Goal: Task Accomplishment & Management: Complete application form

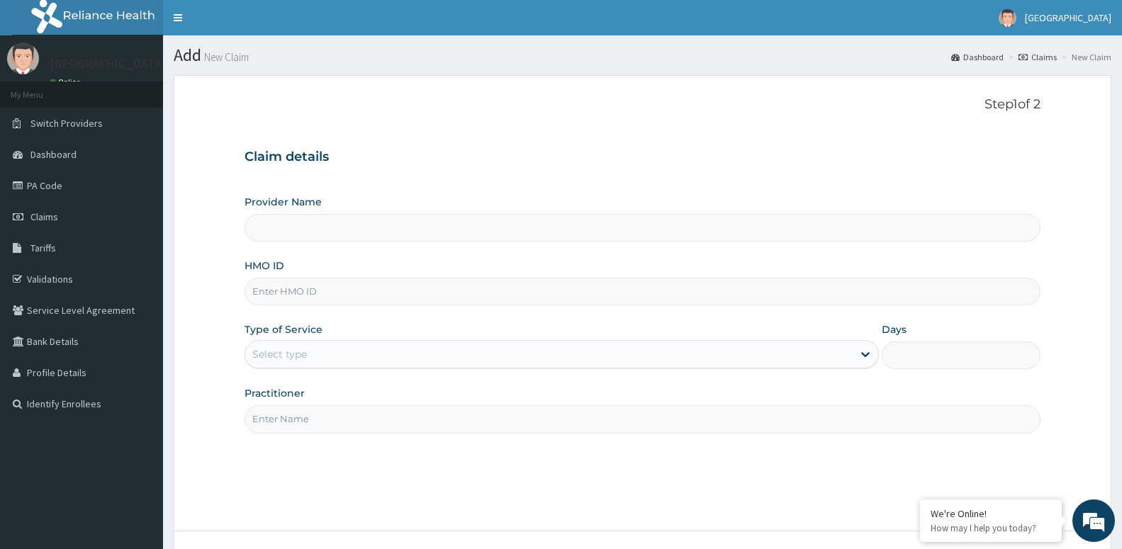
click at [320, 296] on input "HMO ID" at bounding box center [642, 292] width 796 height 28
type input "BIG/10764/A"
click at [281, 357] on div "Select type" at bounding box center [279, 354] width 55 height 14
click at [291, 424] on input "Practitioner" at bounding box center [642, 419] width 796 height 28
paste input "DR AROH"
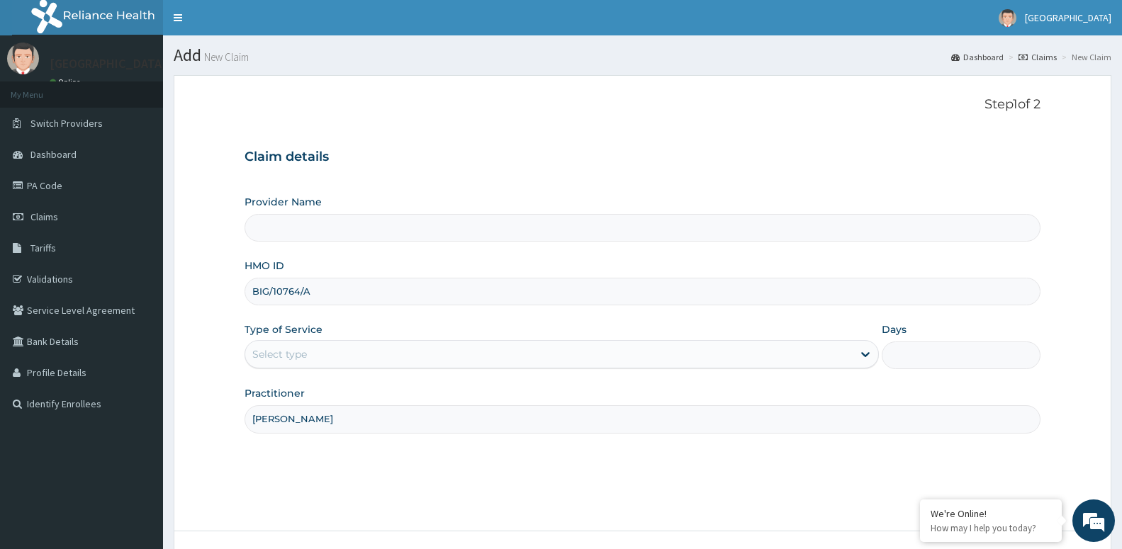
type input "DR AROH"
click at [298, 350] on div "Select type" at bounding box center [279, 354] width 55 height 14
click at [307, 286] on input "BIG/10764/A" at bounding box center [642, 292] width 796 height 28
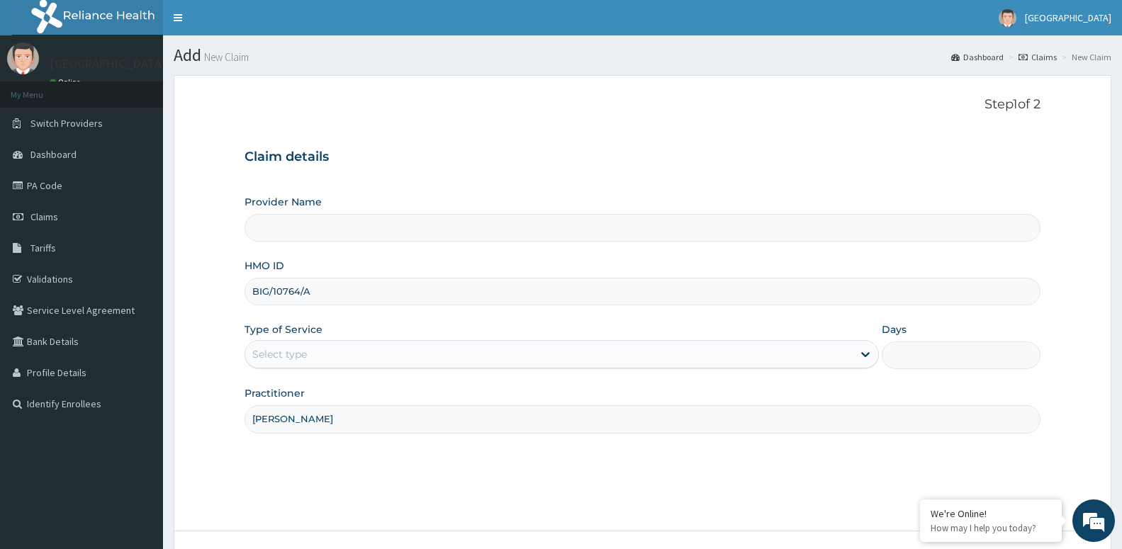
click at [368, 220] on input "Provider Name" at bounding box center [642, 228] width 796 height 28
click at [298, 224] on input "Provider Name" at bounding box center [642, 228] width 796 height 28
click at [255, 290] on input "BIG/10764/A" at bounding box center [642, 292] width 796 height 28
drag, startPoint x: 308, startPoint y: 343, endPoint x: 307, endPoint y: 371, distance: 27.7
click at [308, 344] on div "Select type" at bounding box center [561, 354] width 634 height 28
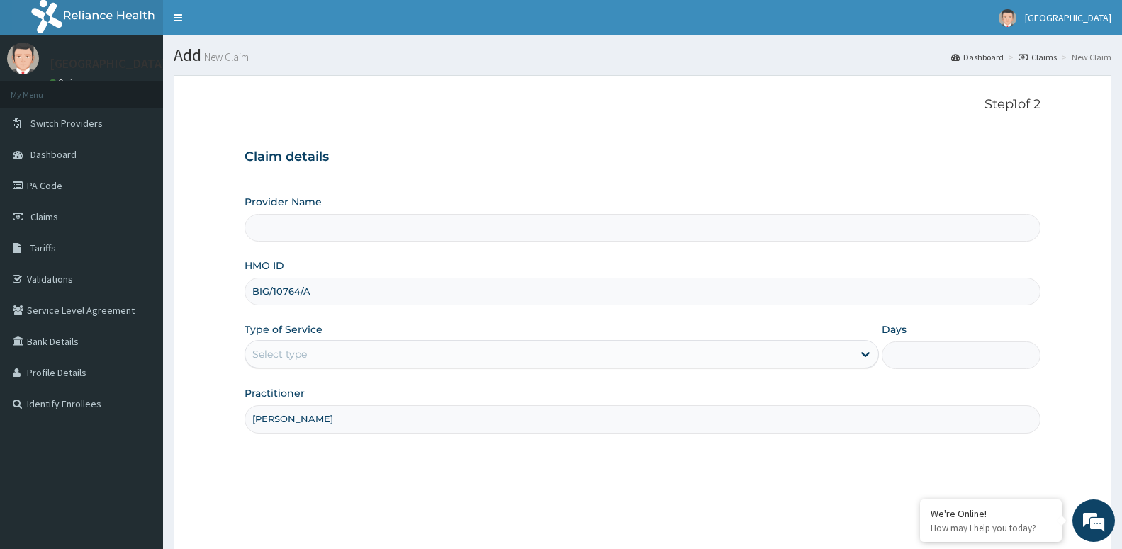
click at [337, 300] on input "BIG/10764/A" at bounding box center [642, 292] width 796 height 28
click at [315, 353] on div "Select type" at bounding box center [548, 354] width 607 height 23
click at [278, 356] on div "Select type" at bounding box center [279, 354] width 55 height 14
click at [418, 350] on div "Select type" at bounding box center [548, 354] width 607 height 23
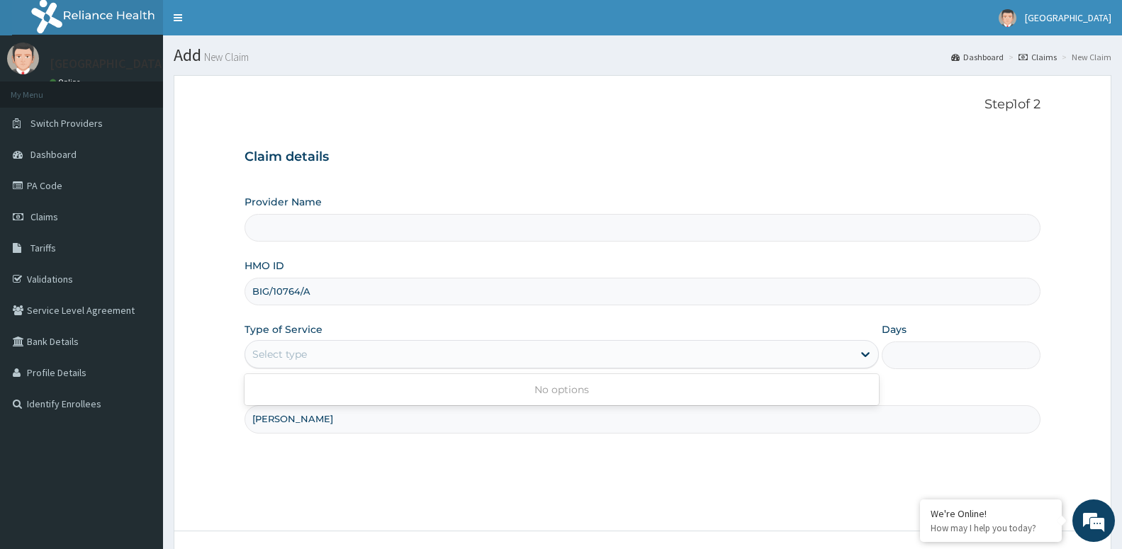
click at [307, 361] on div "Select type" at bounding box center [548, 354] width 607 height 23
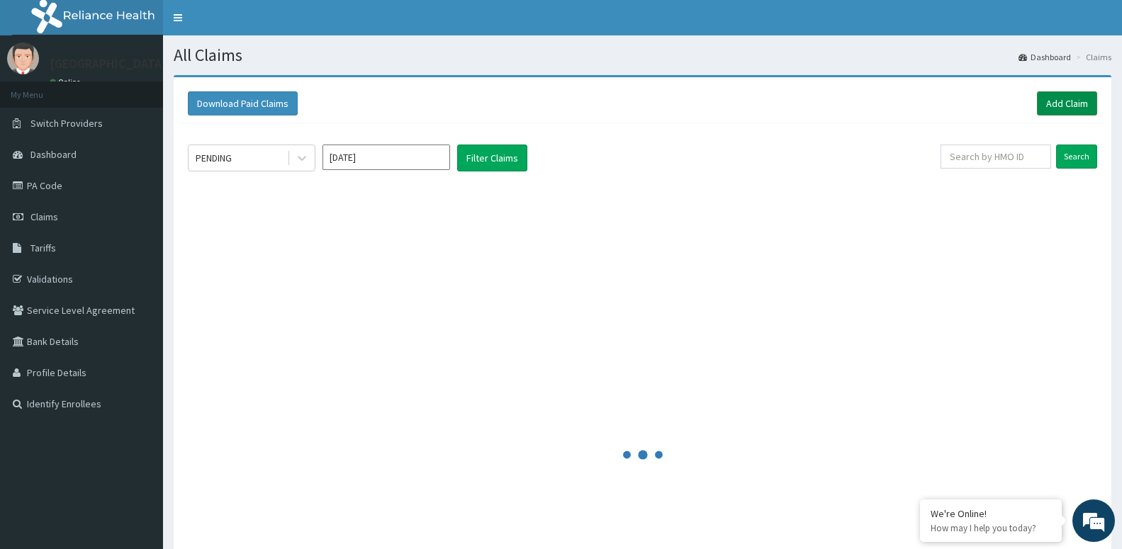
click at [1061, 101] on link "Add Claim" at bounding box center [1067, 103] width 60 height 24
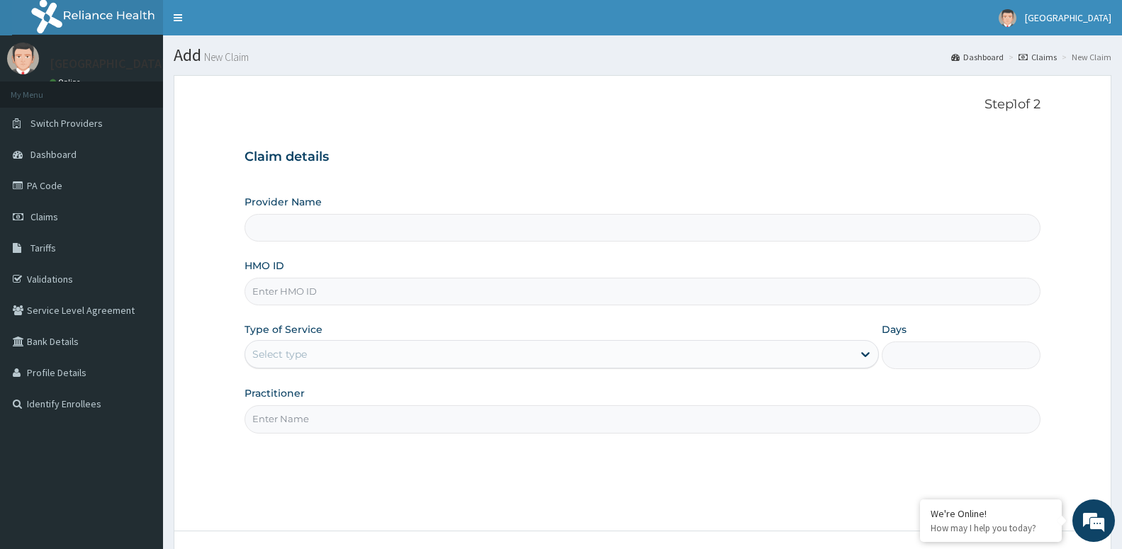
type input "St Lukes Hospital -ASABA"
type input "BIG/10764/A"
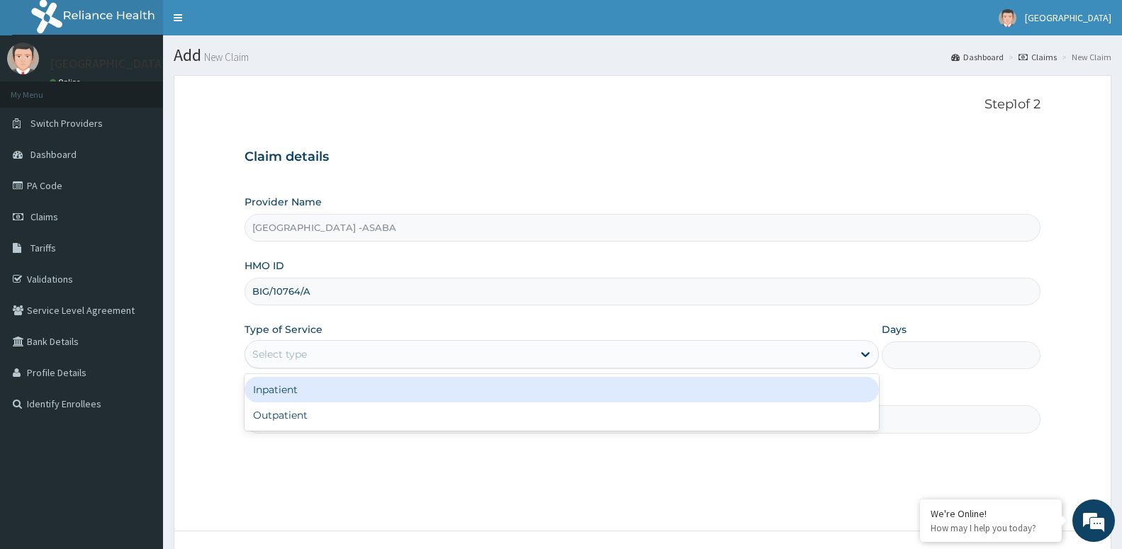
click at [272, 361] on div "Select type" at bounding box center [279, 354] width 55 height 14
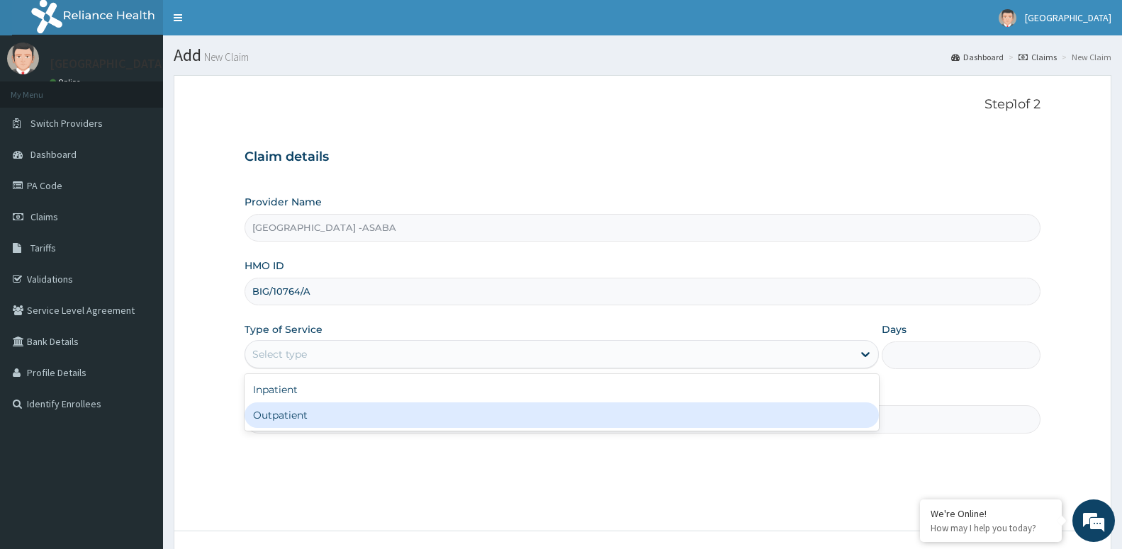
click at [296, 417] on div "Outpatient" at bounding box center [561, 415] width 634 height 26
type input "1"
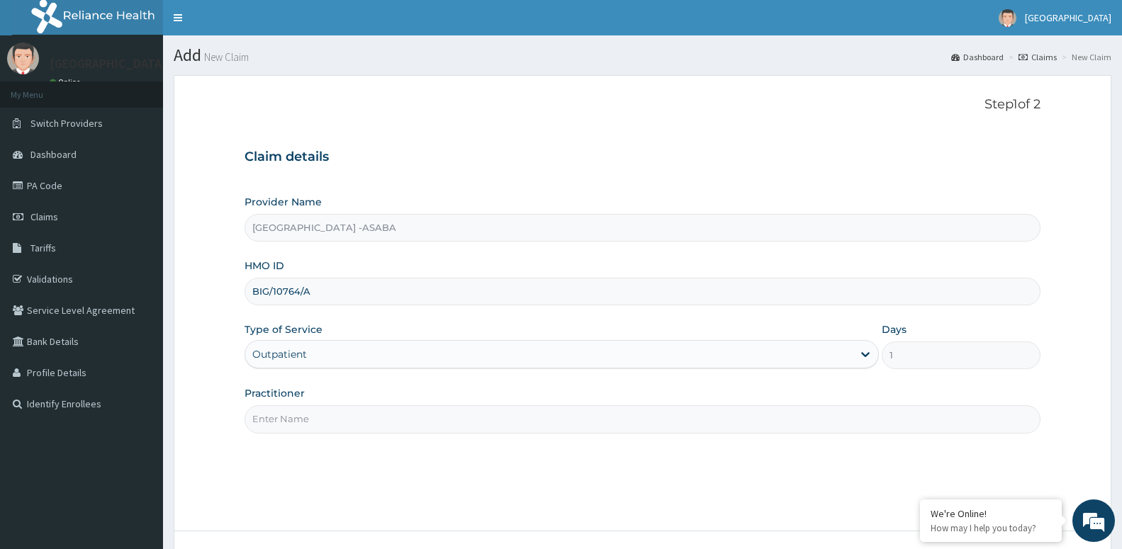
click at [302, 417] on input "Practitioner" at bounding box center [642, 419] width 796 height 28
paste input "[PERSON_NAME]"
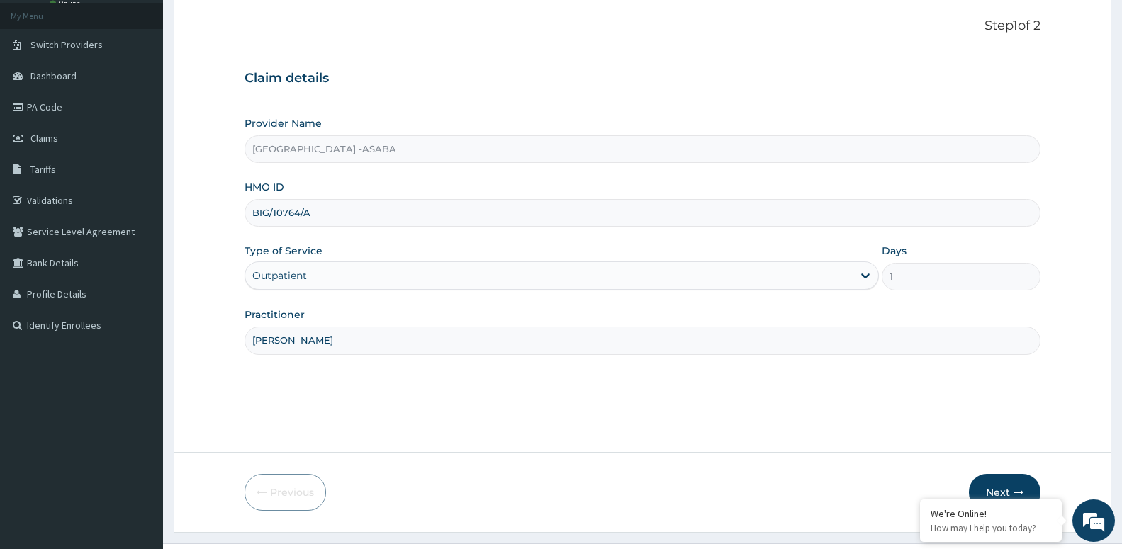
scroll to position [109, 0]
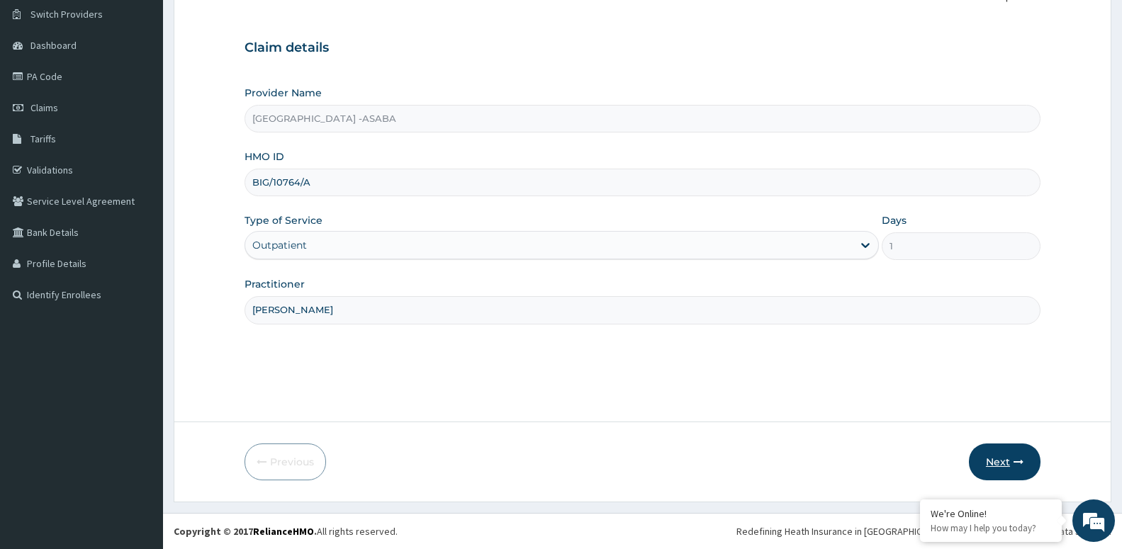
type input "[PERSON_NAME]"
click at [997, 469] on button "Next" at bounding box center [1005, 462] width 72 height 37
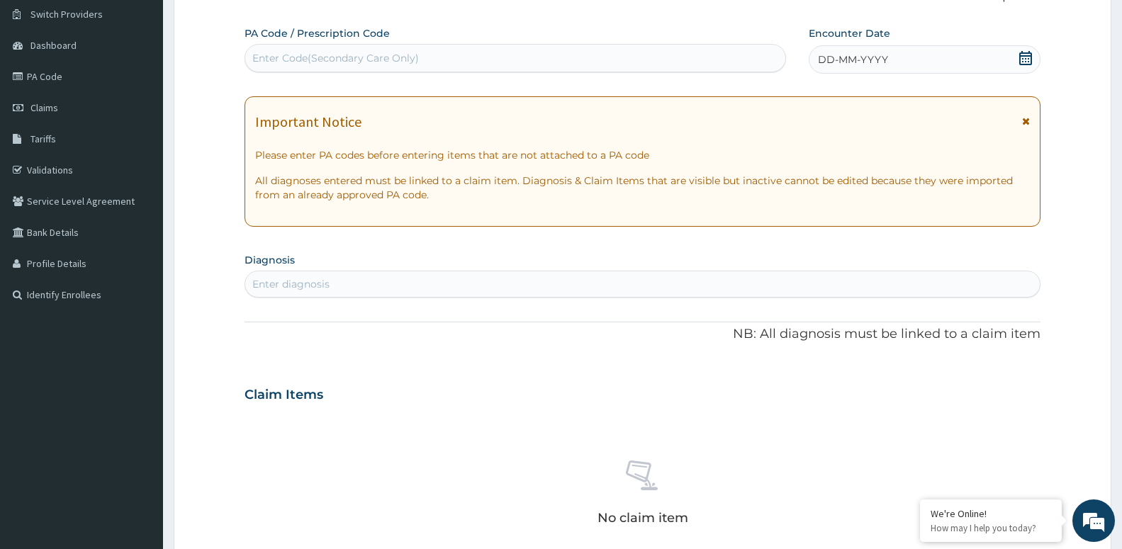
click at [371, 57] on div "Enter Code(Secondary Care Only)" at bounding box center [335, 58] width 166 height 14
type input "PA/0A9E60"
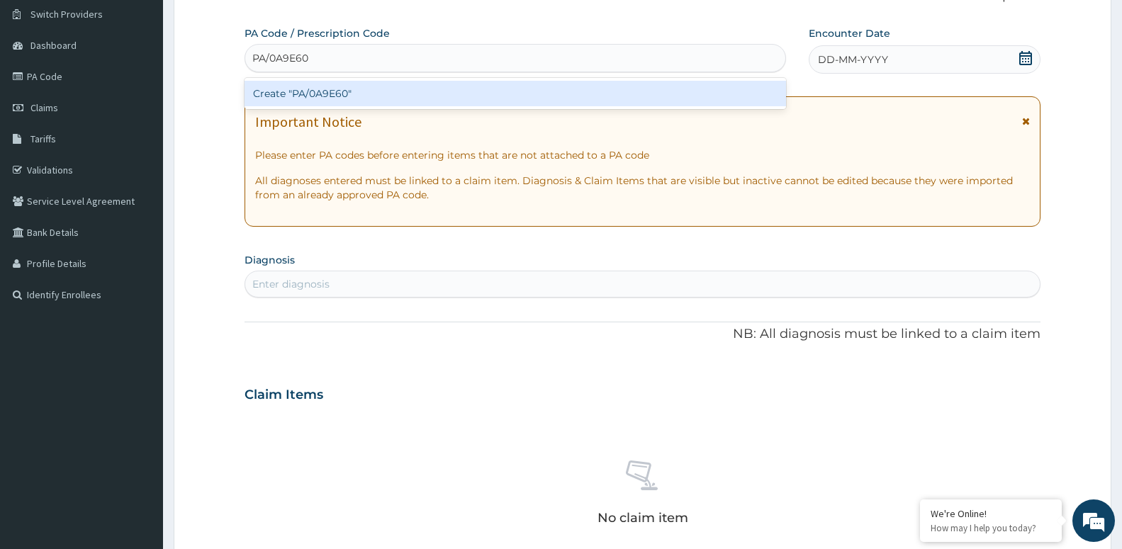
click at [351, 100] on div "Create "PA/0A9E60"" at bounding box center [514, 94] width 541 height 26
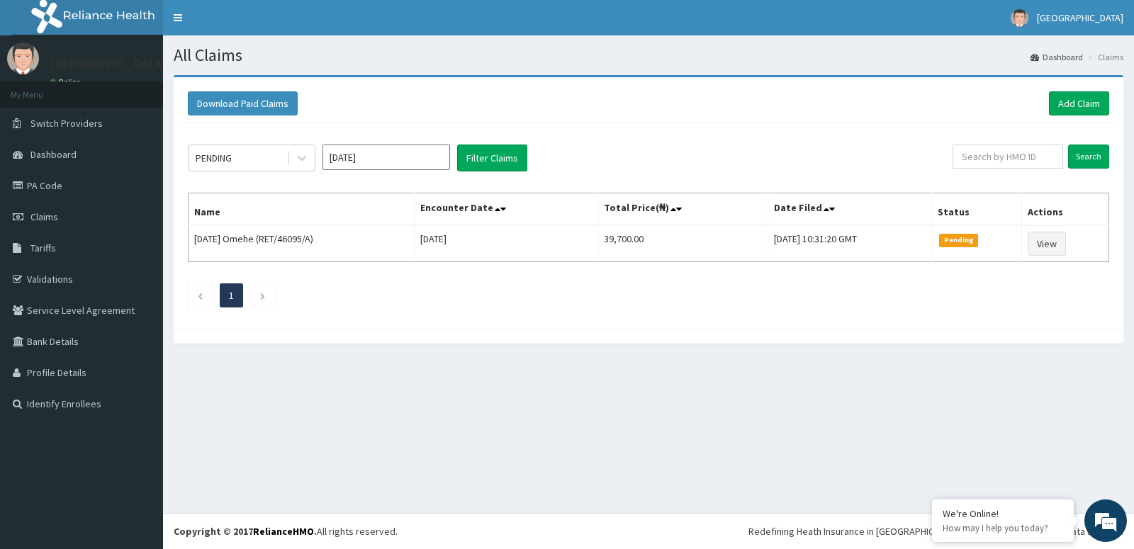
click at [1060, 103] on link "Add Claim" at bounding box center [1079, 103] width 60 height 24
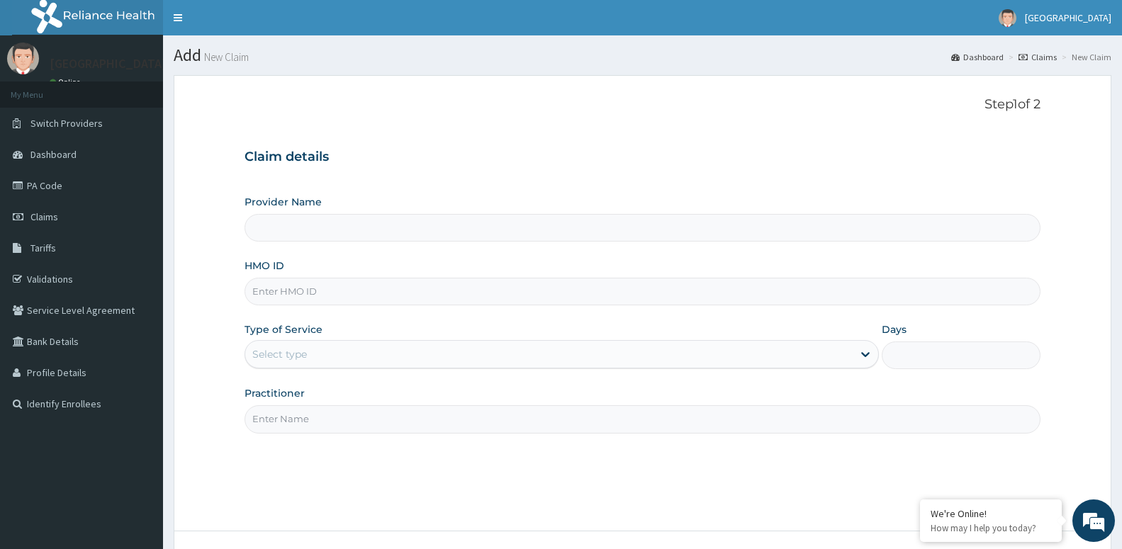
type input "St Lukes Hospital -ASABA"
type input "KIG/10764/A"
click at [334, 338] on div "Type of Service Select type" at bounding box center [561, 345] width 634 height 47
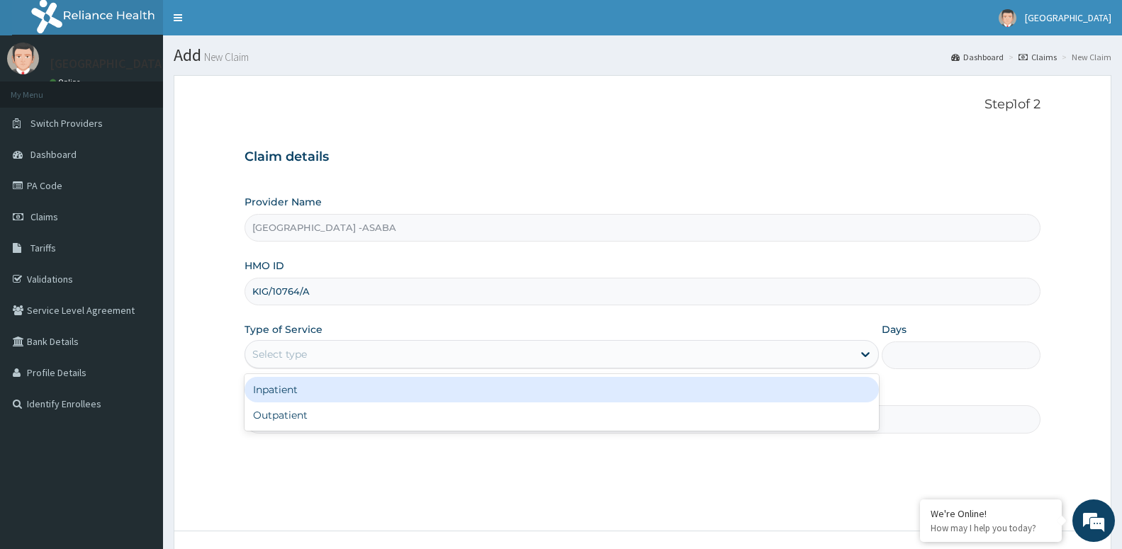
click at [334, 359] on div "Select type" at bounding box center [548, 354] width 607 height 23
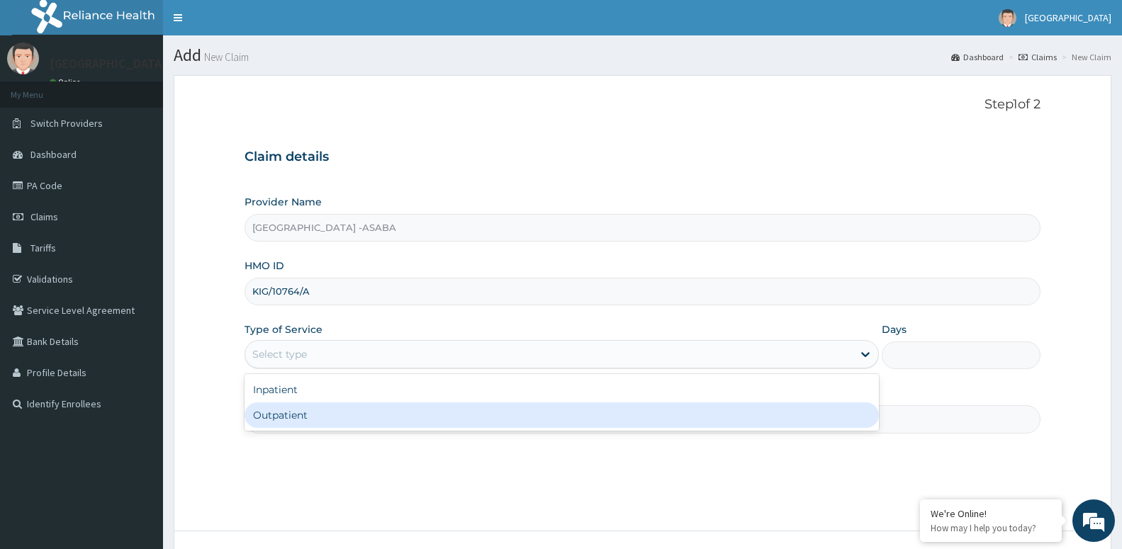
click at [307, 419] on div "Outpatient" at bounding box center [561, 415] width 634 height 26
type input "1"
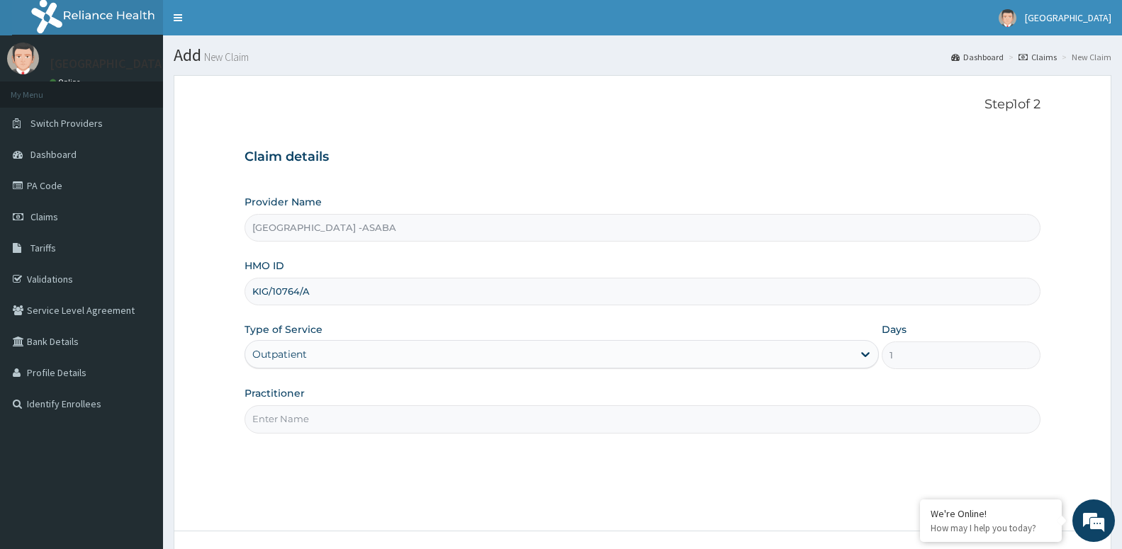
click at [310, 422] on input "Practitioner" at bounding box center [642, 419] width 796 height 28
paste input "DR AROH"
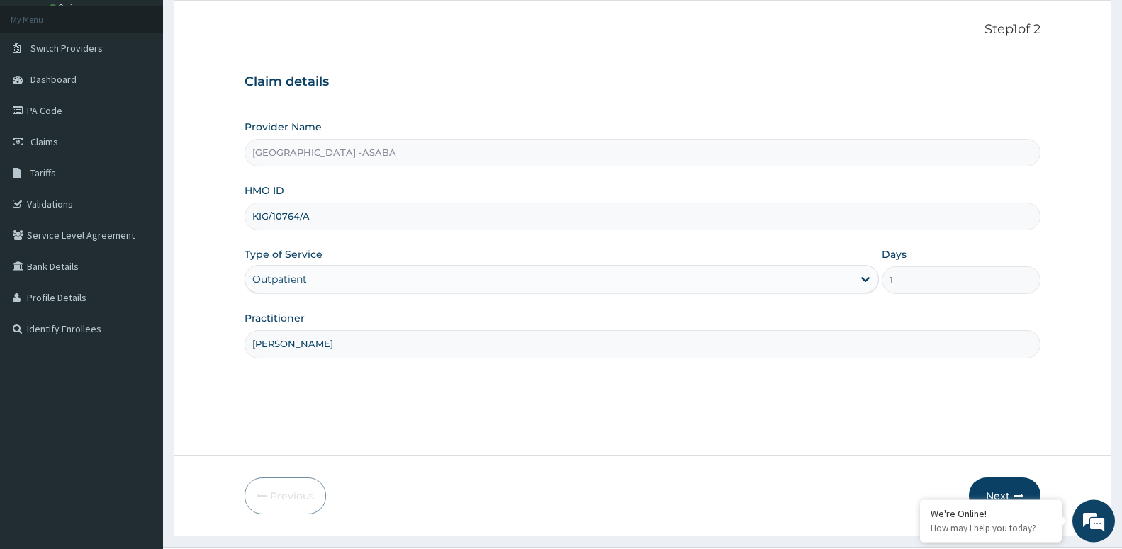
scroll to position [109, 0]
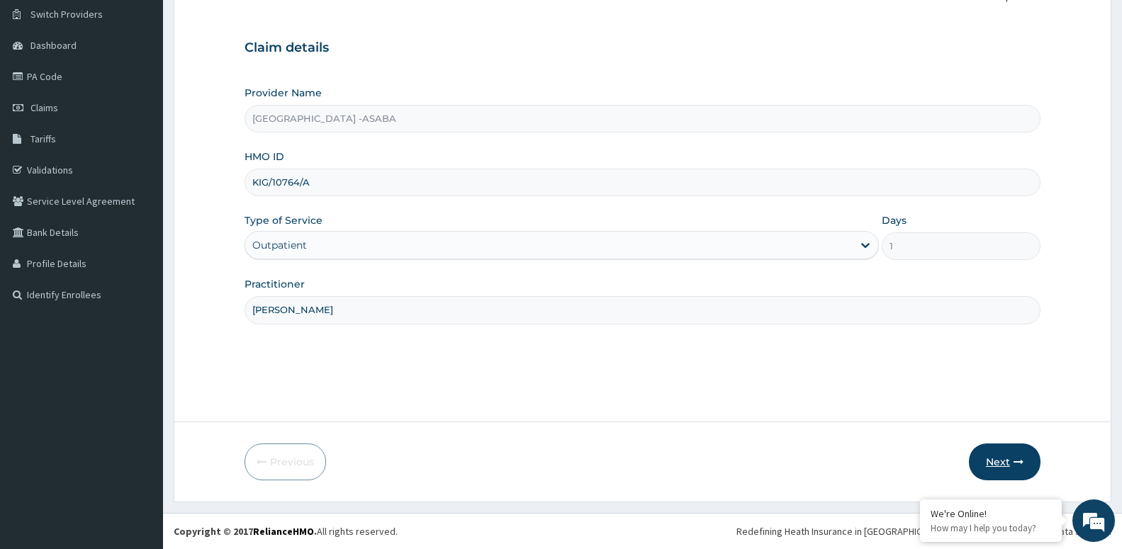
type input "[PERSON_NAME]"
click at [997, 455] on button "Next" at bounding box center [1005, 462] width 72 height 37
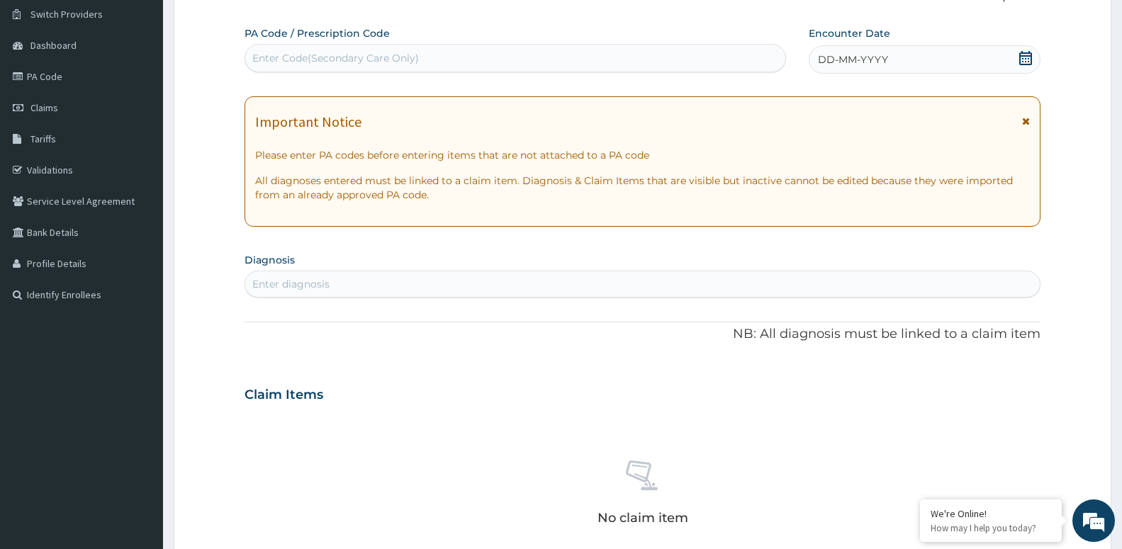
click at [317, 54] on div "Enter Code(Secondary Care Only)" at bounding box center [335, 58] width 166 height 14
type input "PA/0A9E60"
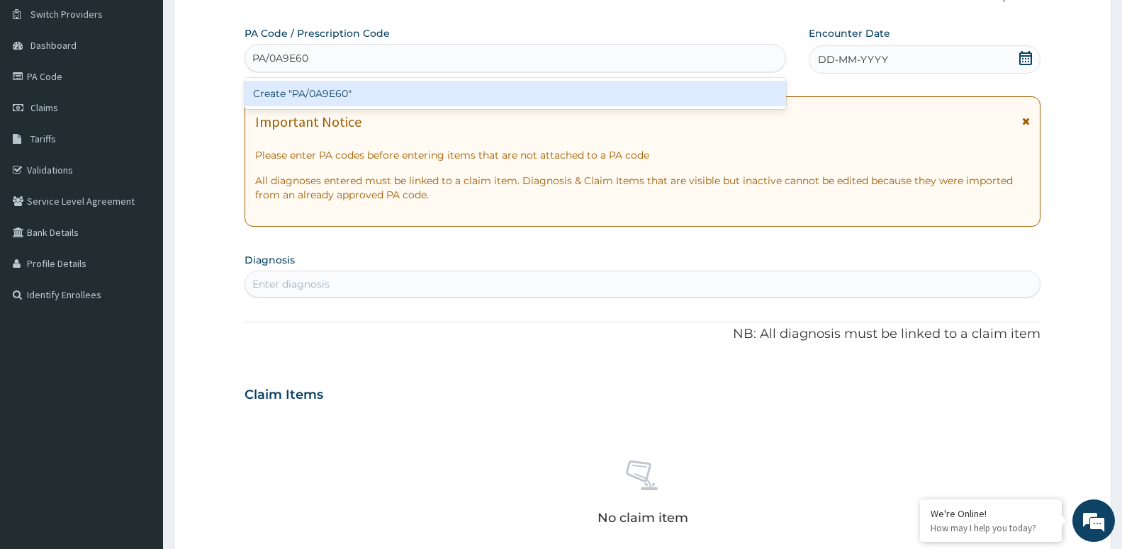
click at [312, 87] on div "Create "PA/0A9E60"" at bounding box center [514, 94] width 541 height 26
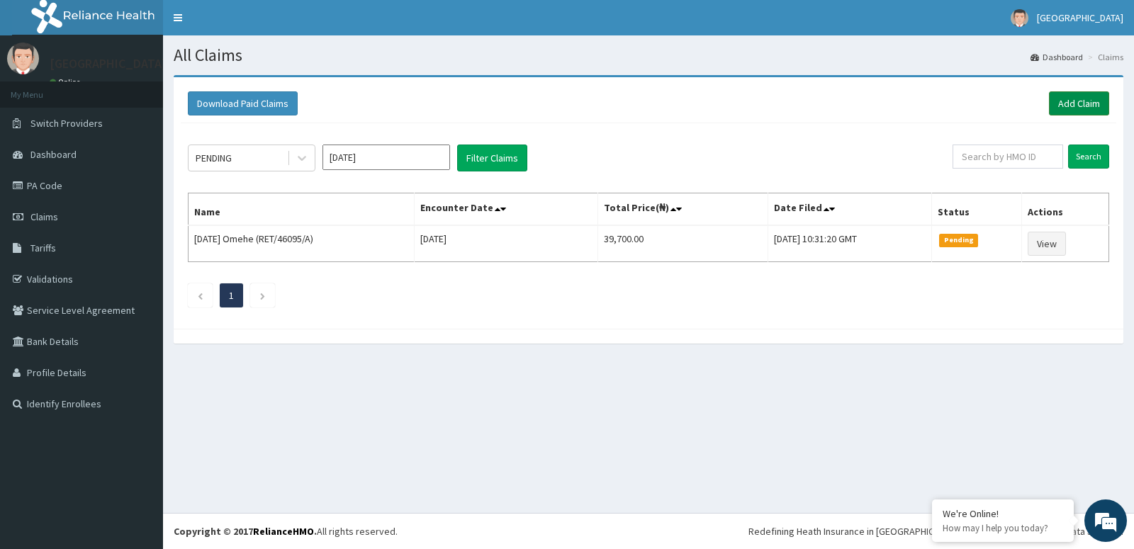
click at [1064, 105] on link "Add Claim" at bounding box center [1079, 103] width 60 height 24
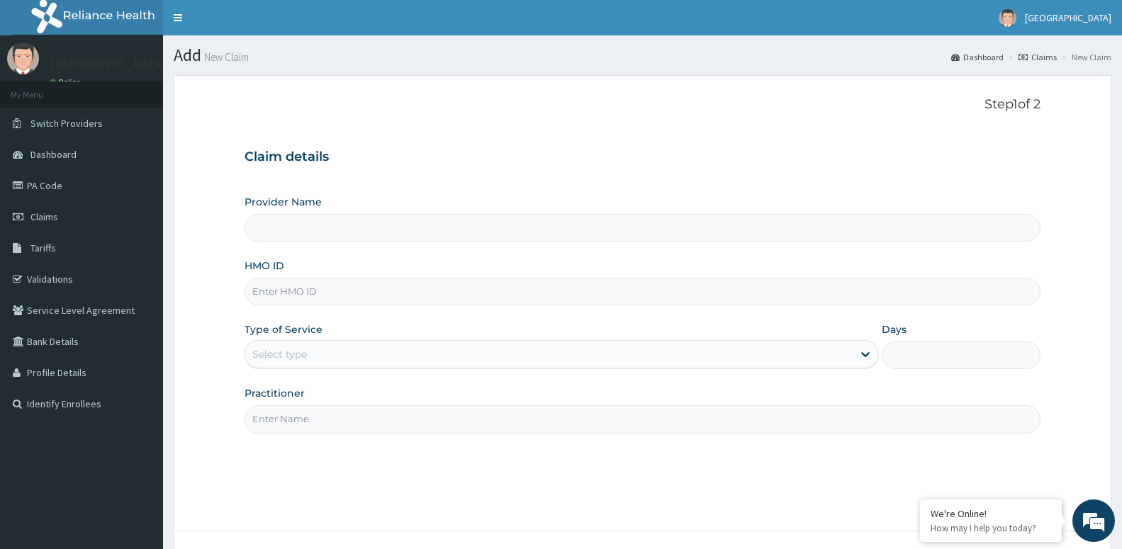
click at [328, 289] on input "HMO ID" at bounding box center [642, 292] width 796 height 28
type input "[GEOGRAPHIC_DATA] -ASABA"
type input "WNP/10007/G"
click at [295, 342] on div "Select type" at bounding box center [561, 354] width 634 height 28
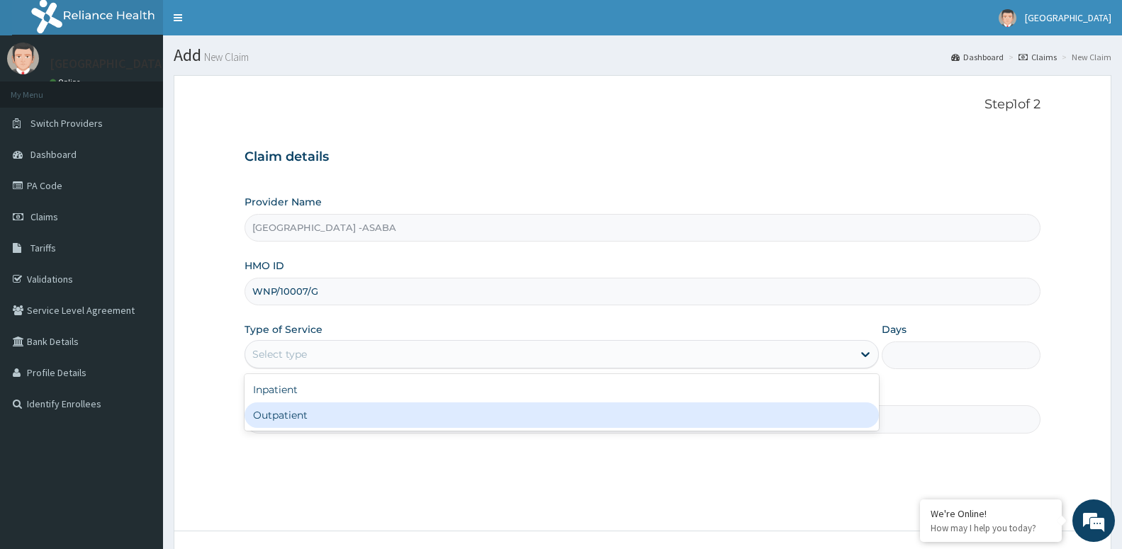
click at [301, 409] on div "Outpatient" at bounding box center [561, 415] width 634 height 26
type input "1"
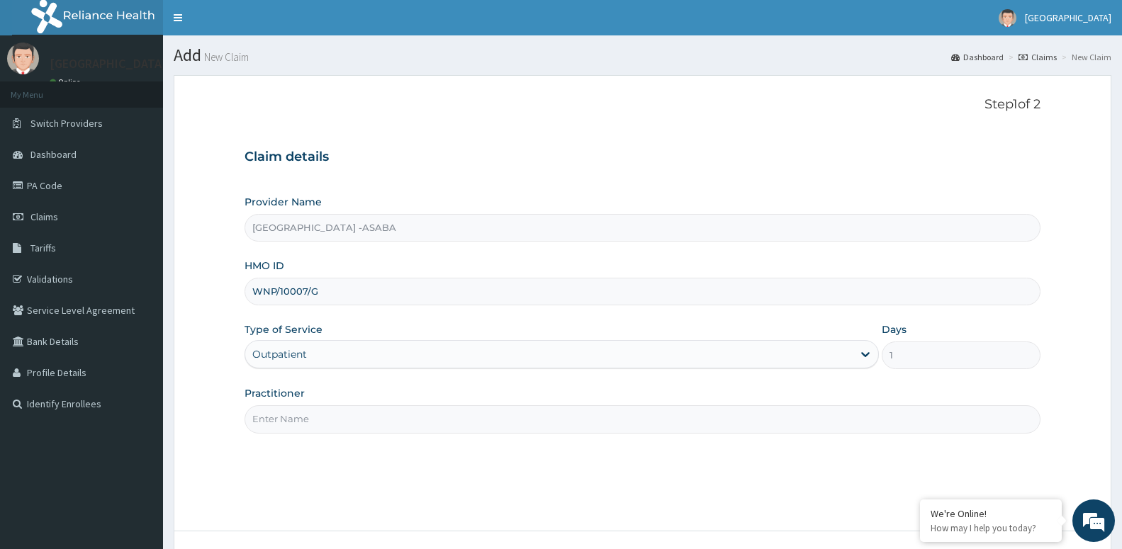
click at [304, 416] on input "Practitioner" at bounding box center [642, 419] width 796 height 28
paste input "DR AROH"
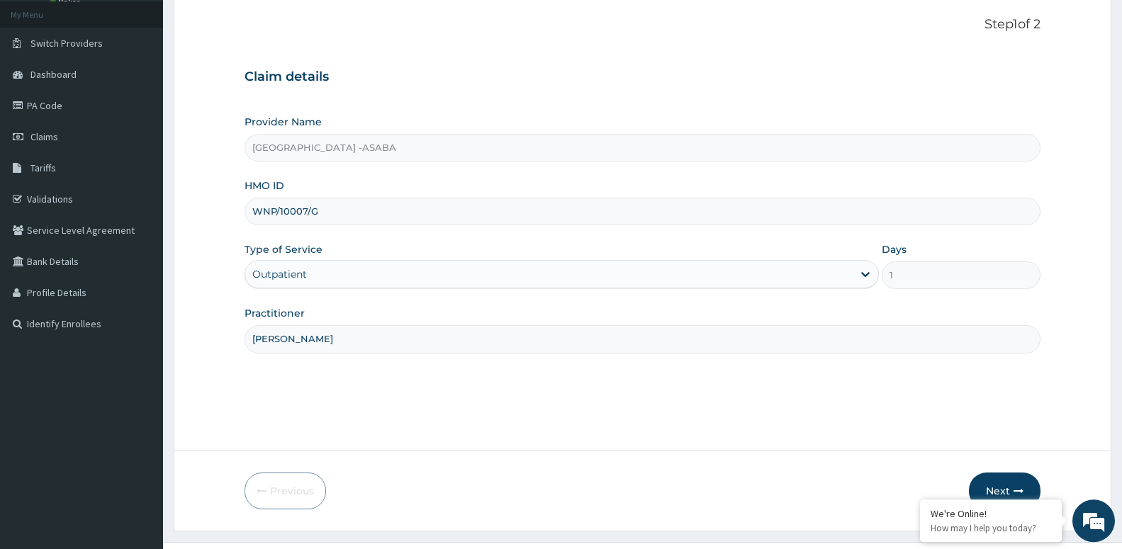
scroll to position [109, 0]
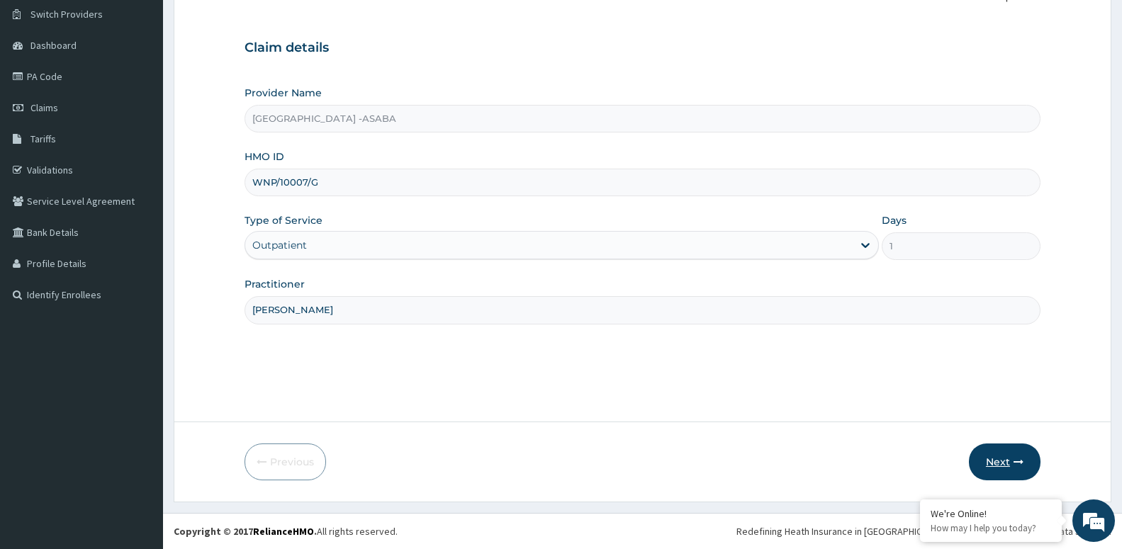
type input "[PERSON_NAME]"
click at [1011, 463] on button "Next" at bounding box center [1005, 462] width 72 height 37
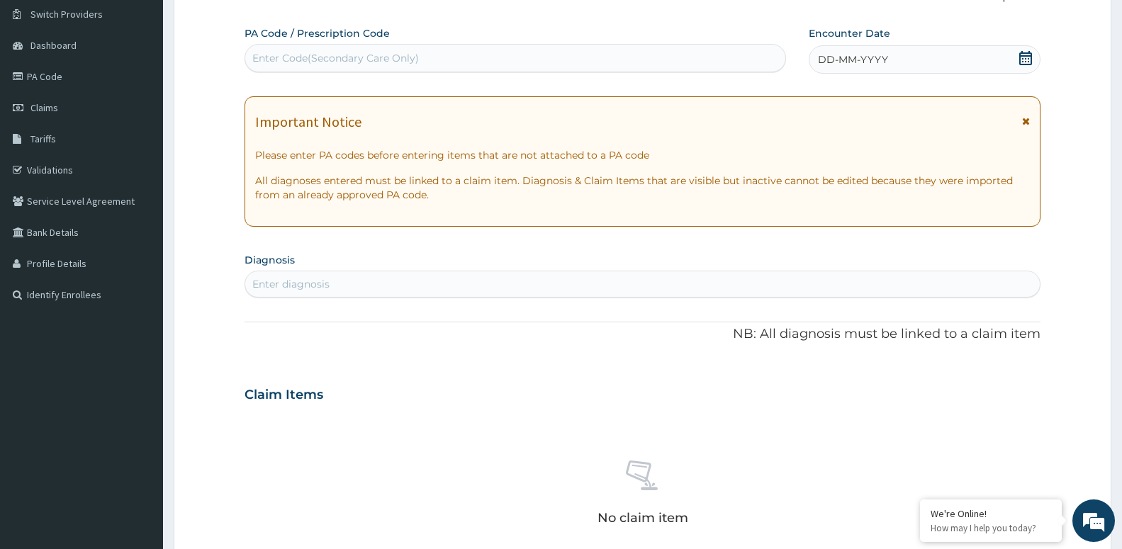
click at [469, 54] on div "Enter Code(Secondary Care Only)" at bounding box center [515, 58] width 540 height 23
type input "PA/EB7D10"
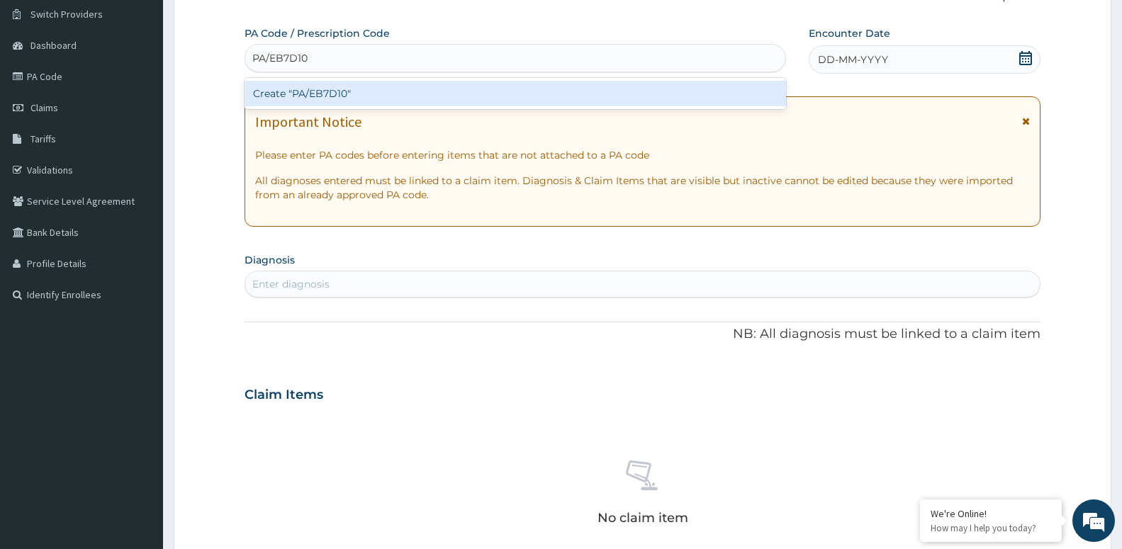
click at [349, 94] on div "Create "PA/EB7D10"" at bounding box center [514, 94] width 541 height 26
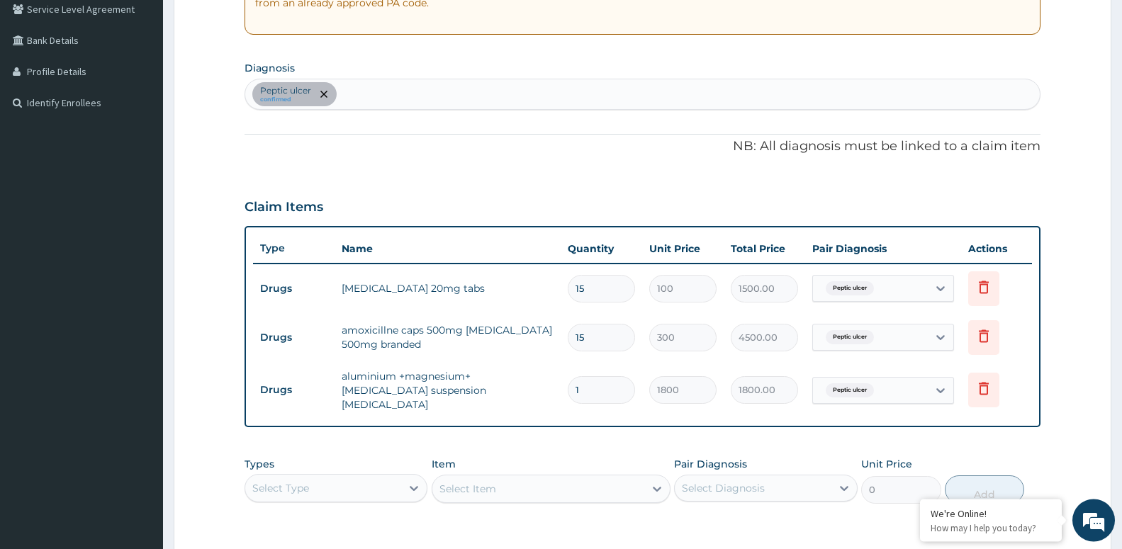
scroll to position [297, 0]
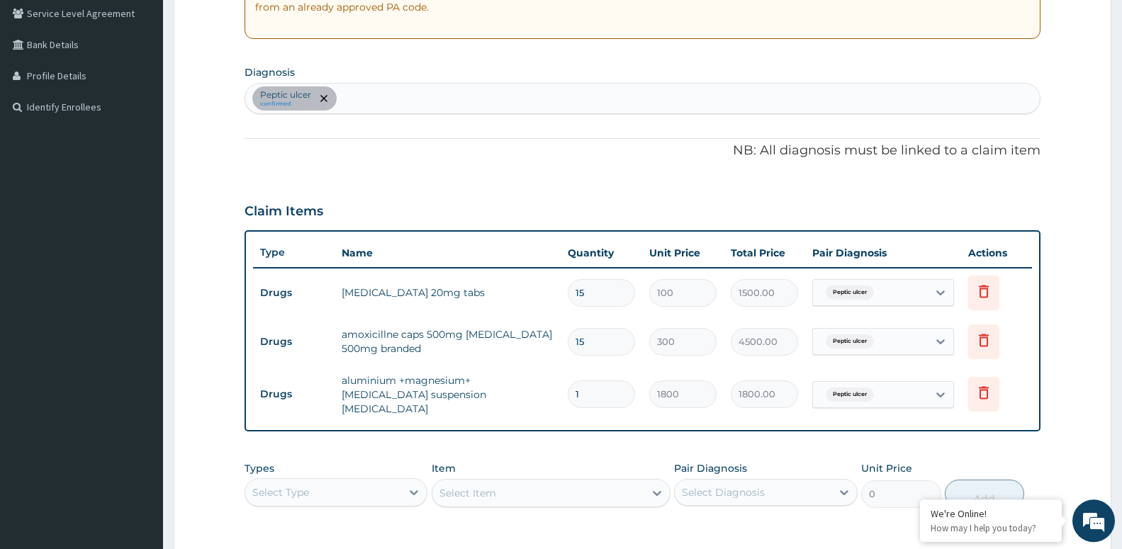
click at [349, 94] on div "Peptic ulcer confirmed" at bounding box center [642, 99] width 794 height 30
type input "SEPSIS"
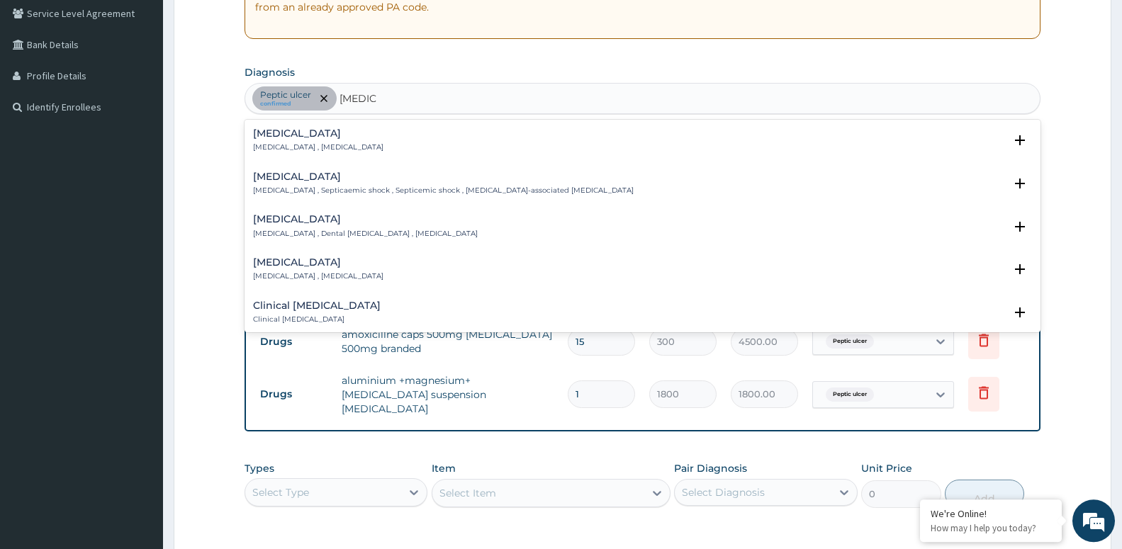
click at [317, 135] on h4 "Sepsis" at bounding box center [318, 133] width 130 height 11
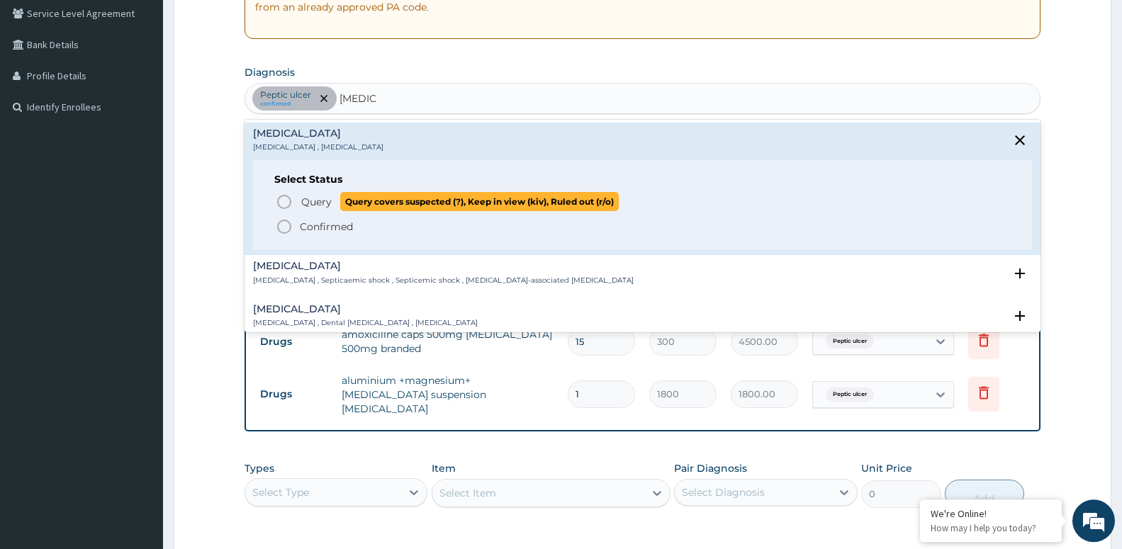
click at [323, 201] on span "Query" at bounding box center [316, 202] width 30 height 14
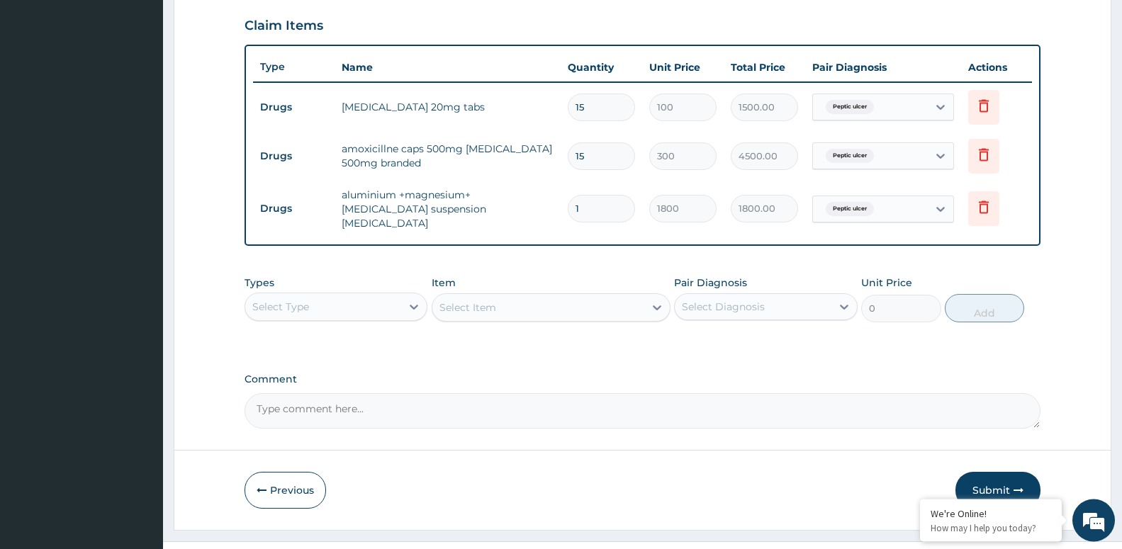
scroll to position [503, 0]
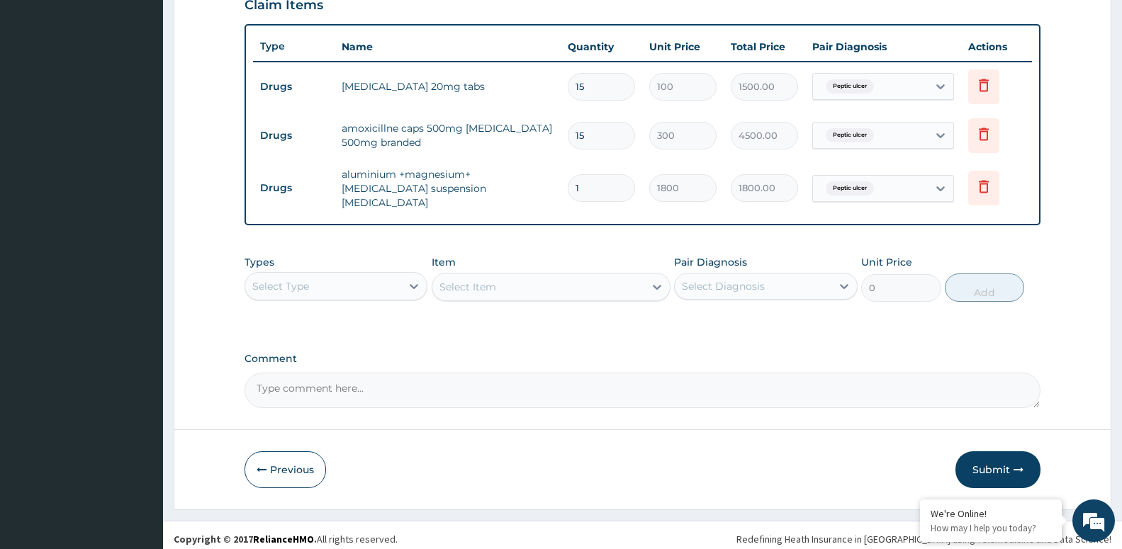
click at [400, 275] on div "Select Type" at bounding box center [323, 286] width 156 height 23
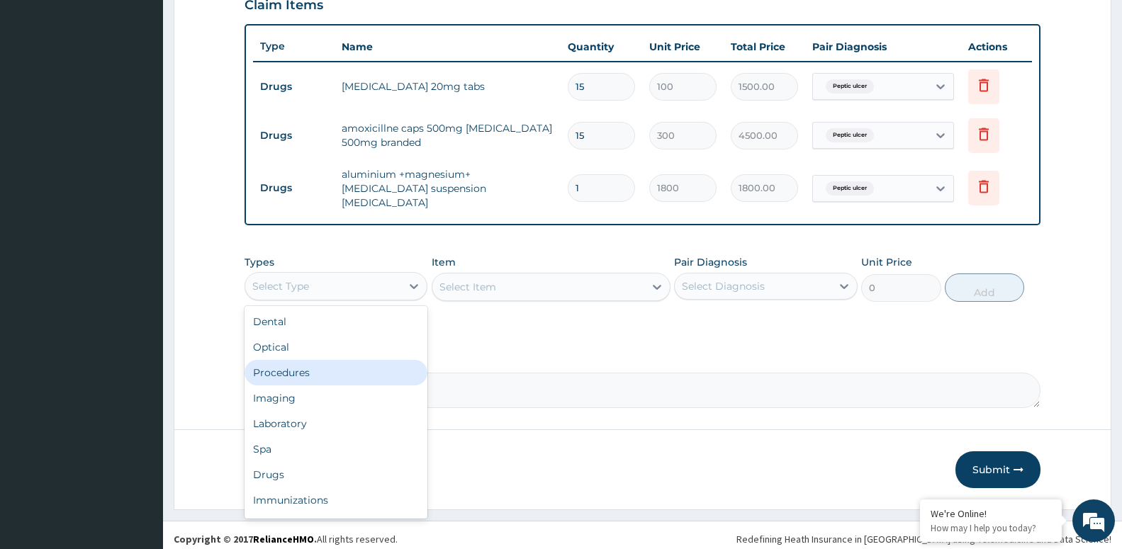
click at [344, 366] on div "Procedures" at bounding box center [335, 373] width 183 height 26
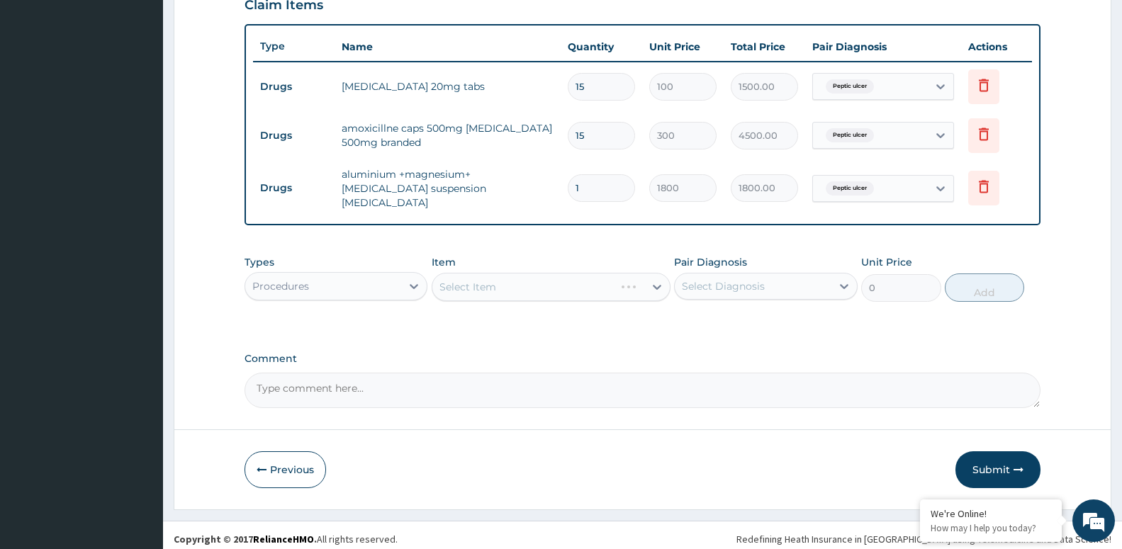
click at [773, 292] on div "Pair Diagnosis Select Diagnosis" at bounding box center [765, 278] width 183 height 47
drag, startPoint x: 767, startPoint y: 273, endPoint x: 756, endPoint y: 294, distance: 23.5
click at [764, 275] on div "Select Diagnosis" at bounding box center [752, 286] width 156 height 23
drag, startPoint x: 752, startPoint y: 316, endPoint x: 741, endPoint y: 334, distance: 20.7
click at [750, 317] on label "Peptic ulcer" at bounding box center [728, 321] width 62 height 14
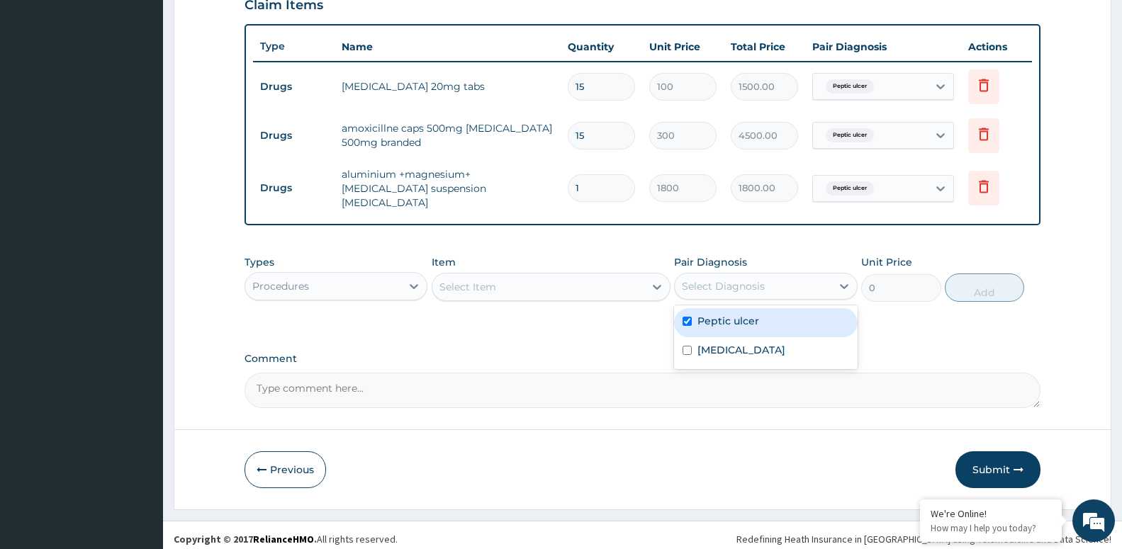
checkbox input "true"
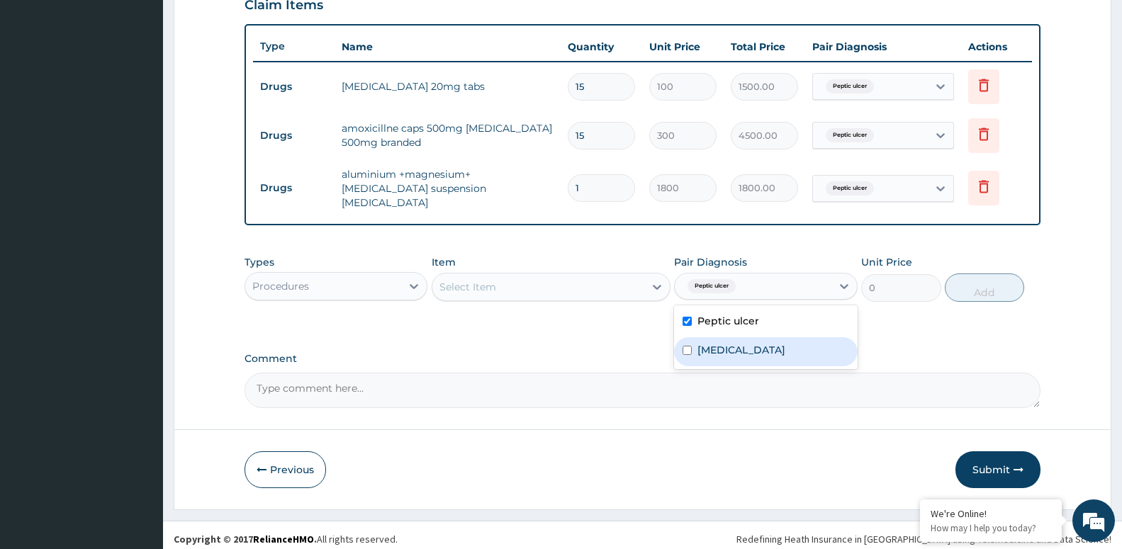
drag, startPoint x: 743, startPoint y: 334, endPoint x: 717, endPoint y: 338, distance: 26.5
click at [742, 337] on div "Sepsis" at bounding box center [765, 351] width 183 height 29
checkbox input "true"
click at [555, 273] on div "Select Item" at bounding box center [550, 287] width 239 height 28
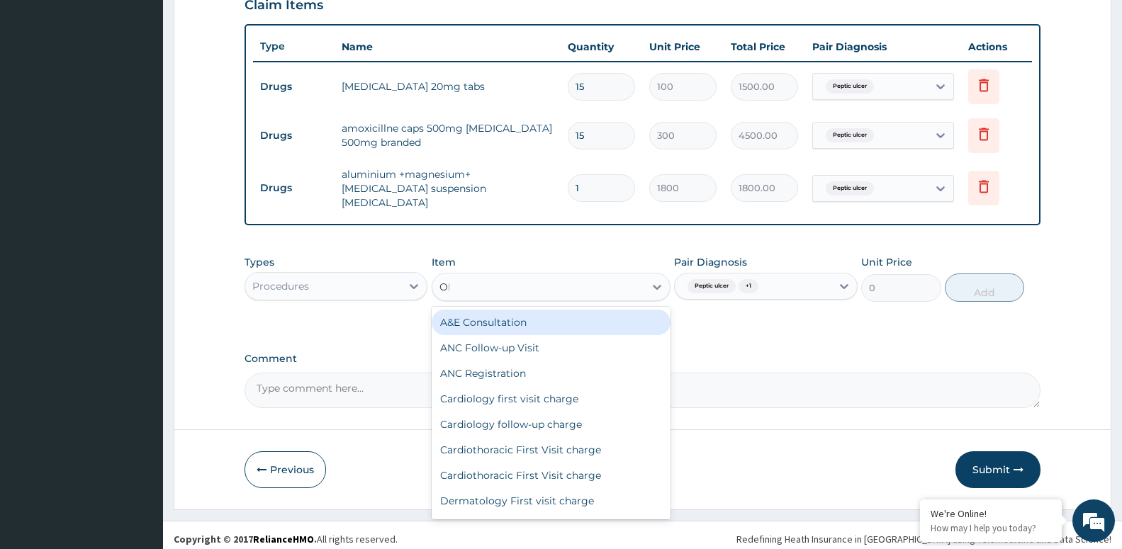
type input "OPD"
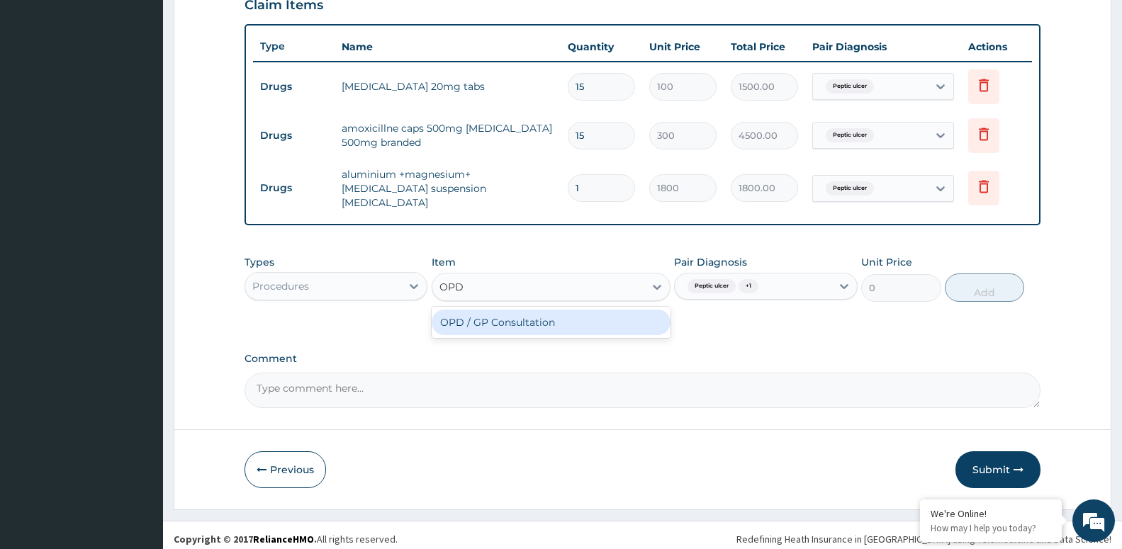
drag, startPoint x: 548, startPoint y: 315, endPoint x: 526, endPoint y: 301, distance: 26.1
click at [546, 316] on div "OPD / GP Consultation" at bounding box center [550, 323] width 239 height 26
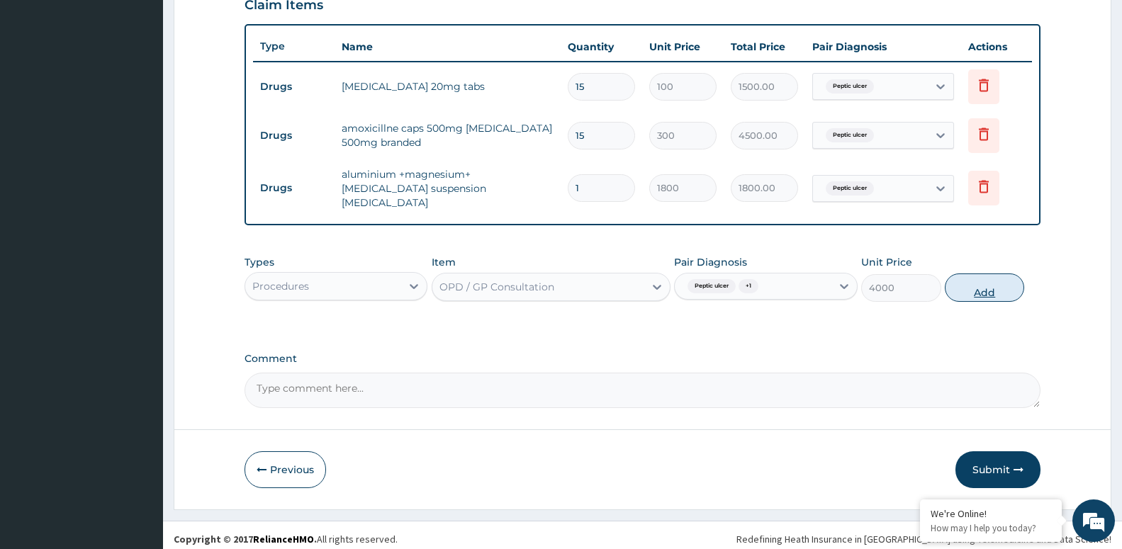
click at [995, 282] on button "Add" at bounding box center [983, 287] width 79 height 28
type input "0"
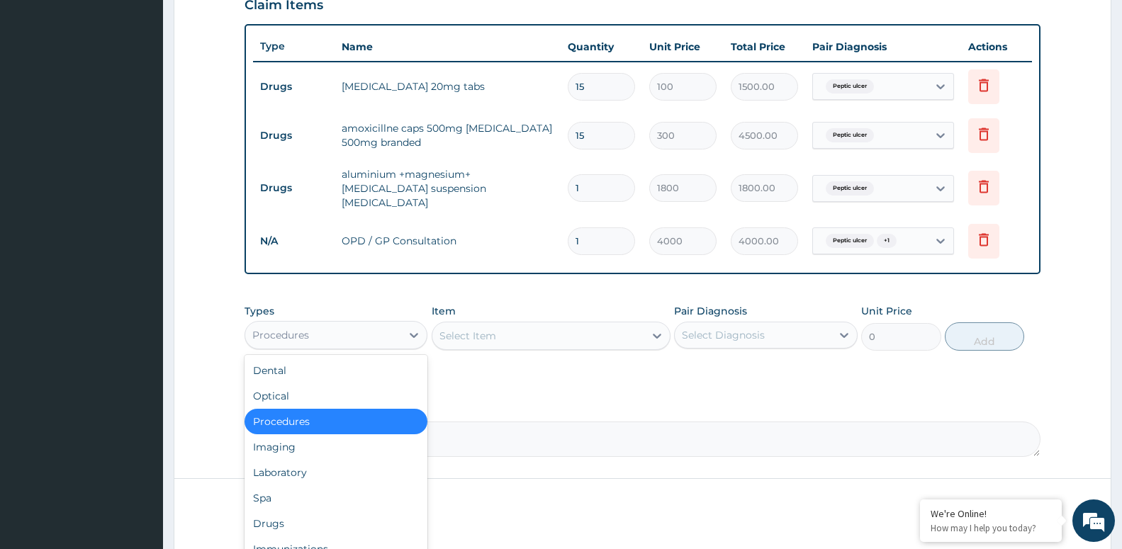
click at [395, 328] on div "Procedures" at bounding box center [323, 335] width 156 height 23
click at [354, 465] on div "Laboratory" at bounding box center [335, 473] width 183 height 26
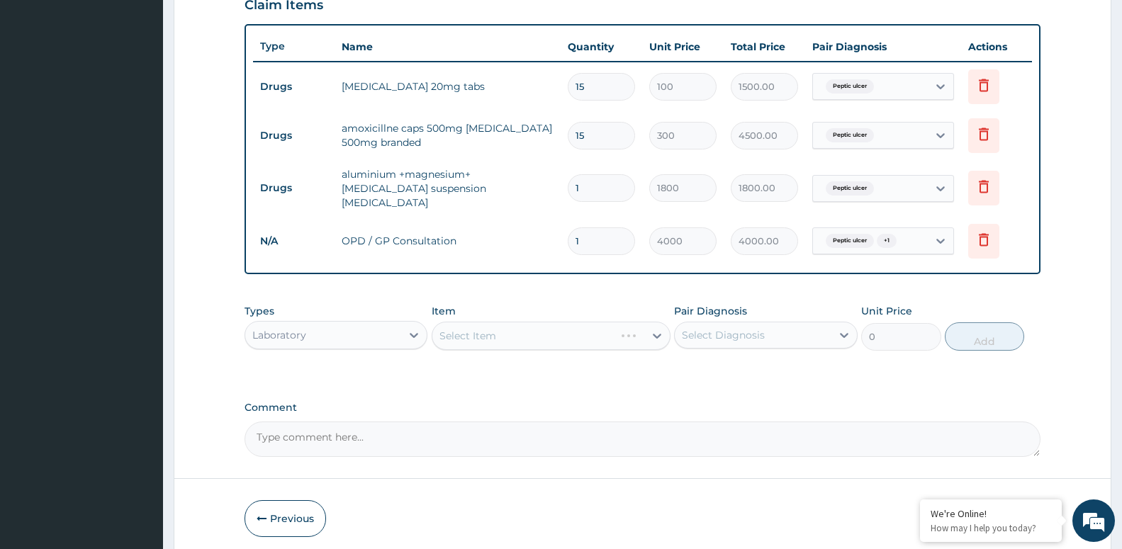
click at [733, 328] on div "Select Diagnosis" at bounding box center [723, 335] width 83 height 14
click at [732, 387] on div "Sepsis" at bounding box center [765, 400] width 183 height 29
checkbox input "true"
click at [541, 327] on div "Select Item" at bounding box center [538, 335] width 212 height 23
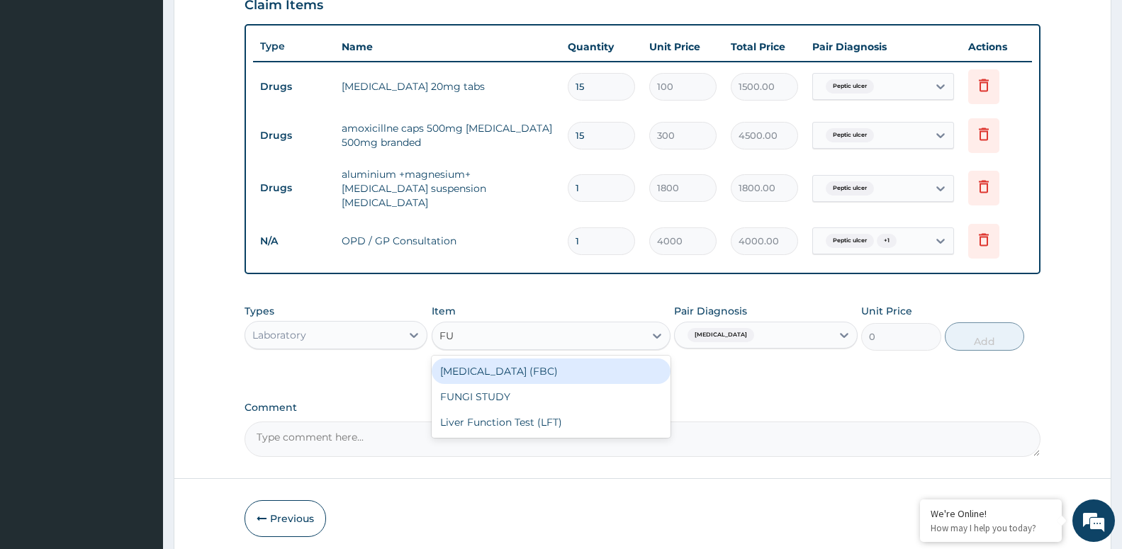
type input "FUL"
click at [534, 360] on div "Full Blood Count (FBC)" at bounding box center [550, 372] width 239 height 26
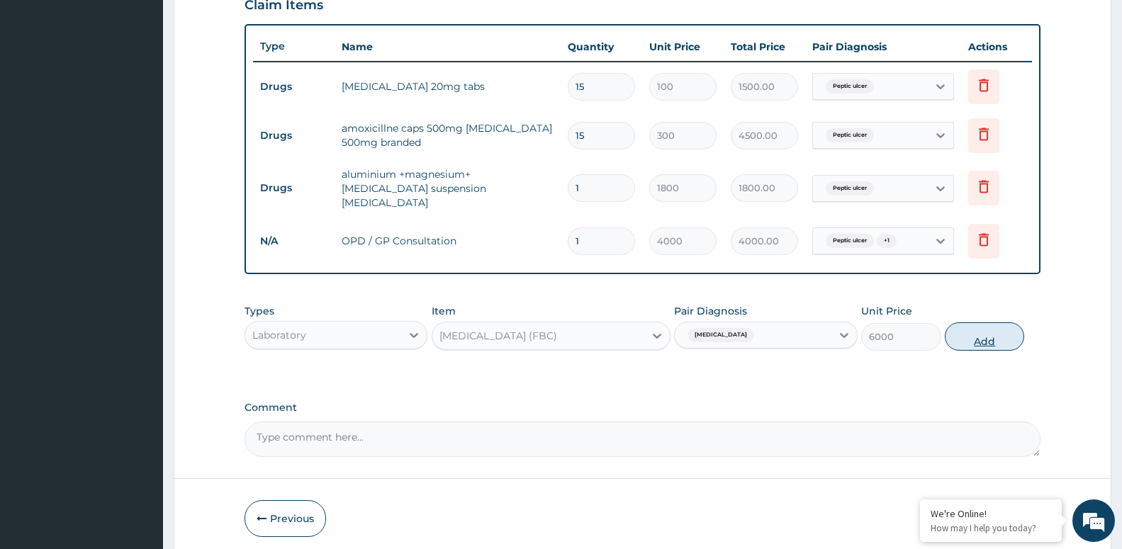
click at [992, 322] on button "Add" at bounding box center [983, 336] width 79 height 28
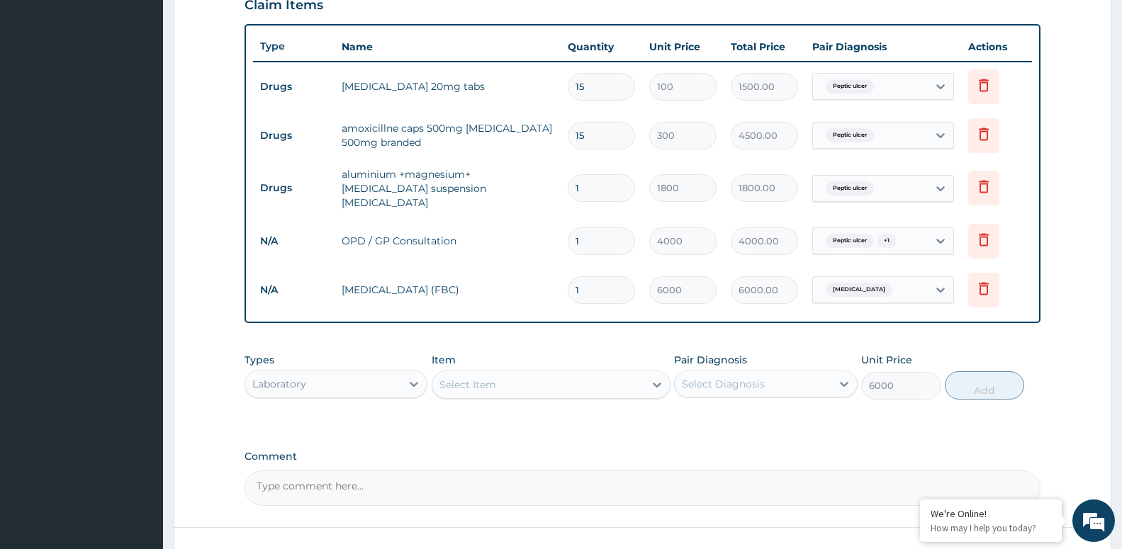
type input "0"
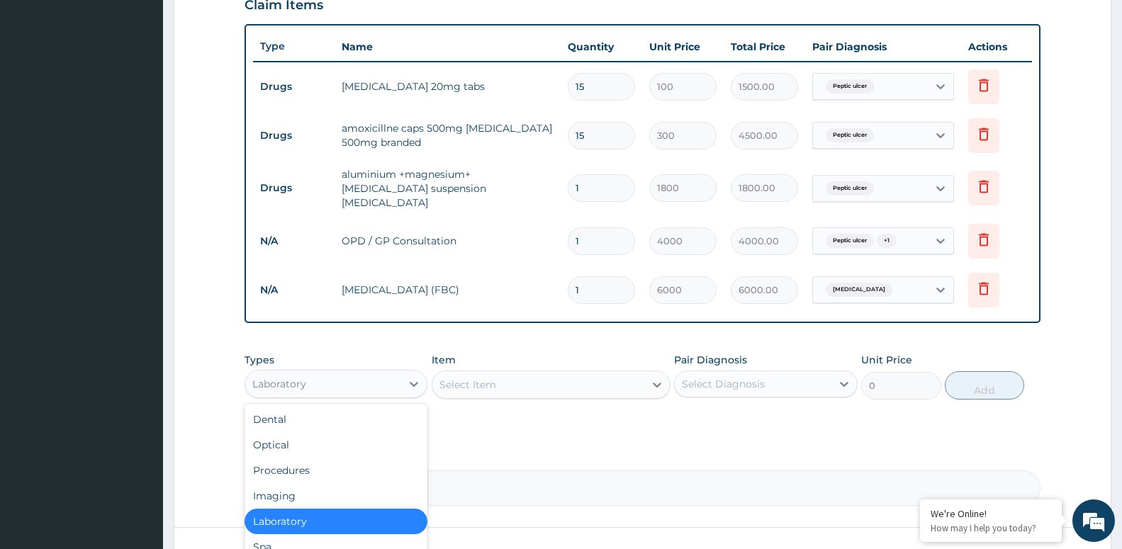
click at [361, 377] on div "Laboratory" at bounding box center [323, 384] width 156 height 23
type input "DR"
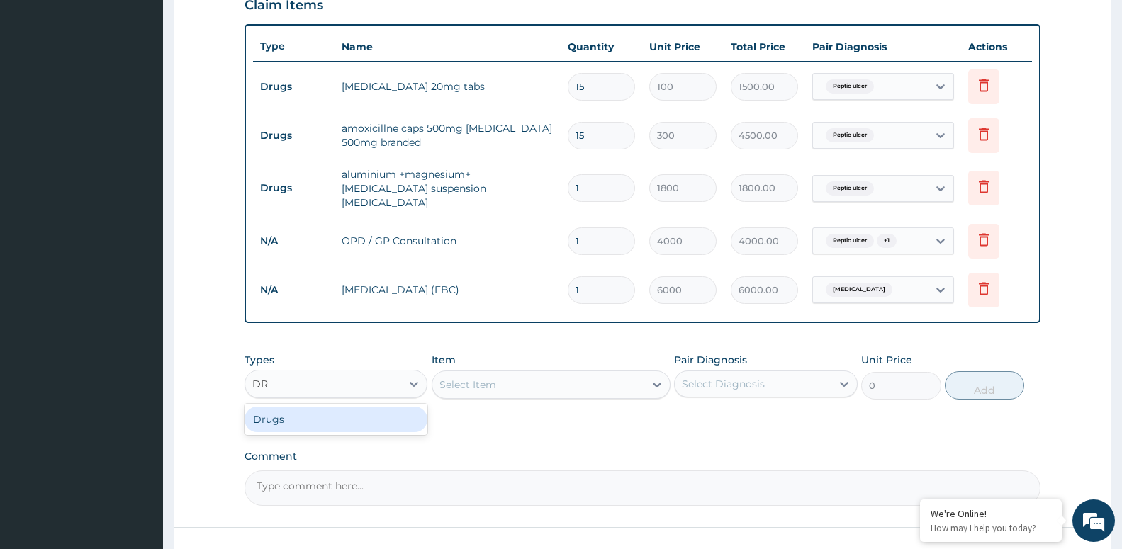
click at [380, 407] on div "Drugs" at bounding box center [335, 420] width 183 height 26
click at [743, 373] on div "Select Diagnosis" at bounding box center [752, 384] width 156 height 23
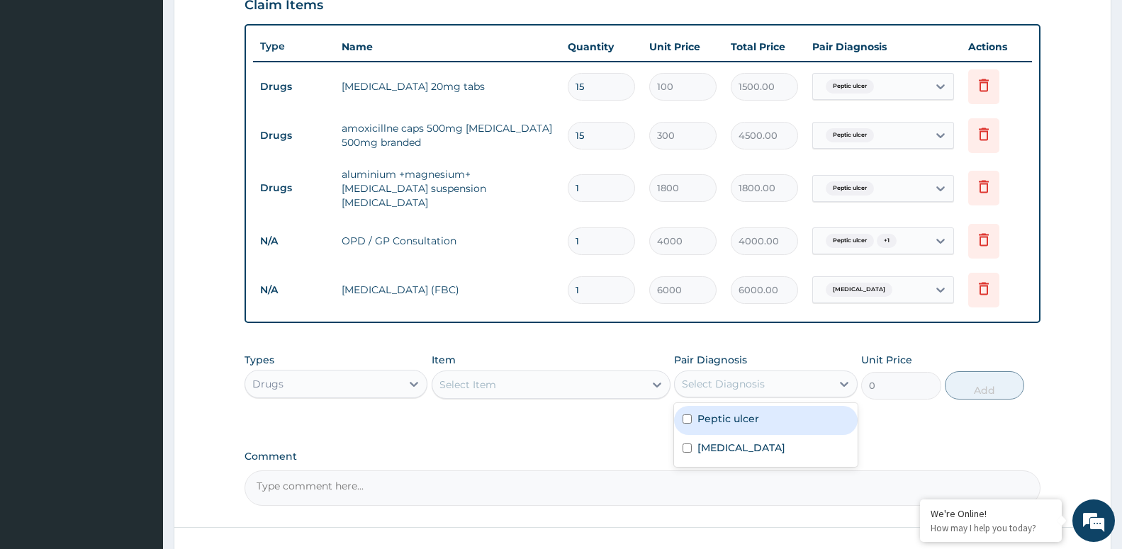
click at [688, 414] on input "checkbox" at bounding box center [686, 418] width 9 height 9
checkbox input "true"
click at [493, 378] on div "Select Item" at bounding box center [467, 385] width 57 height 14
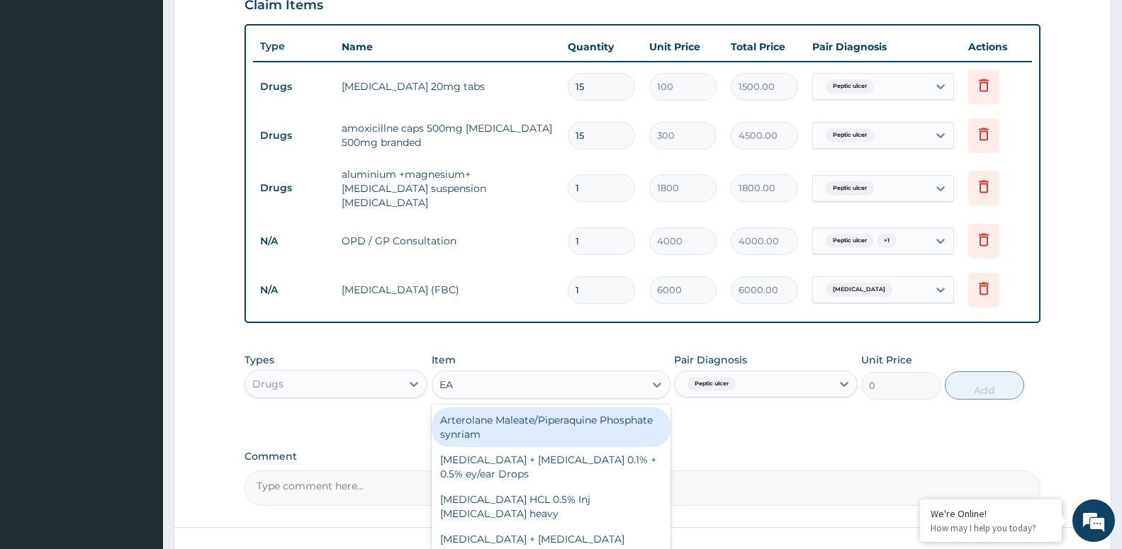
type input "EAS"
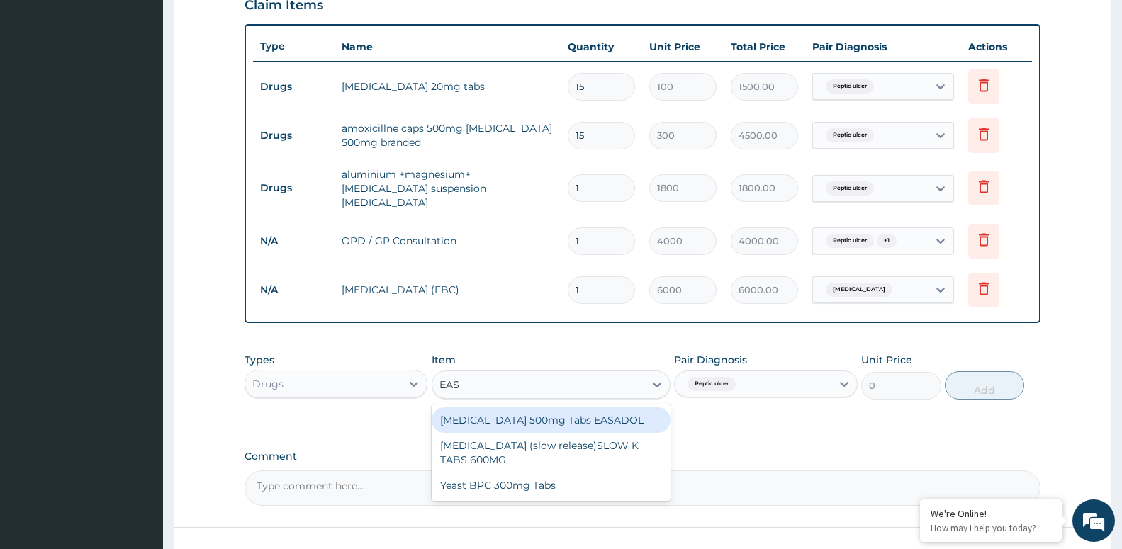
drag, startPoint x: 532, startPoint y: 412, endPoint x: 553, endPoint y: 410, distance: 20.6
click at [532, 412] on div "[MEDICAL_DATA] 500mg Tabs EASADOL" at bounding box center [550, 420] width 239 height 26
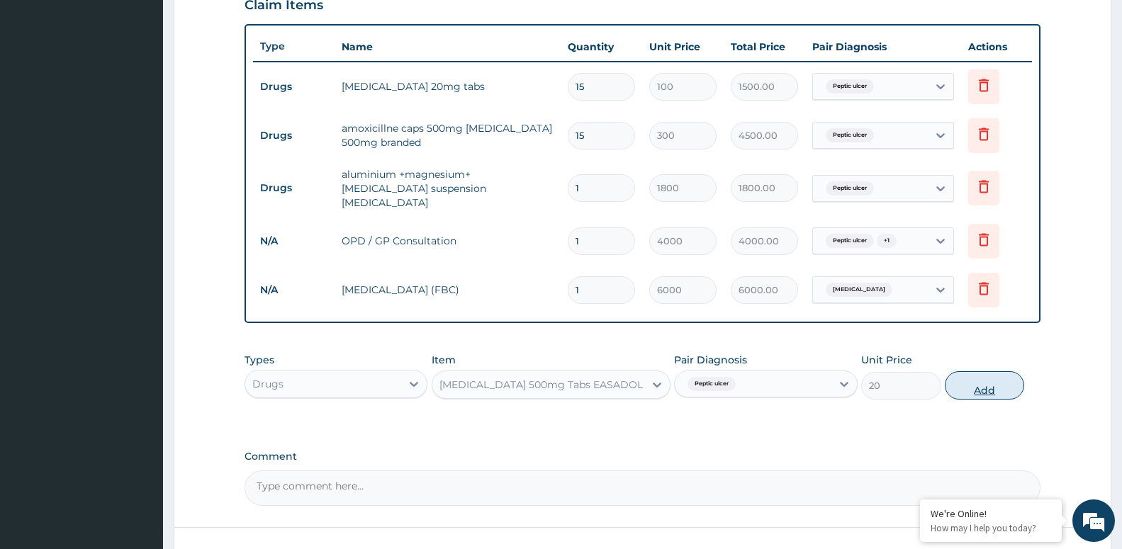
click at [964, 378] on button "Add" at bounding box center [983, 385] width 79 height 28
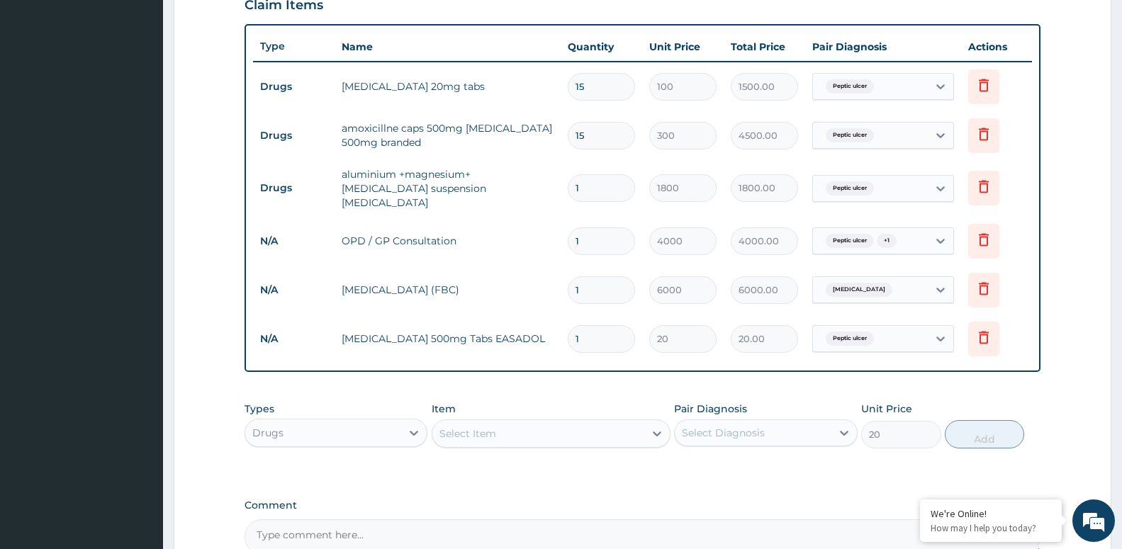
type input "0"
type input "0.00"
type input "2"
type input "40.00"
type input "20"
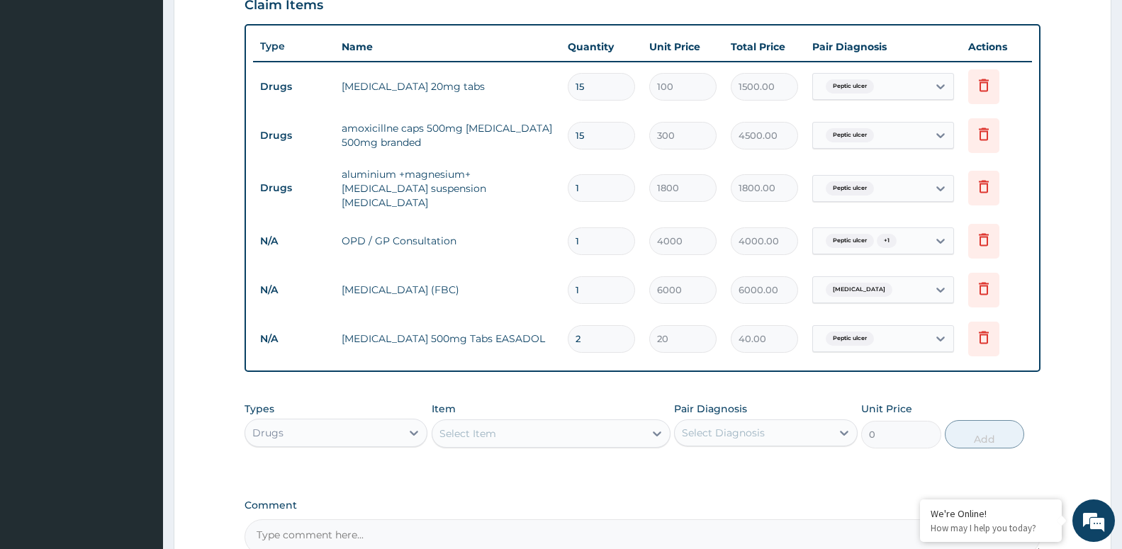
type input "400.00"
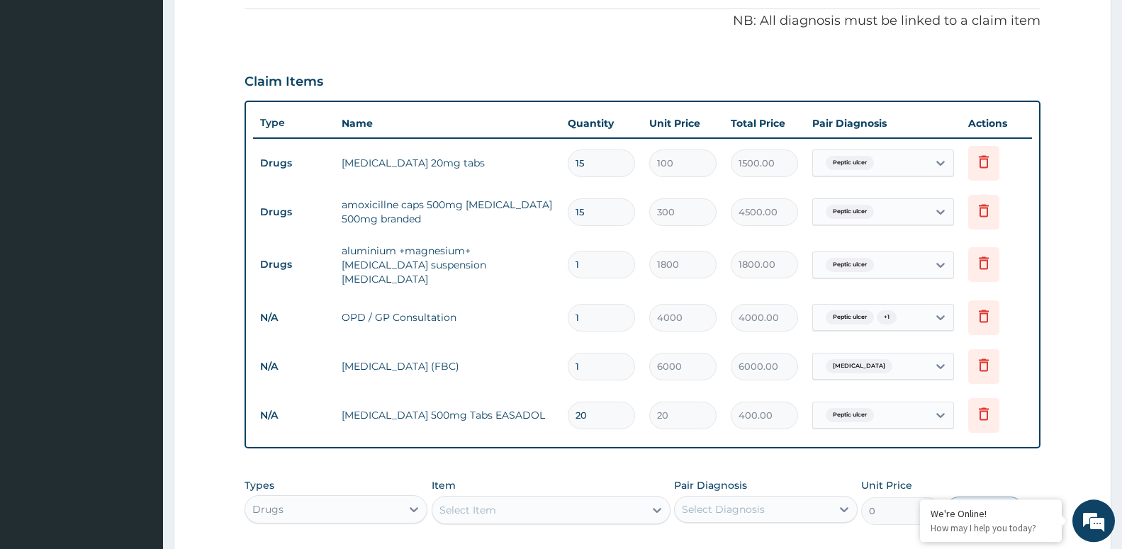
scroll to position [359, 0]
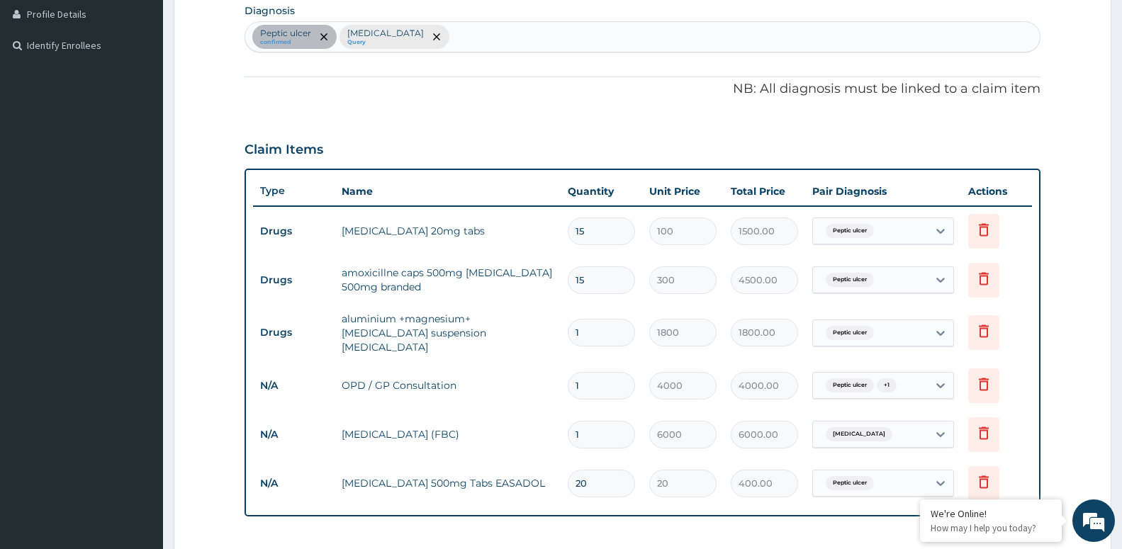
type input "20"
drag, startPoint x: 413, startPoint y: 38, endPoint x: 398, endPoint y: 26, distance: 19.1
click at [411, 38] on div "Peptic ulcer confirmed Sepsis Query" at bounding box center [642, 37] width 794 height 30
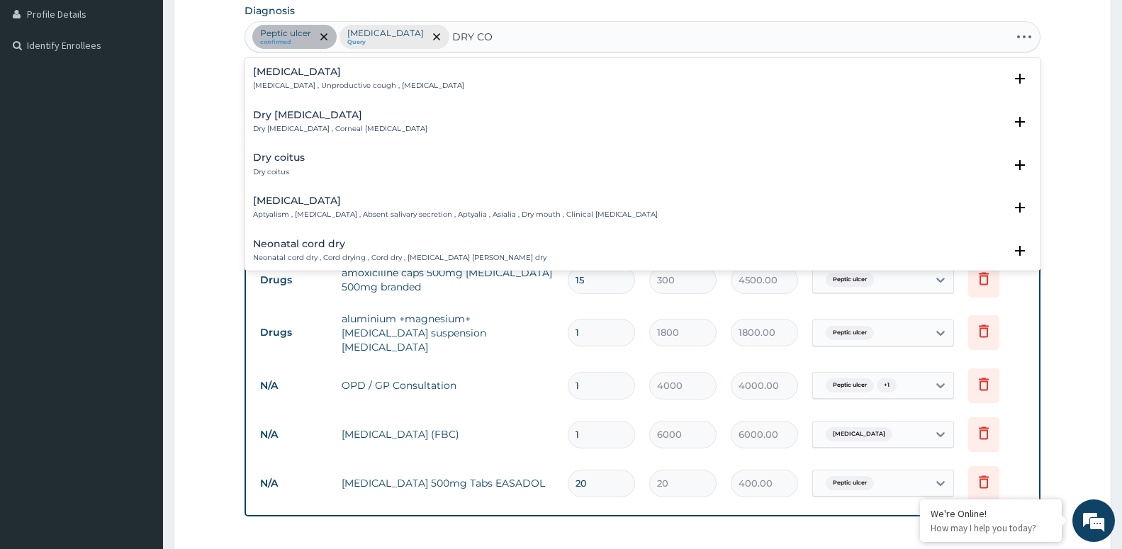
type input "DRY COU"
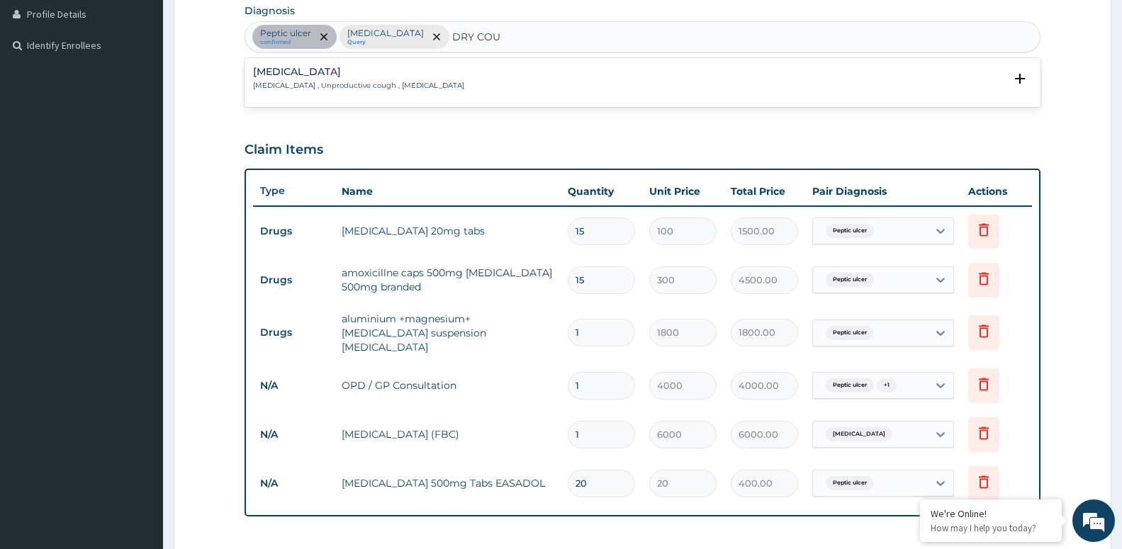
click at [339, 74] on h4 "Dry cough" at bounding box center [358, 72] width 211 height 11
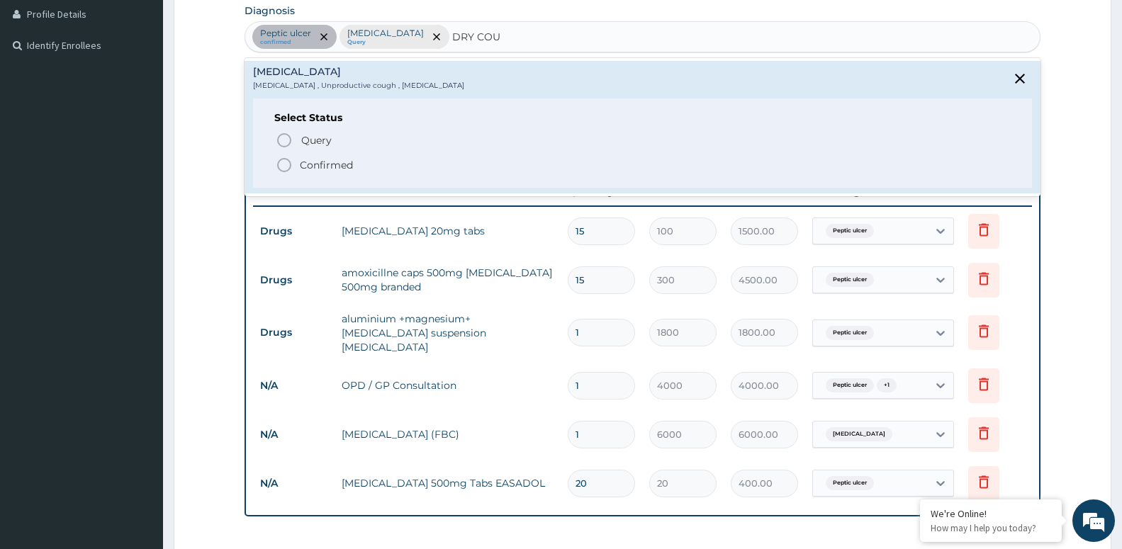
click at [329, 164] on p "Confirmed" at bounding box center [326, 165] width 53 height 14
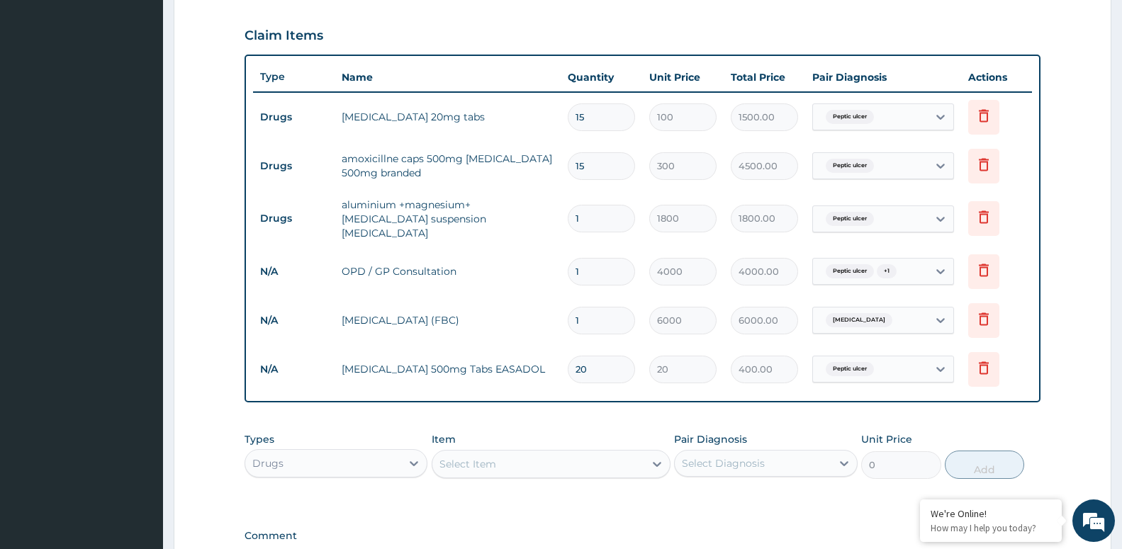
scroll to position [503, 0]
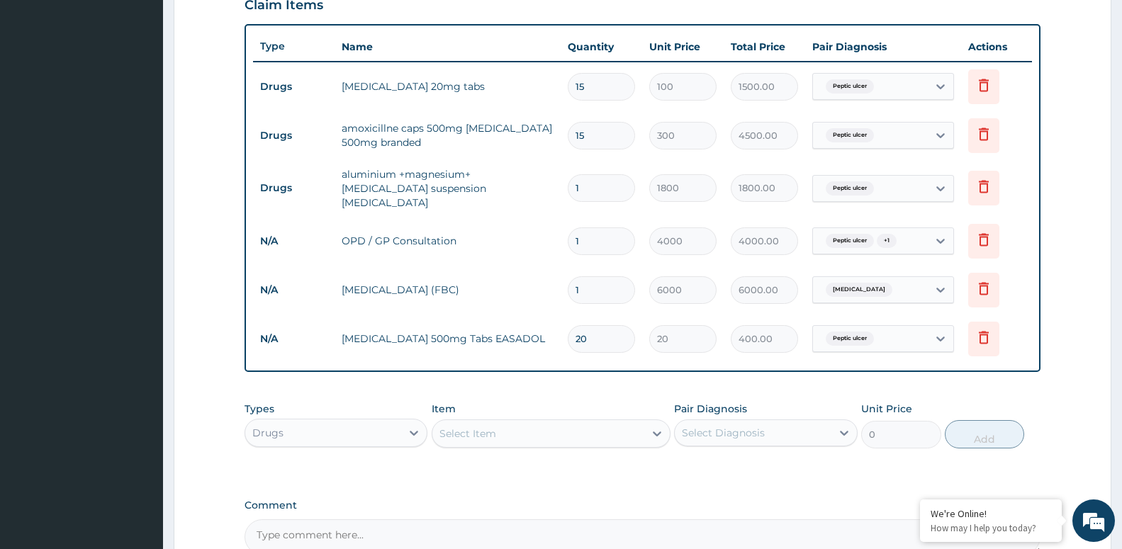
click at [547, 422] on div "Select Item" at bounding box center [538, 433] width 212 height 23
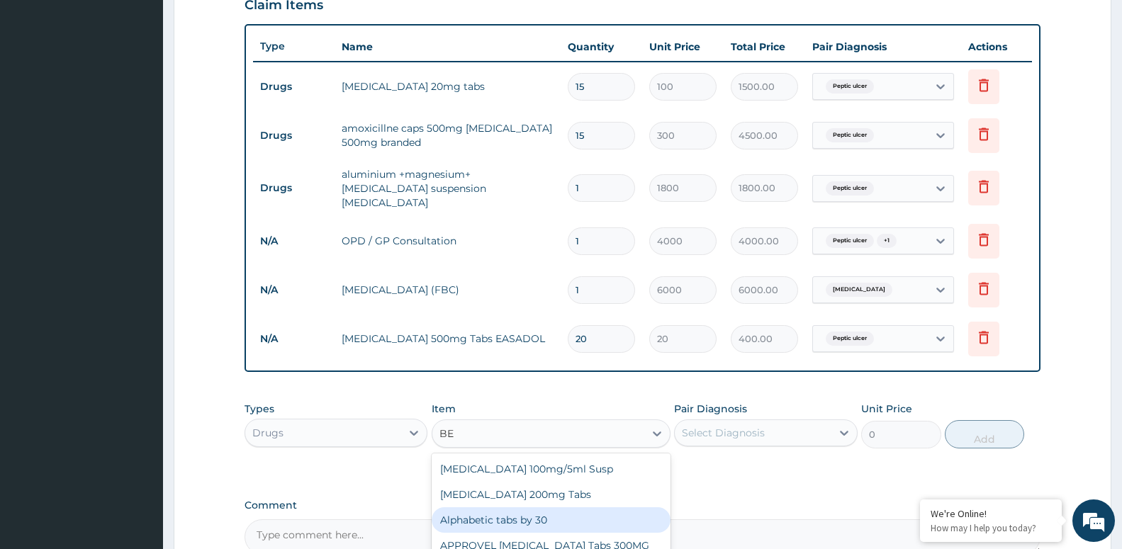
type input "BEN"
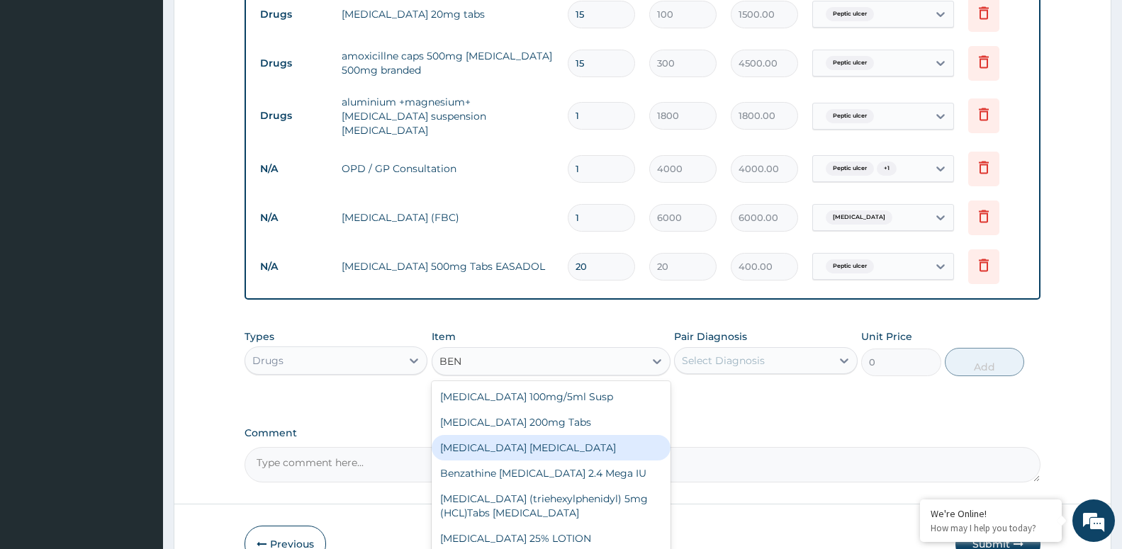
click at [575, 445] on div "[MEDICAL_DATA] [MEDICAL_DATA]" at bounding box center [550, 448] width 239 height 26
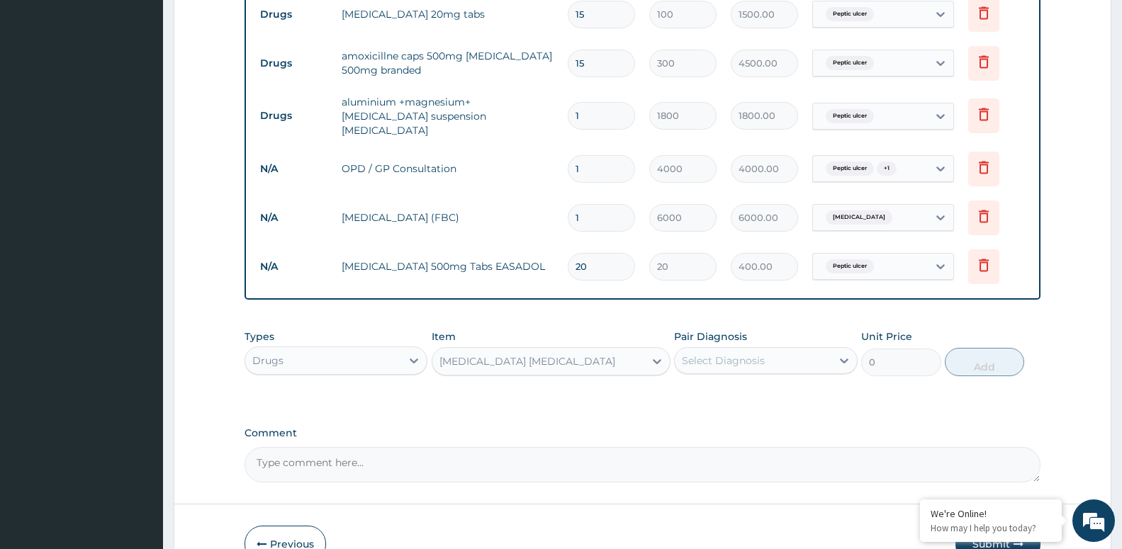
type input "4800"
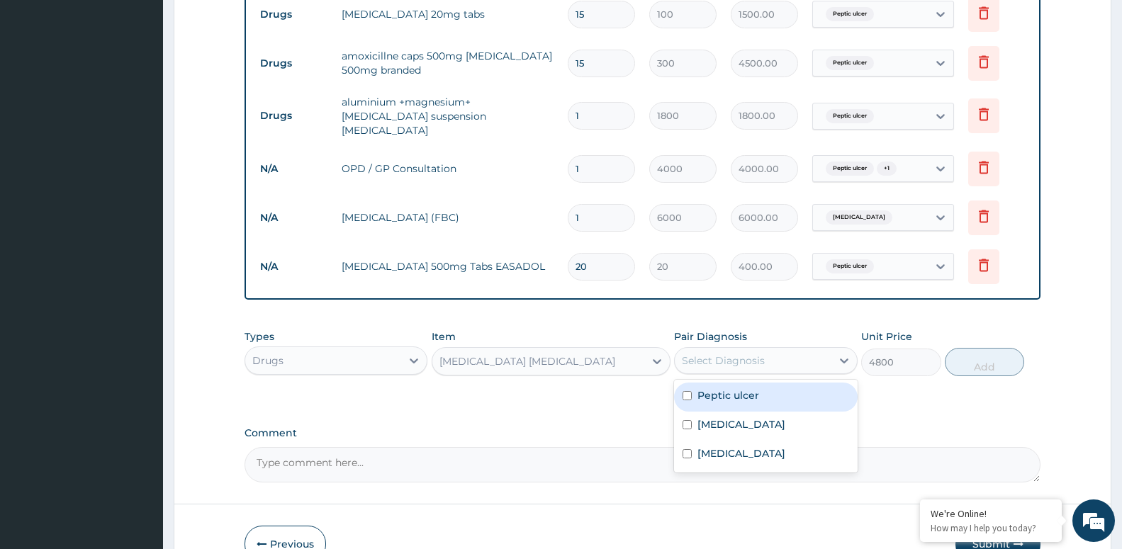
click at [778, 359] on div "Select Diagnosis" at bounding box center [752, 360] width 156 height 23
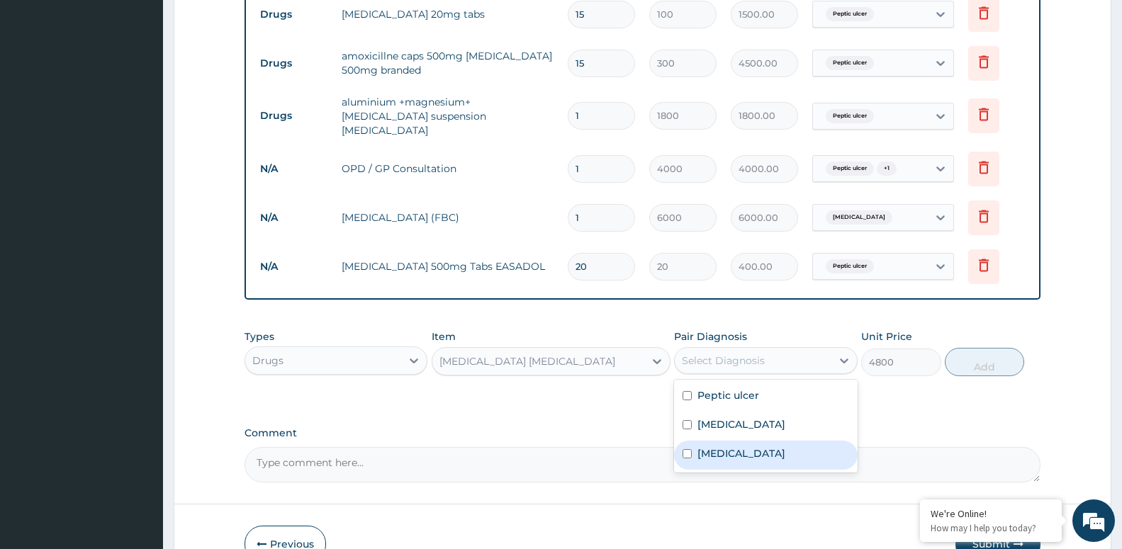
click at [754, 447] on div "Dry cough" at bounding box center [765, 455] width 183 height 29
checkbox input "true"
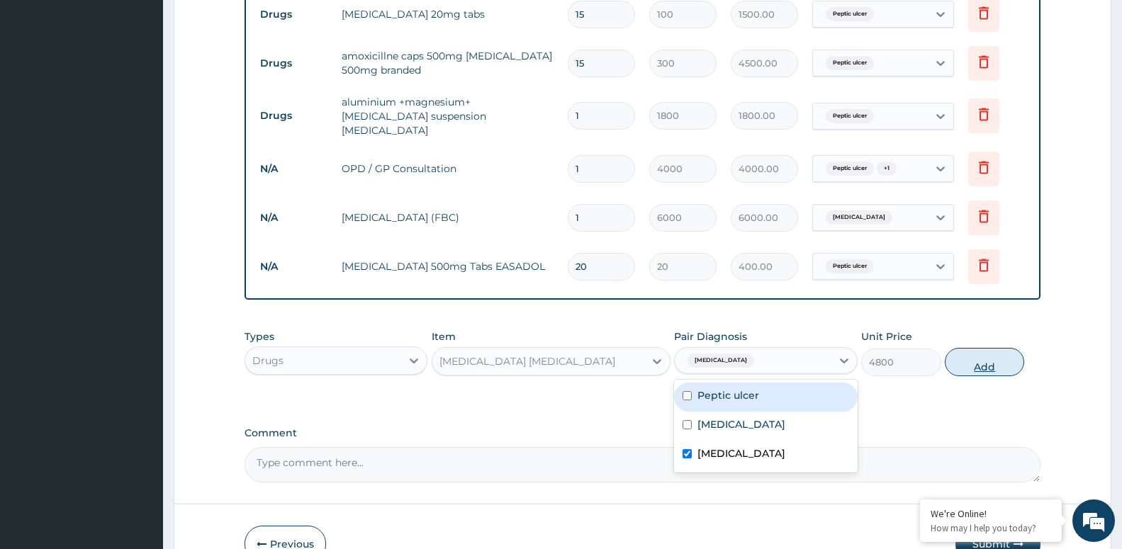
click at [984, 360] on button "Add" at bounding box center [983, 362] width 79 height 28
type input "0"
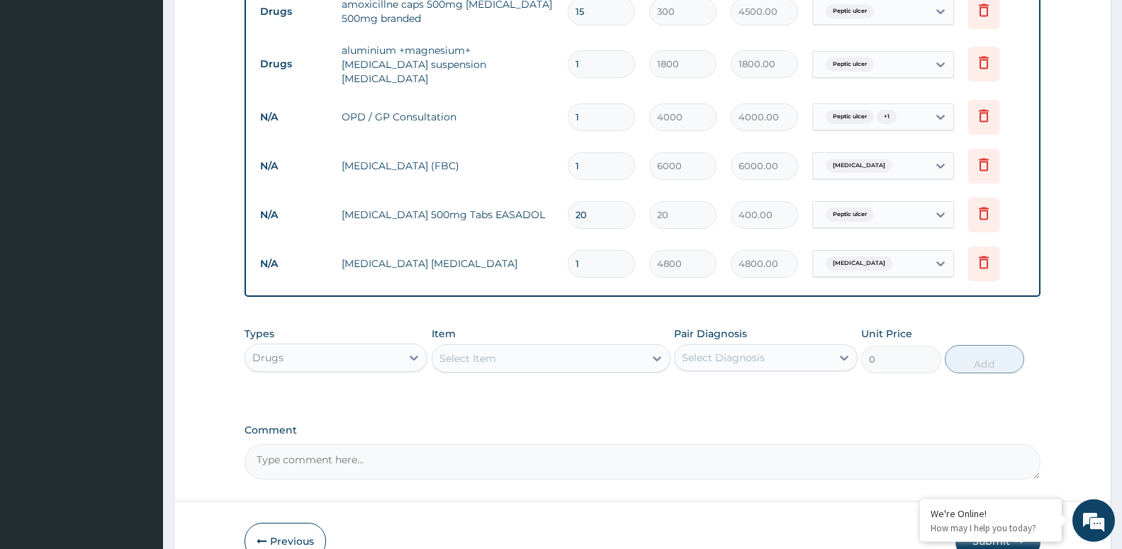
scroll to position [699, 0]
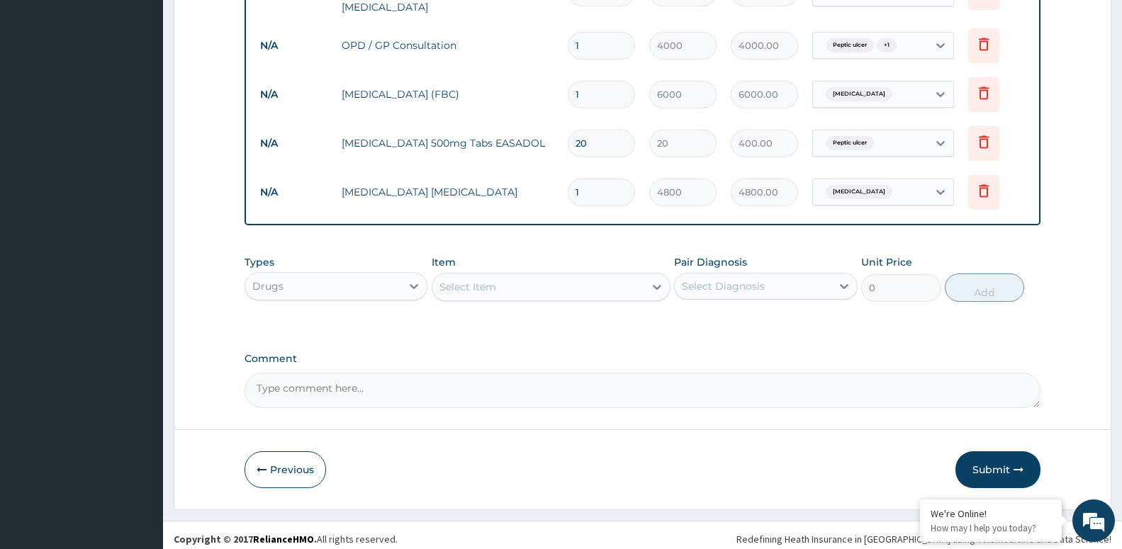
drag, startPoint x: 967, startPoint y: 464, endPoint x: 956, endPoint y: 446, distance: 21.6
click at [964, 463] on button "Submit" at bounding box center [997, 469] width 85 height 37
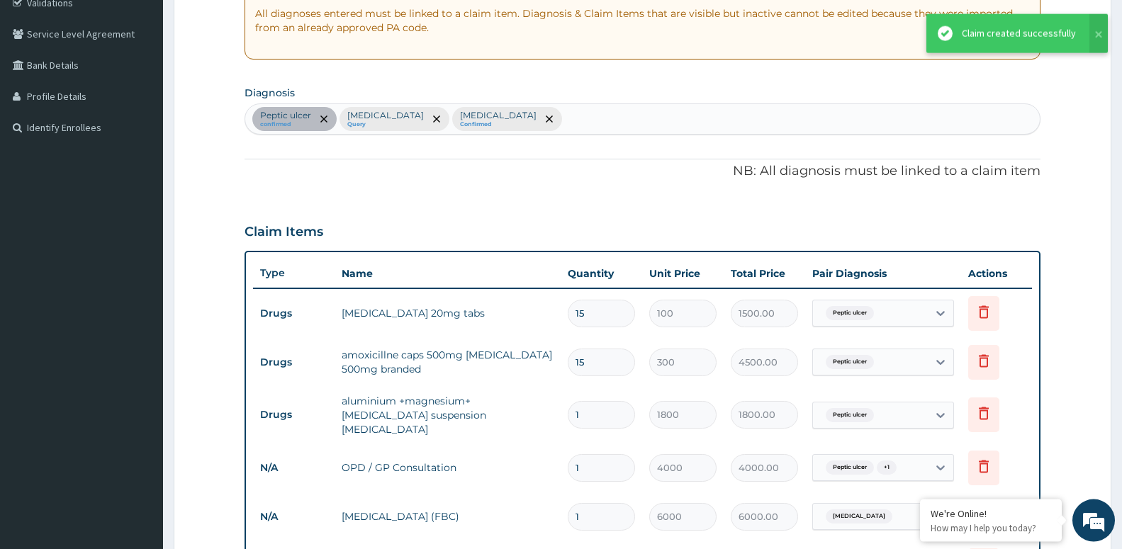
scroll to position [329, 0]
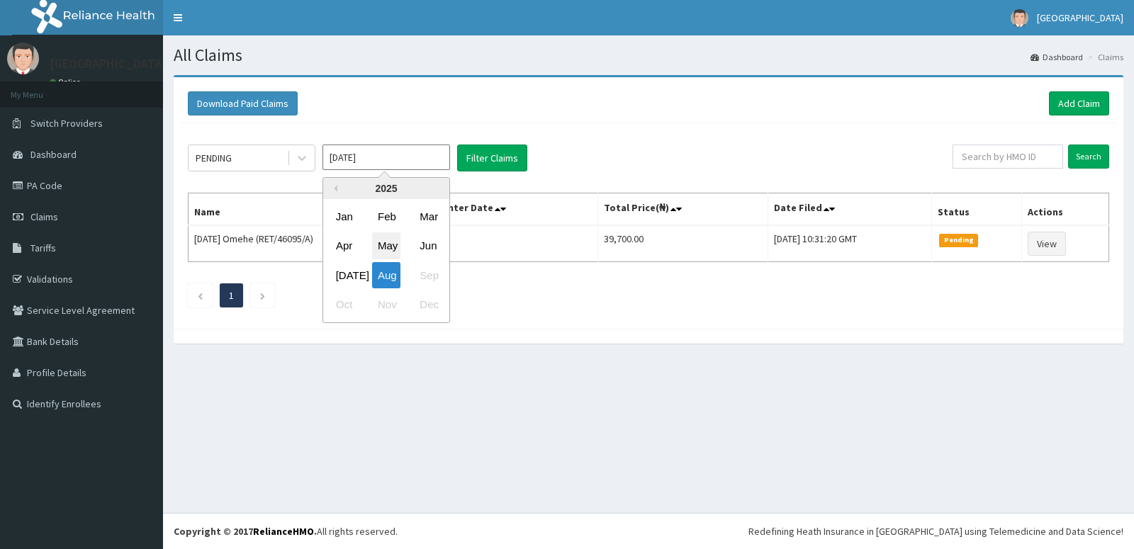
click at [387, 247] on div "May" at bounding box center [386, 246] width 28 height 26
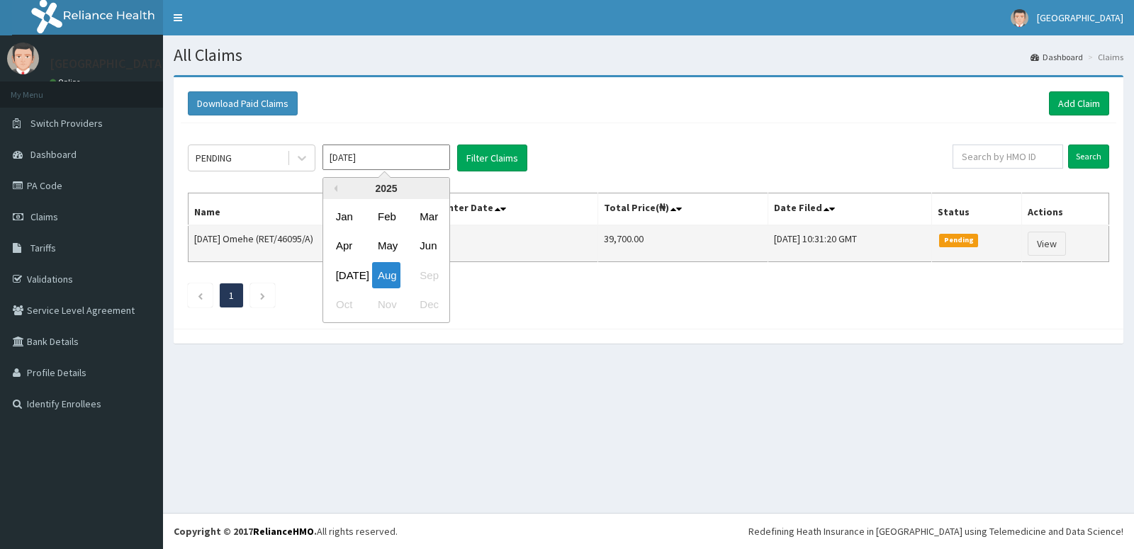
type input "[DATE]"
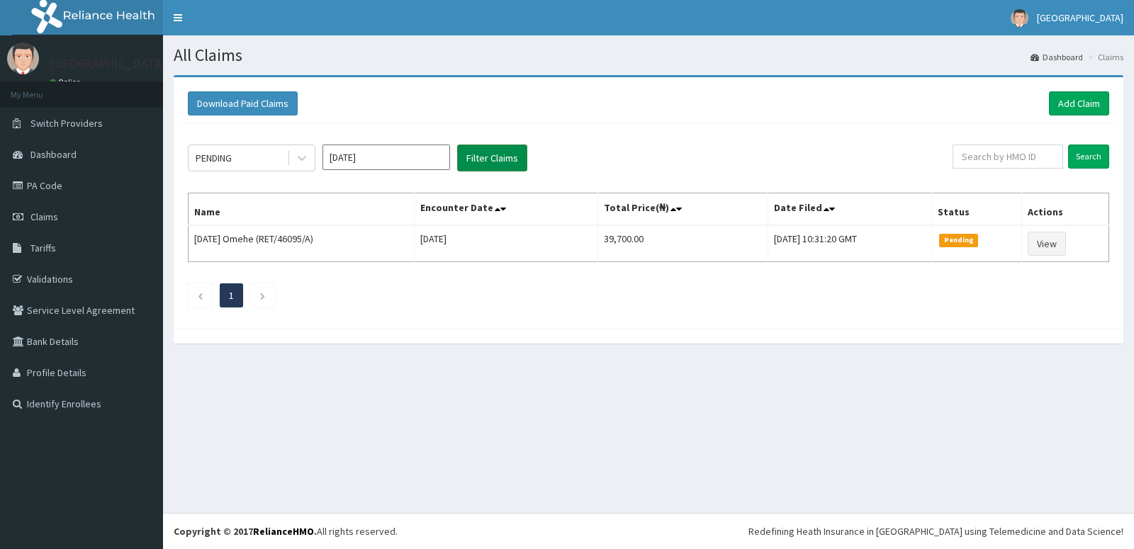
click at [490, 165] on button "Filter Claims" at bounding box center [492, 158] width 70 height 27
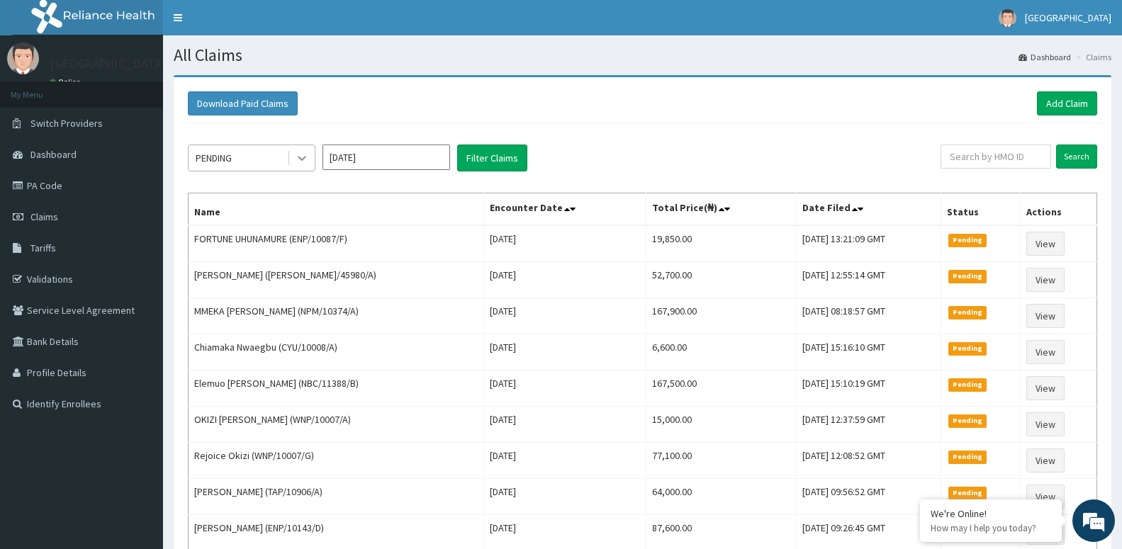
click at [301, 154] on icon at bounding box center [302, 158] width 14 height 14
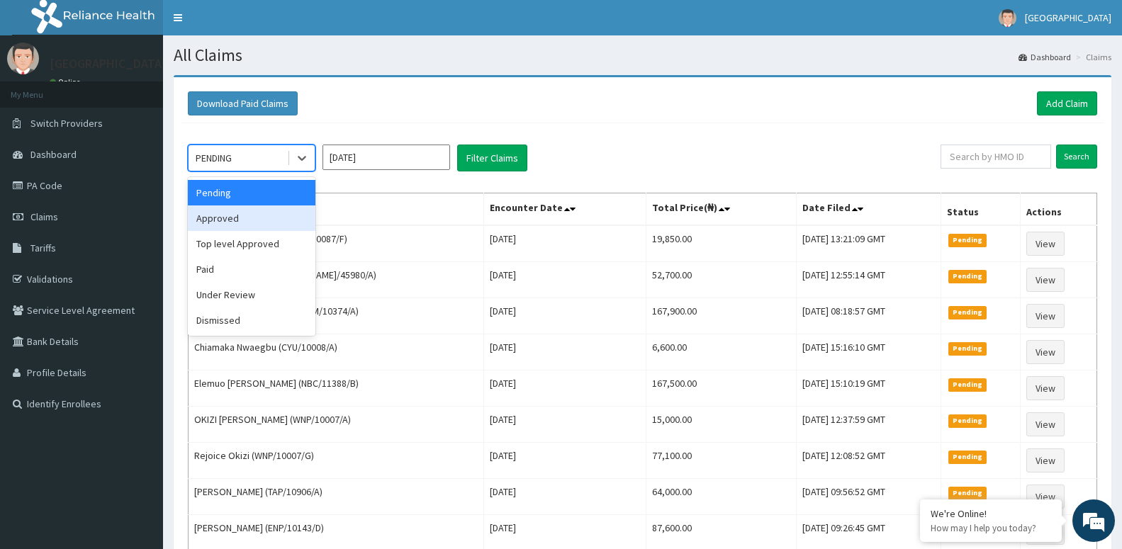
click at [276, 215] on div "Approved" at bounding box center [252, 218] width 128 height 26
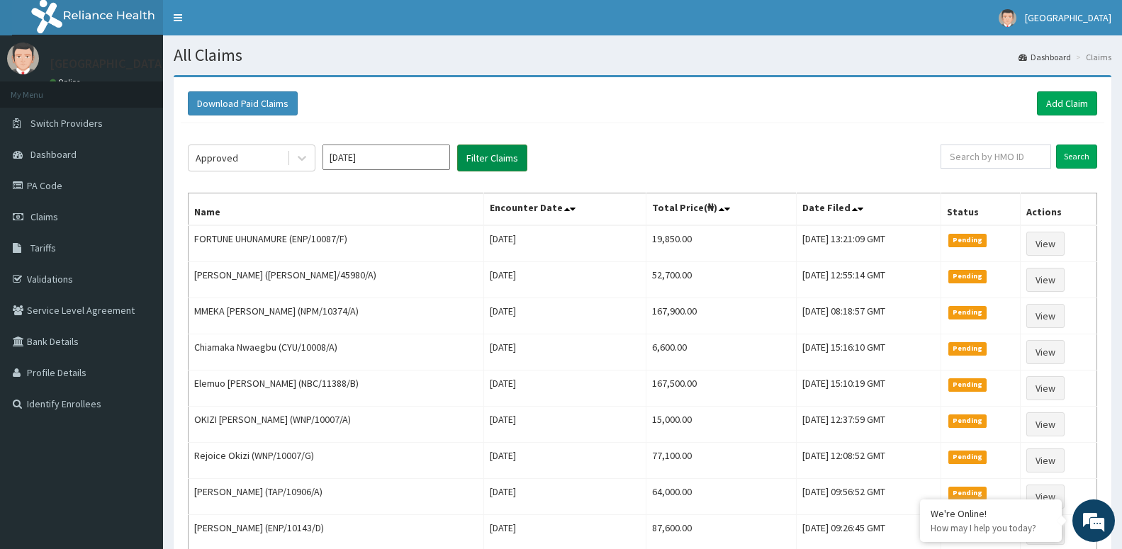
click at [504, 160] on button "Filter Claims" at bounding box center [492, 158] width 70 height 27
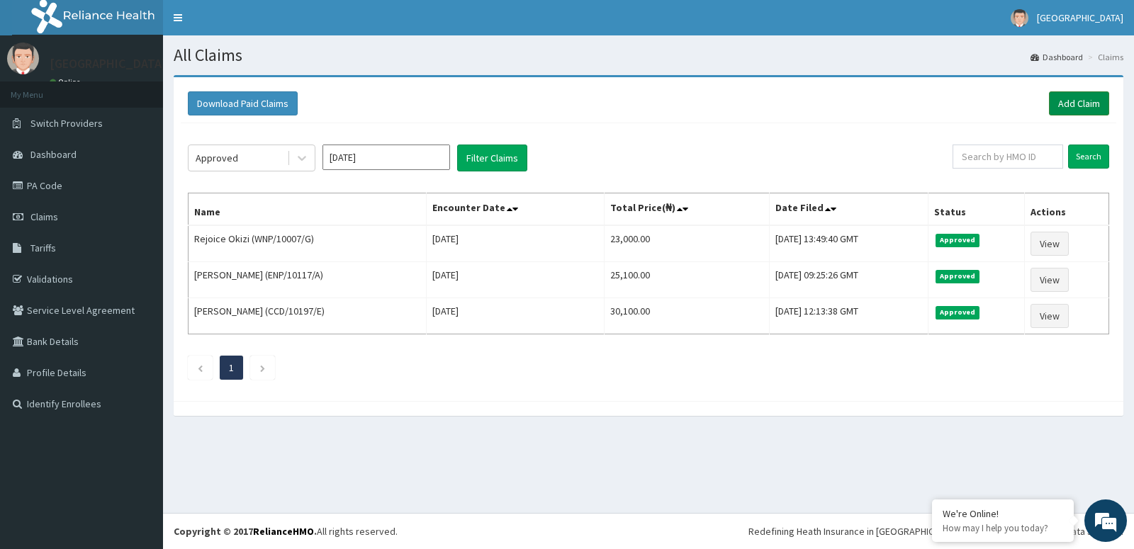
click at [1083, 102] on link "Add Claim" at bounding box center [1079, 103] width 60 height 24
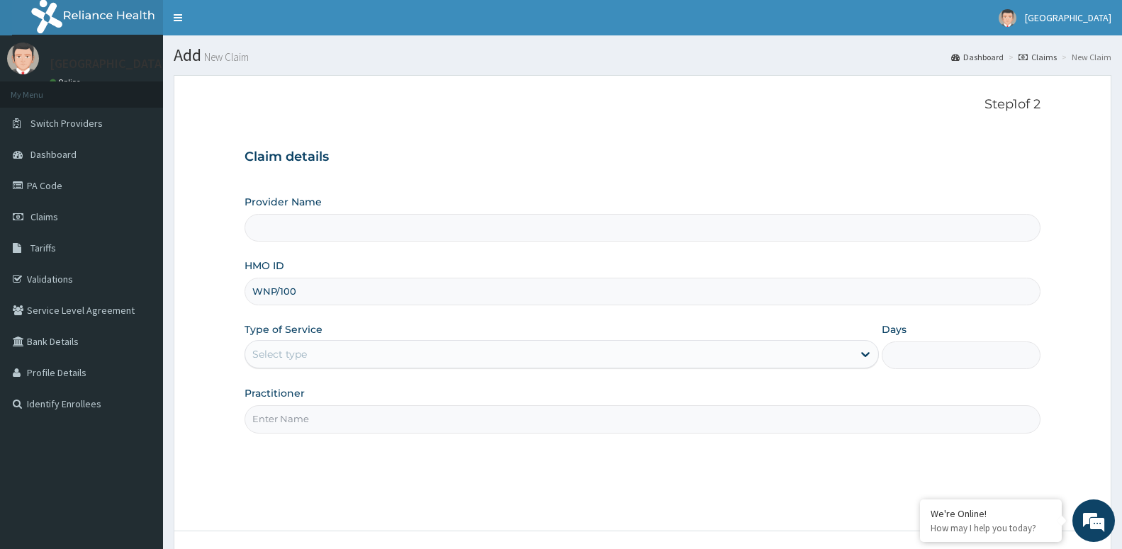
type input "WNP/1000"
type input "St Lukes Hospital -ASABA"
type input "WNP/10007/H"
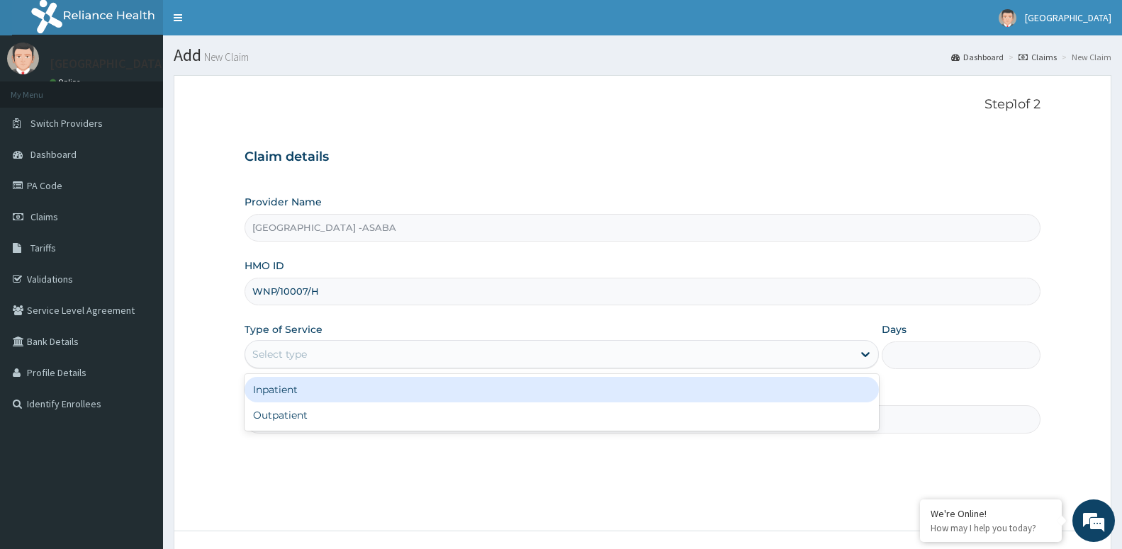
drag, startPoint x: 261, startPoint y: 359, endPoint x: 267, endPoint y: 379, distance: 20.8
click at [261, 365] on div "Select type" at bounding box center [548, 354] width 607 height 23
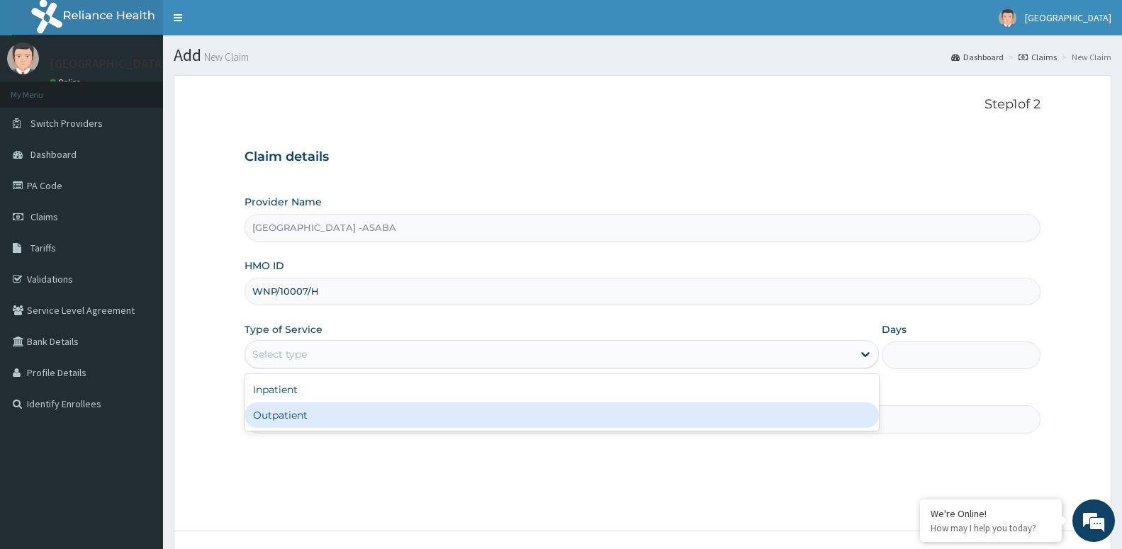
drag, startPoint x: 283, startPoint y: 407, endPoint x: 290, endPoint y: 414, distance: 10.1
click at [285, 411] on div "Outpatient" at bounding box center [561, 415] width 634 height 26
type input "1"
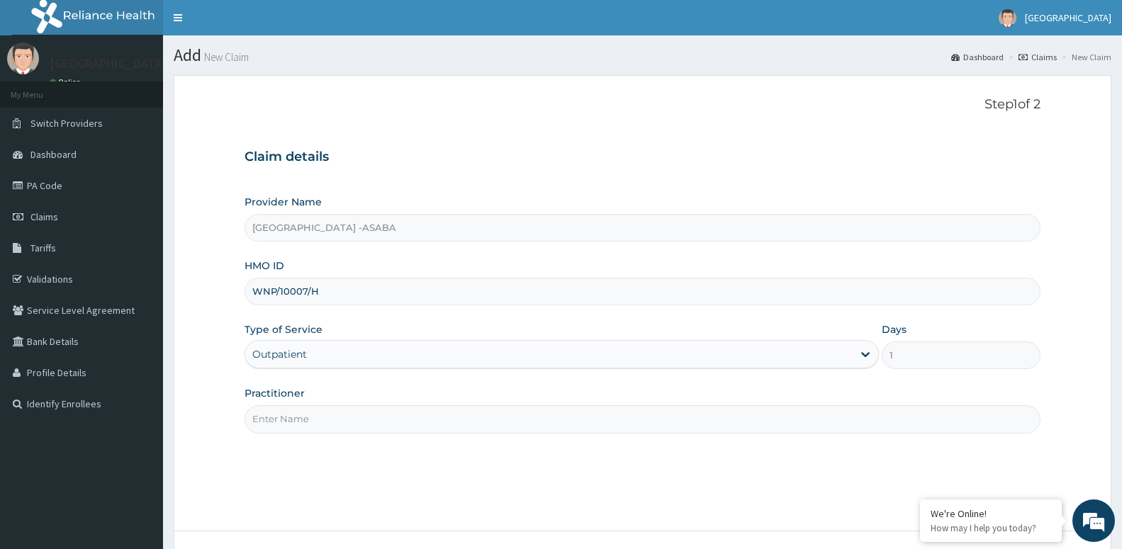
click at [290, 421] on input "Practitioner" at bounding box center [642, 419] width 796 height 28
paste input "[PERSON_NAME]"
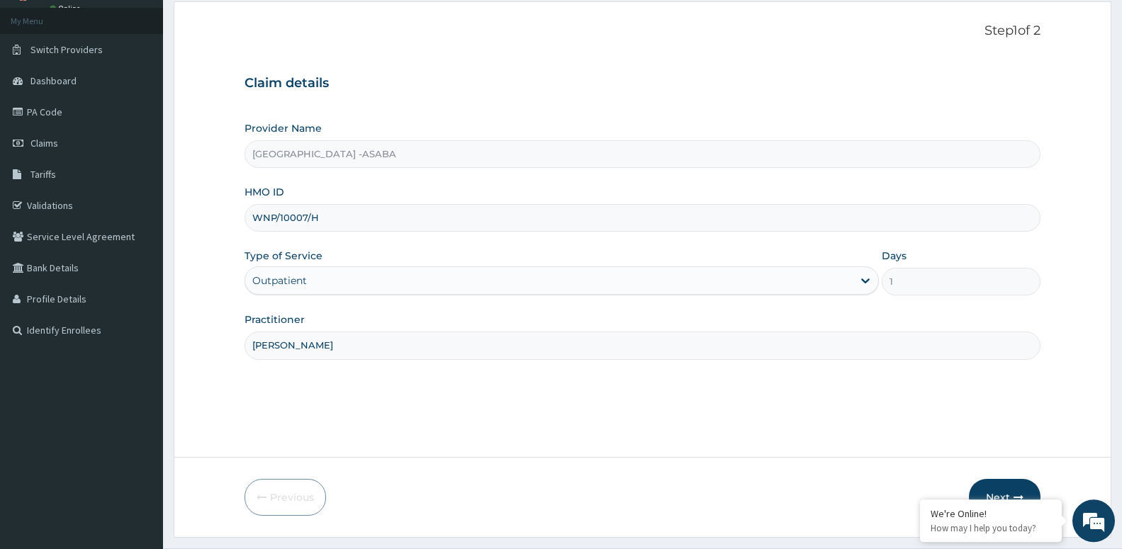
scroll to position [109, 0]
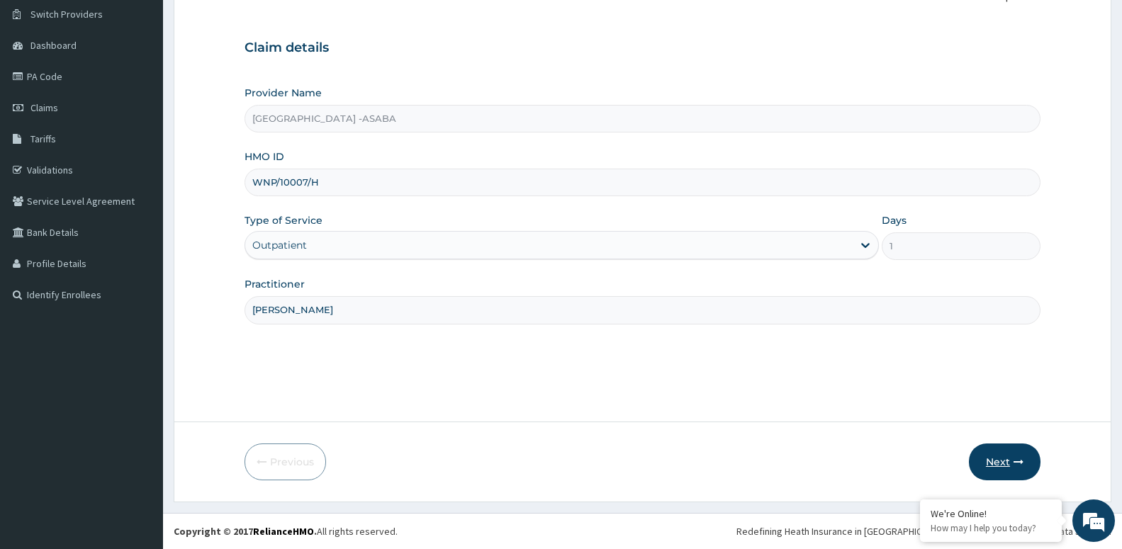
type input "DR AROH"
click at [1012, 454] on button "Next" at bounding box center [1005, 462] width 72 height 37
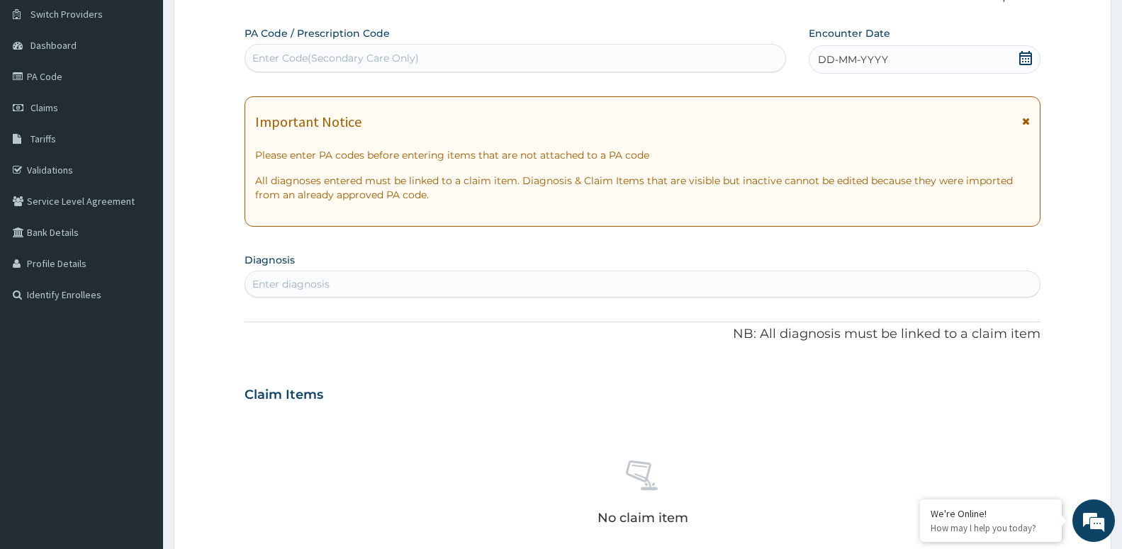
click at [396, 50] on div "Enter Code(Secondary Care Only)" at bounding box center [515, 58] width 540 height 23
type input "PA/5A9E4A"
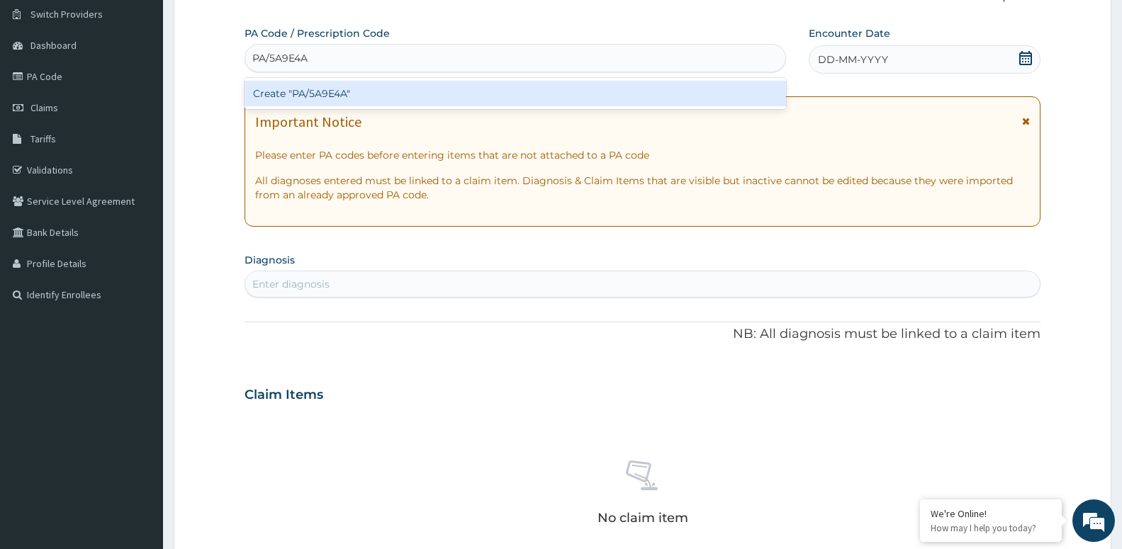
click at [337, 101] on div "Create "PA/5A9E4A"" at bounding box center [514, 94] width 541 height 26
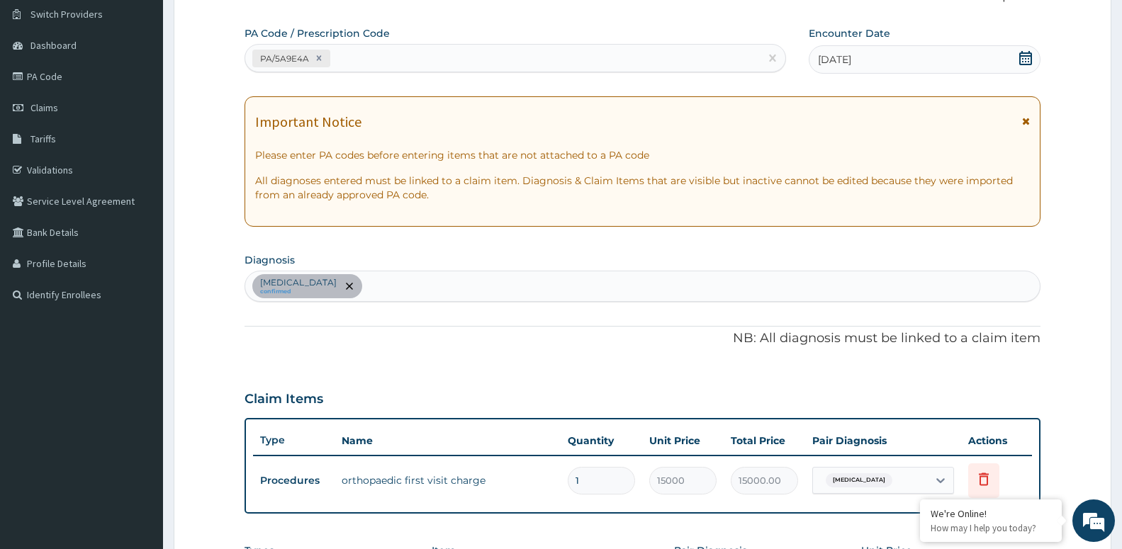
click at [346, 59] on div "PA/5A9E4A" at bounding box center [502, 58] width 514 height 23
type input "PA/940523"
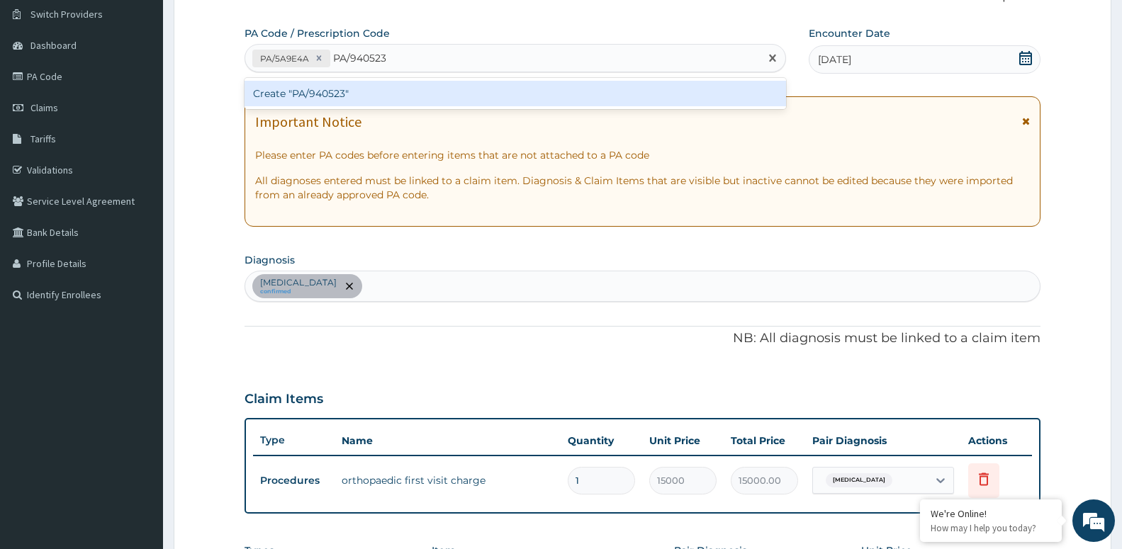
click at [315, 88] on div "Create "PA/940523"" at bounding box center [514, 94] width 541 height 26
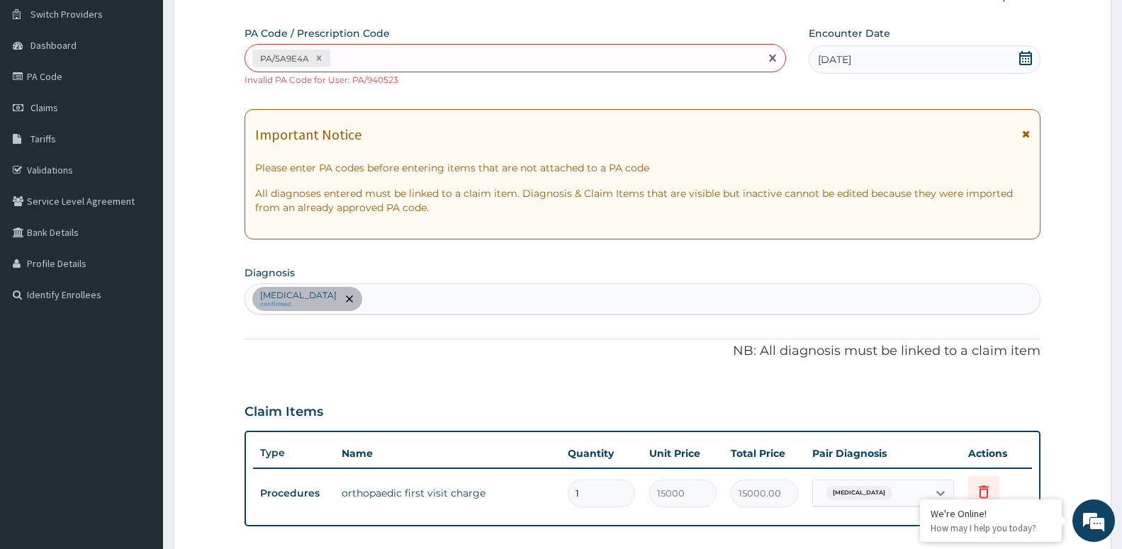
click at [366, 61] on div "PA/5A9E4A" at bounding box center [502, 58] width 514 height 23
type input "PA/D0D8DD"
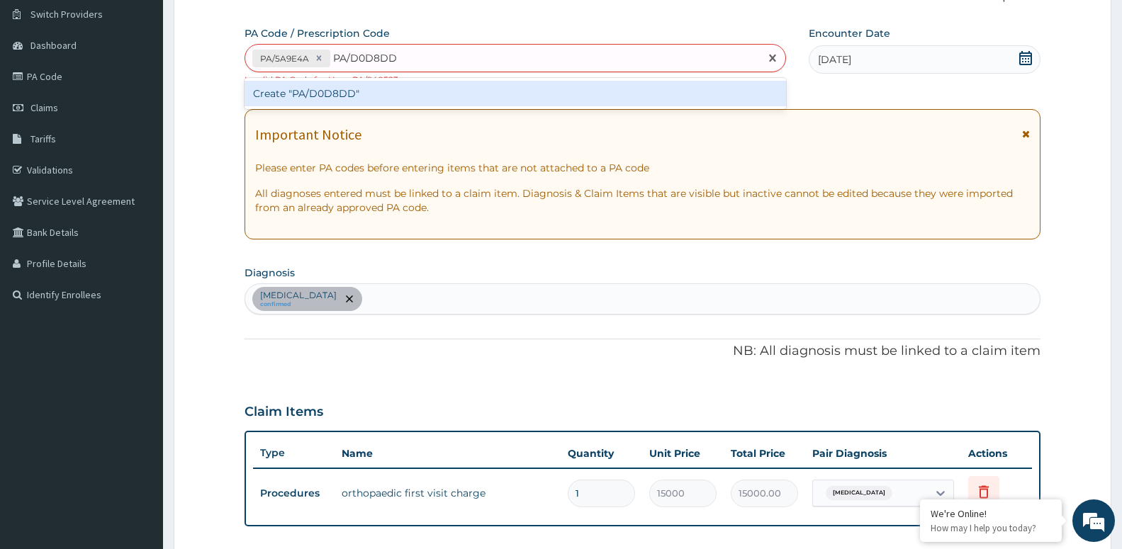
click at [298, 93] on div "Create "PA/D0D8DD"" at bounding box center [514, 94] width 541 height 26
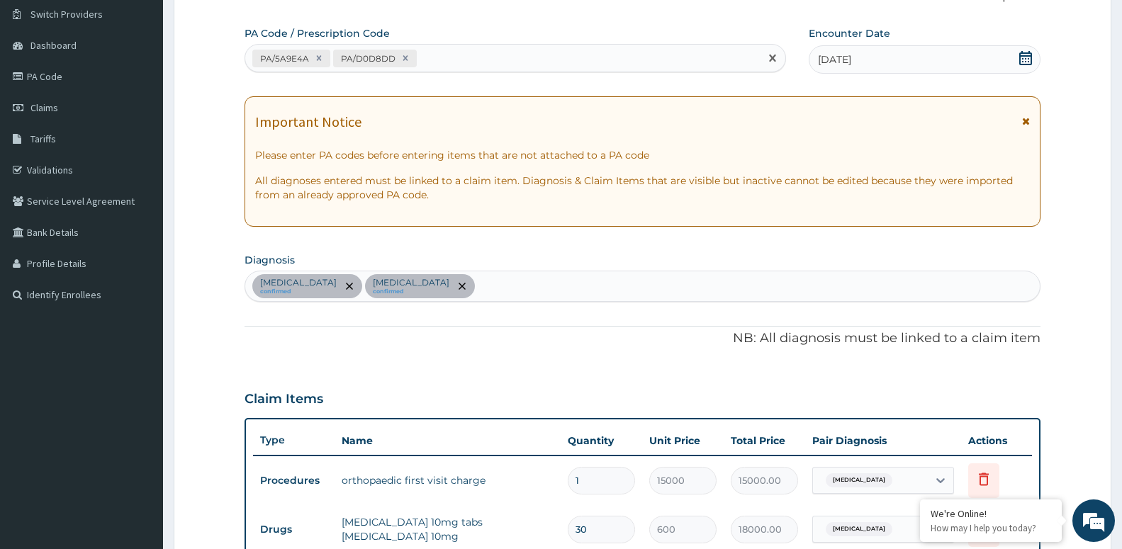
click at [439, 53] on div "PA/5A9E4A PA/D0D8DD" at bounding box center [502, 58] width 514 height 23
type input "PA/F60026"
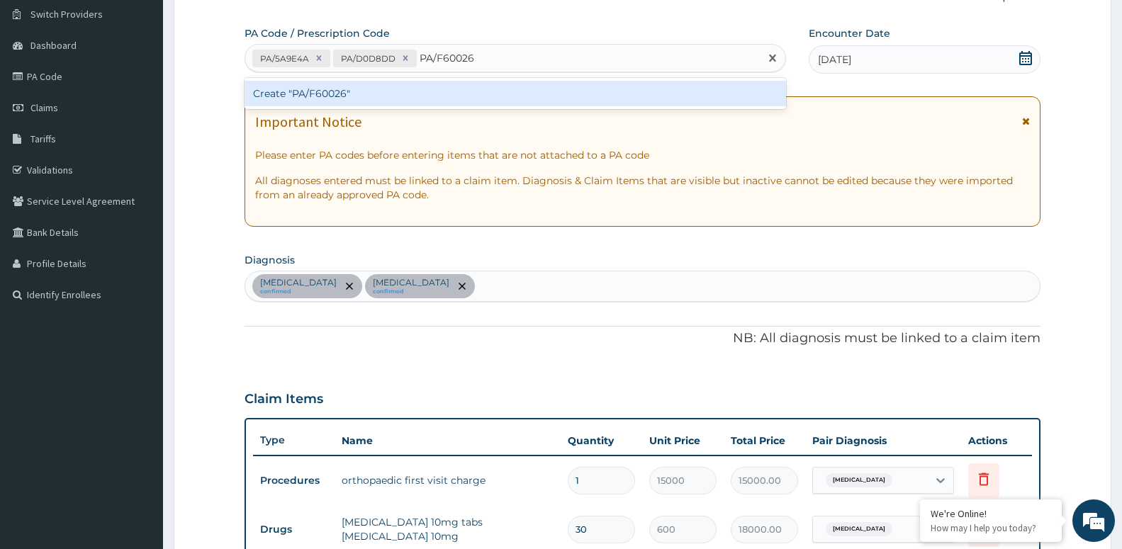
click at [271, 92] on div "Create "PA/F60026"" at bounding box center [514, 94] width 541 height 26
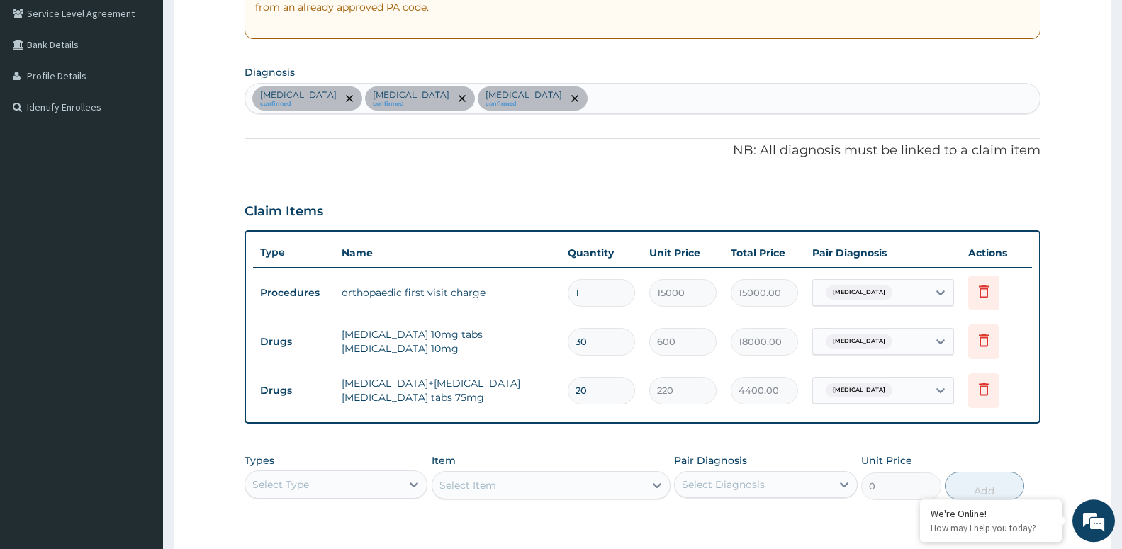
scroll to position [80, 0]
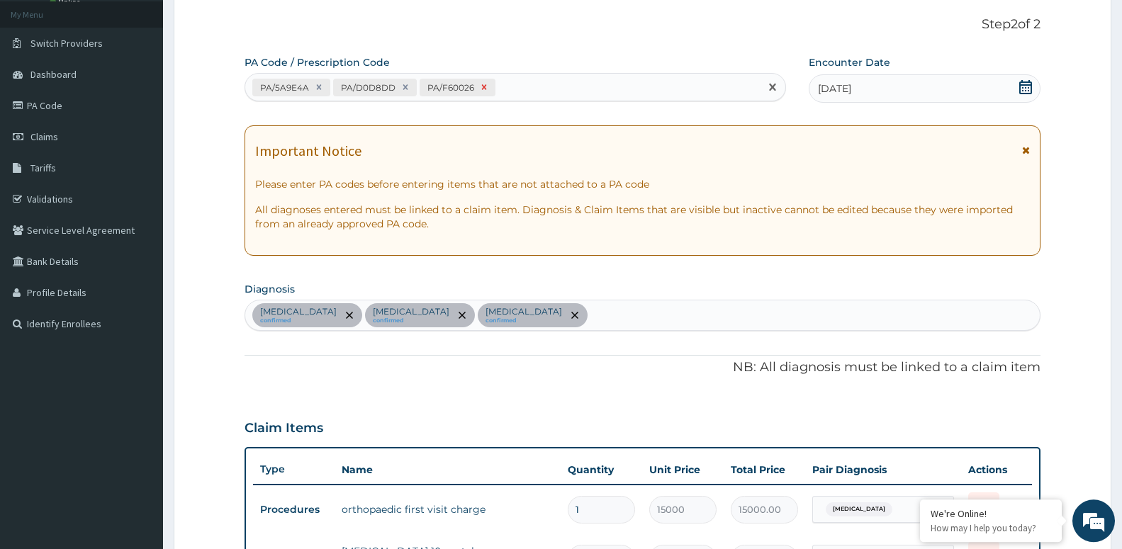
drag, startPoint x: 504, startPoint y: 88, endPoint x: 485, endPoint y: 85, distance: 18.6
click at [492, 89] on div "PA/5A9E4A PA/D0D8DD PA/F60026" at bounding box center [502, 87] width 514 height 23
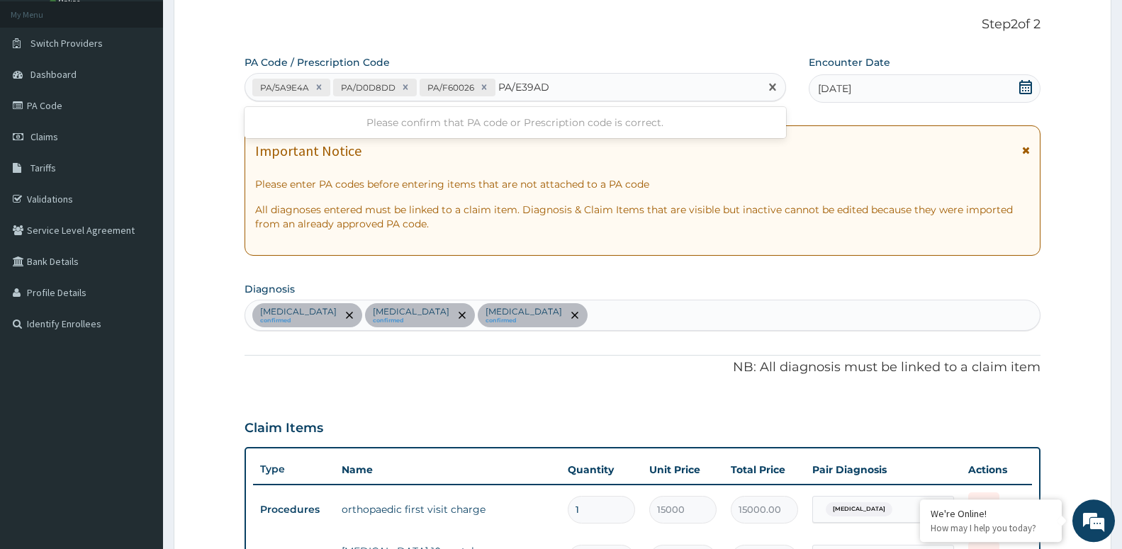
type input "PA/E39AD8"
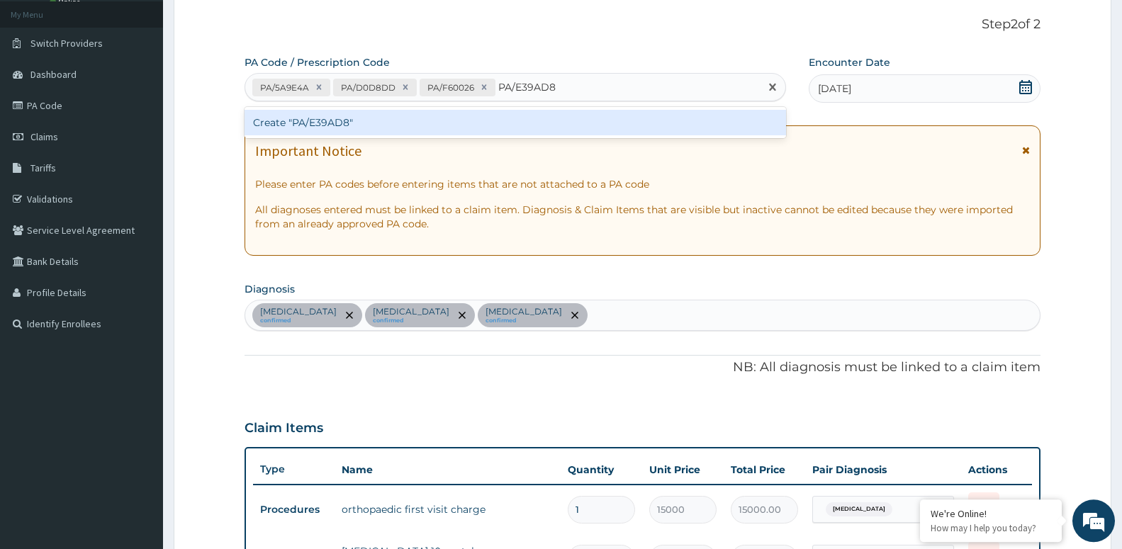
click at [301, 123] on div "Create "PA/E39AD8"" at bounding box center [514, 123] width 541 height 26
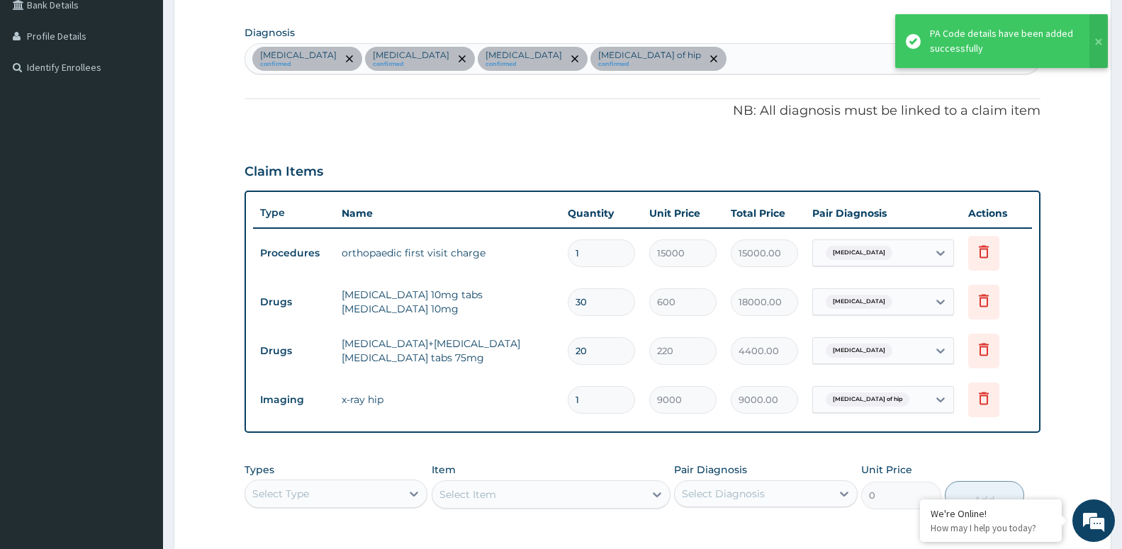
scroll to position [346, 0]
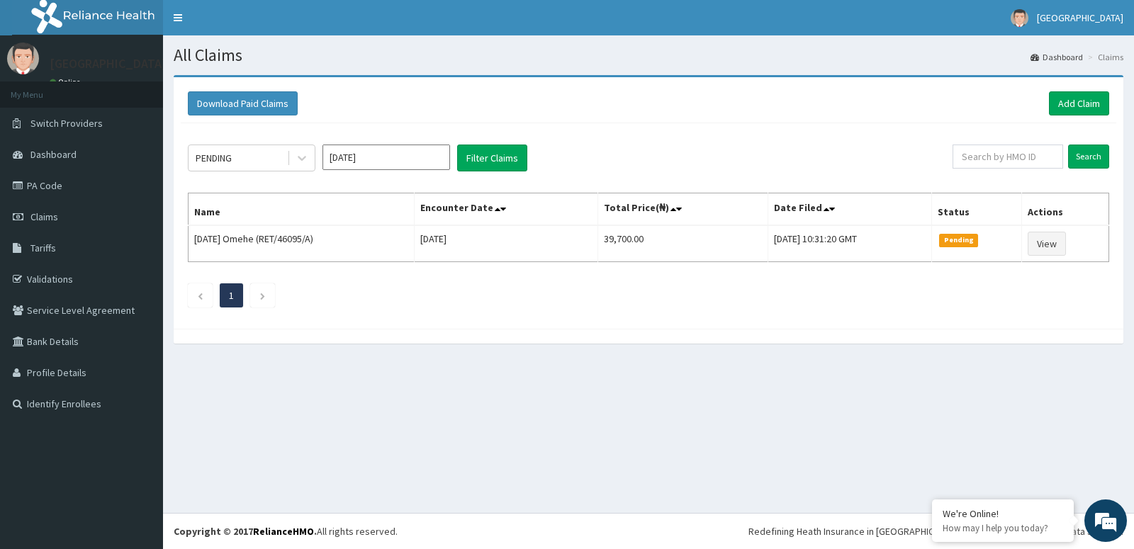
click at [1087, 105] on link "Add Claim" at bounding box center [1079, 103] width 60 height 24
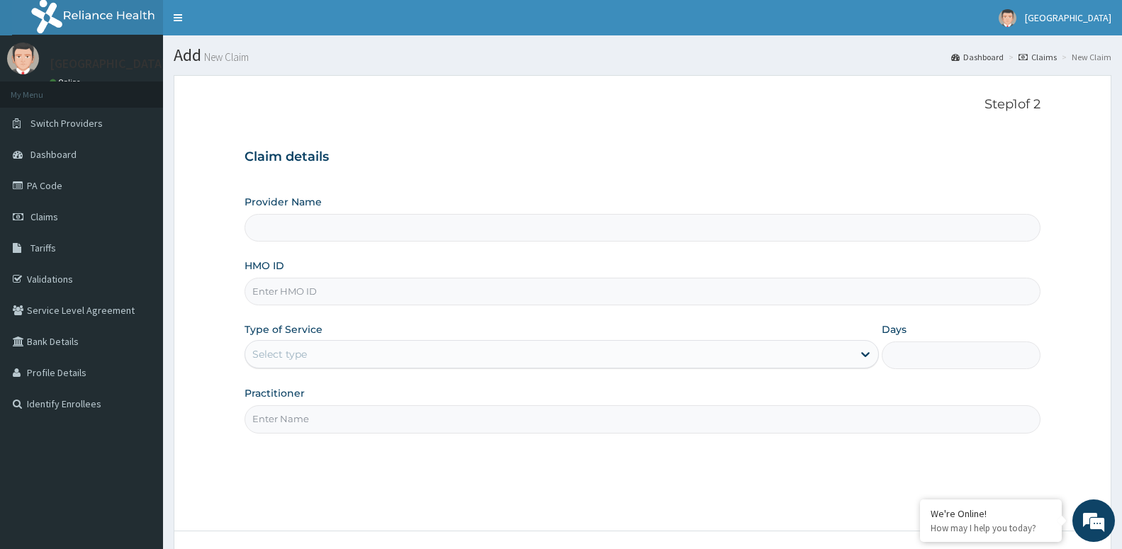
type input "N"
type input "[GEOGRAPHIC_DATA] -ASABA"
type input "NBP/10038/C"
click at [281, 330] on label "Type of Service" at bounding box center [283, 329] width 78 height 14
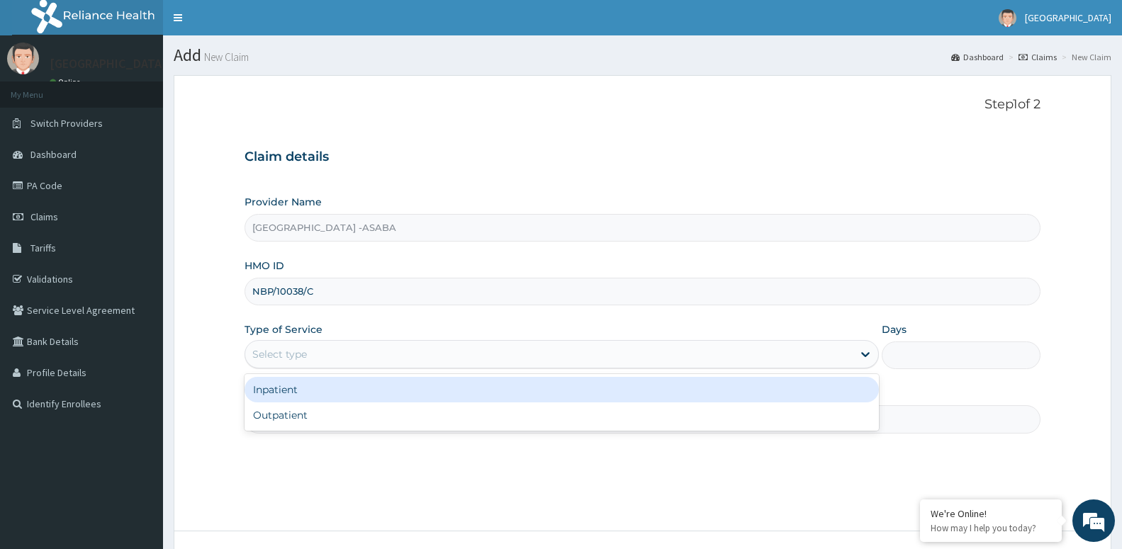
click at [281, 348] on div "Select type" at bounding box center [279, 354] width 55 height 14
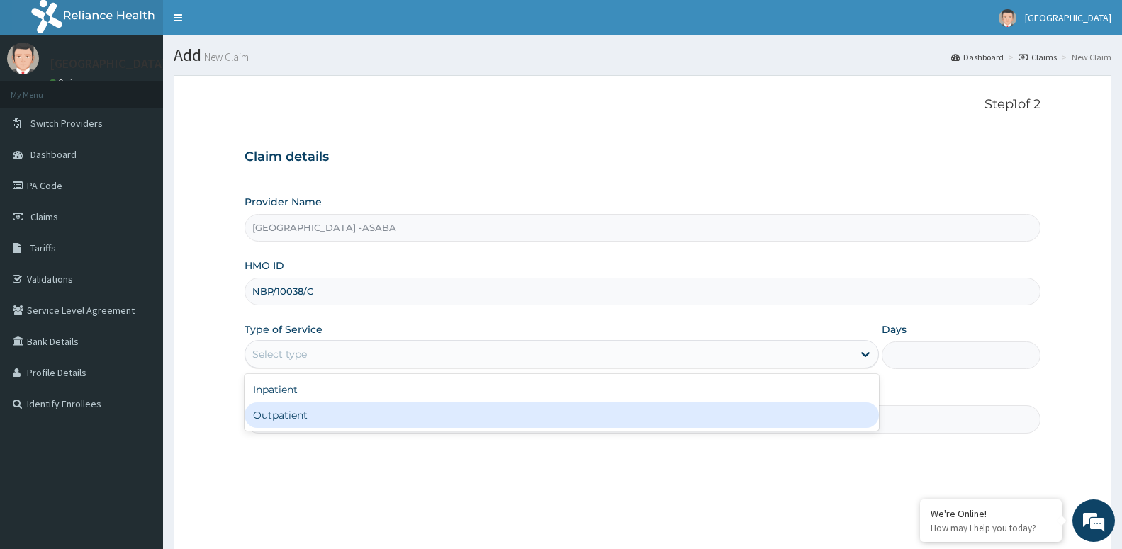
click at [273, 424] on div "Outpatient" at bounding box center [561, 415] width 634 height 26
type input "1"
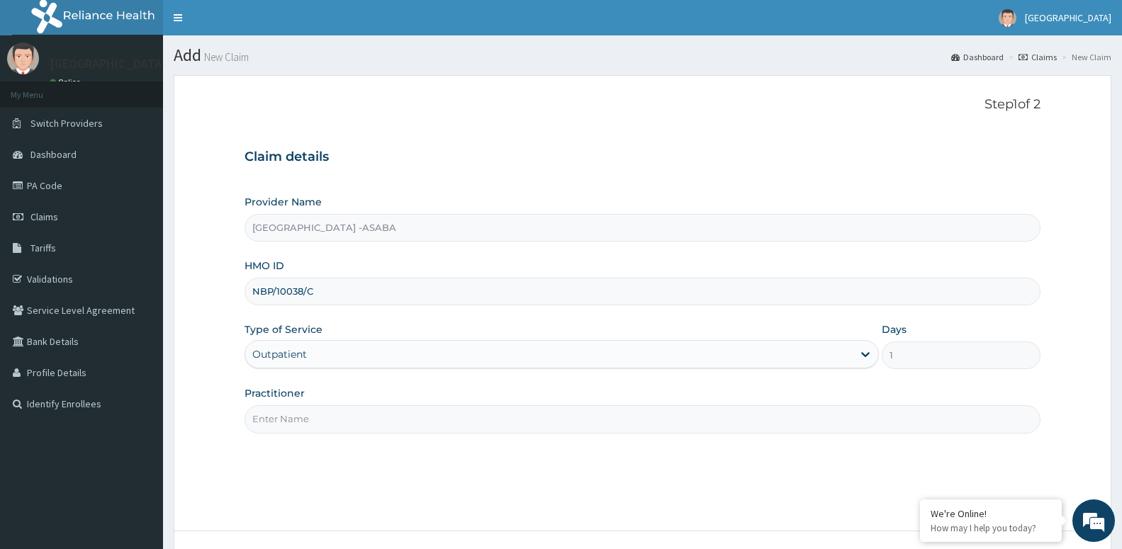
click at [305, 420] on input "Practitioner" at bounding box center [642, 419] width 796 height 28
paste input "DR AROH"
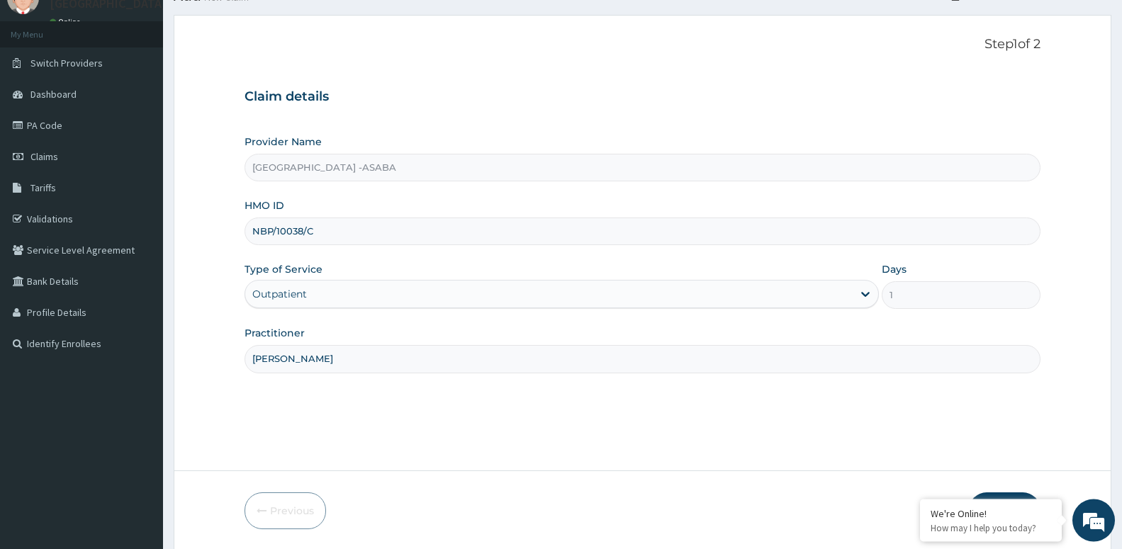
scroll to position [109, 0]
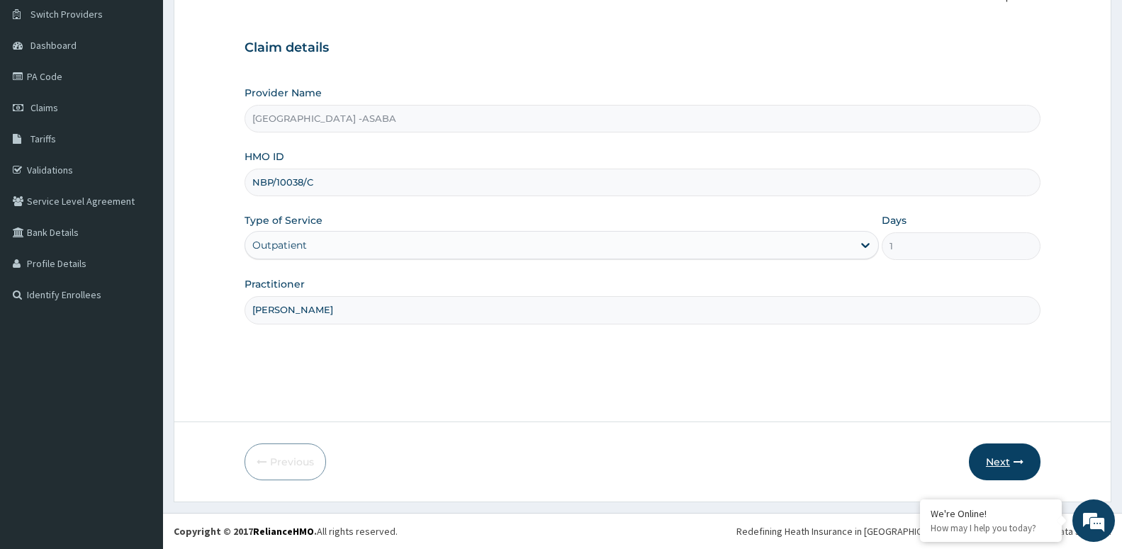
type input "DR AROH"
click at [1007, 464] on button "Next" at bounding box center [1005, 462] width 72 height 37
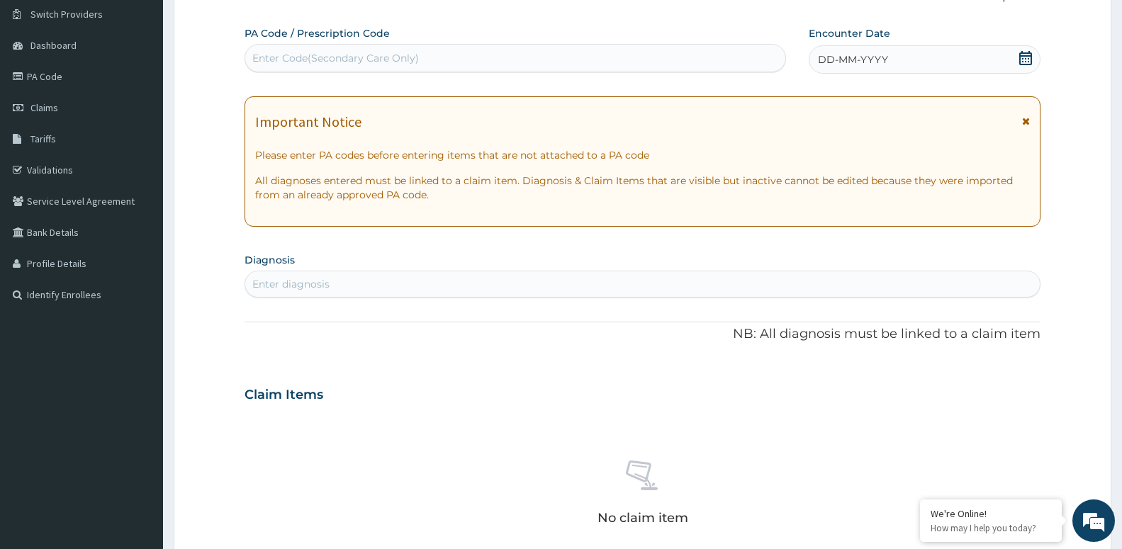
click at [299, 53] on div "Enter Code(Secondary Care Only)" at bounding box center [335, 58] width 166 height 14
type input "PA/066C08"
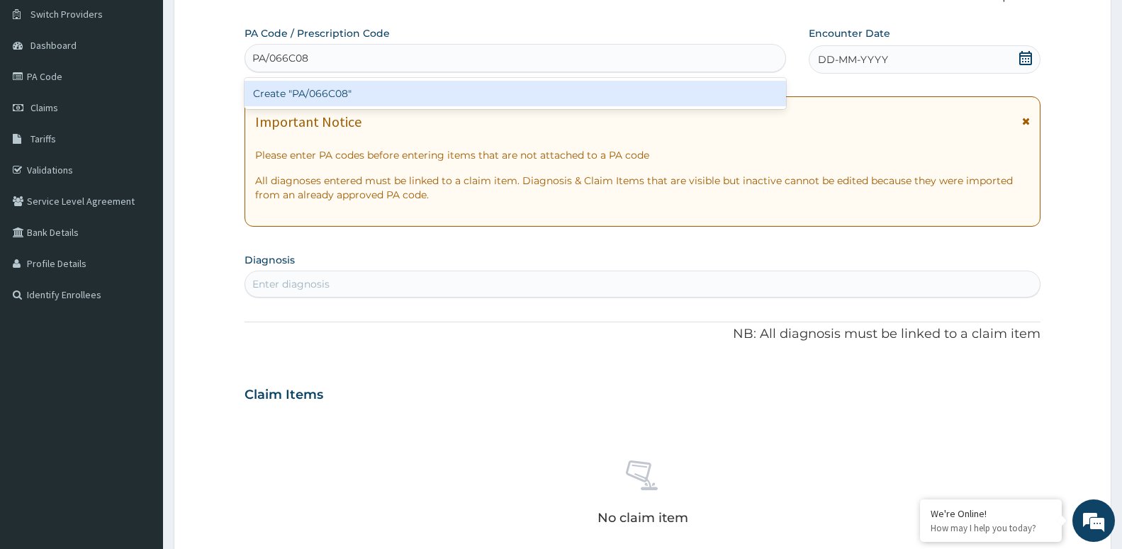
click at [274, 103] on div "Create "PA/066C08"" at bounding box center [514, 94] width 541 height 26
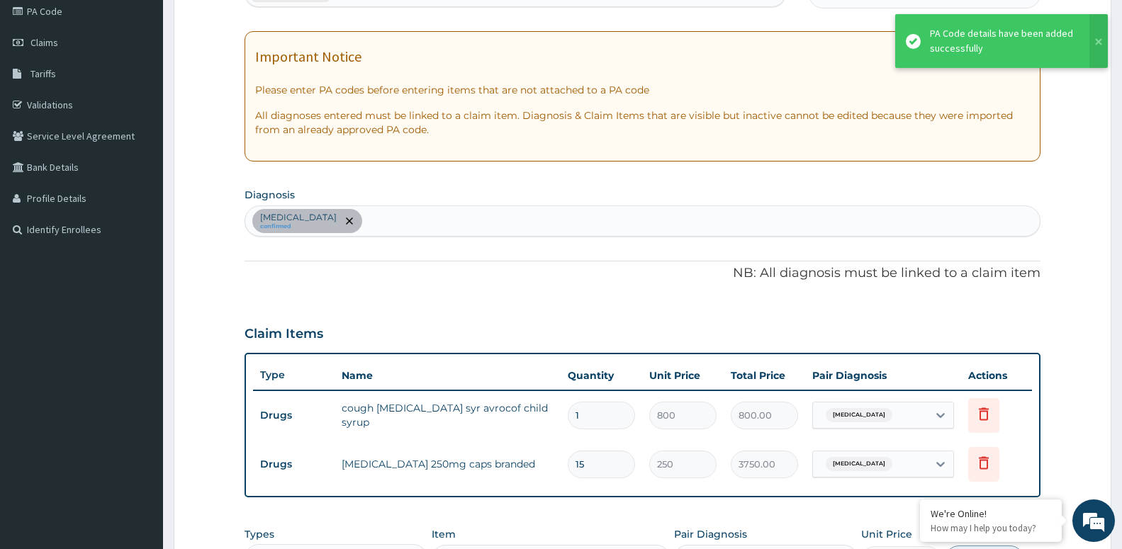
scroll to position [254, 0]
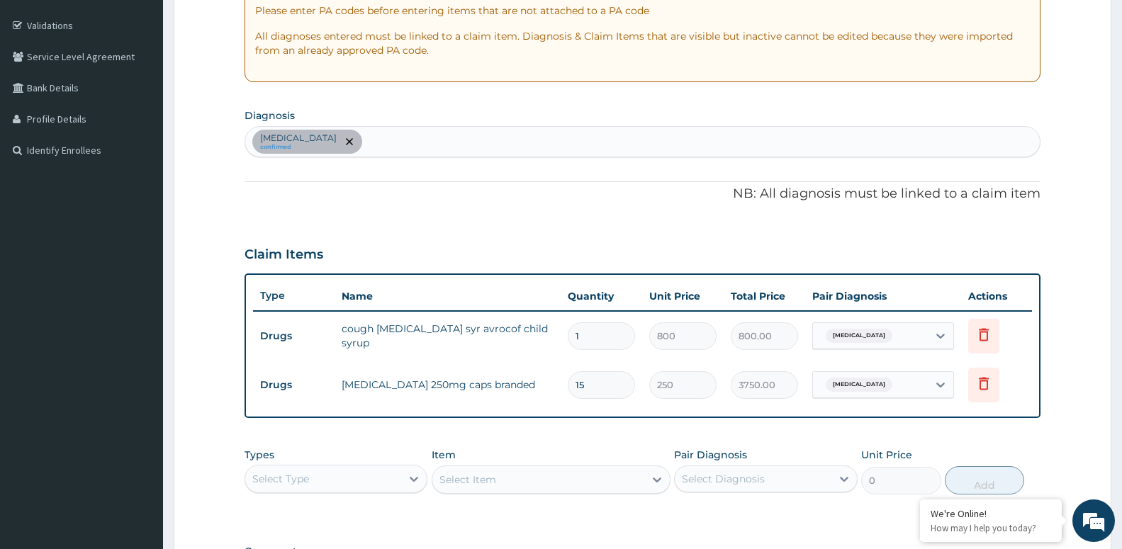
click at [422, 146] on div "Upper respiratory infection confirmed" at bounding box center [642, 142] width 794 height 30
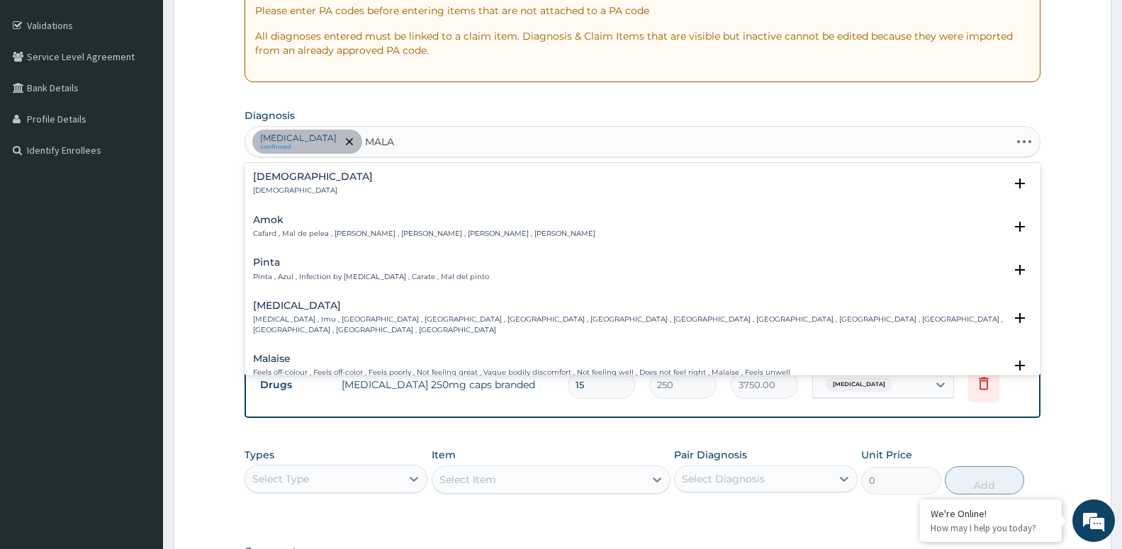
type input "MALAR"
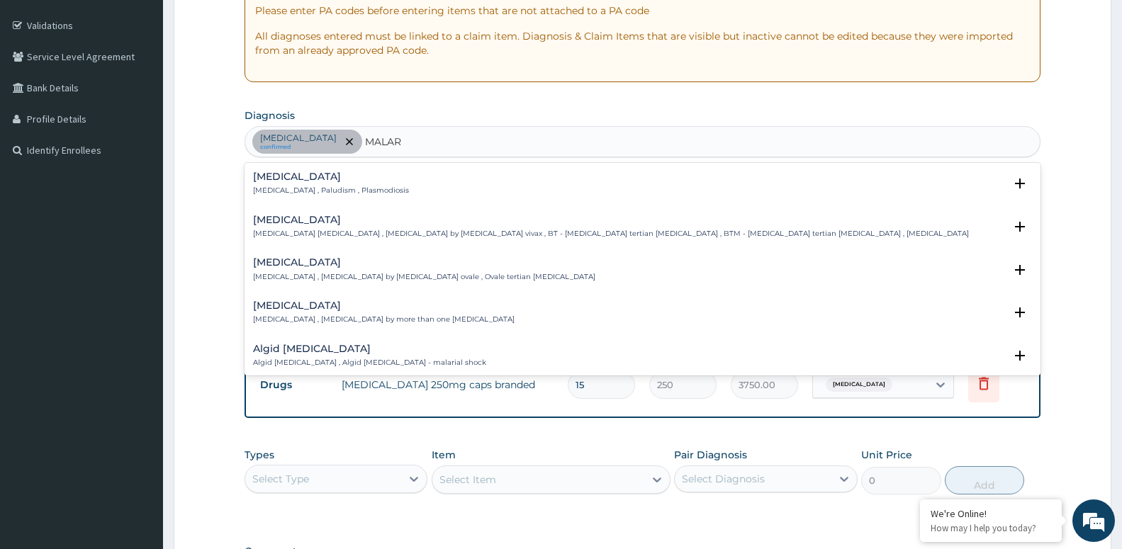
click at [298, 184] on div "Malaria Malaria , Paludism , Plasmodiosis" at bounding box center [331, 183] width 156 height 25
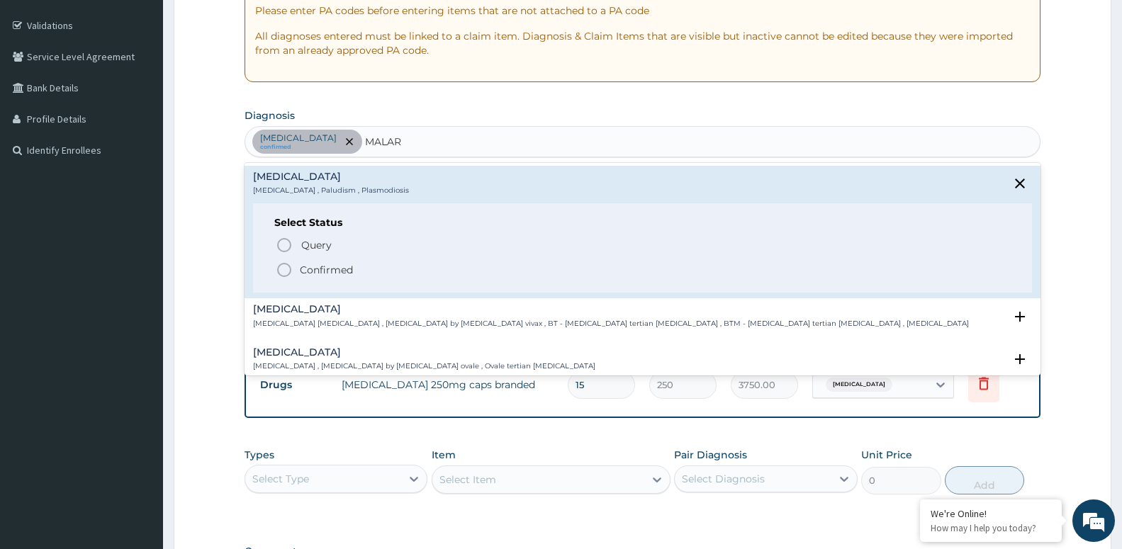
click at [335, 269] on p "Confirmed" at bounding box center [326, 270] width 53 height 14
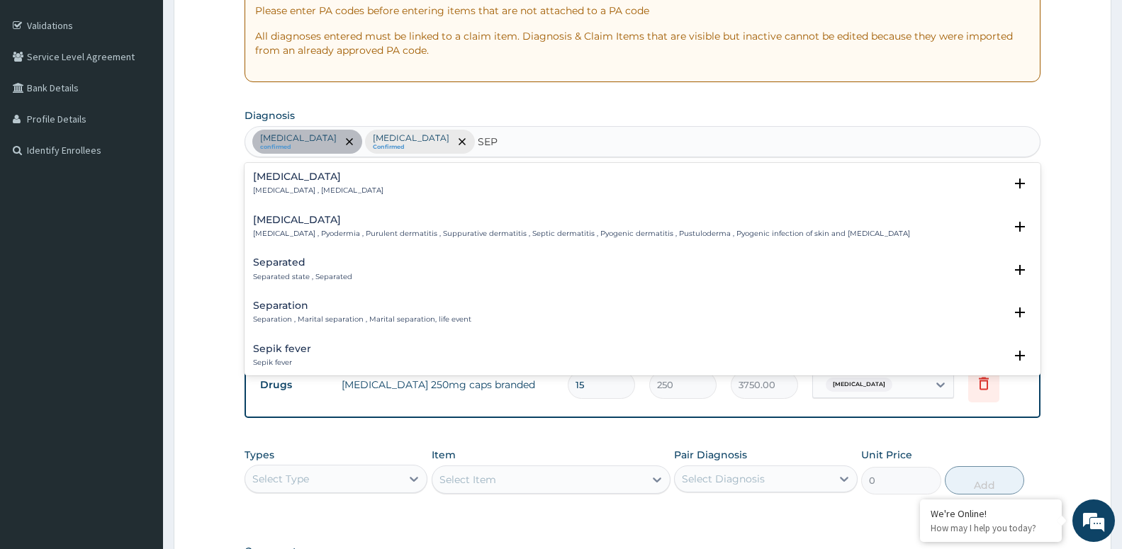
type input "SEPS"
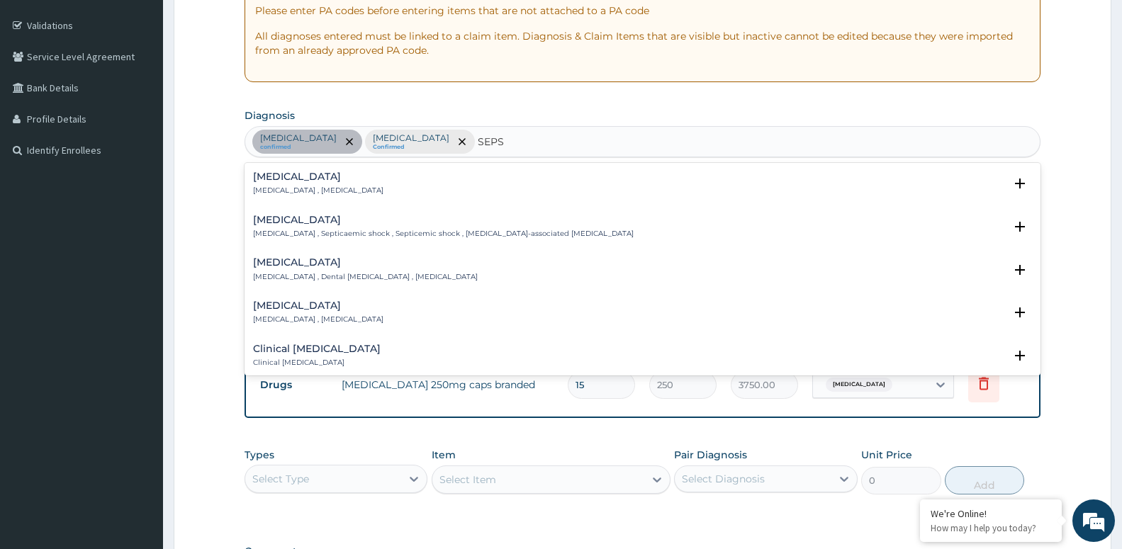
click at [319, 188] on p "Systemic infection , Sepsis" at bounding box center [318, 191] width 130 height 10
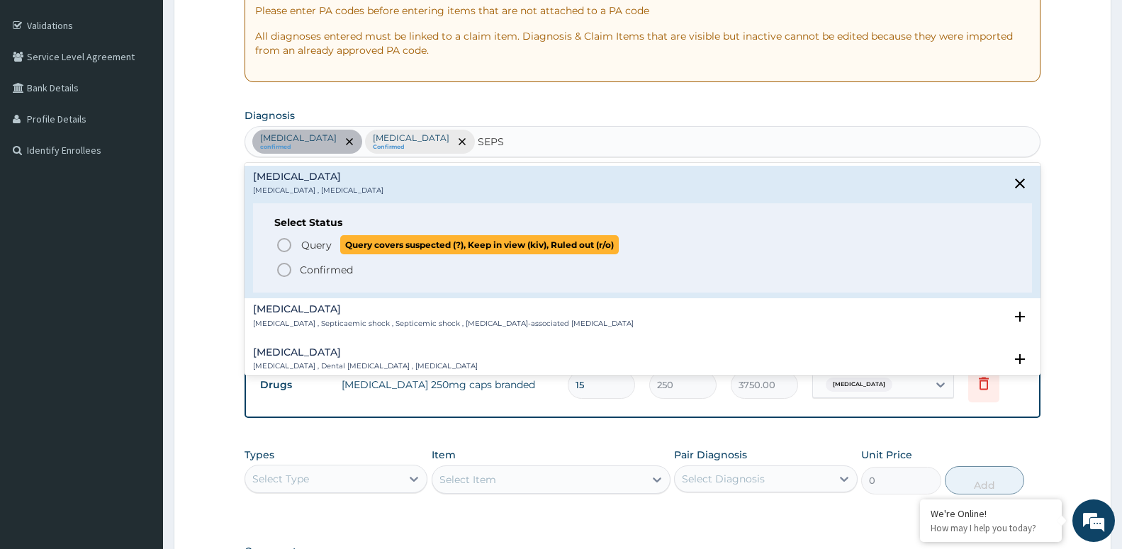
click at [318, 244] on span "Query" at bounding box center [316, 245] width 30 height 14
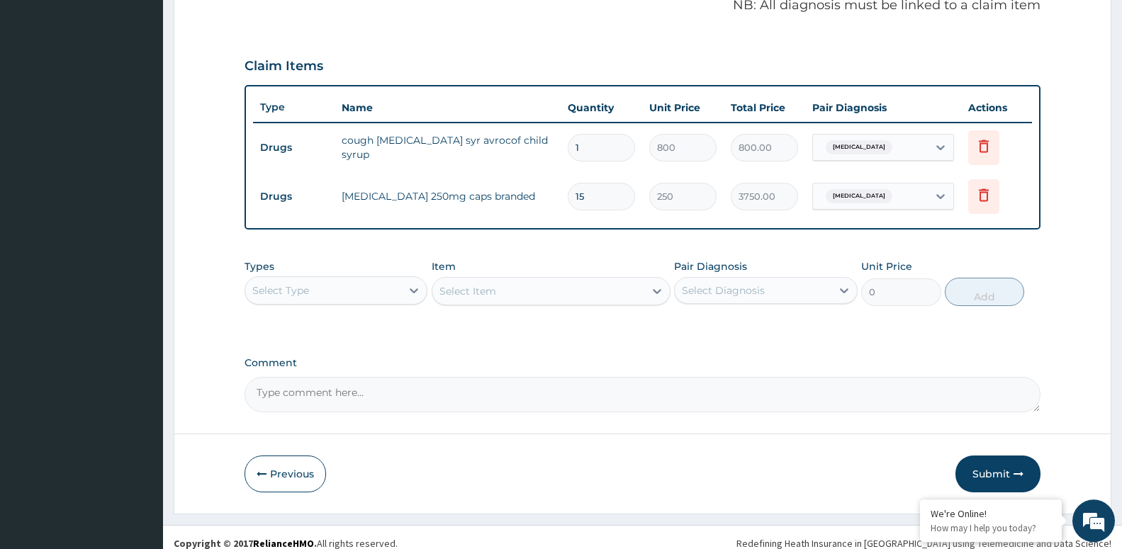
scroll to position [454, 0]
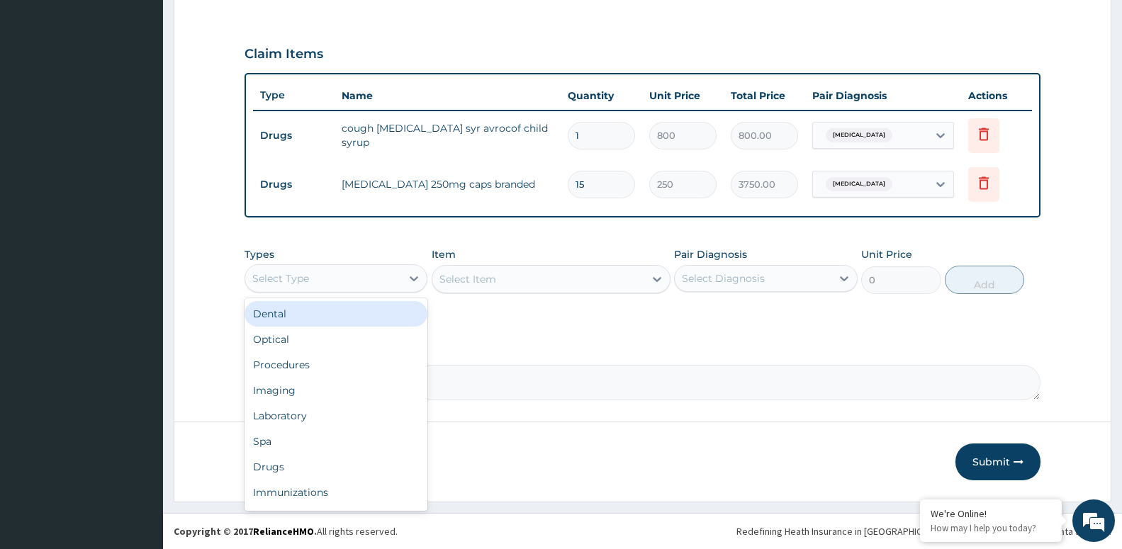
click at [393, 287] on div "Select Type" at bounding box center [323, 278] width 156 height 23
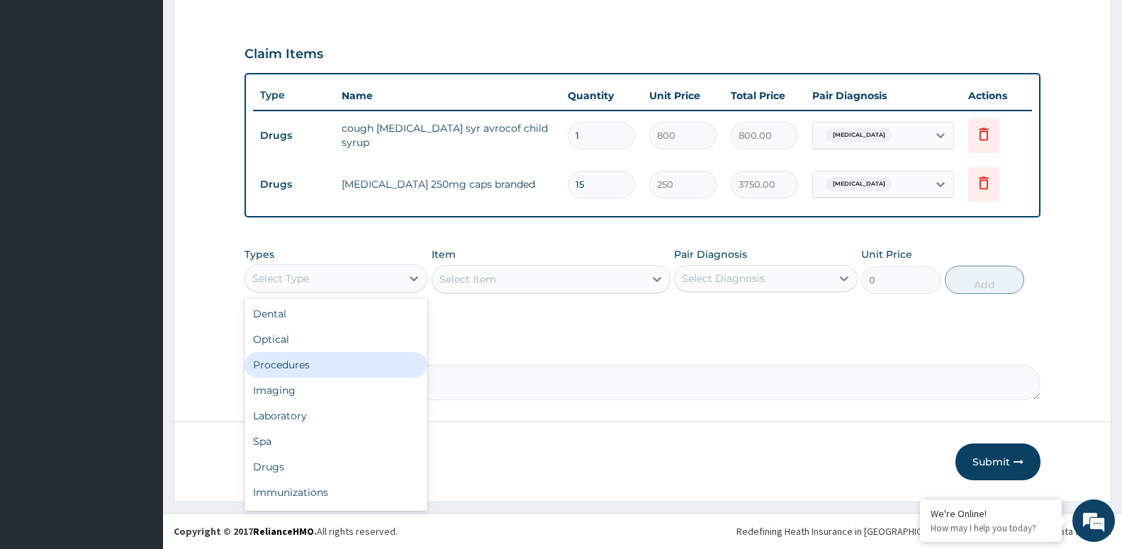
click at [341, 368] on div "Procedures" at bounding box center [335, 365] width 183 height 26
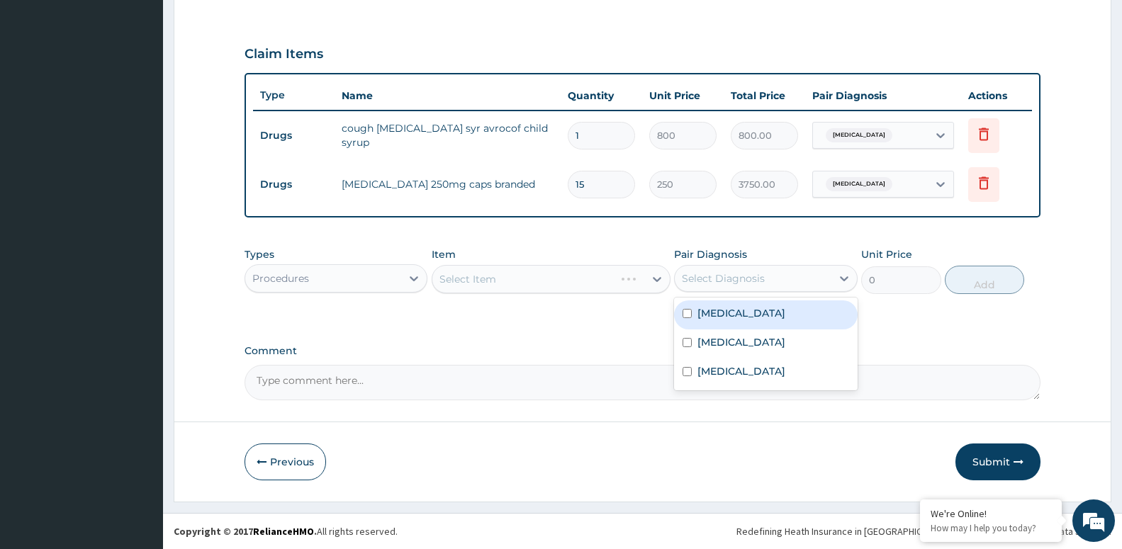
click at [737, 288] on div "Select Diagnosis" at bounding box center [752, 278] width 156 height 23
drag, startPoint x: 741, startPoint y: 317, endPoint x: 730, endPoint y: 330, distance: 17.1
click at [740, 317] on label "Upper respiratory infection" at bounding box center [741, 313] width 88 height 14
checkbox input "true"
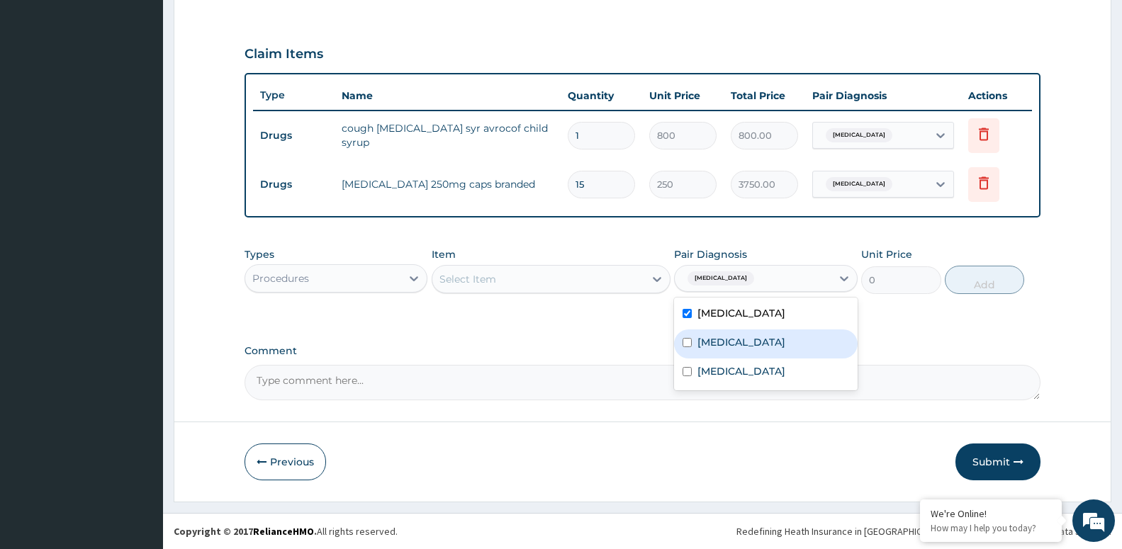
click at [725, 341] on label "Malaria" at bounding box center [741, 342] width 88 height 14
checkbox input "true"
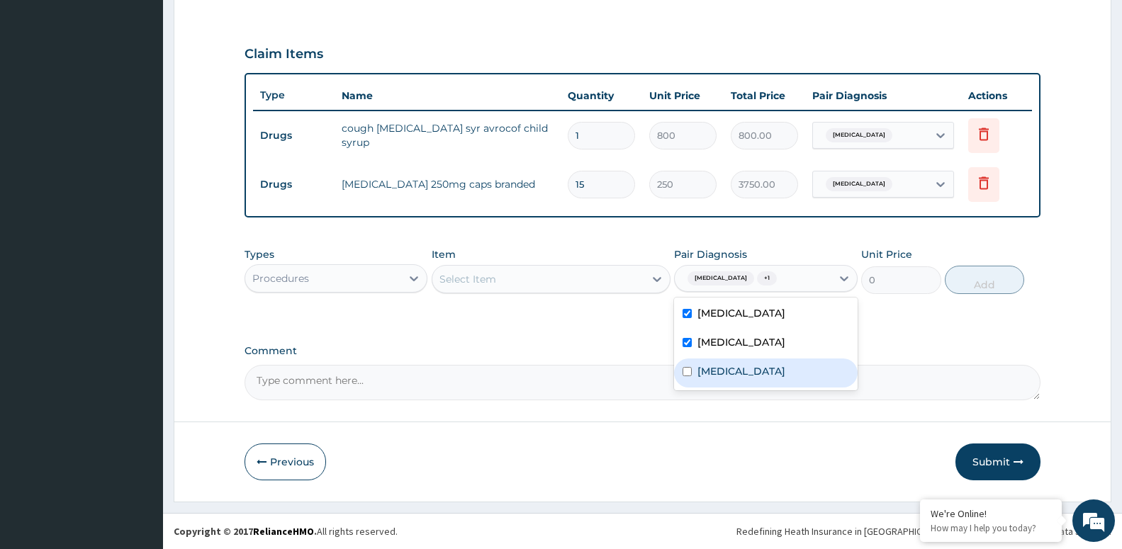
click at [721, 363] on div "Sepsis" at bounding box center [765, 373] width 183 height 29
checkbox input "true"
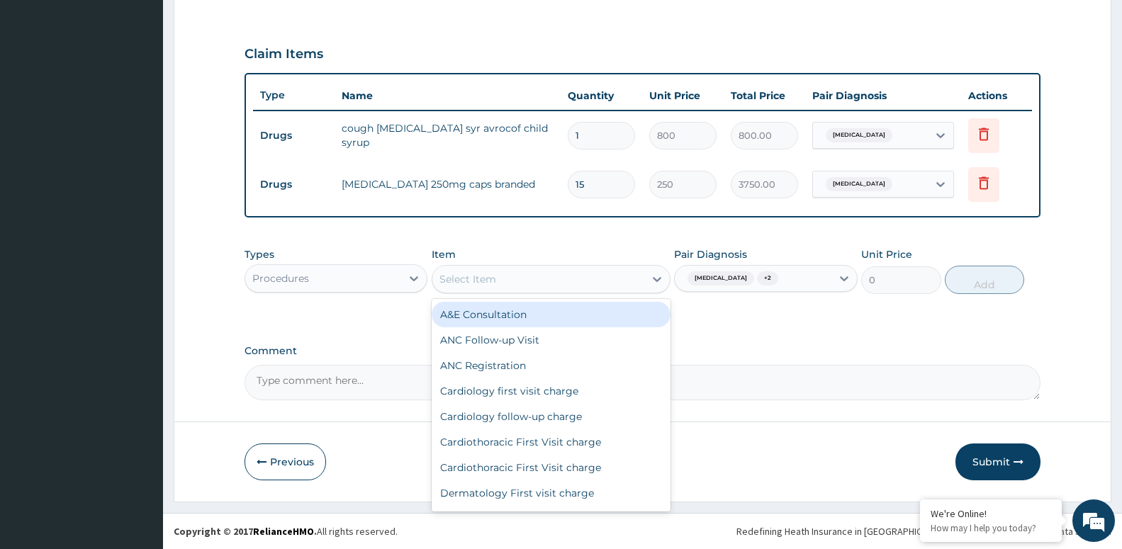
click at [539, 276] on div "Select Item" at bounding box center [538, 279] width 212 height 23
type input "OPD"
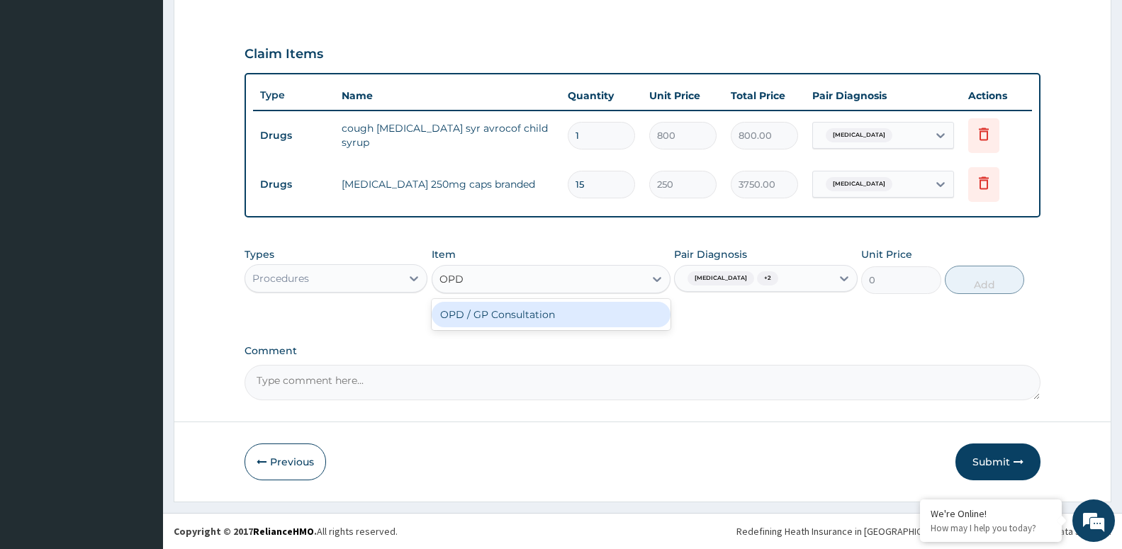
click at [517, 316] on div "OPD / GP Consultation" at bounding box center [550, 315] width 239 height 26
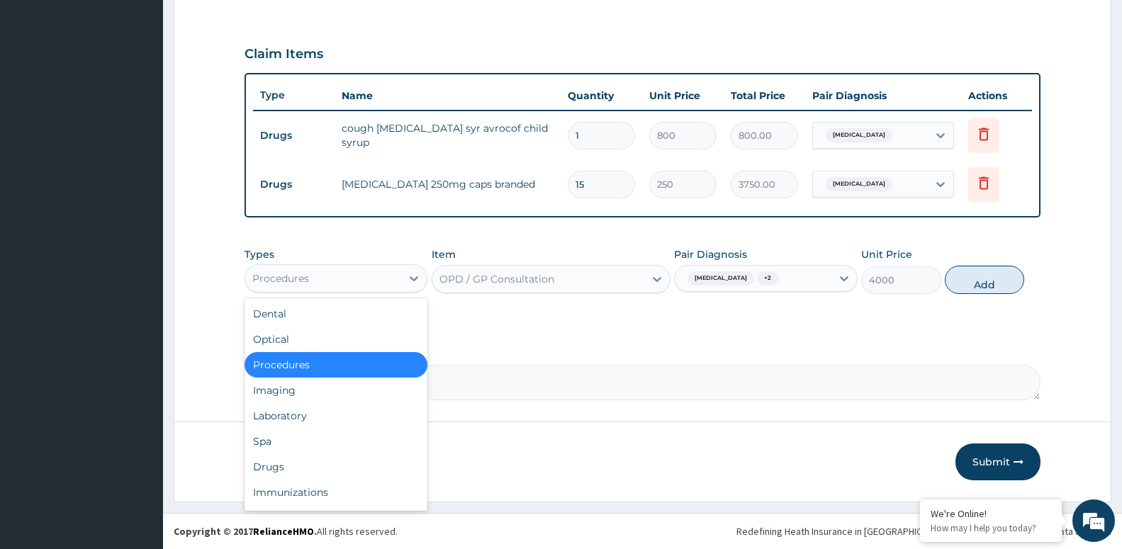
drag, startPoint x: 390, startPoint y: 281, endPoint x: 357, endPoint y: 362, distance: 87.8
click at [389, 281] on div "Procedures" at bounding box center [323, 278] width 156 height 23
click at [354, 419] on div "Laboratory" at bounding box center [335, 416] width 183 height 26
type input "0"
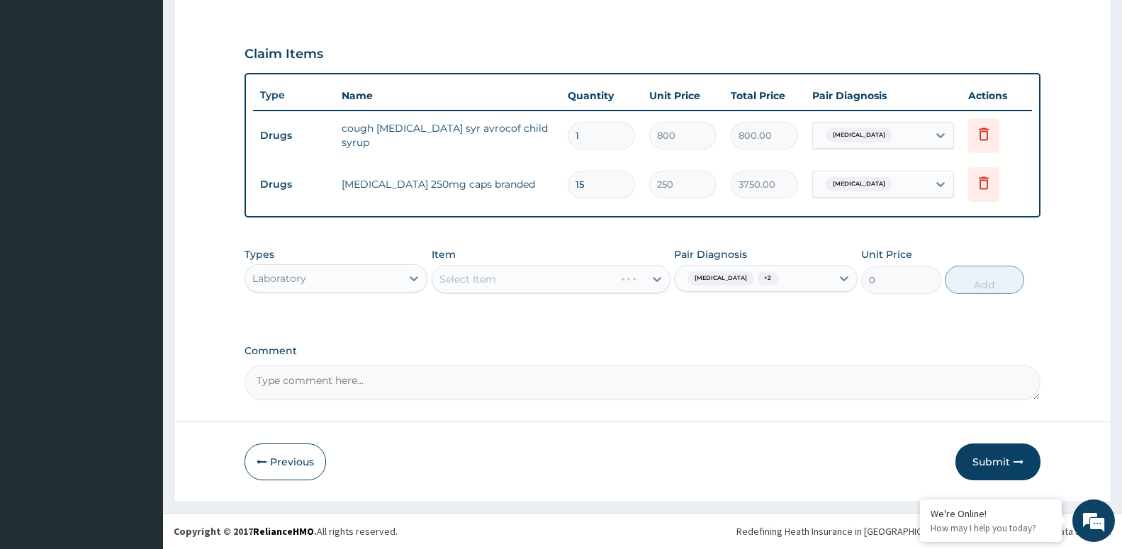
click at [752, 285] on span "[MEDICAL_DATA]" at bounding box center [720, 278] width 67 height 14
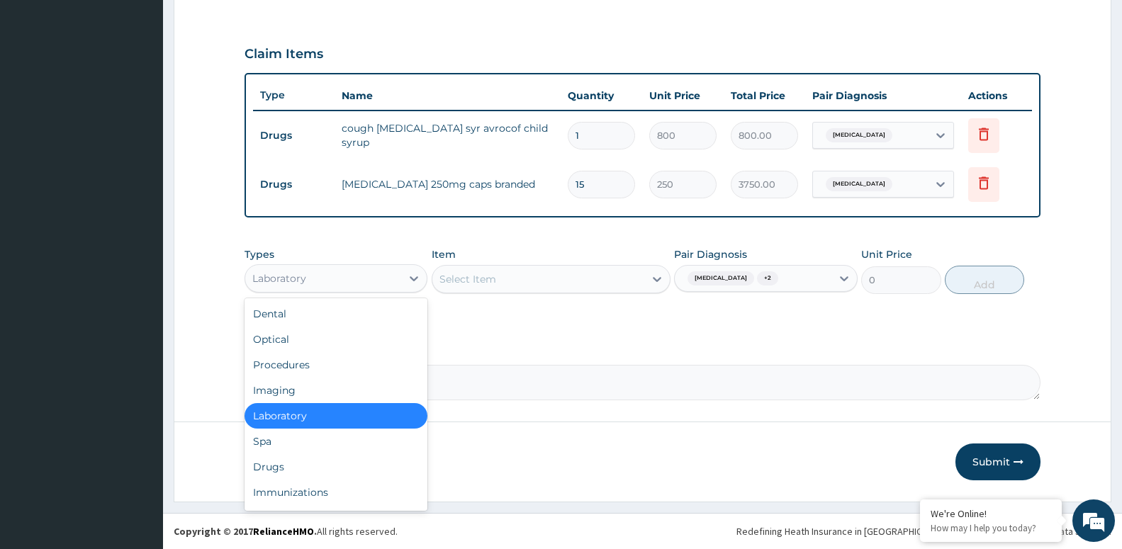
click at [303, 286] on div "Laboratory" at bounding box center [323, 278] width 156 height 23
click at [322, 366] on div "Procedures" at bounding box center [335, 365] width 183 height 26
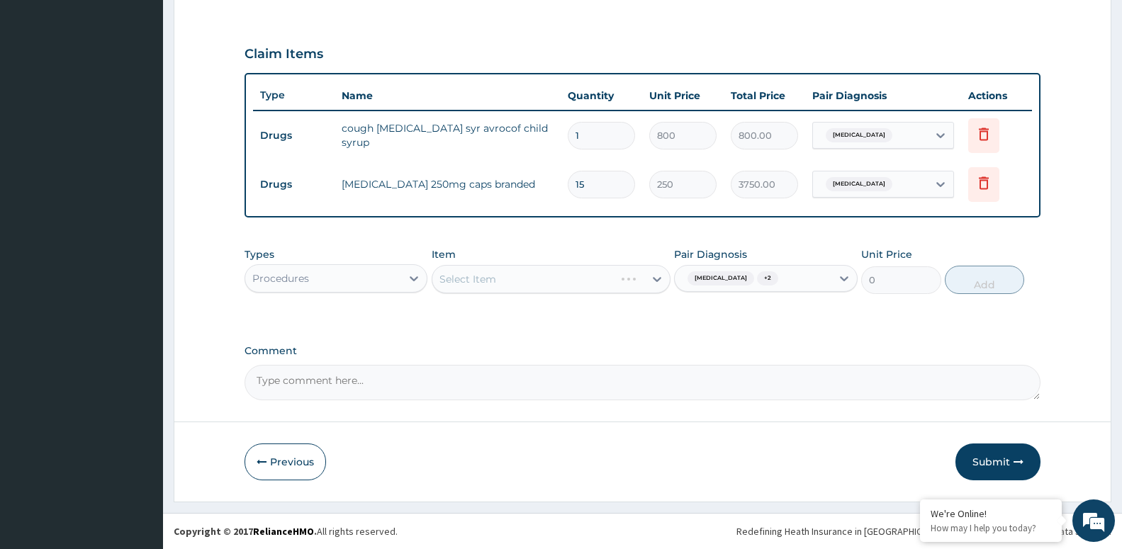
click at [504, 270] on div "Select Item" at bounding box center [550, 279] width 239 height 28
click at [503, 285] on div "Select Item" at bounding box center [550, 279] width 239 height 28
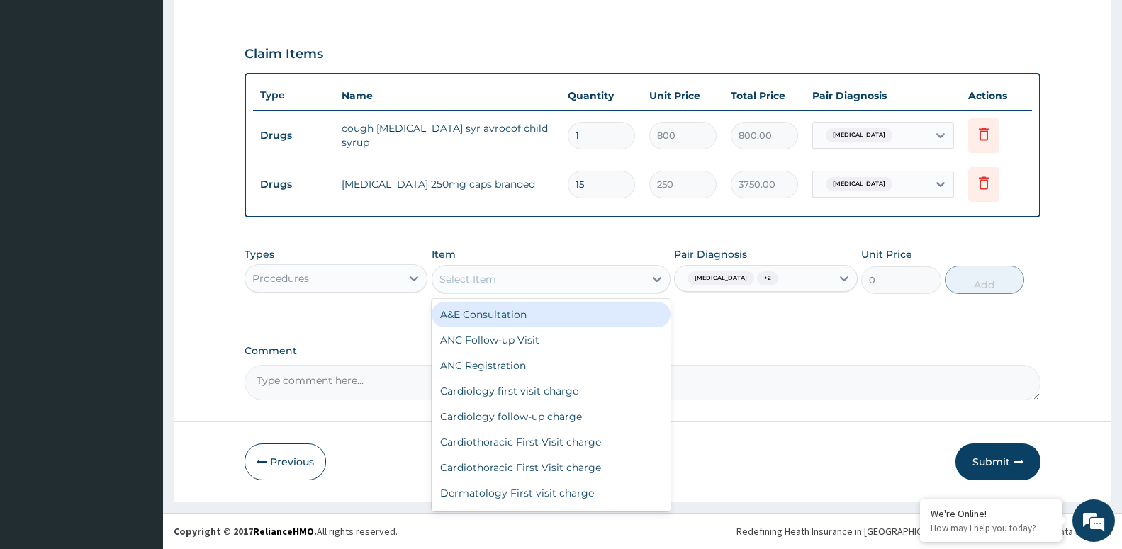
click at [514, 280] on div "Select Item" at bounding box center [538, 279] width 212 height 23
type input "OPD"
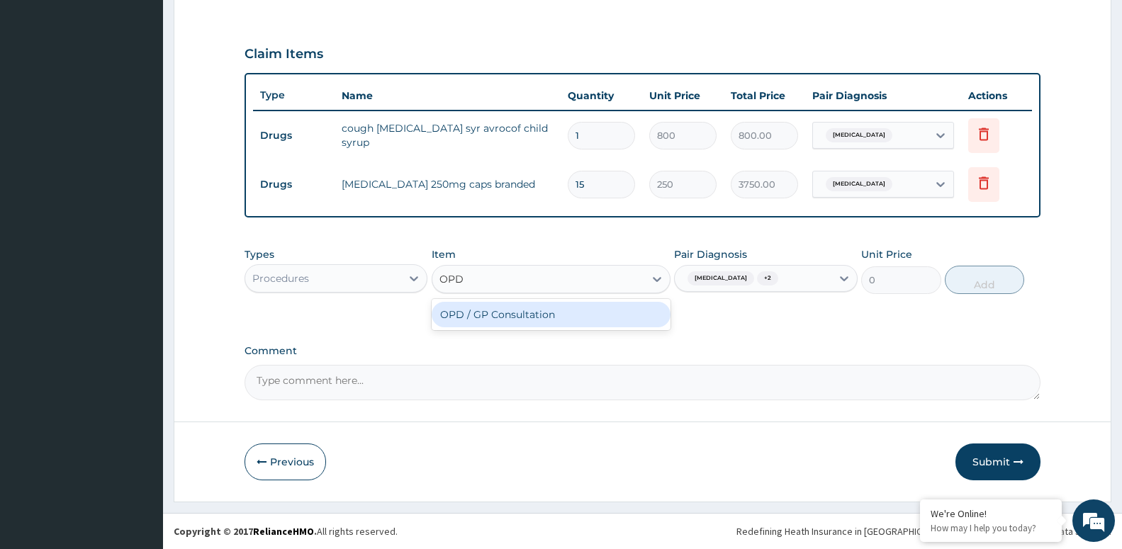
drag, startPoint x: 522, startPoint y: 311, endPoint x: 555, endPoint y: 309, distance: 32.7
click at [521, 311] on div "OPD / GP Consultation" at bounding box center [550, 315] width 239 height 26
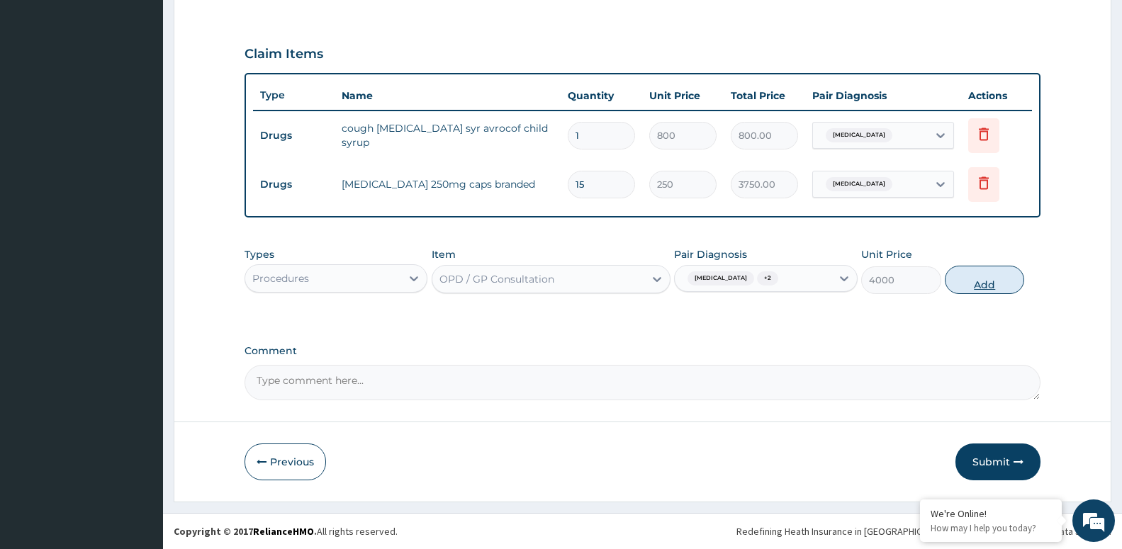
click at [999, 288] on button "Add" at bounding box center [983, 280] width 79 height 28
type input "0"
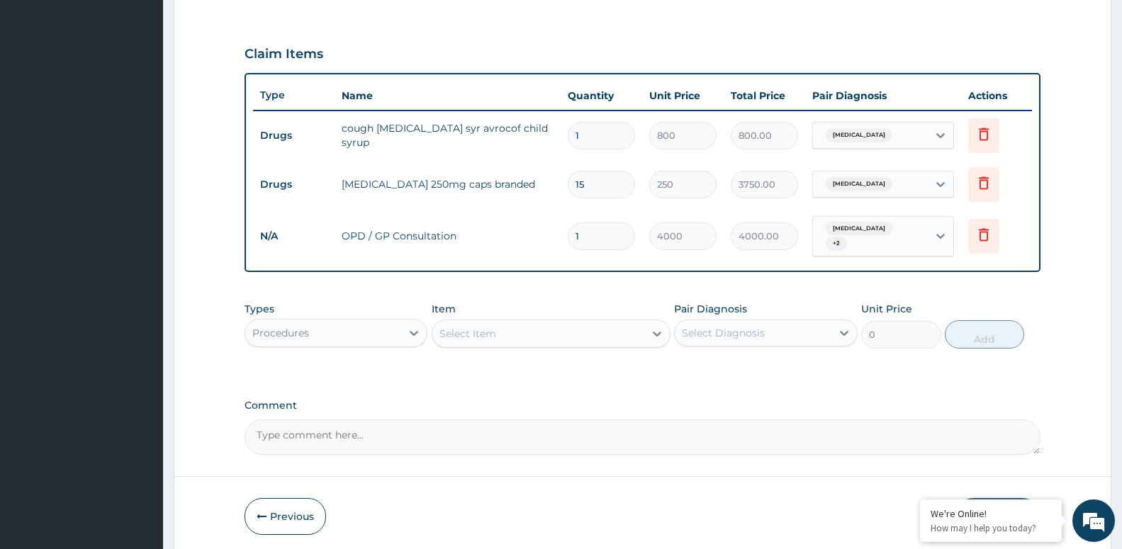
click at [315, 333] on div "Procedures" at bounding box center [323, 333] width 156 height 23
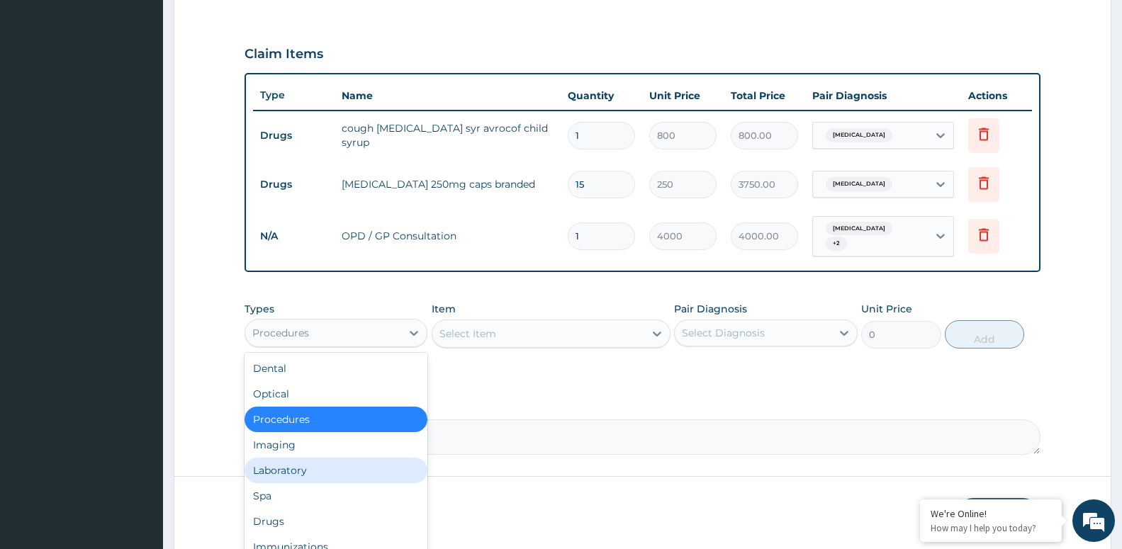
click at [325, 477] on div "Laboratory" at bounding box center [335, 471] width 183 height 26
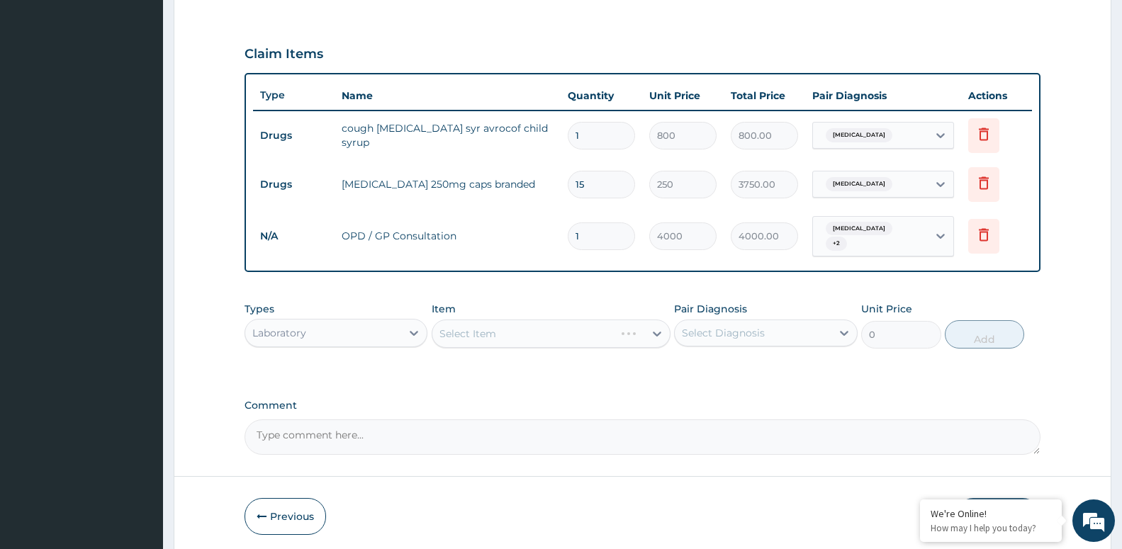
click at [751, 336] on div "Select Diagnosis" at bounding box center [723, 333] width 83 height 14
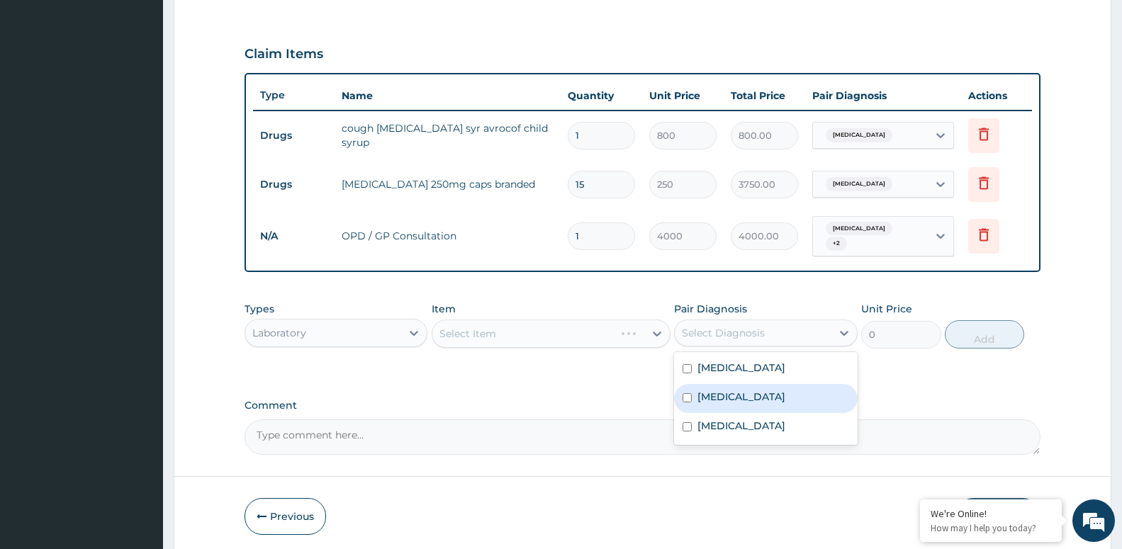
click at [745, 399] on div "Malaria" at bounding box center [765, 398] width 183 height 29
checkbox input "true"
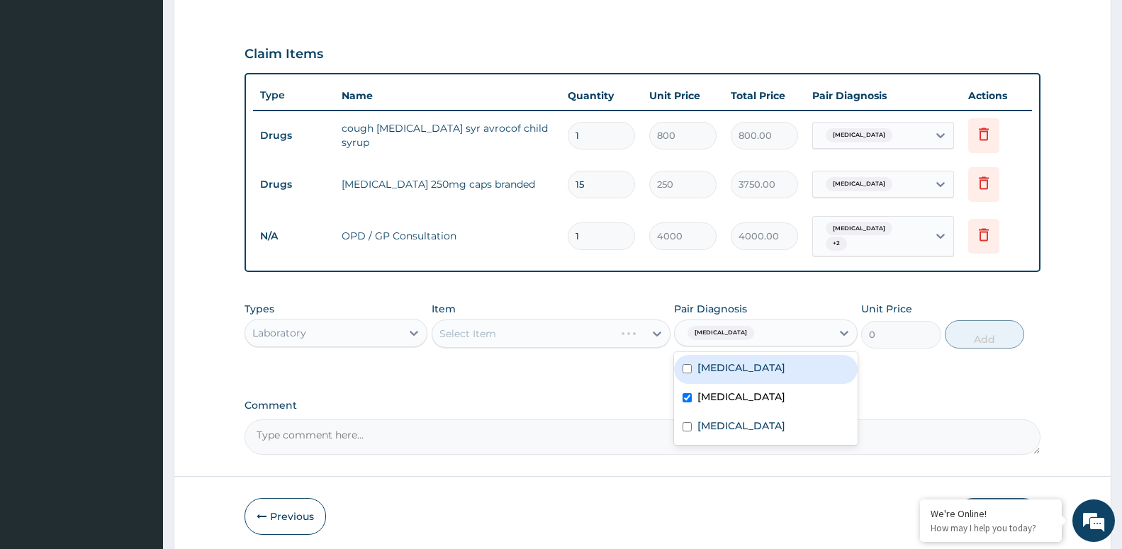
click at [535, 331] on div "Select Item" at bounding box center [550, 334] width 239 height 28
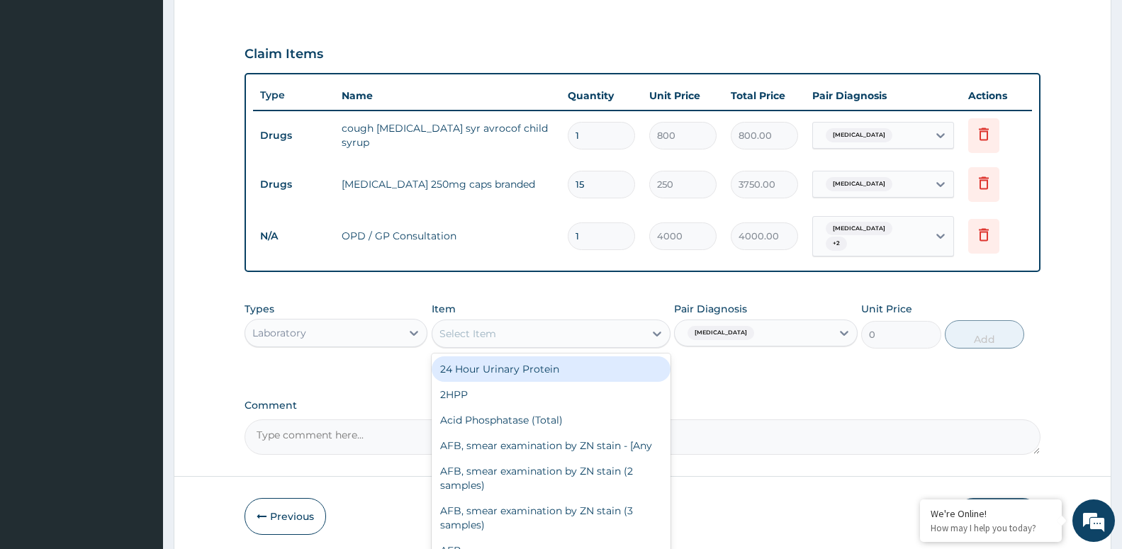
click at [508, 327] on div "Select Item" at bounding box center [538, 333] width 212 height 23
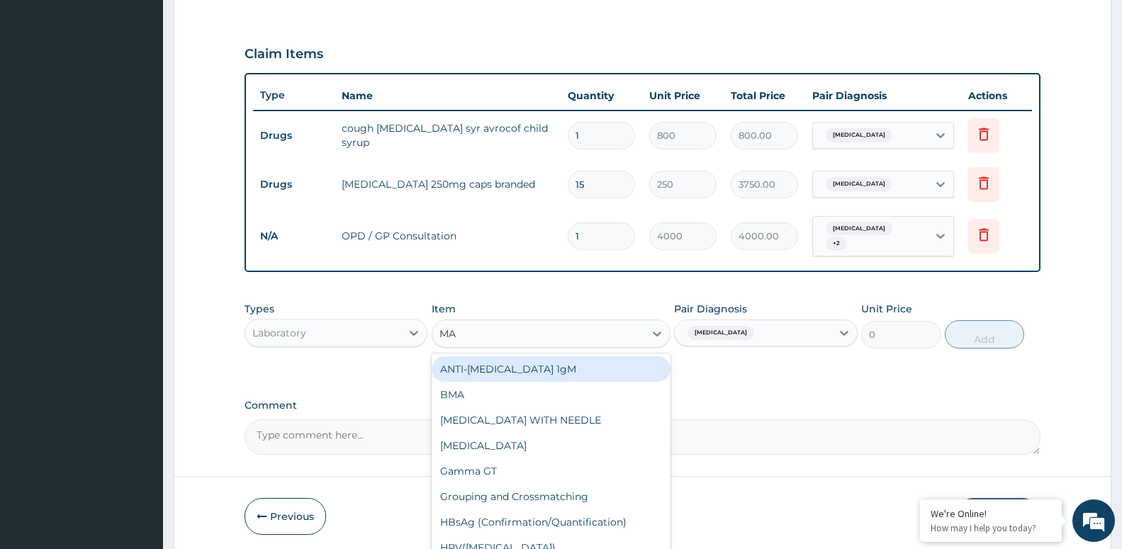
type input "MAL"
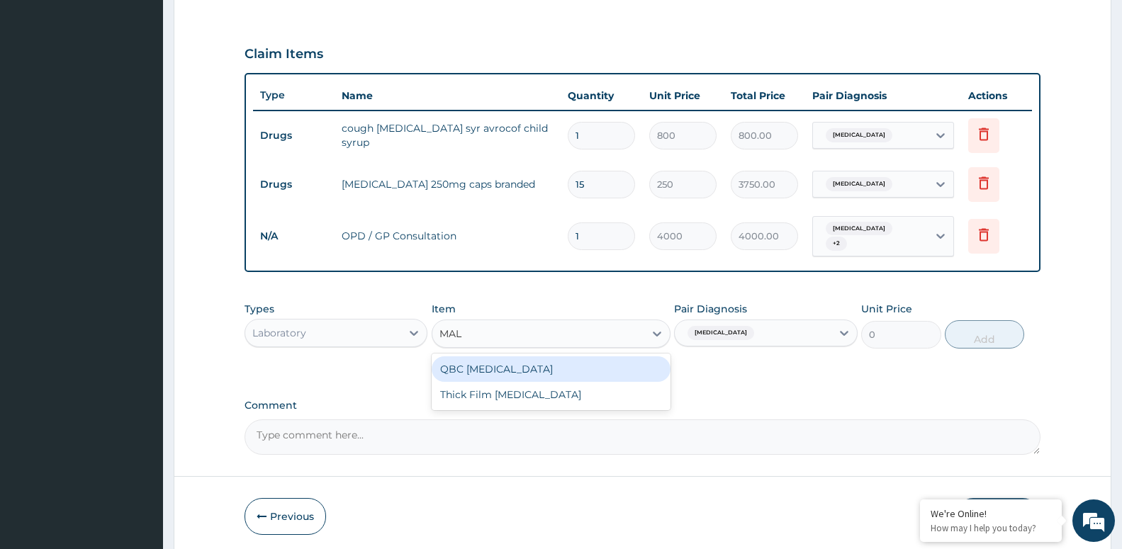
click at [485, 365] on div "QBC Malaria" at bounding box center [550, 369] width 239 height 26
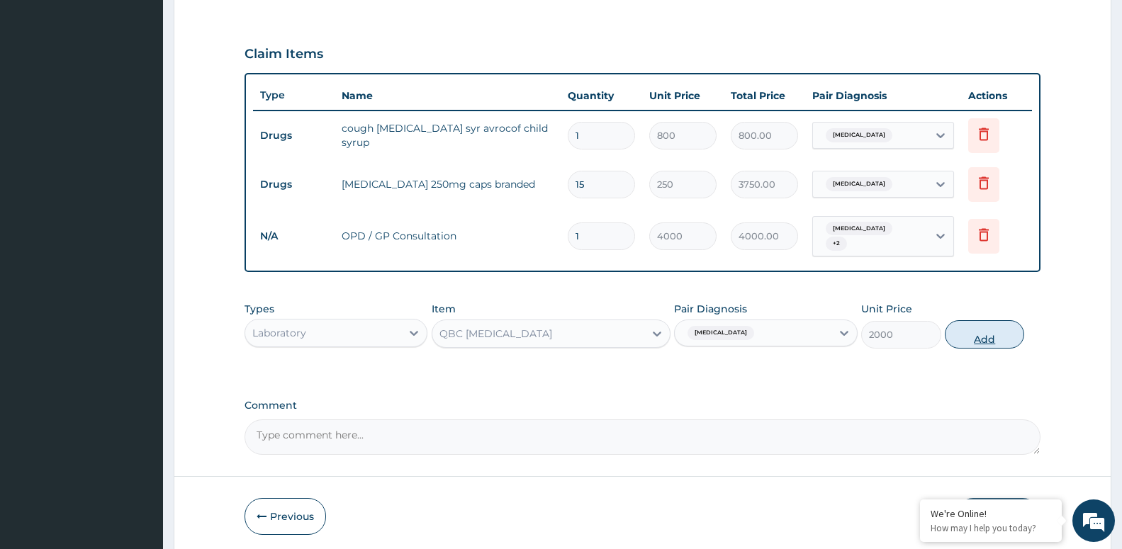
click at [982, 342] on button "Add" at bounding box center [983, 334] width 79 height 28
type input "0"
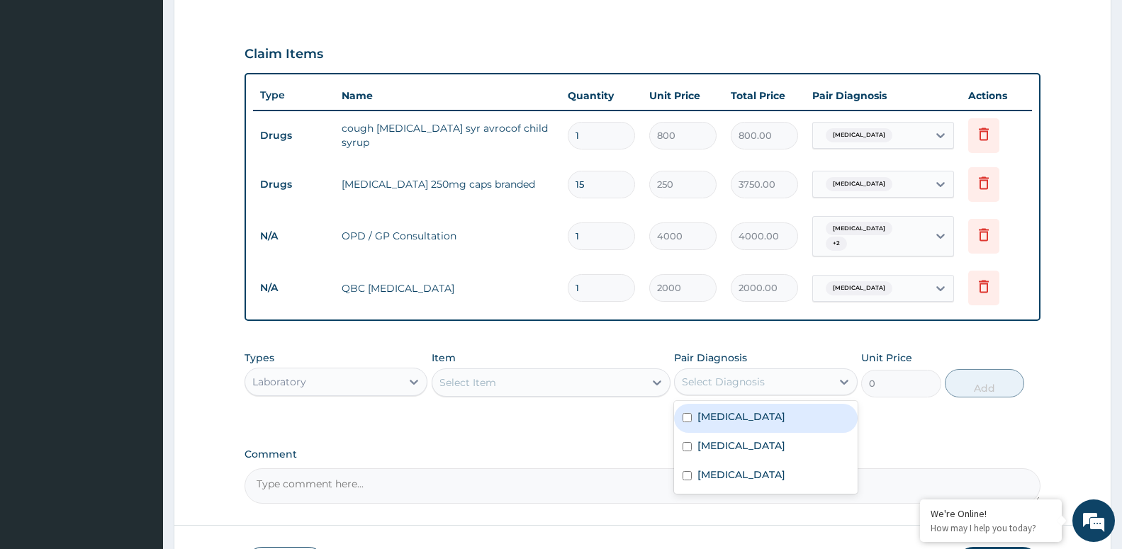
click at [709, 388] on div "Select Diagnosis" at bounding box center [723, 382] width 83 height 14
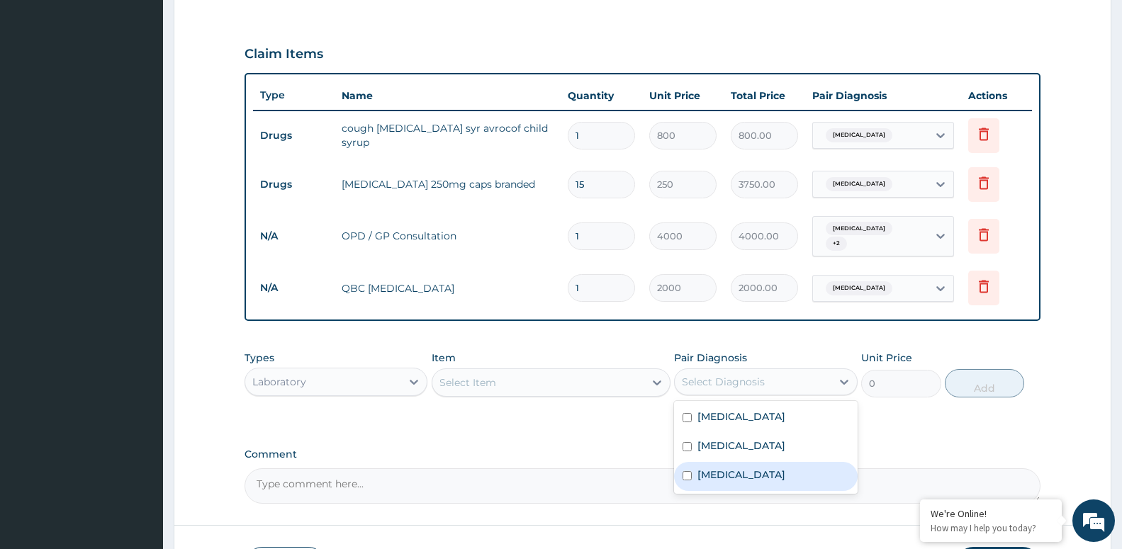
click at [703, 477] on label "Sepsis" at bounding box center [741, 475] width 88 height 14
checkbox input "true"
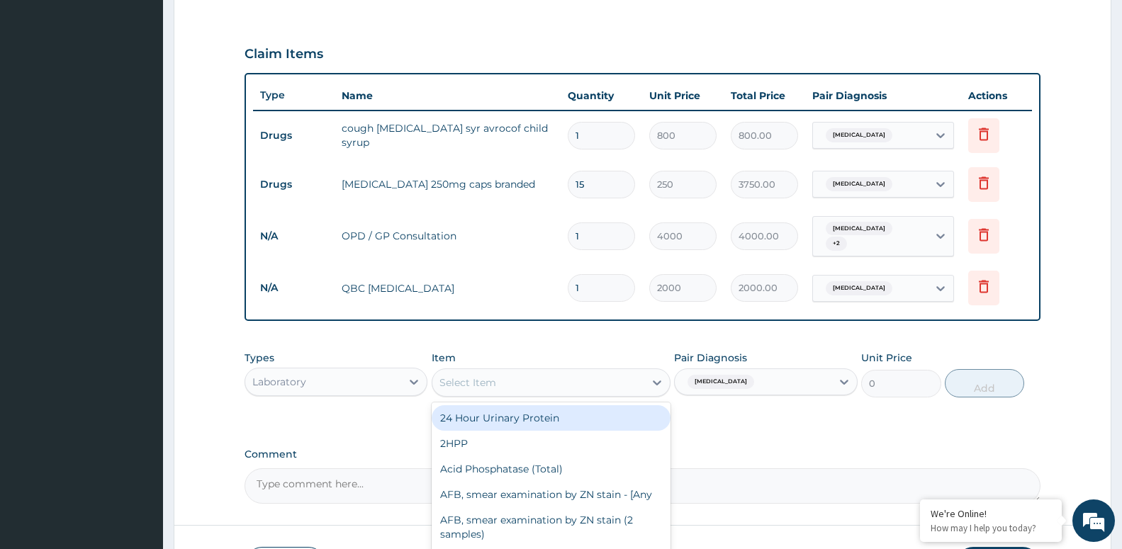
click at [460, 372] on div "Select Item" at bounding box center [538, 382] width 212 height 23
type input "FUL"
click at [471, 419] on div "Full Blood Count (FBC)" at bounding box center [550, 418] width 239 height 26
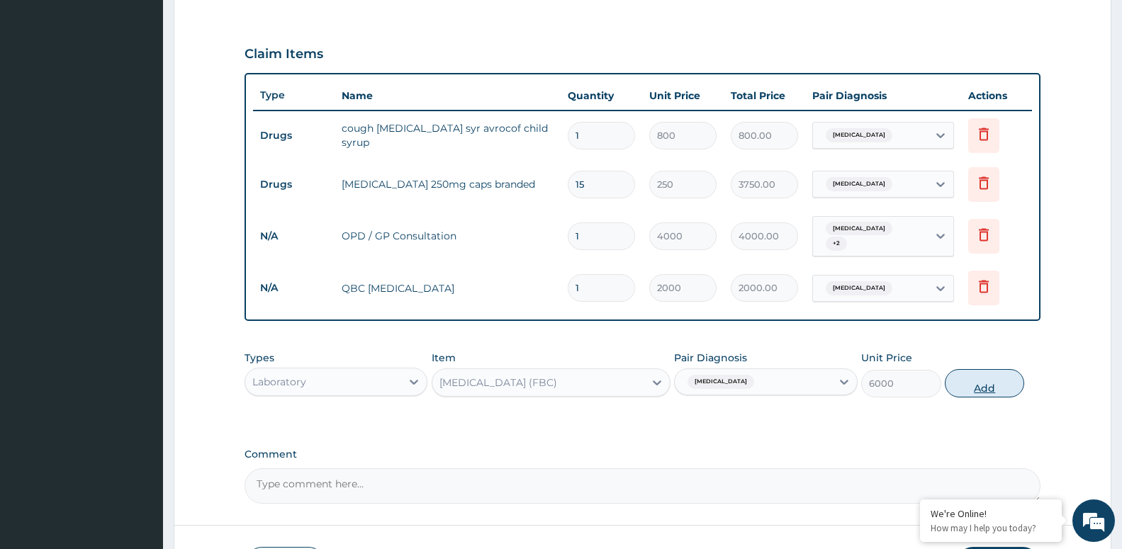
click at [998, 384] on button "Add" at bounding box center [983, 383] width 79 height 28
type input "0"
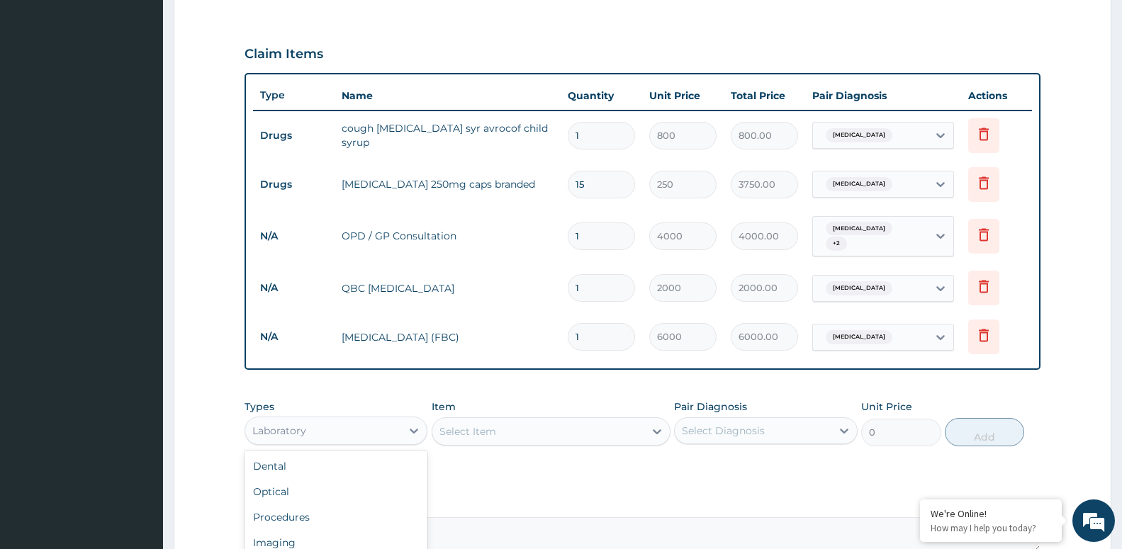
drag, startPoint x: 396, startPoint y: 429, endPoint x: 378, endPoint y: 476, distance: 50.9
click at [395, 431] on div "Laboratory" at bounding box center [323, 430] width 156 height 23
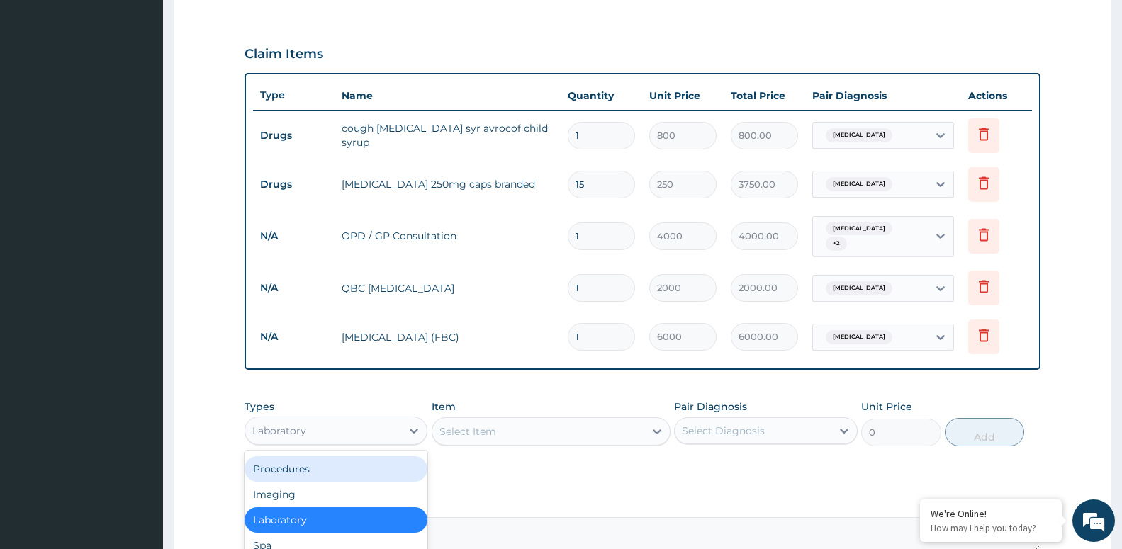
scroll to position [606, 0]
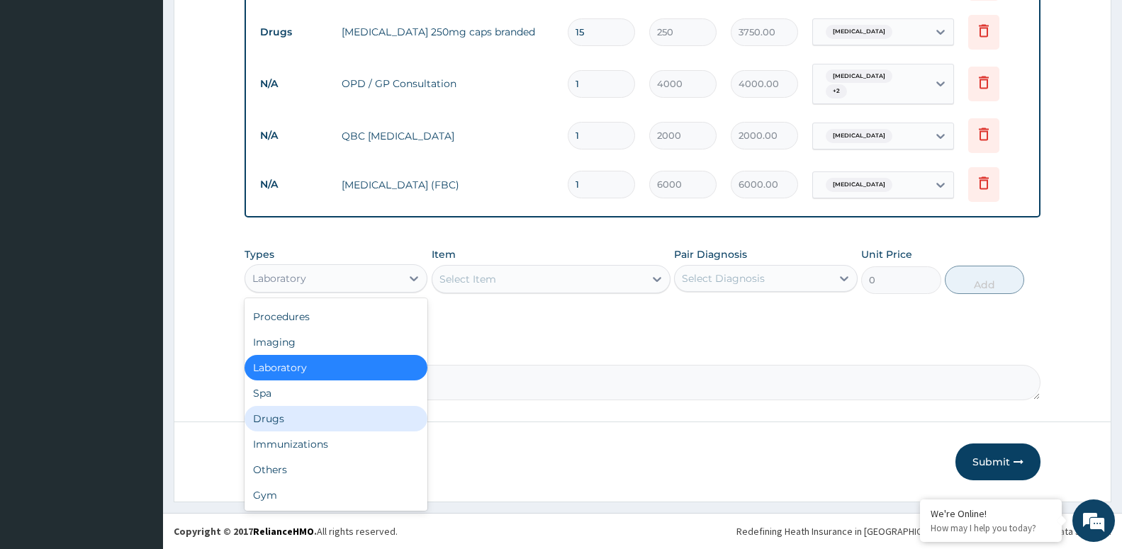
click at [278, 415] on div "Drugs" at bounding box center [335, 419] width 183 height 26
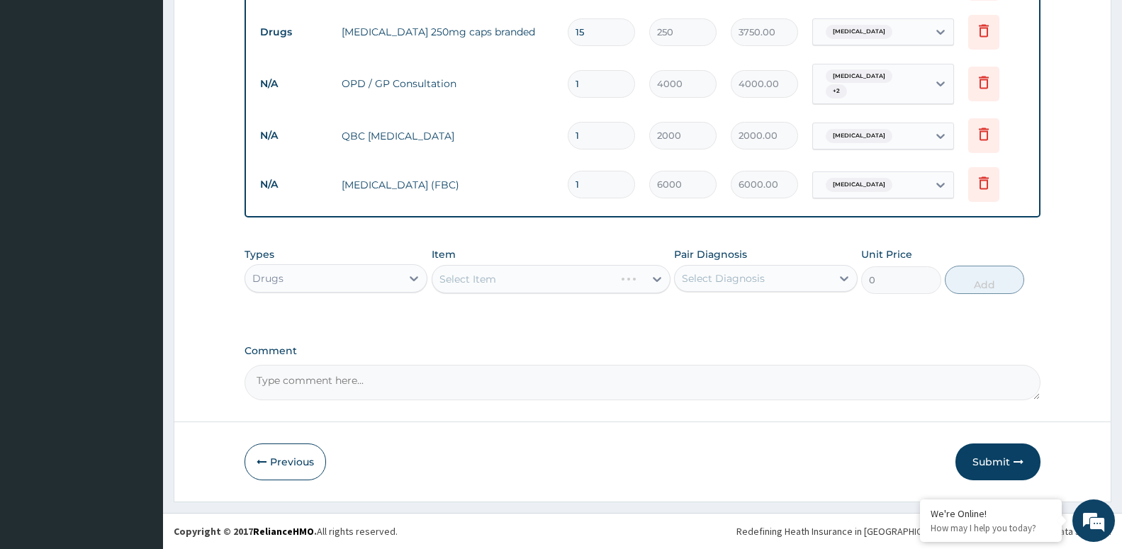
click at [768, 287] on div "Select Diagnosis" at bounding box center [752, 278] width 156 height 23
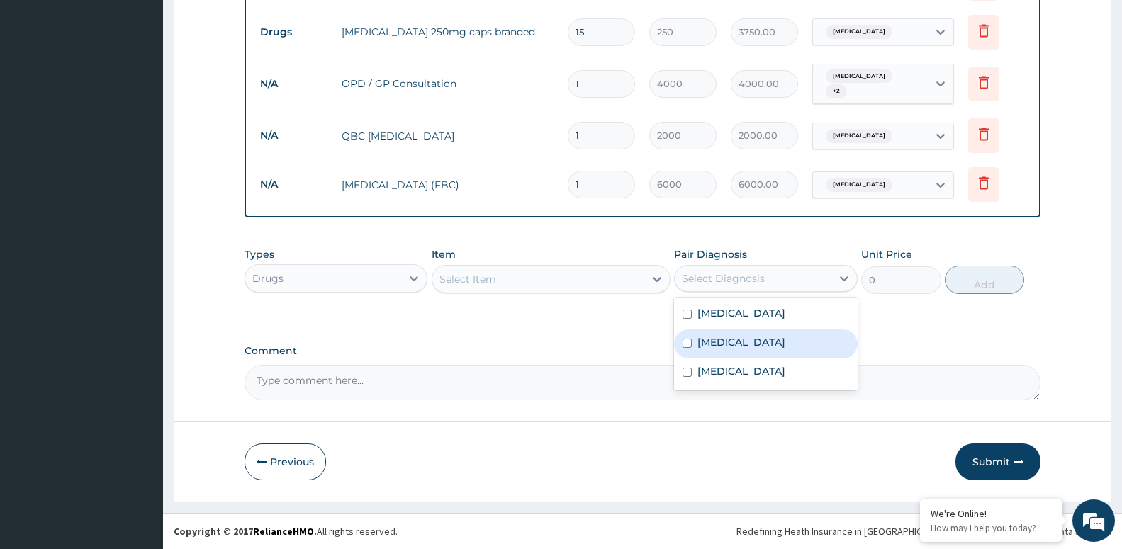
click at [737, 346] on div "Malaria" at bounding box center [765, 343] width 183 height 29
checkbox input "true"
click at [487, 286] on div "Select Item" at bounding box center [467, 279] width 57 height 14
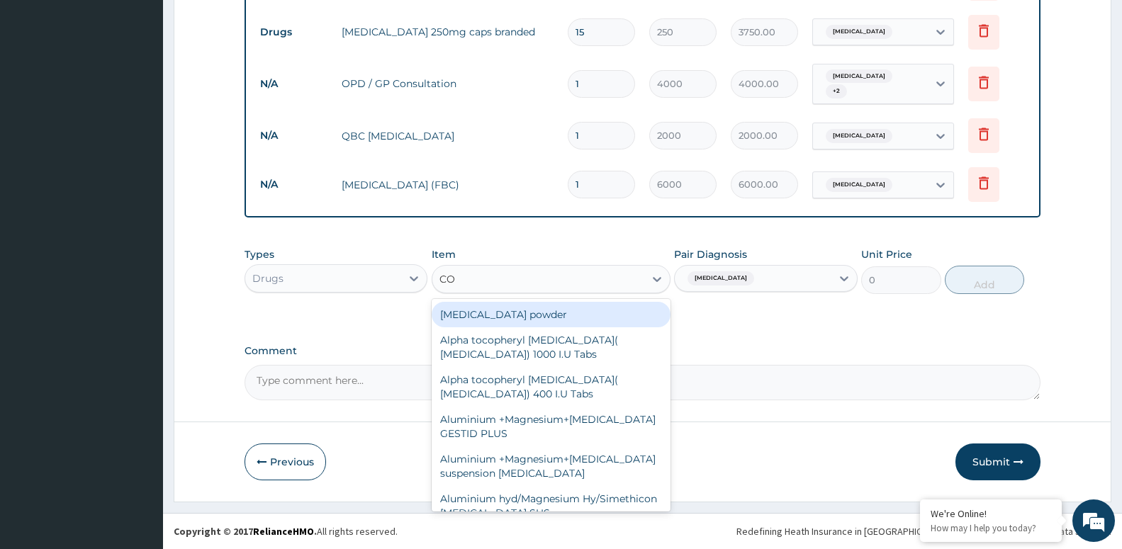
type input "COA"
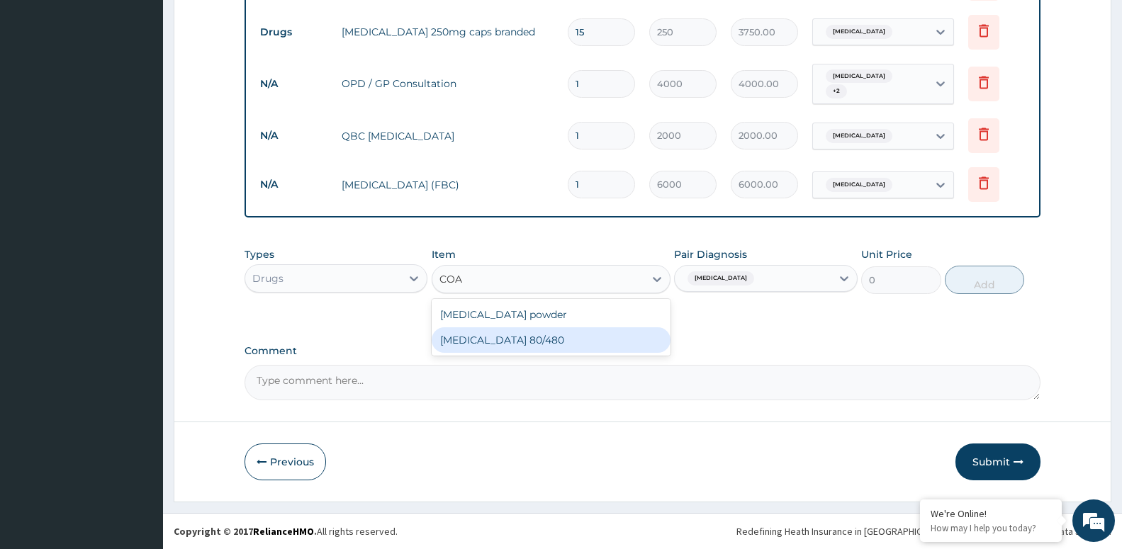
click at [519, 344] on div "COARTEM 80/480" at bounding box center [550, 340] width 239 height 26
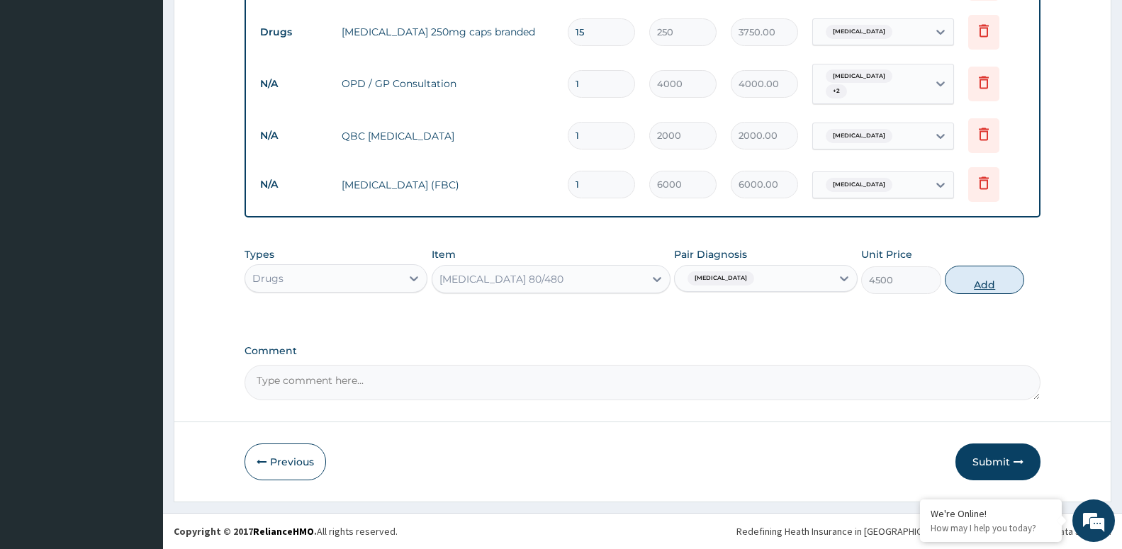
click at [973, 283] on button "Add" at bounding box center [983, 280] width 79 height 28
type input "0"
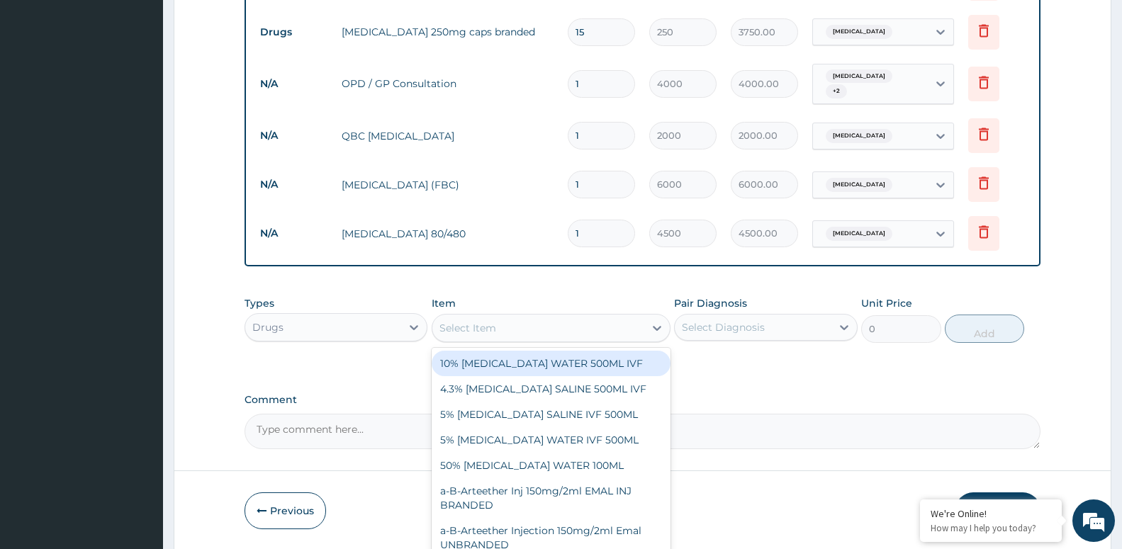
click at [579, 326] on div "Select Item" at bounding box center [538, 328] width 212 height 23
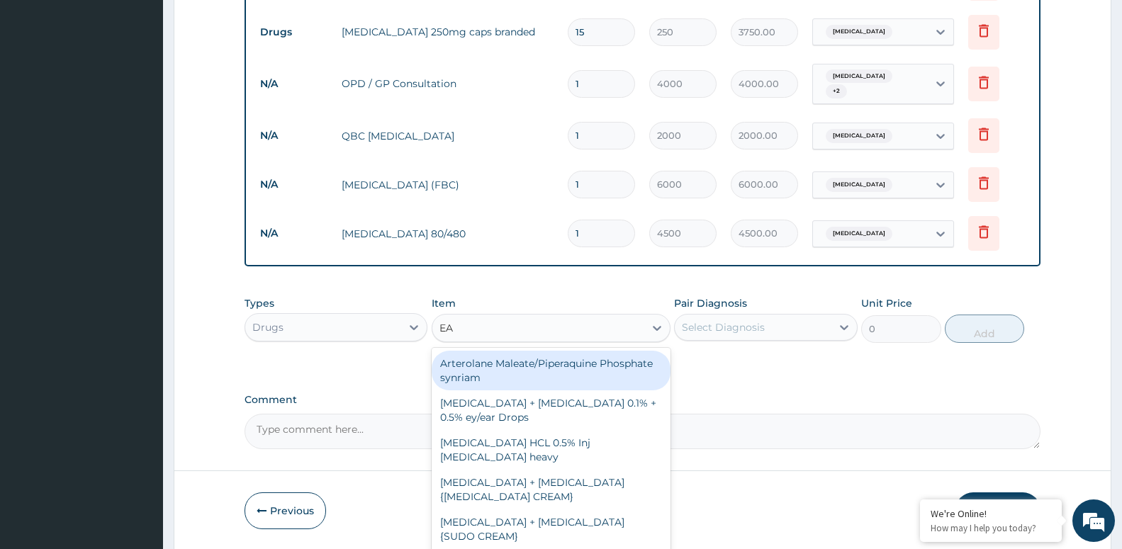
type input "EAS"
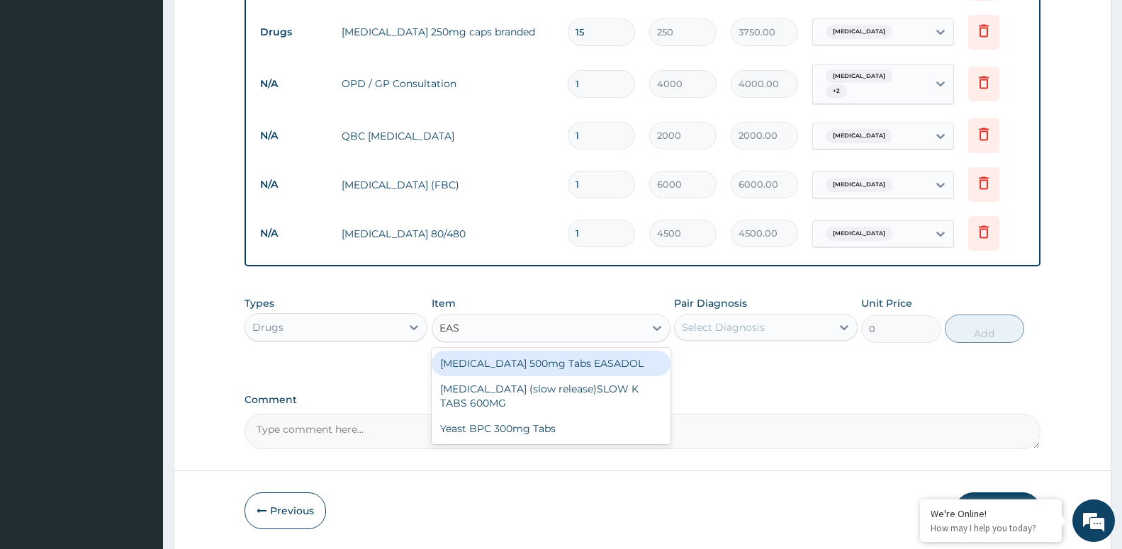
drag, startPoint x: 536, startPoint y: 362, endPoint x: 517, endPoint y: 375, distance: 22.4
click at [532, 363] on div "Paracetamol 500mg Tabs EASADOL" at bounding box center [550, 364] width 239 height 26
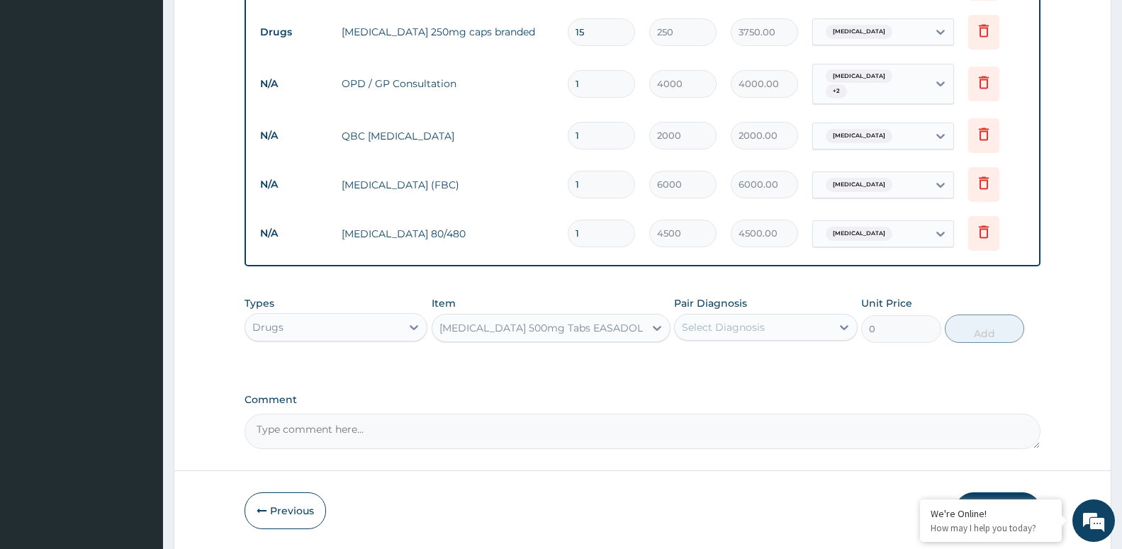
type input "20"
drag, startPoint x: 803, startPoint y: 325, endPoint x: 803, endPoint y: 344, distance: 18.4
click at [803, 334] on div "Select Diagnosis" at bounding box center [752, 327] width 156 height 23
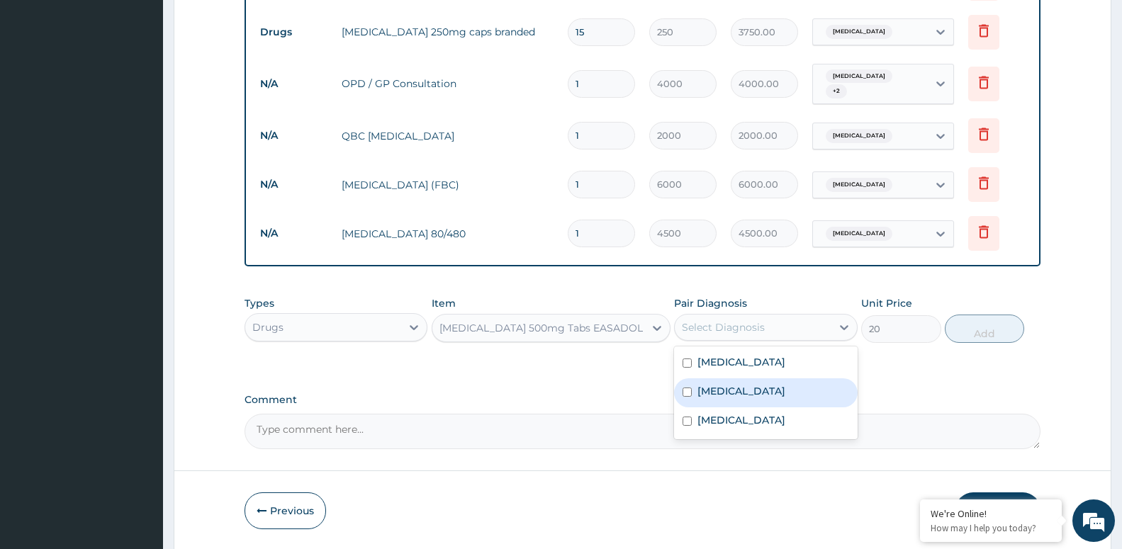
click at [781, 399] on div "Malaria" at bounding box center [765, 392] width 183 height 29
checkbox input "true"
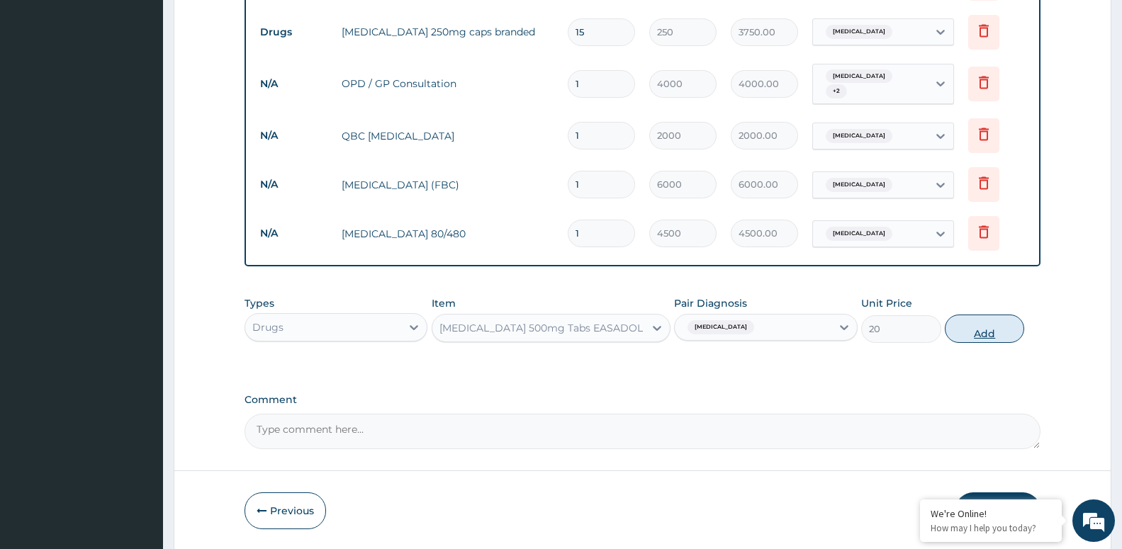
click at [995, 327] on button "Add" at bounding box center [983, 329] width 79 height 28
type input "0"
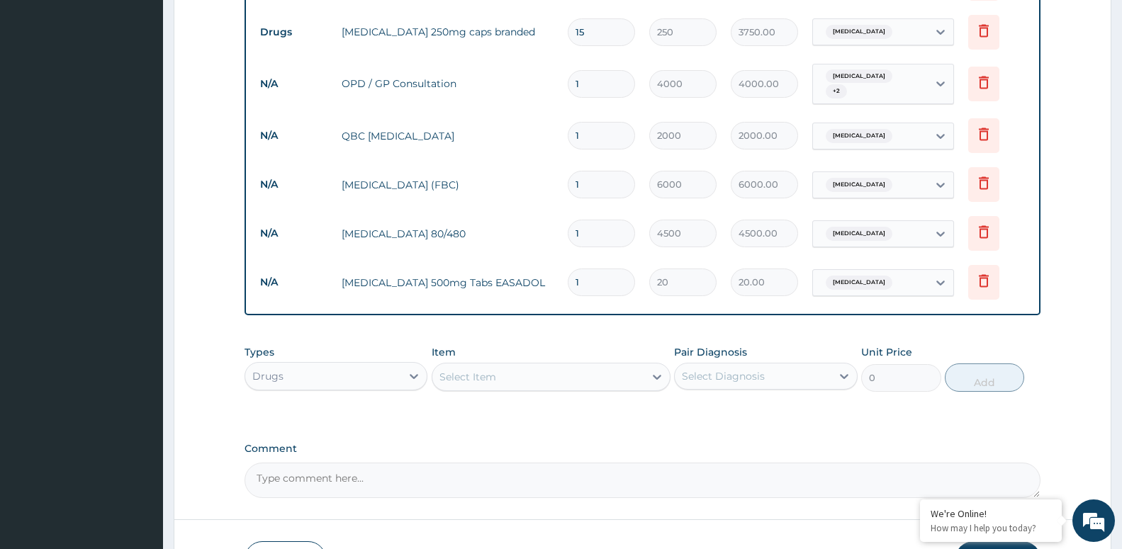
type input "10"
type input "200.00"
type input "10"
click at [521, 373] on div "Select Item" at bounding box center [538, 377] width 212 height 23
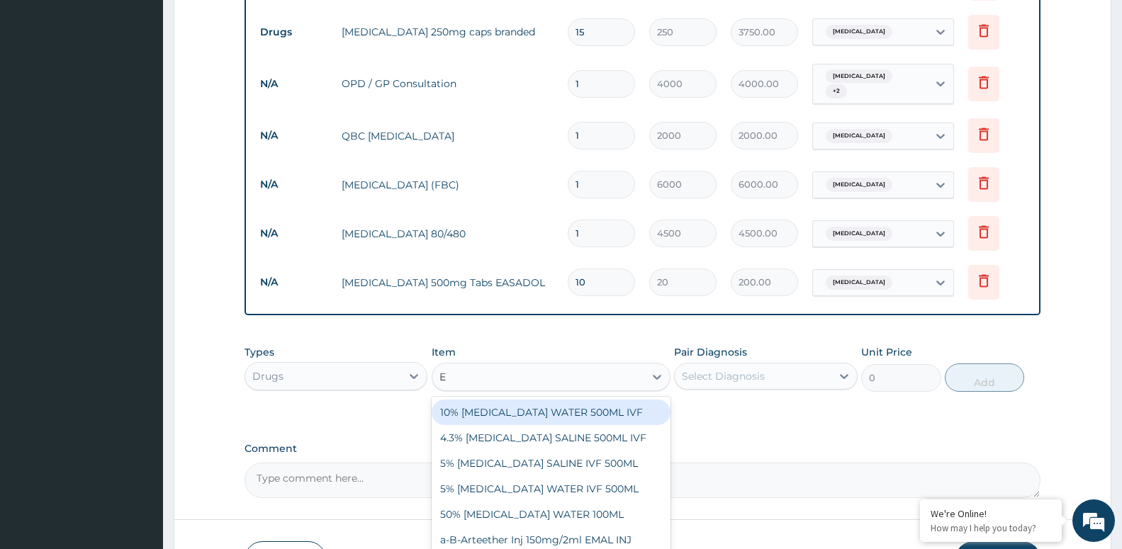
type input "EM"
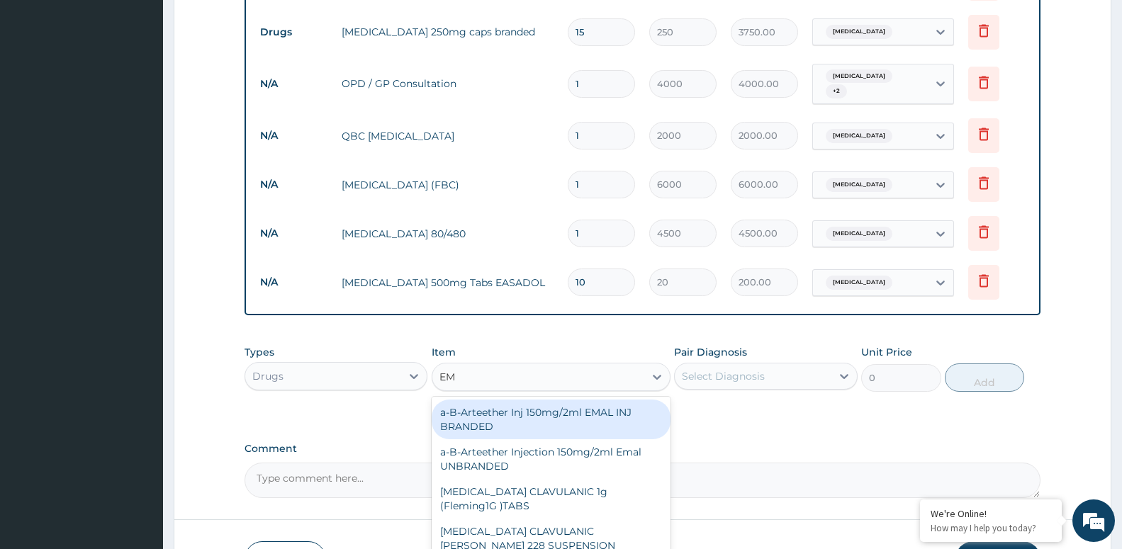
click at [556, 422] on div "a-B-Arteether Inj 150mg/2ml EMAL INJ BRANDED" at bounding box center [550, 420] width 239 height 40
type input "2000"
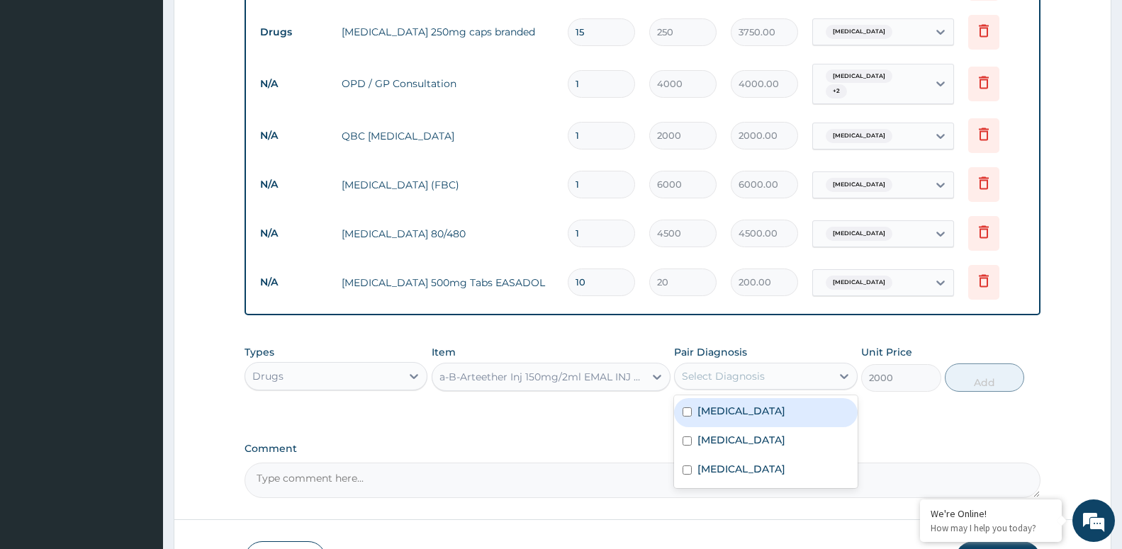
click at [757, 388] on div "Select Diagnosis" at bounding box center [752, 376] width 156 height 23
click at [769, 446] on div "Malaria" at bounding box center [765, 441] width 183 height 29
checkbox input "true"
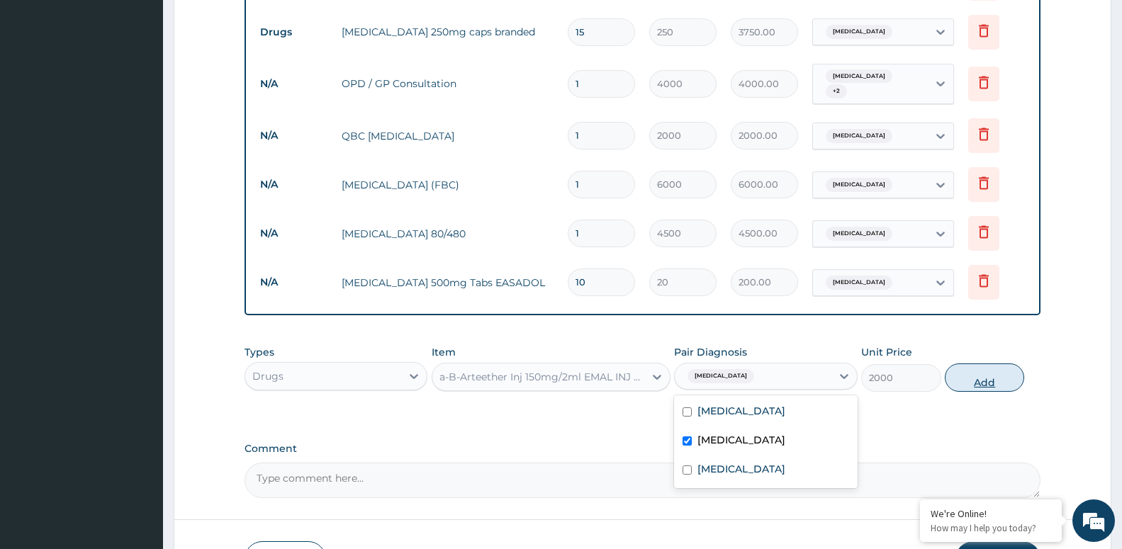
click at [990, 384] on button "Add" at bounding box center [983, 377] width 79 height 28
type input "0"
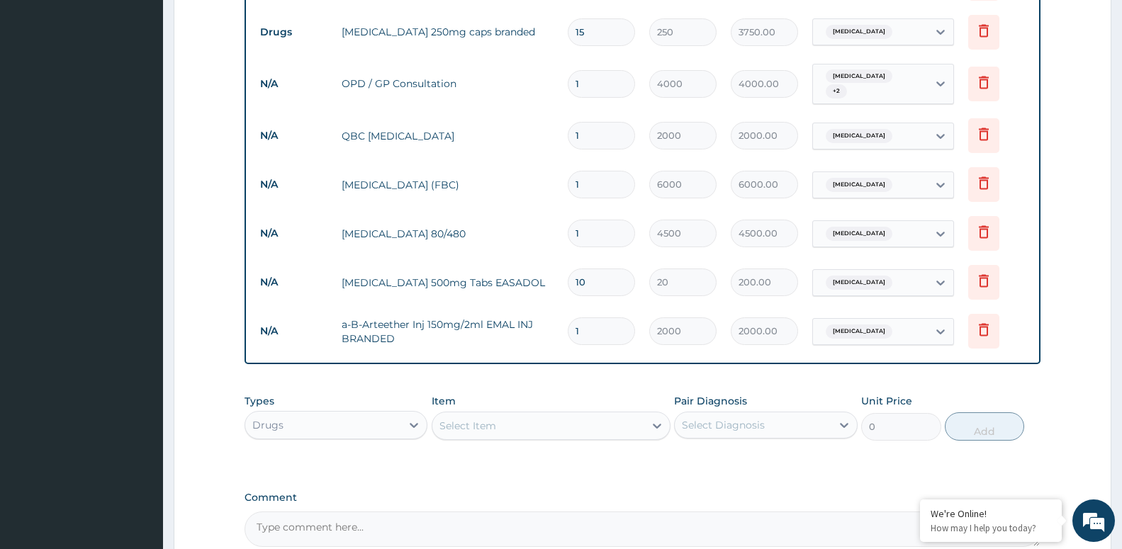
type input "0.00"
type input "3"
type input "6000.00"
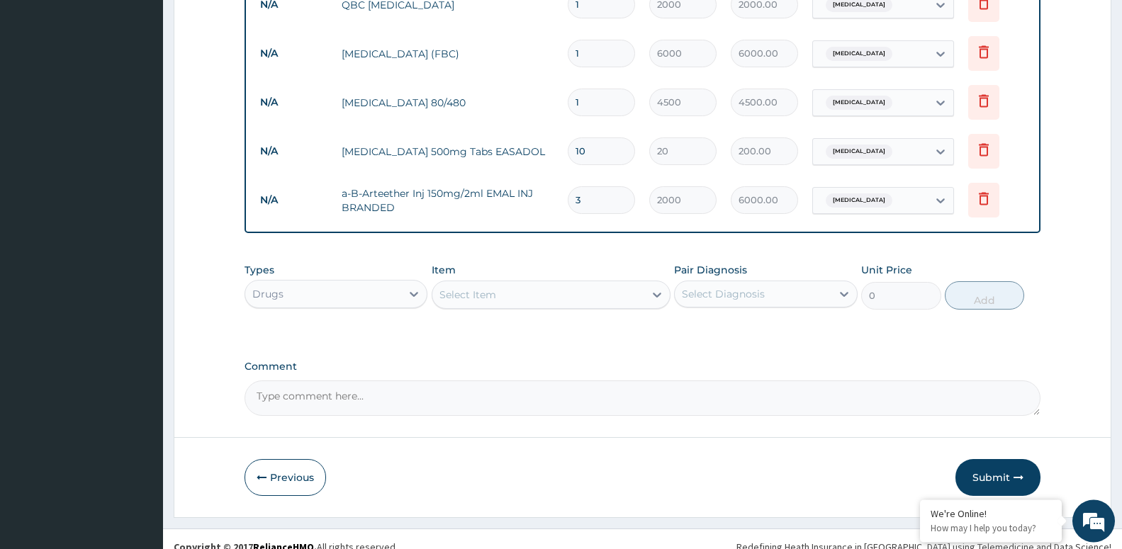
scroll to position [751, 0]
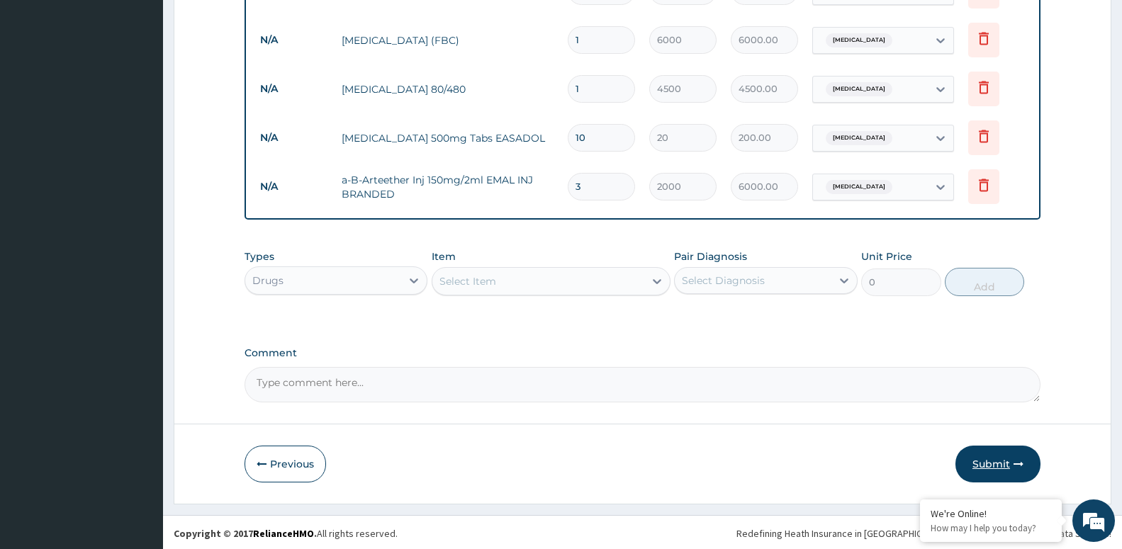
type input "3"
click at [1022, 465] on button "Submit" at bounding box center [997, 464] width 85 height 37
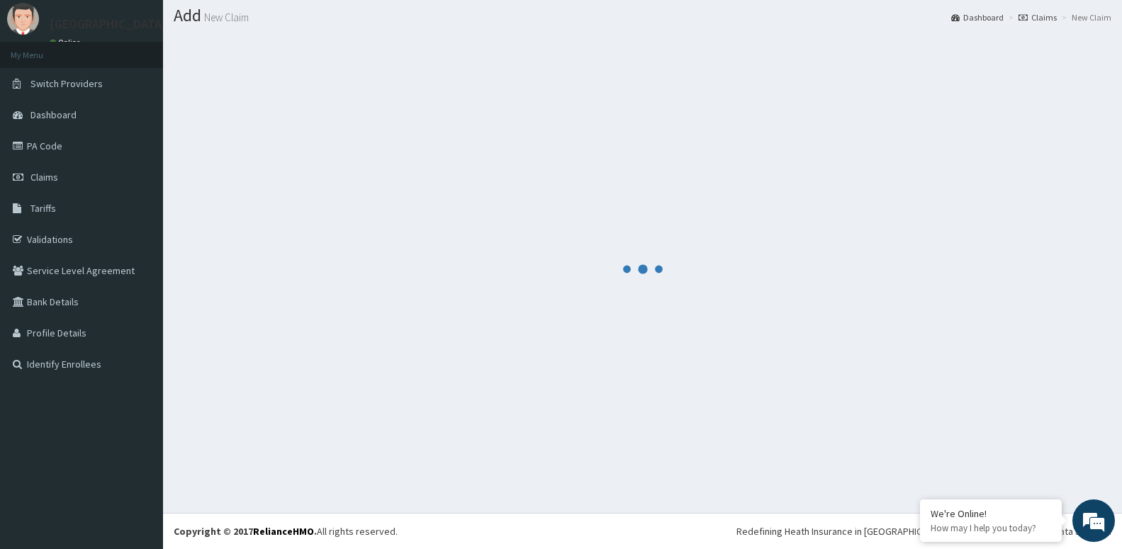
scroll to position [40, 0]
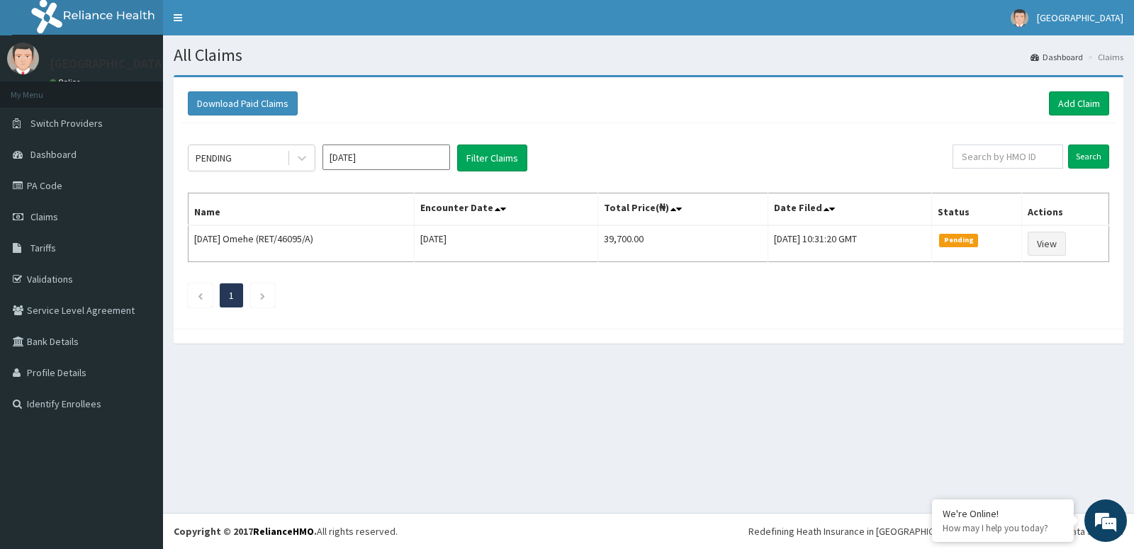
click at [346, 153] on input "[DATE]" at bounding box center [386, 158] width 128 height 26
click at [385, 246] on div "May" at bounding box center [386, 246] width 28 height 26
type input "[DATE]"
click at [524, 158] on button "Filter Claims" at bounding box center [492, 158] width 70 height 27
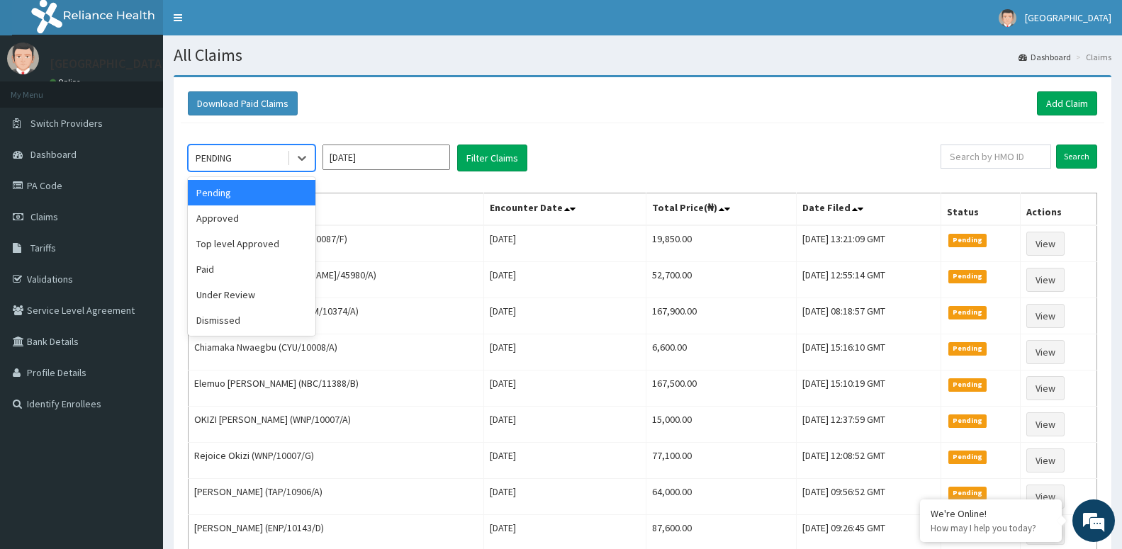
click at [283, 155] on div "PENDING" at bounding box center [237, 158] width 98 height 23
click at [273, 216] on div "Approved" at bounding box center [252, 218] width 128 height 26
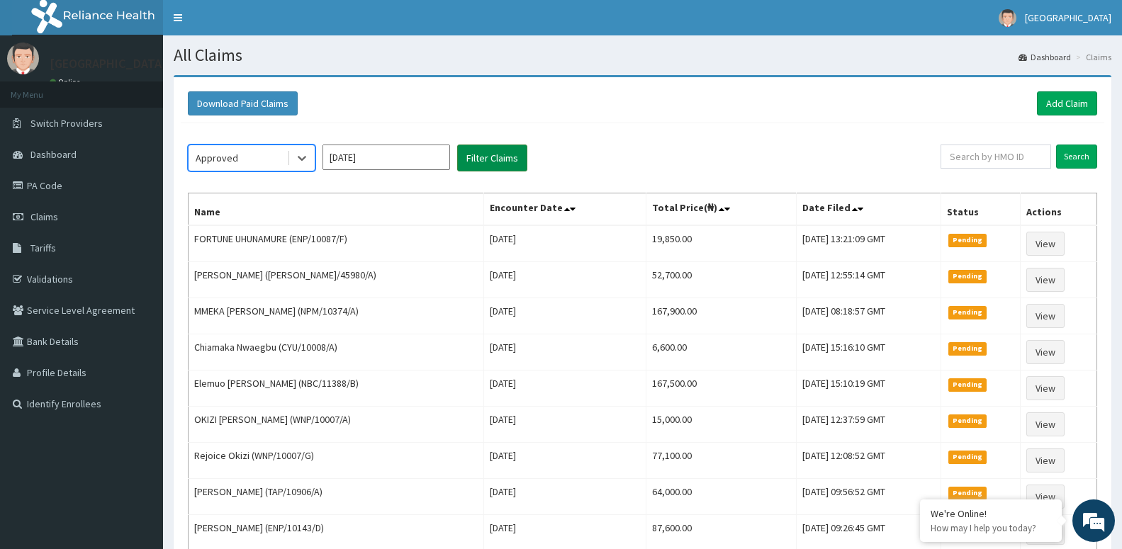
click at [482, 159] on button "Filter Claims" at bounding box center [492, 158] width 70 height 27
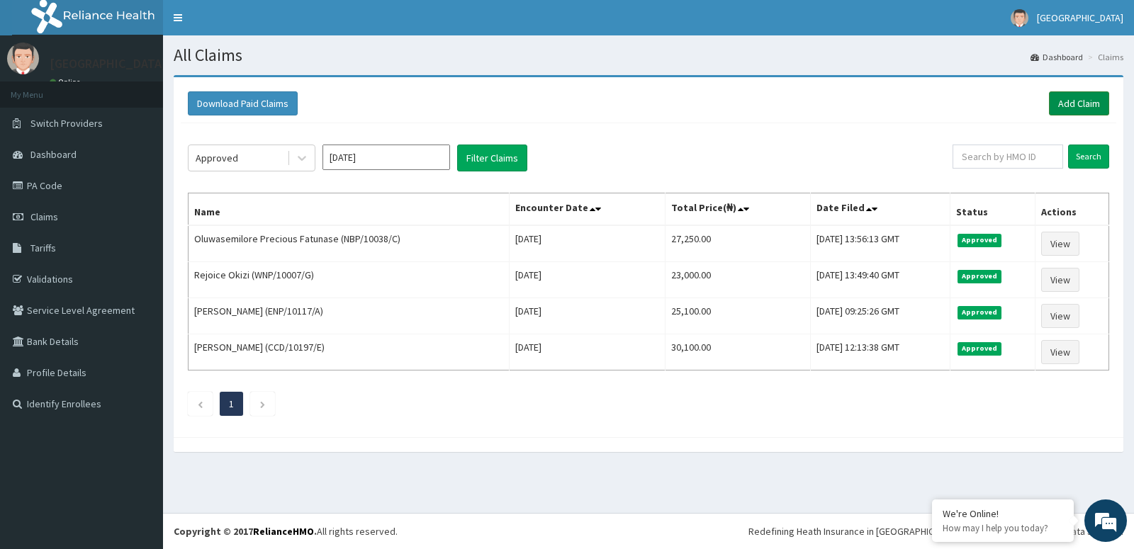
click at [1090, 105] on link "Add Claim" at bounding box center [1079, 103] width 60 height 24
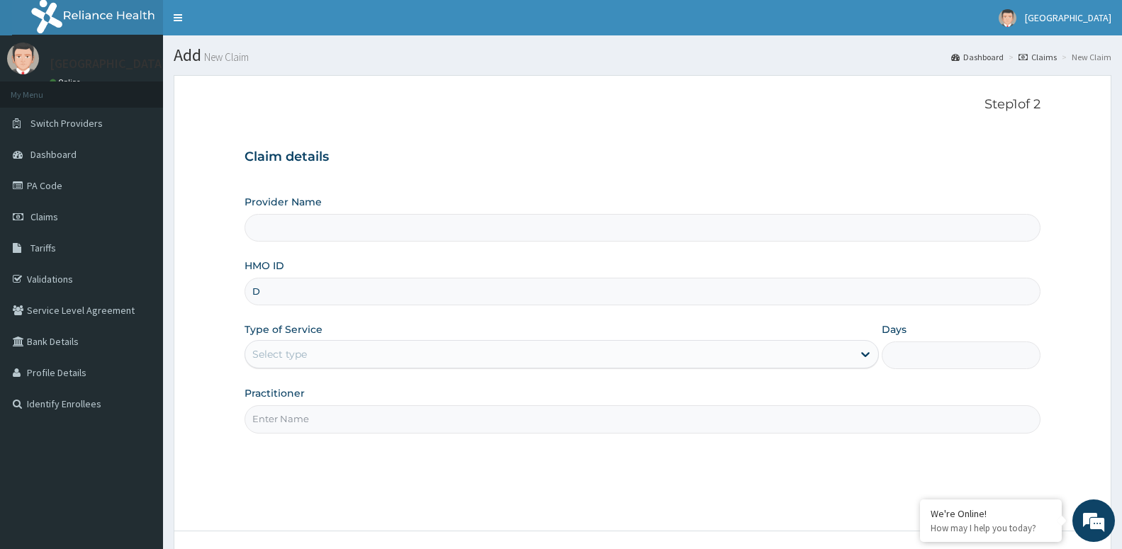
type input "DA"
type input "[GEOGRAPHIC_DATA] -ASABA"
type input "DAJ/10008/A"
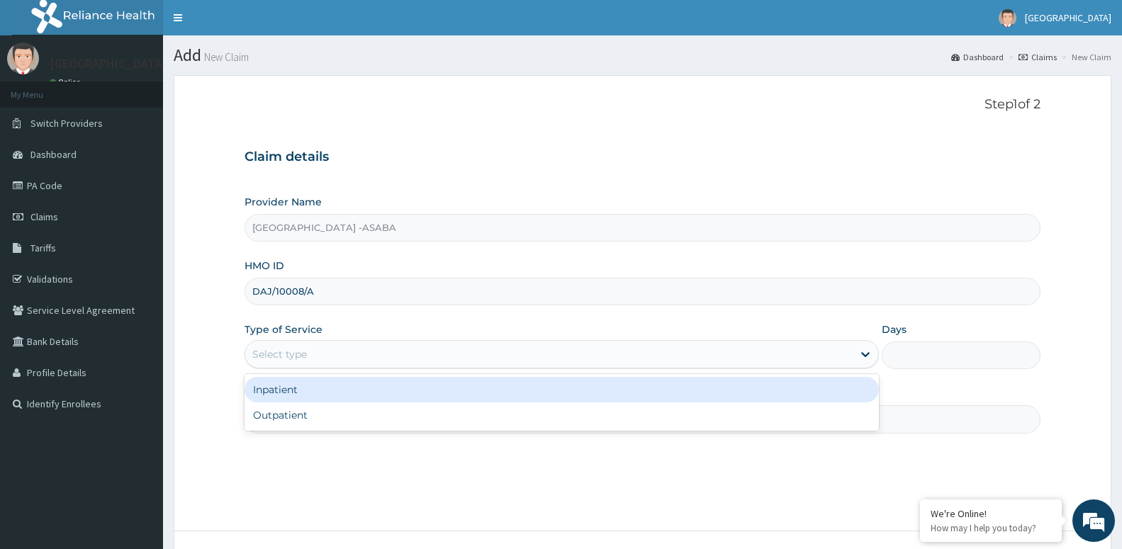
click at [361, 348] on div "Select type" at bounding box center [548, 354] width 607 height 23
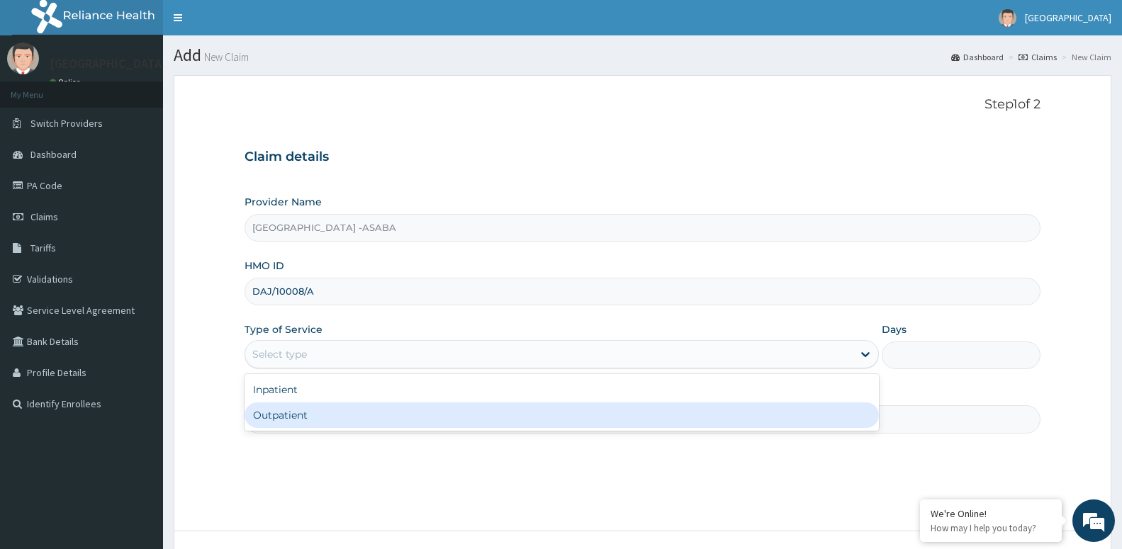
click at [337, 412] on div "Outpatient" at bounding box center [561, 415] width 634 height 26
type input "1"
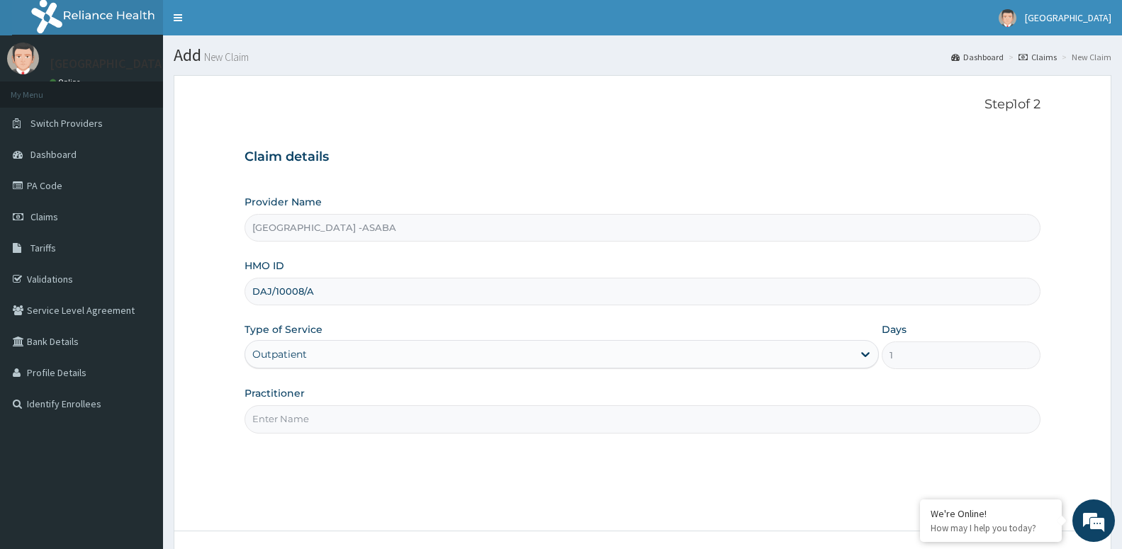
click at [359, 424] on input "Practitioner" at bounding box center [642, 419] width 796 height 28
paste input "[PERSON_NAME]"
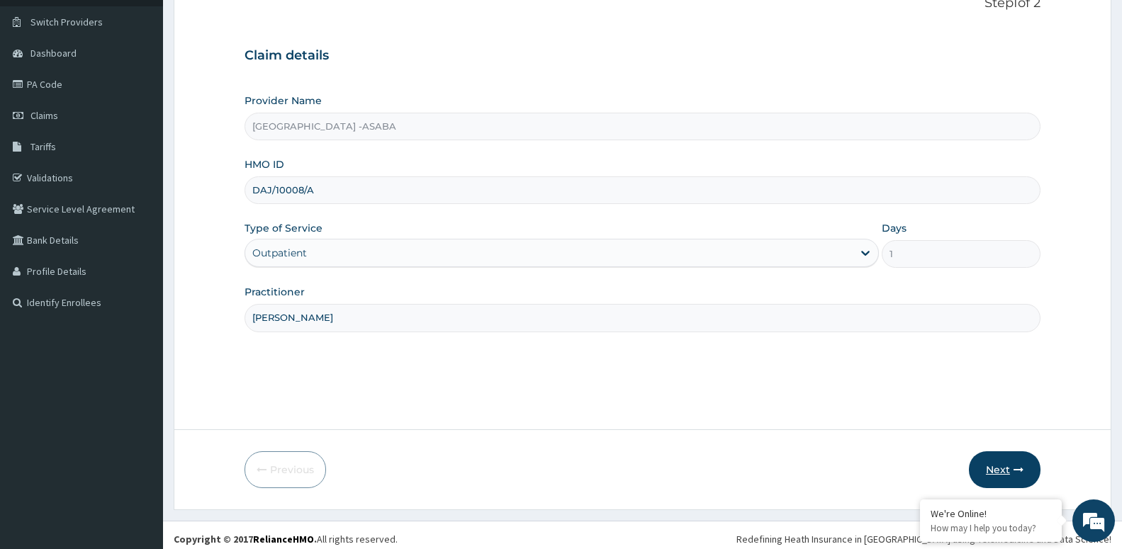
scroll to position [109, 0]
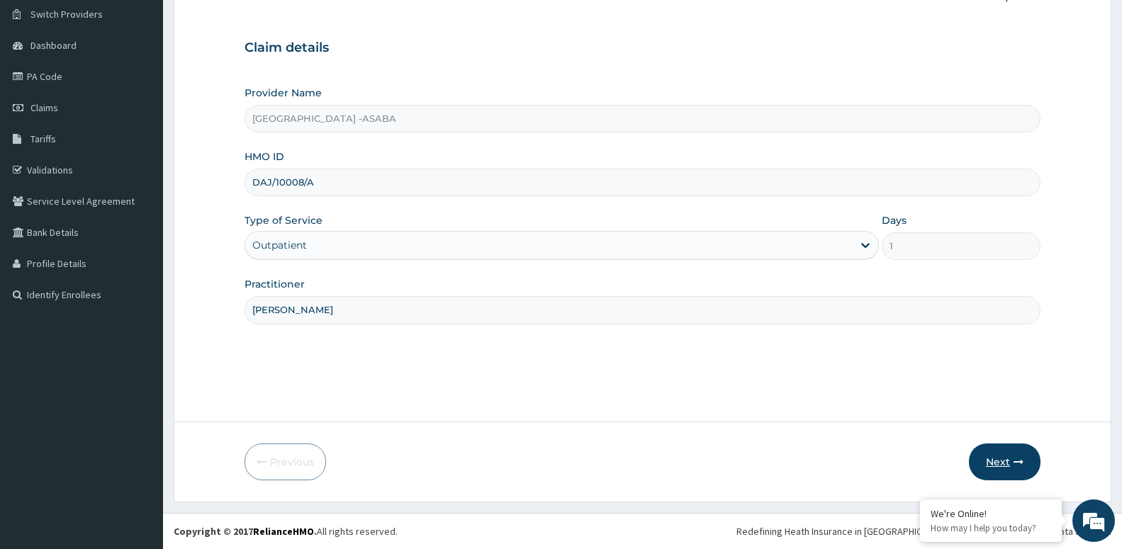
type input "[PERSON_NAME]"
click at [1010, 463] on button "Next" at bounding box center [1005, 462] width 72 height 37
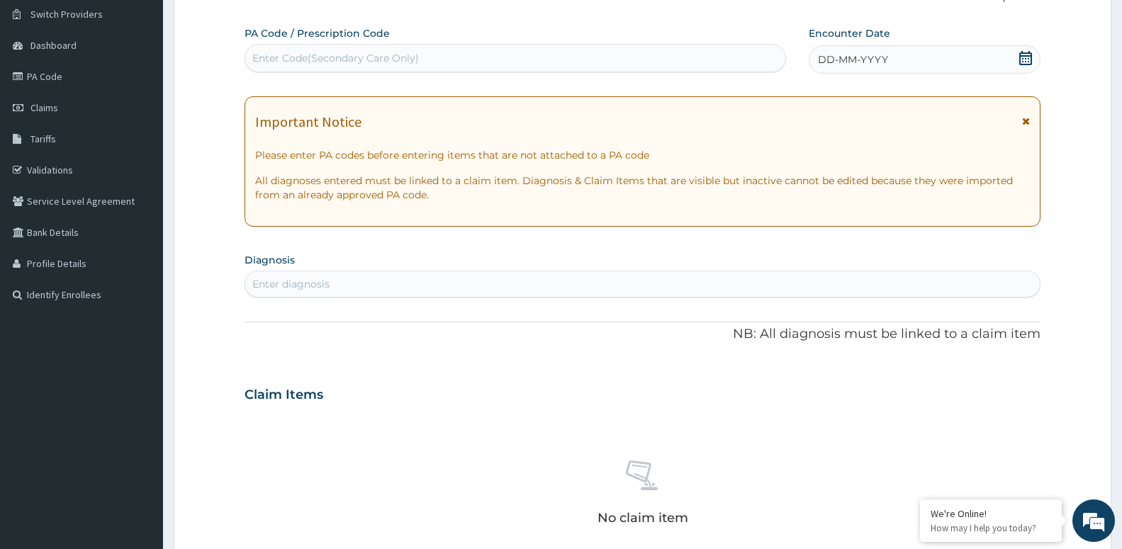
click at [351, 62] on div "Enter Code(Secondary Care Only)" at bounding box center [335, 58] width 166 height 14
type input "PA/F86FEF"
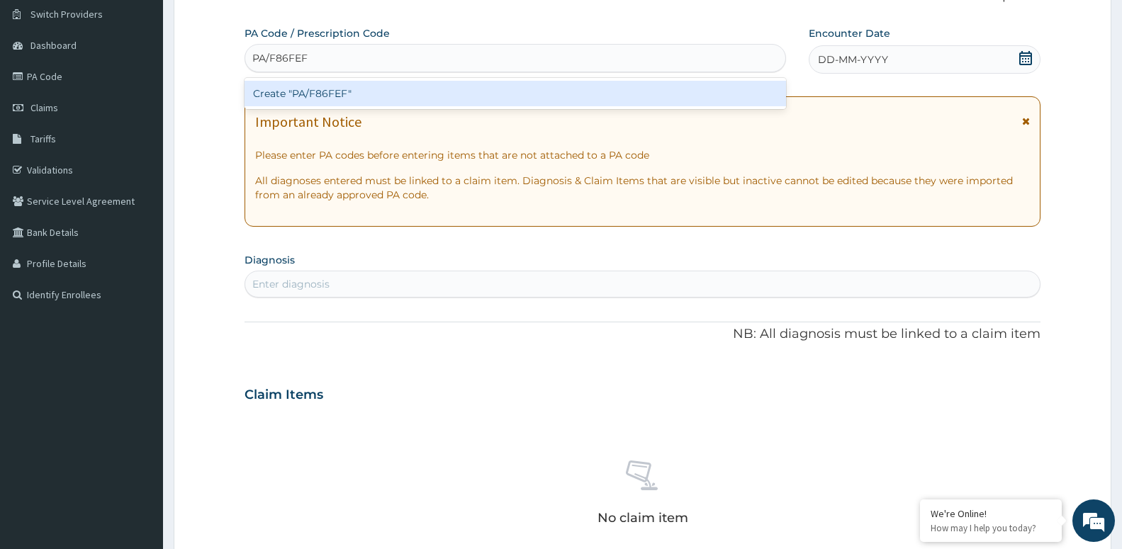
click at [348, 96] on div "Create "PA/F86FEF"" at bounding box center [514, 94] width 541 height 26
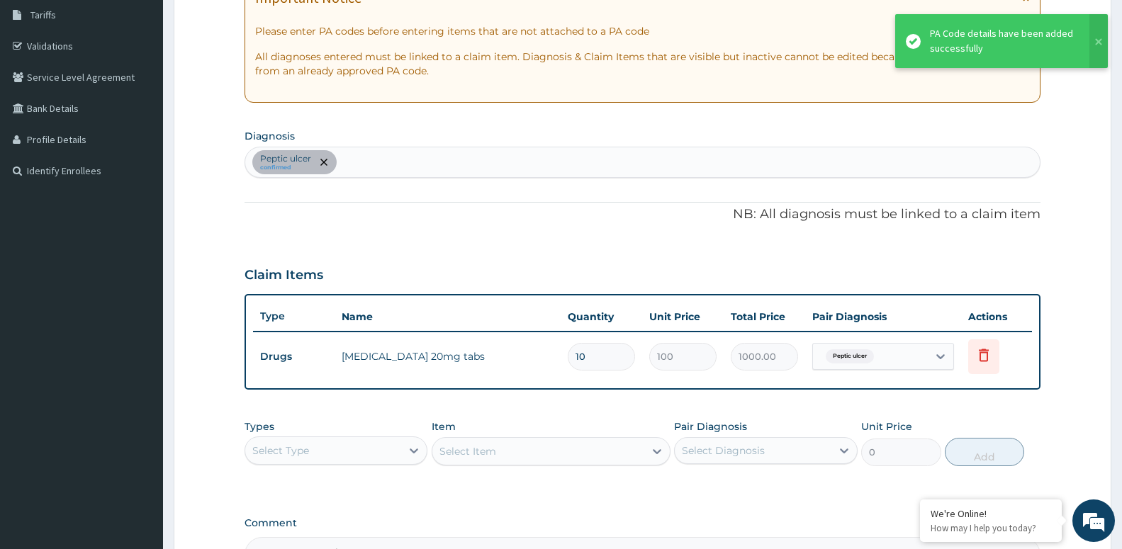
scroll to position [254, 0]
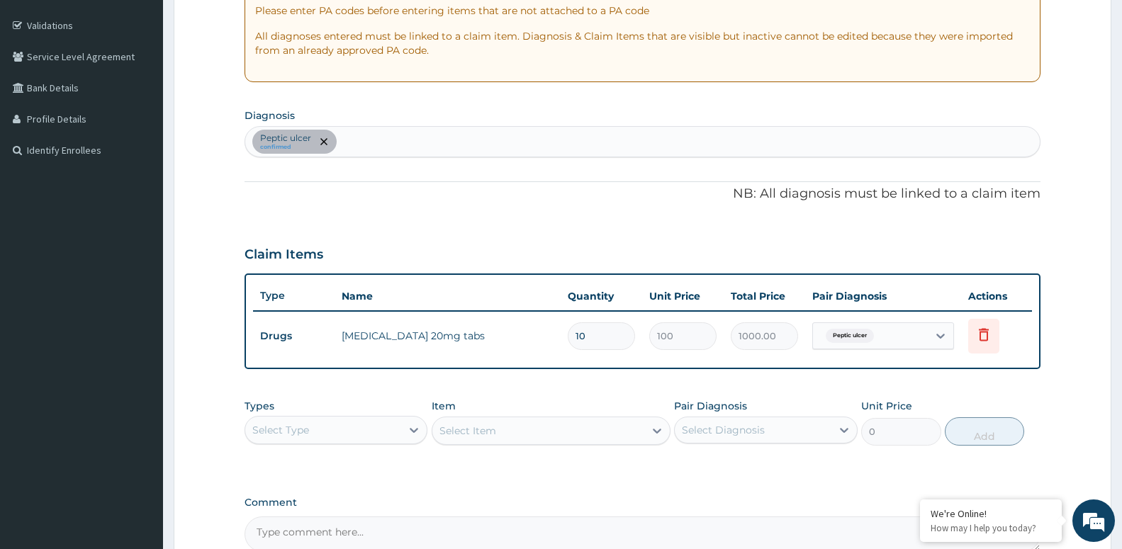
click at [358, 136] on div "[MEDICAL_DATA] confirmed" at bounding box center [642, 142] width 794 height 30
type input "UPPER RESP"
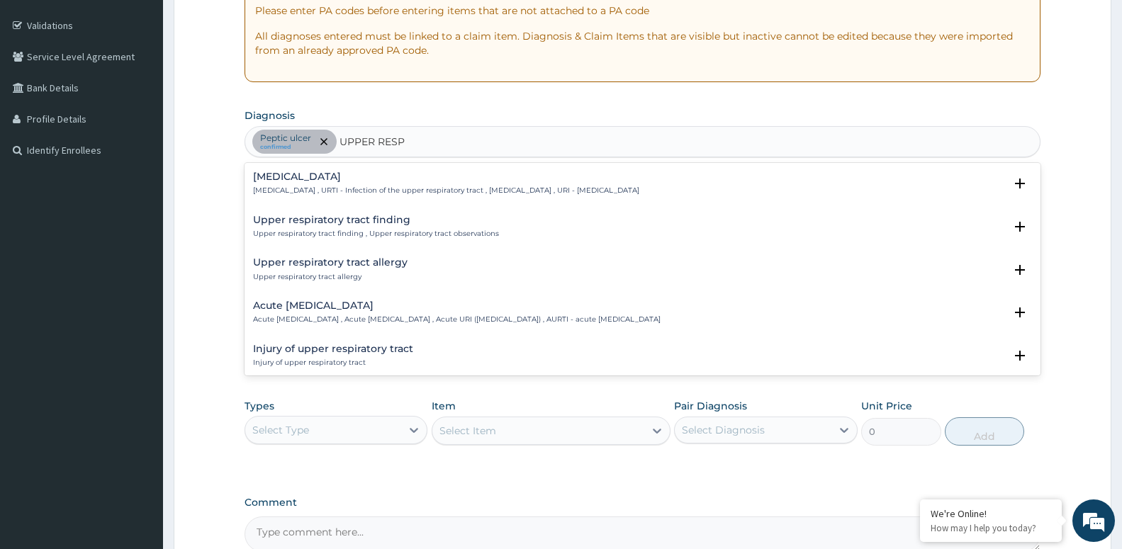
click at [328, 179] on h4 "[MEDICAL_DATA]" at bounding box center [446, 176] width 386 height 11
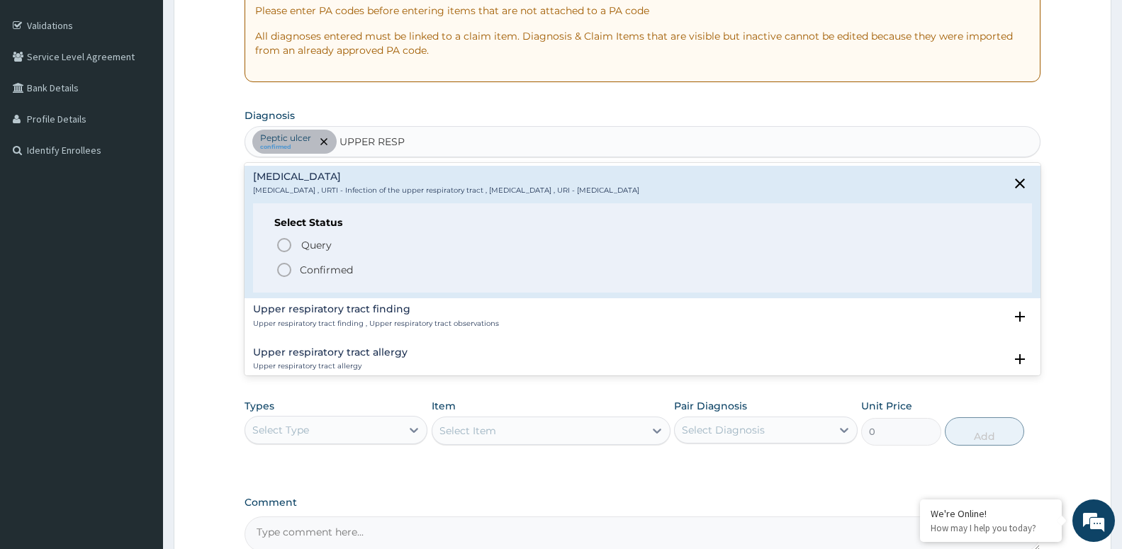
click at [341, 270] on p "Confirmed" at bounding box center [326, 270] width 53 height 14
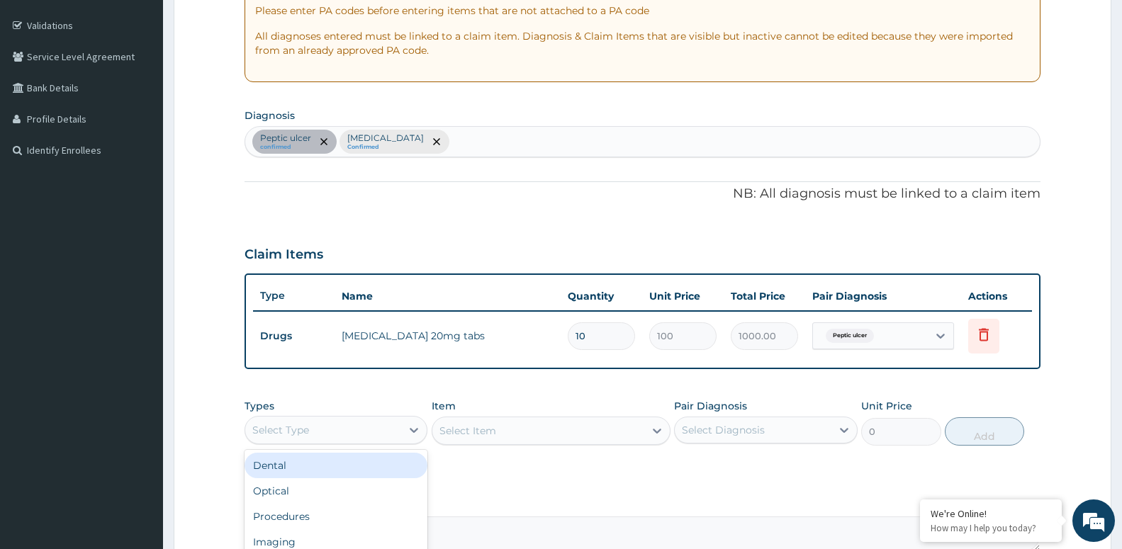
click at [392, 434] on div "Select Type" at bounding box center [323, 430] width 156 height 23
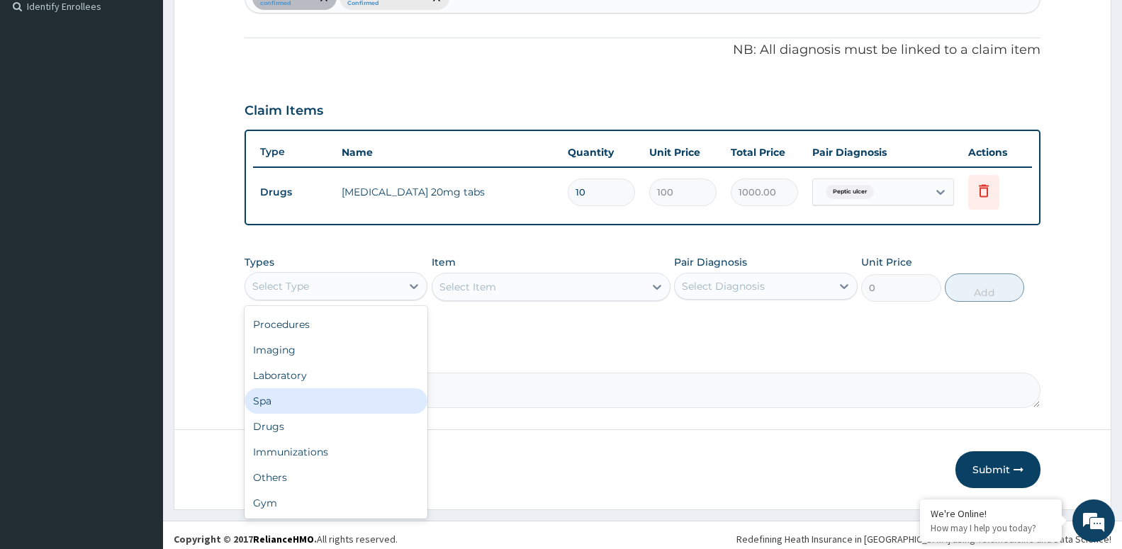
scroll to position [398, 0]
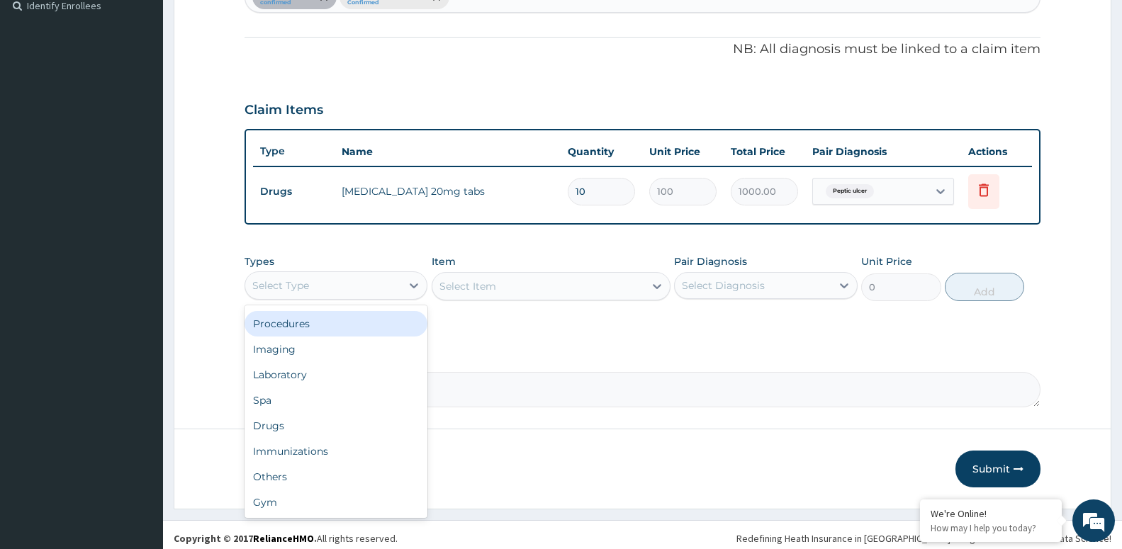
drag, startPoint x: 332, startPoint y: 315, endPoint x: 330, endPoint y: 322, distance: 7.4
click at [332, 316] on div "Procedures" at bounding box center [335, 324] width 183 height 26
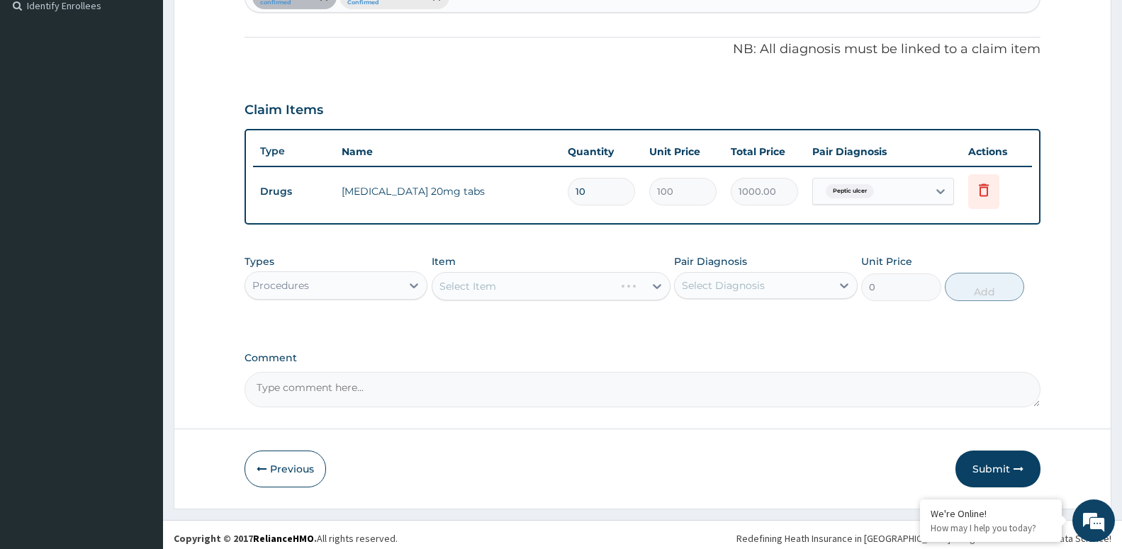
click at [811, 283] on div "Select Diagnosis" at bounding box center [752, 285] width 156 height 23
click at [793, 329] on div "Peptic ulcer" at bounding box center [765, 321] width 183 height 29
checkbox input "true"
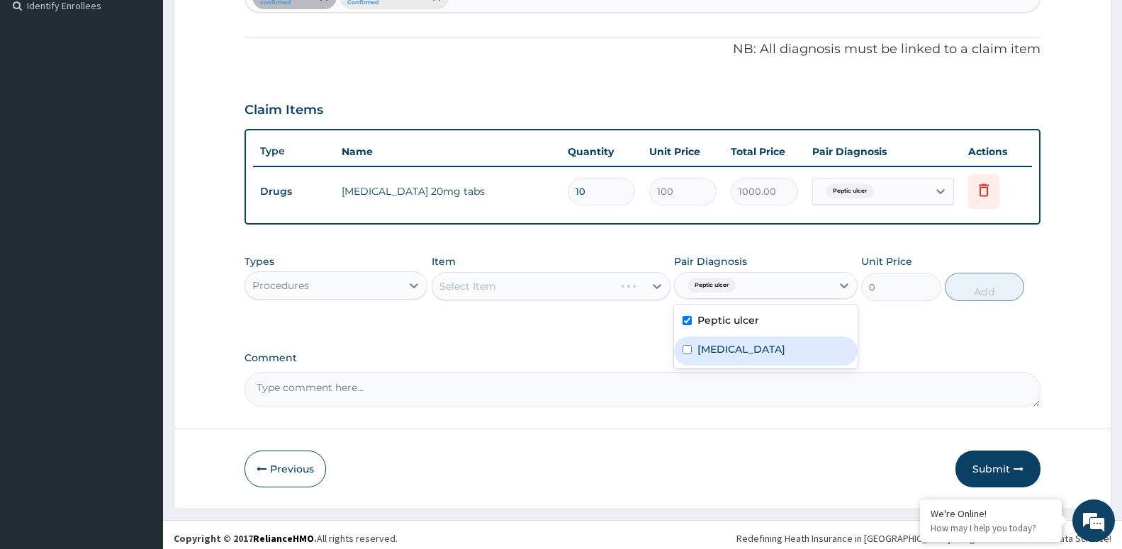
click at [782, 346] on label "Upper respiratory infection" at bounding box center [741, 349] width 88 height 14
checkbox input "true"
click at [604, 284] on div "Select Item" at bounding box center [538, 286] width 212 height 23
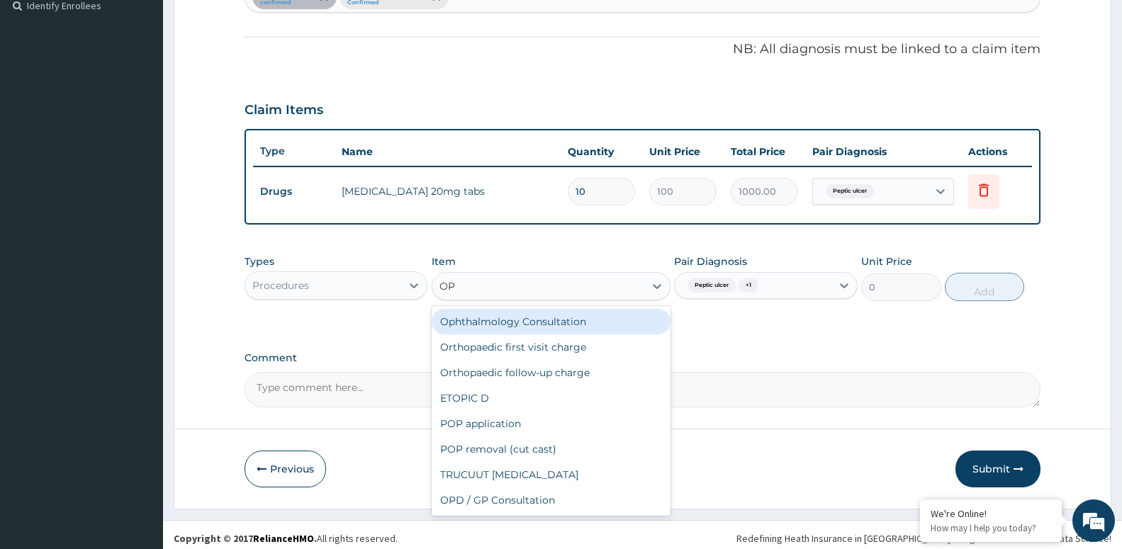
type input "OPD"
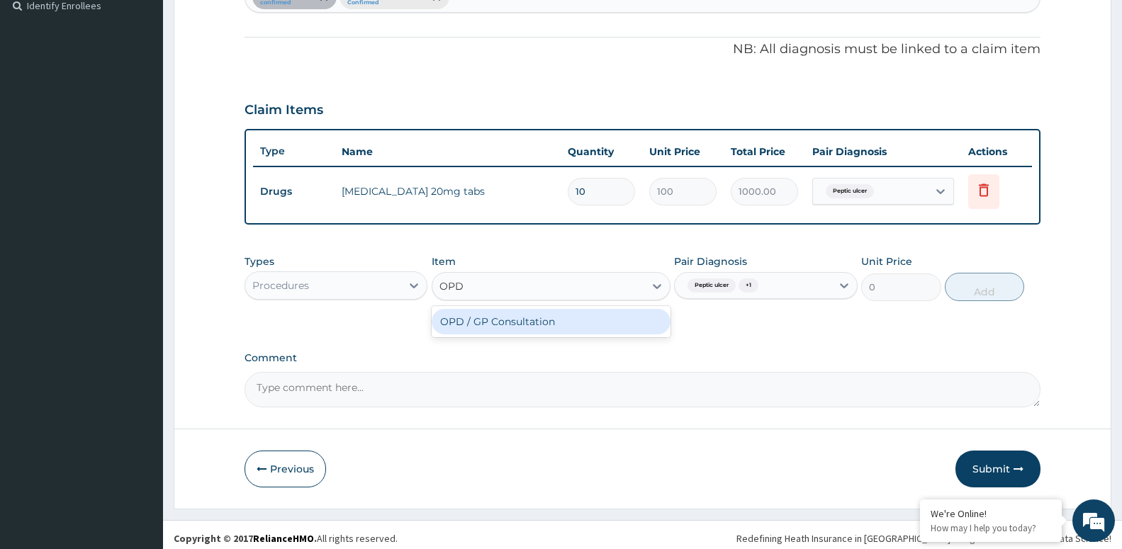
click at [541, 320] on div "OPD / GP Consultation" at bounding box center [550, 322] width 239 height 26
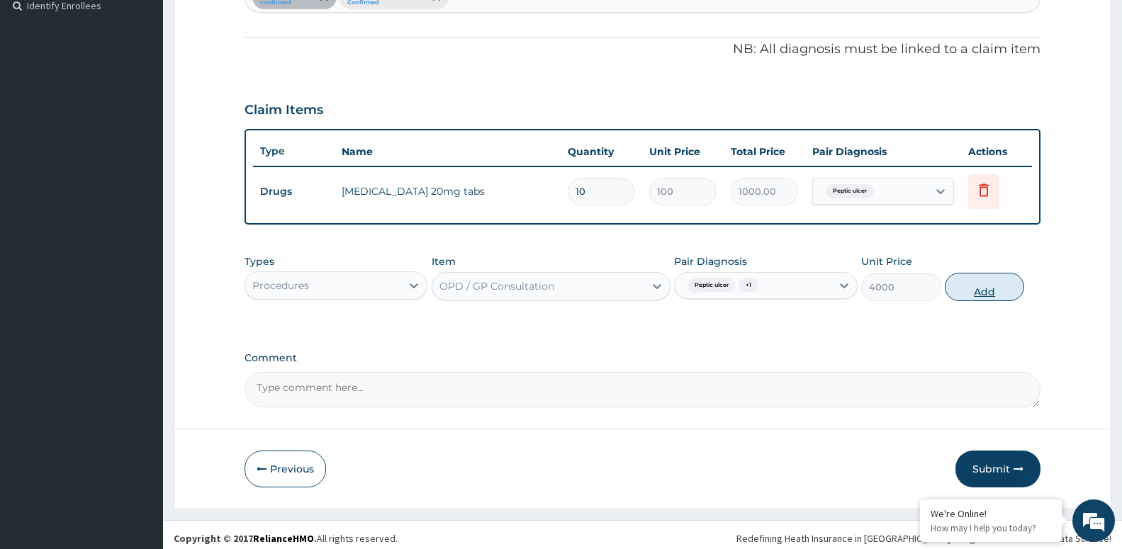
click at [986, 283] on button "Add" at bounding box center [983, 287] width 79 height 28
type input "0"
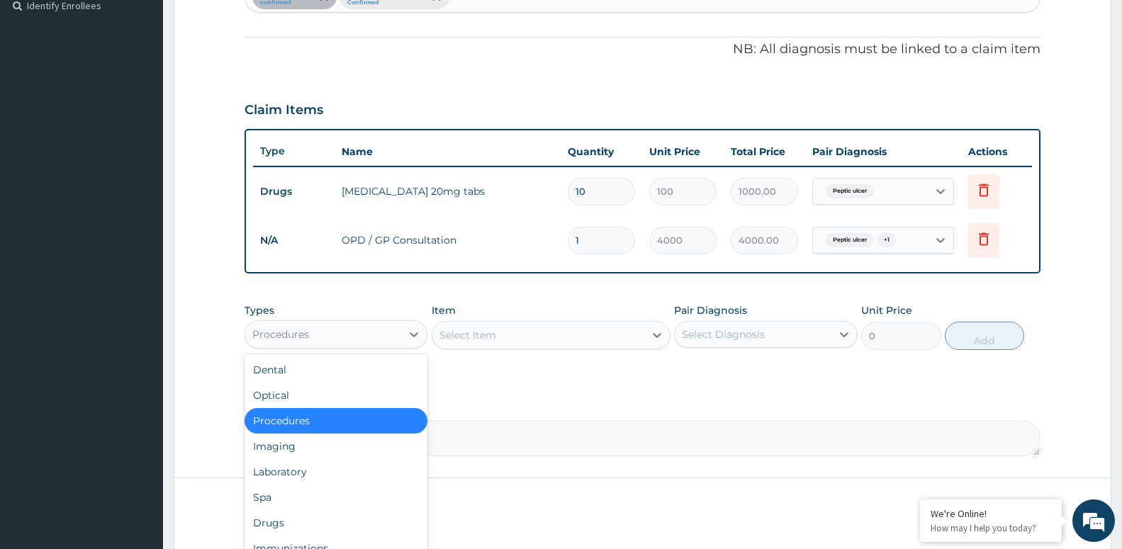
drag, startPoint x: 373, startPoint y: 328, endPoint x: 370, endPoint y: 364, distance: 36.2
click at [373, 328] on div "Procedures" at bounding box center [323, 334] width 156 height 23
click at [324, 522] on div "Drugs" at bounding box center [335, 523] width 183 height 26
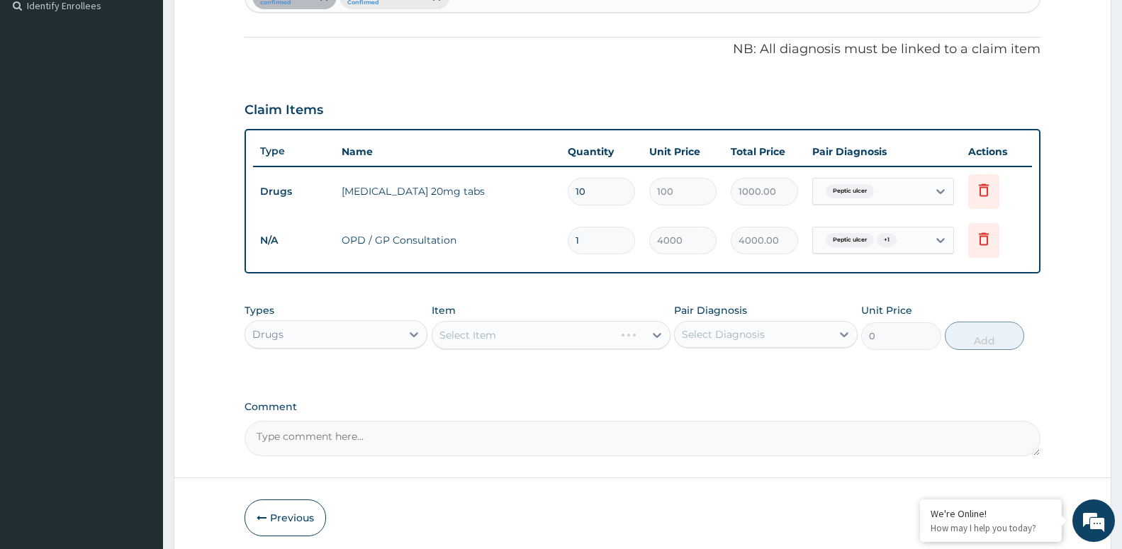
drag, startPoint x: 755, startPoint y: 340, endPoint x: 747, endPoint y: 352, distance: 14.0
click at [752, 342] on div "Select Diagnosis" at bounding box center [752, 334] width 156 height 23
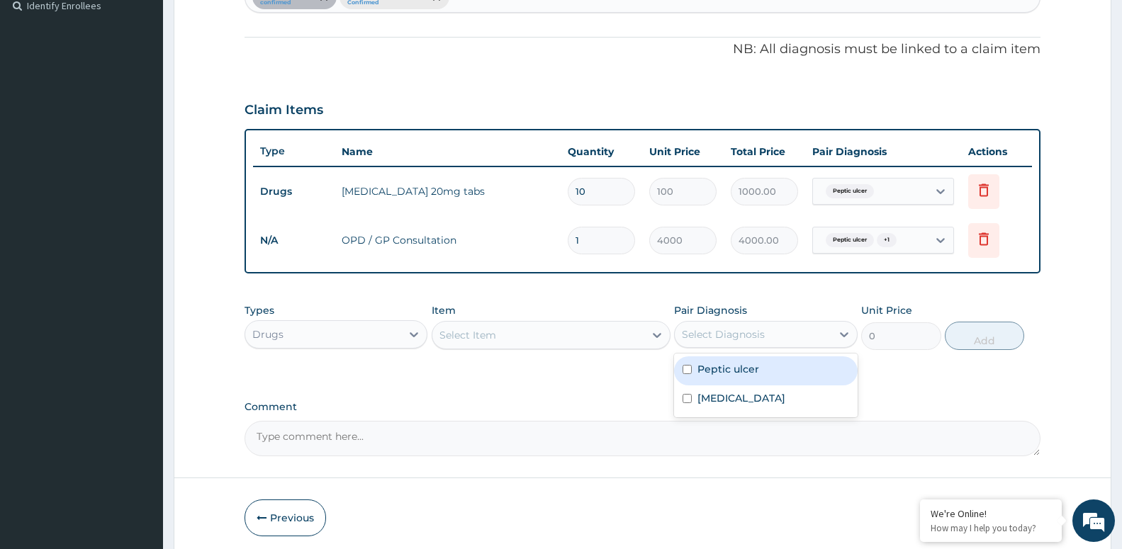
click at [754, 371] on label "Peptic ulcer" at bounding box center [728, 369] width 62 height 14
checkbox input "true"
click at [505, 335] on div "Select Item" at bounding box center [538, 335] width 212 height 23
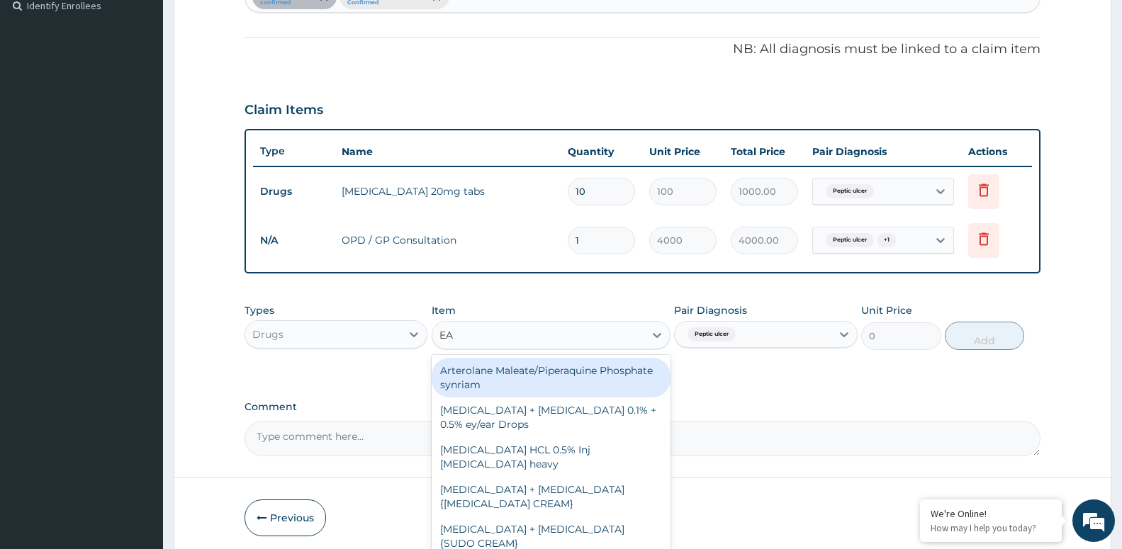
type input "EAS"
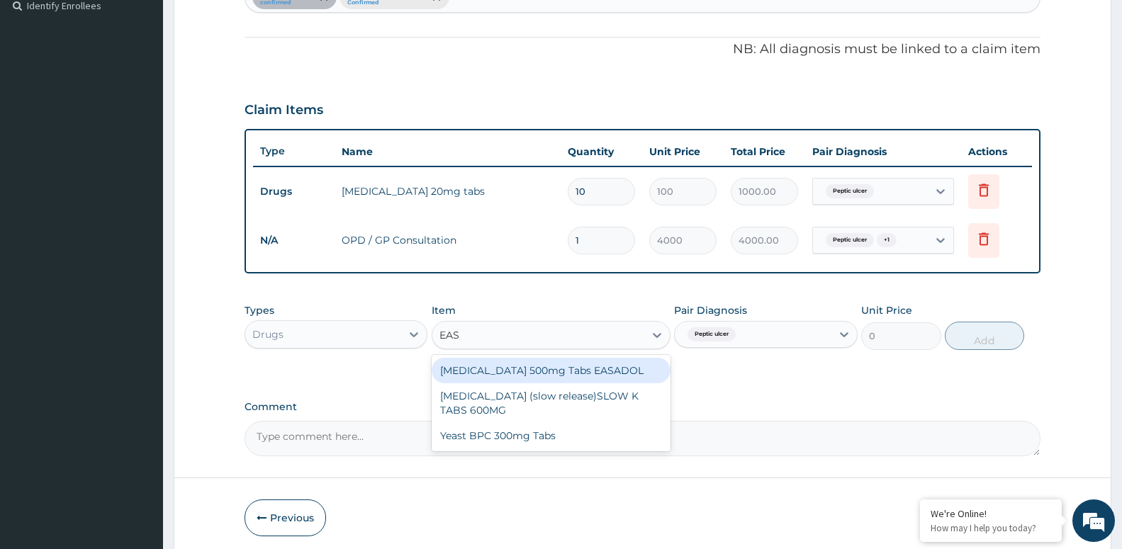
click at [511, 361] on div "Paracetamol 500mg Tabs EASADOL" at bounding box center [550, 371] width 239 height 26
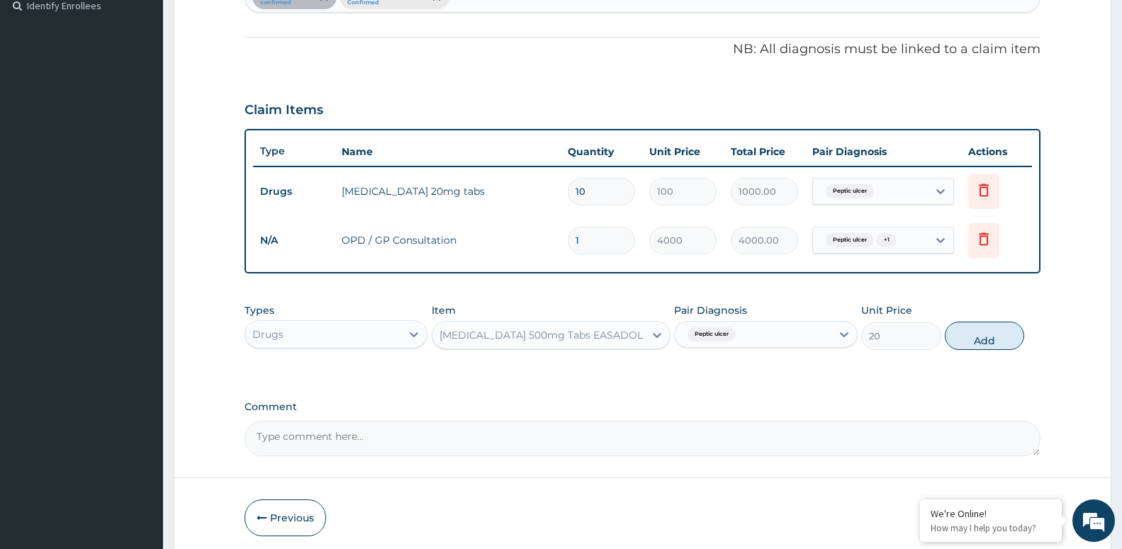
drag, startPoint x: 967, startPoint y: 336, endPoint x: 907, endPoint y: 314, distance: 64.1
click at [967, 335] on button "Add" at bounding box center [983, 336] width 79 height 28
type input "0"
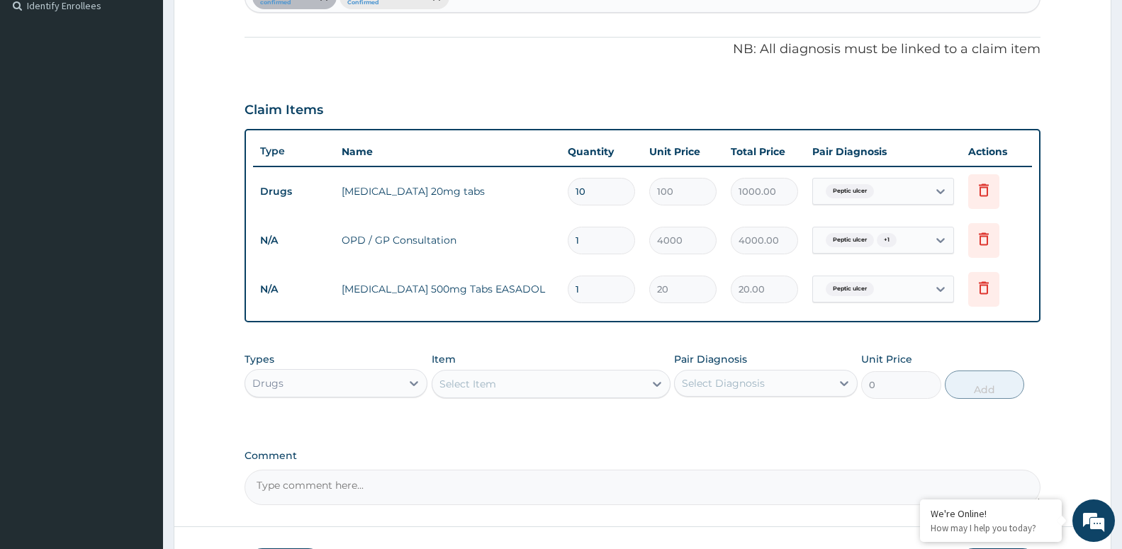
type input "0.00"
type input "2"
type input "40.00"
type input "20"
type input "400.00"
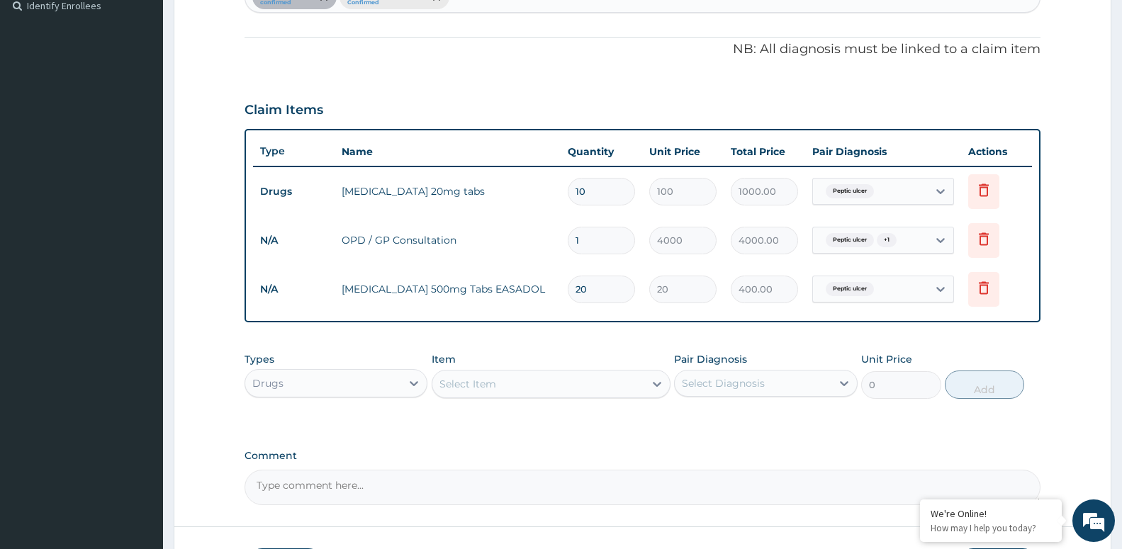
type input "20"
click at [483, 390] on div "Select Item" at bounding box center [467, 384] width 57 height 14
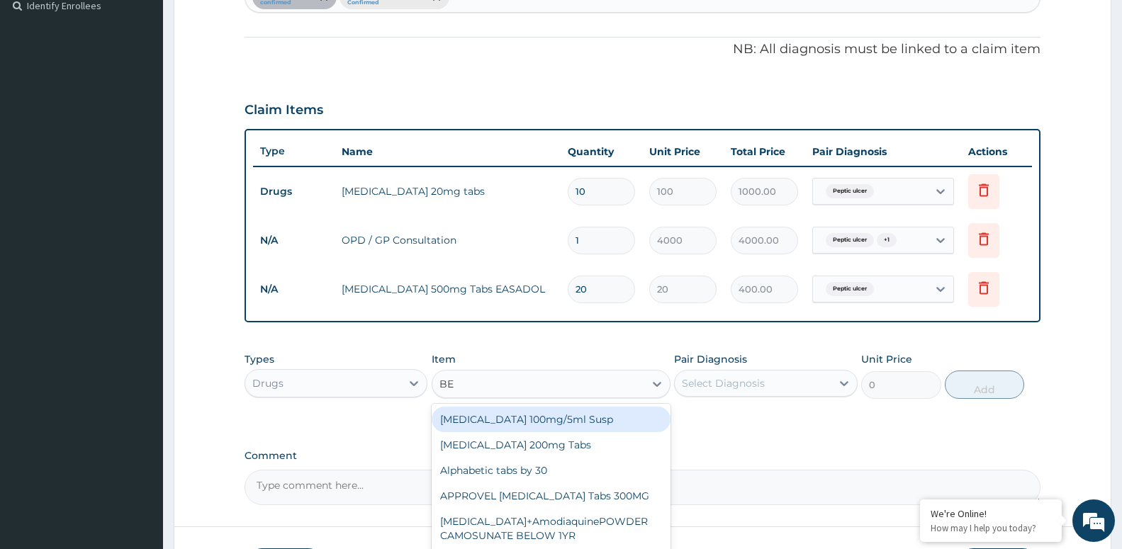
type input "BEN"
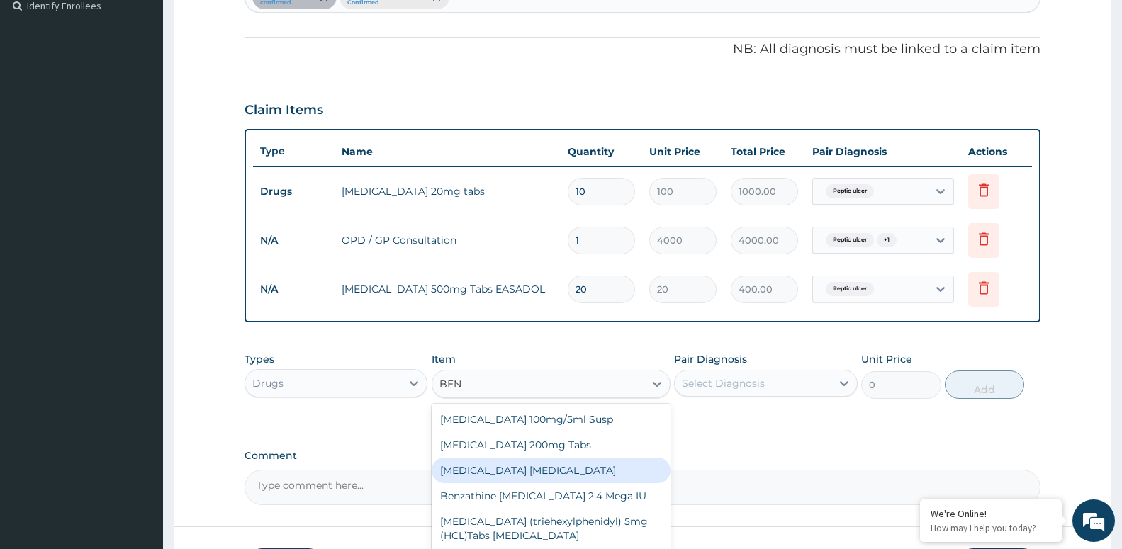
click at [532, 475] on div "BENYLIN DRY COUGH" at bounding box center [550, 471] width 239 height 26
type input "4800"
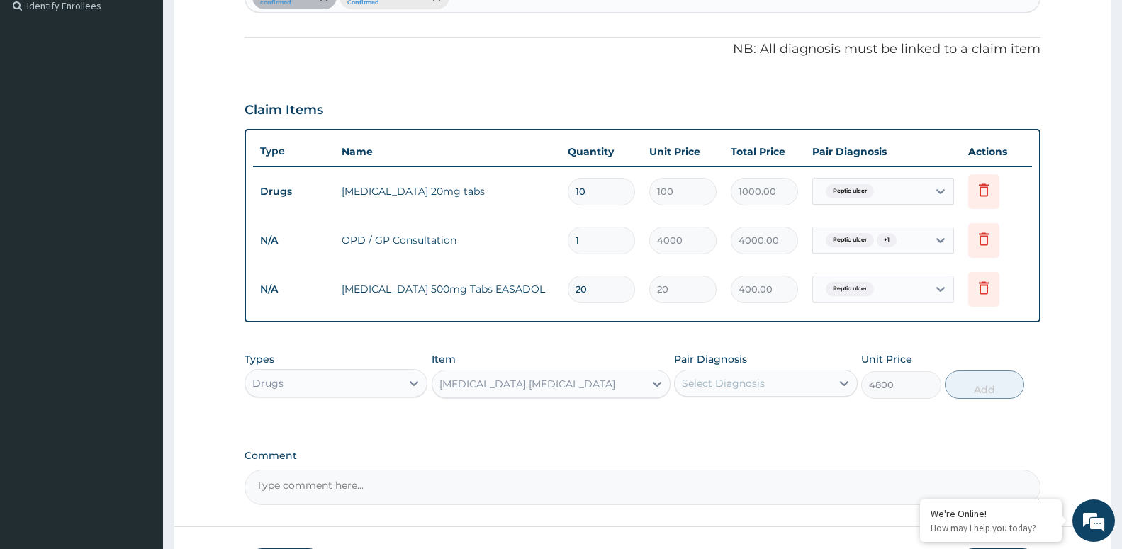
click at [710, 394] on div "Select Diagnosis" at bounding box center [752, 383] width 156 height 23
click at [727, 441] on label "Upper respiratory infection" at bounding box center [741, 447] width 88 height 14
checkbox input "true"
click at [954, 383] on button "Add" at bounding box center [983, 385] width 79 height 28
type input "0"
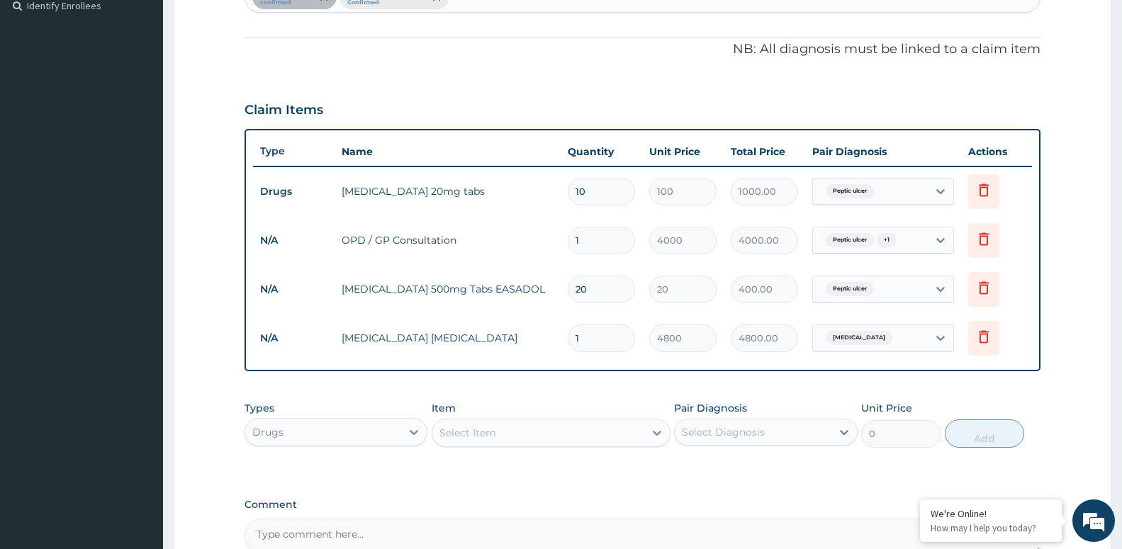
click at [567, 431] on div "Select Item" at bounding box center [538, 433] width 212 height 23
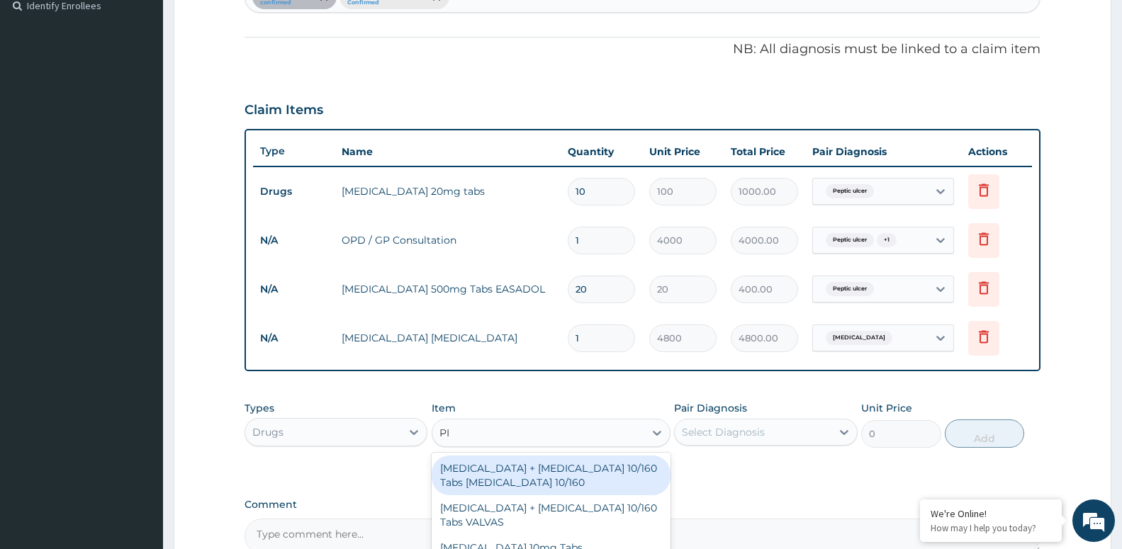
type input "PIR"
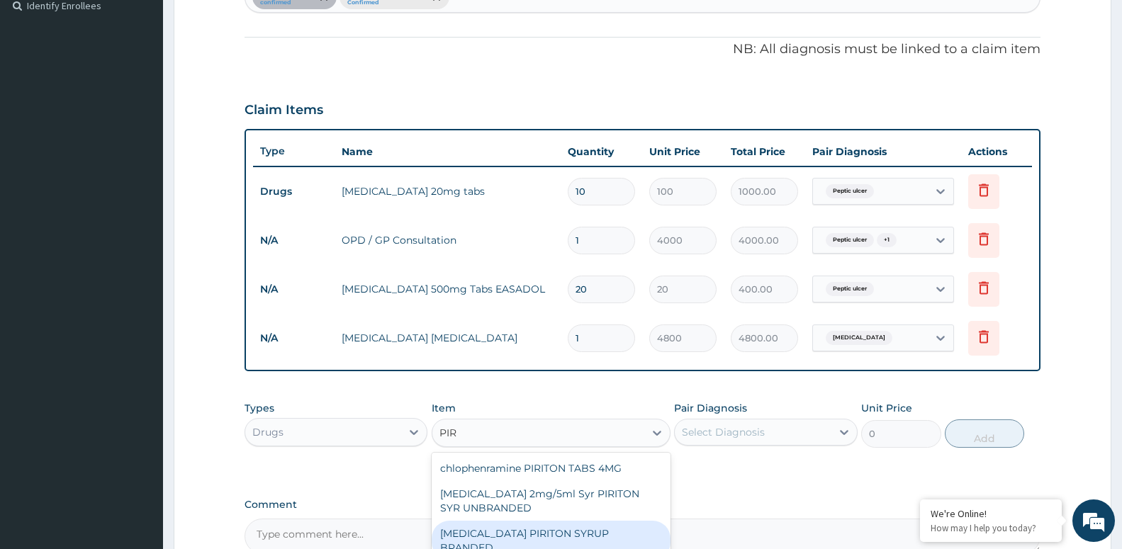
click at [570, 534] on div "CHLORPHENIRAMINE PIRITON SYRUP BRANDED" at bounding box center [550, 541] width 239 height 40
type input "1200"
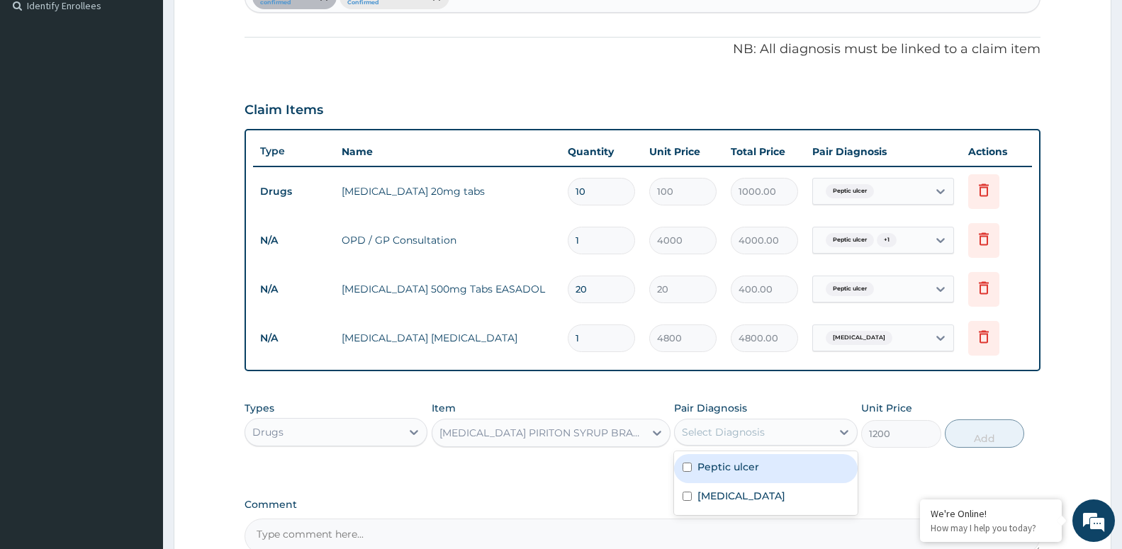
click at [811, 423] on div "Select Diagnosis" at bounding box center [752, 432] width 156 height 23
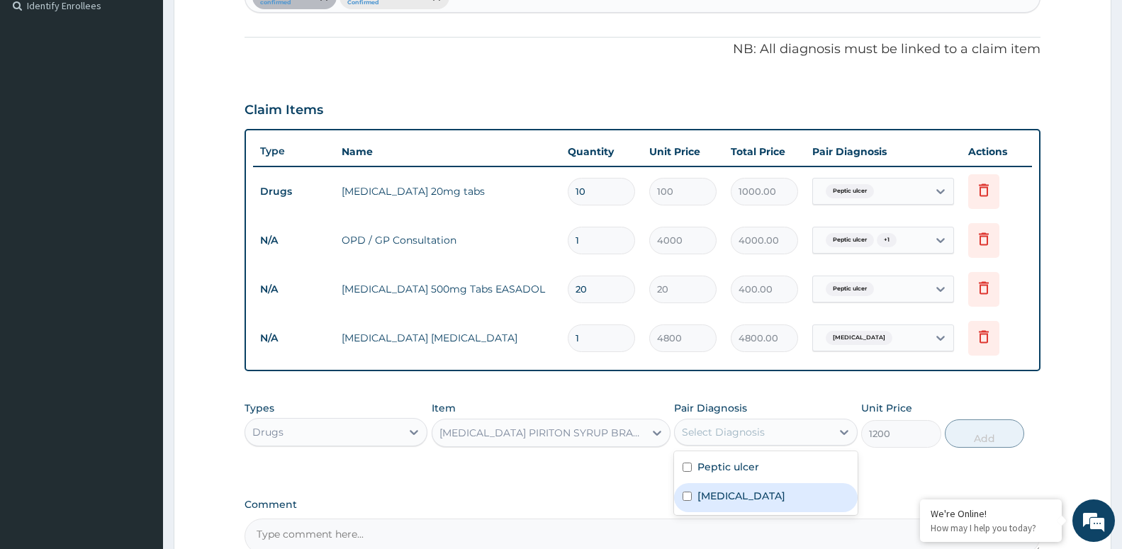
drag, startPoint x: 788, startPoint y: 503, endPoint x: 815, endPoint y: 482, distance: 34.3
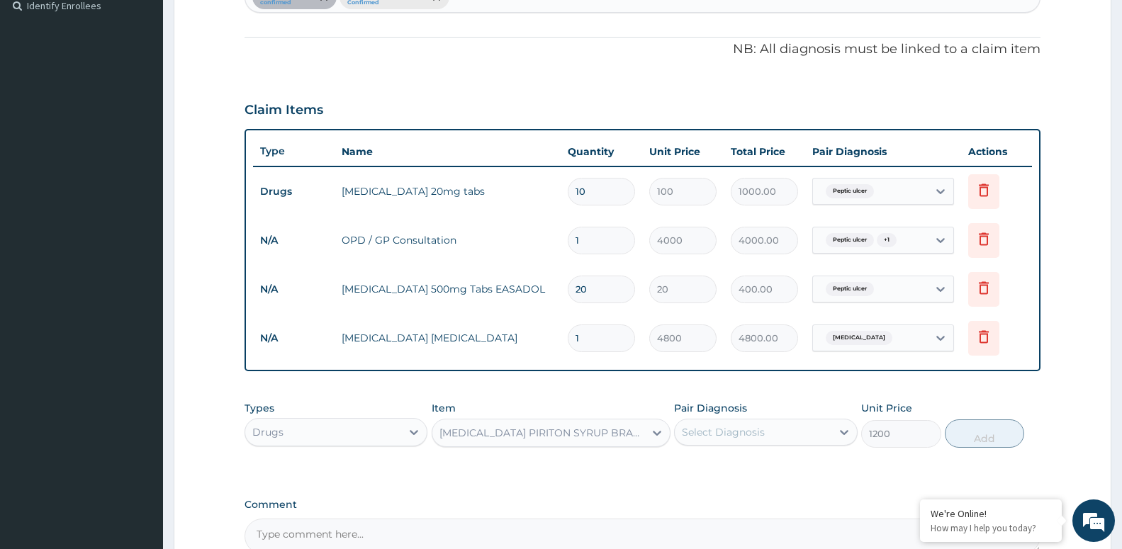
click at [788, 435] on div "Select Diagnosis" at bounding box center [752, 432] width 156 height 23
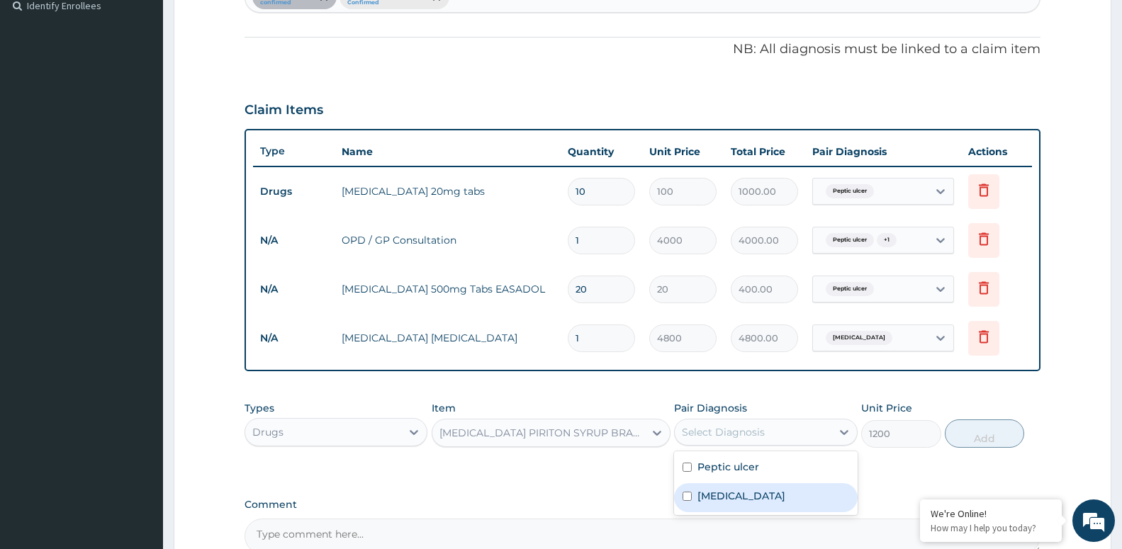
click at [772, 498] on label "Upper respiratory infection" at bounding box center [741, 496] width 88 height 14
checkbox input "true"
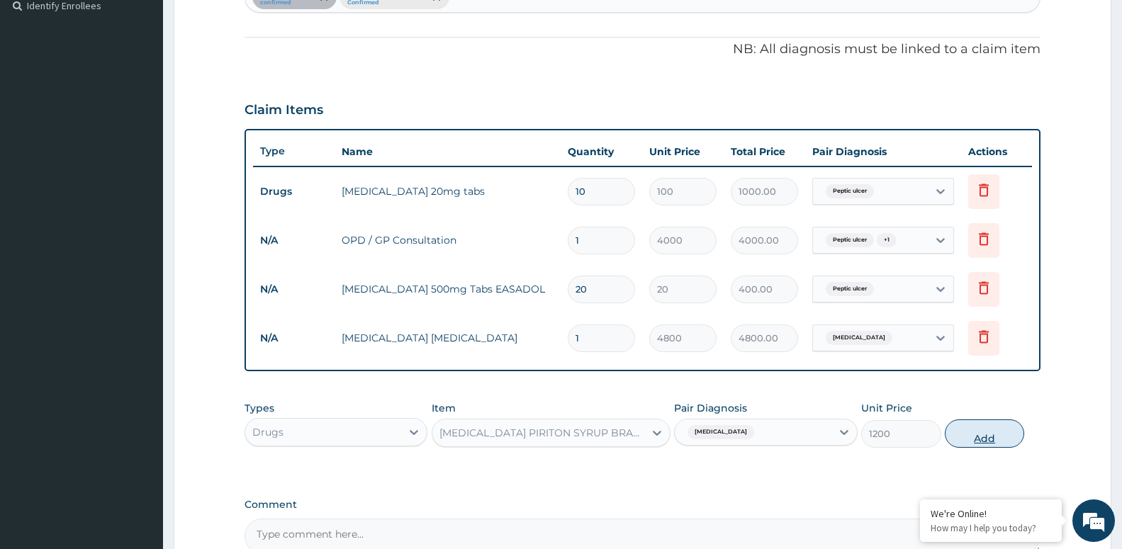
click at [1001, 434] on button "Add" at bounding box center [983, 433] width 79 height 28
type input "0"
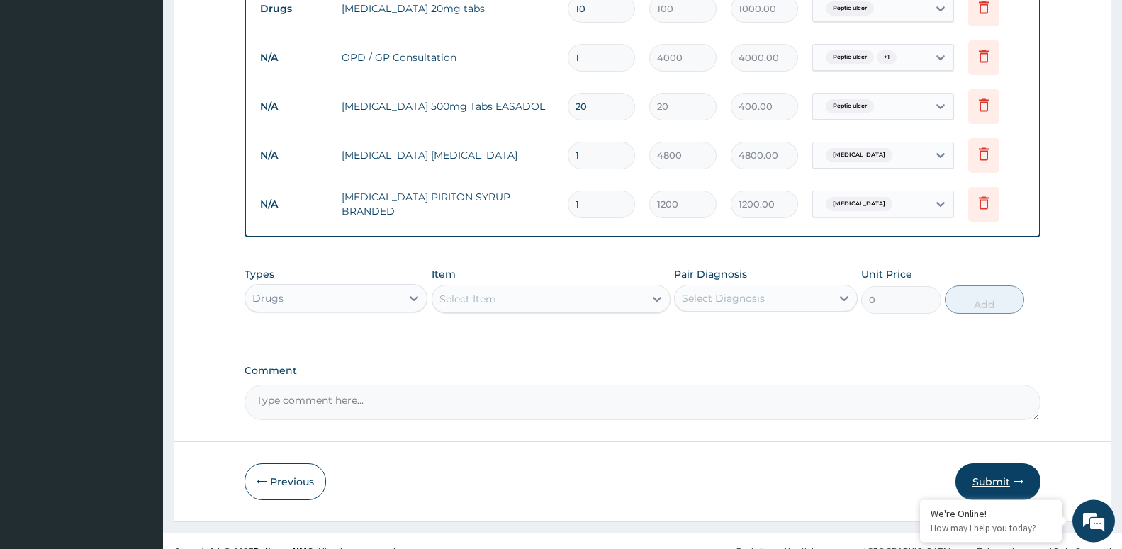
scroll to position [601, 0]
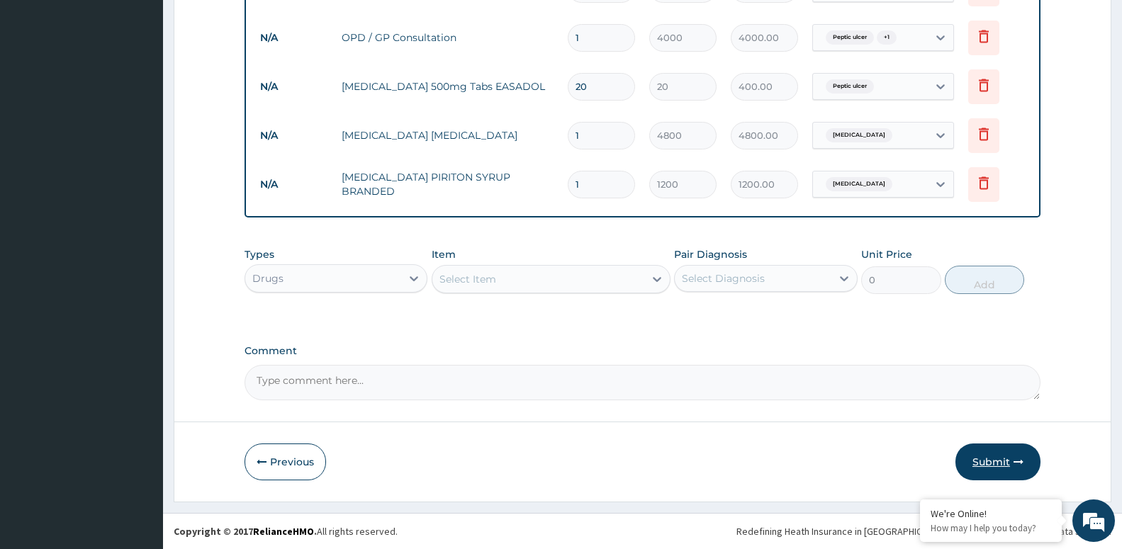
click at [1014, 453] on button "Submit" at bounding box center [997, 462] width 85 height 37
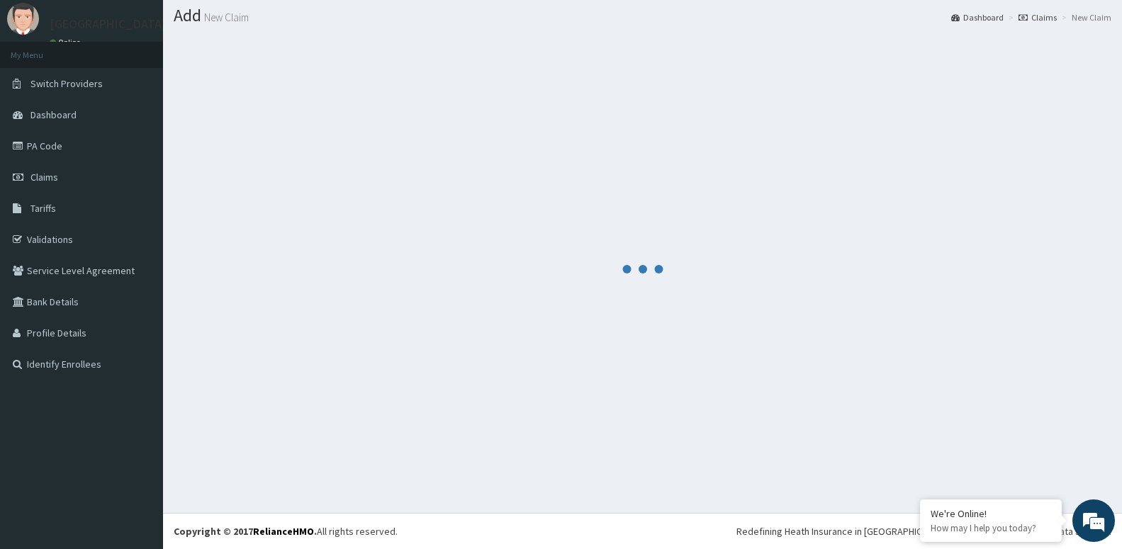
scroll to position [40, 0]
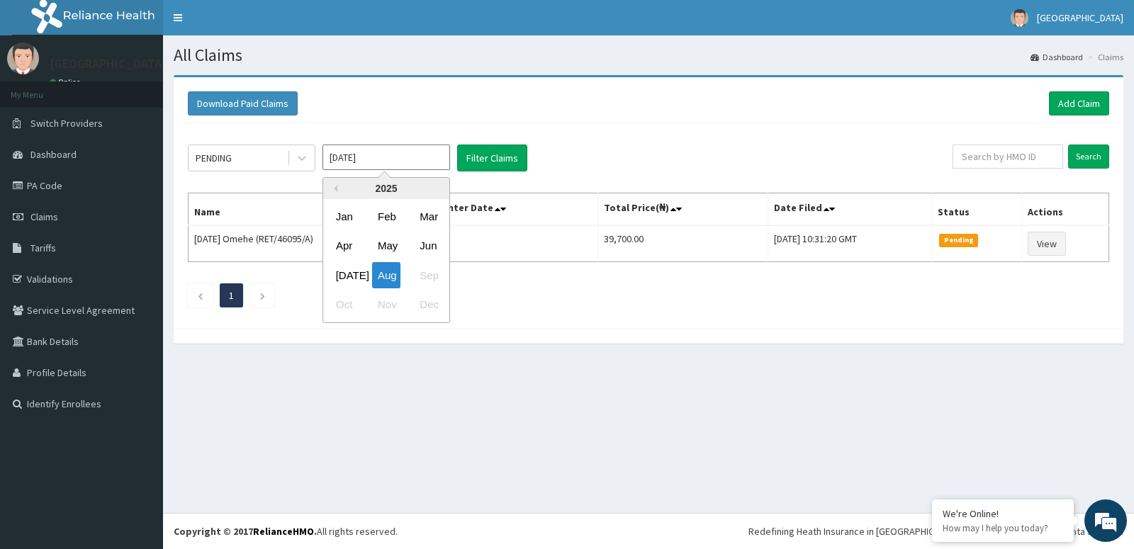
drag, startPoint x: 349, startPoint y: 158, endPoint x: 353, endPoint y: 198, distance: 40.6
click at [348, 164] on input "[DATE]" at bounding box center [386, 158] width 128 height 26
click at [376, 233] on div "May" at bounding box center [386, 246] width 28 height 26
type input "[DATE]"
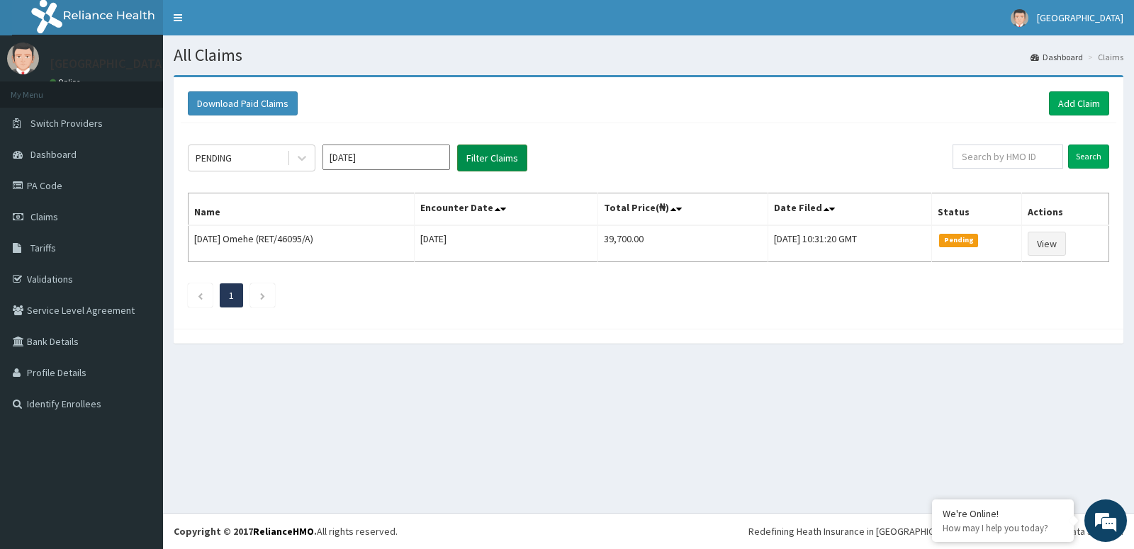
click at [478, 159] on button "Filter Claims" at bounding box center [492, 158] width 70 height 27
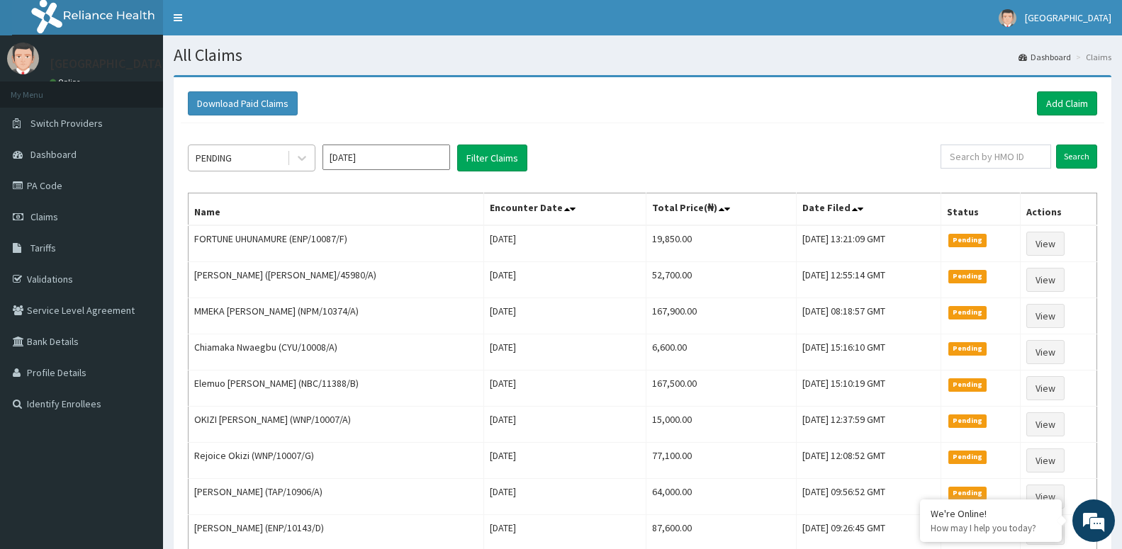
click at [256, 164] on div "PENDING" at bounding box center [237, 158] width 98 height 23
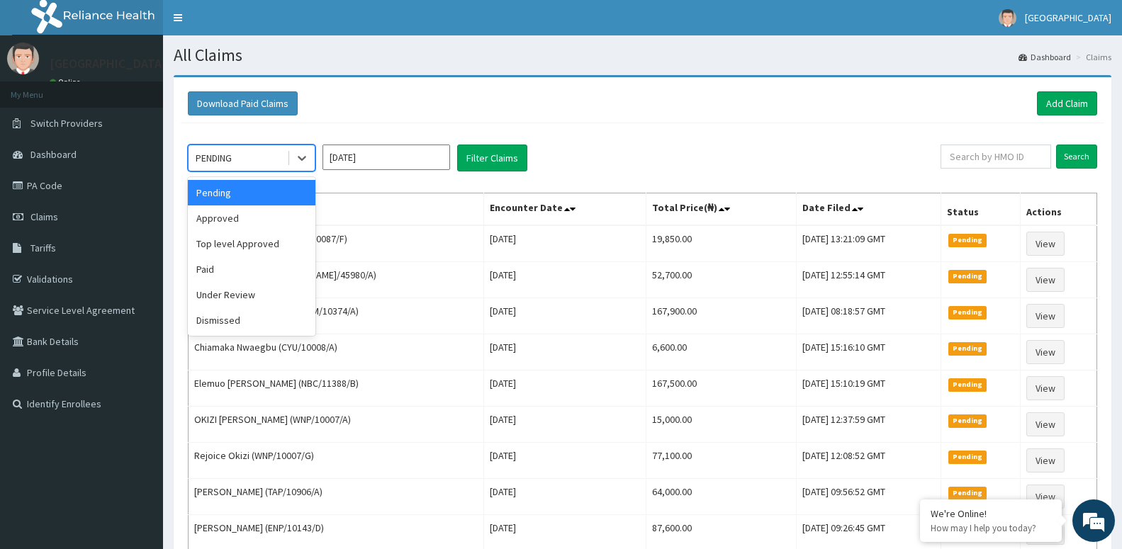
click at [394, 171] on div "[DATE]" at bounding box center [386, 158] width 128 height 27
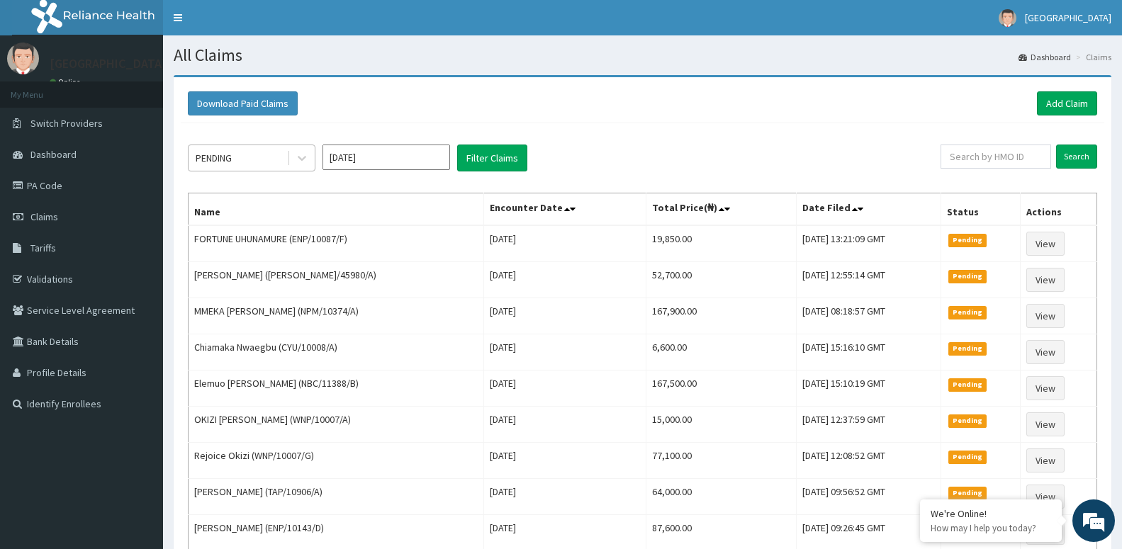
click at [285, 160] on div "PENDING" at bounding box center [237, 158] width 98 height 23
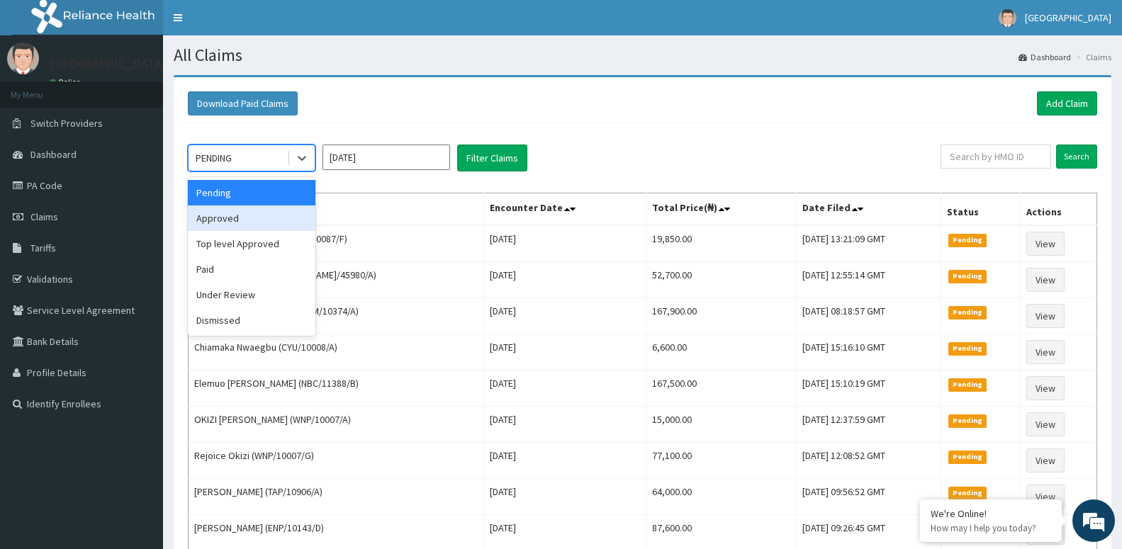
click at [252, 220] on div "Approved" at bounding box center [252, 218] width 128 height 26
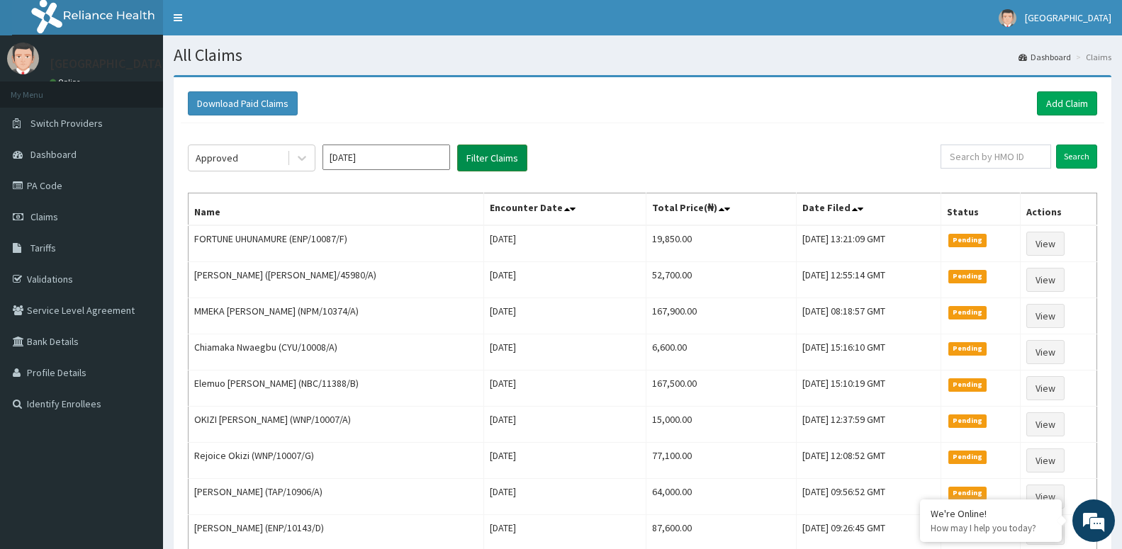
click at [473, 162] on button "Filter Claims" at bounding box center [492, 158] width 70 height 27
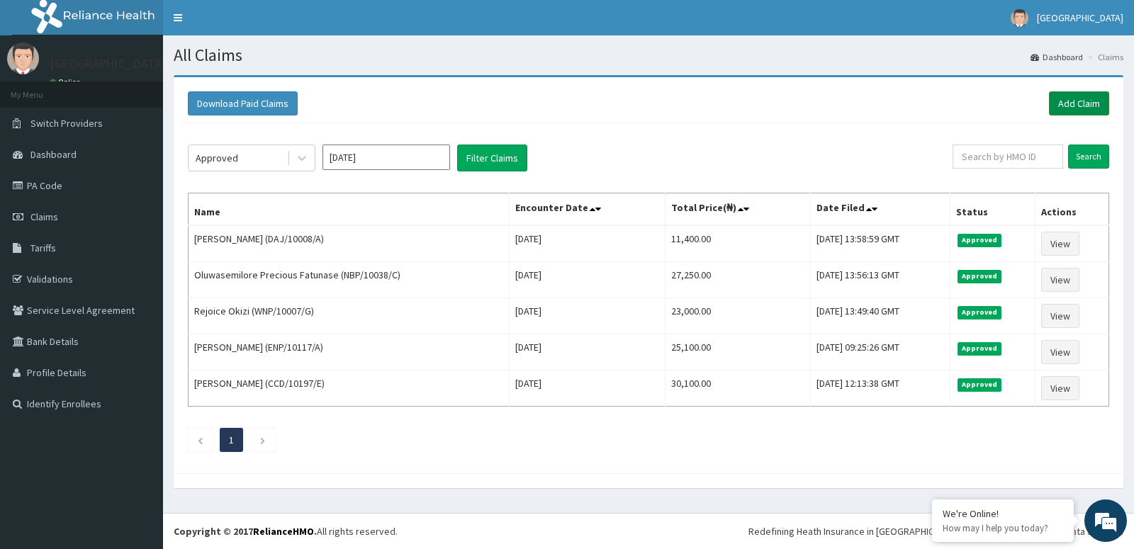
click at [1088, 105] on link "Add Claim" at bounding box center [1079, 103] width 60 height 24
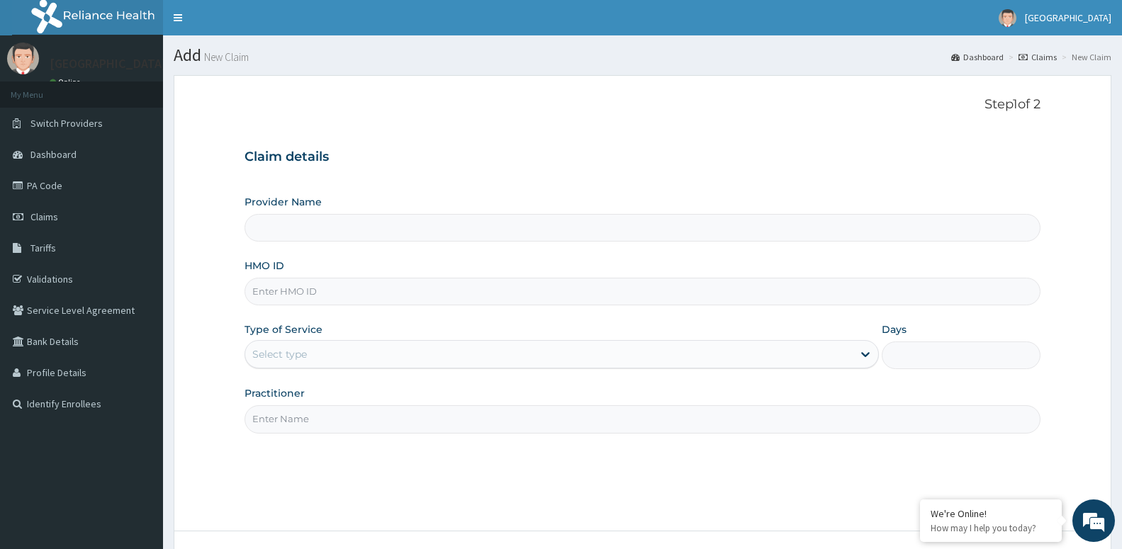
type input "[GEOGRAPHIC_DATA] -ASABA"
click at [332, 293] on input "HMO ID" at bounding box center [642, 292] width 796 height 28
type input "ITX/10122/A"
click at [319, 364] on div "Select type" at bounding box center [548, 354] width 607 height 23
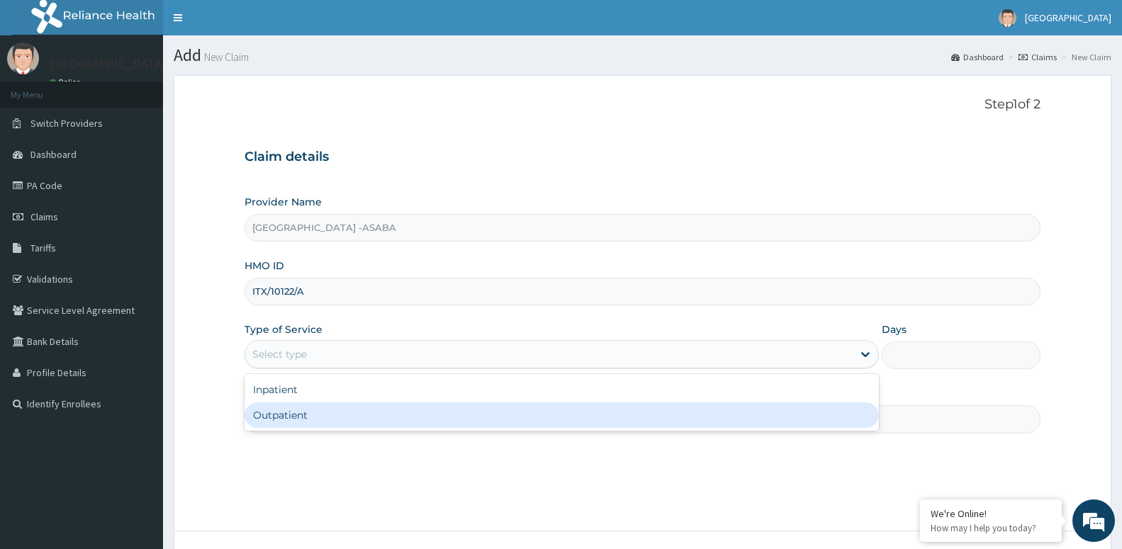
click at [318, 412] on div "Outpatient" at bounding box center [561, 415] width 634 height 26
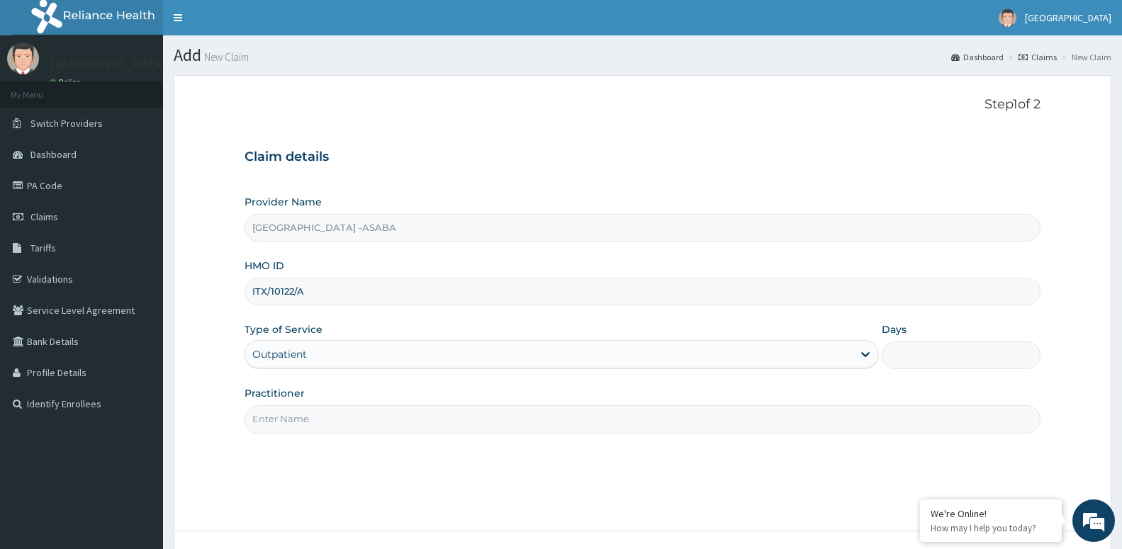
type input "1"
click at [322, 416] on input "Practitioner" at bounding box center [642, 419] width 796 height 28
paste input "DR AROH"
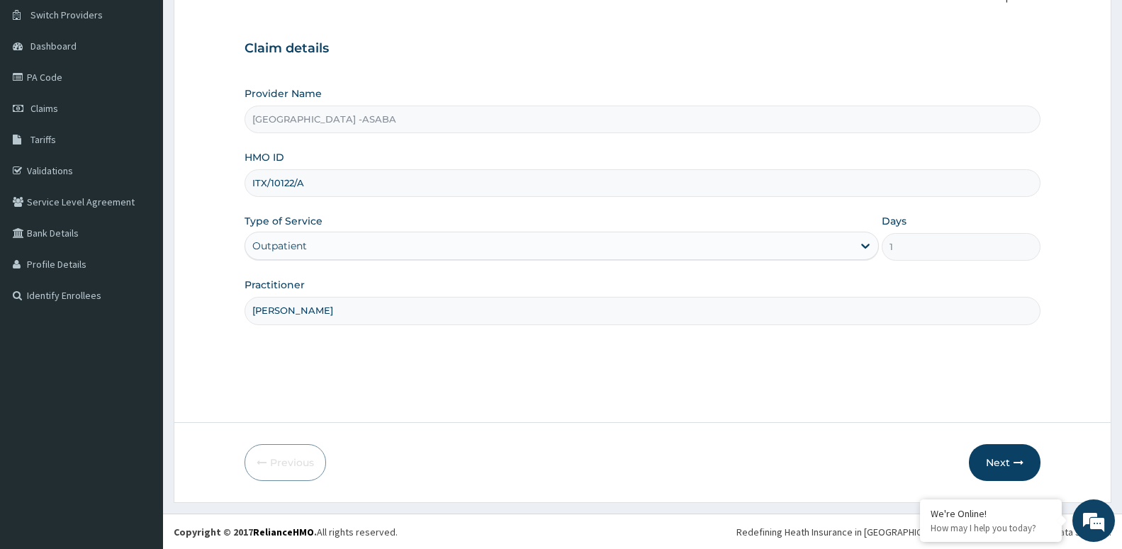
scroll to position [109, 0]
type input "DR AROH"
click at [997, 462] on button "Next" at bounding box center [1005, 462] width 72 height 37
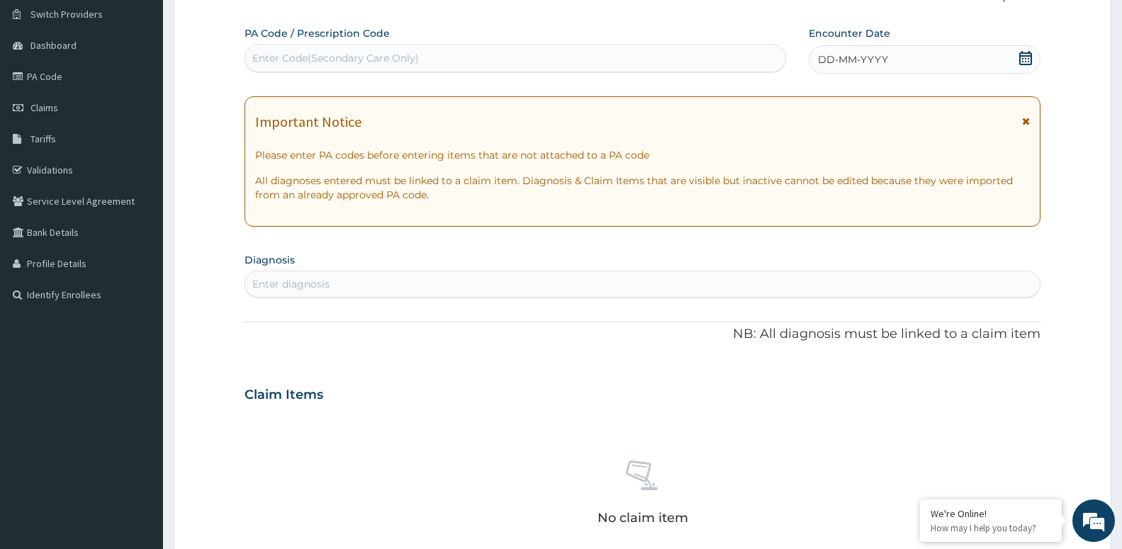
click at [467, 59] on div "Enter Code(Secondary Care Only)" at bounding box center [515, 58] width 540 height 23
type input "PA/1AC3EB"
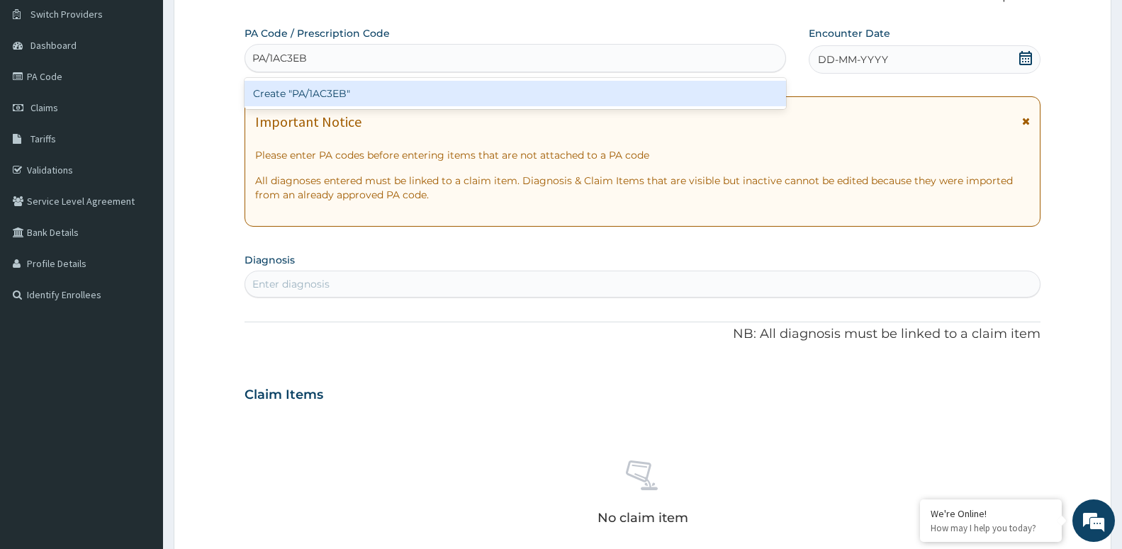
click at [373, 94] on div "Create "PA/1AC3EB"" at bounding box center [514, 94] width 541 height 26
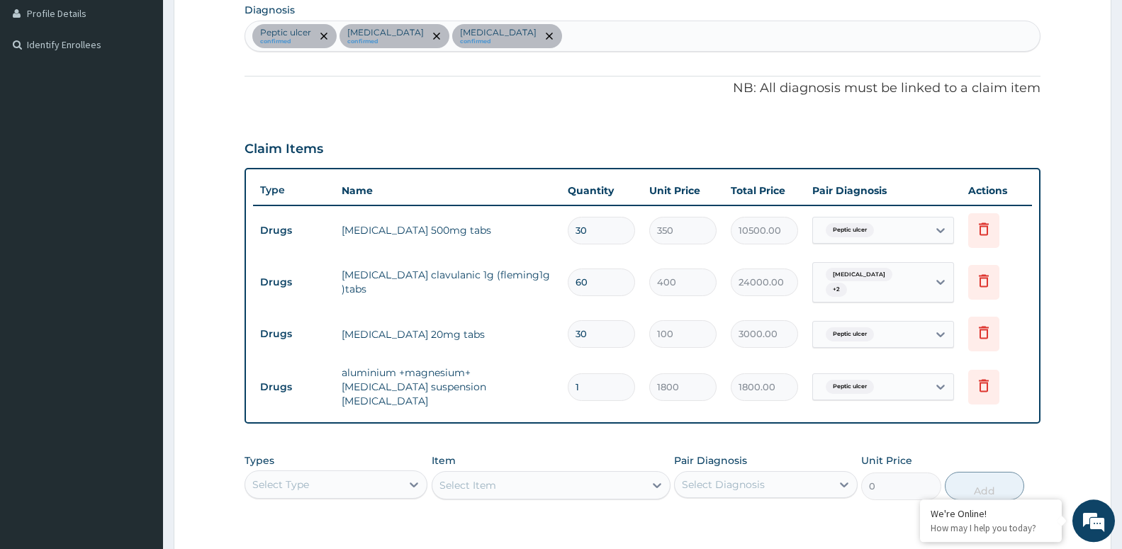
scroll to position [335, 0]
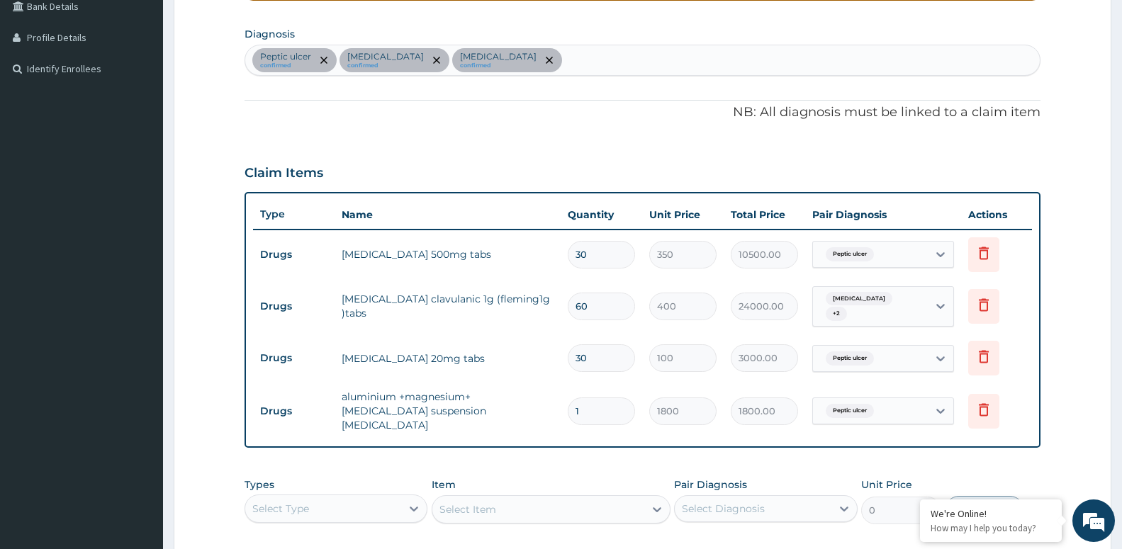
click at [532, 60] on div "Peptic ulcer confirmed Typhoid fever confirmed Sepsis confirmed" at bounding box center [642, 60] width 794 height 30
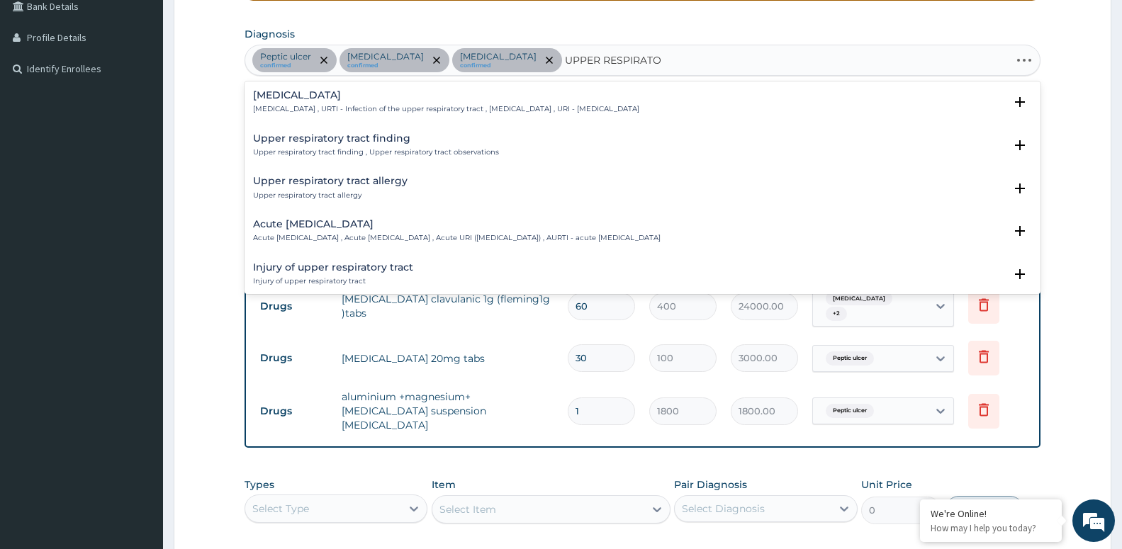
type input "UPPER RESPIRATOR"
click at [297, 99] on h4 "Upper respiratory infection" at bounding box center [446, 95] width 386 height 11
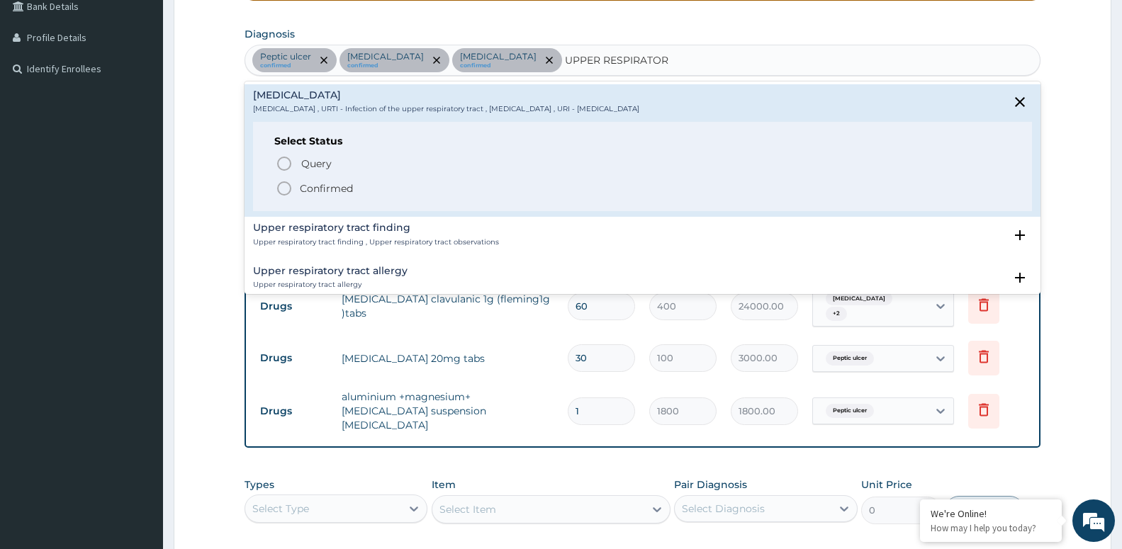
click at [312, 193] on p "Confirmed" at bounding box center [326, 188] width 53 height 14
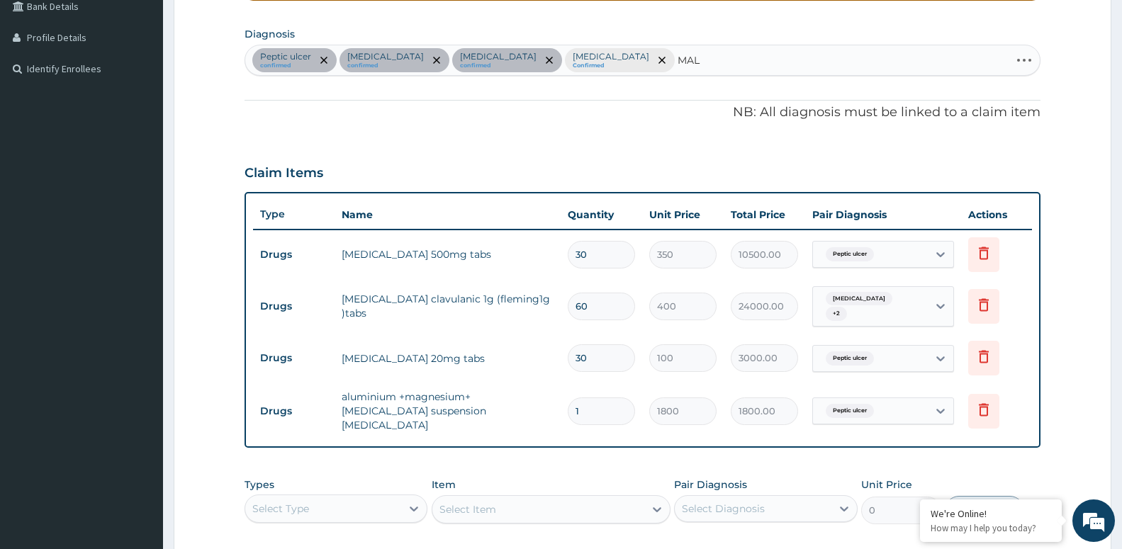
type input "MALA"
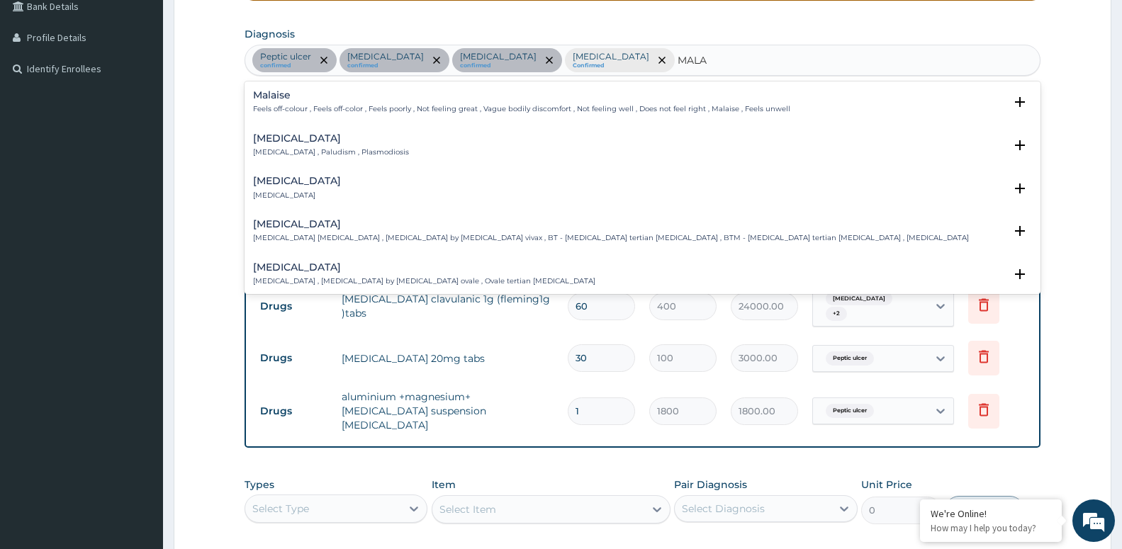
click at [275, 143] on h4 "[MEDICAL_DATA]" at bounding box center [331, 138] width 156 height 11
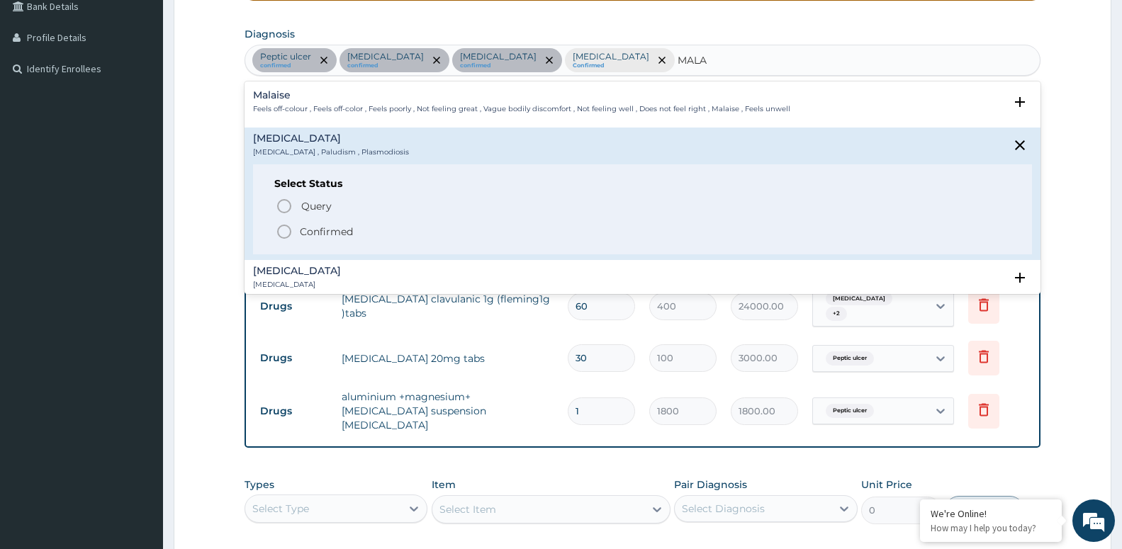
click at [327, 234] on p "Confirmed" at bounding box center [326, 232] width 53 height 14
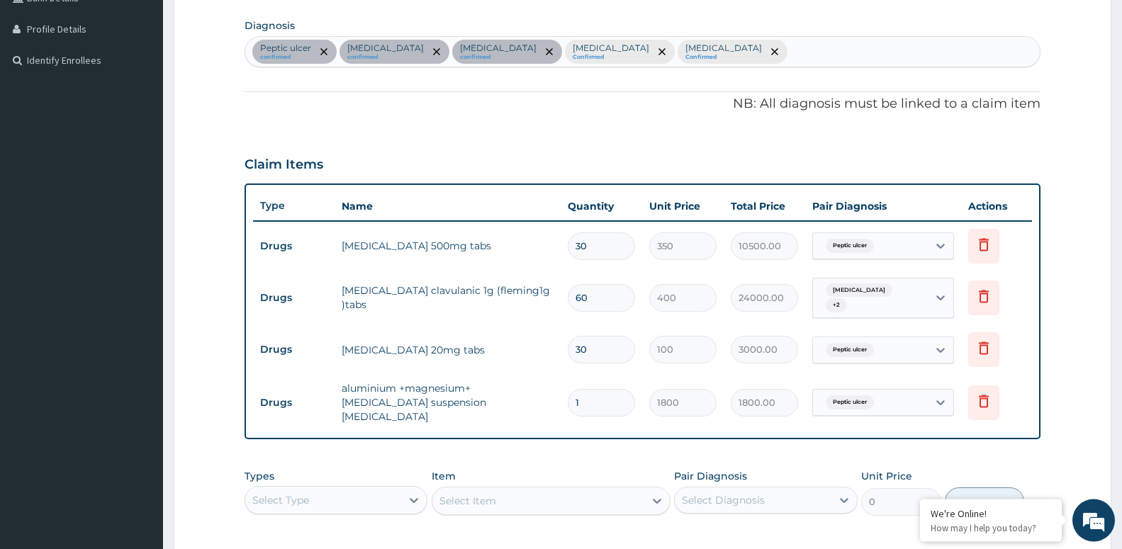
scroll to position [552, 0]
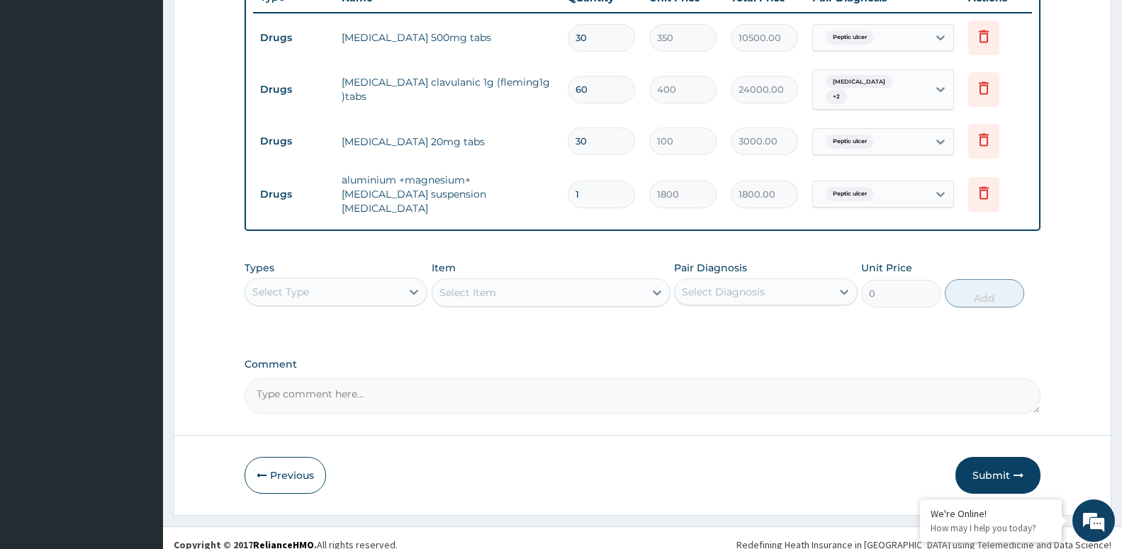
drag, startPoint x: 376, startPoint y: 276, endPoint x: 376, endPoint y: 286, distance: 9.9
click at [375, 281] on div "Select Type" at bounding box center [323, 292] width 156 height 23
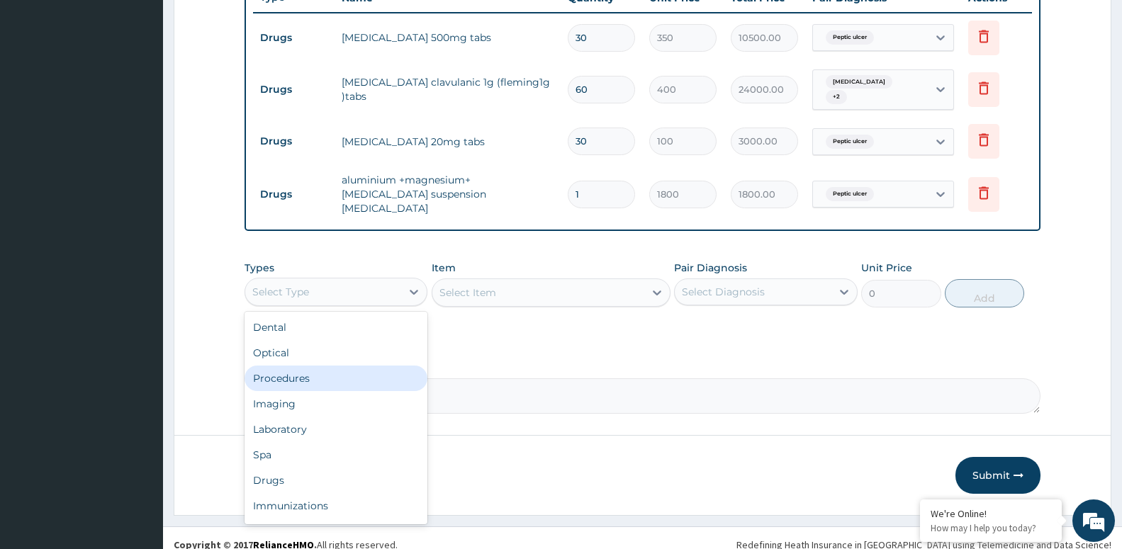
click at [382, 371] on div "Procedures" at bounding box center [335, 379] width 183 height 26
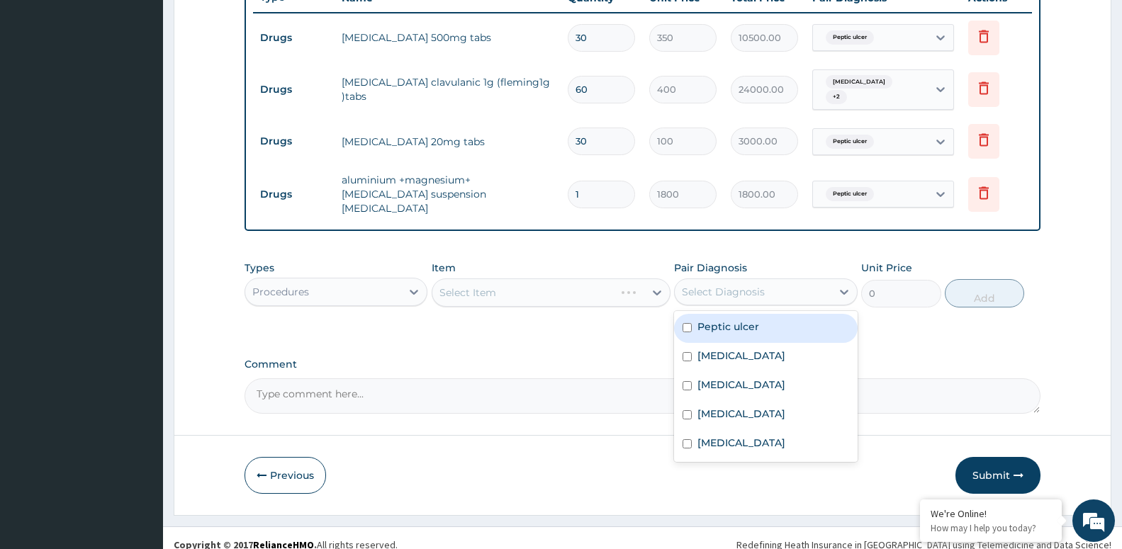
click at [715, 287] on div "Select Diagnosis" at bounding box center [752, 292] width 156 height 23
click at [699, 320] on label "Peptic ulcer" at bounding box center [728, 327] width 62 height 14
checkbox input "true"
drag, startPoint x: 692, startPoint y: 339, endPoint x: 694, endPoint y: 355, distance: 16.4
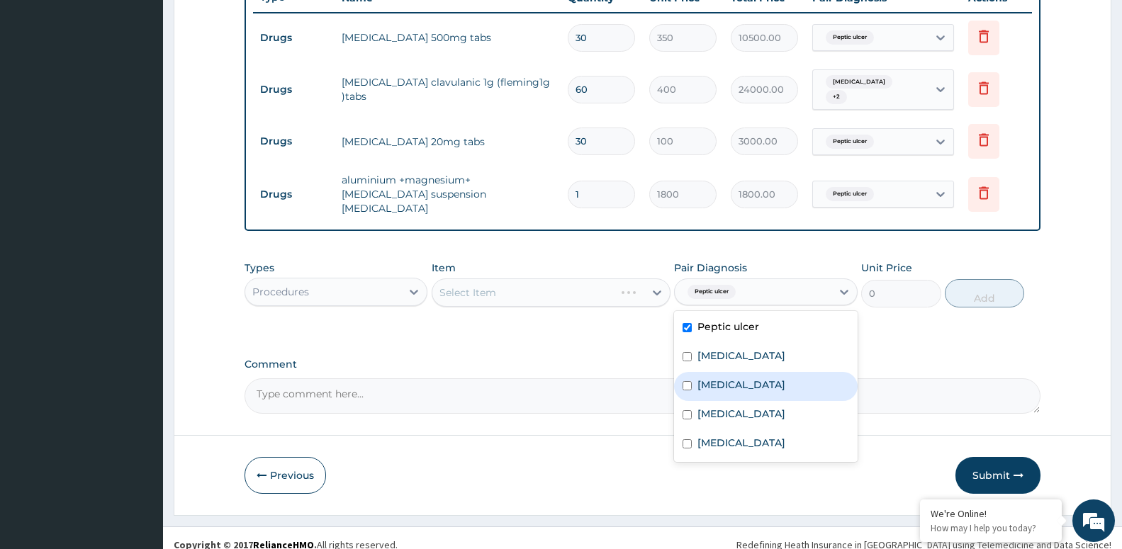
drag, startPoint x: 696, startPoint y: 362, endPoint x: 697, endPoint y: 383, distance: 21.3
click at [697, 372] on div "Sepsis" at bounding box center [765, 386] width 183 height 29
checkbox input "true"
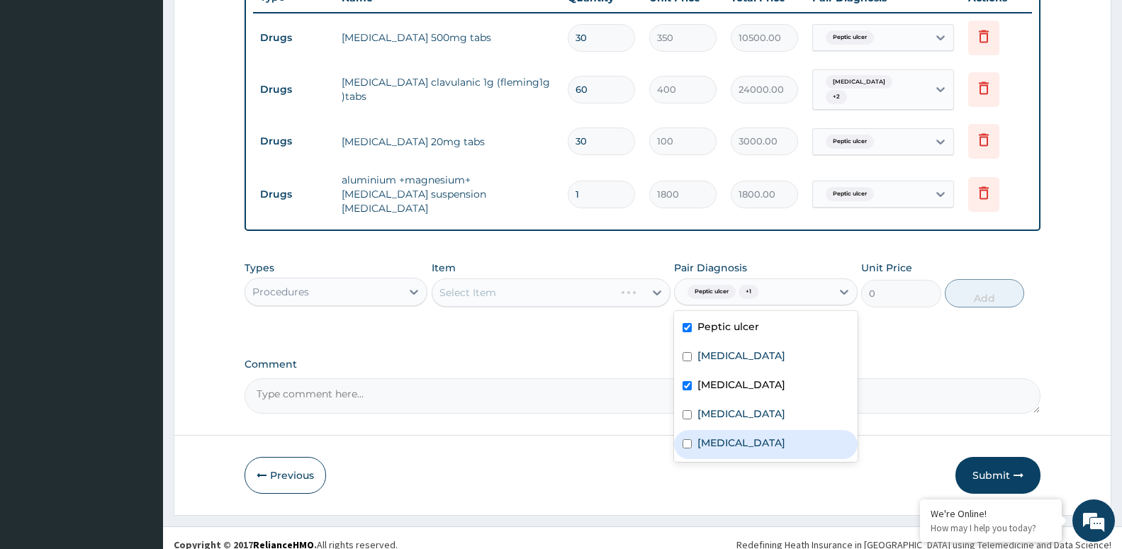
click at [706, 436] on label "Malaria" at bounding box center [741, 443] width 88 height 14
checkbox input "true"
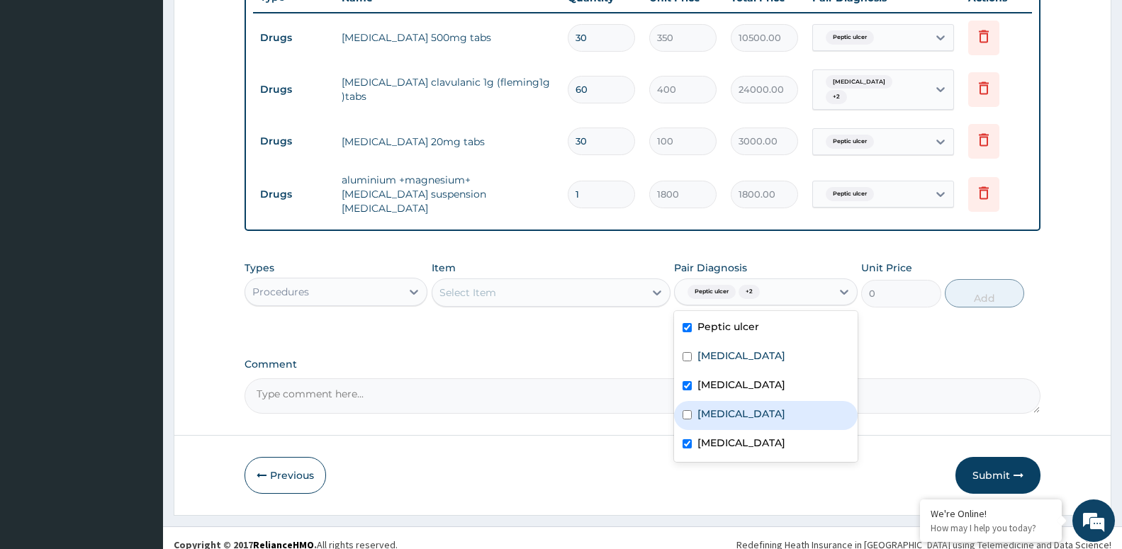
drag, startPoint x: 704, startPoint y: 402, endPoint x: 708, endPoint y: 392, distance: 11.4
click at [704, 407] on label "Upper respiratory infection" at bounding box center [741, 414] width 88 height 14
checkbox input "true"
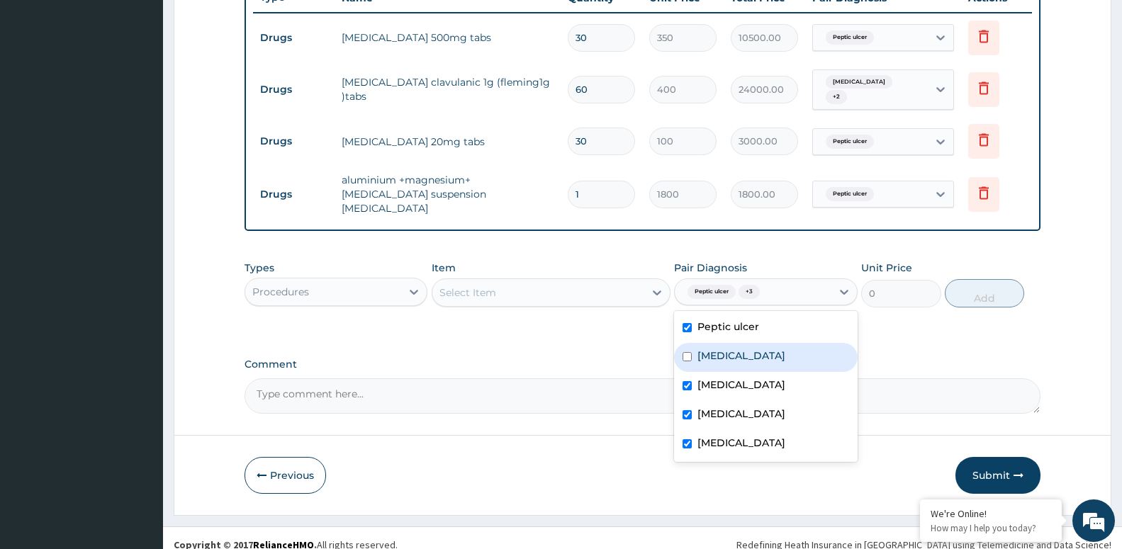
drag, startPoint x: 714, startPoint y: 344, endPoint x: 567, endPoint y: 288, distance: 157.4
click at [712, 349] on label "Typhoid fever" at bounding box center [741, 356] width 88 height 14
checkbox input "true"
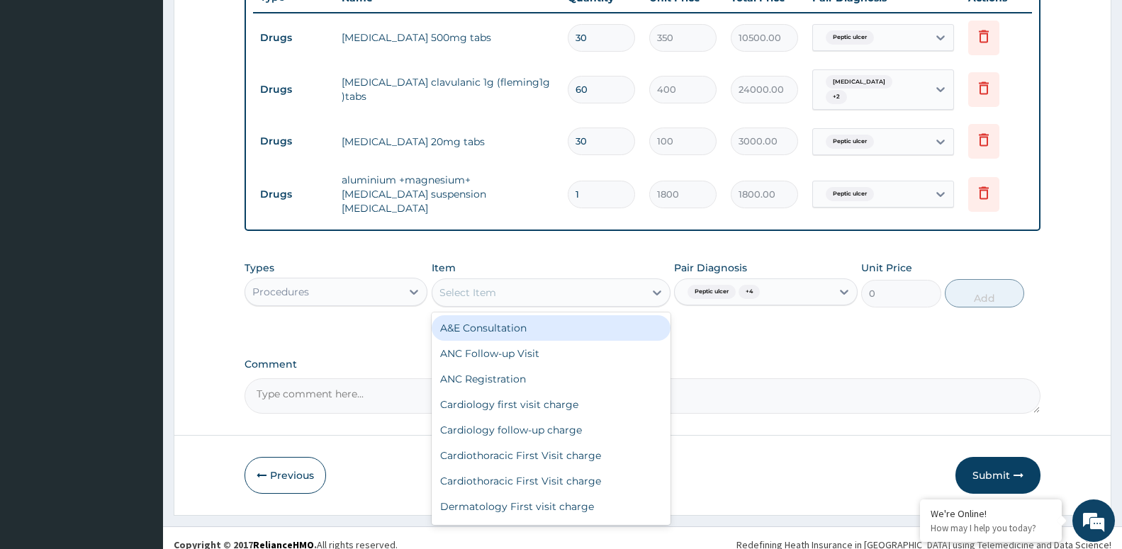
click at [486, 286] on div "Select Item" at bounding box center [538, 292] width 212 height 23
type input "OPD"
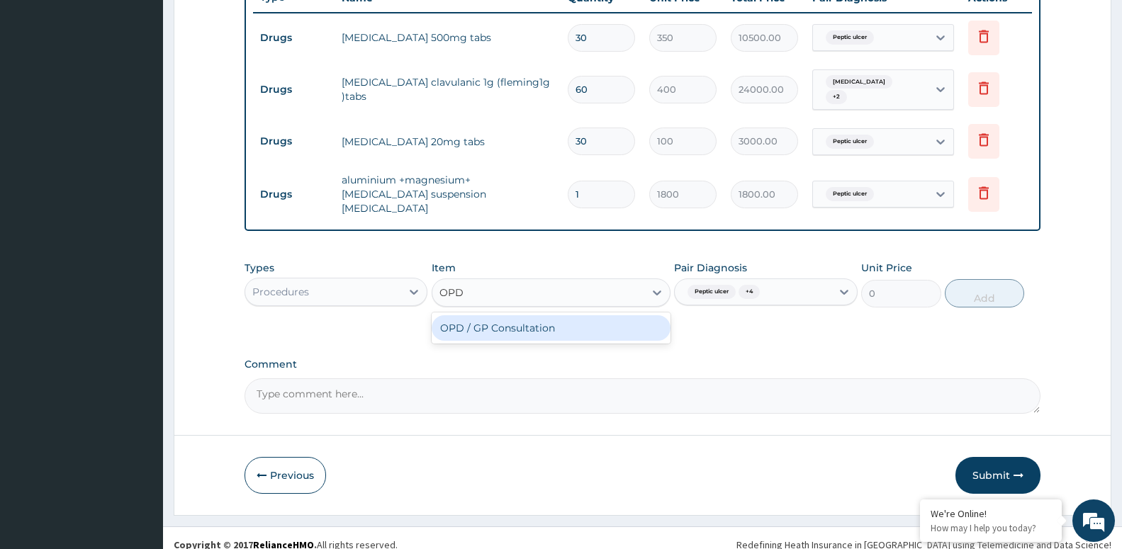
click at [536, 315] on div "OPD / GP Consultation" at bounding box center [550, 328] width 239 height 26
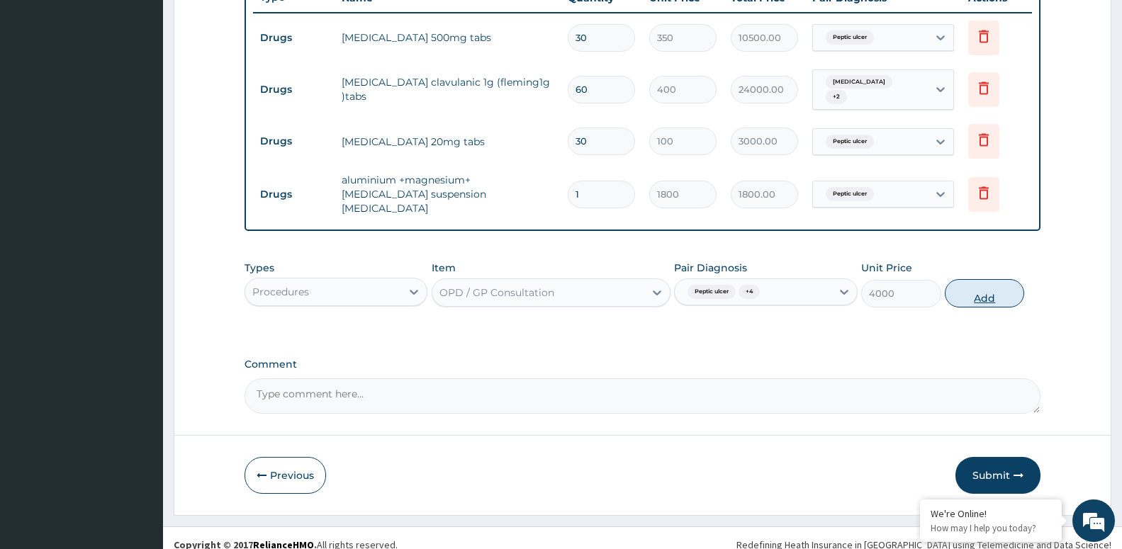
click at [980, 286] on button "Add" at bounding box center [983, 293] width 79 height 28
type input "0"
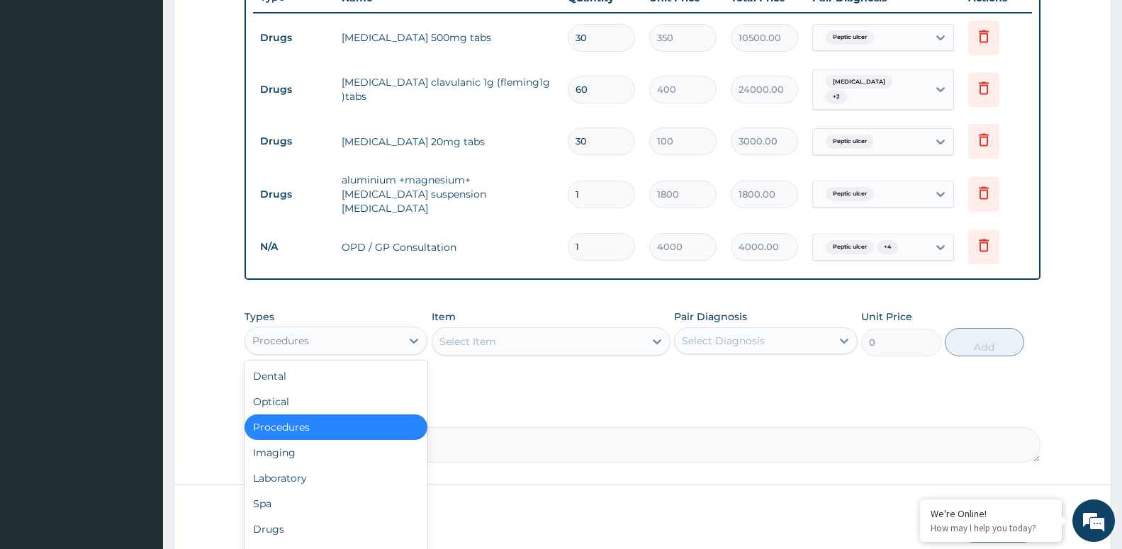
click at [385, 331] on div "Procedures" at bounding box center [323, 340] width 156 height 23
click at [350, 517] on div "Drugs" at bounding box center [335, 530] width 183 height 26
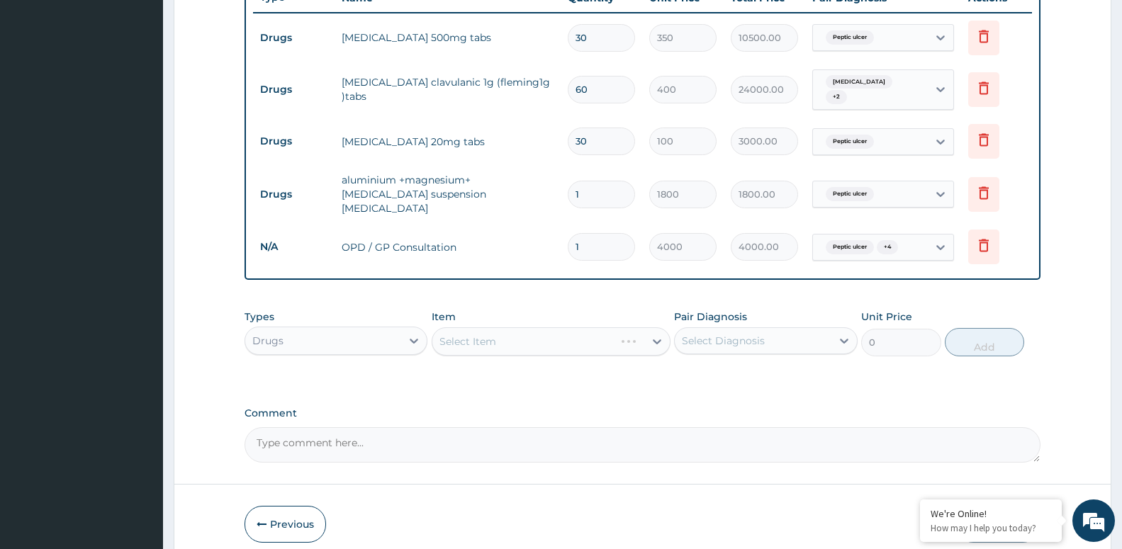
click at [714, 334] on div "Select Diagnosis" at bounding box center [723, 341] width 83 height 14
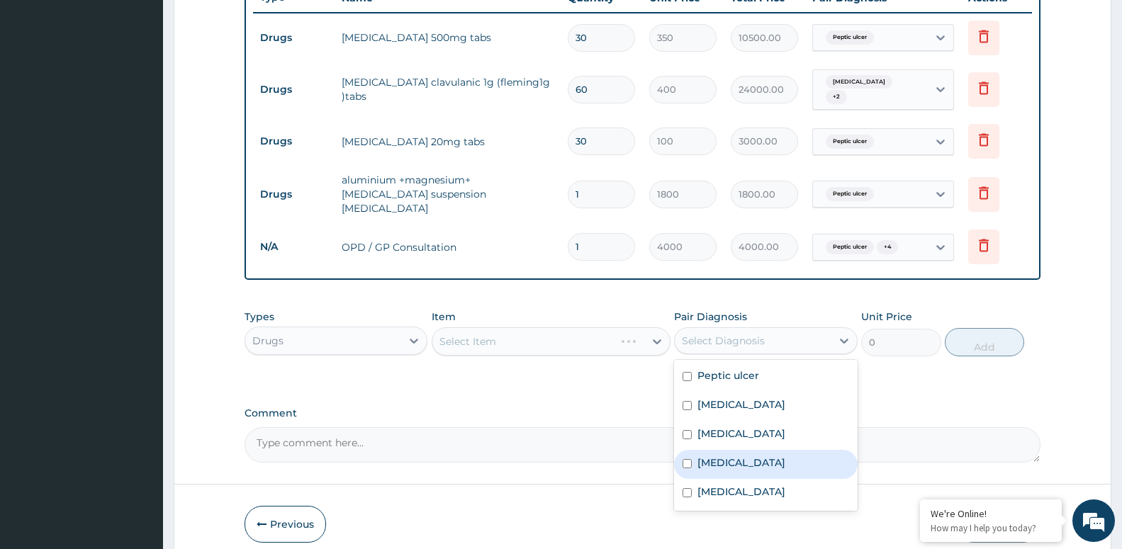
click at [739, 464] on div "Upper respiratory infection" at bounding box center [765, 464] width 183 height 29
checkbox input "true"
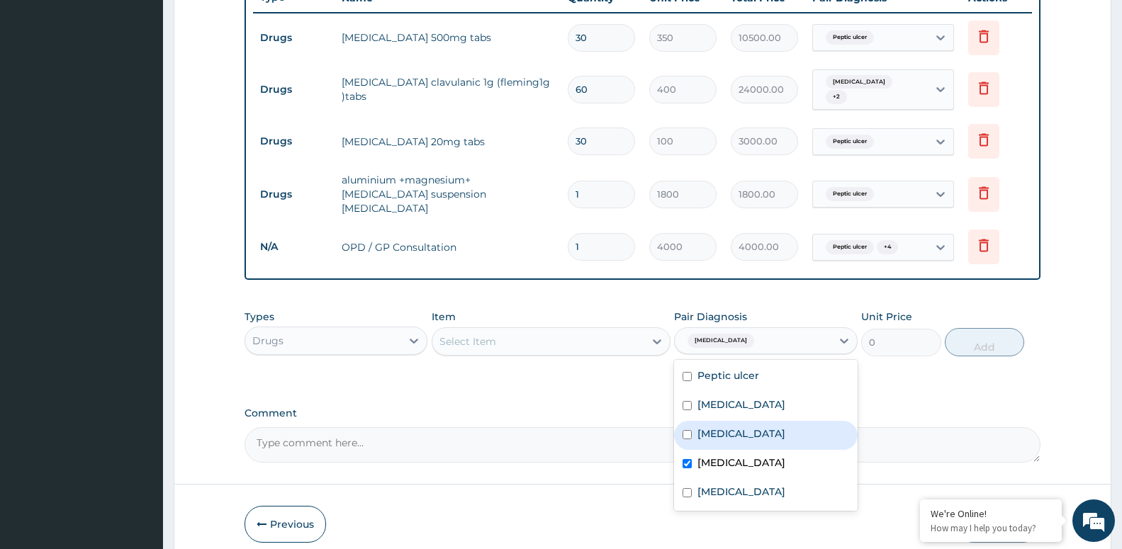
click at [530, 332] on div "Select Item" at bounding box center [538, 341] width 212 height 23
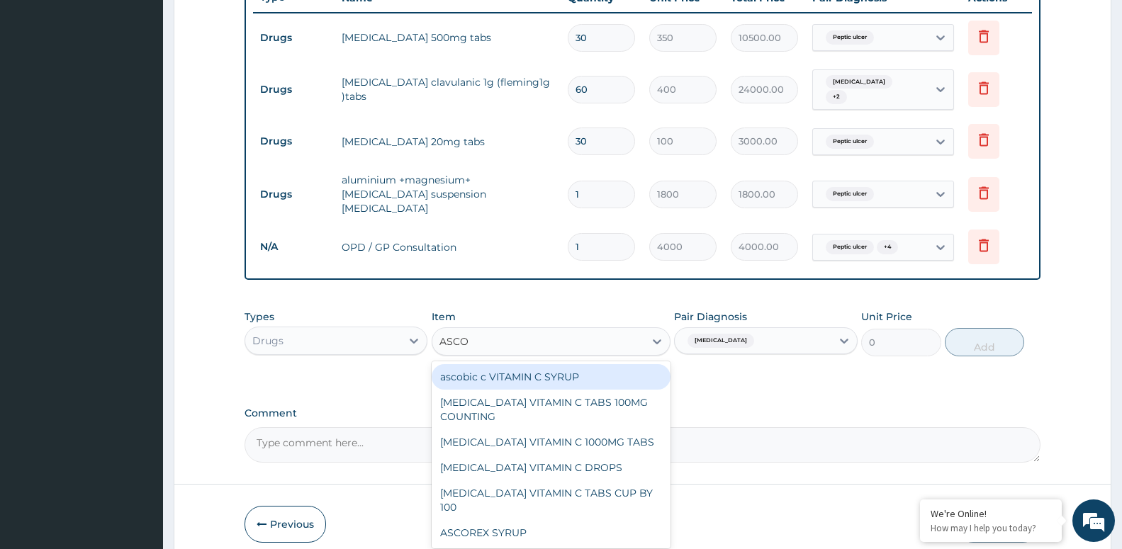
type input "ASCOR"
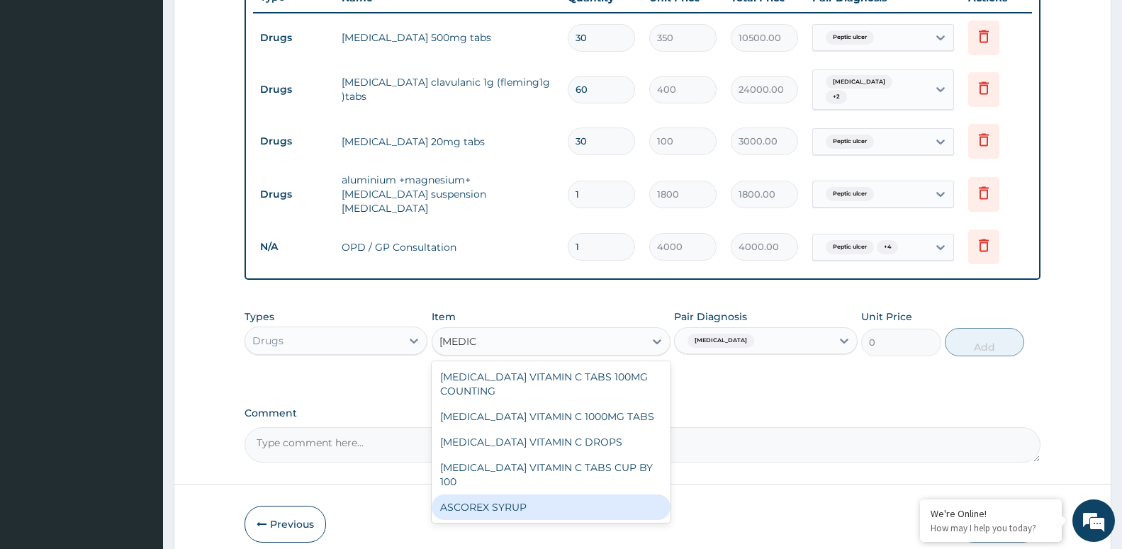
click at [512, 495] on div "ASCOREX SYRUP" at bounding box center [550, 508] width 239 height 26
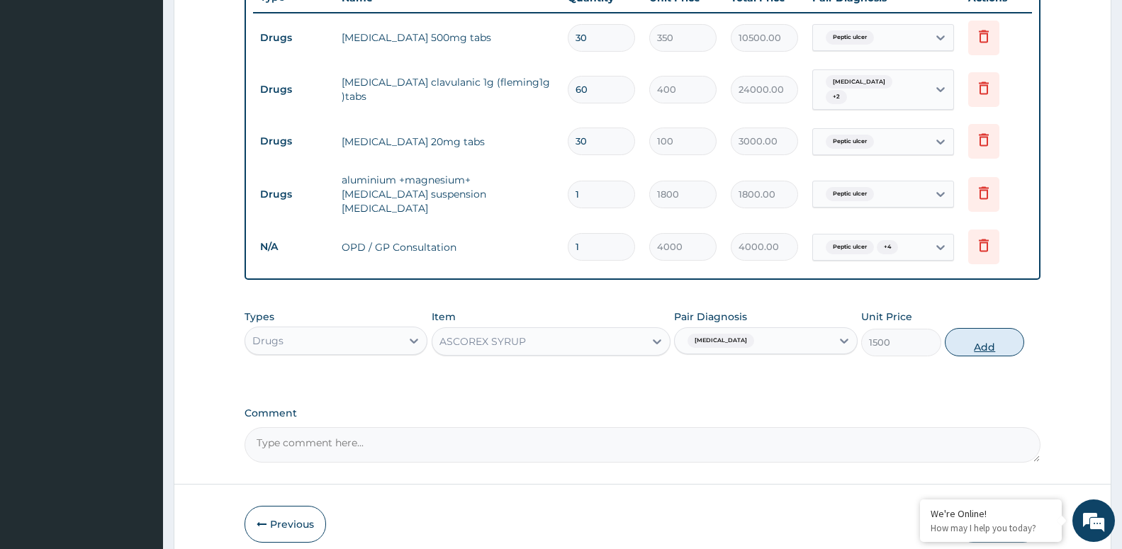
click at [978, 340] on button "Add" at bounding box center [983, 342] width 79 height 28
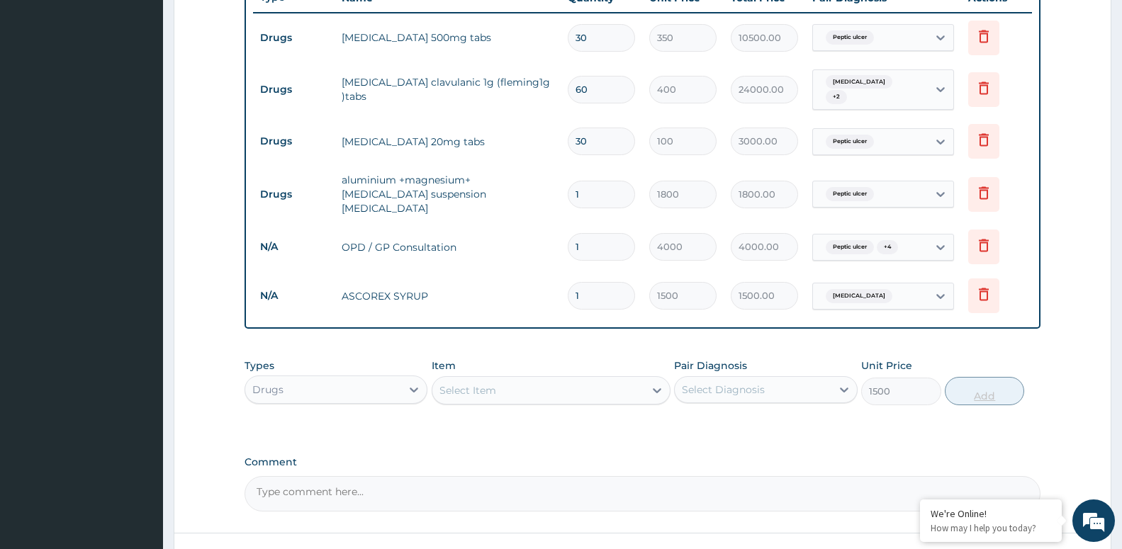
type input "0"
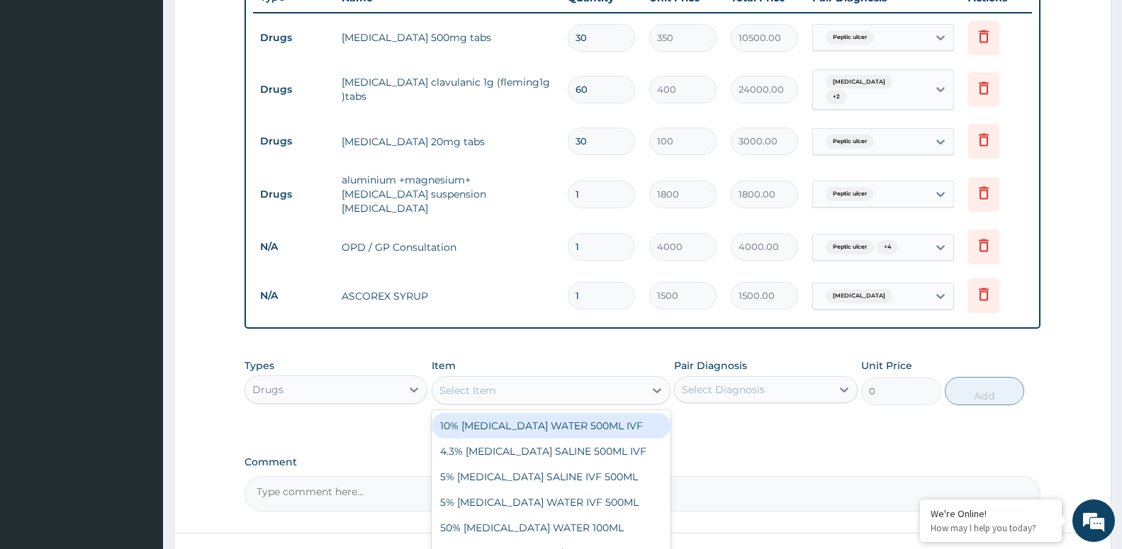
click at [478, 383] on div "Select Item" at bounding box center [467, 390] width 57 height 14
type input "BEN"
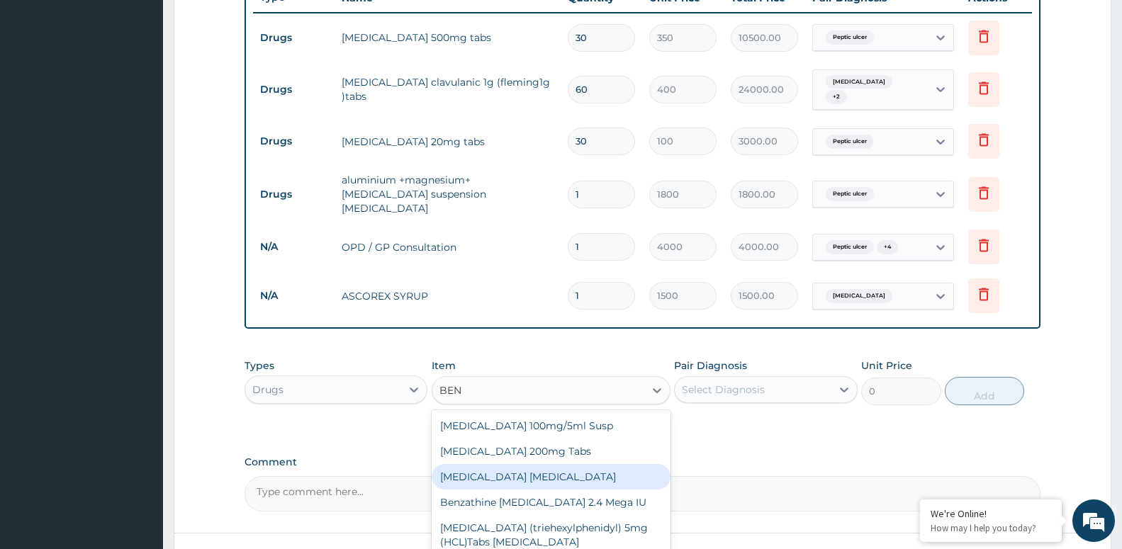
drag, startPoint x: 514, startPoint y: 465, endPoint x: 534, endPoint y: 446, distance: 28.1
click at [514, 465] on div "BENYLIN DRY COUGH" at bounding box center [550, 477] width 239 height 26
type input "4800"
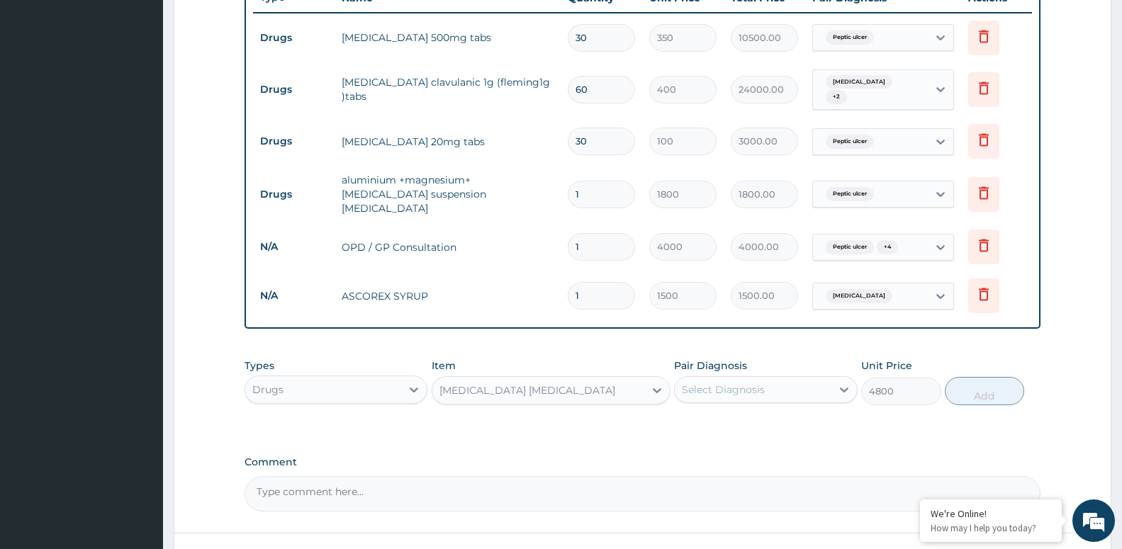
click at [723, 378] on div "Select Diagnosis" at bounding box center [752, 389] width 156 height 23
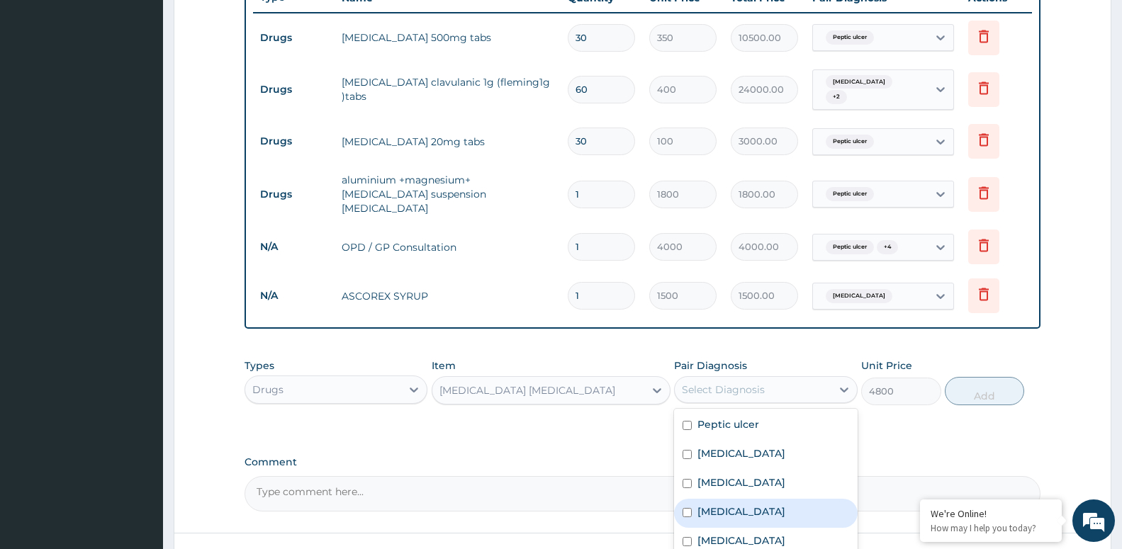
click at [739, 505] on div "Upper respiratory infection" at bounding box center [765, 513] width 183 height 29
checkbox input "true"
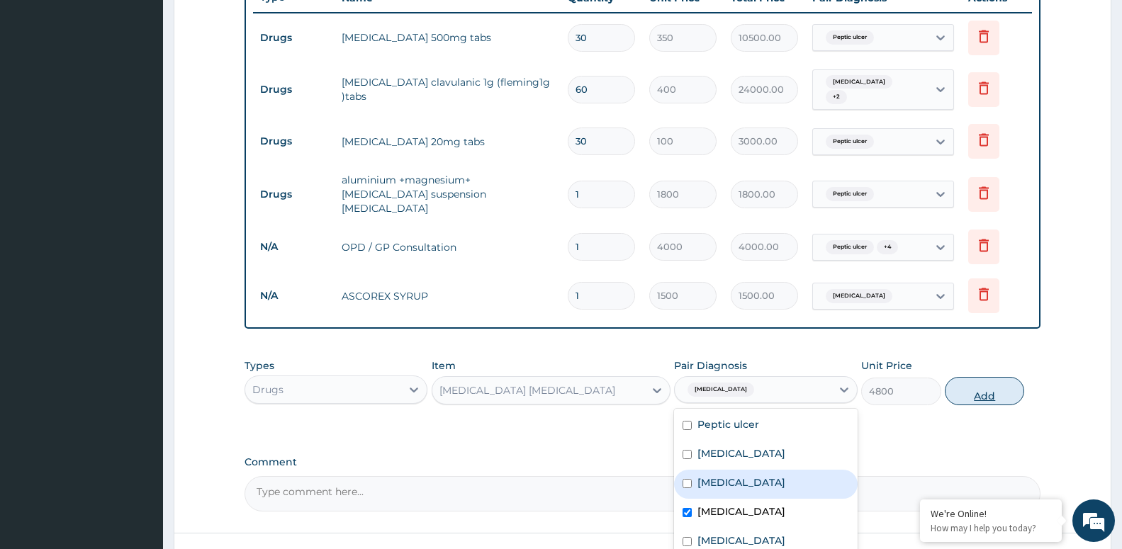
click at [979, 377] on button "Add" at bounding box center [983, 391] width 79 height 28
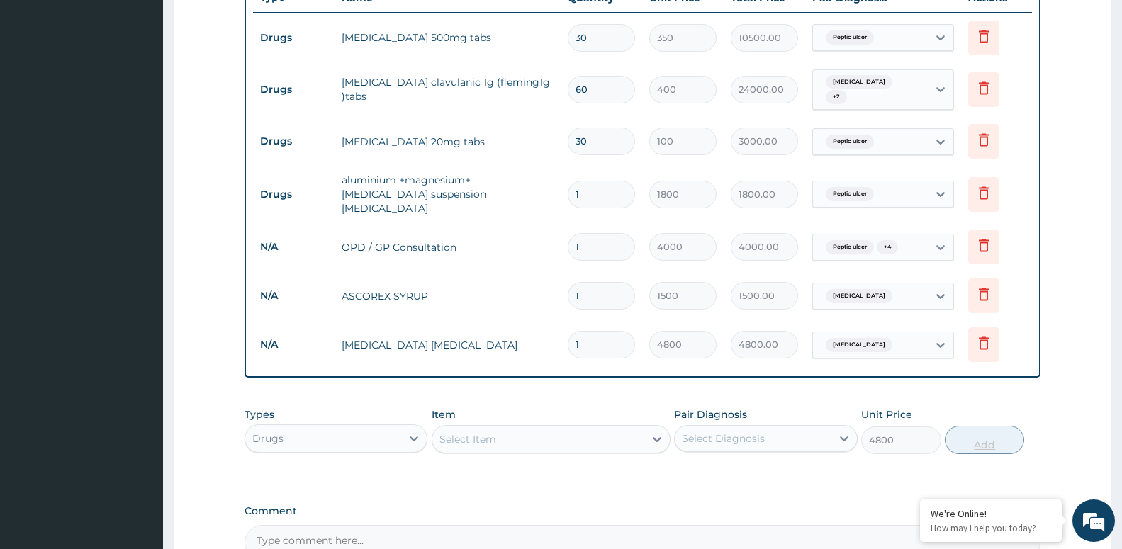
type input "0"
click at [523, 428] on div "Select Item" at bounding box center [538, 439] width 212 height 23
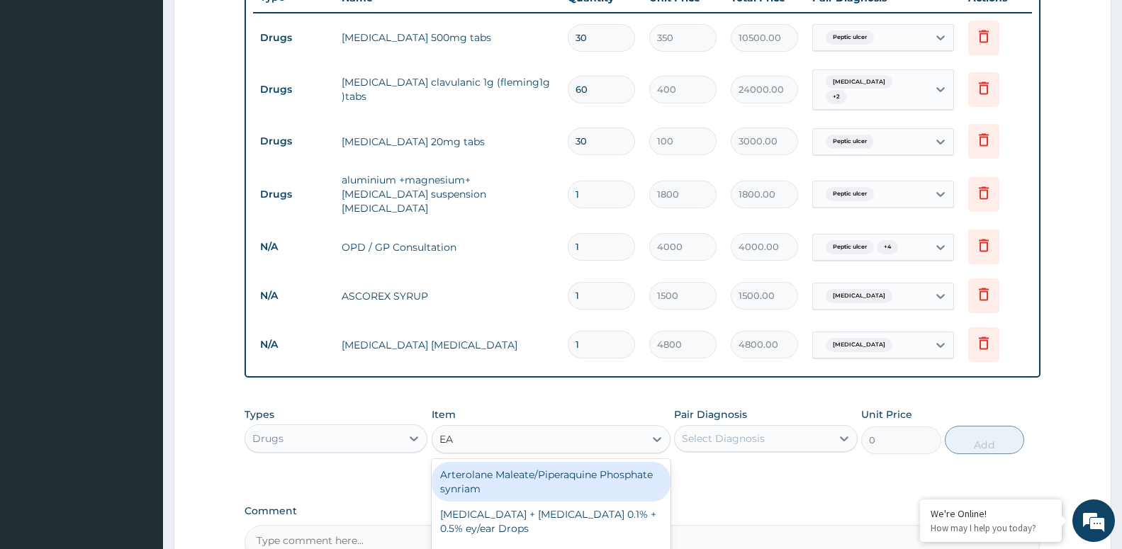
type input "EAS"
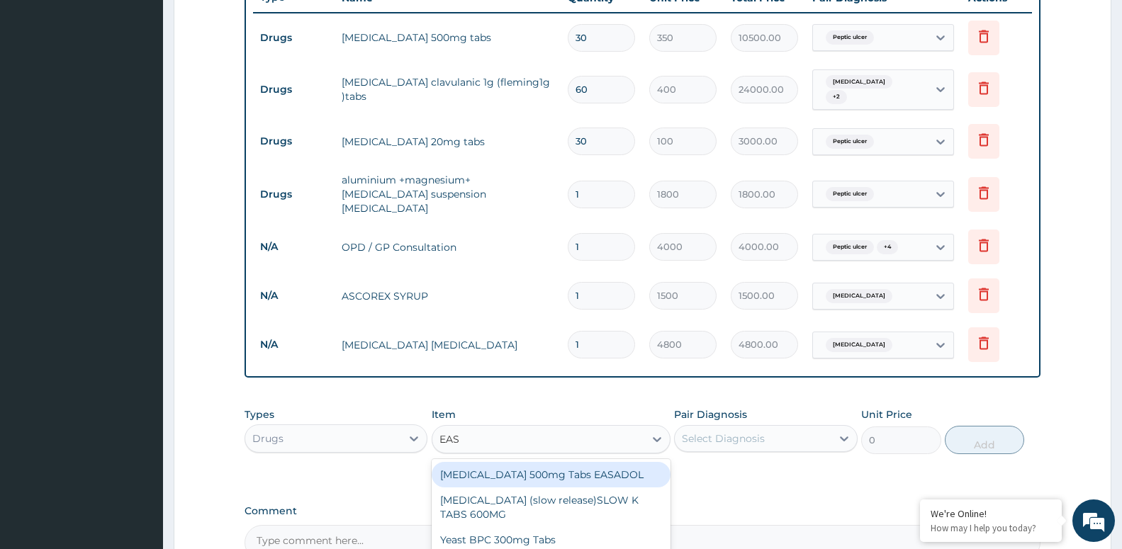
click at [523, 462] on div "Paracetamol 500mg Tabs EASADOL" at bounding box center [550, 475] width 239 height 26
type input "20"
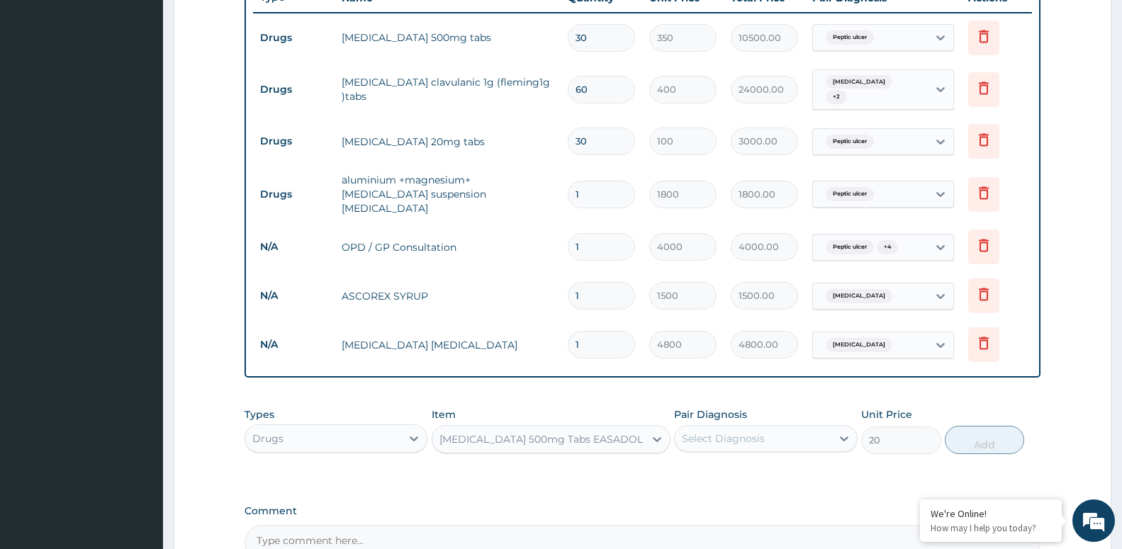
click at [713, 431] on div "Select Diagnosis" at bounding box center [723, 438] width 83 height 14
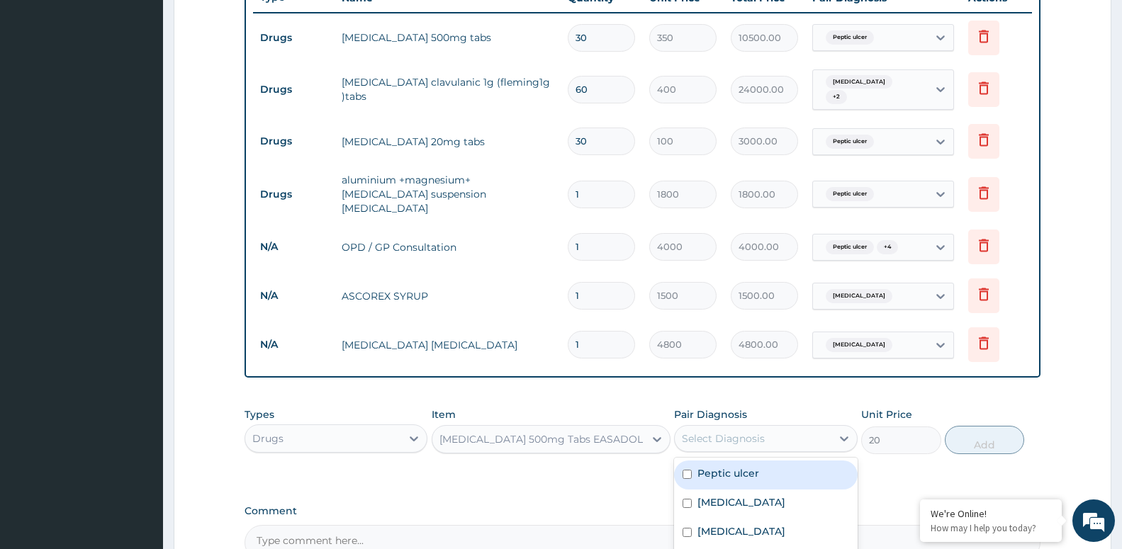
click at [755, 466] on label "Peptic ulcer" at bounding box center [728, 473] width 62 height 14
checkbox input "true"
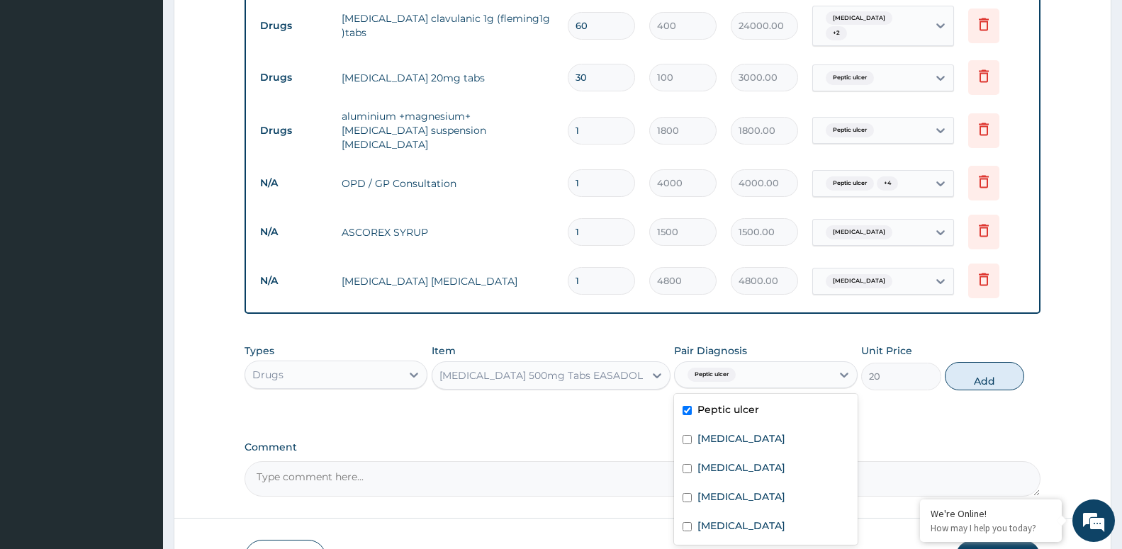
scroll to position [699, 0]
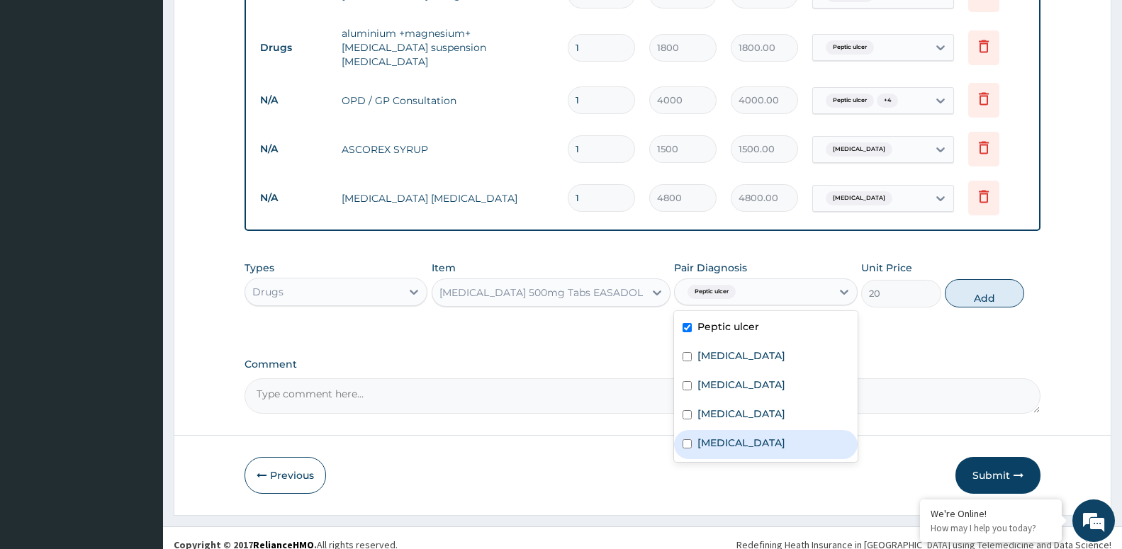
drag, startPoint x: 747, startPoint y: 400, endPoint x: 738, endPoint y: 441, distance: 42.1
drag, startPoint x: 738, startPoint y: 439, endPoint x: 745, endPoint y: 416, distance: 23.6
click at [738, 438] on div "Malaria" at bounding box center [765, 444] width 183 height 29
checkbox input "true"
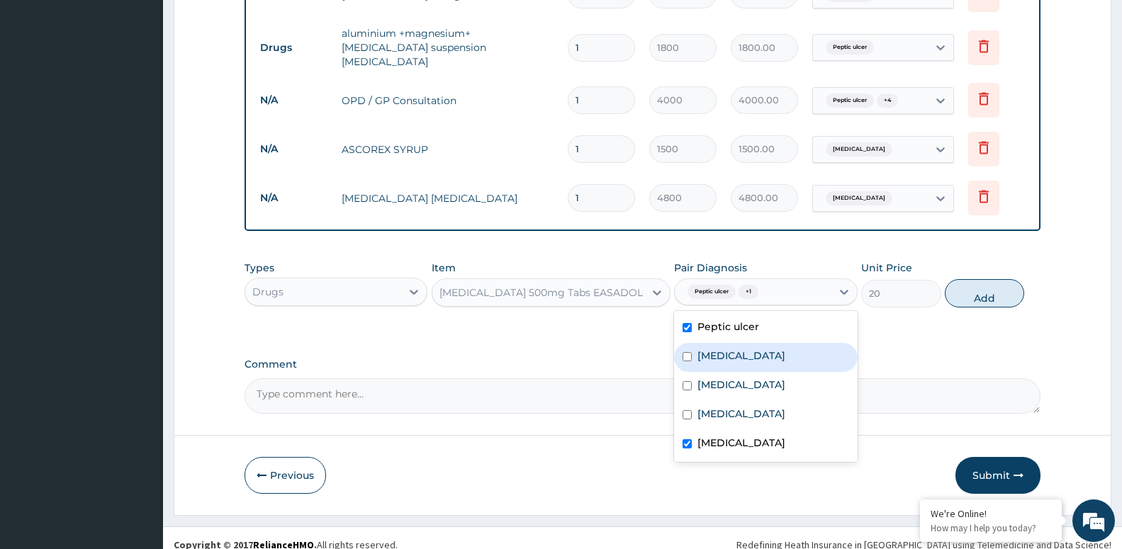
drag, startPoint x: 706, startPoint y: 348, endPoint x: 752, endPoint y: 348, distance: 46.1
click at [708, 349] on label "Typhoid fever" at bounding box center [741, 356] width 88 height 14
checkbox input "true"
click at [1001, 282] on button "Add" at bounding box center [983, 293] width 79 height 28
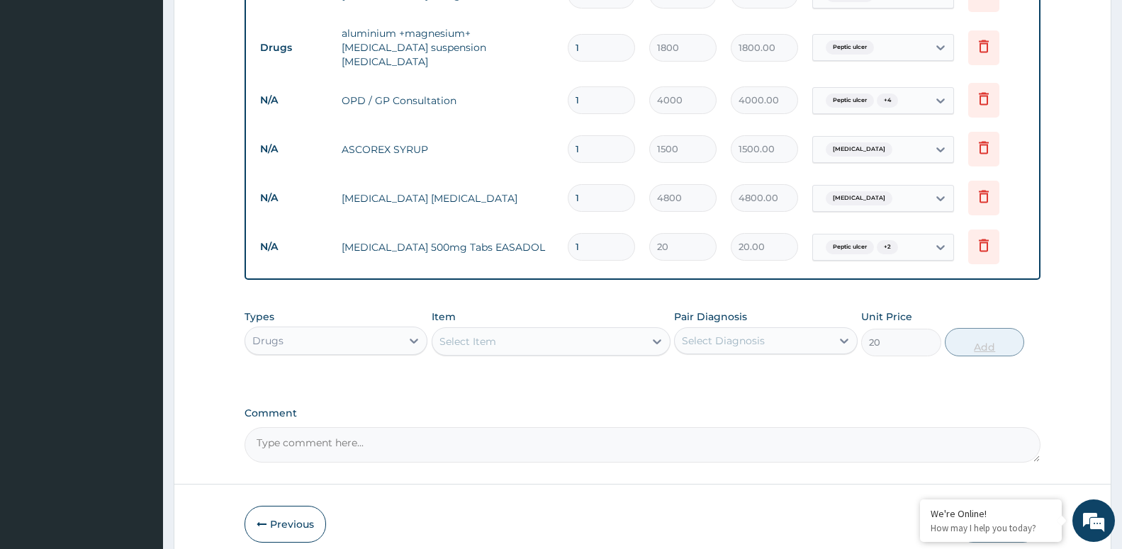
type input "0"
type input "0.00"
type input "3"
type input "60.00"
type input "30"
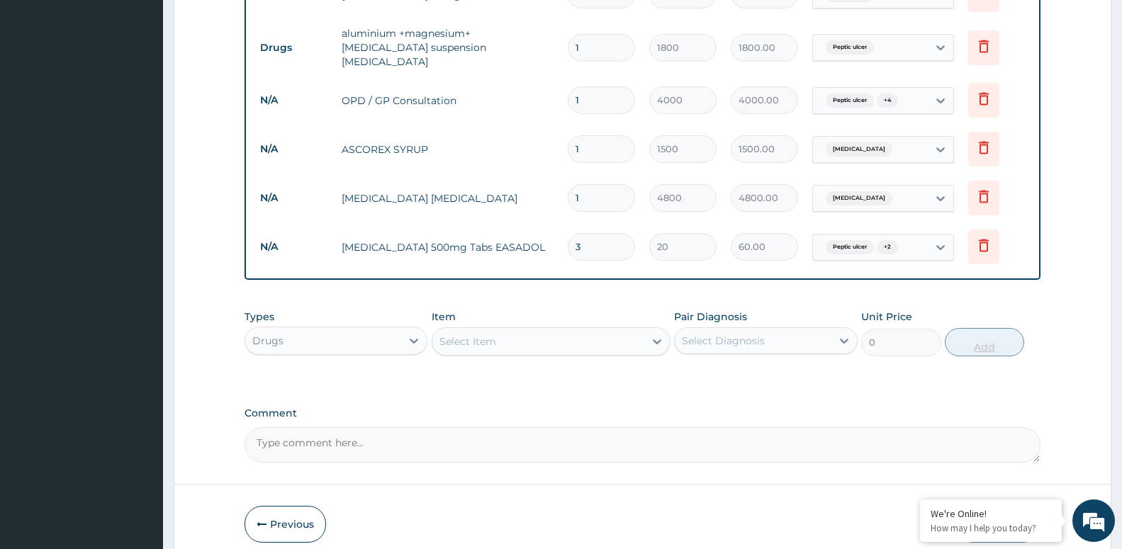
type input "600.00"
type input "30"
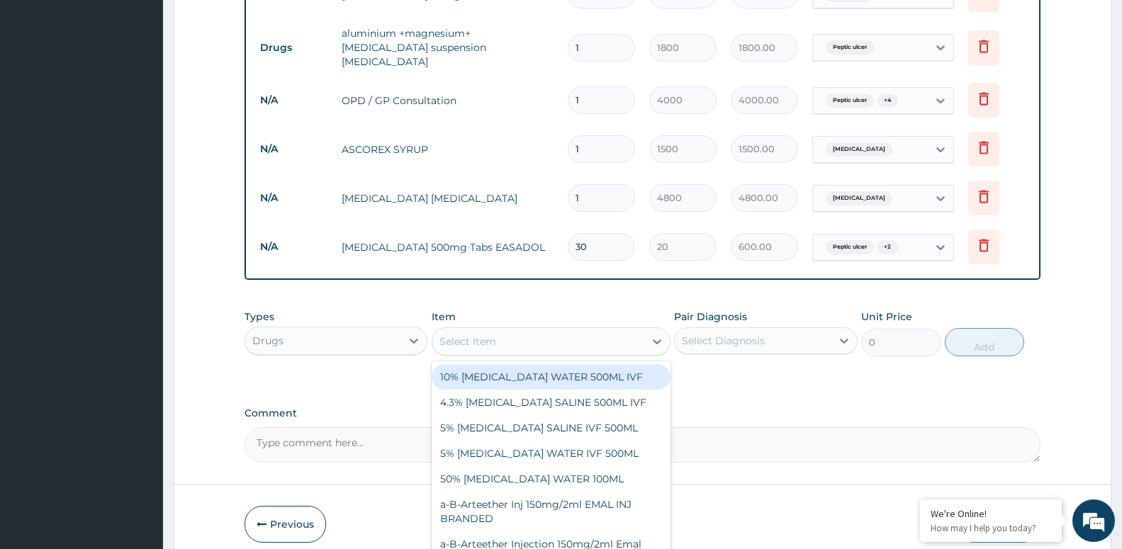
click at [526, 330] on div "Select Item" at bounding box center [538, 341] width 212 height 23
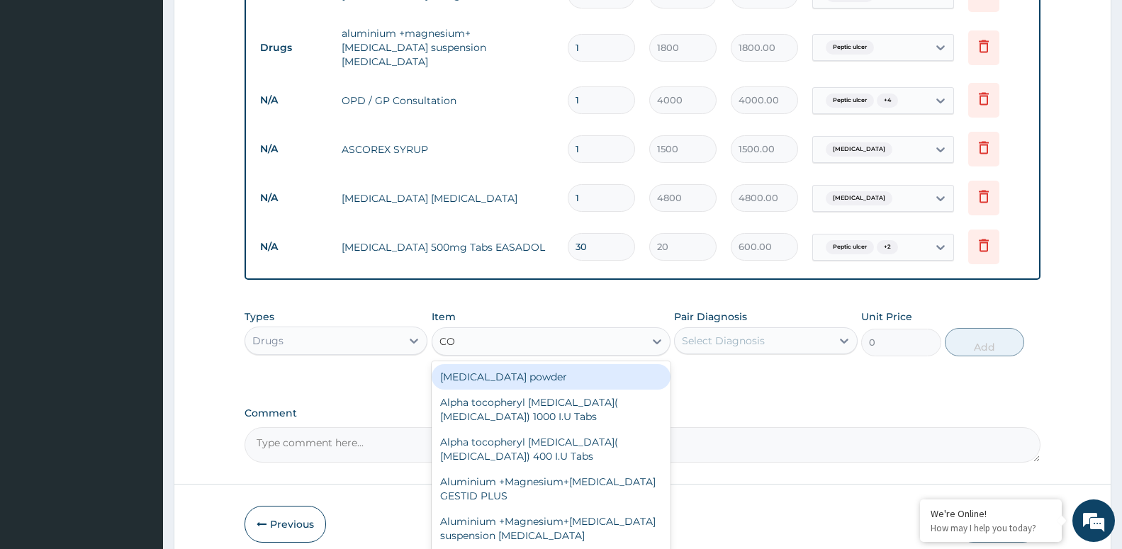
type input "COA"
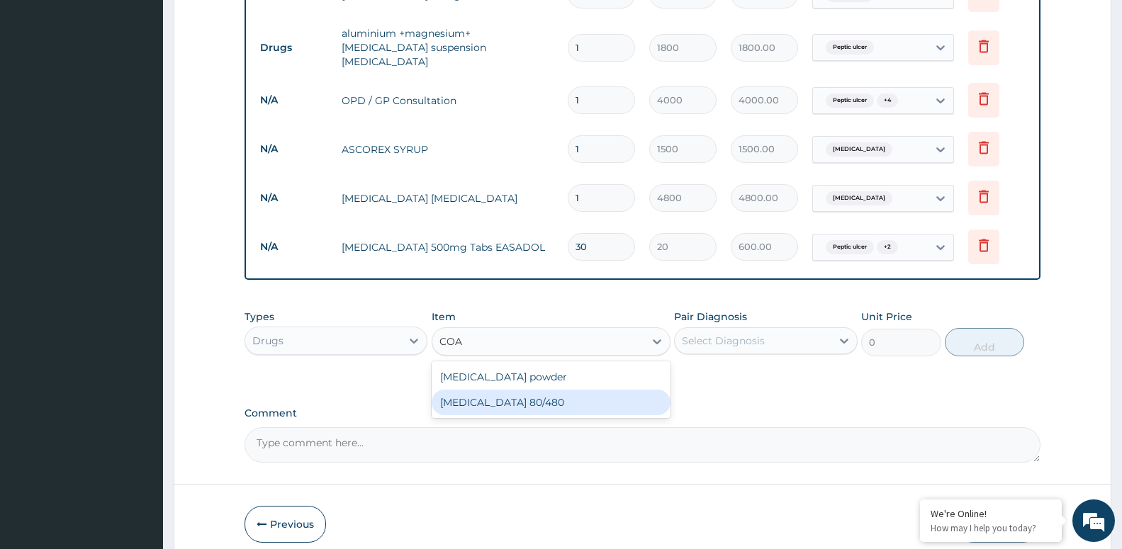
click at [525, 399] on div "COARTEM 80/480" at bounding box center [550, 403] width 239 height 26
type input "4500"
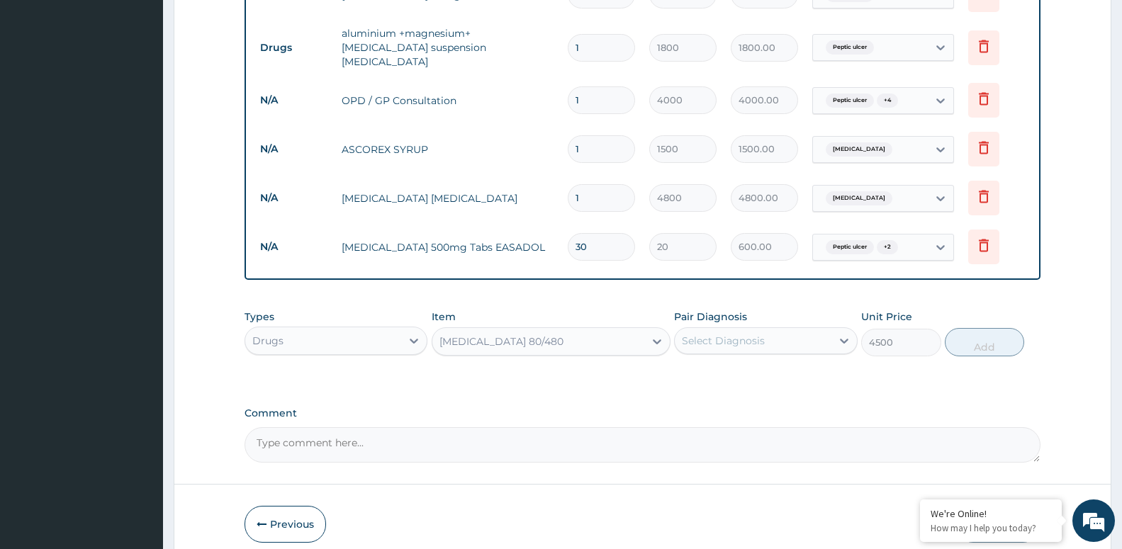
click at [718, 334] on div "Select Diagnosis" at bounding box center [723, 341] width 83 height 14
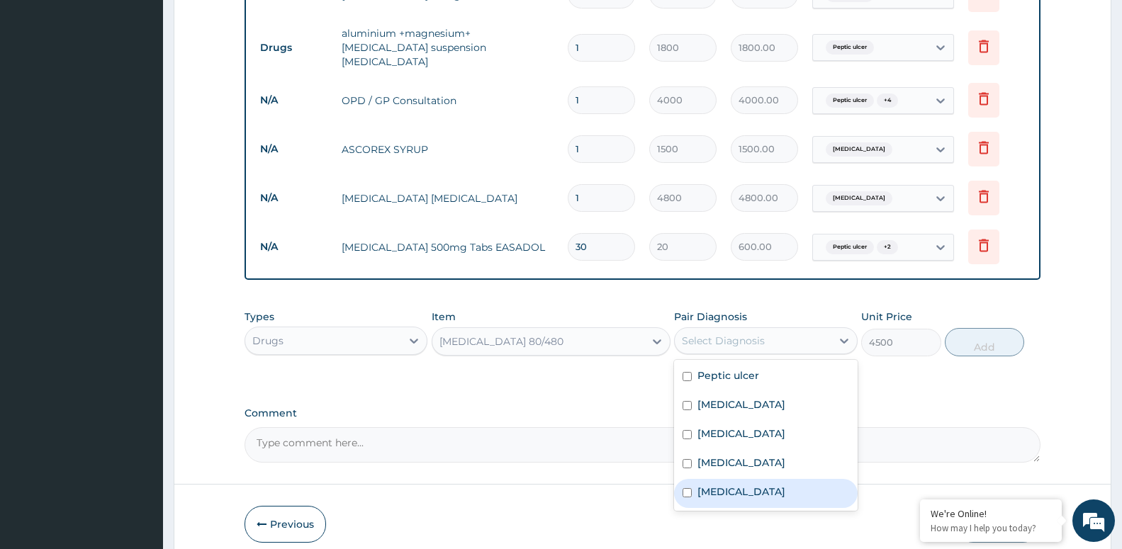
click at [725, 485] on label "Malaria" at bounding box center [741, 492] width 88 height 14
checkbox input "true"
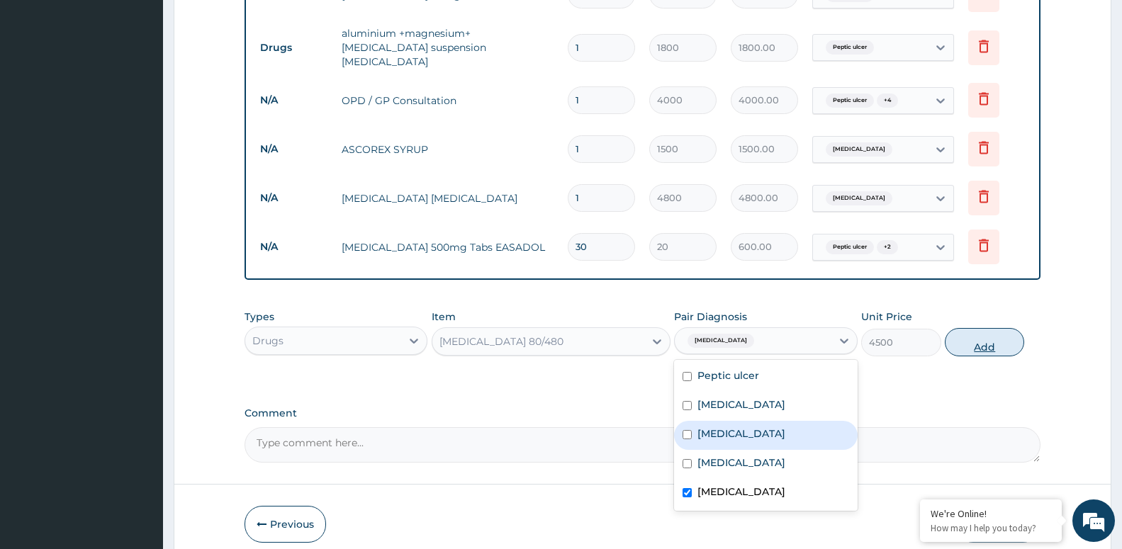
click at [998, 328] on button "Add" at bounding box center [983, 342] width 79 height 28
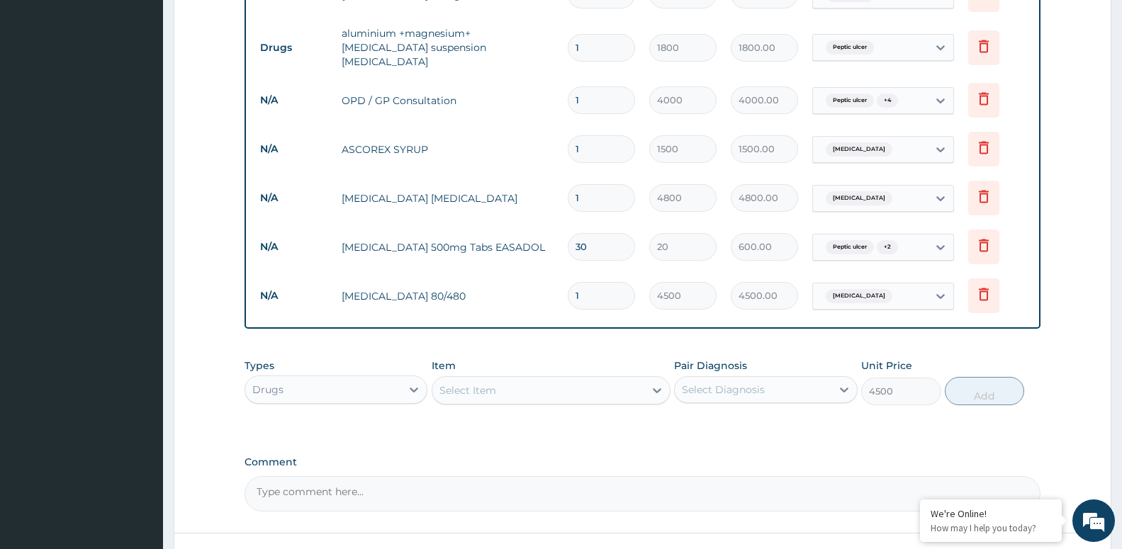
type input "0"
click at [541, 379] on div "Select Item" at bounding box center [538, 390] width 212 height 23
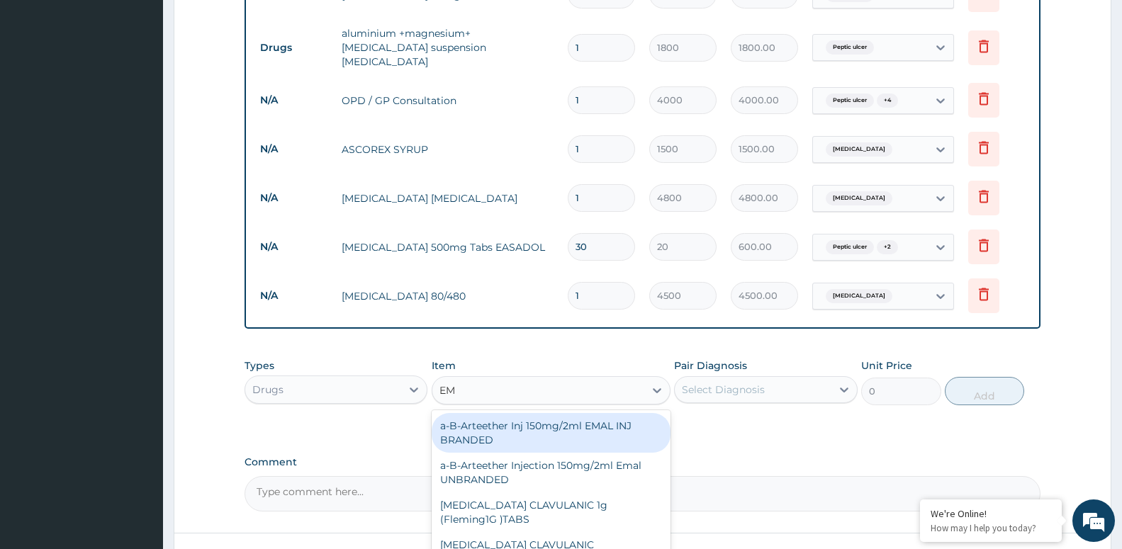
type input "EMA"
click at [585, 428] on div "a-B-Arteether Inj 150mg/2ml EMAL INJ BRANDED" at bounding box center [550, 433] width 239 height 40
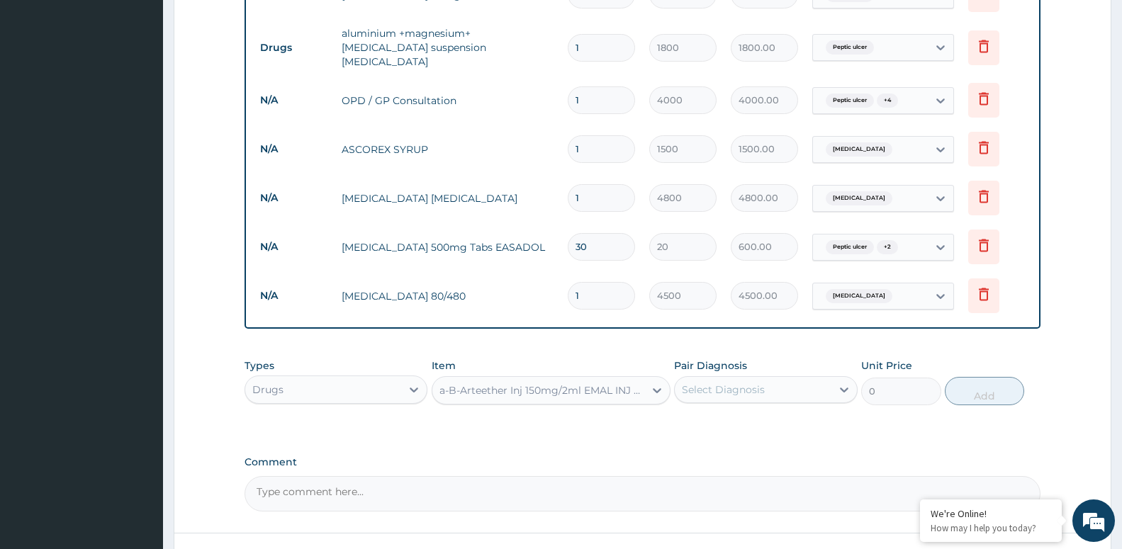
type input "2000"
click at [733, 386] on div "Select Diagnosis" at bounding box center [752, 389] width 156 height 23
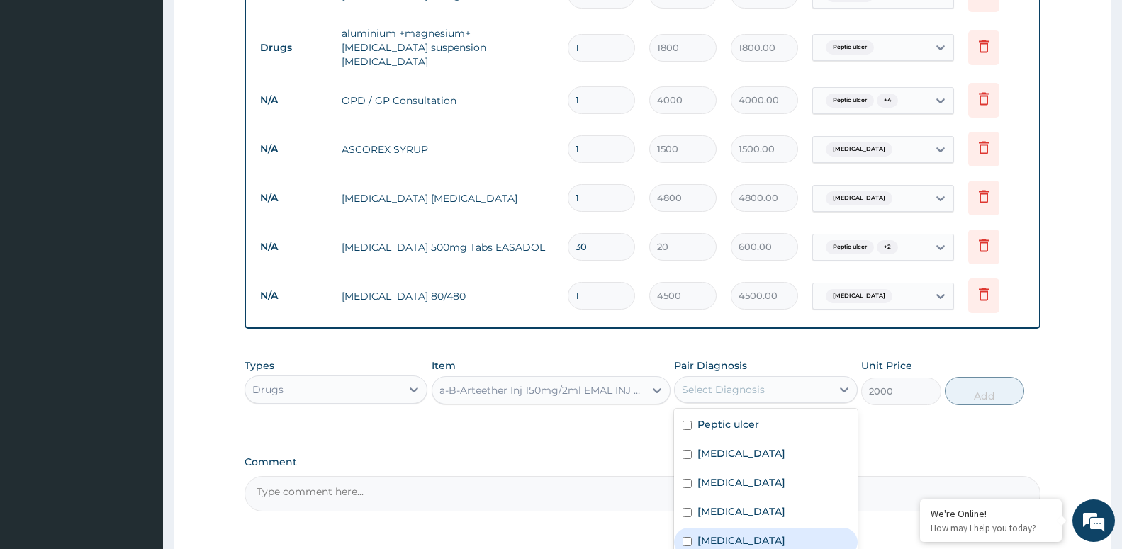
drag, startPoint x: 740, startPoint y: 524, endPoint x: 794, endPoint y: 492, distance: 62.0
click at [741, 528] on div "Malaria" at bounding box center [765, 542] width 183 height 29
checkbox input "true"
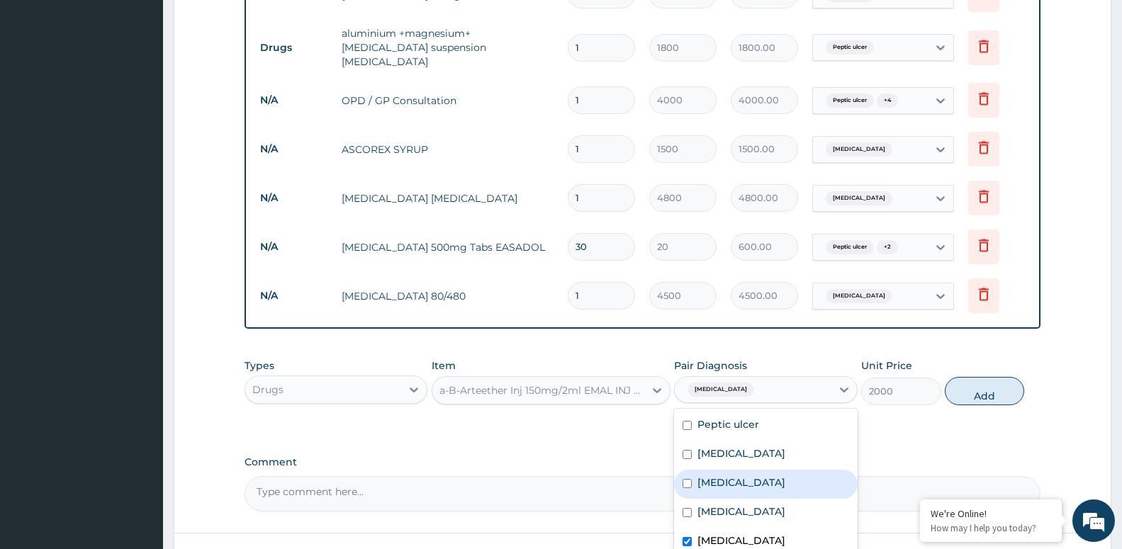
click at [1012, 377] on button "Add" at bounding box center [983, 391] width 79 height 28
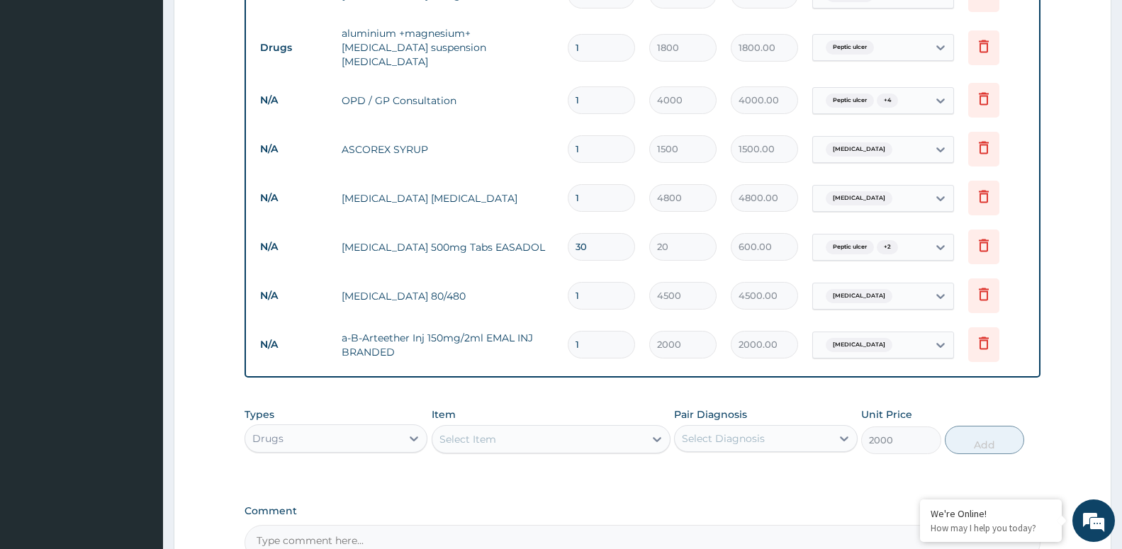
type input "0"
type input "0.00"
type input "3"
type input "6000.00"
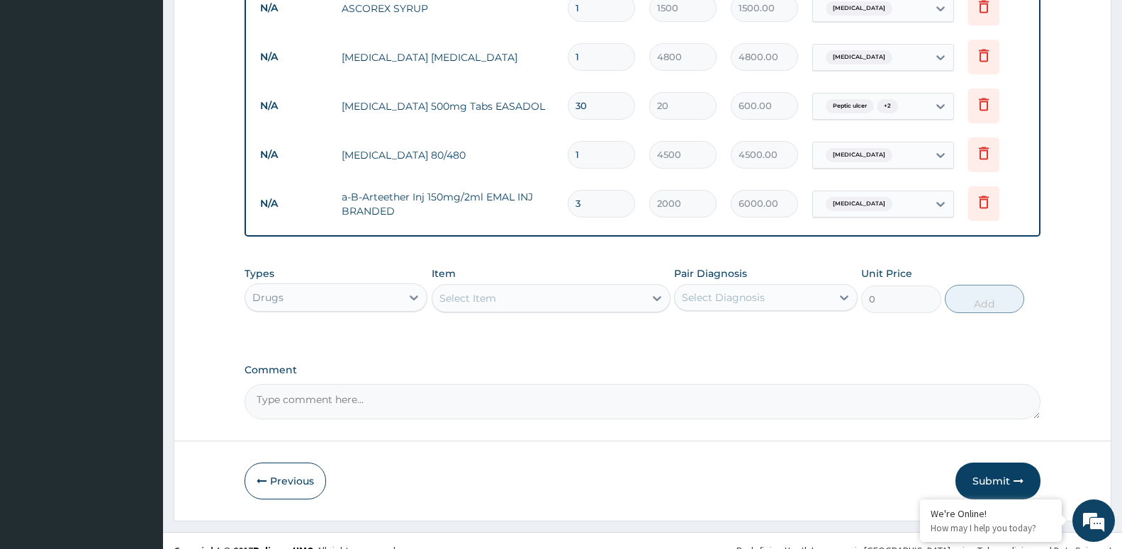
scroll to position [843, 0]
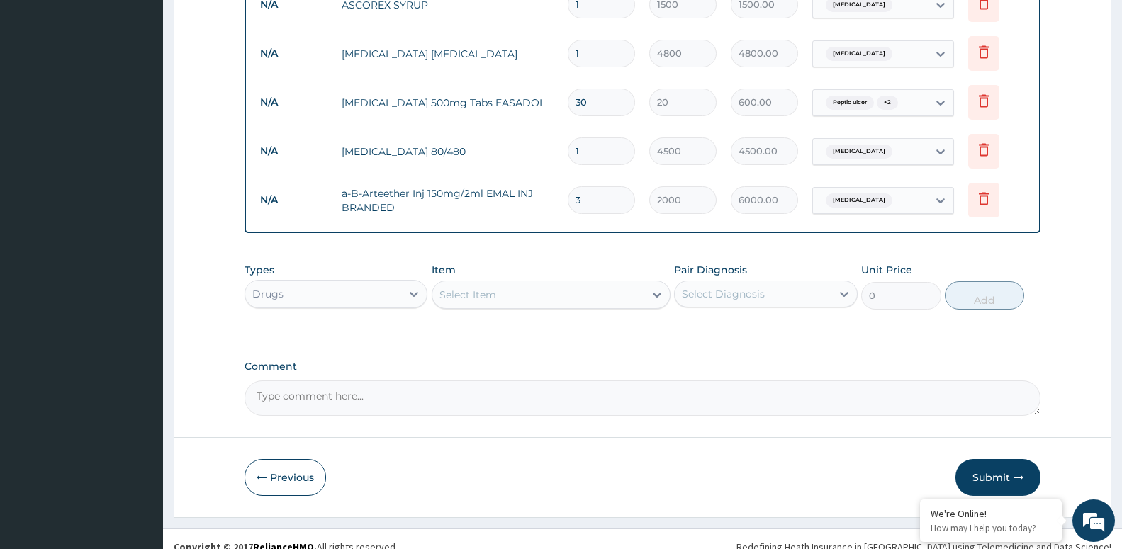
type input "3"
click at [991, 470] on button "Submit" at bounding box center [997, 477] width 85 height 37
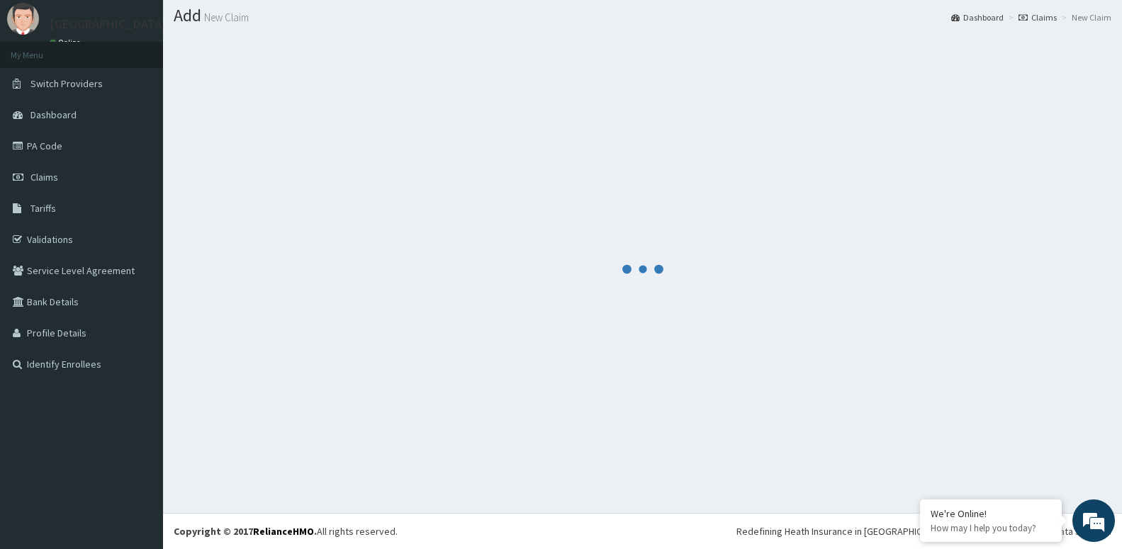
scroll to position [40, 0]
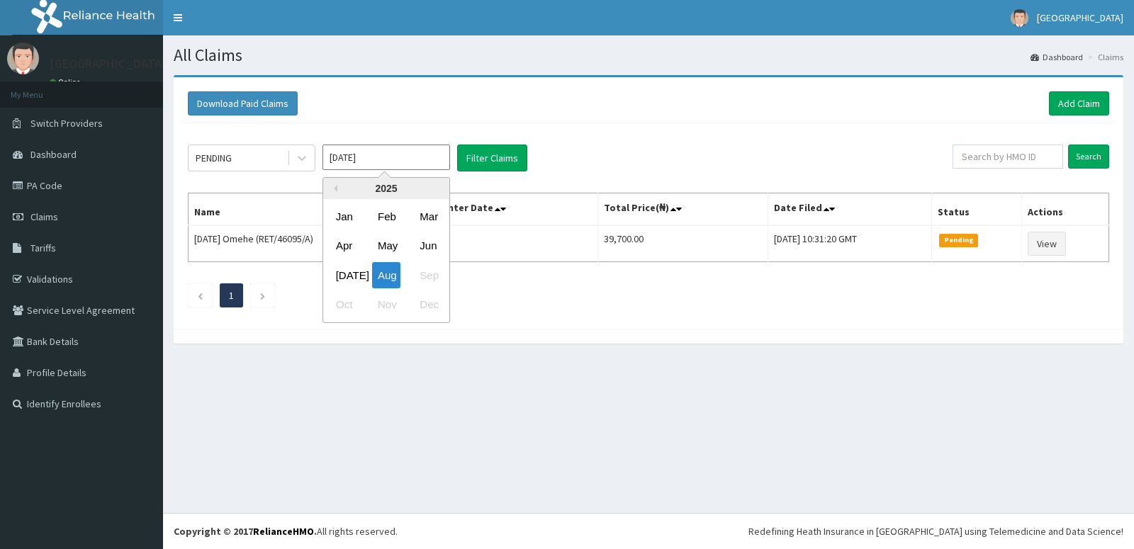
click at [392, 249] on div "May" at bounding box center [386, 246] width 28 height 26
type input "[DATE]"
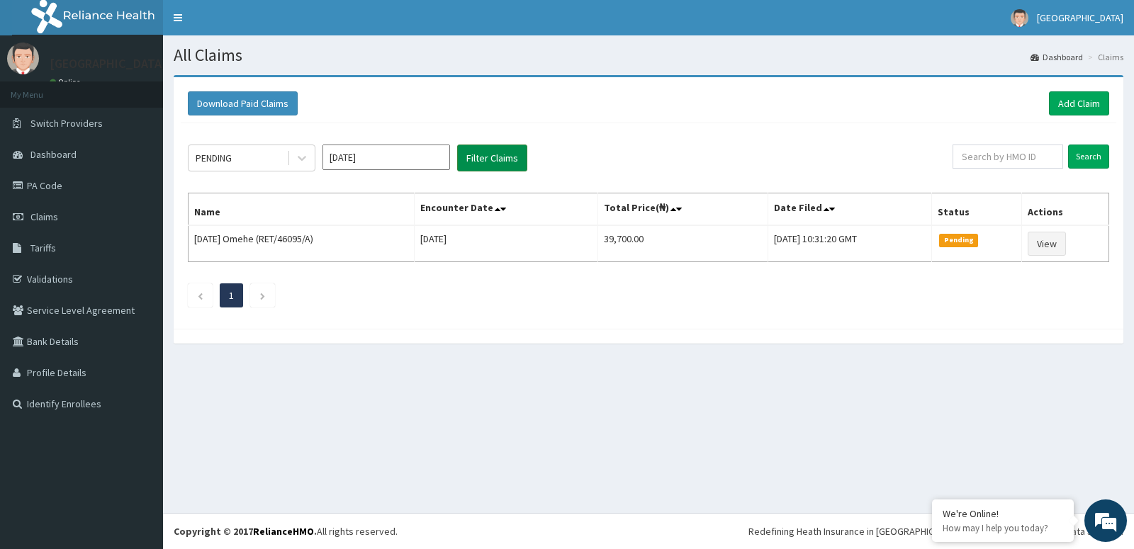
click at [525, 161] on button "Filter Claims" at bounding box center [492, 158] width 70 height 27
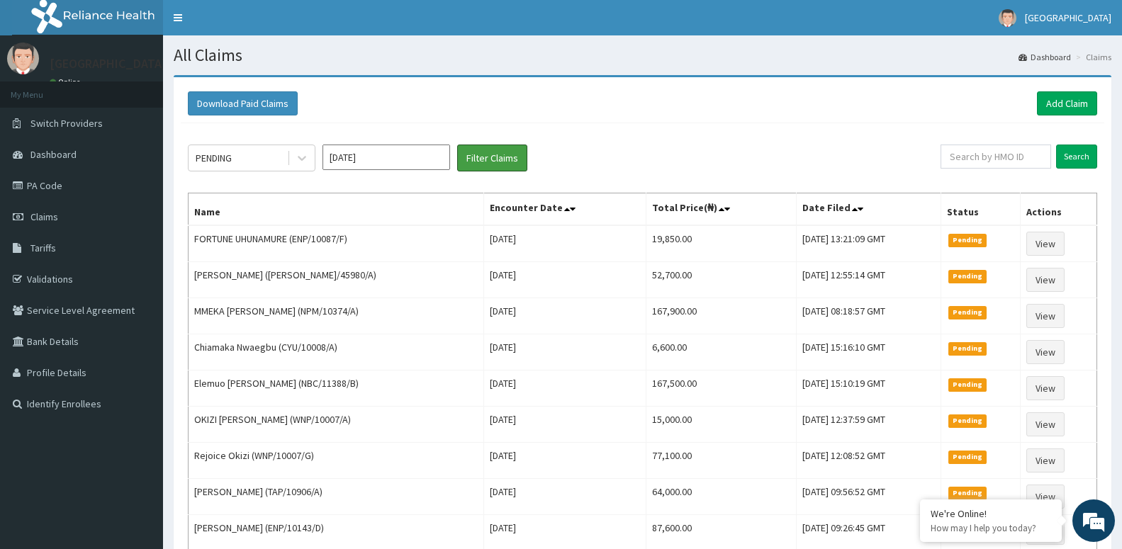
drag, startPoint x: 507, startPoint y: 159, endPoint x: 456, endPoint y: 159, distance: 51.0
click at [507, 159] on button "Filter Claims" at bounding box center [492, 158] width 70 height 27
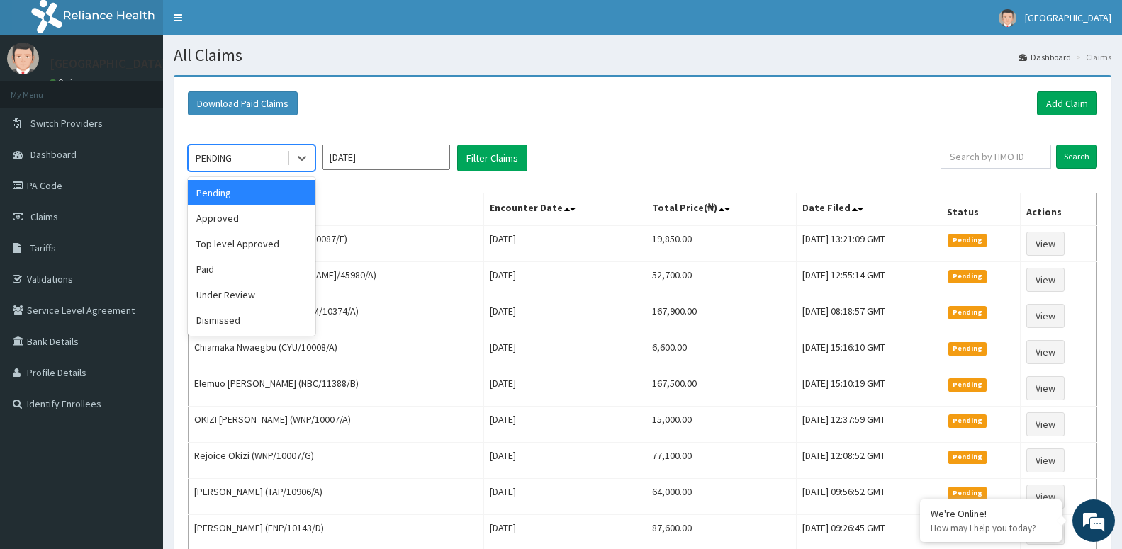
click at [245, 158] on div "PENDING" at bounding box center [237, 158] width 98 height 23
click at [274, 227] on div "Approved" at bounding box center [252, 218] width 128 height 26
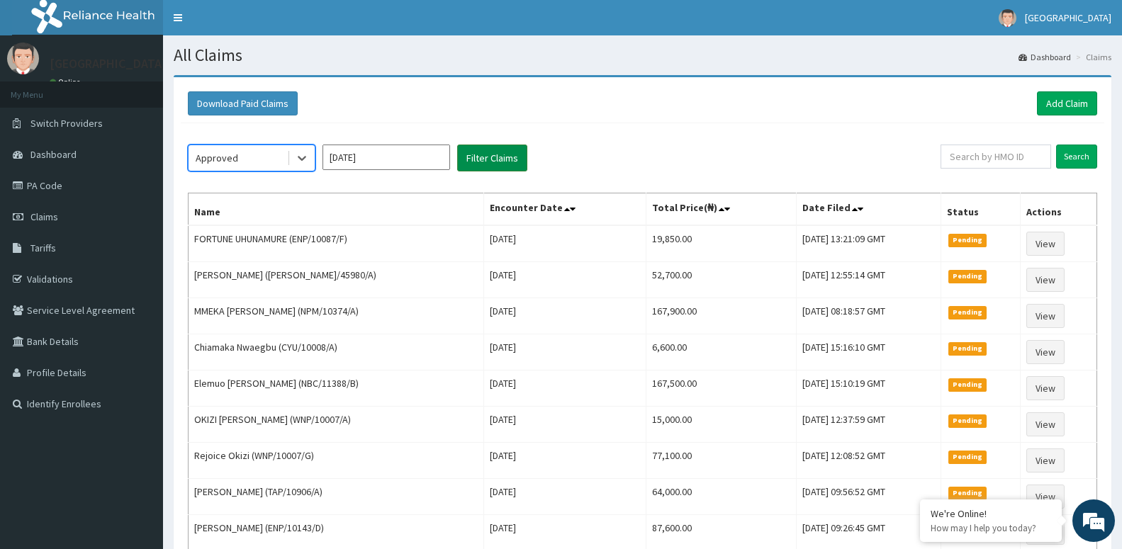
click at [490, 149] on button "Filter Claims" at bounding box center [492, 158] width 70 height 27
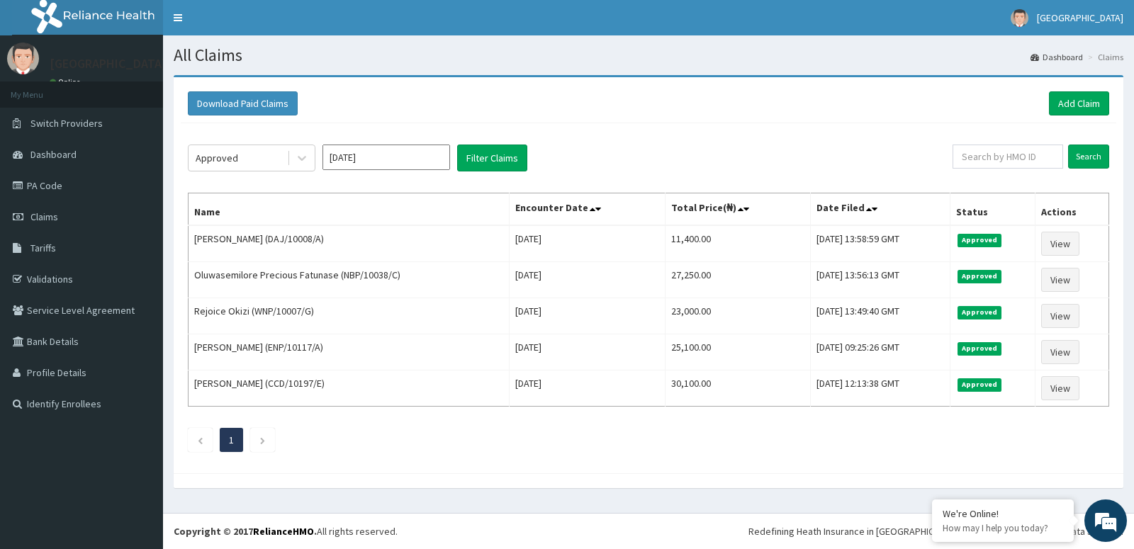
drag, startPoint x: 303, startPoint y: 162, endPoint x: 301, endPoint y: 176, distance: 13.5
click at [301, 162] on icon at bounding box center [302, 158] width 14 height 14
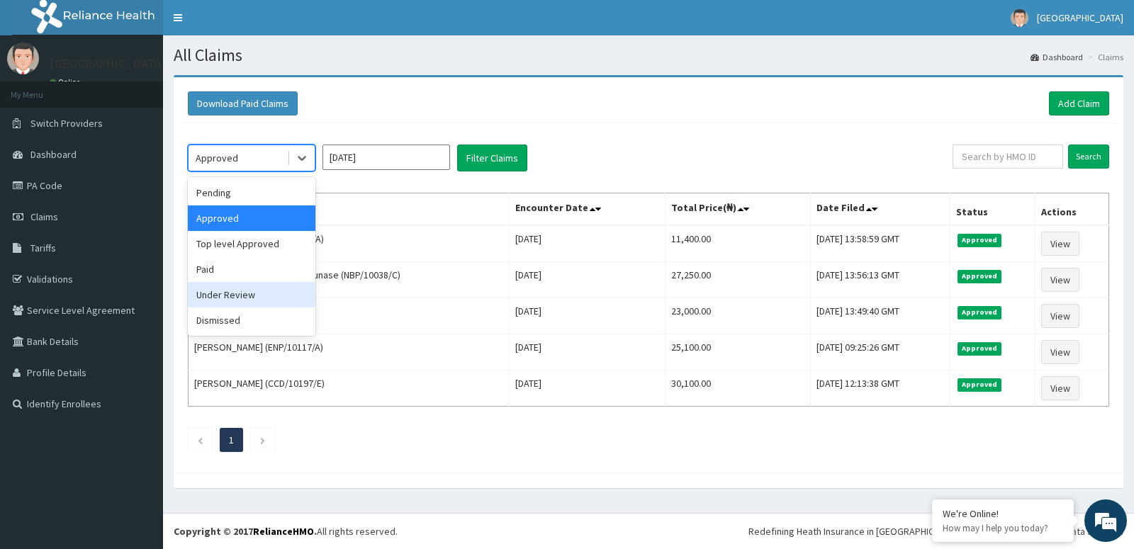
click at [281, 289] on div "Under Review" at bounding box center [252, 295] width 128 height 26
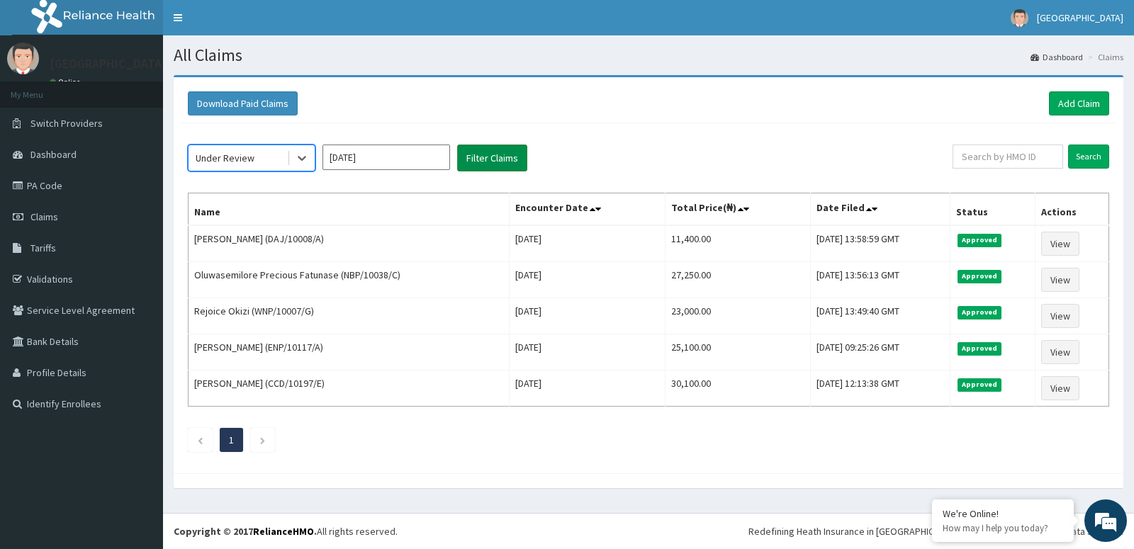
click at [517, 144] on div "option Under Review, selected. Select is focused ,type to refine list, press Do…" at bounding box center [648, 294] width 935 height 343
click at [511, 153] on button "Filter Claims" at bounding box center [492, 158] width 70 height 27
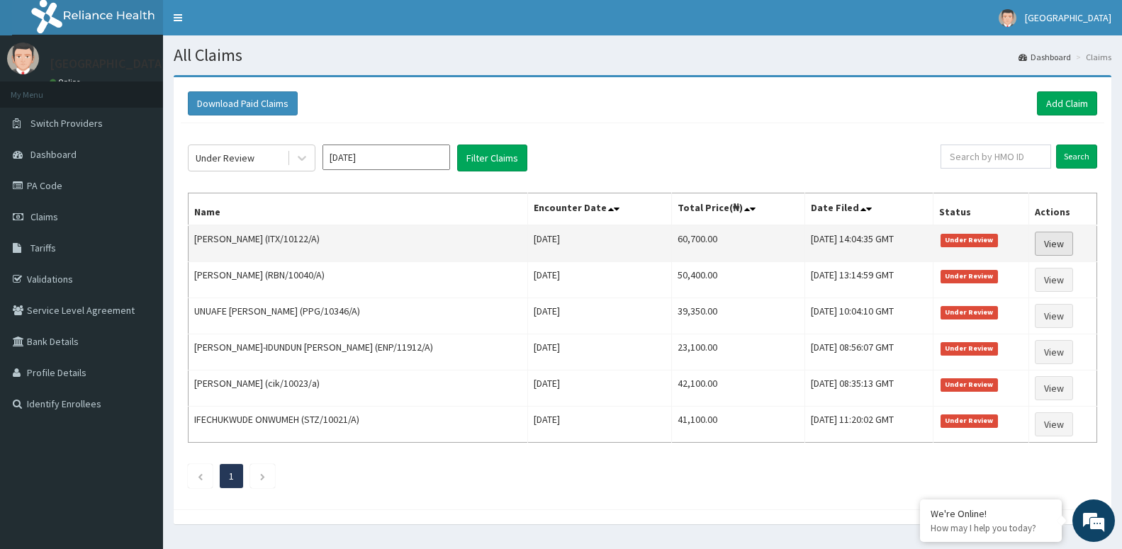
click at [1059, 249] on link "View" at bounding box center [1053, 244] width 38 height 24
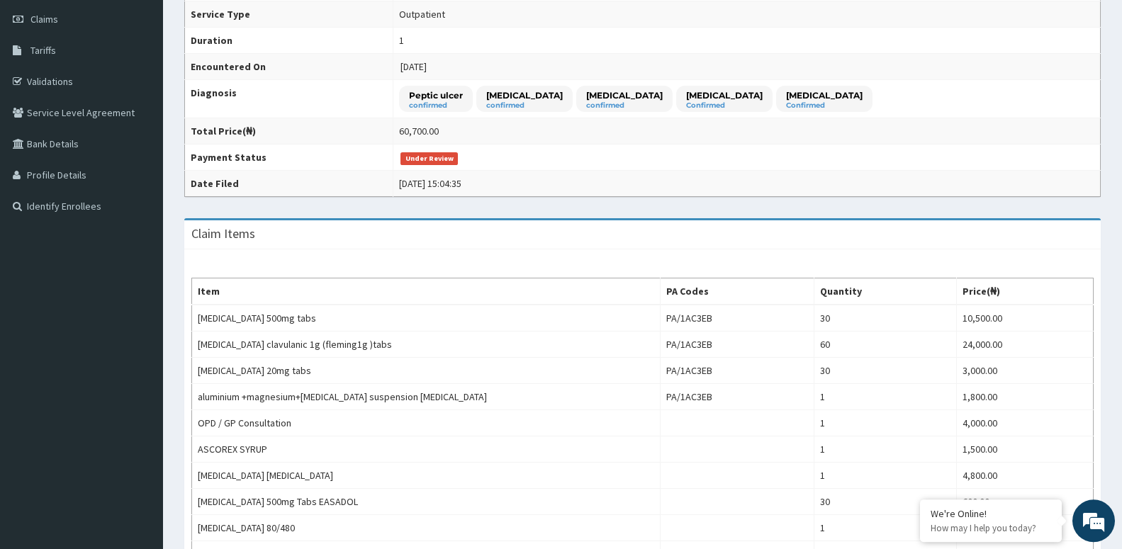
scroll to position [89, 0]
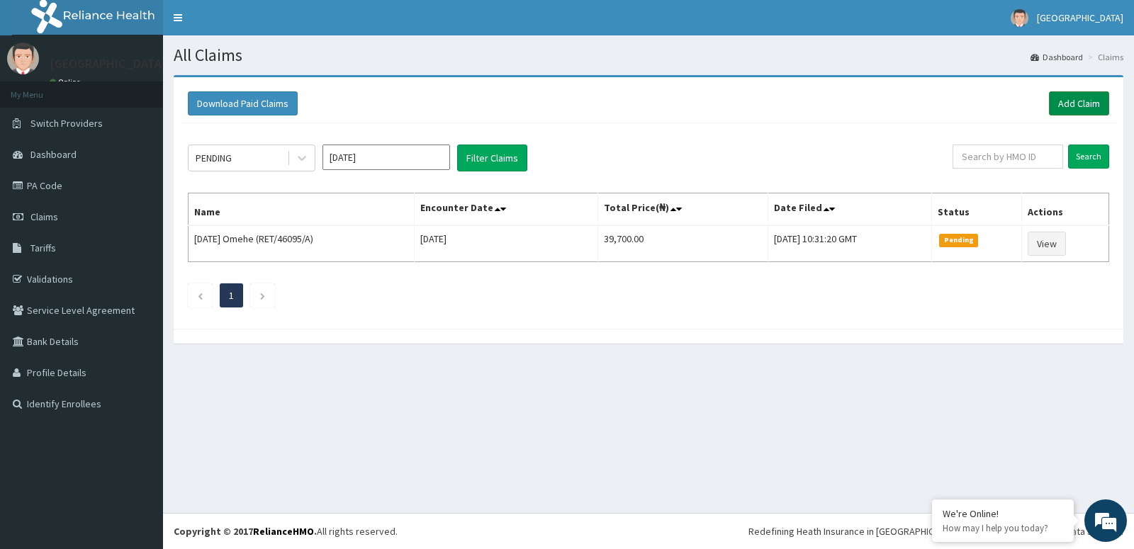
click at [1076, 106] on link "Add Claim" at bounding box center [1079, 103] width 60 height 24
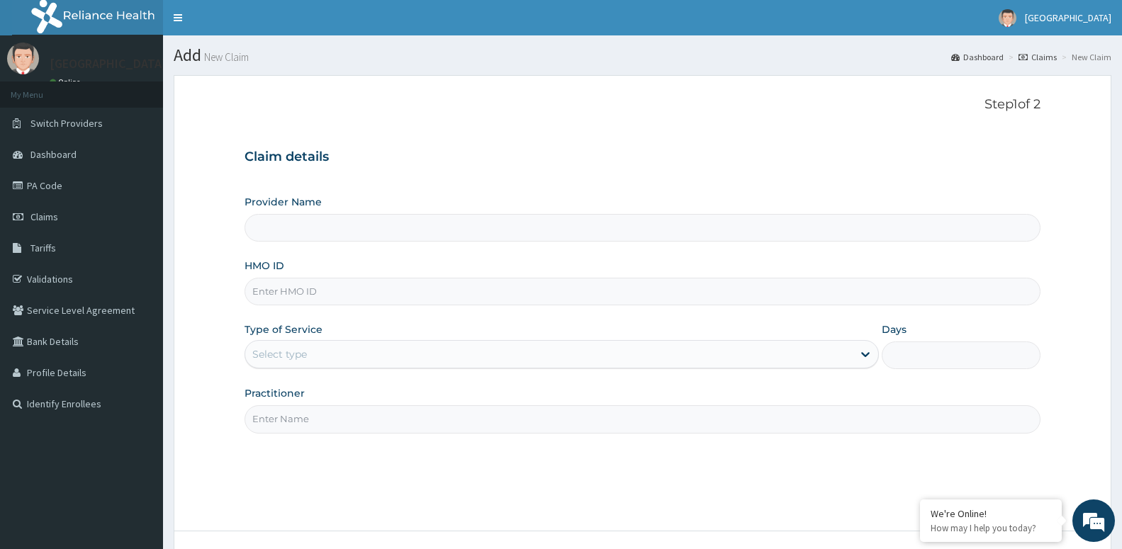
type input "[GEOGRAPHIC_DATA] -ASABA"
click at [290, 293] on input "HMO ID" at bounding box center [642, 292] width 796 height 28
type input "SUS/10001/B"
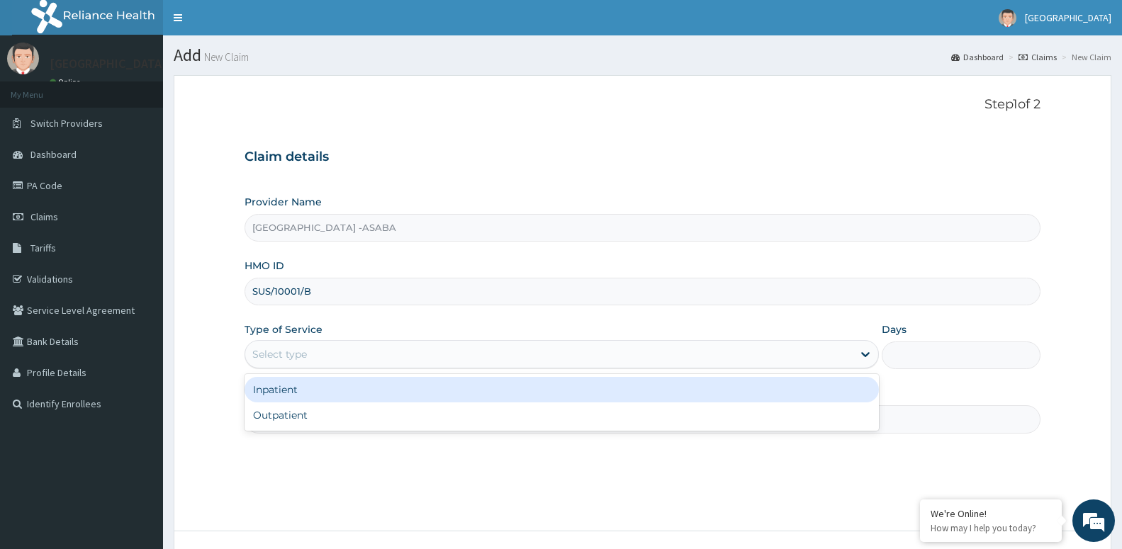
click at [307, 351] on div "Select type" at bounding box center [279, 354] width 55 height 14
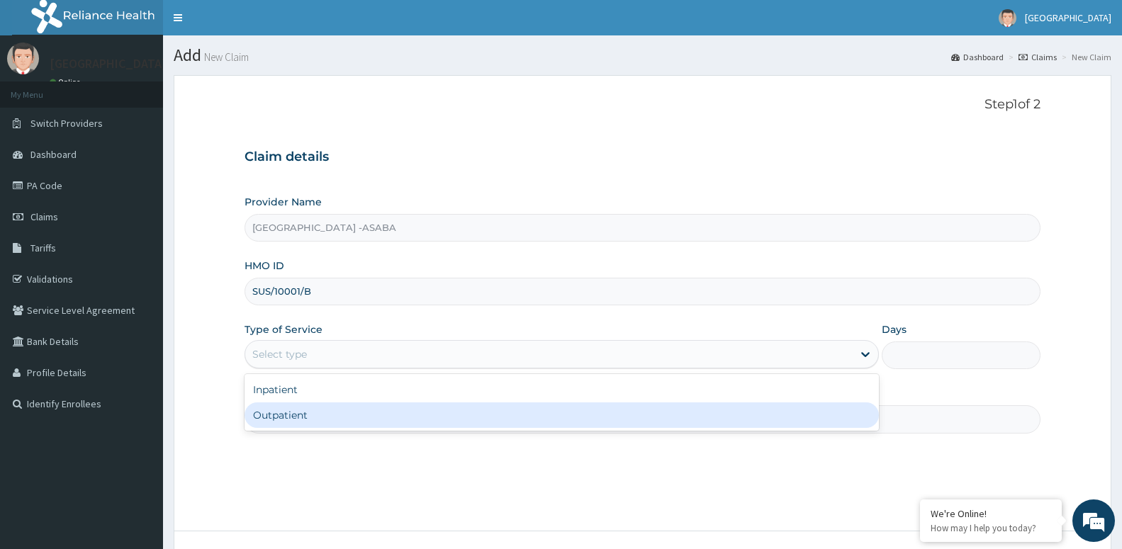
click at [314, 414] on div "Outpatient" at bounding box center [561, 415] width 634 height 26
type input "1"
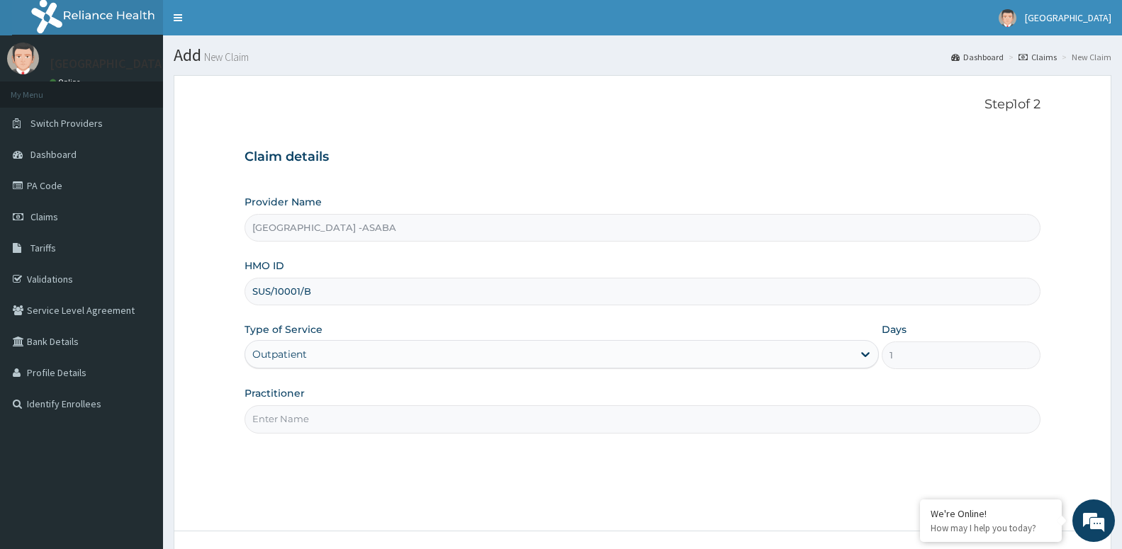
click at [314, 414] on input "Practitioner" at bounding box center [642, 419] width 796 height 28
paste input "DR AROH"
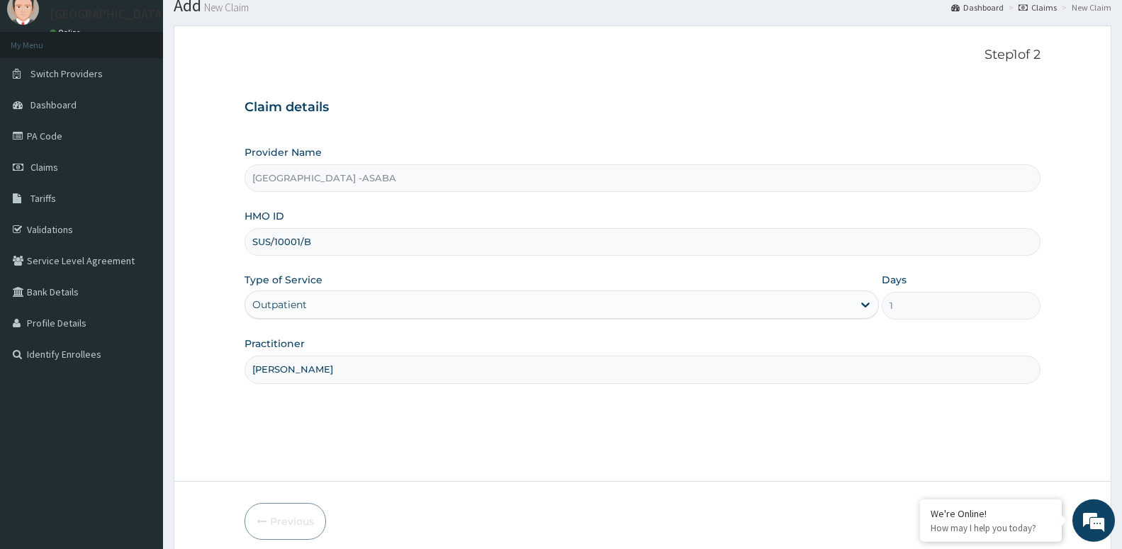
scroll to position [109, 0]
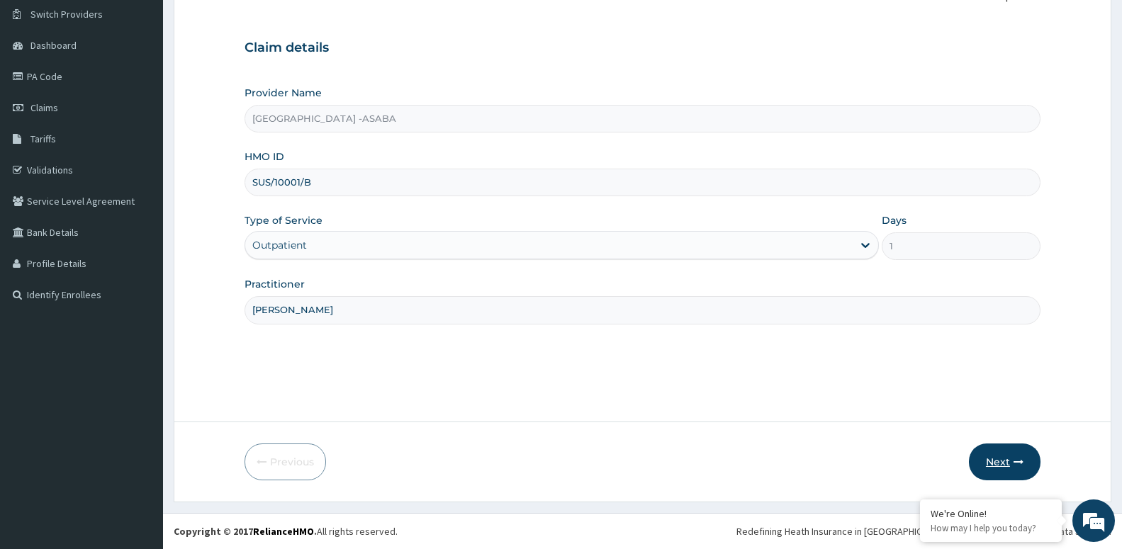
type input "DR AROH"
click at [994, 453] on button "Next" at bounding box center [1005, 462] width 72 height 37
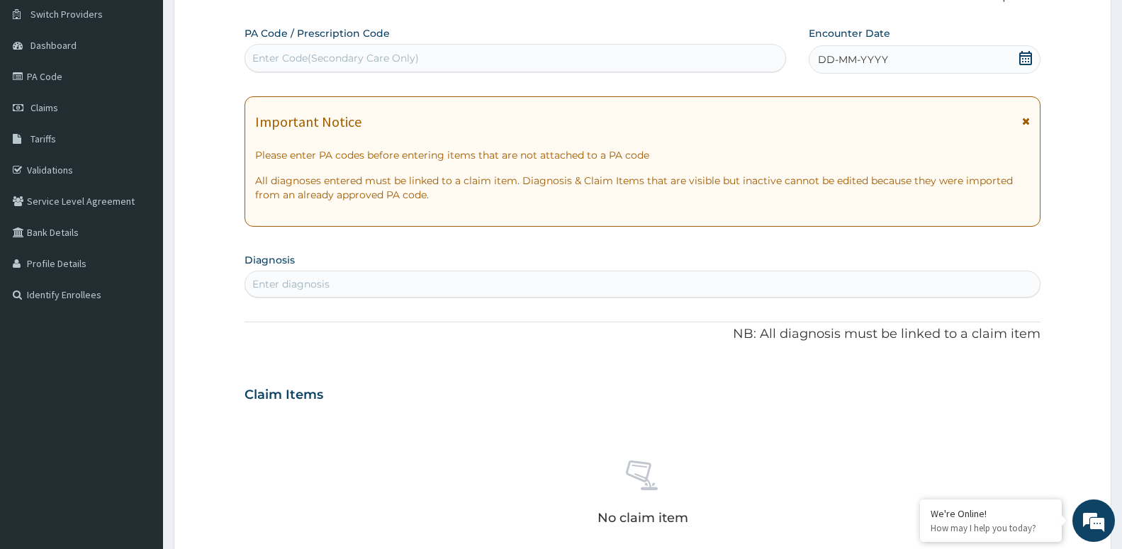
click at [314, 55] on div "Enter Code(Secondary Care Only)" at bounding box center [335, 58] width 166 height 14
type input "PA/43366E"
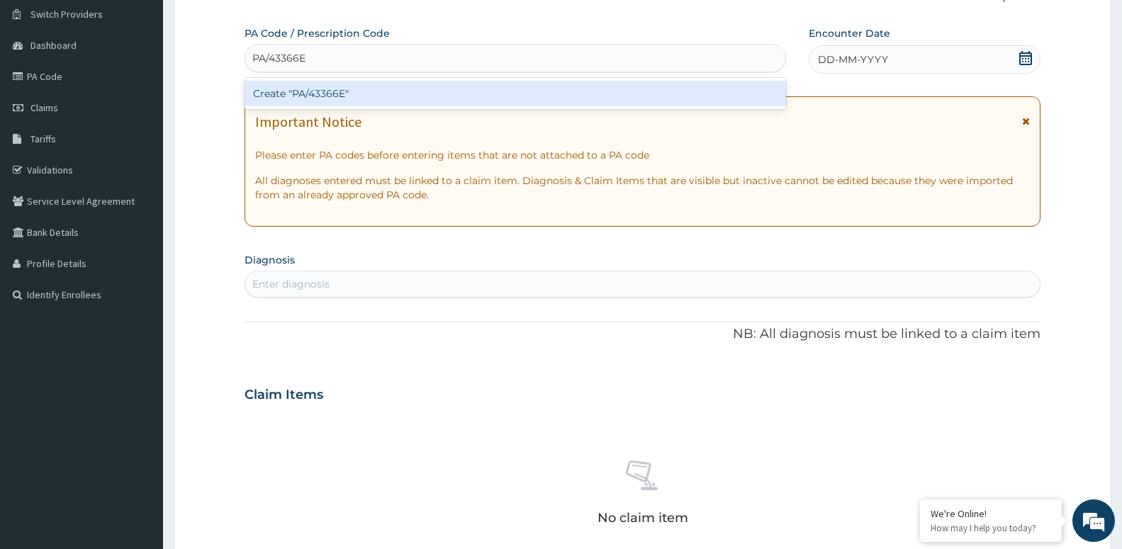
click at [305, 86] on div "Create "PA/43366E"" at bounding box center [514, 94] width 541 height 26
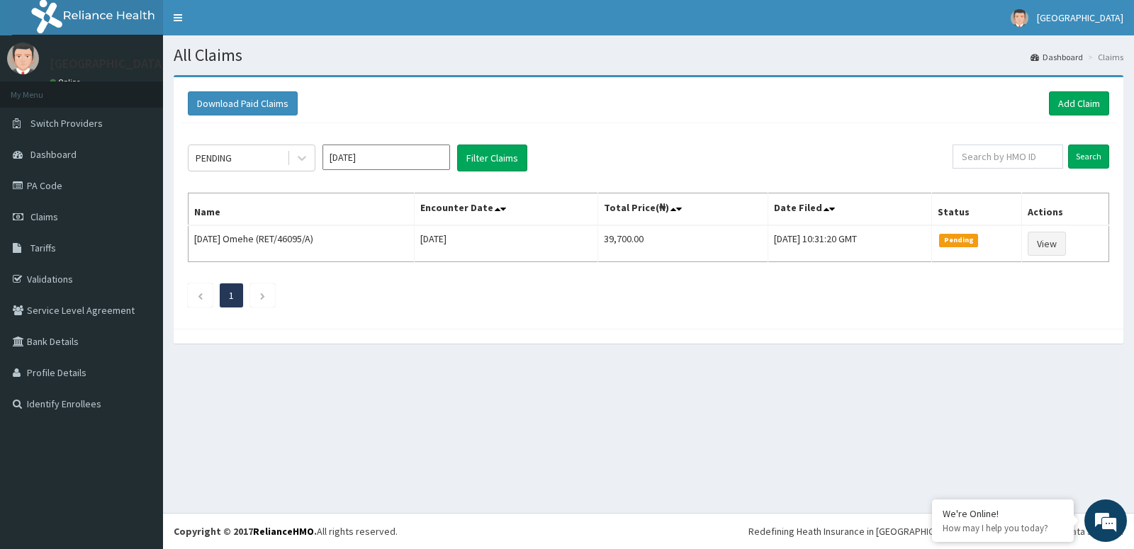
click at [1063, 103] on link "Add Claim" at bounding box center [1079, 103] width 60 height 24
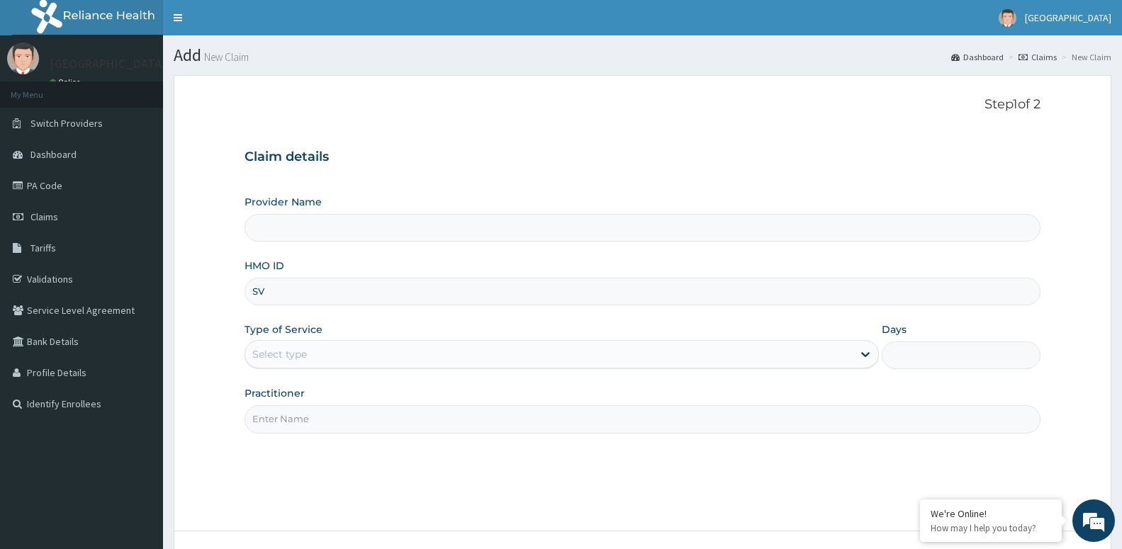
type input "SVS"
type input "[GEOGRAPHIC_DATA] -ASABA"
type input "SVS/10001/B"
click at [312, 363] on div "Select type" at bounding box center [548, 354] width 607 height 23
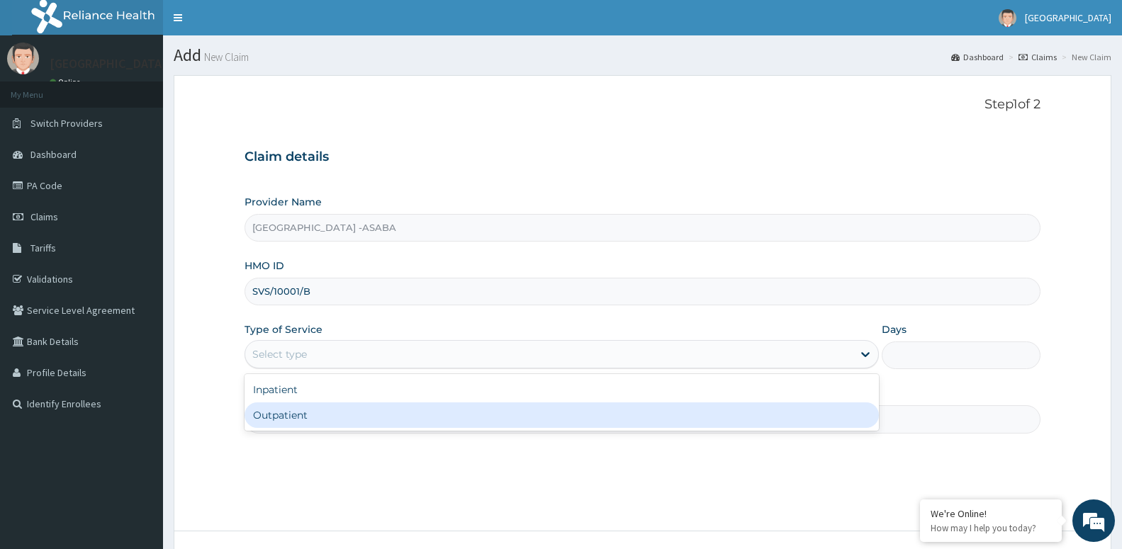
drag, startPoint x: 308, startPoint y: 418, endPoint x: 300, endPoint y: 424, distance: 10.1
click at [307, 418] on div "Outpatient" at bounding box center [561, 415] width 634 height 26
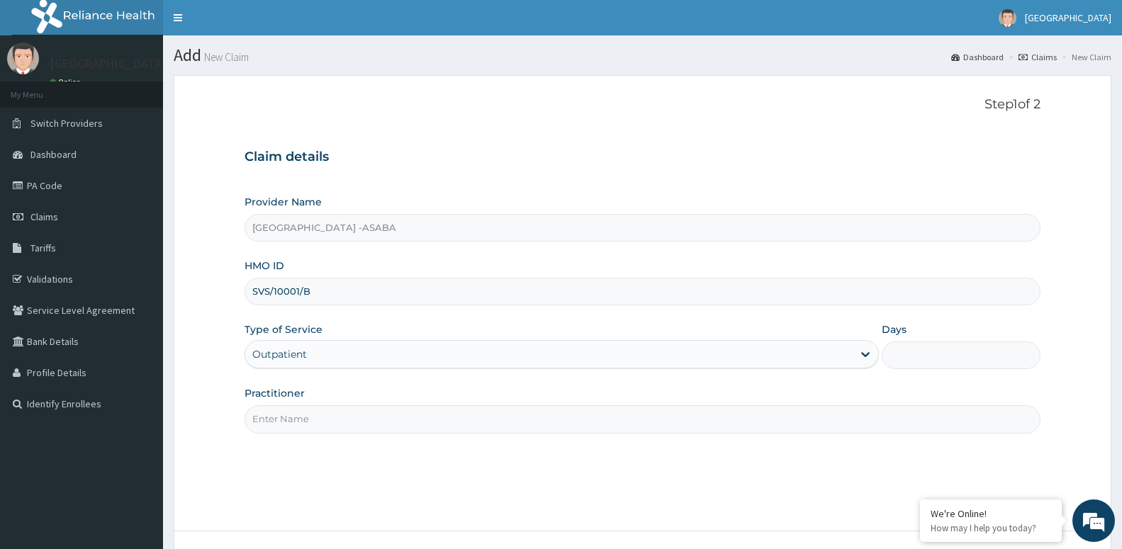
type input "1"
click at [307, 428] on input "Practitioner" at bounding box center [642, 419] width 796 height 28
paste input "DR AROH"
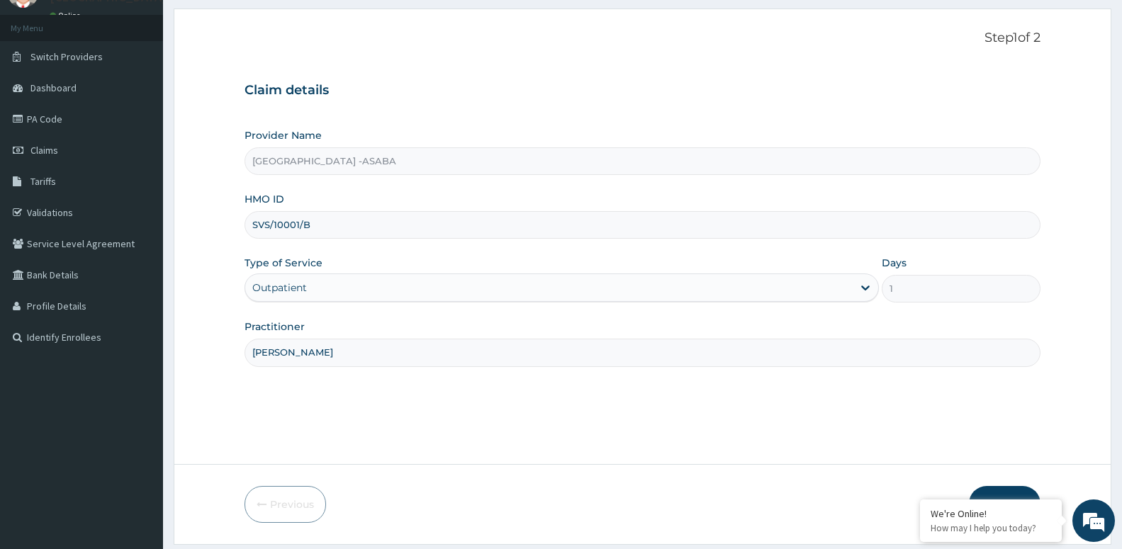
scroll to position [109, 0]
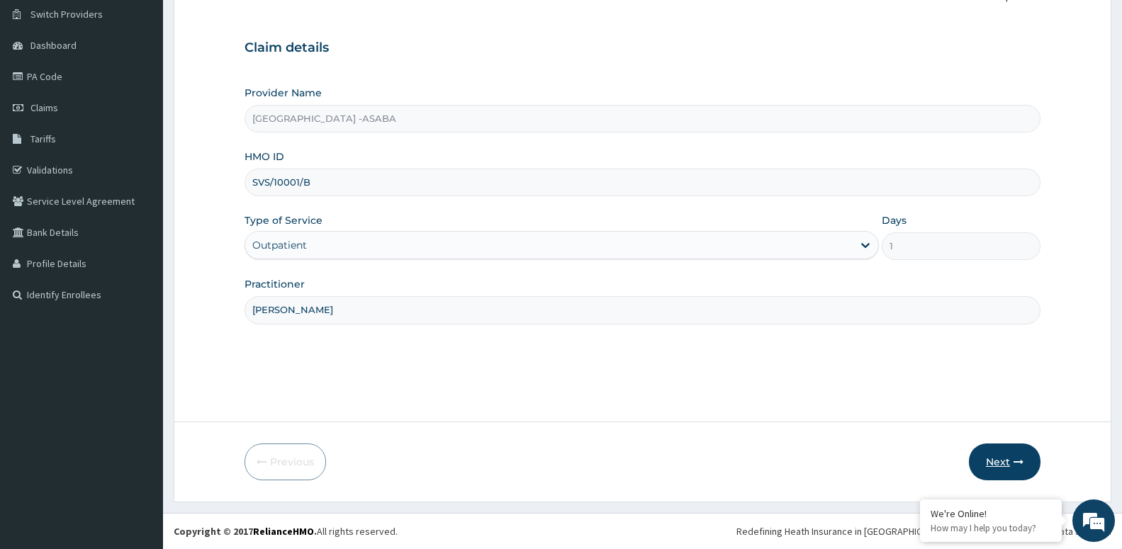
type input "[PERSON_NAME]"
click at [1009, 463] on button "Next" at bounding box center [1005, 462] width 72 height 37
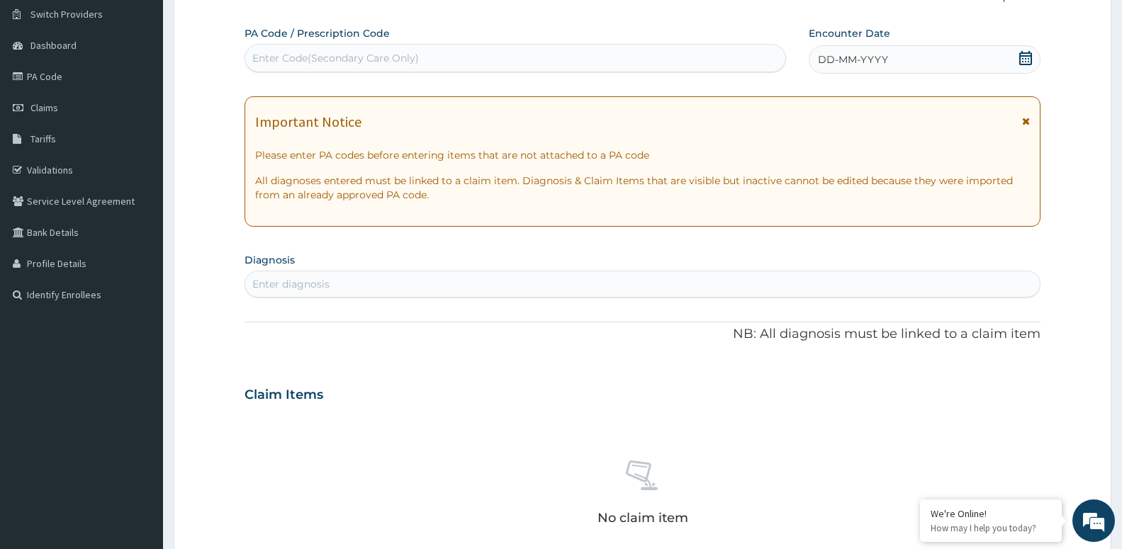
click at [320, 59] on div "Enter Code(Secondary Care Only)" at bounding box center [335, 58] width 166 height 14
type input "PA/B83F0B"
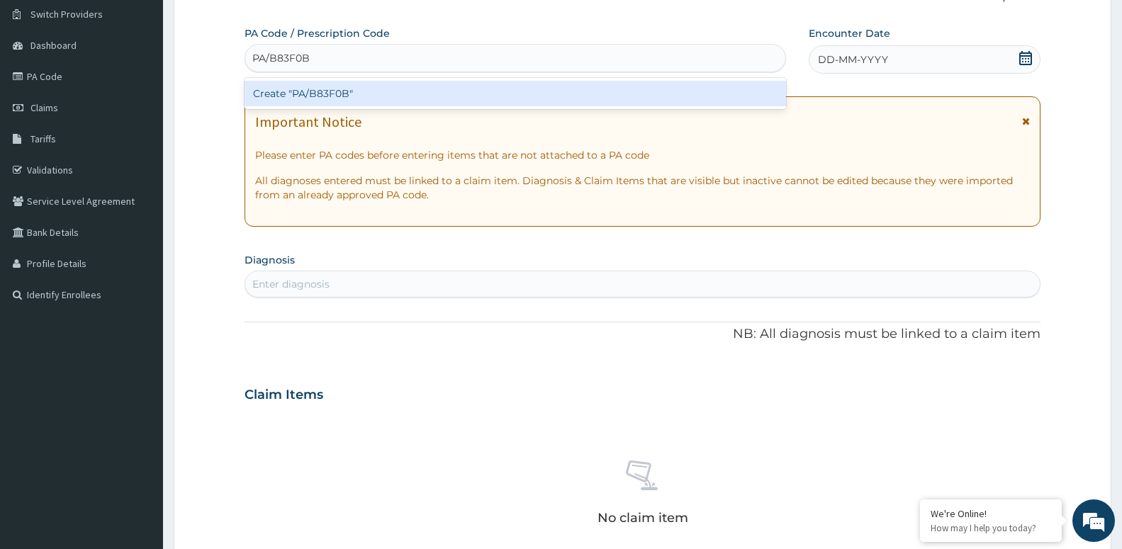
click at [372, 95] on div "Create "PA/B83F0B"" at bounding box center [514, 94] width 541 height 26
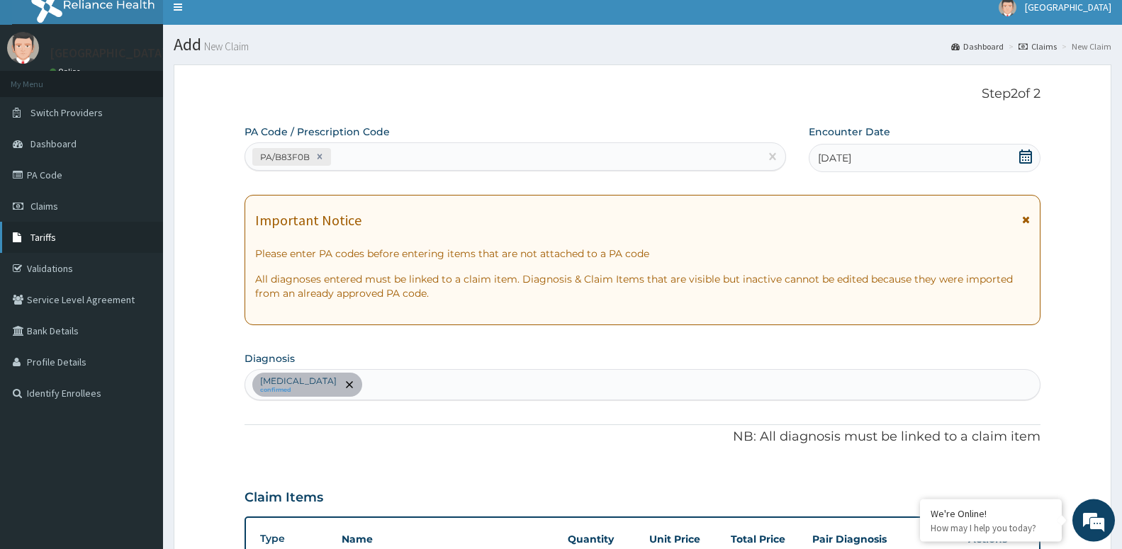
scroll to position [0, 0]
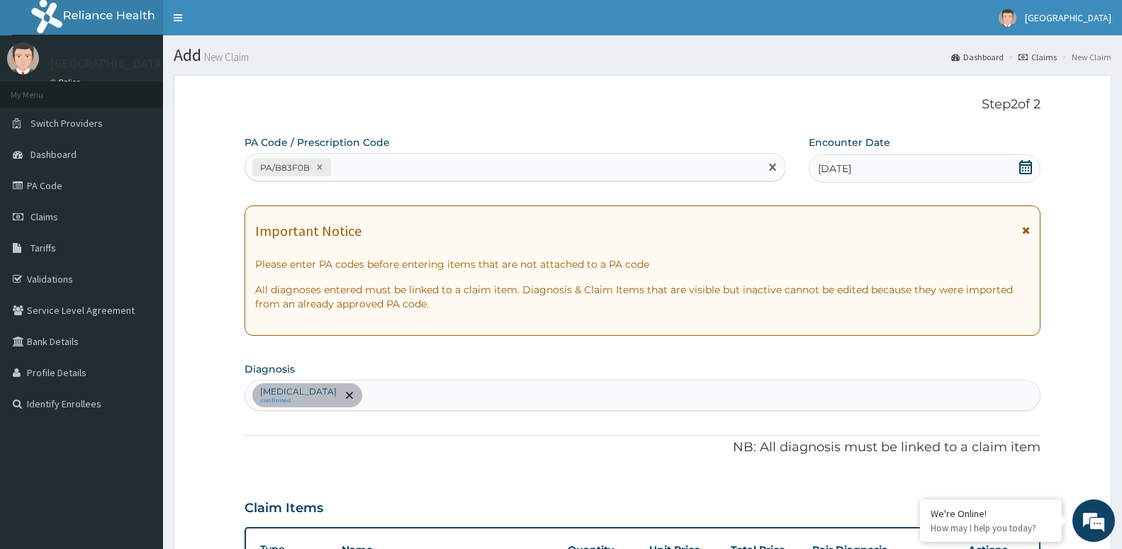
click at [395, 172] on div "PA/B83F0B" at bounding box center [502, 167] width 514 height 23
type input "PA/43366E"
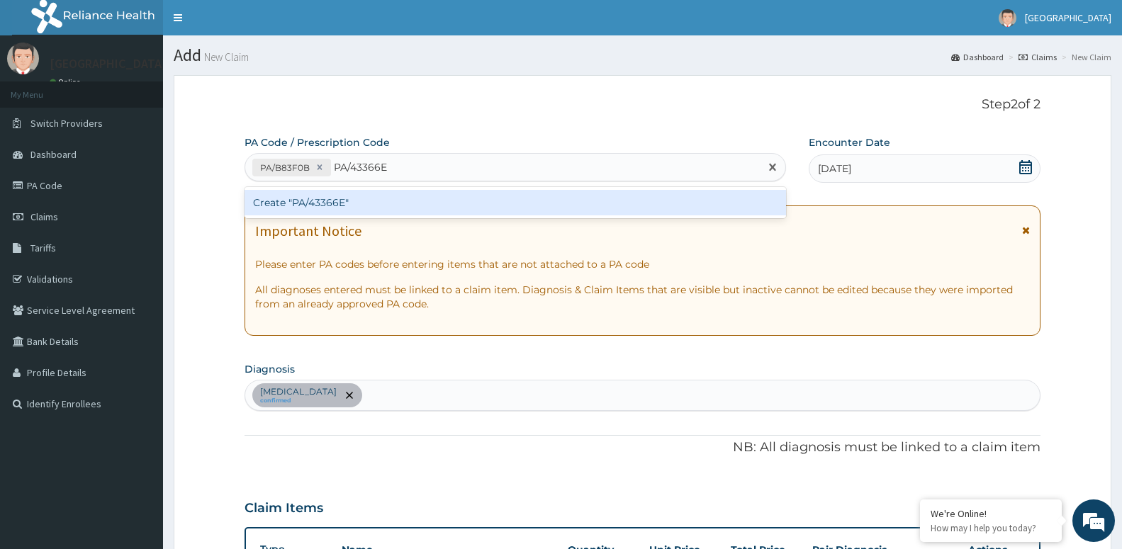
click at [344, 195] on div "Create "PA/43366E"" at bounding box center [514, 203] width 541 height 26
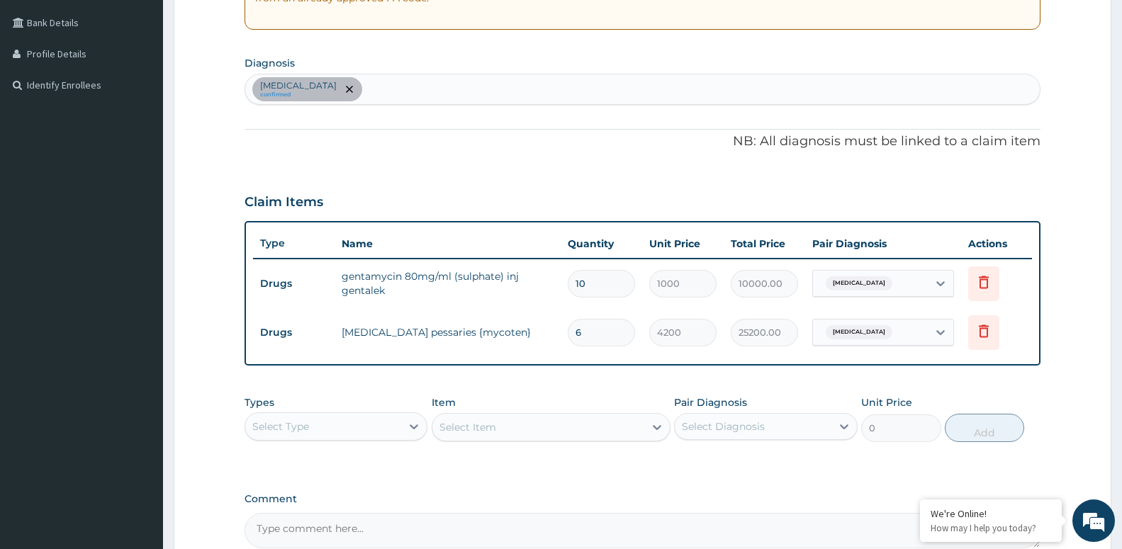
scroll to position [333, 0]
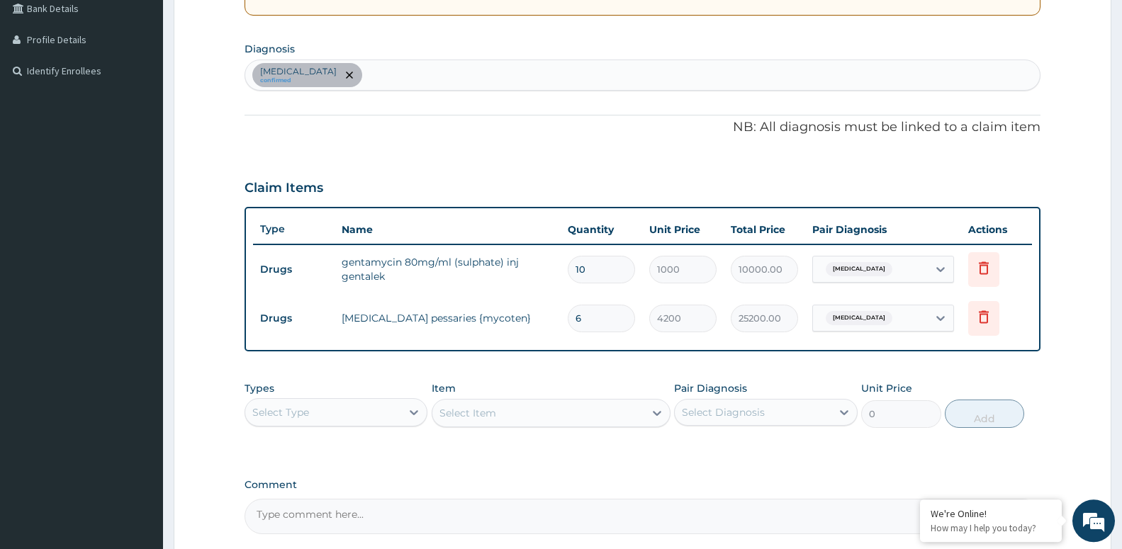
click at [359, 419] on div "Select Type" at bounding box center [323, 412] width 156 height 23
click at [319, 504] on div "Procedures" at bounding box center [335, 499] width 183 height 26
click at [594, 316] on input "6" at bounding box center [601, 319] width 67 height 28
type input "0.00"
type input "2"
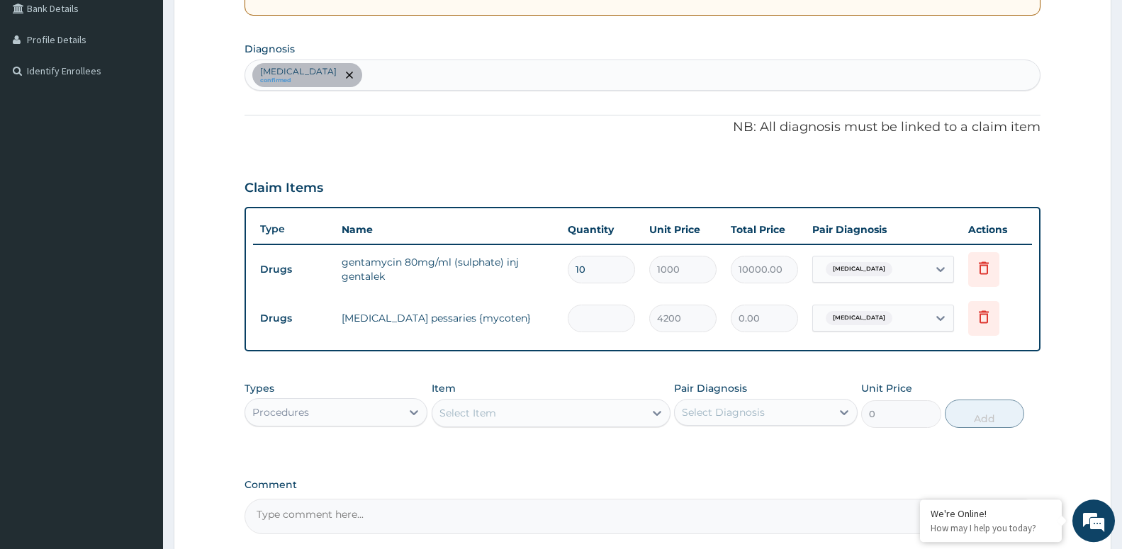
type input "8400.00"
type input "0.00"
type input "3"
type input "12600.00"
type input "3"
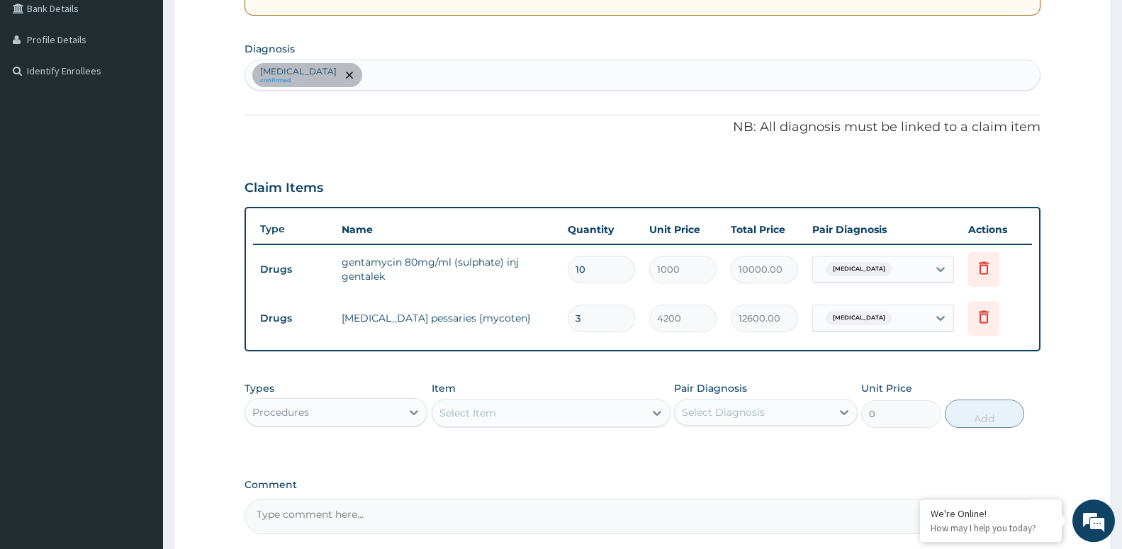
click at [389, 407] on div "Procedures" at bounding box center [323, 412] width 156 height 23
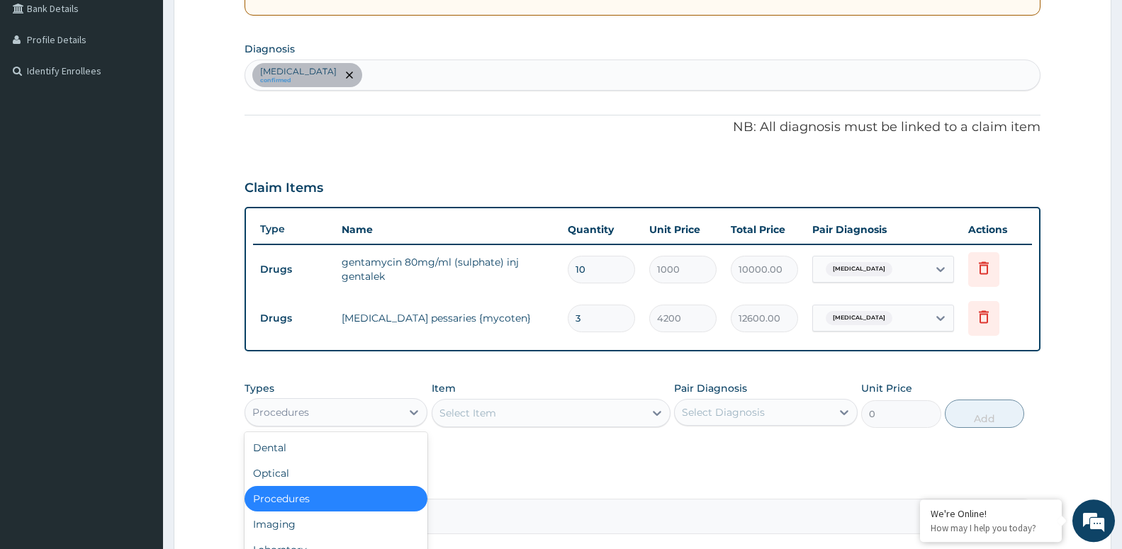
drag, startPoint x: 752, startPoint y: 414, endPoint x: 750, endPoint y: 424, distance: 9.5
click at [750, 415] on div "Select Diagnosis" at bounding box center [723, 412] width 83 height 14
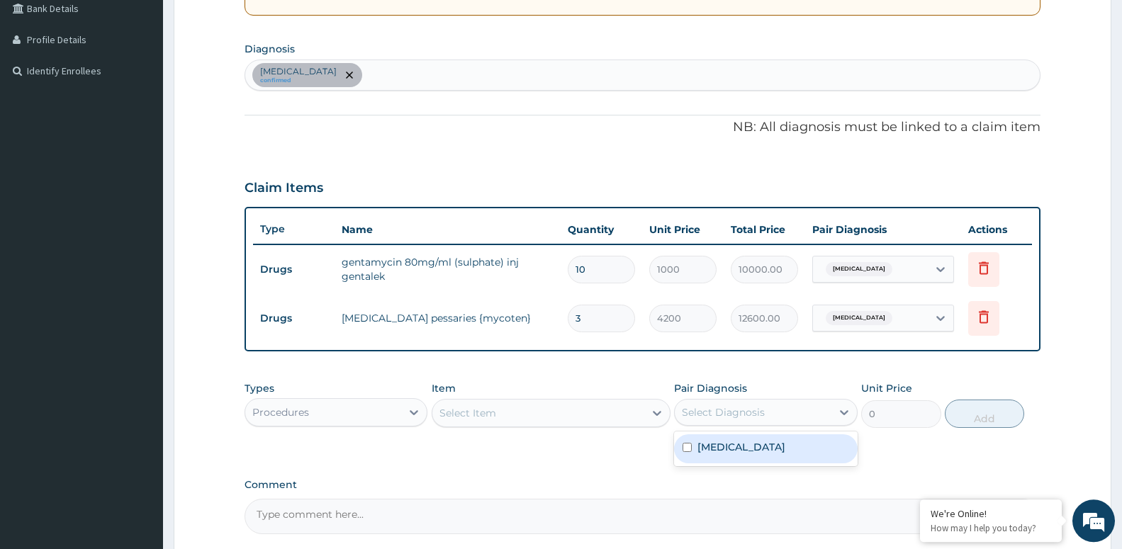
drag, startPoint x: 760, startPoint y: 450, endPoint x: 626, endPoint y: 437, distance: 134.5
click at [759, 450] on div "Candidiasis" at bounding box center [765, 448] width 183 height 29
checkbox input "true"
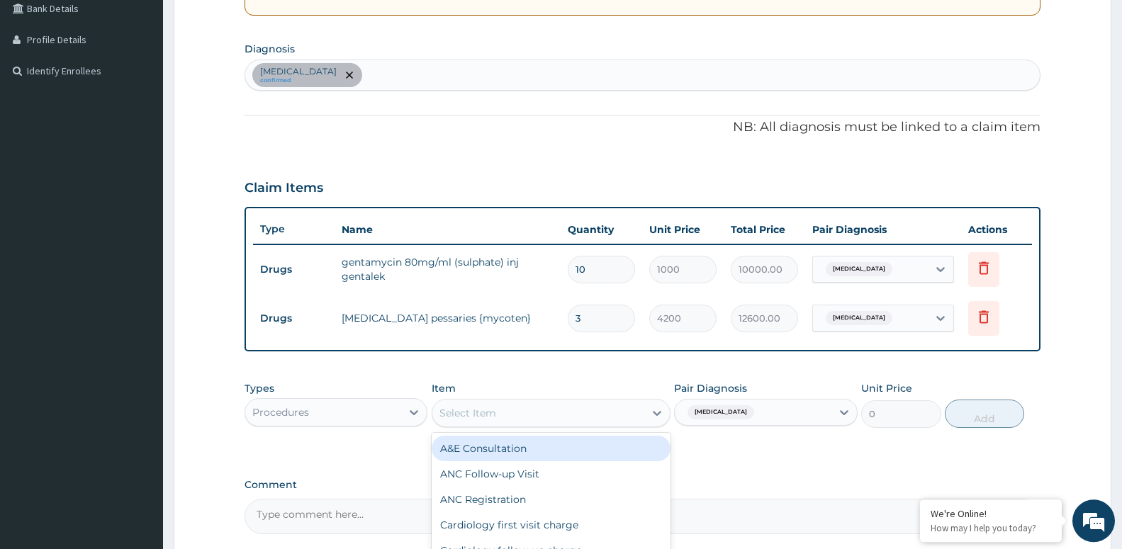
drag, startPoint x: 553, startPoint y: 419, endPoint x: 546, endPoint y: 387, distance: 32.7
click at [553, 417] on div "Select Item" at bounding box center [538, 413] width 212 height 23
type input "OPD"
click at [519, 459] on div "OPD / GP Consultation" at bounding box center [550, 449] width 239 height 26
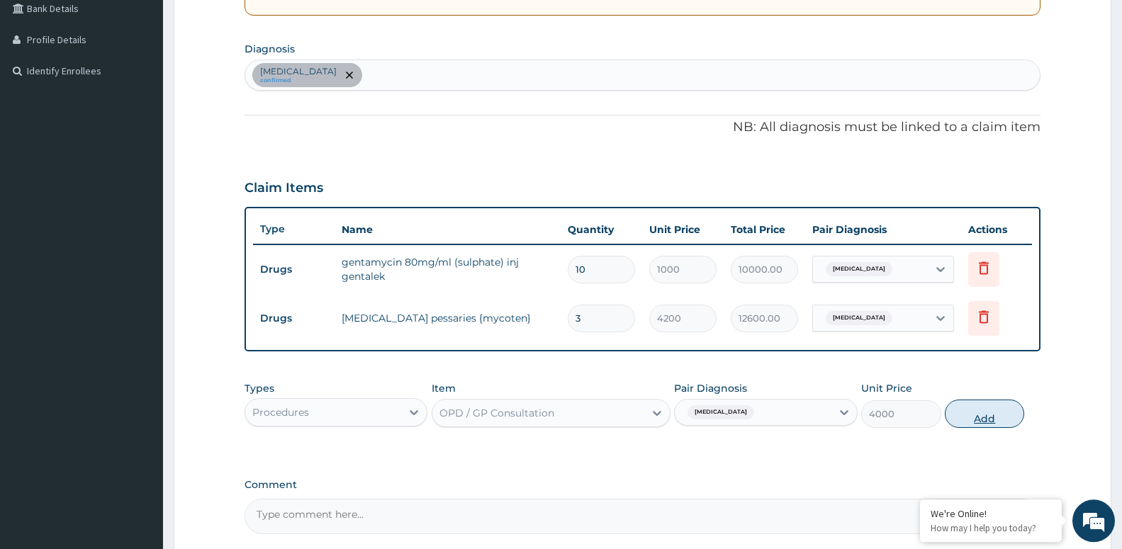
click at [978, 409] on button "Add" at bounding box center [983, 414] width 79 height 28
type input "0"
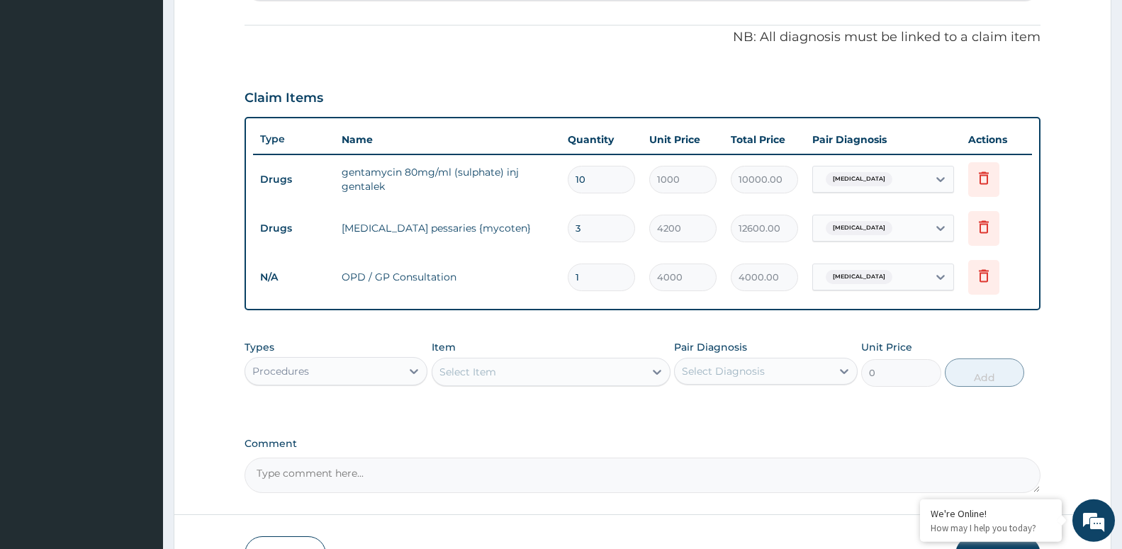
scroll to position [516, 0]
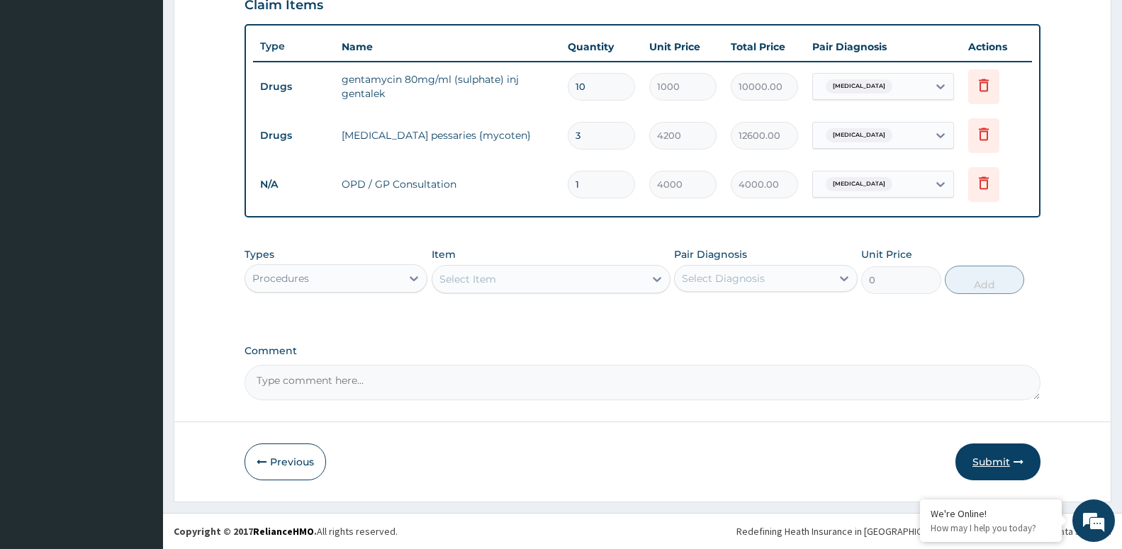
click at [986, 460] on button "Submit" at bounding box center [997, 462] width 85 height 37
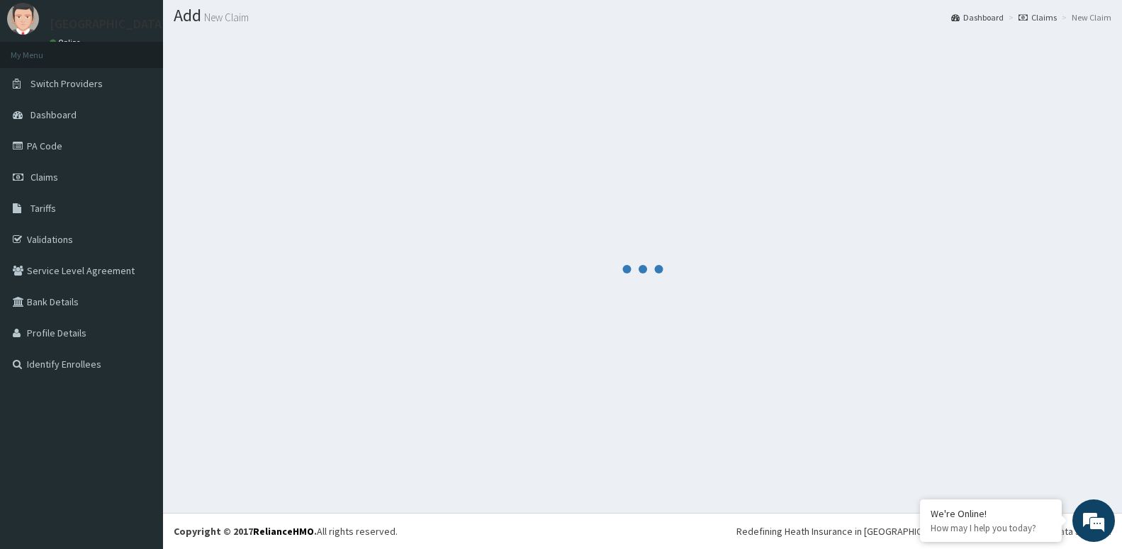
scroll to position [40, 0]
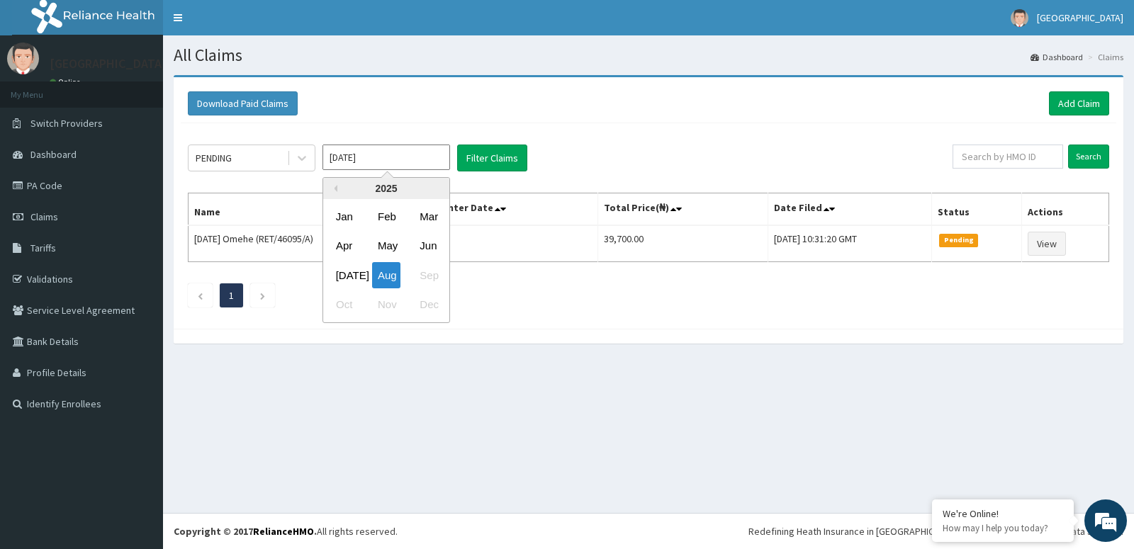
click at [431, 165] on input "[DATE]" at bounding box center [386, 158] width 128 height 26
click at [399, 240] on div "May" at bounding box center [386, 246] width 28 height 26
type input "[DATE]"
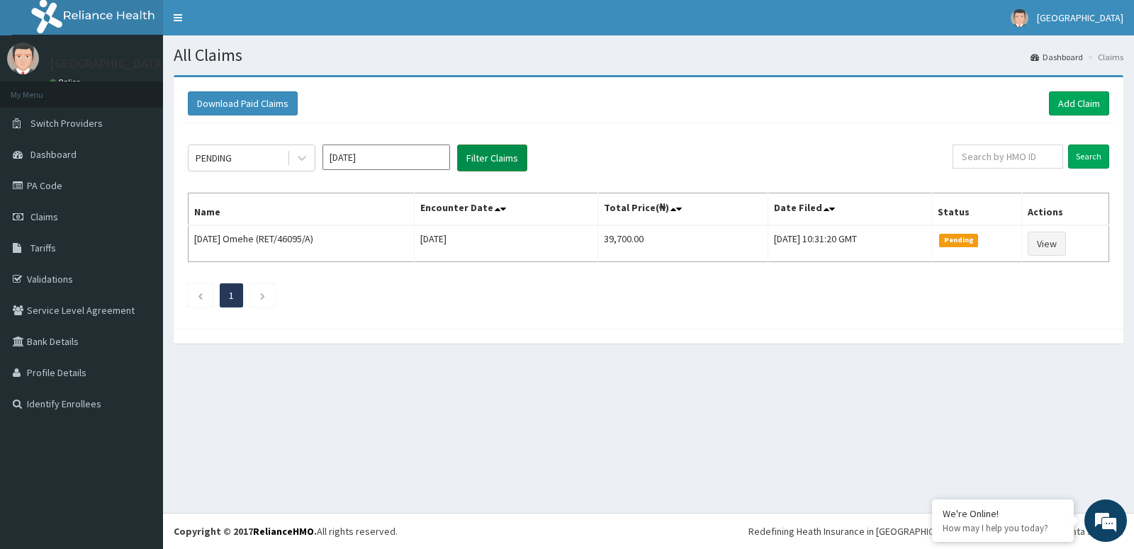
click at [501, 157] on button "Filter Claims" at bounding box center [492, 158] width 70 height 27
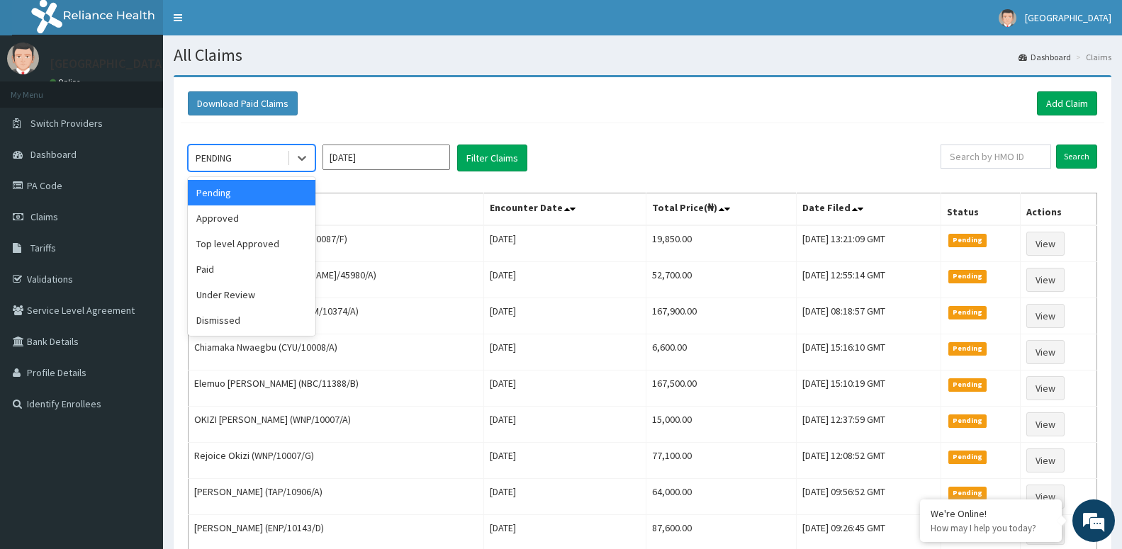
click at [283, 155] on div "PENDING" at bounding box center [237, 158] width 98 height 23
click at [285, 224] on div "Approved" at bounding box center [252, 218] width 128 height 26
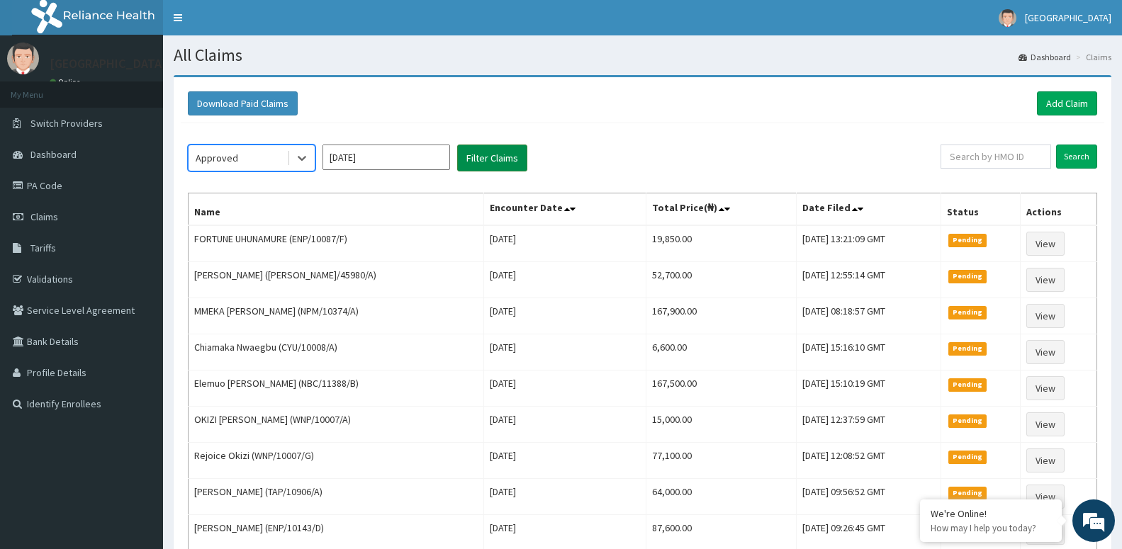
click at [465, 164] on button "Filter Claims" at bounding box center [492, 158] width 70 height 27
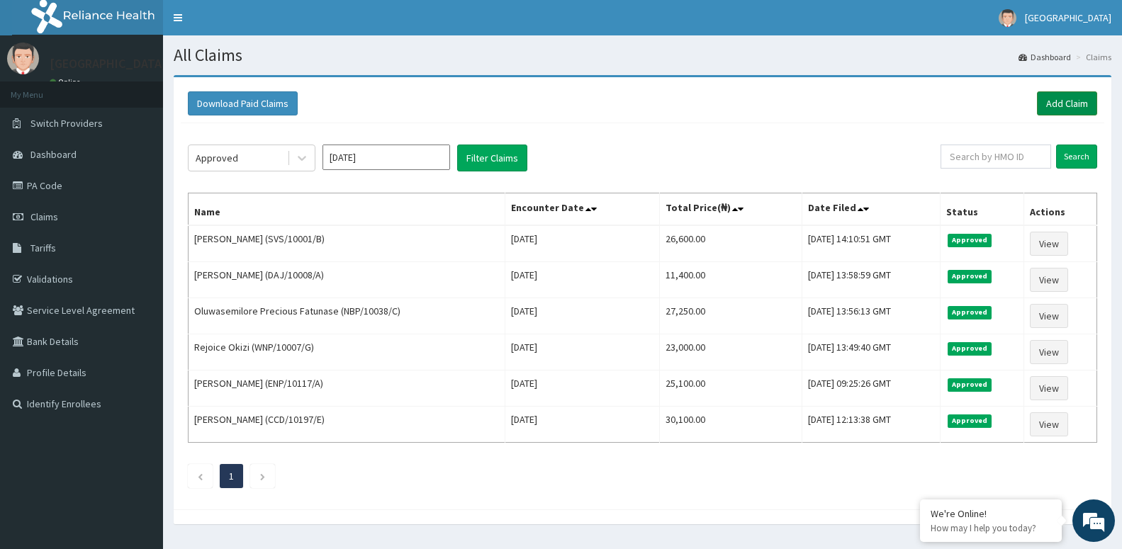
click at [1076, 101] on link "Add Claim" at bounding box center [1067, 103] width 60 height 24
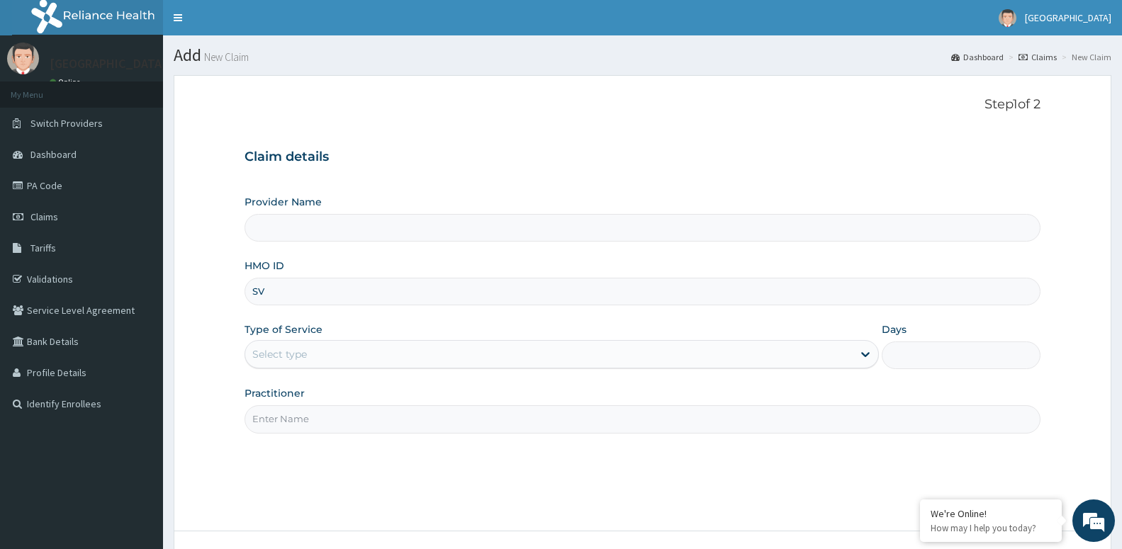
type input "SVS"
type input "[GEOGRAPHIC_DATA] -ASABA"
type input "SVS/10001/B"
click at [322, 354] on div "Select type" at bounding box center [548, 354] width 607 height 23
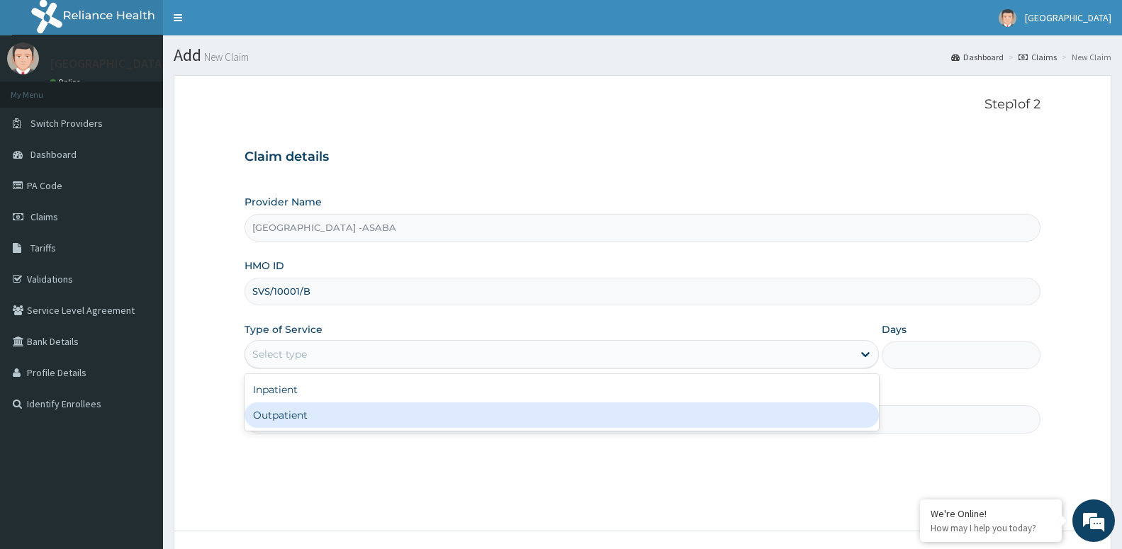
click at [325, 410] on div "Outpatient" at bounding box center [561, 415] width 634 height 26
type input "1"
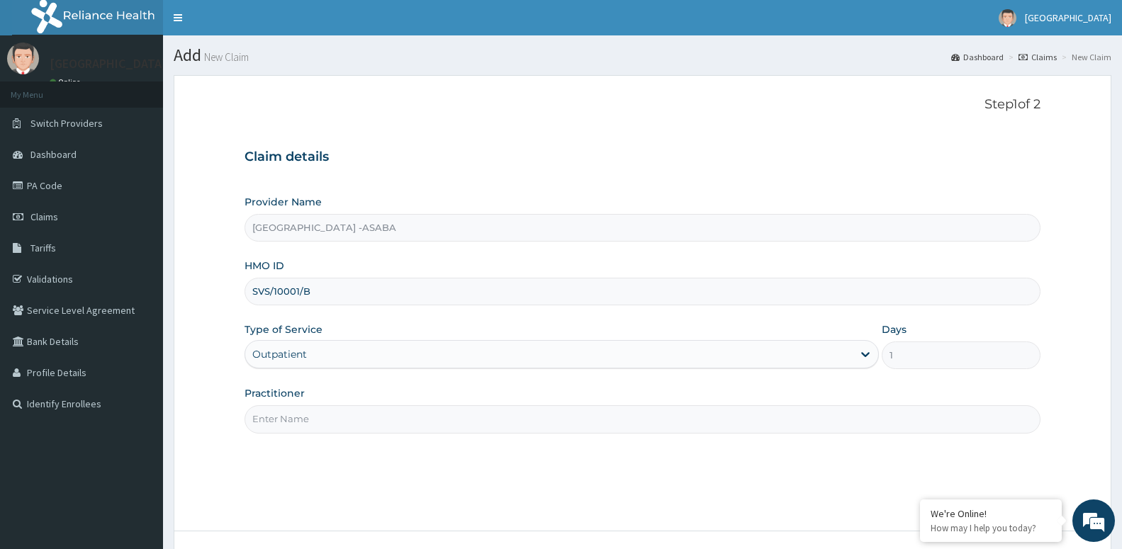
click at [332, 410] on input "Practitioner" at bounding box center [642, 419] width 796 height 28
paste input "[PERSON_NAME]"
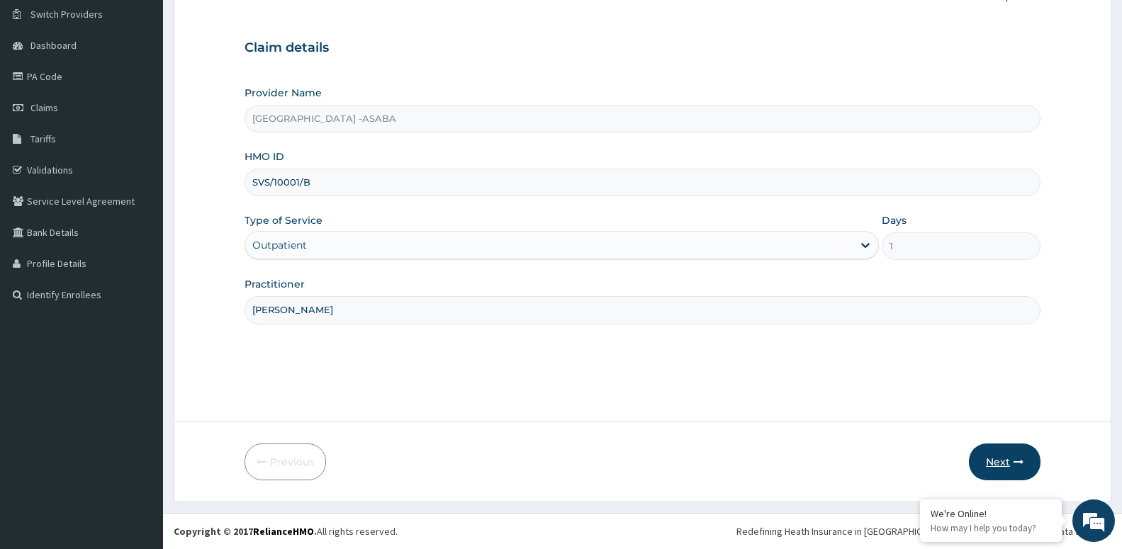
type input "[PERSON_NAME]"
click at [1022, 453] on button "Next" at bounding box center [1005, 462] width 72 height 37
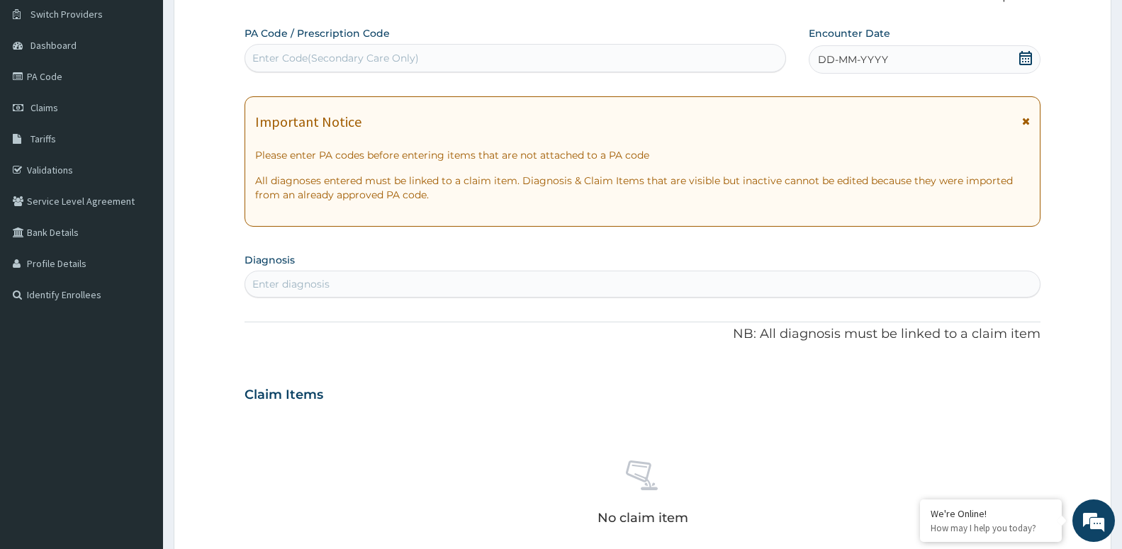
click at [373, 61] on div "Enter Code(Secondary Care Only)" at bounding box center [335, 58] width 166 height 14
type input "PA/43366E"
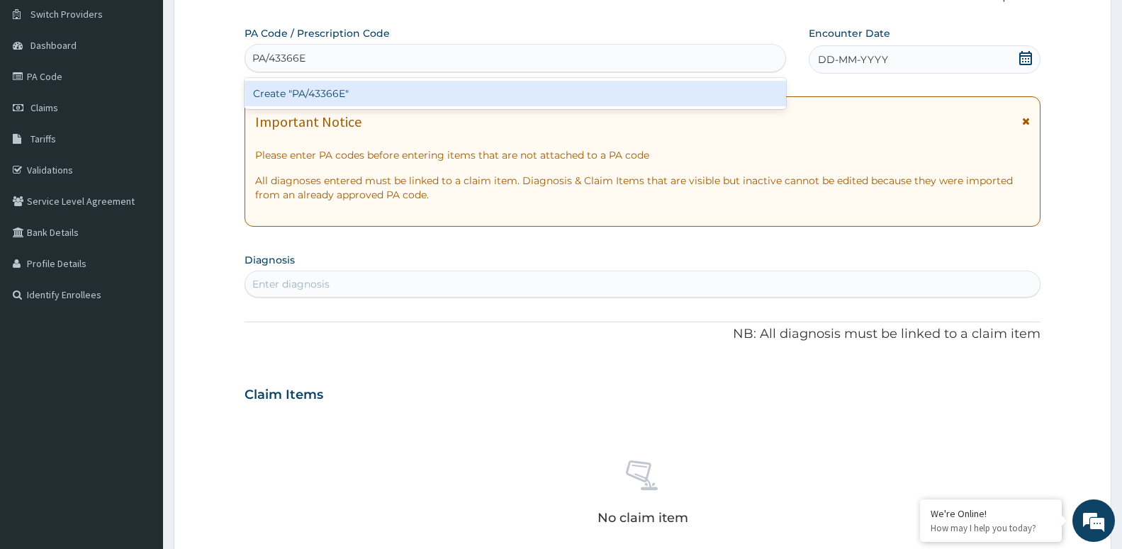
click at [381, 91] on div "Create "PA/43366E"" at bounding box center [514, 94] width 541 height 26
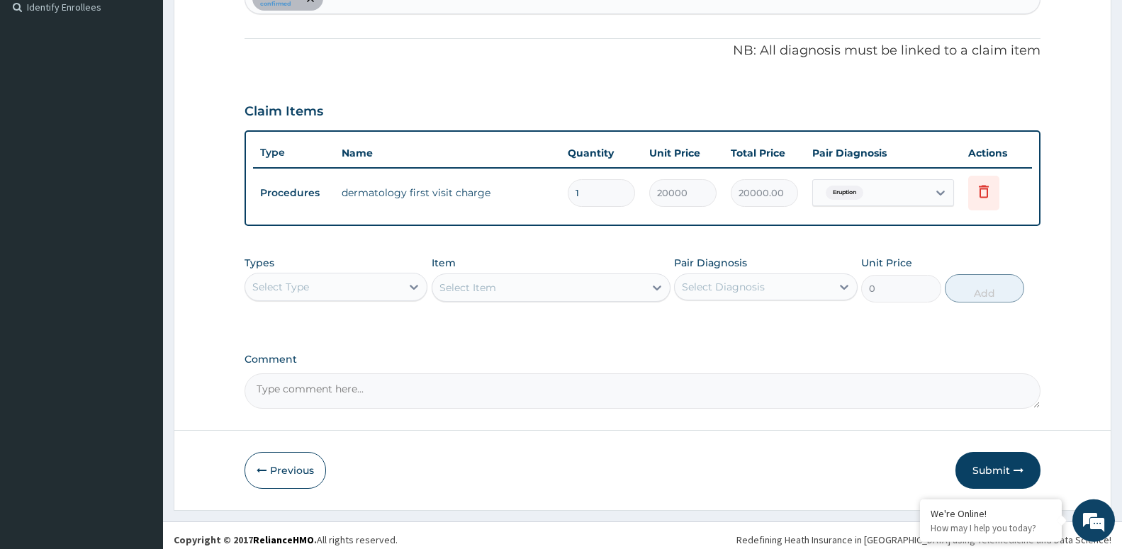
scroll to position [398, 0]
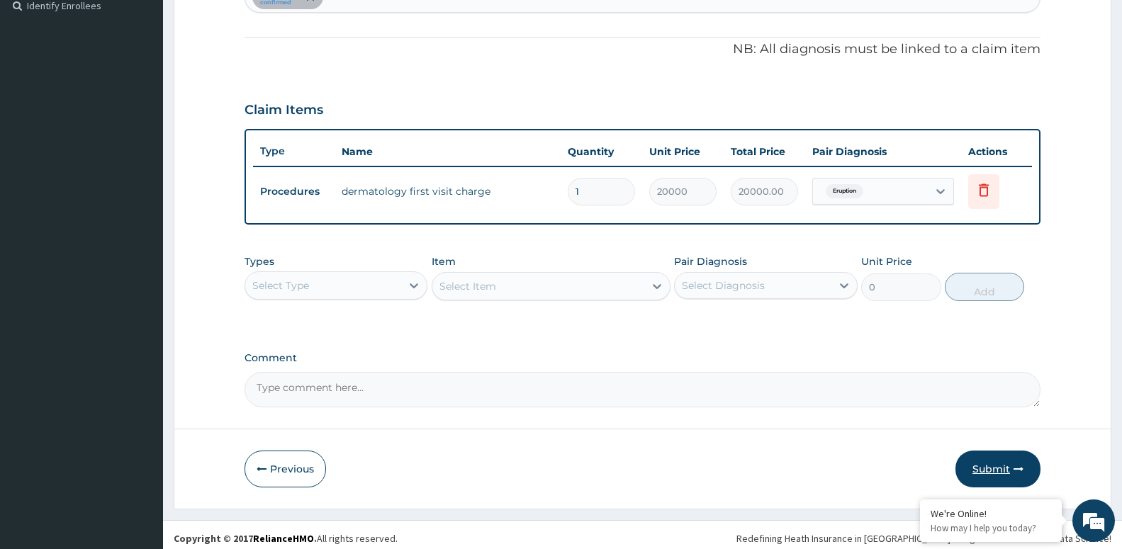
click at [996, 459] on button "Submit" at bounding box center [997, 469] width 85 height 37
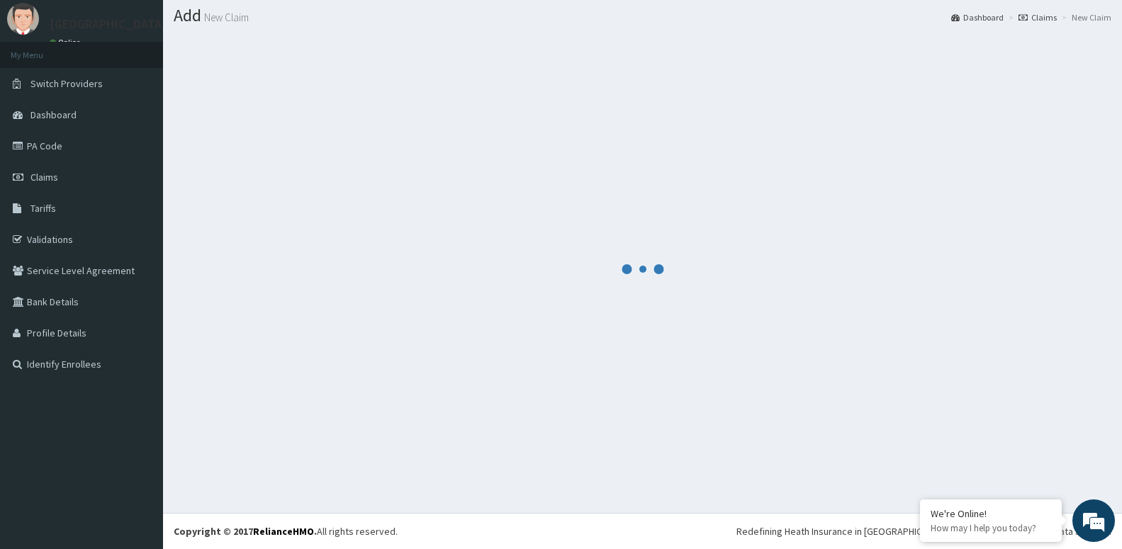
scroll to position [40, 0]
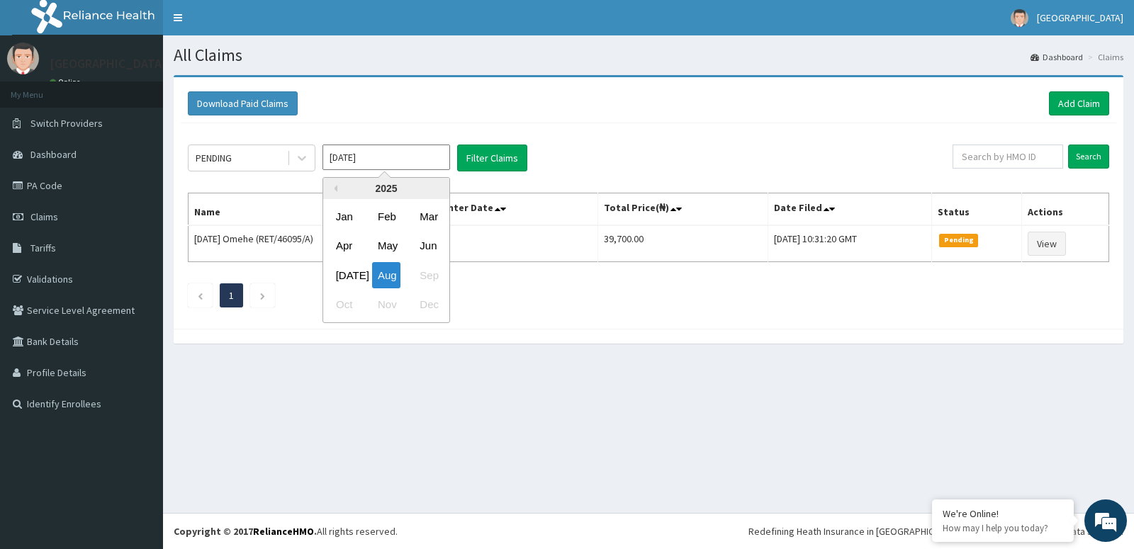
click at [418, 145] on input "[DATE]" at bounding box center [386, 158] width 128 height 26
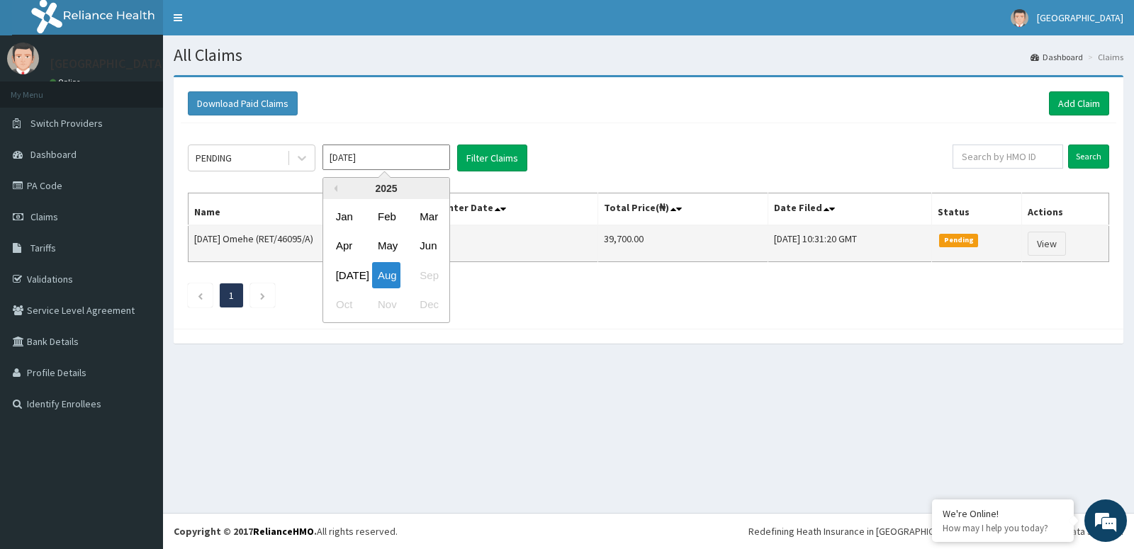
click at [395, 254] on div "May" at bounding box center [386, 246] width 28 height 26
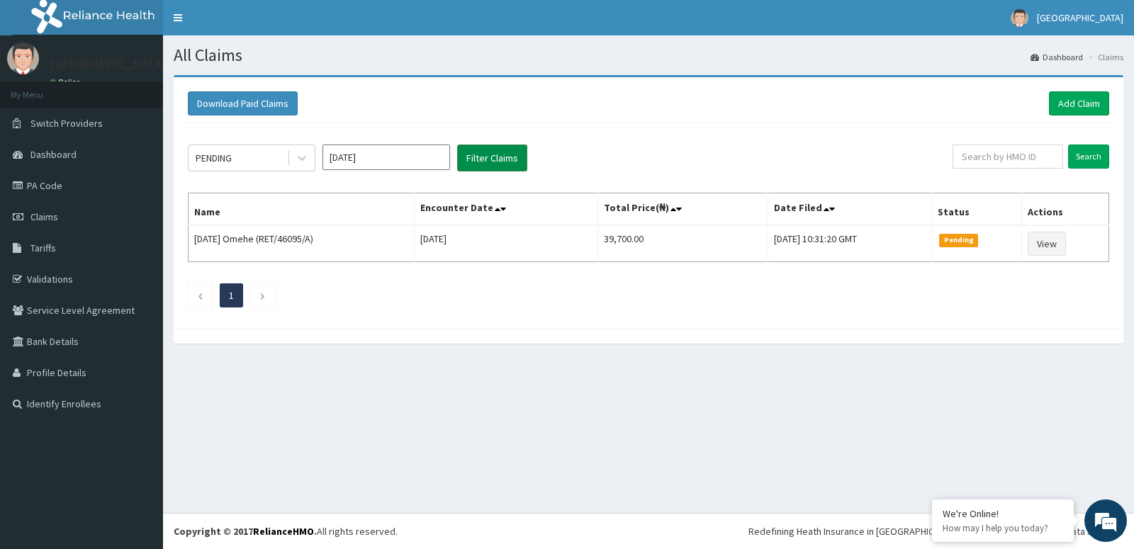
click at [497, 146] on button "Filter Claims" at bounding box center [492, 158] width 70 height 27
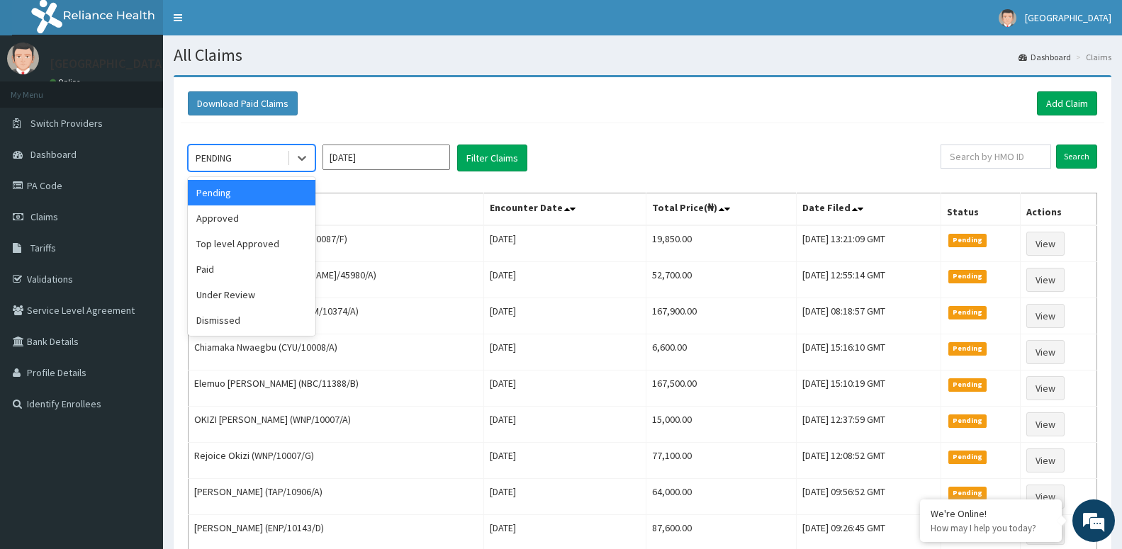
click at [244, 158] on div "PENDING" at bounding box center [237, 158] width 98 height 23
click at [254, 219] on div "Approved" at bounding box center [252, 218] width 128 height 26
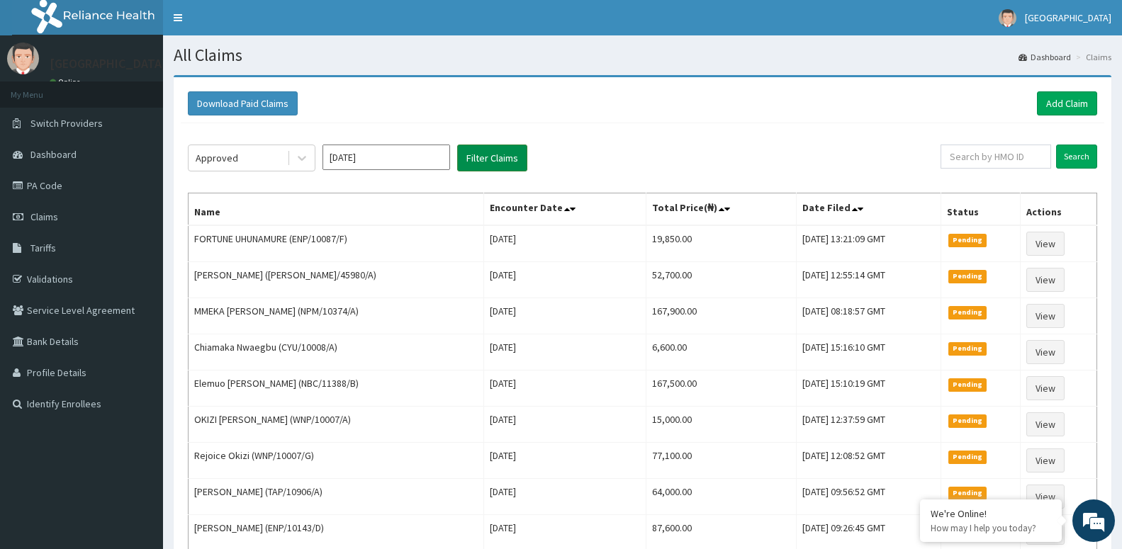
click at [470, 151] on button "Filter Claims" at bounding box center [492, 158] width 70 height 27
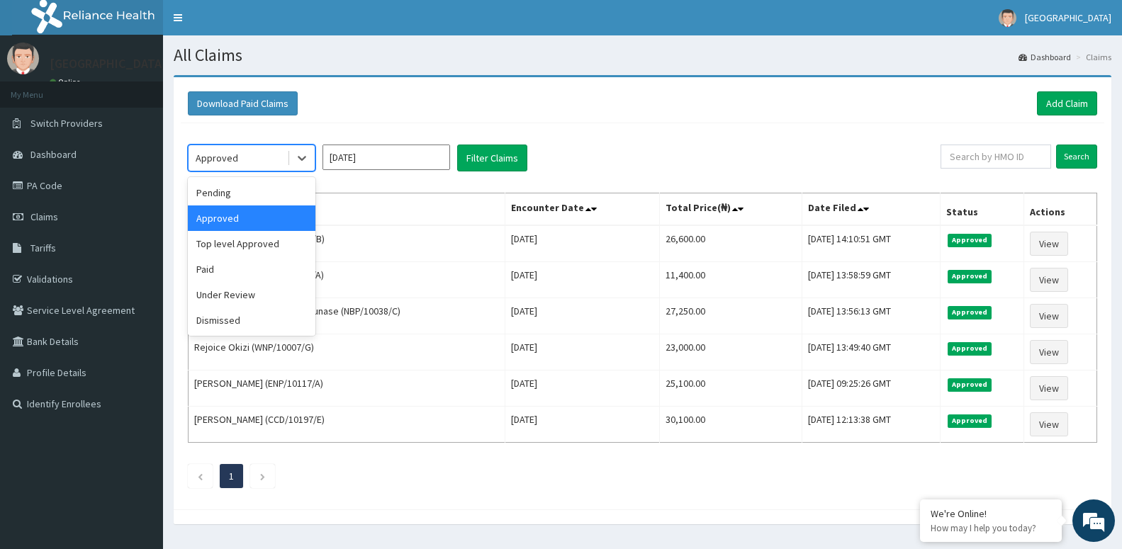
click at [256, 157] on div "Approved" at bounding box center [237, 158] width 98 height 23
click at [240, 303] on div "Under Review" at bounding box center [252, 295] width 128 height 26
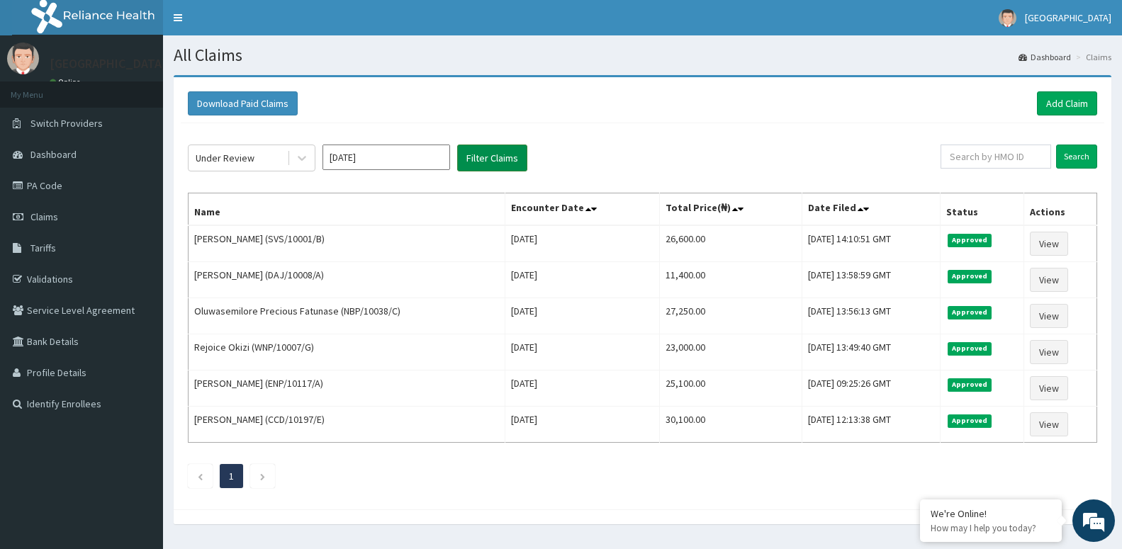
click at [463, 160] on button "Filter Claims" at bounding box center [492, 158] width 70 height 27
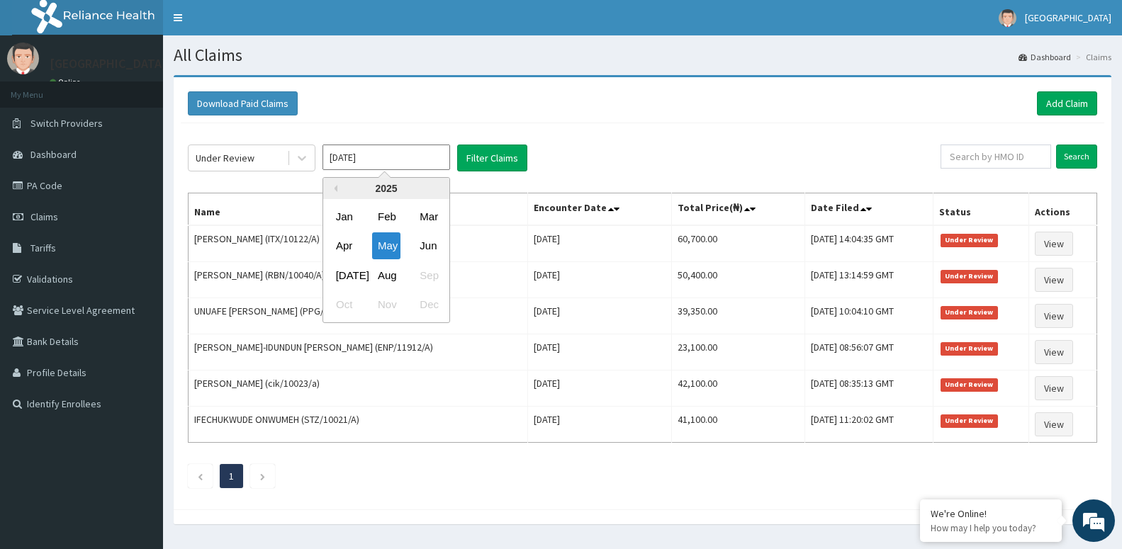
click at [344, 166] on input "[DATE]" at bounding box center [386, 158] width 128 height 26
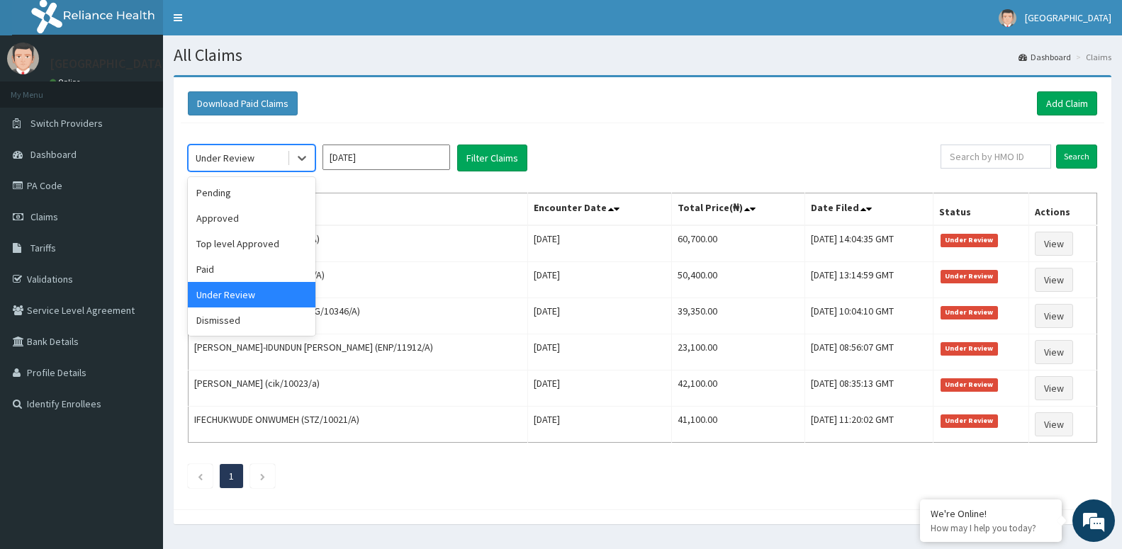
click at [225, 158] on div "Under Review" at bounding box center [225, 158] width 59 height 14
click at [254, 219] on div "Approved" at bounding box center [252, 218] width 128 height 26
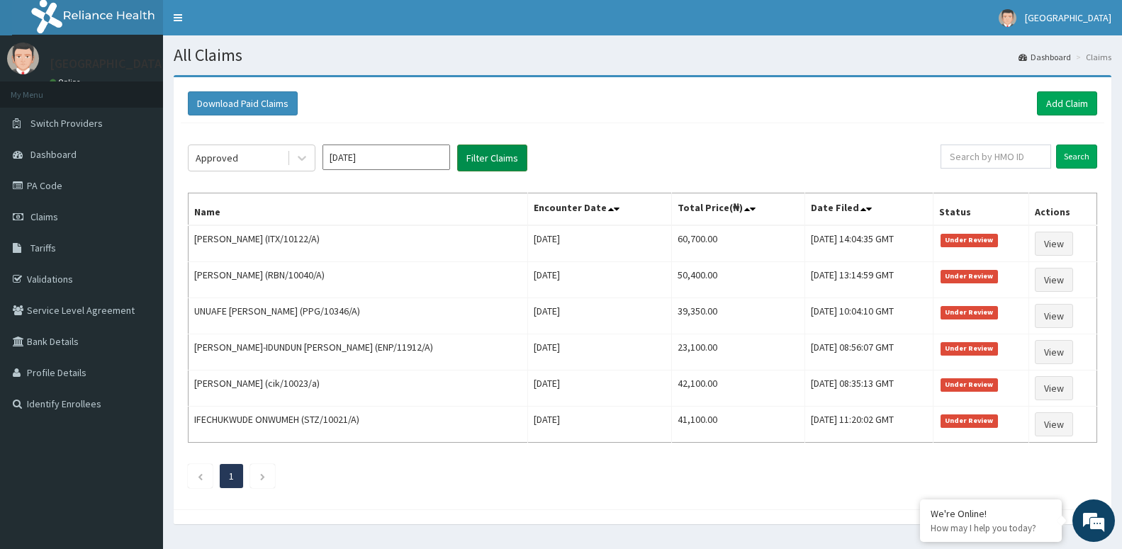
click at [497, 157] on button "Filter Claims" at bounding box center [492, 158] width 70 height 27
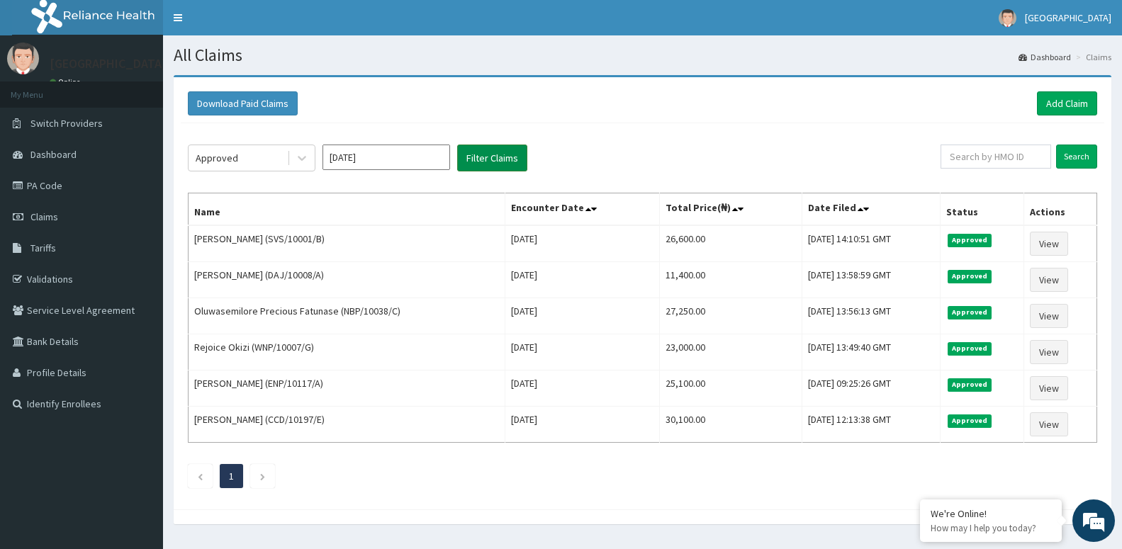
click at [497, 157] on button "Filter Claims" at bounding box center [492, 158] width 70 height 27
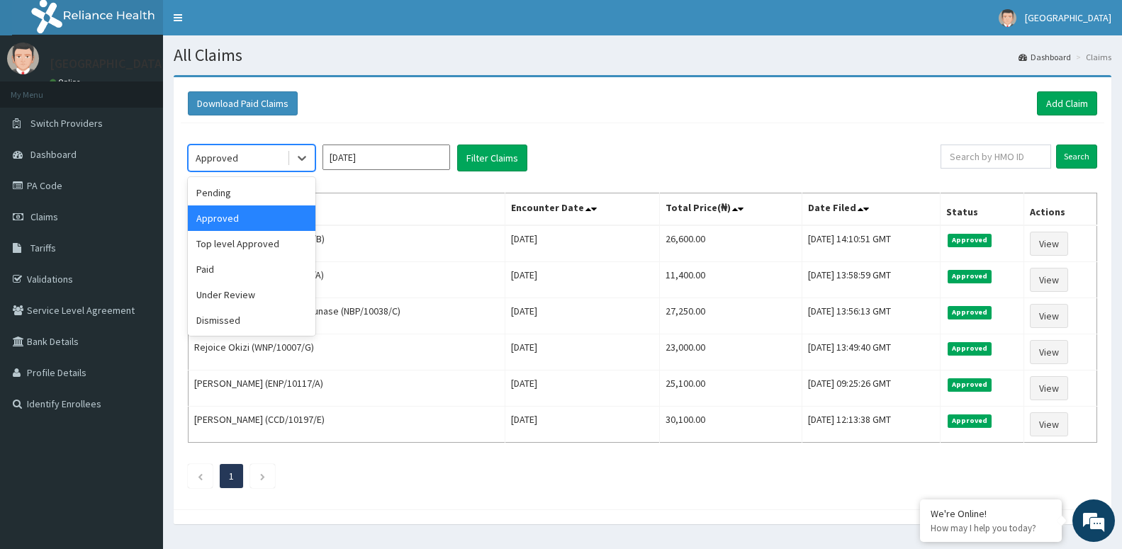
click at [278, 155] on div "Approved" at bounding box center [237, 158] width 98 height 23
click at [243, 204] on div "Pending" at bounding box center [252, 193] width 128 height 26
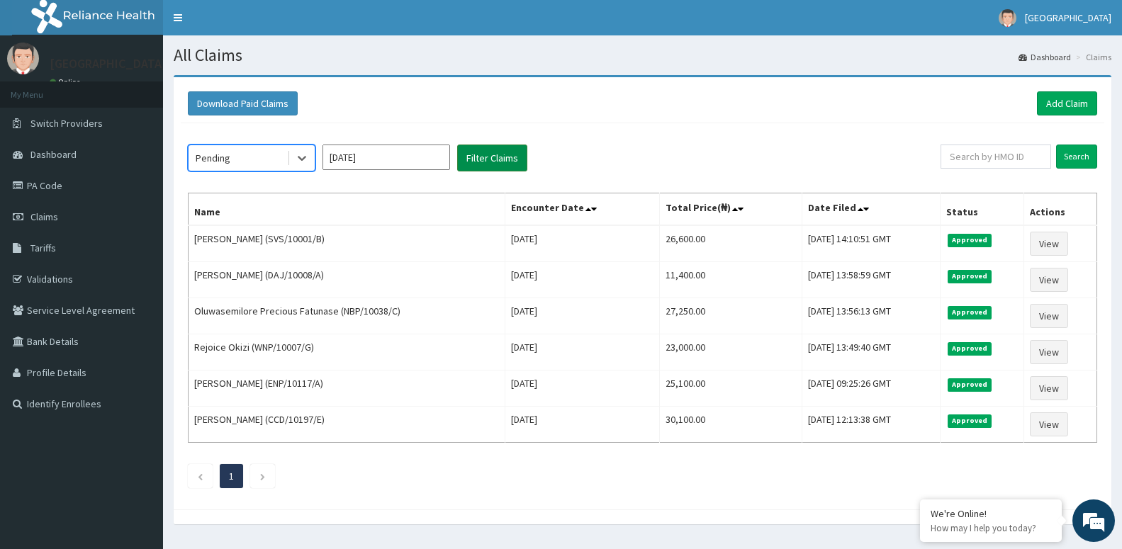
click at [517, 154] on button "Filter Claims" at bounding box center [492, 158] width 70 height 27
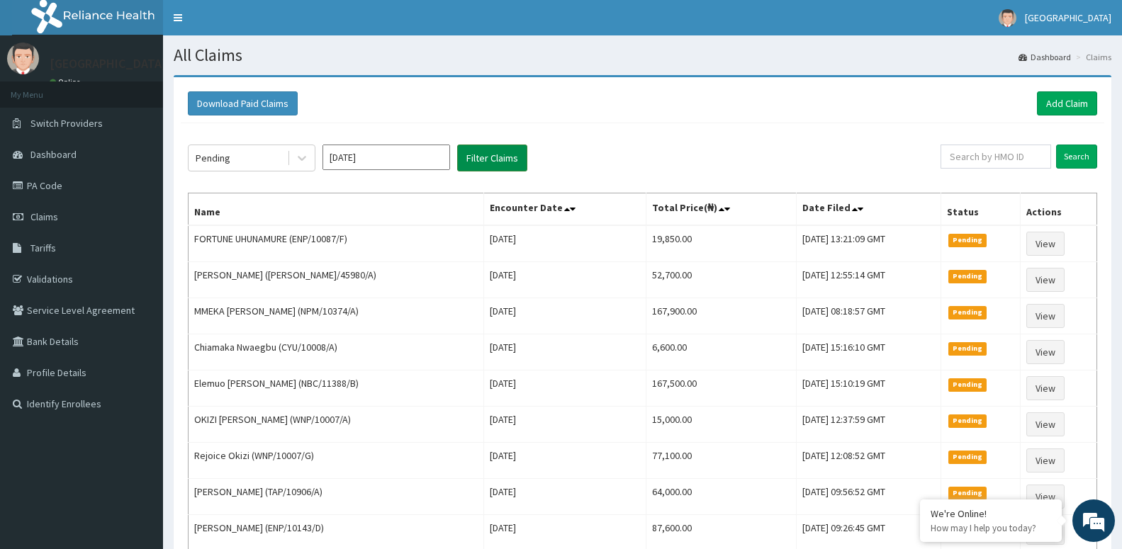
click at [514, 154] on button "Filter Claims" at bounding box center [492, 158] width 70 height 27
click at [363, 154] on input "May 2025" at bounding box center [386, 158] width 128 height 26
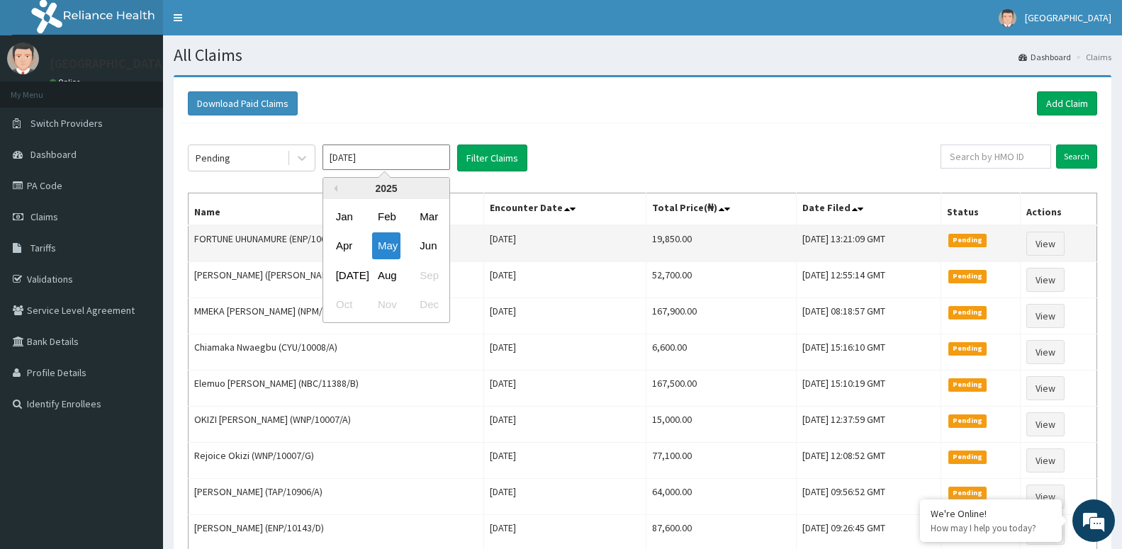
click at [349, 248] on div "Apr" at bounding box center [344, 246] width 28 height 26
type input "Apr 2025"
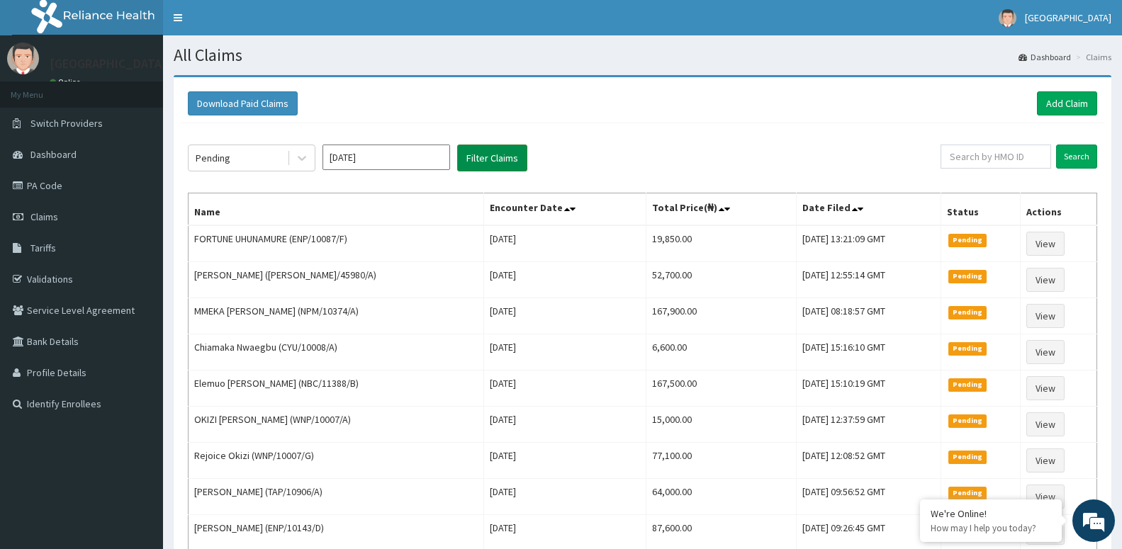
click at [504, 152] on button "Filter Claims" at bounding box center [492, 158] width 70 height 27
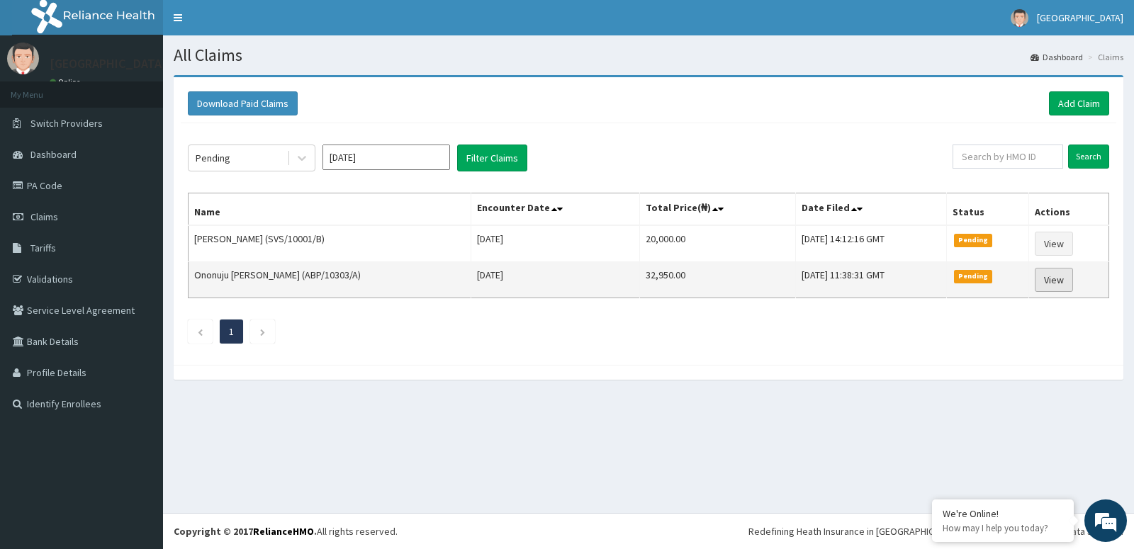
click at [1051, 279] on link "View" at bounding box center [1053, 280] width 38 height 24
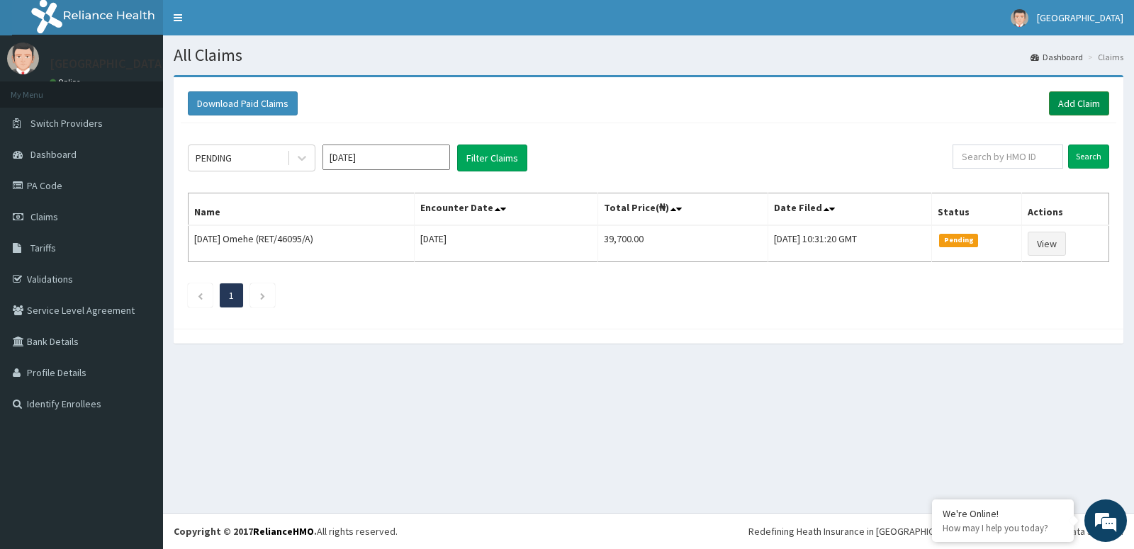
click at [1084, 96] on link "Add Claim" at bounding box center [1079, 103] width 60 height 24
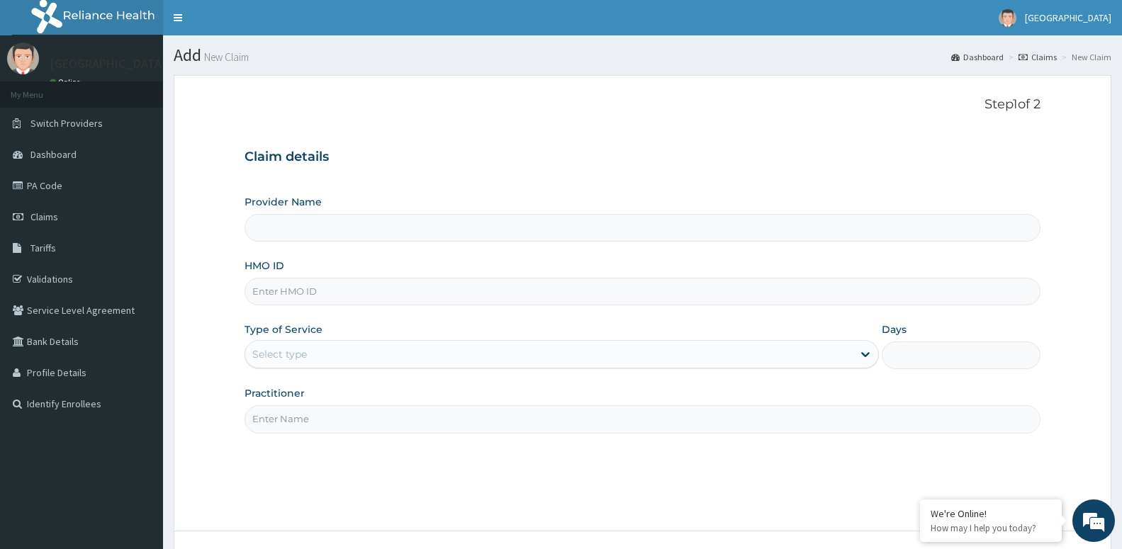
type input "[GEOGRAPHIC_DATA] -ASABA"
click at [458, 288] on input "HMO ID" at bounding box center [642, 292] width 796 height 28
type input "SVS/10001/A"
click at [330, 359] on div "Select type" at bounding box center [548, 354] width 607 height 23
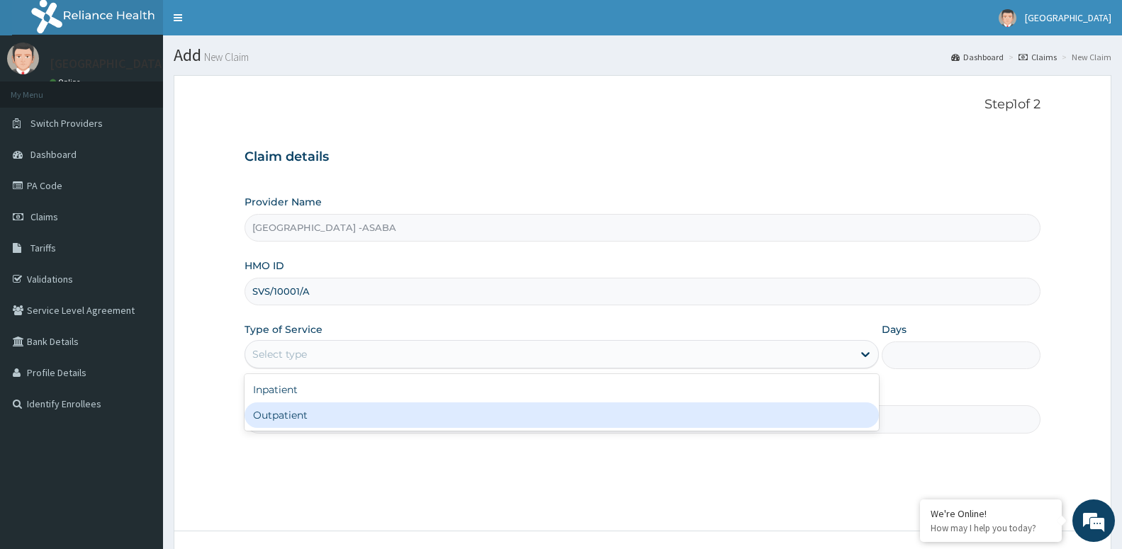
drag, startPoint x: 327, startPoint y: 417, endPoint x: 327, endPoint y: 425, distance: 7.8
click at [327, 425] on div "Outpatient" at bounding box center [561, 415] width 634 height 26
type input "1"
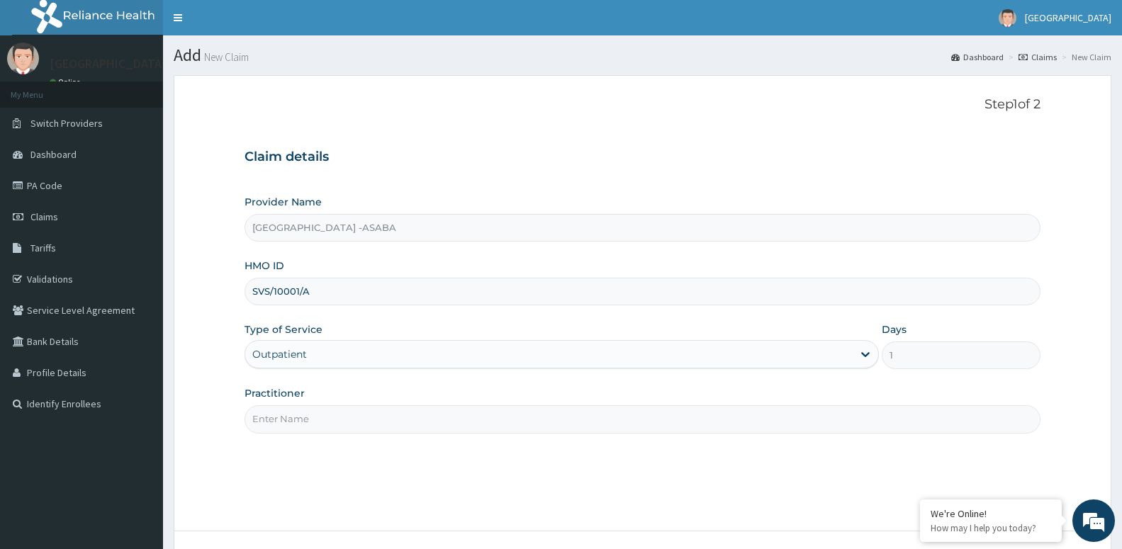
click at [330, 421] on input "Practitioner" at bounding box center [642, 419] width 796 height 28
paste input "[PERSON_NAME]"
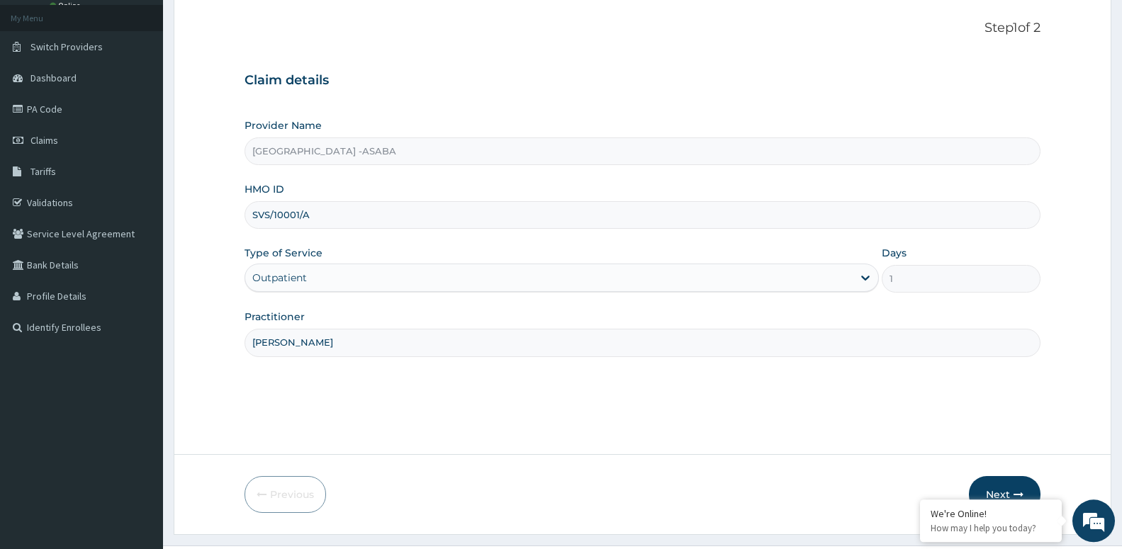
scroll to position [109, 0]
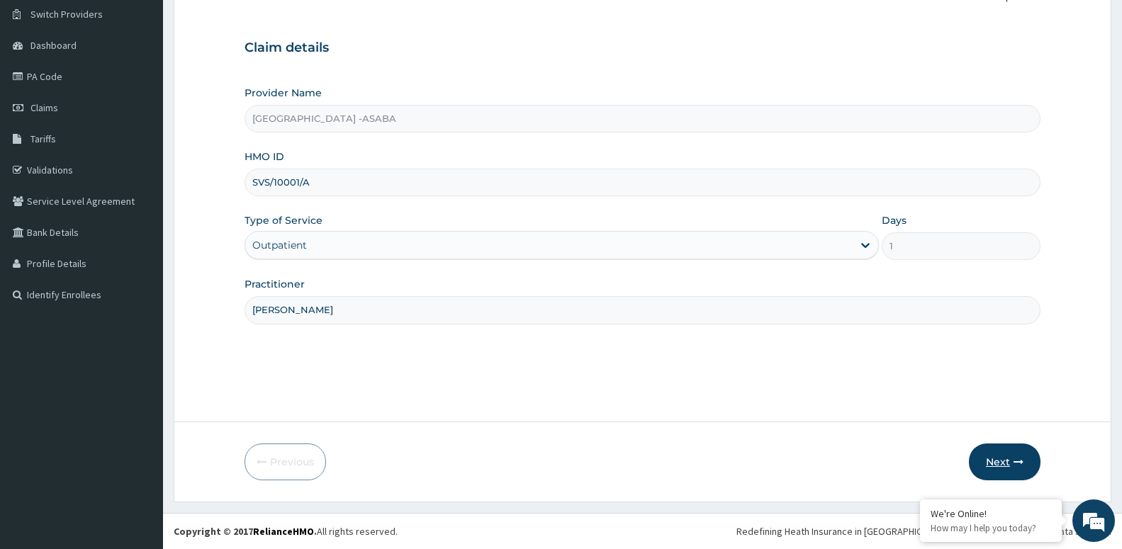
type input "[PERSON_NAME]"
click at [1007, 461] on button "Next" at bounding box center [1005, 462] width 72 height 37
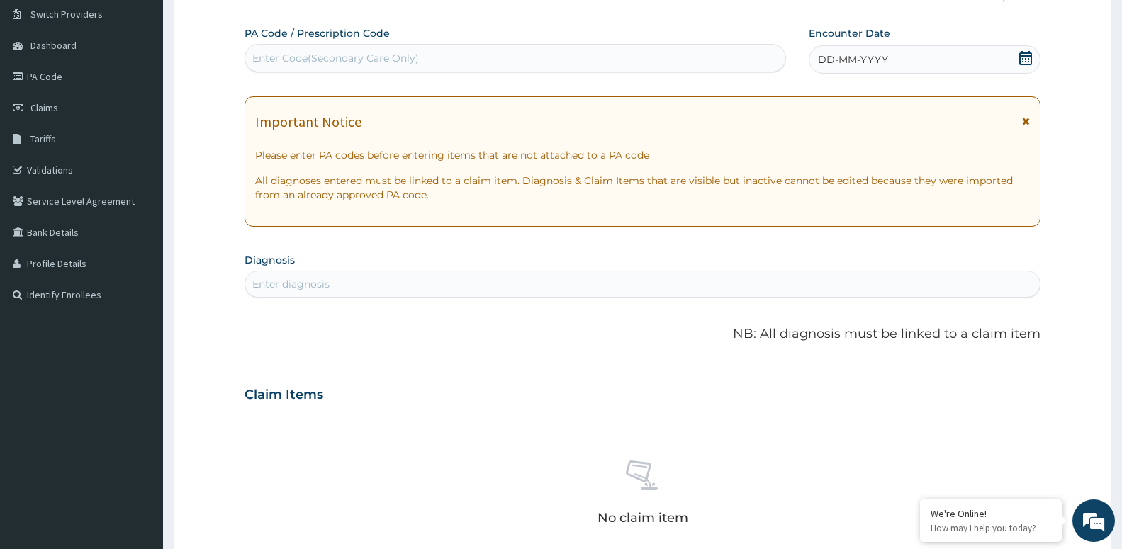
click at [348, 47] on div "Enter Code(Secondary Care Only)" at bounding box center [515, 58] width 540 height 23
type input "PA/5D64FE"
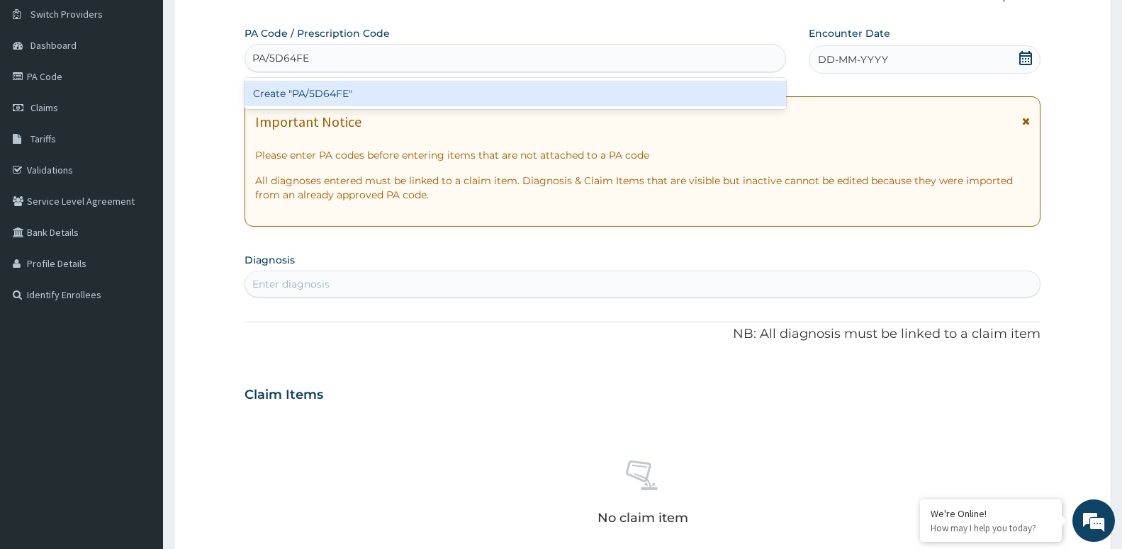
click at [333, 99] on div "Create "PA/5D64FE"" at bounding box center [514, 94] width 541 height 26
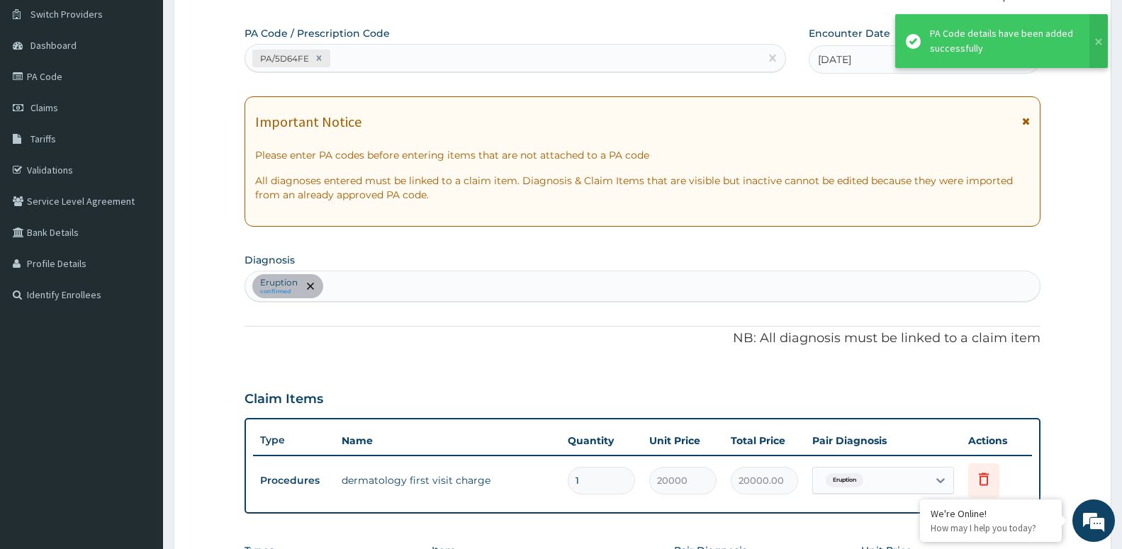
click at [359, 64] on div "PA/5D64FE" at bounding box center [502, 58] width 514 height 23
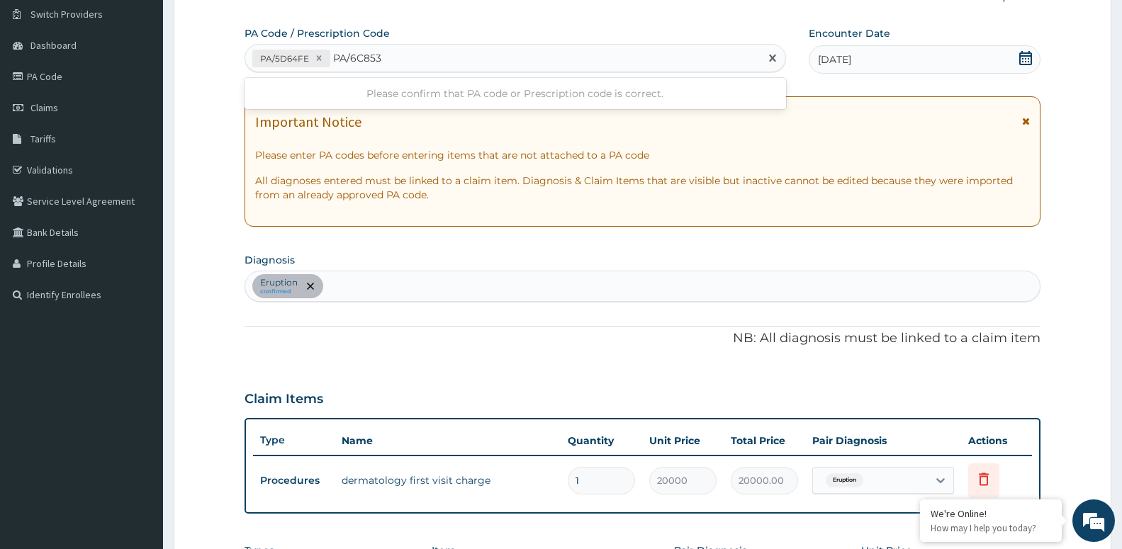
type input "PA/6C8539"
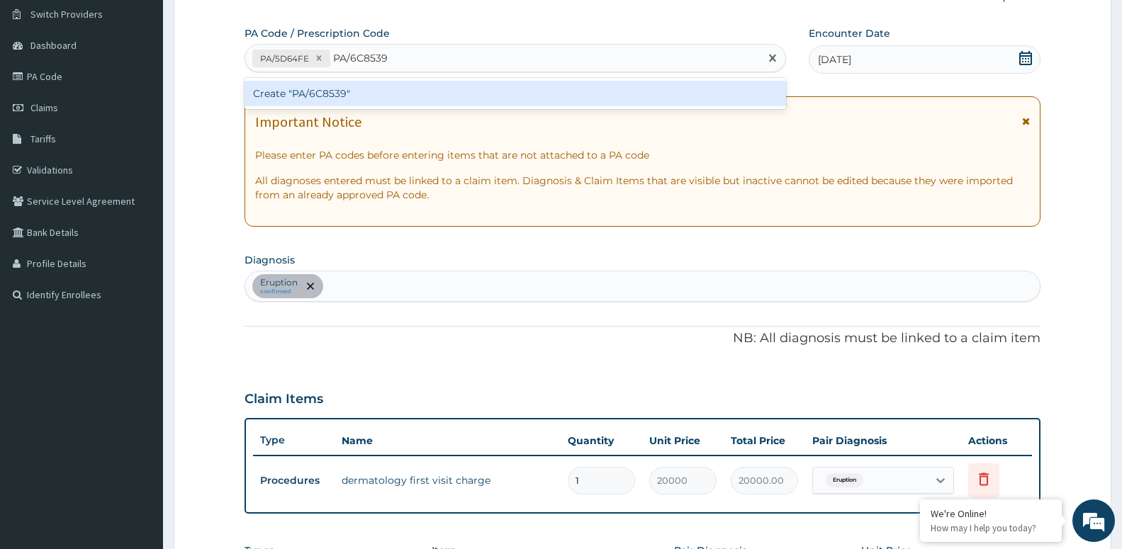
click at [351, 95] on div "Create "PA/6C8539"" at bounding box center [514, 94] width 541 height 26
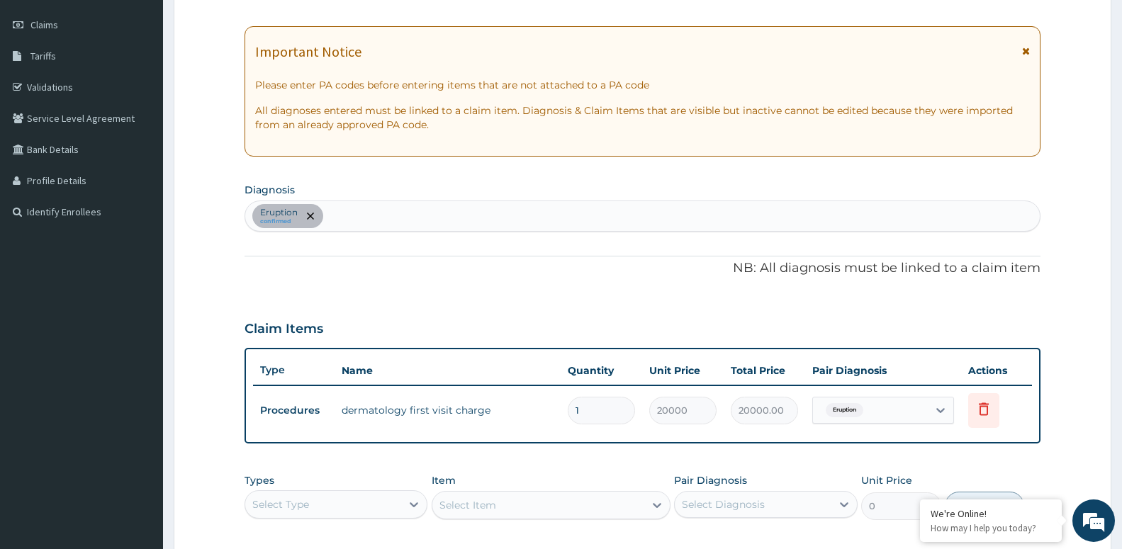
scroll to position [398, 0]
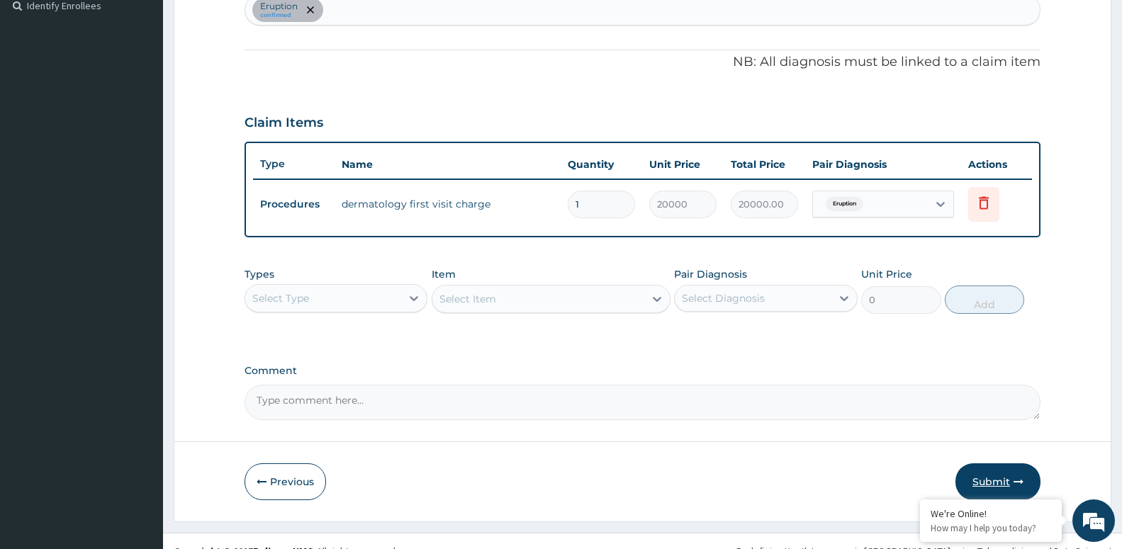
click at [991, 482] on button "Submit" at bounding box center [997, 481] width 85 height 37
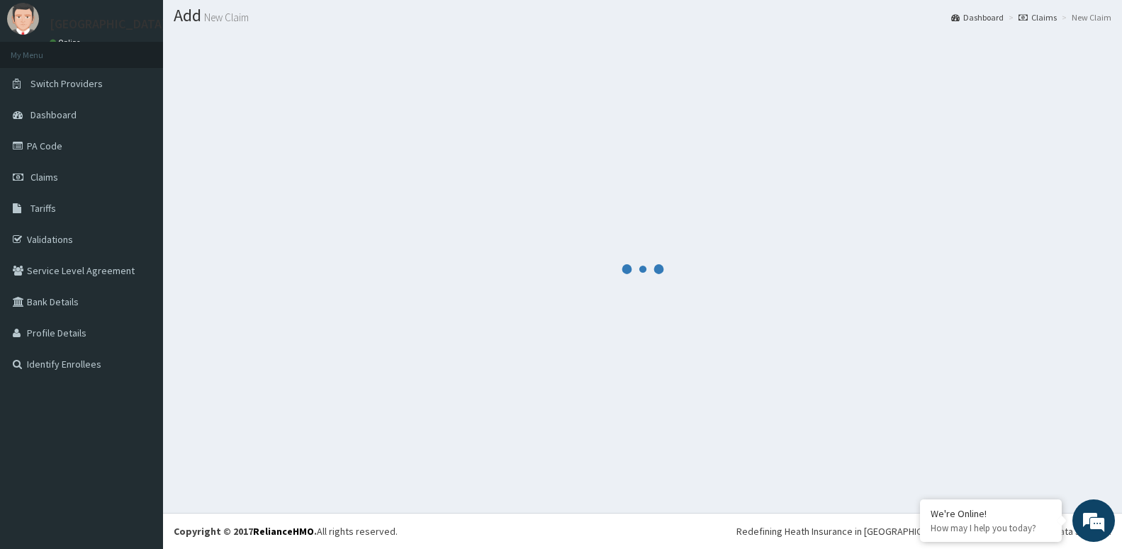
scroll to position [40, 0]
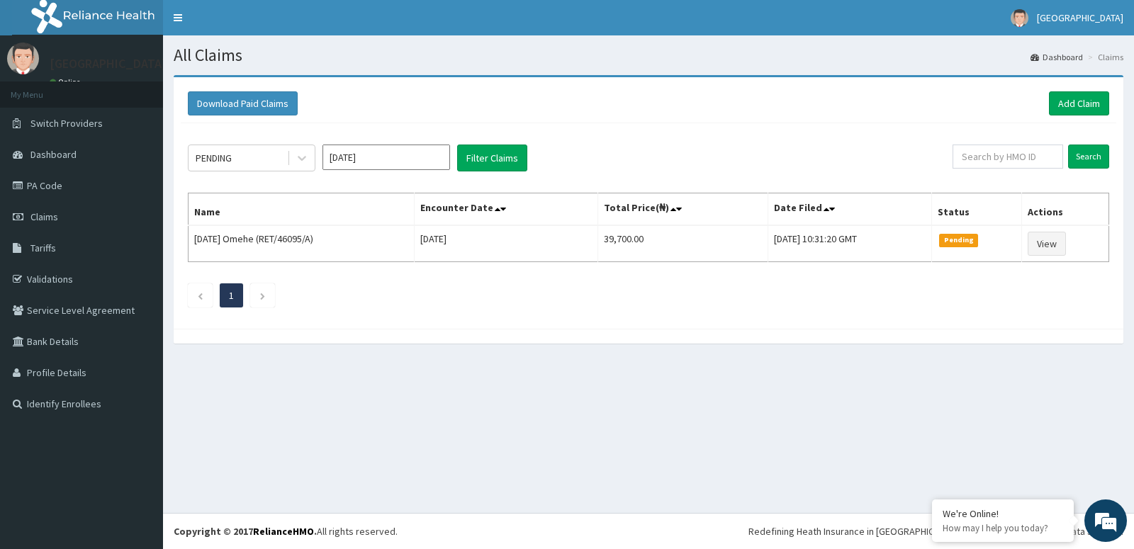
click at [331, 162] on input "Aug 2025" at bounding box center [386, 158] width 128 height 26
click at [385, 247] on div "May" at bounding box center [386, 246] width 28 height 26
click at [480, 157] on button "Filter Claims" at bounding box center [492, 158] width 70 height 27
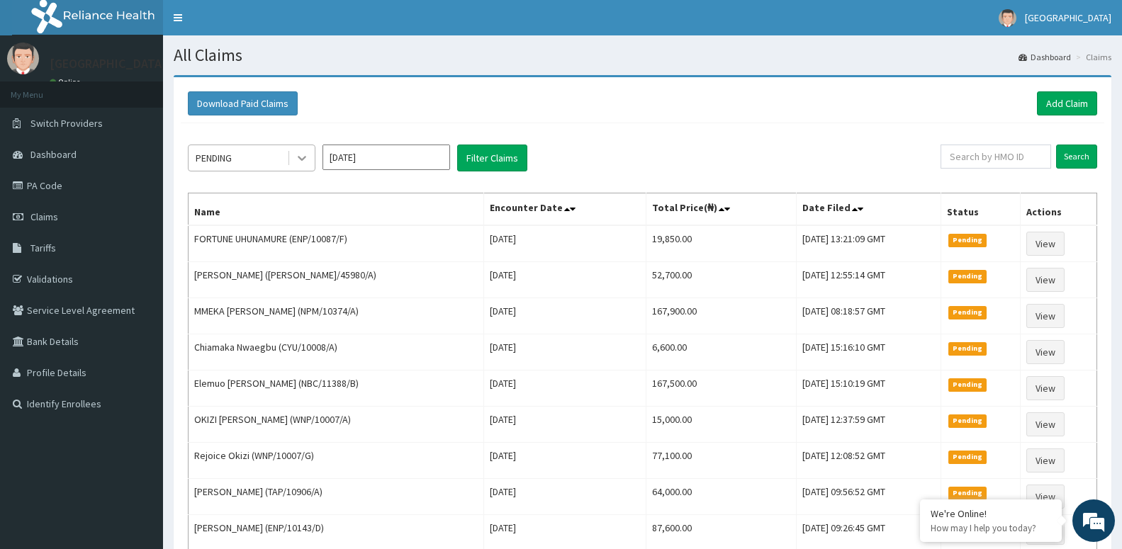
click at [307, 149] on div at bounding box center [302, 158] width 26 height 26
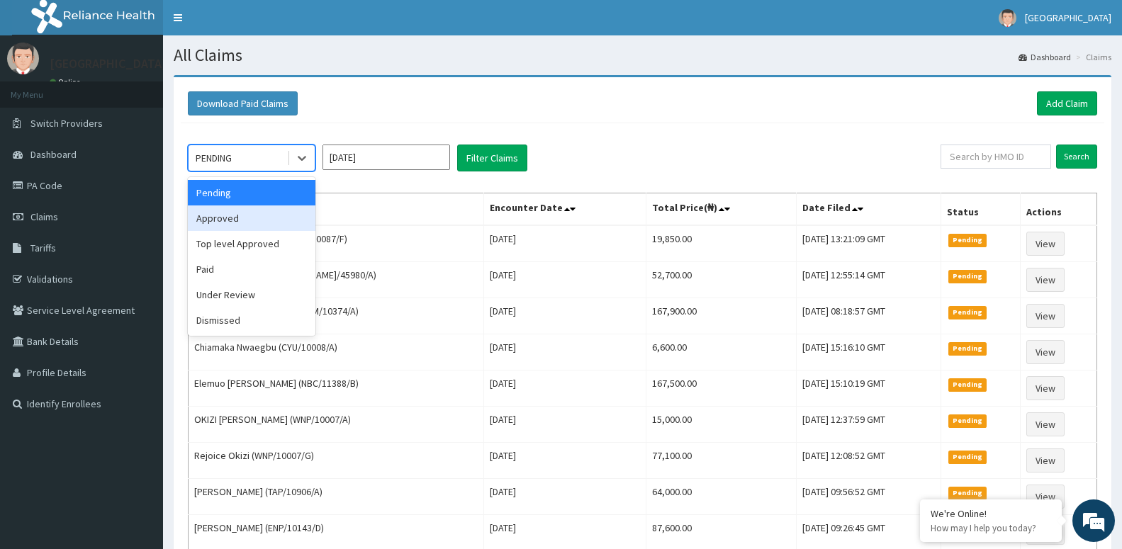
click at [285, 227] on div "Approved" at bounding box center [252, 218] width 128 height 26
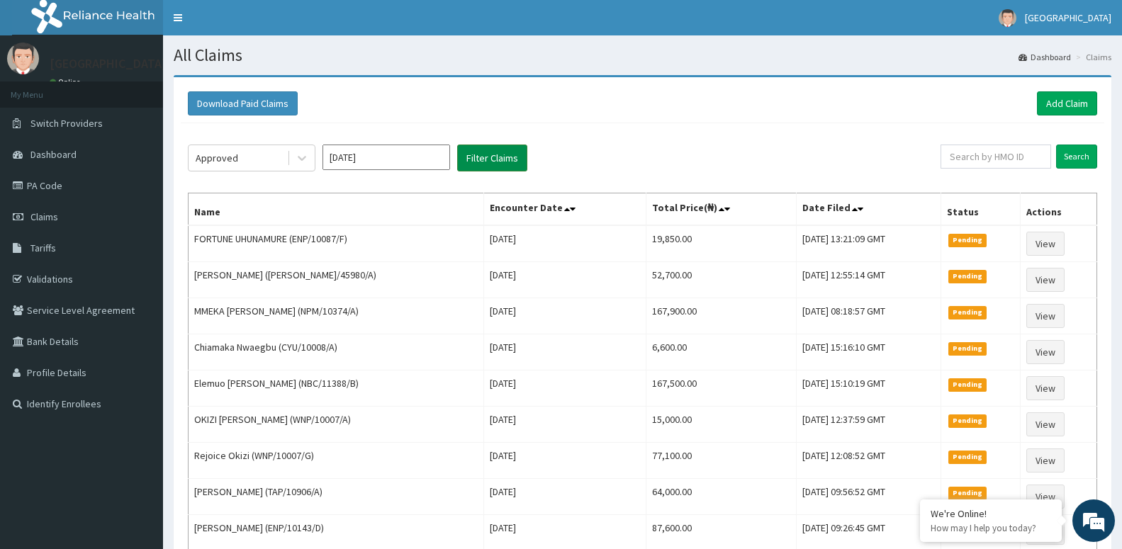
click at [473, 156] on button "Filter Claims" at bounding box center [492, 158] width 70 height 27
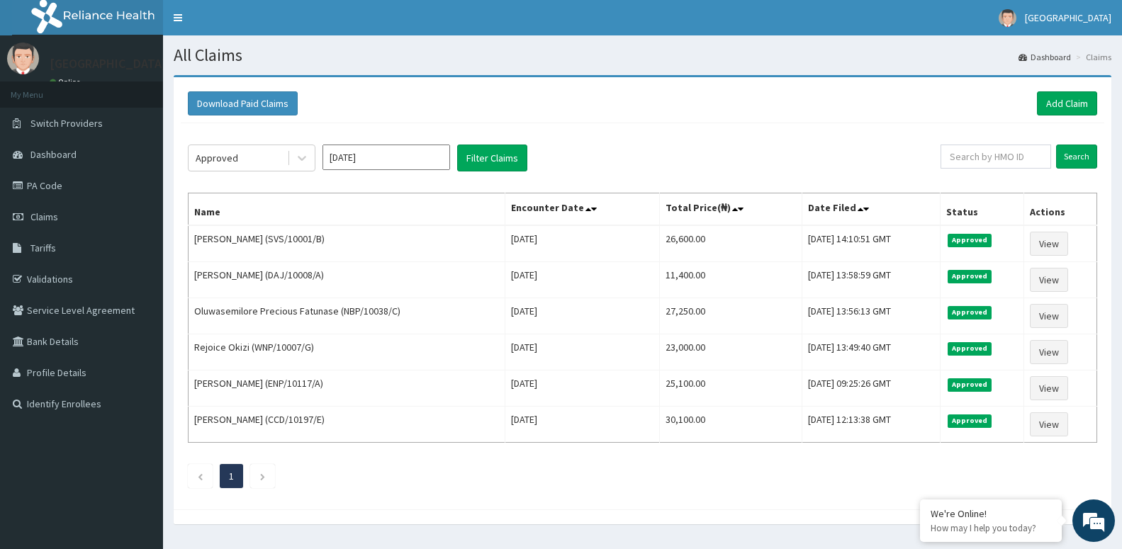
click at [380, 163] on input "May 2025" at bounding box center [386, 158] width 128 height 26
click at [343, 249] on div "Apr" at bounding box center [344, 246] width 28 height 26
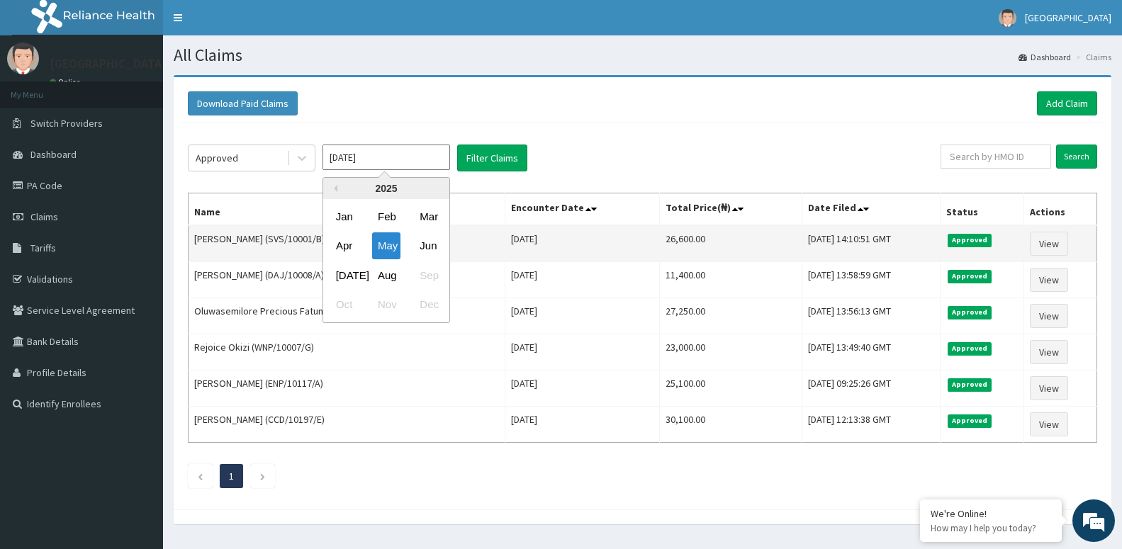
type input "Apr 2025"
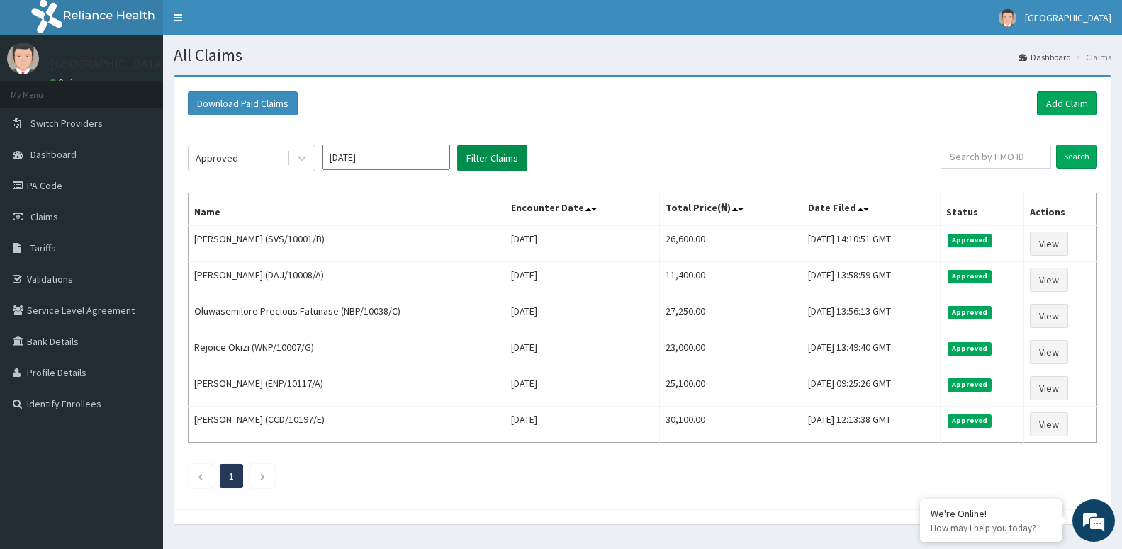
click at [488, 157] on button "Filter Claims" at bounding box center [492, 158] width 70 height 27
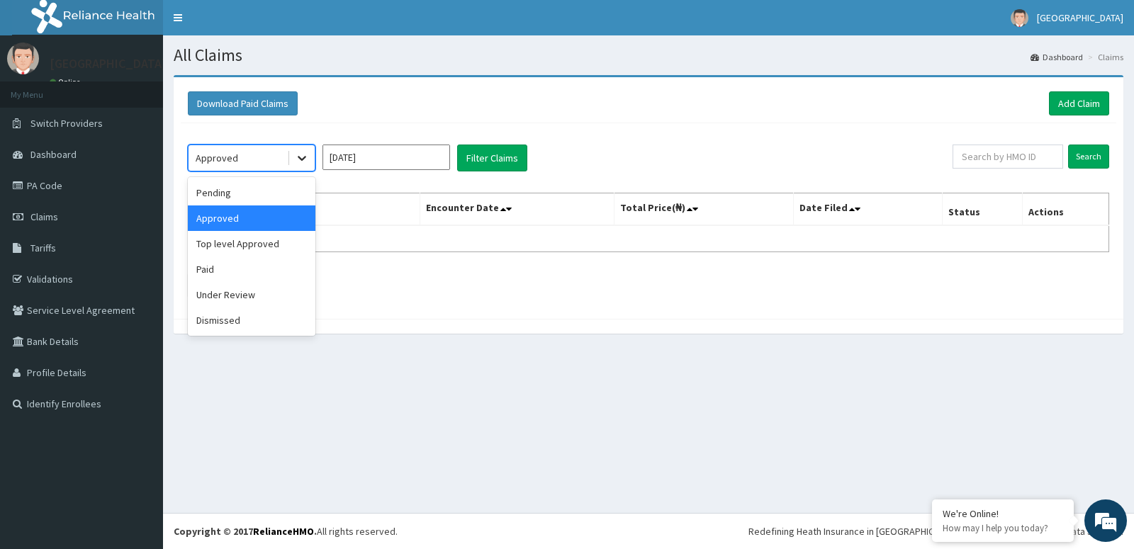
click at [304, 159] on icon at bounding box center [302, 158] width 14 height 14
click at [290, 198] on div "Pending" at bounding box center [252, 193] width 128 height 26
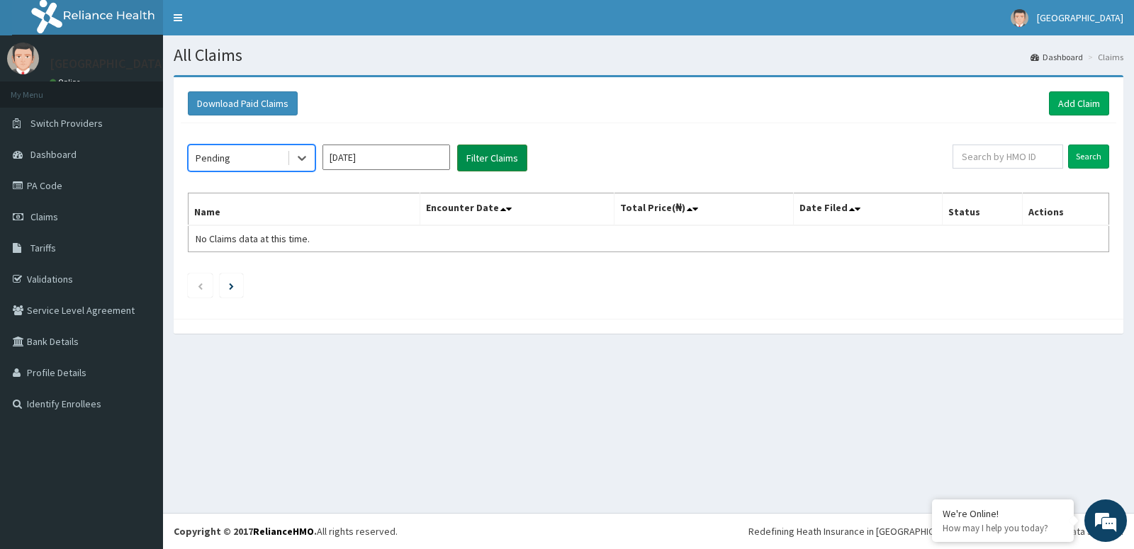
click at [496, 156] on button "Filter Claims" at bounding box center [492, 158] width 70 height 27
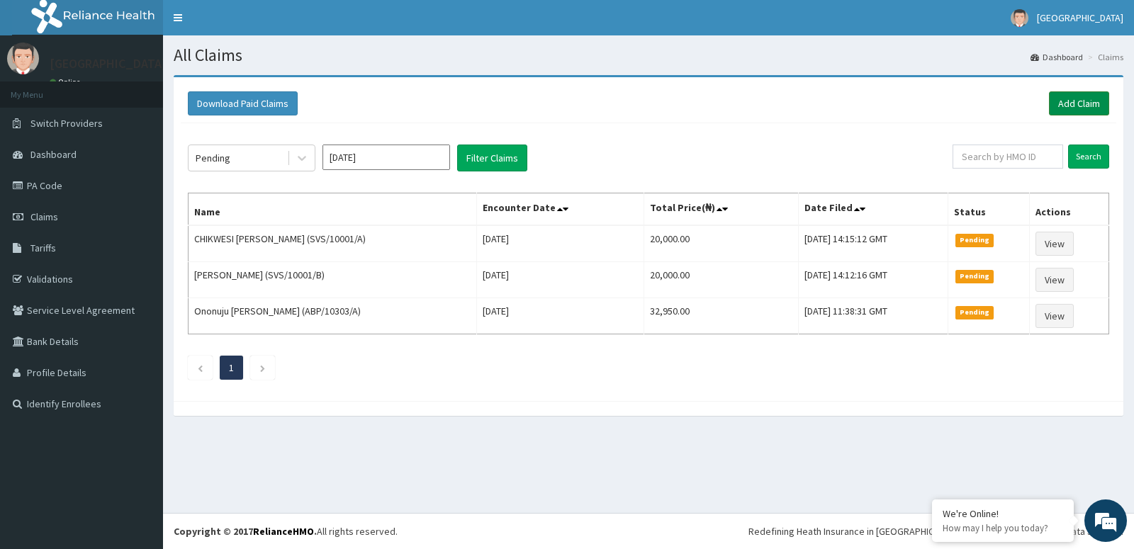
click at [1061, 98] on link "Add Claim" at bounding box center [1079, 103] width 60 height 24
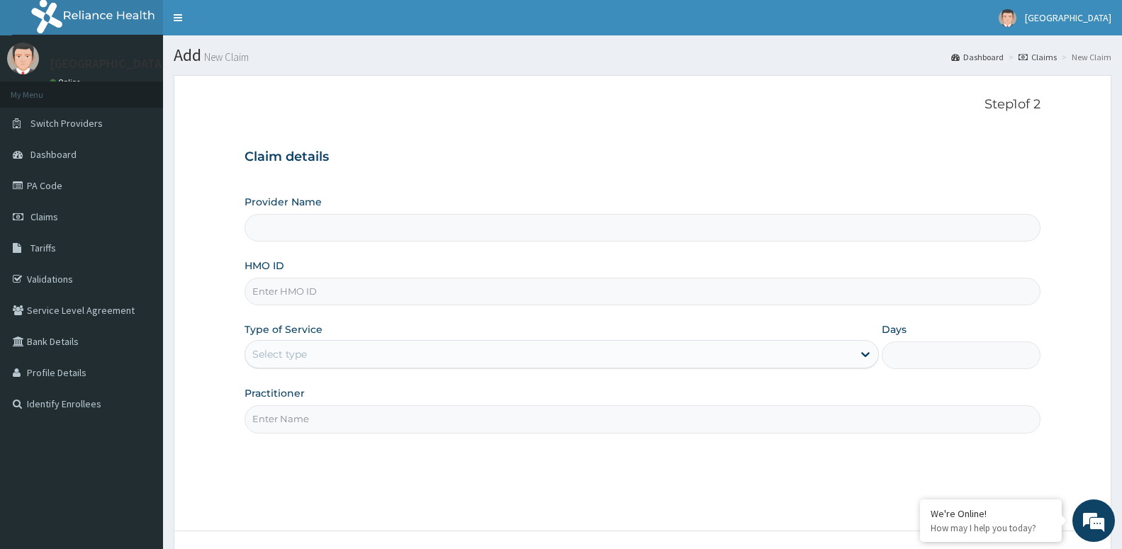
type input "[GEOGRAPHIC_DATA] -ASABA"
click at [454, 293] on input "HMO ID" at bounding box center [642, 292] width 796 height 28
type input "SVS/10001/A"
click at [315, 366] on div "Select type" at bounding box center [548, 354] width 607 height 23
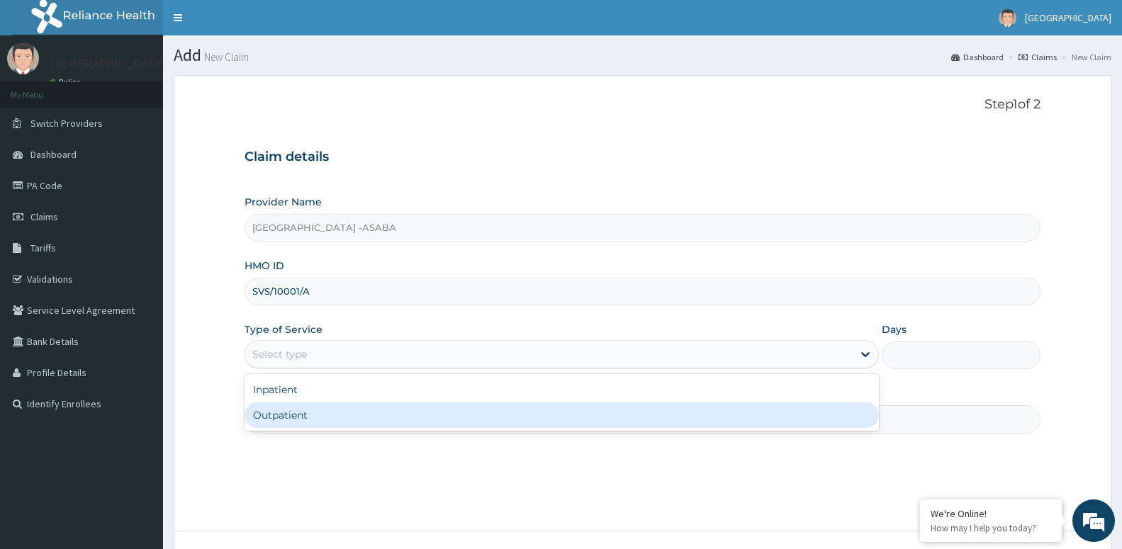
click at [327, 410] on div "Outpatient" at bounding box center [561, 415] width 634 height 26
type input "1"
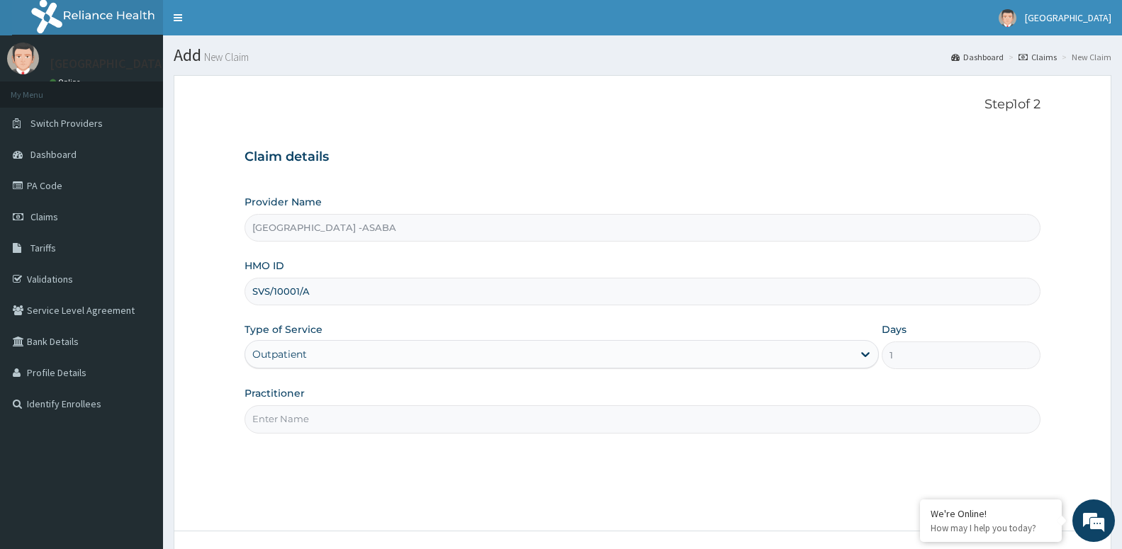
click at [327, 414] on input "Practitioner" at bounding box center [642, 419] width 796 height 28
paste input "DR AROH"
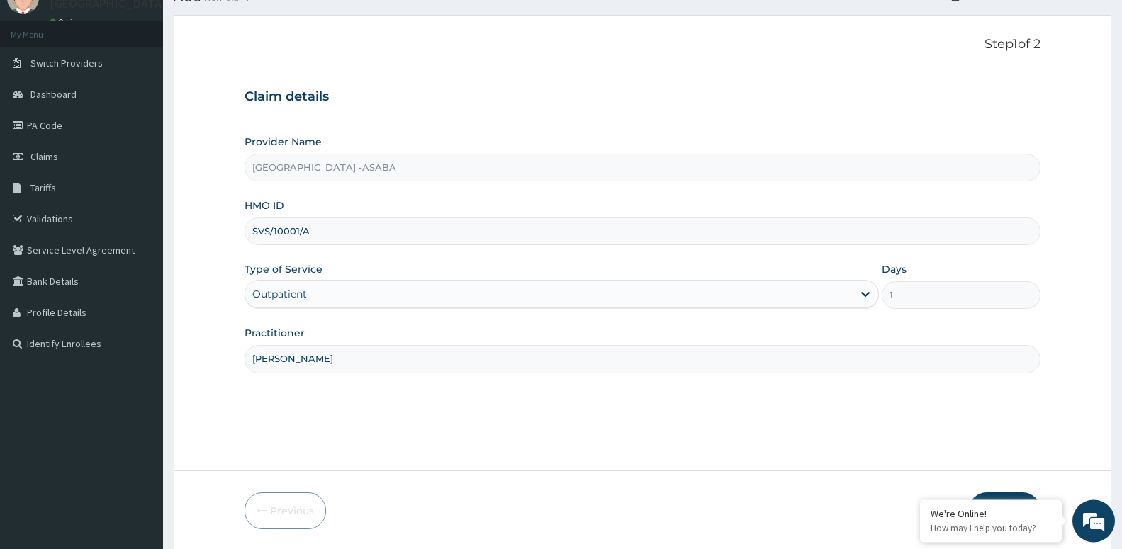
scroll to position [109, 0]
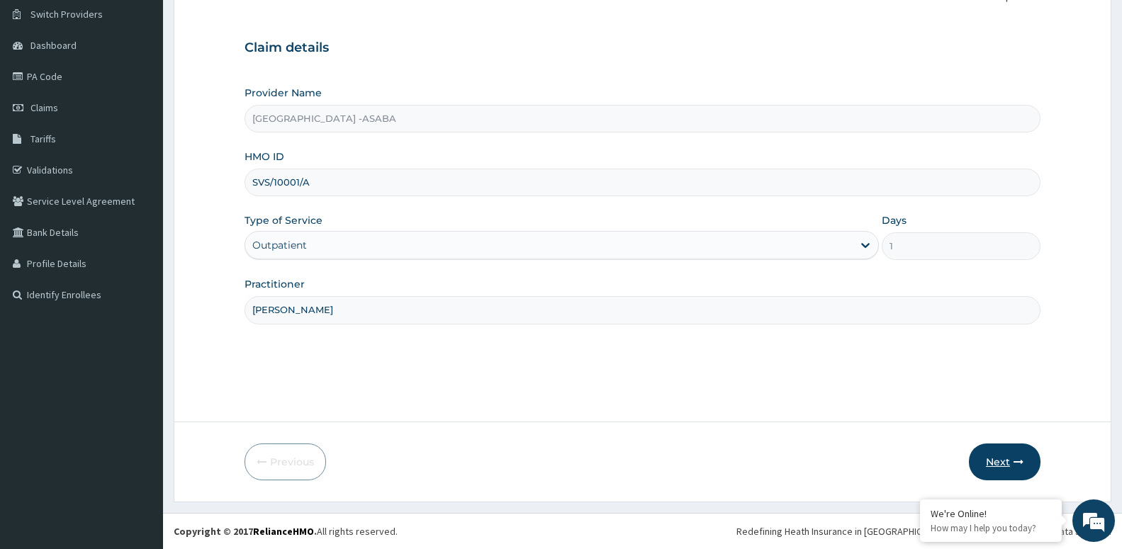
type input "DR AROH"
click at [998, 464] on button "Next" at bounding box center [1005, 462] width 72 height 37
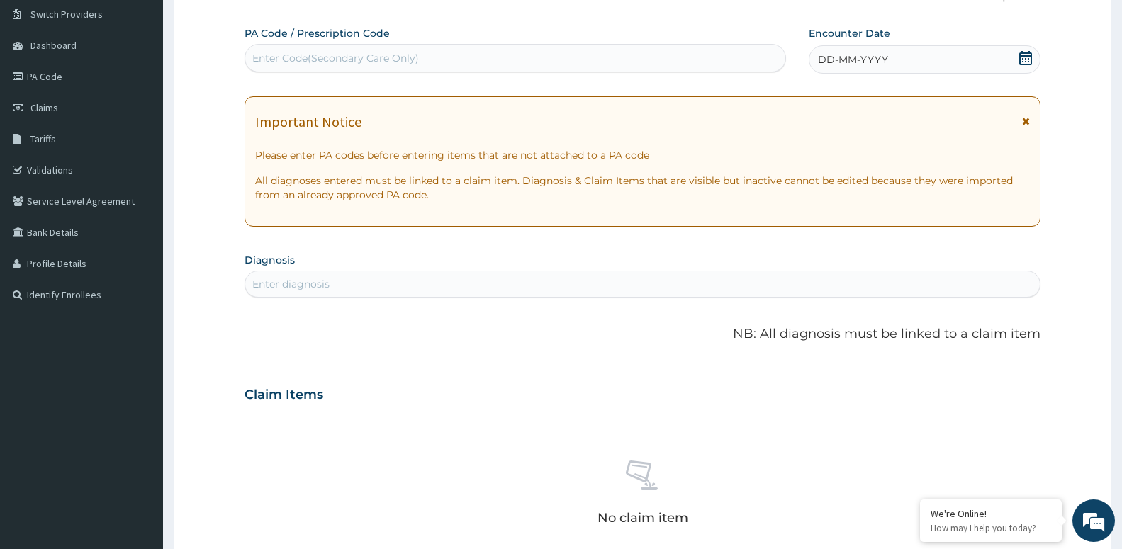
click at [366, 61] on div "Enter Code(Secondary Care Only)" at bounding box center [335, 58] width 166 height 14
type input "PA/6C8539"
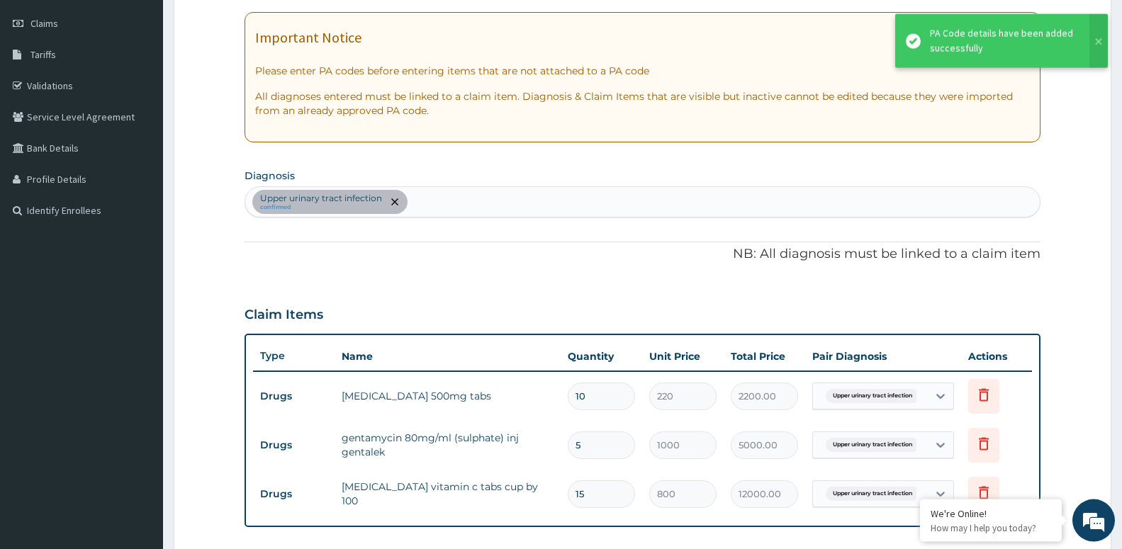
scroll to position [225, 0]
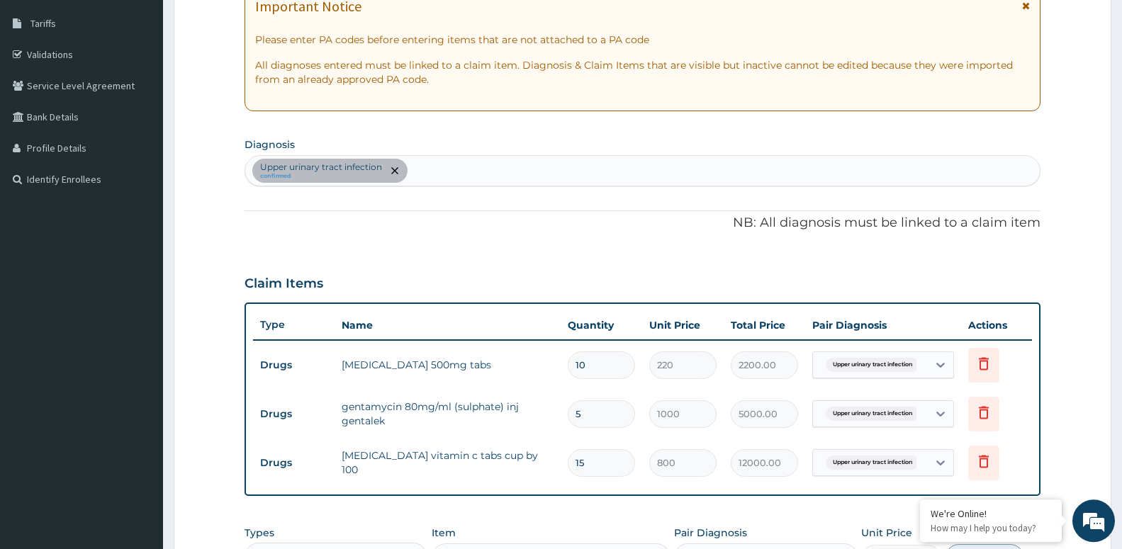
type input "1"
type input "800.00"
type input "0.00"
type input "5"
type input "4000.00"
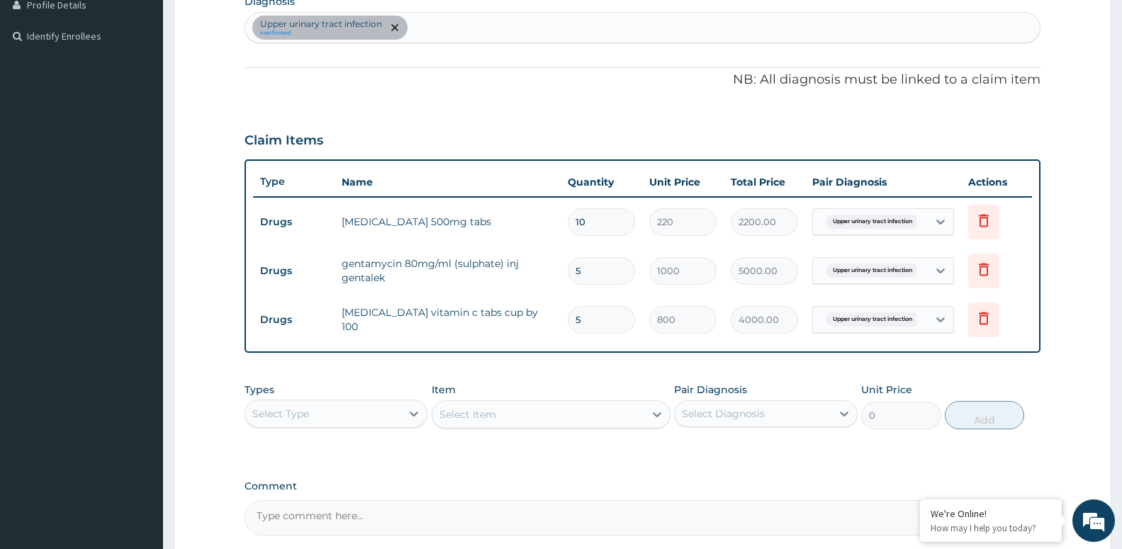
scroll to position [369, 0]
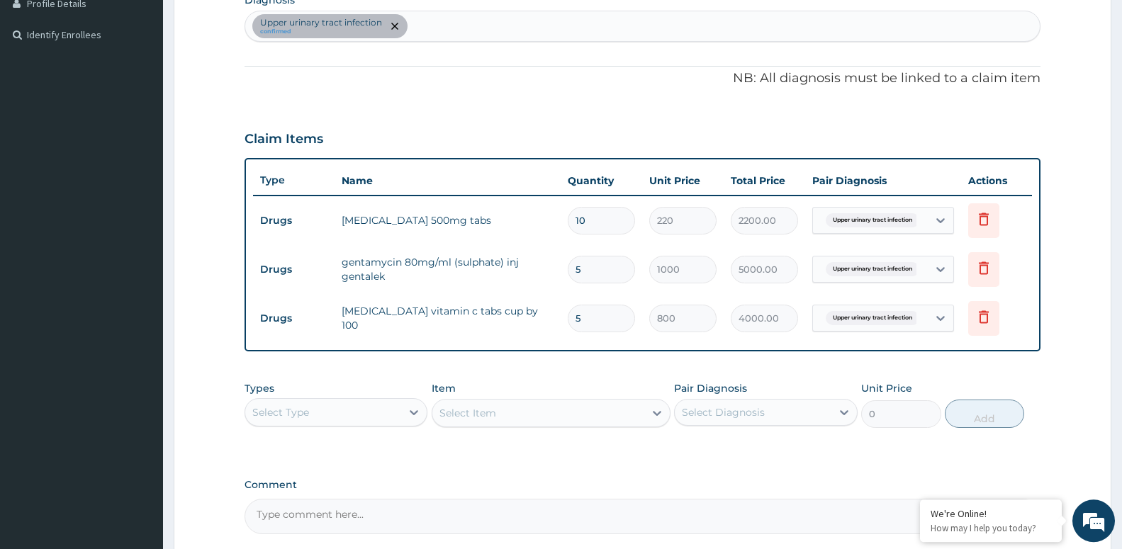
type input "5"
click at [367, 420] on div "Select Type" at bounding box center [323, 412] width 156 height 23
click at [343, 502] on div "Procedures" at bounding box center [335, 499] width 183 height 26
click at [737, 412] on div "Select Diagnosis" at bounding box center [723, 412] width 83 height 14
click at [731, 455] on div "Upper urinary tract infection" at bounding box center [765, 448] width 183 height 29
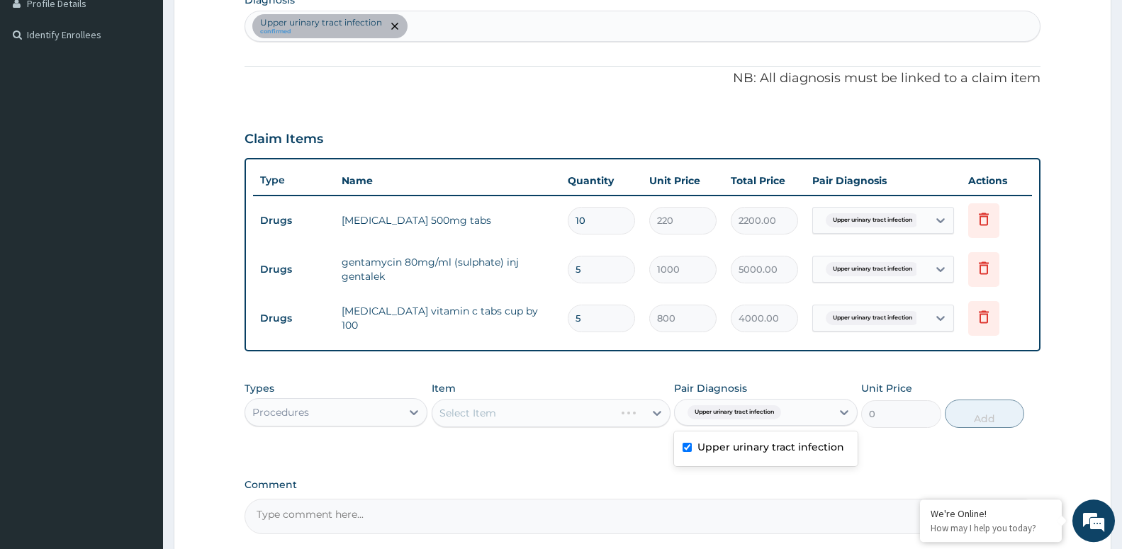
checkbox input "true"
click at [512, 414] on div "Select Item" at bounding box center [538, 413] width 212 height 23
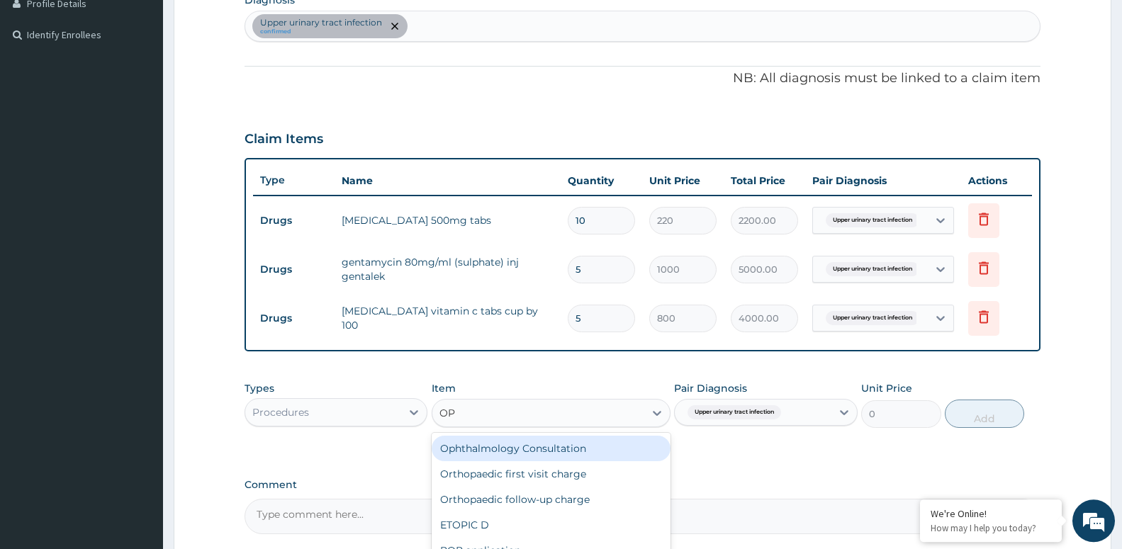
type input "OPD"
click at [497, 450] on div "OPD / GP Consultation" at bounding box center [550, 449] width 239 height 26
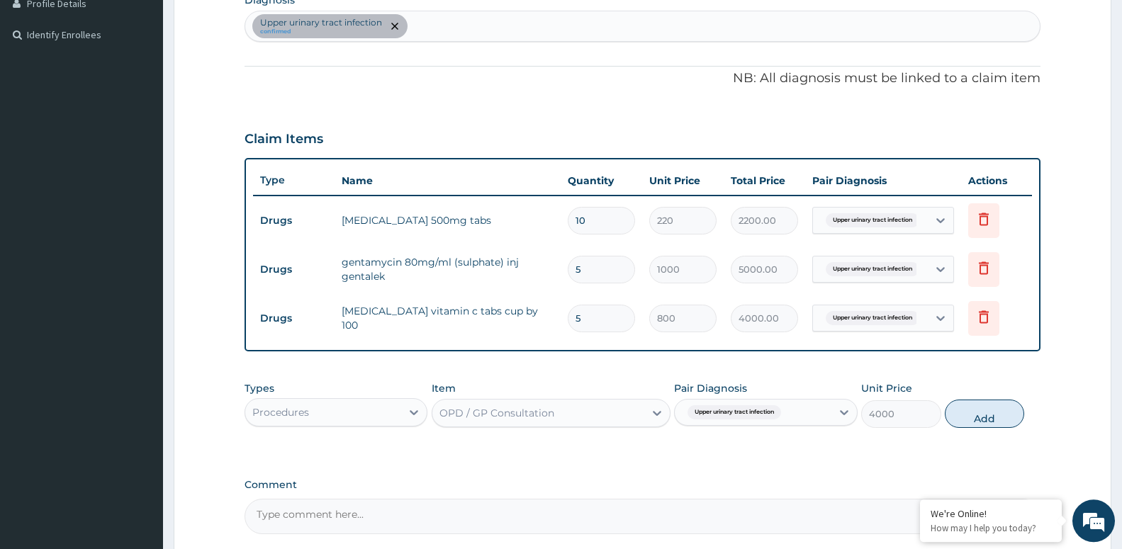
click at [351, 410] on div "Procedures" at bounding box center [323, 412] width 156 height 23
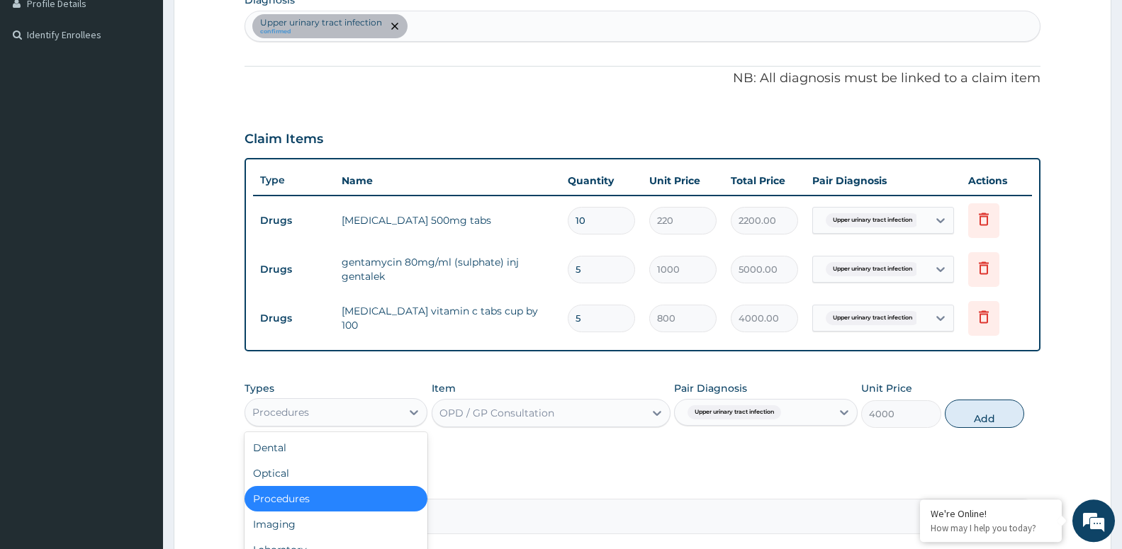
scroll to position [48, 0]
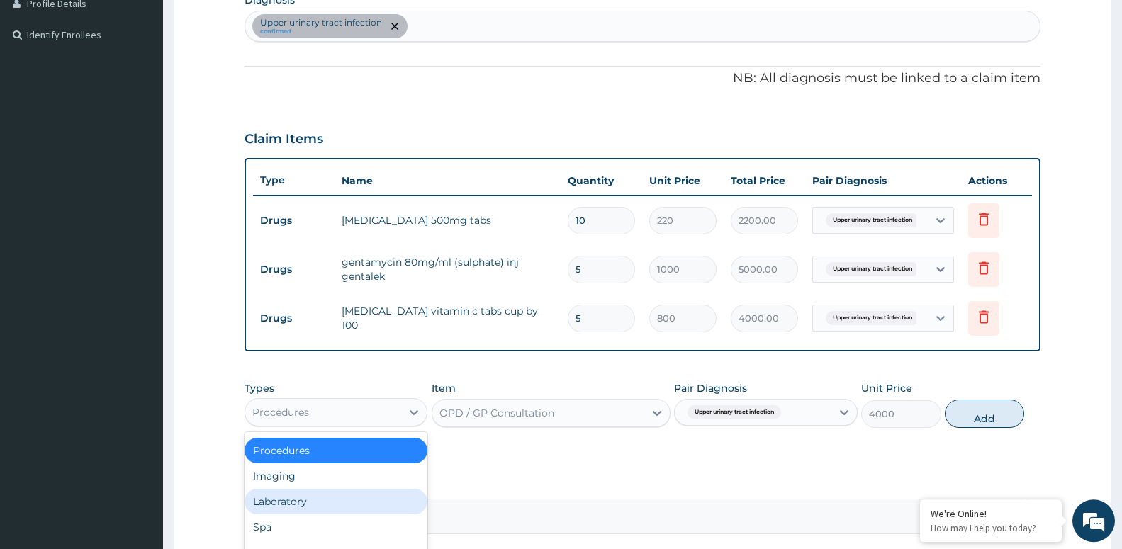
drag, startPoint x: 317, startPoint y: 508, endPoint x: 355, endPoint y: 475, distance: 50.7
click at [317, 507] on div "Laboratory" at bounding box center [335, 502] width 183 height 26
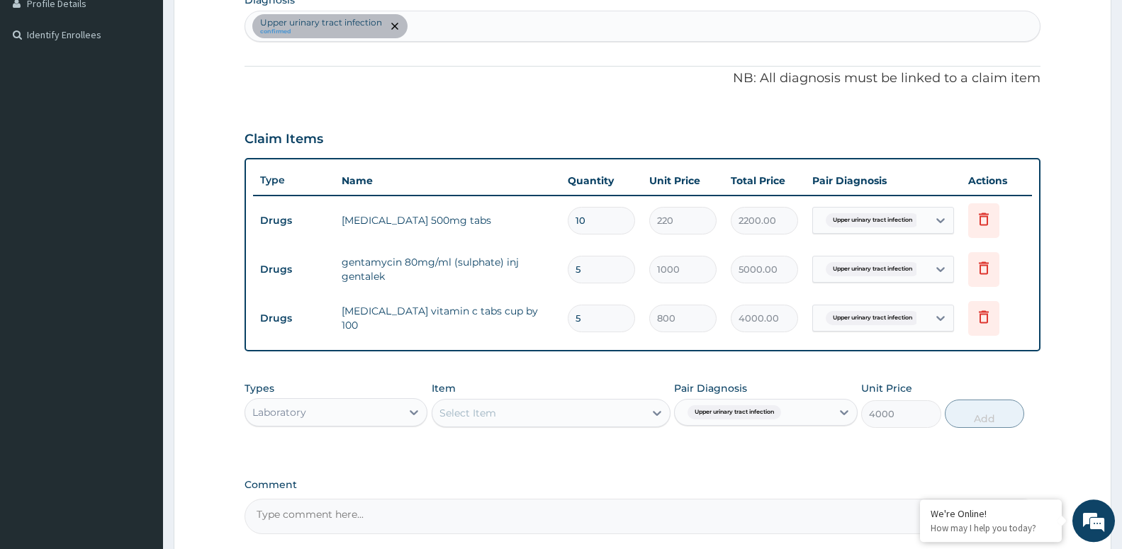
type input "0"
click at [735, 418] on span "Upper urinary tract infection" at bounding box center [734, 412] width 94 height 14
click at [722, 446] on label "Upper urinary tract infection" at bounding box center [770, 447] width 147 height 14
click at [696, 453] on div "Upper urinary tract infection" at bounding box center [765, 448] width 183 height 29
checkbox input "true"
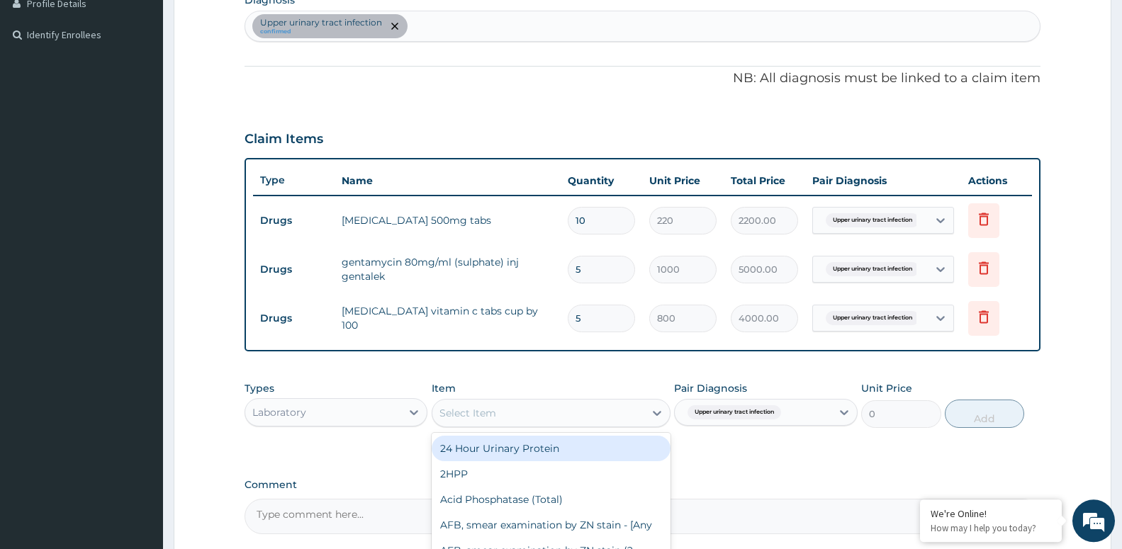
click at [562, 412] on div "Select Item" at bounding box center [538, 413] width 212 height 23
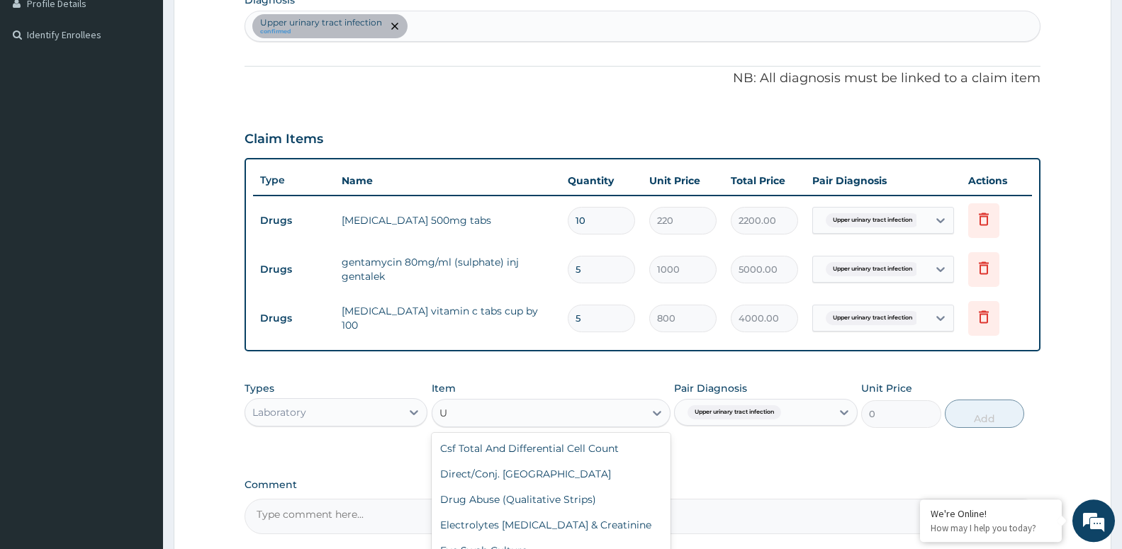
scroll to position [9, 0]
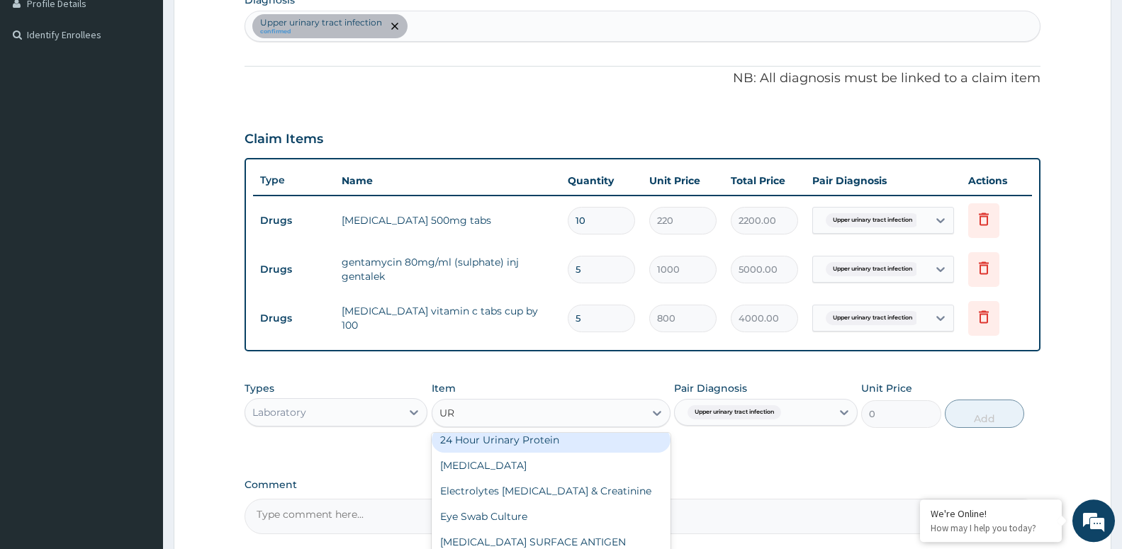
type input "URI"
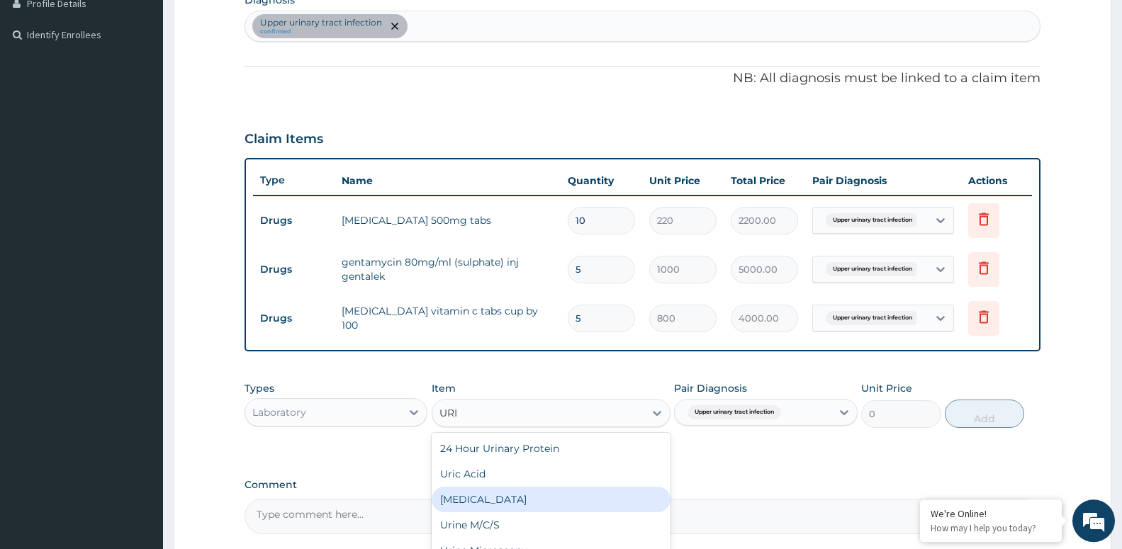
click at [476, 506] on div "Urinalysis" at bounding box center [550, 500] width 239 height 26
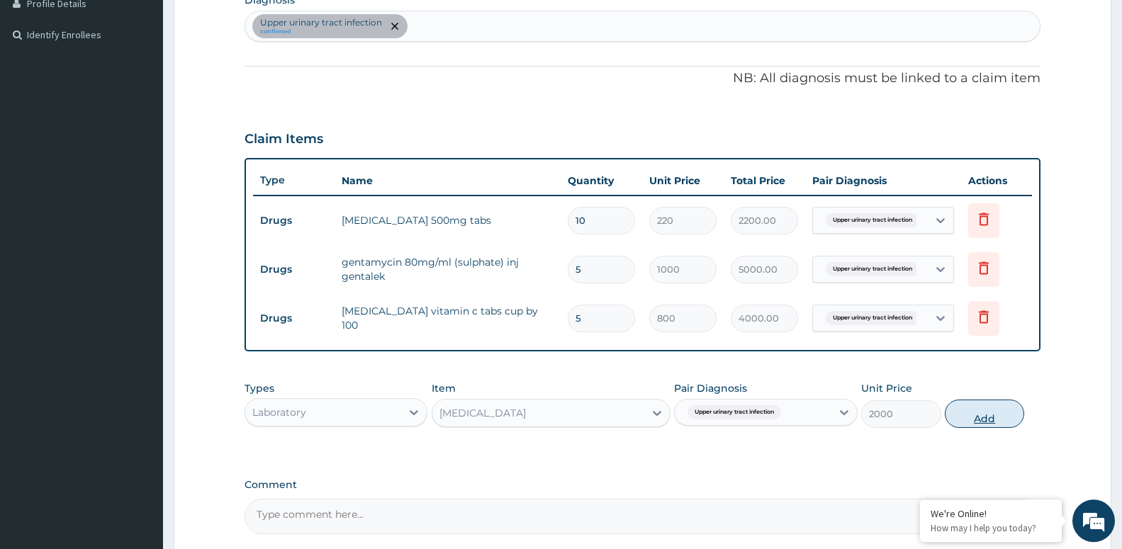
click at [973, 416] on button "Add" at bounding box center [983, 414] width 79 height 28
type input "0"
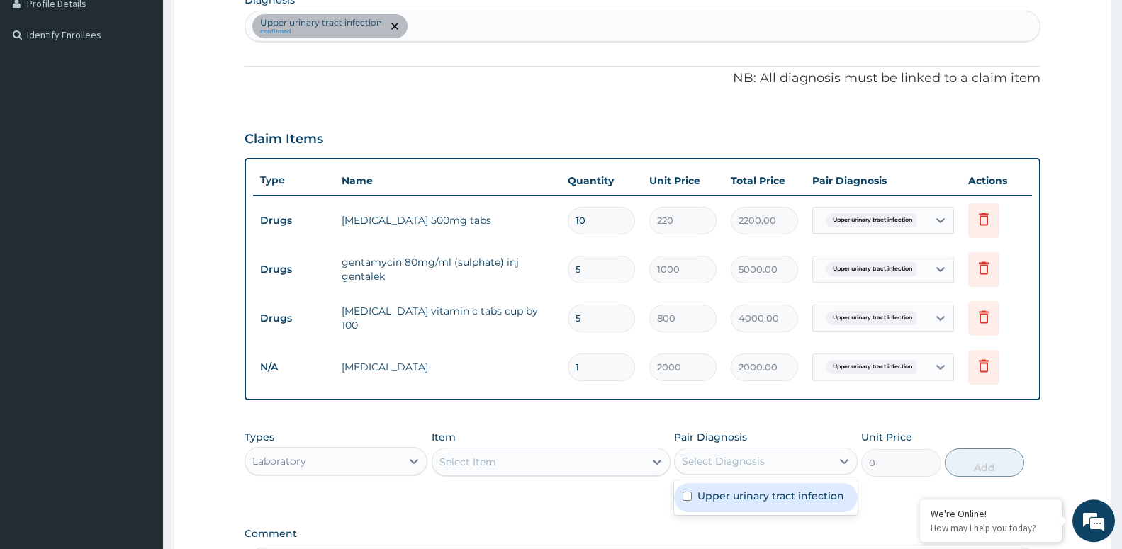
click at [715, 458] on div "Select Diagnosis" at bounding box center [723, 461] width 83 height 14
click at [734, 499] on label "Upper urinary tract infection" at bounding box center [770, 496] width 147 height 14
checkbox input "true"
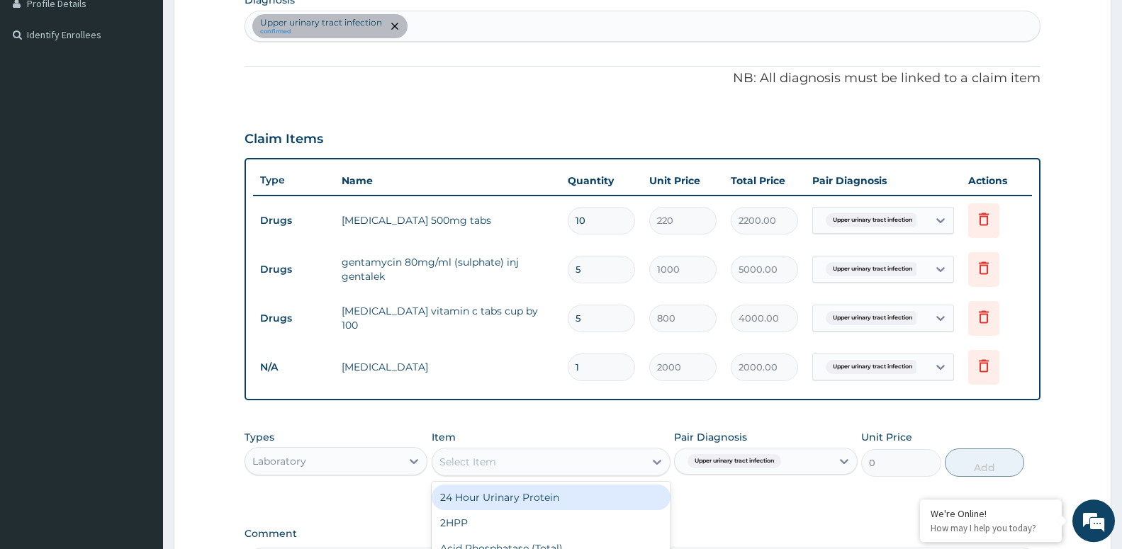
click at [591, 465] on div "Select Item" at bounding box center [538, 462] width 212 height 23
drag, startPoint x: 345, startPoint y: 464, endPoint x: 337, endPoint y: 456, distance: 12.0
click at [346, 463] on div "Laboratory" at bounding box center [323, 461] width 156 height 23
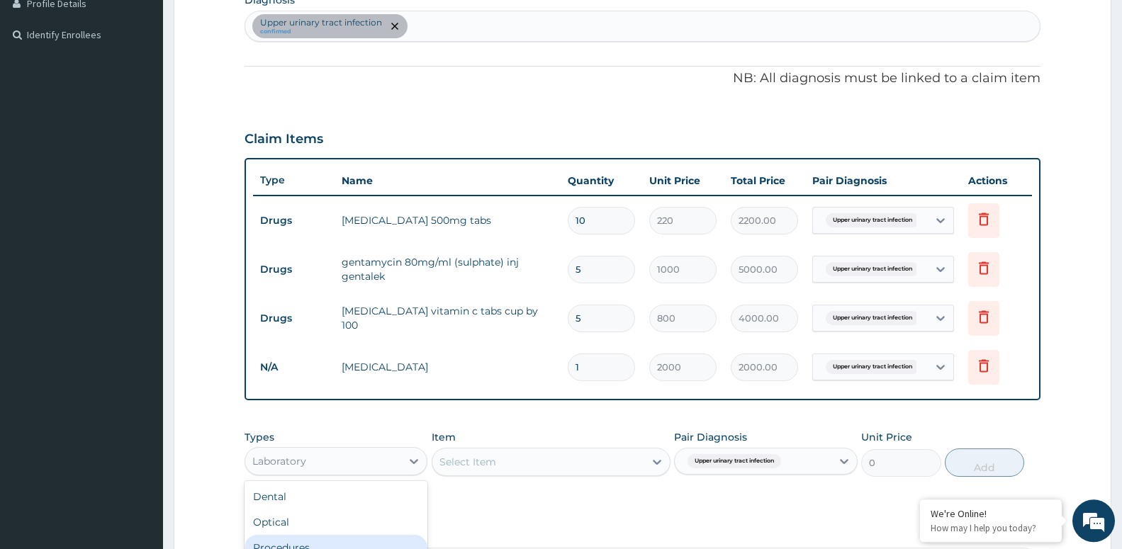
click at [279, 547] on div "Procedures" at bounding box center [335, 548] width 183 height 26
click at [501, 460] on div "Select Item" at bounding box center [550, 462] width 239 height 28
click at [582, 465] on div "Select Item" at bounding box center [550, 462] width 239 height 28
click at [585, 465] on div "Select Item" at bounding box center [538, 462] width 212 height 23
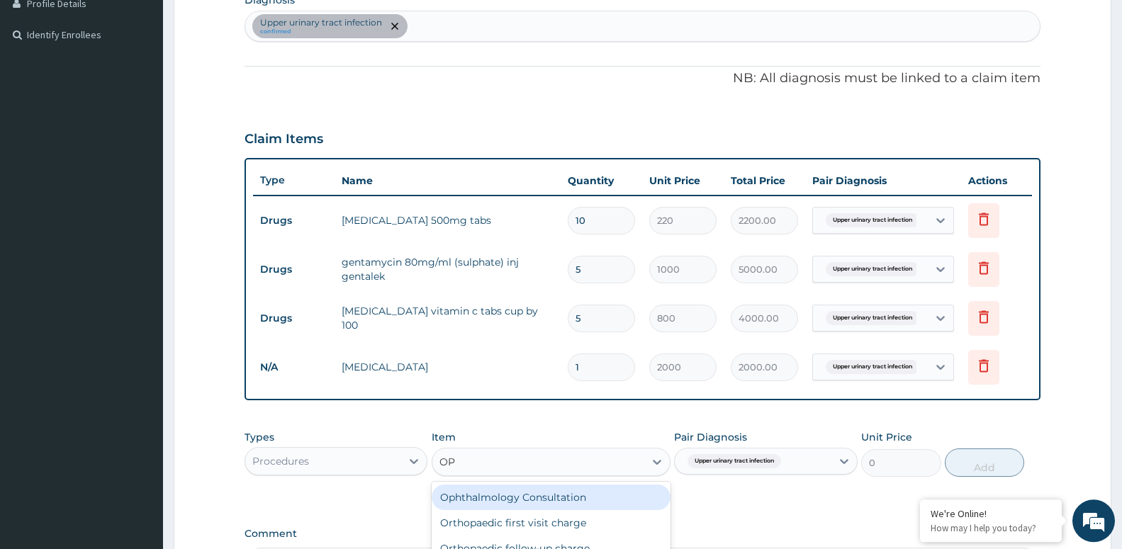
type input "OPD"
click at [572, 497] on div "OPD / GP Consultation" at bounding box center [550, 498] width 239 height 26
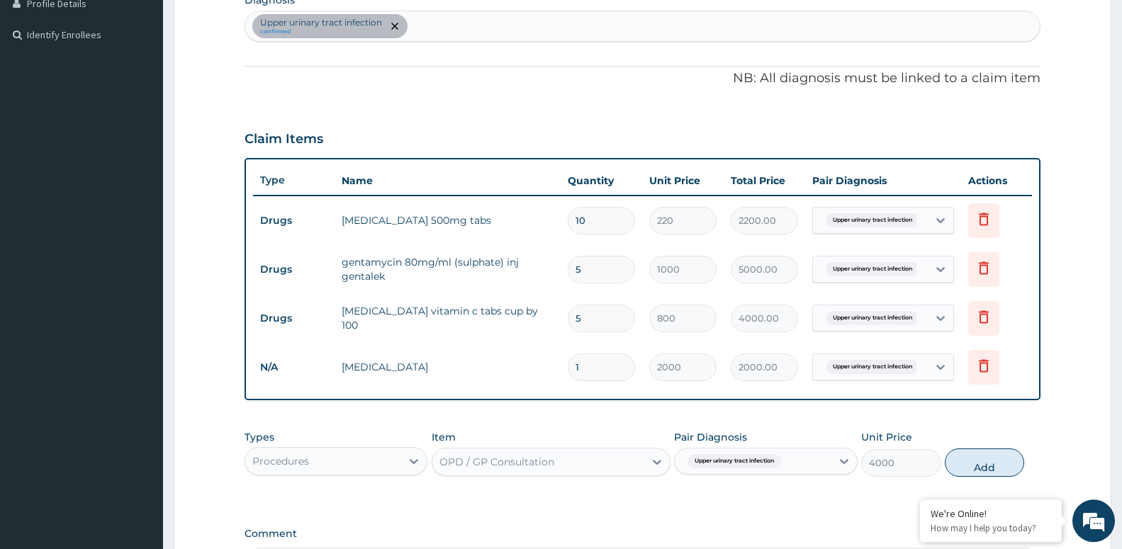
click at [998, 458] on button "Add" at bounding box center [983, 462] width 79 height 28
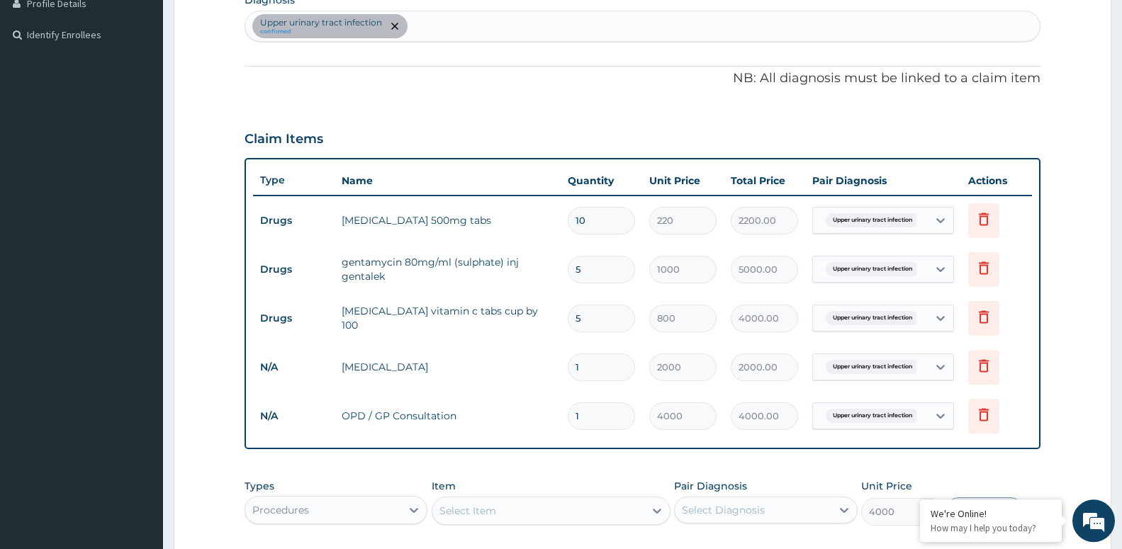
type input "0"
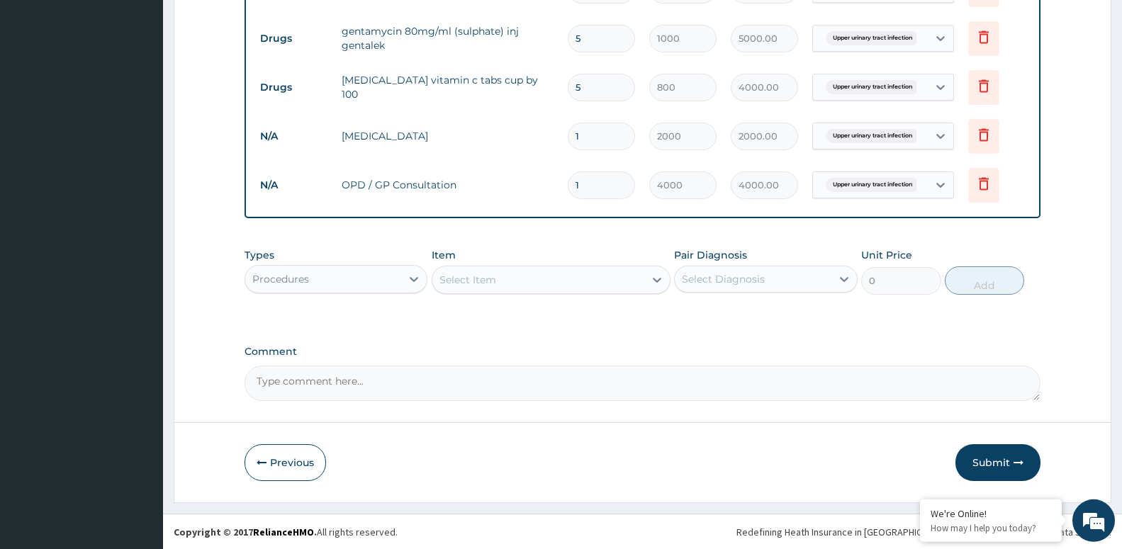
scroll to position [601, 0]
click at [993, 456] on button "Submit" at bounding box center [997, 462] width 85 height 37
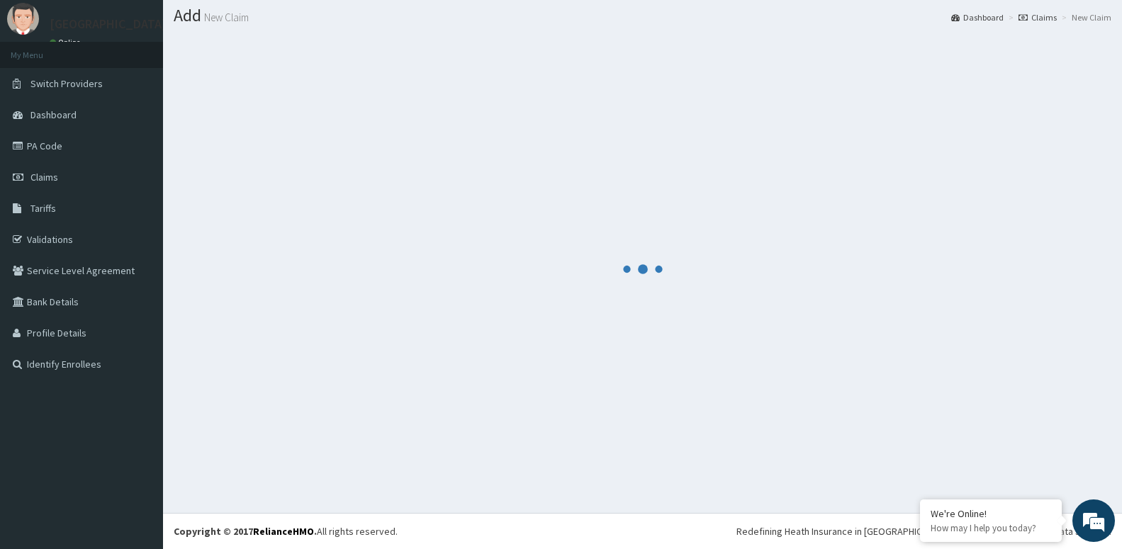
scroll to position [40, 0]
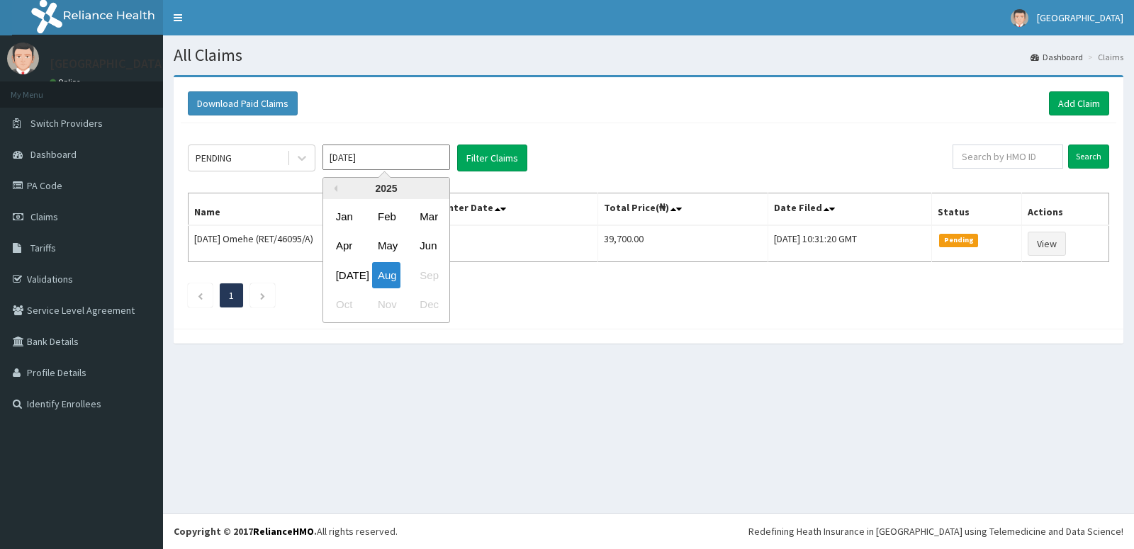
click at [399, 162] on input "[DATE]" at bounding box center [386, 158] width 128 height 26
click at [379, 236] on div "May" at bounding box center [386, 246] width 28 height 26
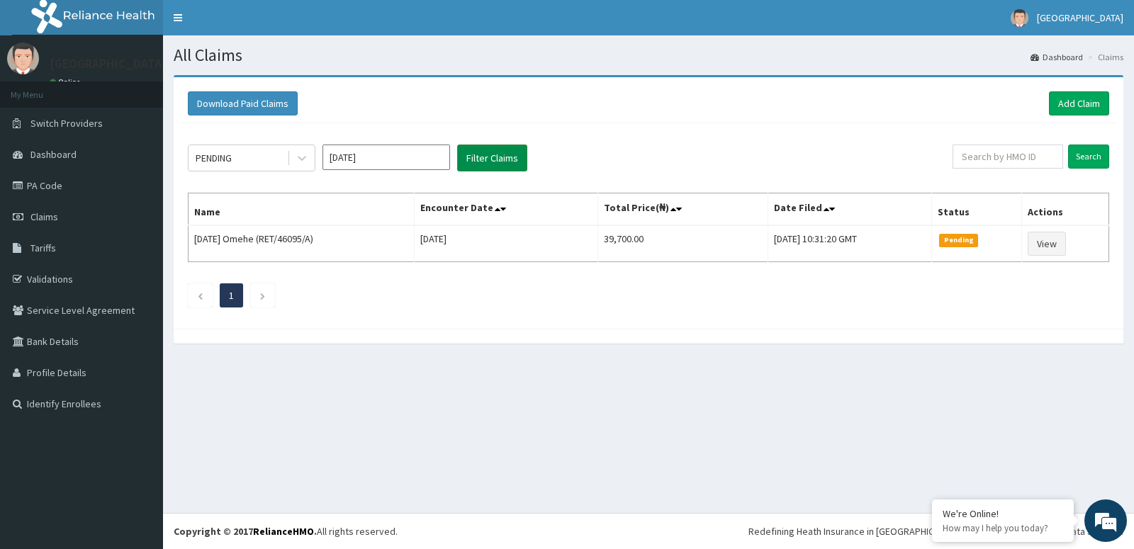
type input "[DATE]"
click at [497, 159] on button "Filter Claims" at bounding box center [492, 158] width 70 height 27
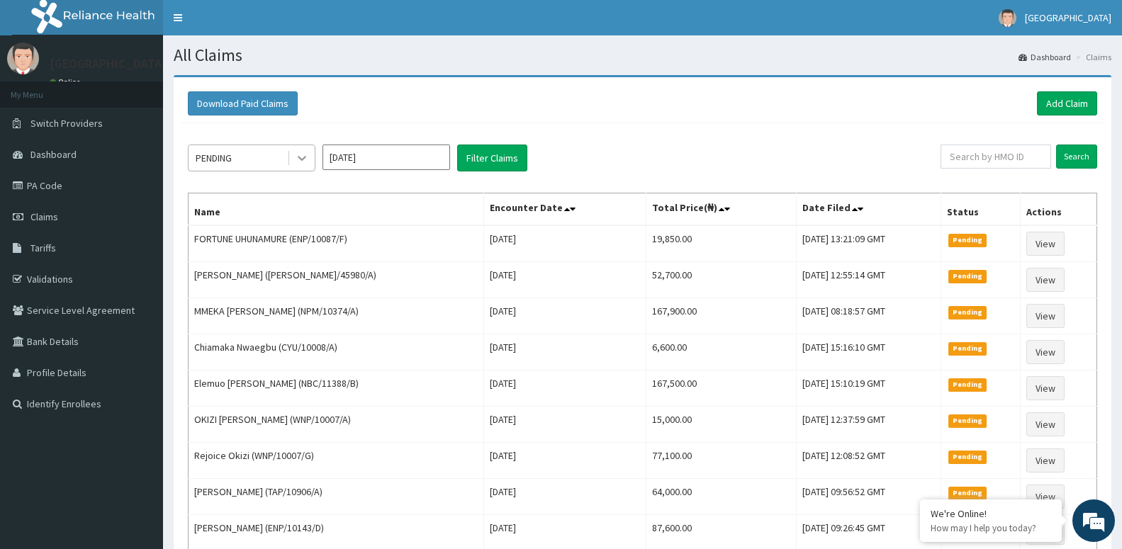
click at [295, 158] on icon at bounding box center [302, 158] width 14 height 14
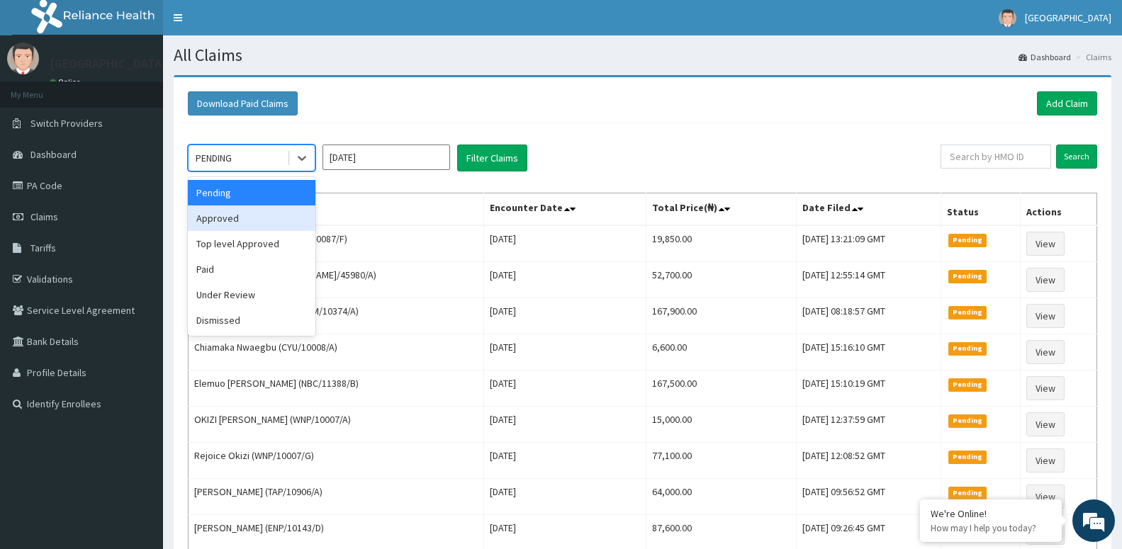
click at [300, 225] on div "Approved" at bounding box center [252, 218] width 128 height 26
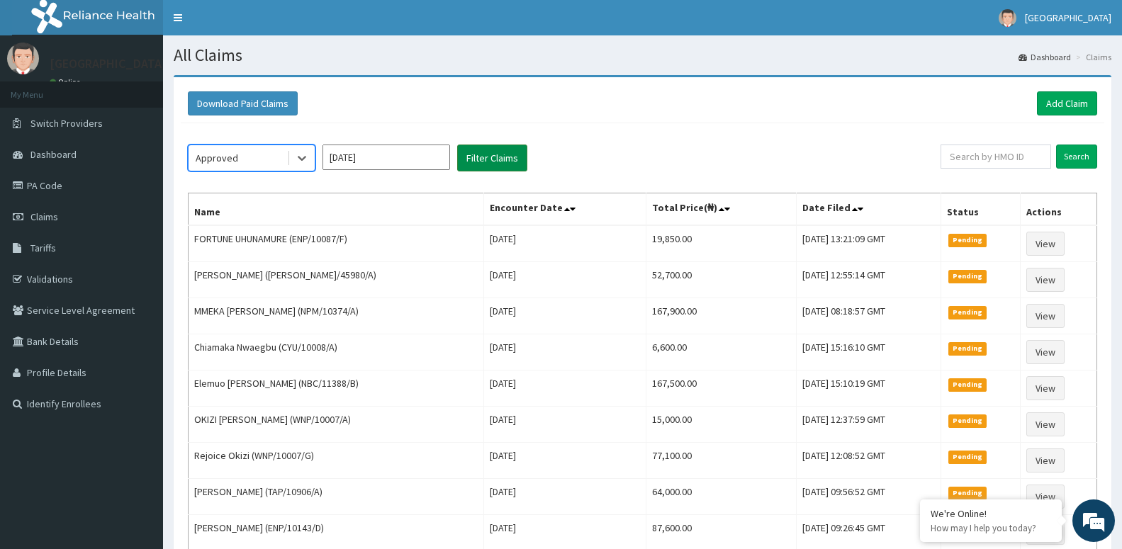
click at [494, 151] on button "Filter Claims" at bounding box center [492, 158] width 70 height 27
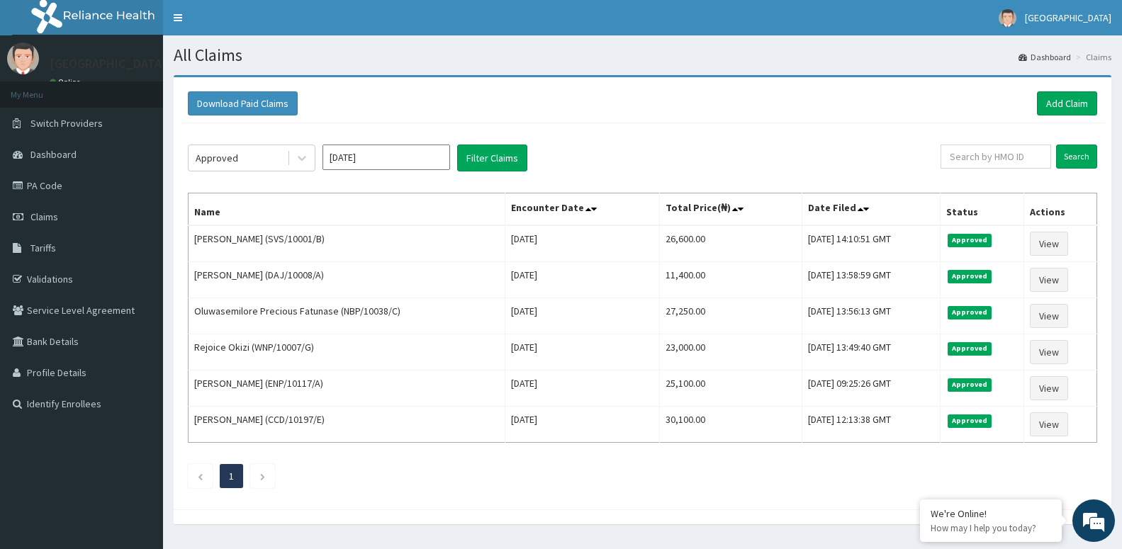
drag, startPoint x: 299, startPoint y: 157, endPoint x: 296, endPoint y: 173, distance: 15.8
click at [300, 158] on icon at bounding box center [302, 159] width 9 height 5
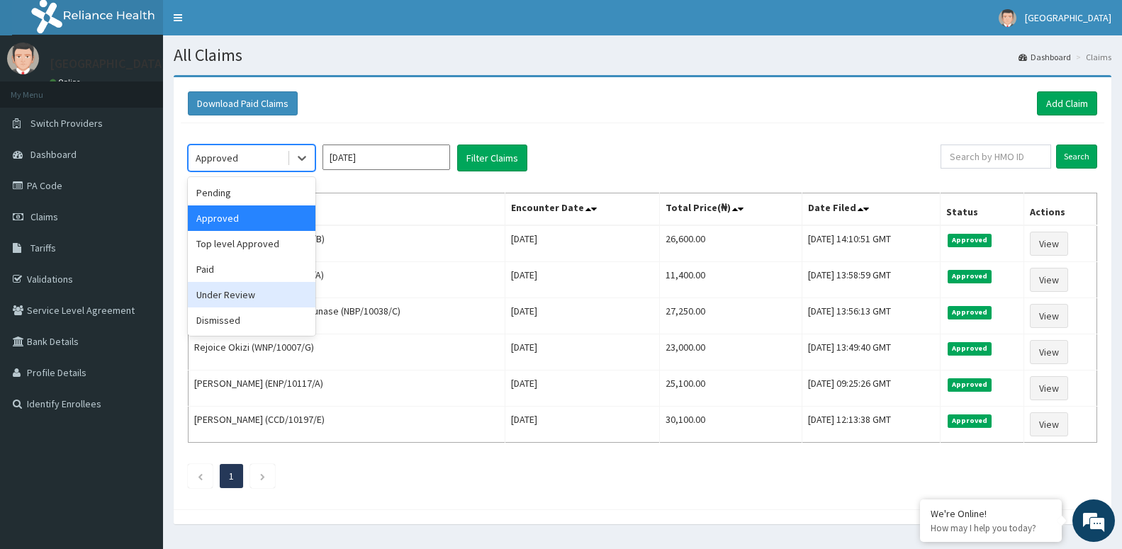
click at [272, 295] on div "Under Review" at bounding box center [252, 295] width 128 height 26
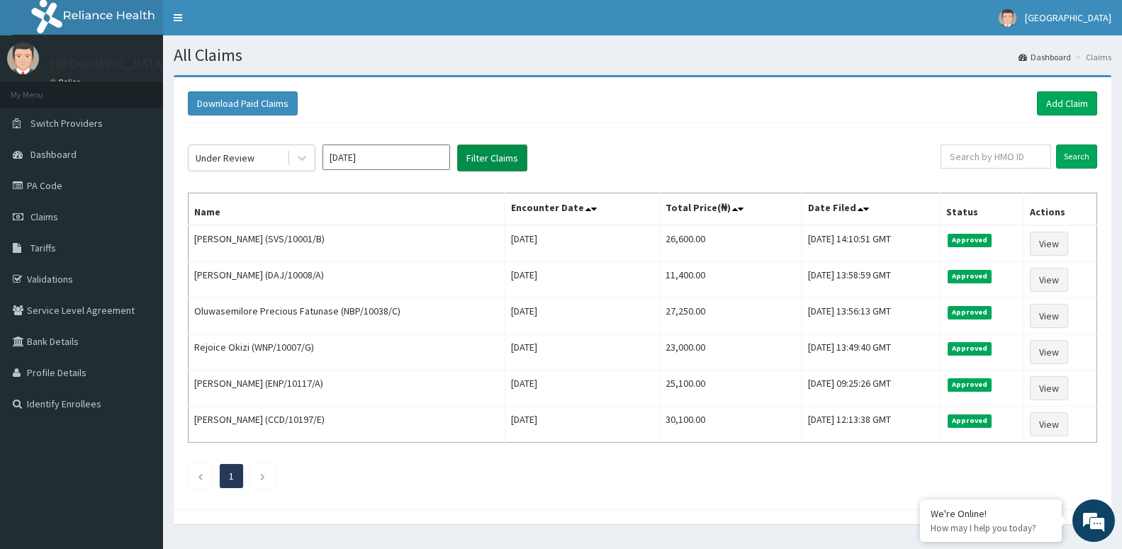
click at [490, 161] on button "Filter Claims" at bounding box center [492, 158] width 70 height 27
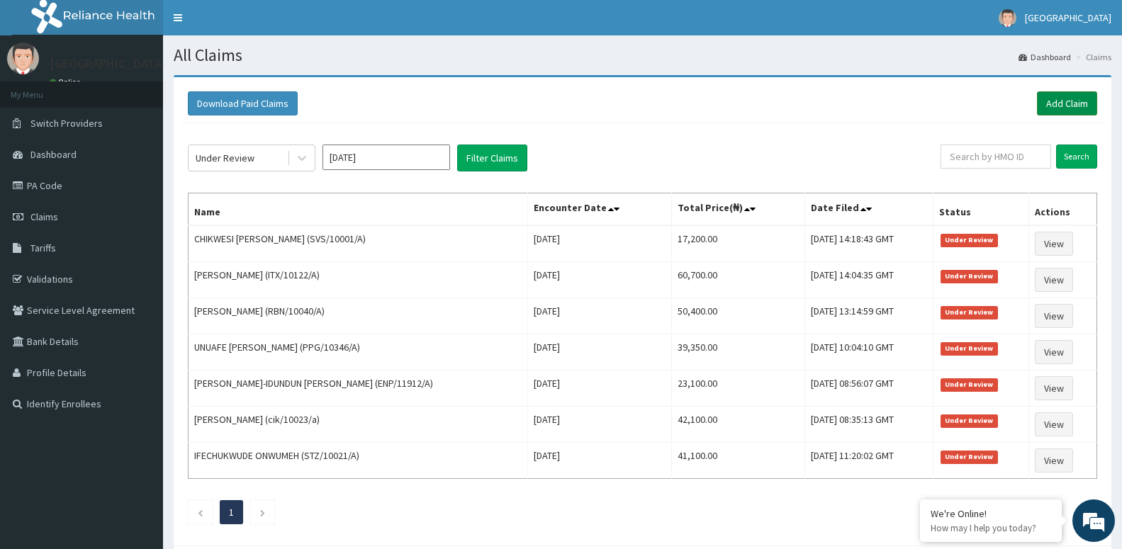
click at [1071, 108] on link "Add Claim" at bounding box center [1067, 103] width 60 height 24
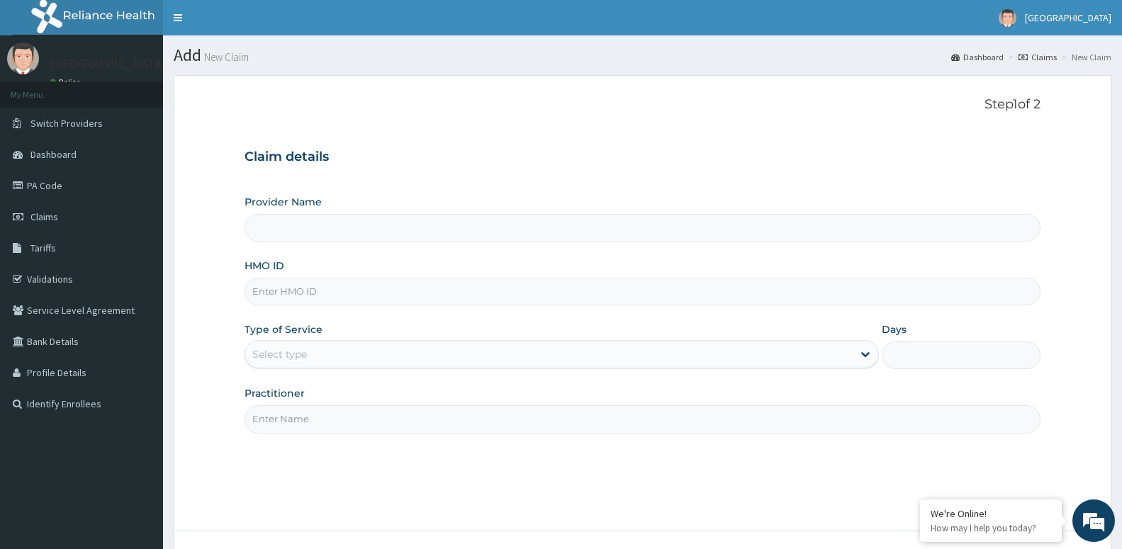
click at [306, 288] on input "HMO ID" at bounding box center [642, 292] width 796 height 28
type input "[GEOGRAPHIC_DATA] -ASABA"
type input "SLB/10151/D"
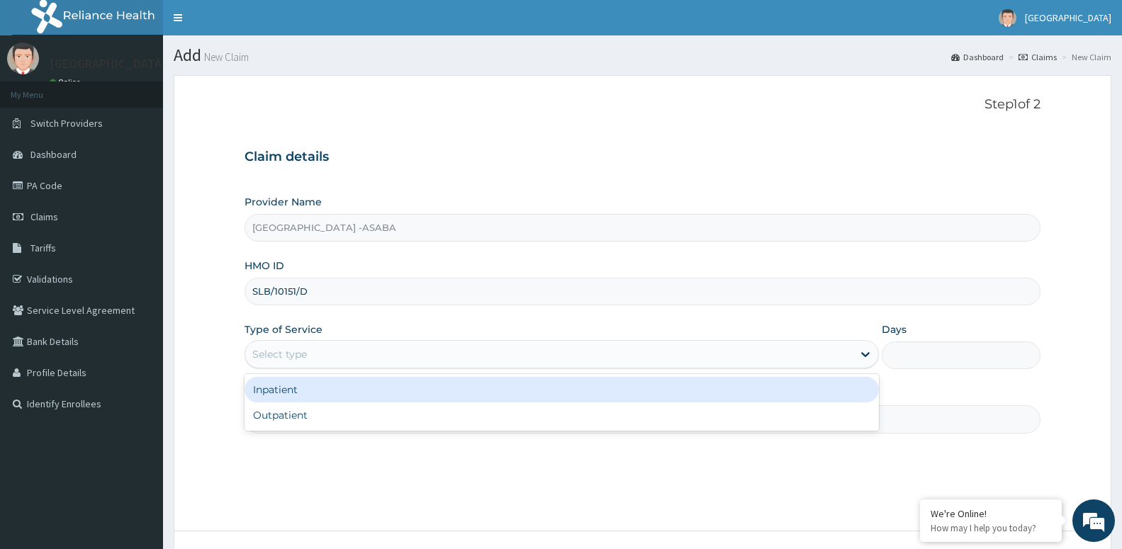
drag, startPoint x: 320, startPoint y: 358, endPoint x: 308, endPoint y: 393, distance: 36.5
click at [317, 361] on div "Select type" at bounding box center [548, 354] width 607 height 23
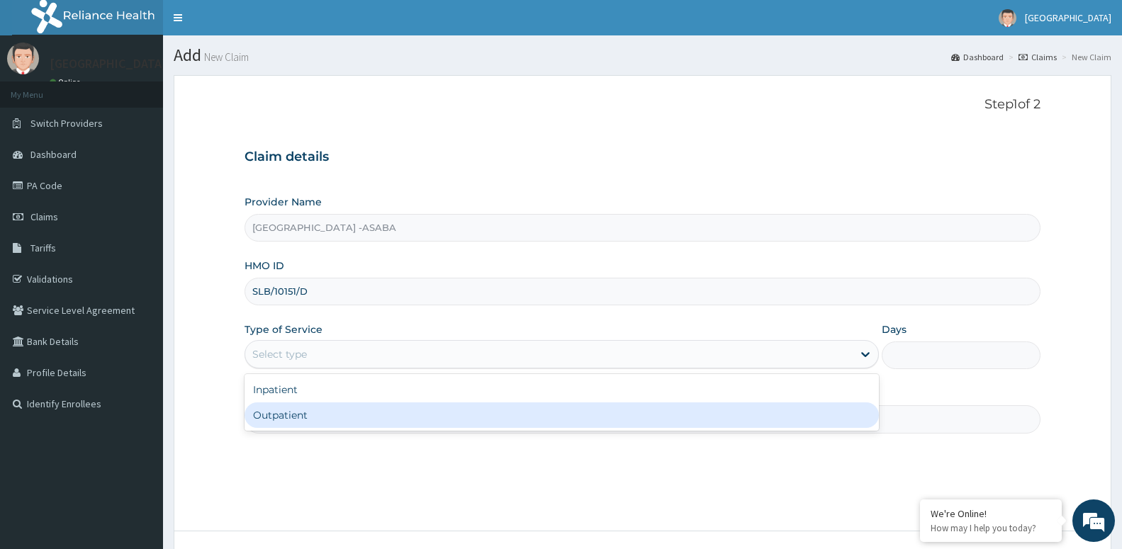
drag, startPoint x: 307, startPoint y: 414, endPoint x: 317, endPoint y: 418, distance: 11.2
click at [307, 414] on div "Outpatient" at bounding box center [561, 415] width 634 height 26
type input "1"
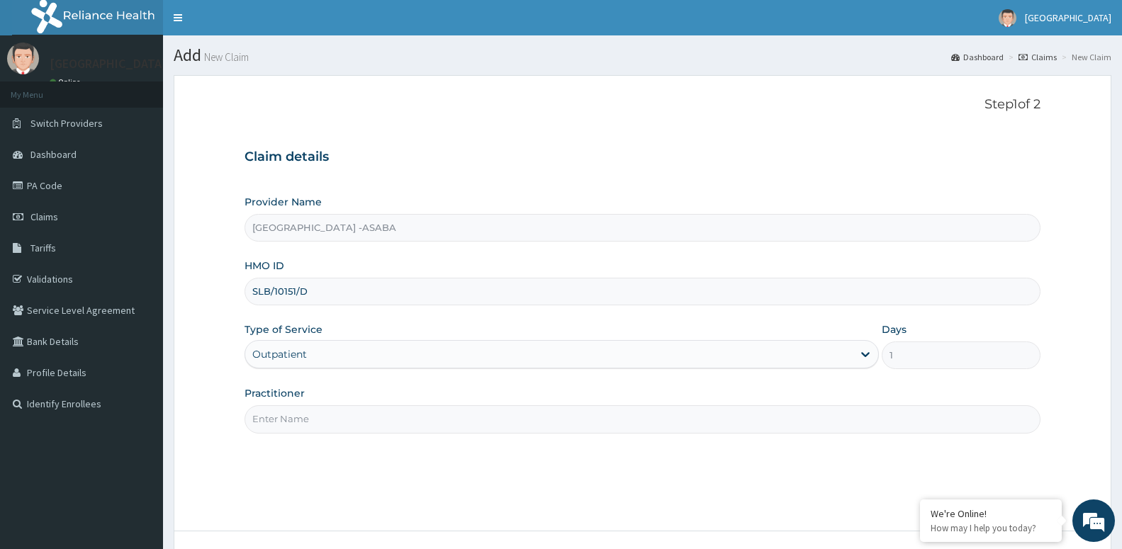
click at [317, 417] on input "Practitioner" at bounding box center [642, 419] width 796 height 28
paste input "[PERSON_NAME]"
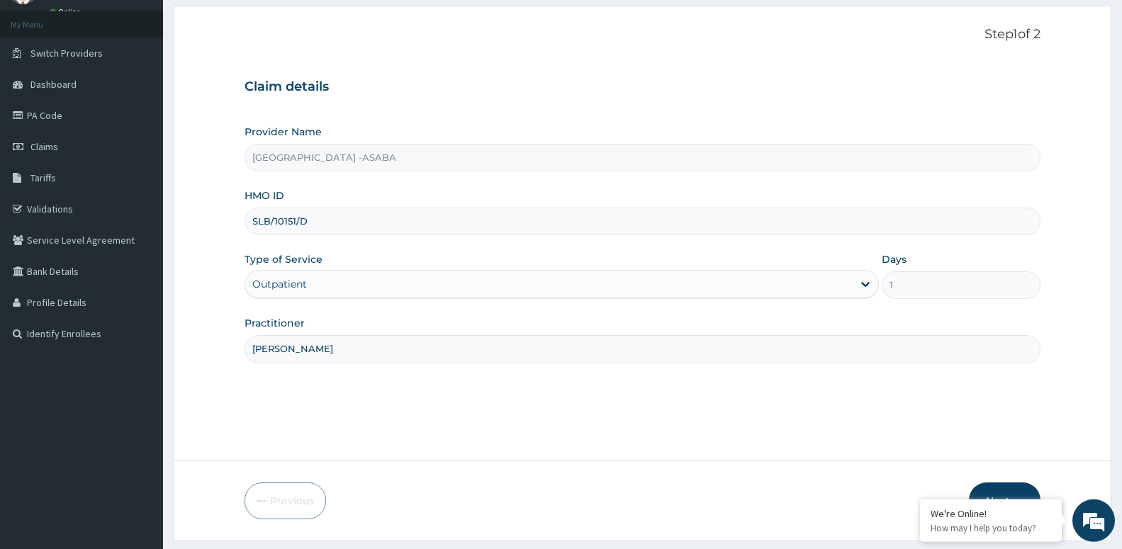
scroll to position [109, 0]
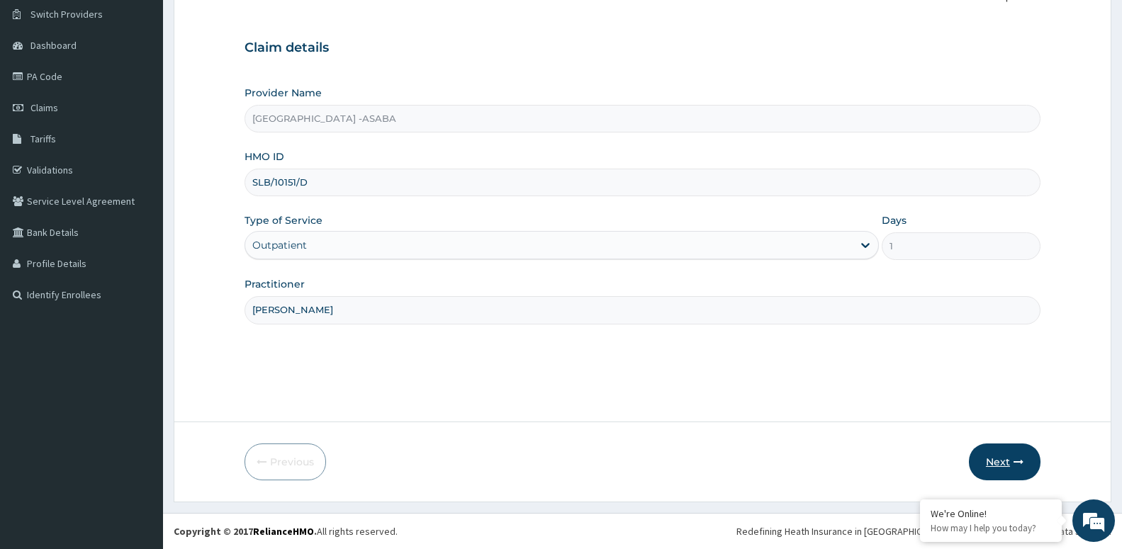
type input "[PERSON_NAME]"
click at [993, 463] on button "Next" at bounding box center [1005, 462] width 72 height 37
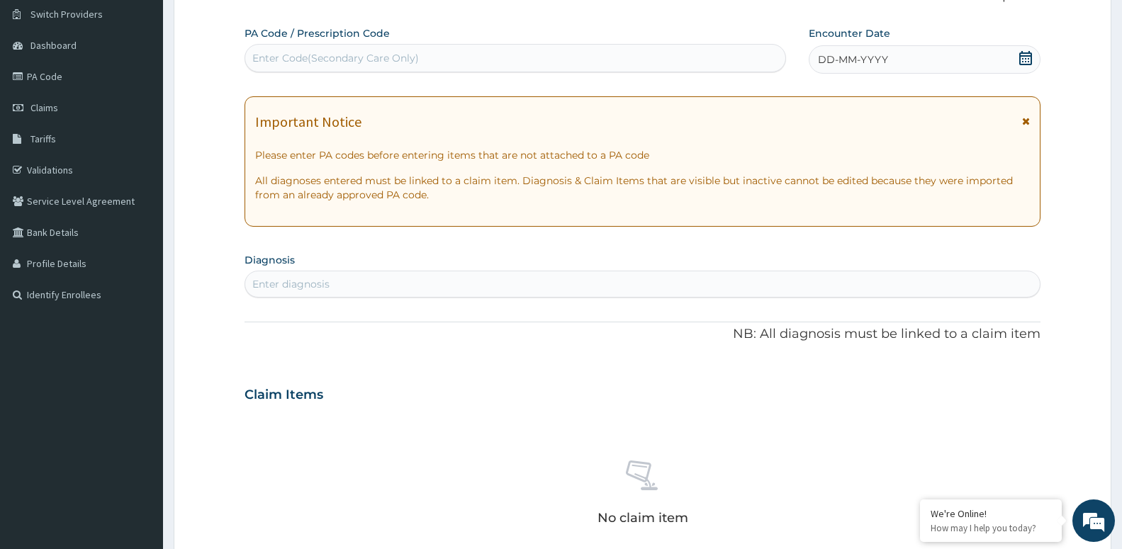
click at [371, 65] on div "Enter Code(Secondary Care Only)" at bounding box center [515, 58] width 540 height 23
type input "PA/5909F3"
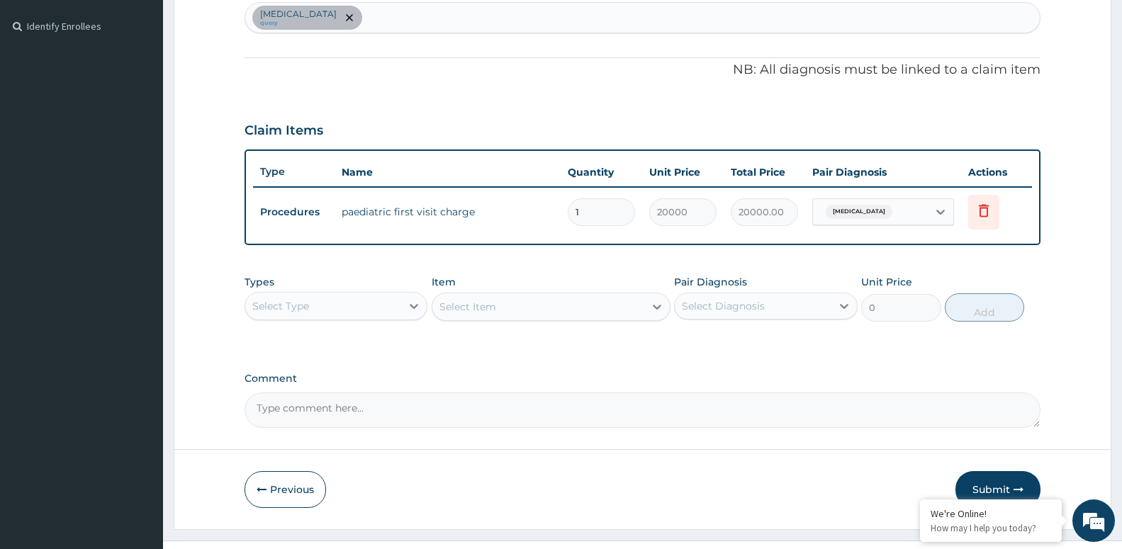
scroll to position [405, 0]
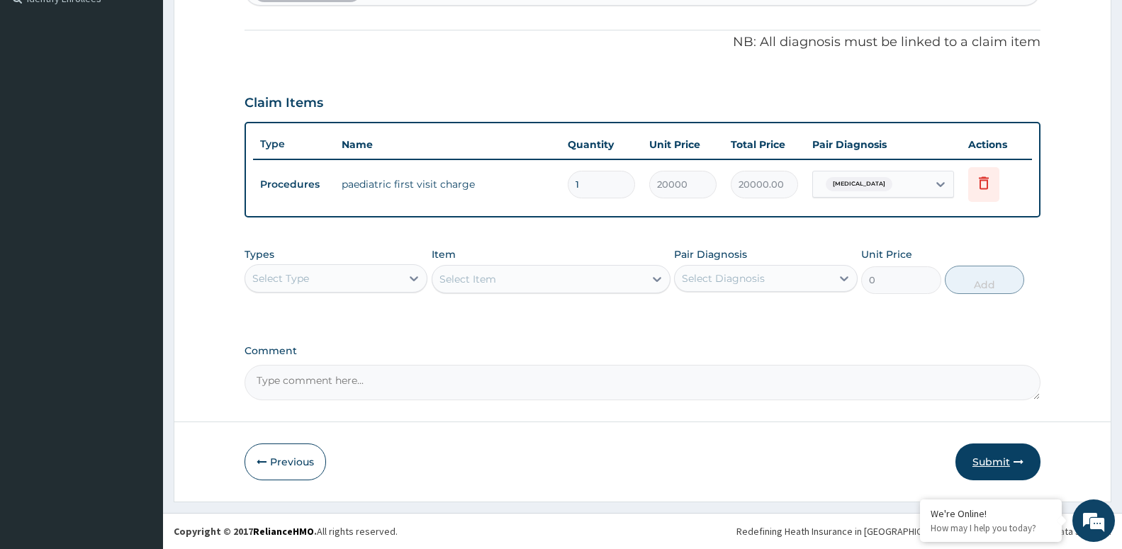
click at [993, 475] on button "Submit" at bounding box center [997, 462] width 85 height 37
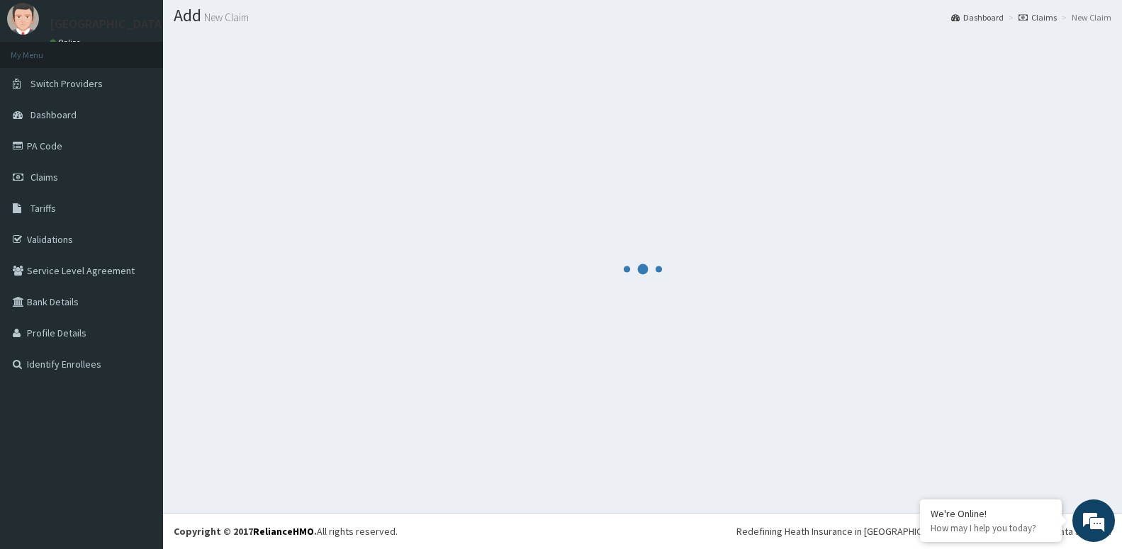
scroll to position [40, 0]
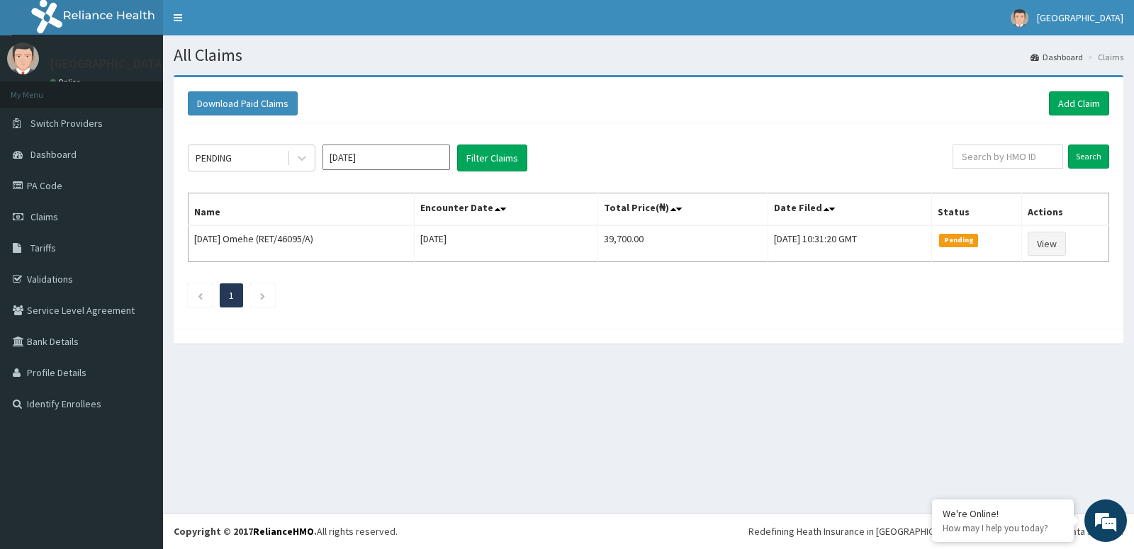
drag, startPoint x: 0, startPoint y: 0, endPoint x: 380, endPoint y: 156, distance: 410.5
click at [380, 156] on input "[DATE]" at bounding box center [386, 158] width 128 height 26
click at [388, 246] on div "May" at bounding box center [386, 246] width 28 height 26
type input "[DATE]"
click at [485, 164] on button "Filter Claims" at bounding box center [492, 158] width 70 height 27
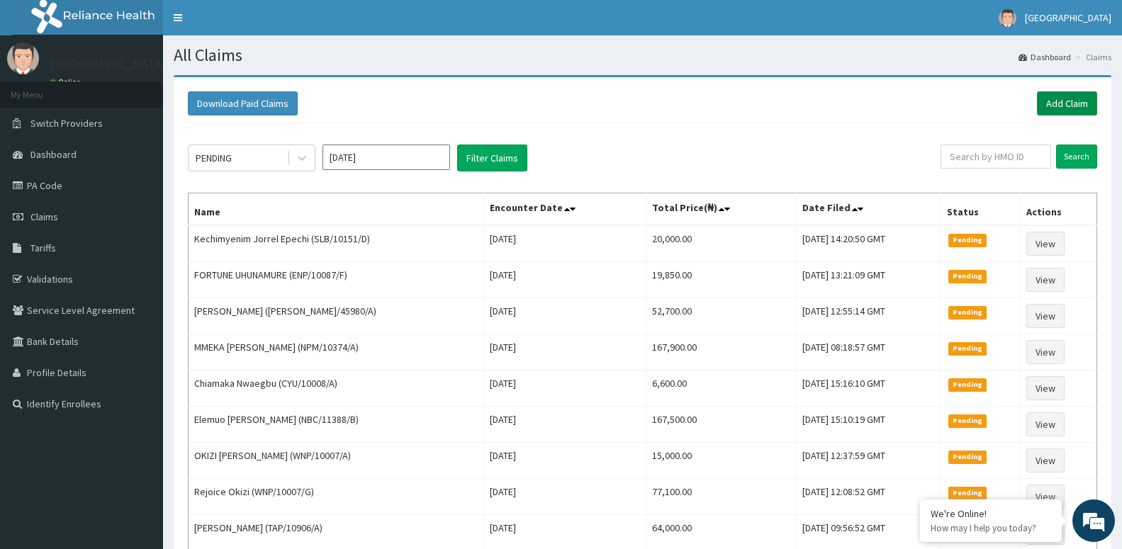
click at [1071, 103] on link "Add Claim" at bounding box center [1067, 103] width 60 height 24
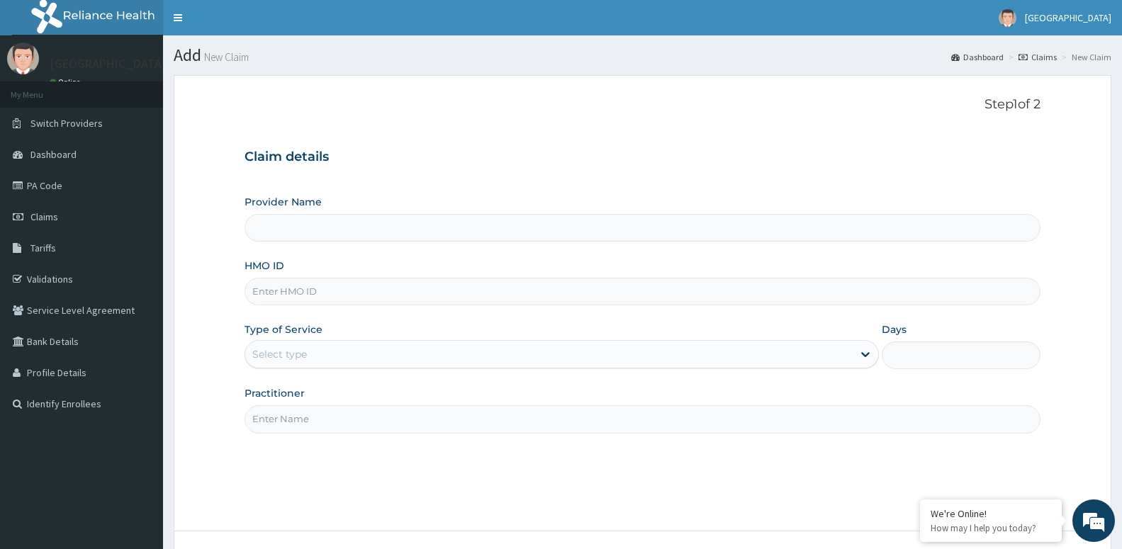
type input "St Lukes Hospital -ASABA"
click at [369, 288] on input "HMO ID" at bounding box center [642, 292] width 796 height 28
type input "NBC/11388/B"
click at [300, 356] on div "Select type" at bounding box center [279, 354] width 55 height 14
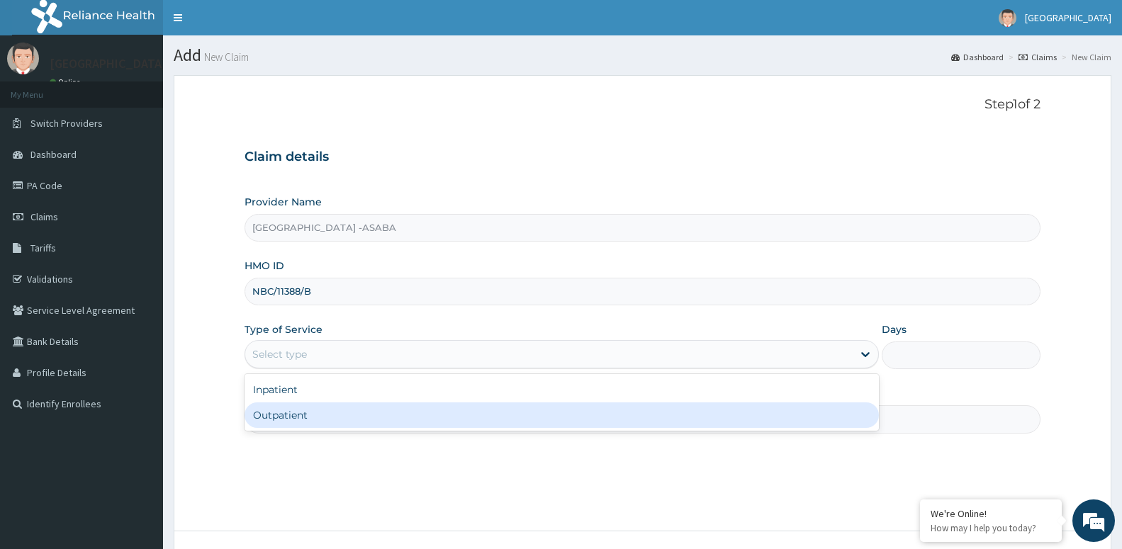
click at [292, 414] on div "Outpatient" at bounding box center [561, 415] width 634 height 26
type input "1"
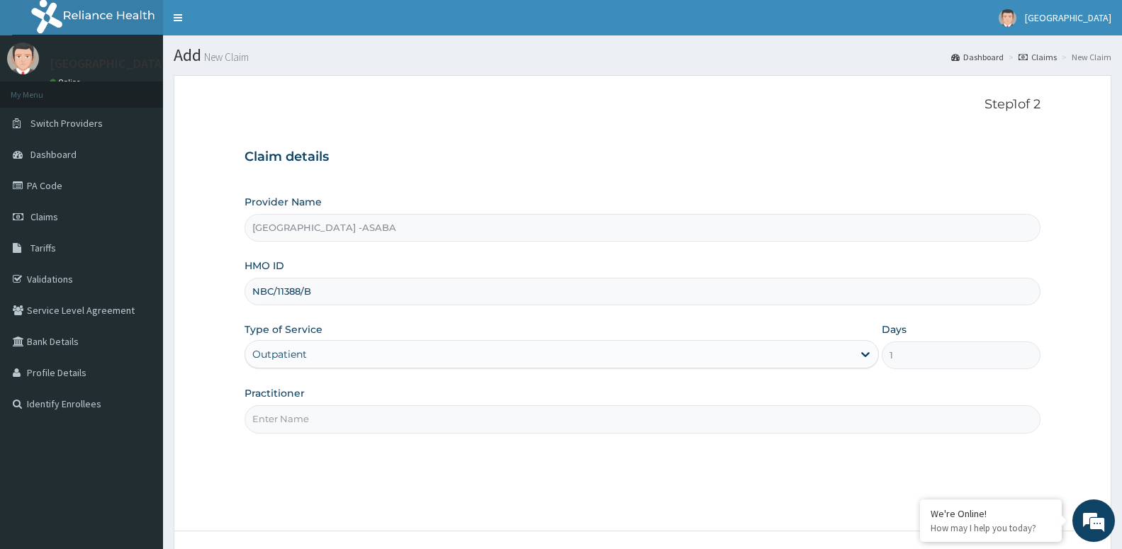
click at [313, 427] on input "Practitioner" at bounding box center [642, 419] width 796 height 28
paste input "[PERSON_NAME]"
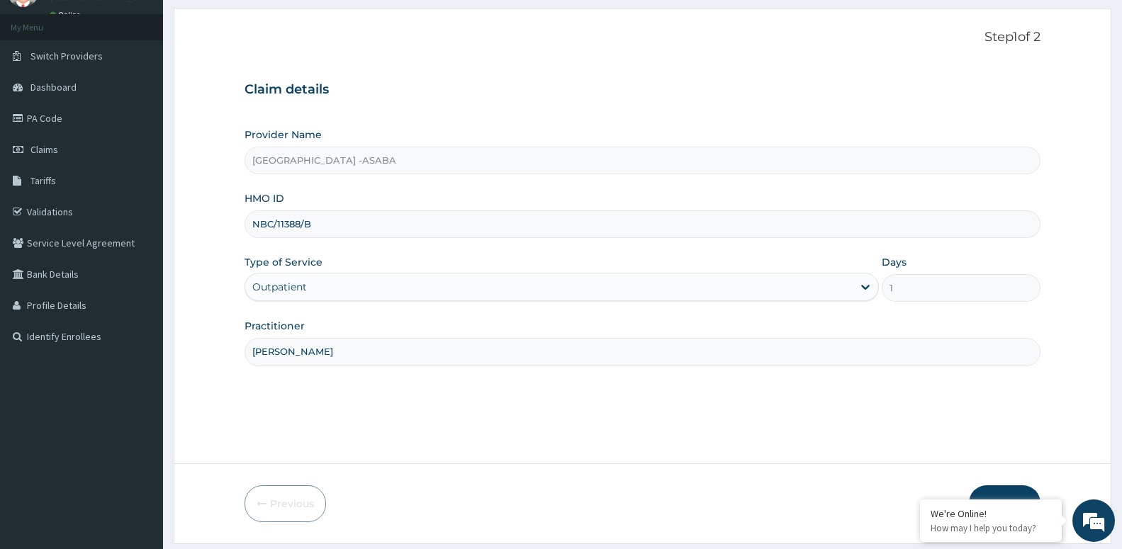
scroll to position [109, 0]
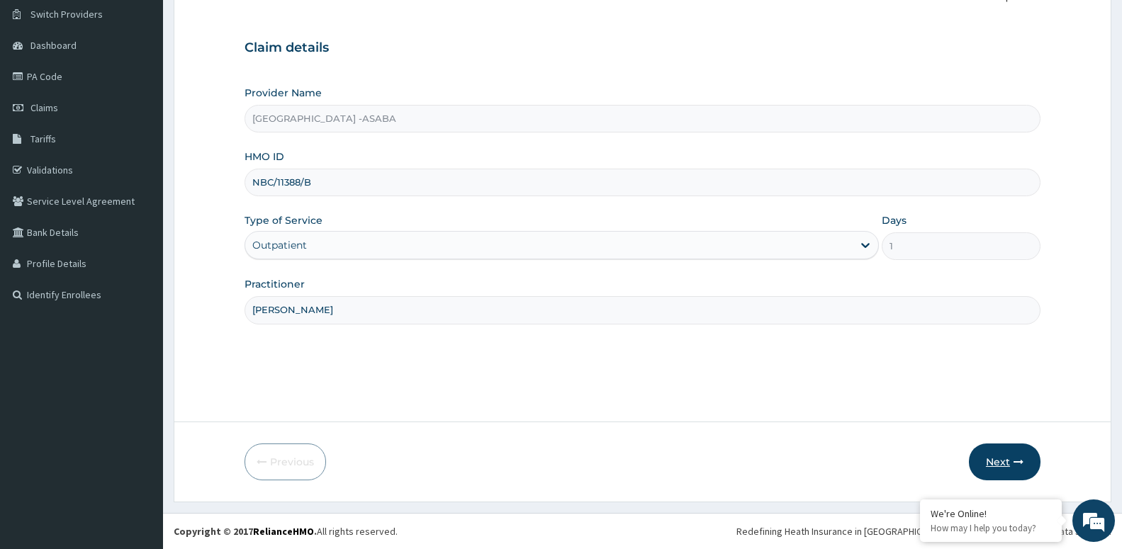
type input "[PERSON_NAME]"
click at [987, 462] on button "Next" at bounding box center [1005, 462] width 72 height 37
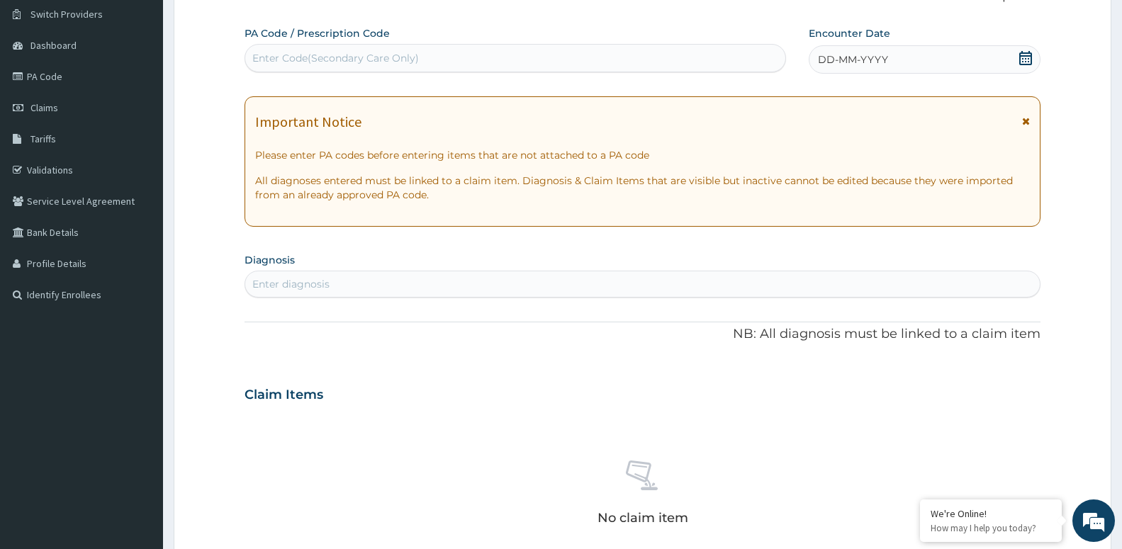
click at [463, 52] on div "Enter Code(Secondary Care Only)" at bounding box center [515, 58] width 540 height 23
type input "PA/3E9D74"
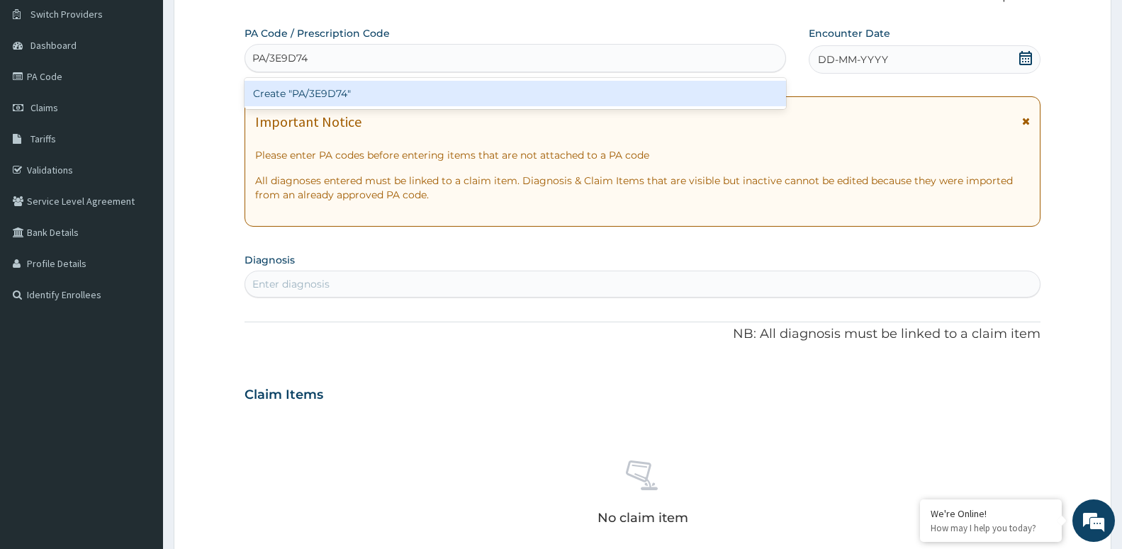
click at [407, 99] on div "Create "PA/3E9D74"" at bounding box center [514, 94] width 541 height 26
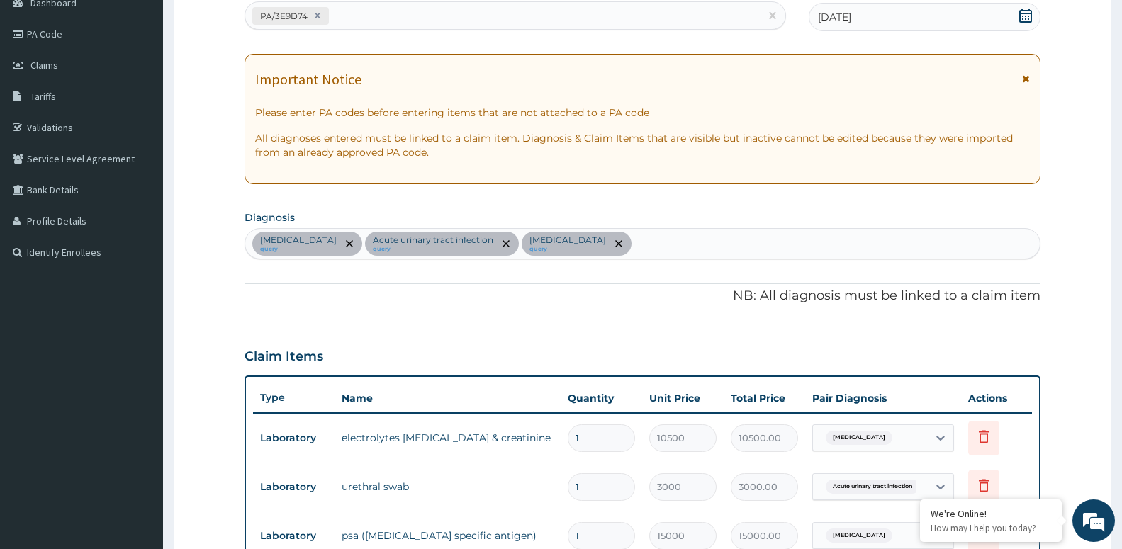
scroll to position [80, 0]
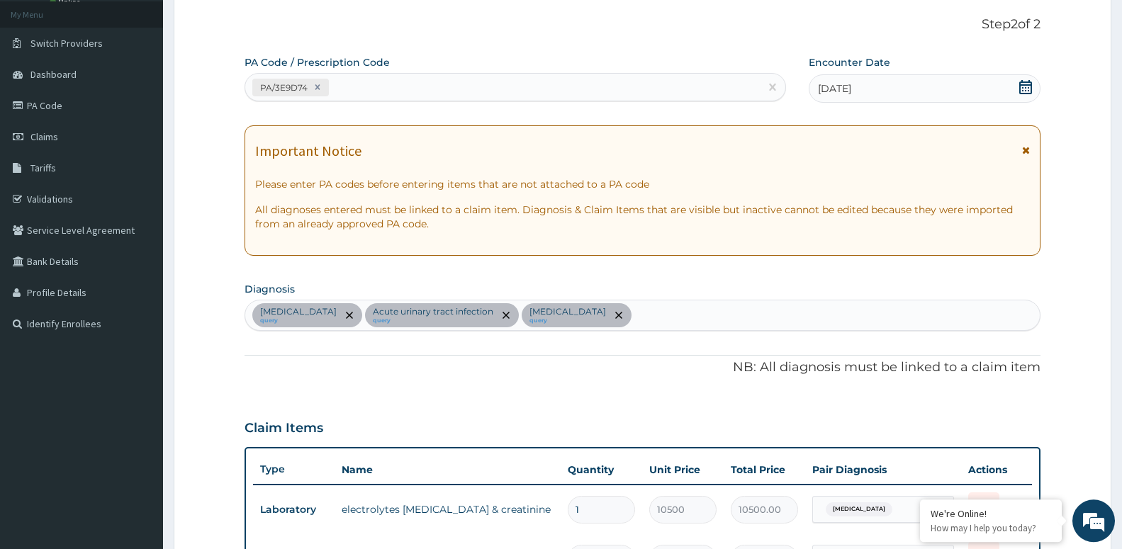
click at [384, 89] on div "PA/3E9D74" at bounding box center [502, 87] width 514 height 23
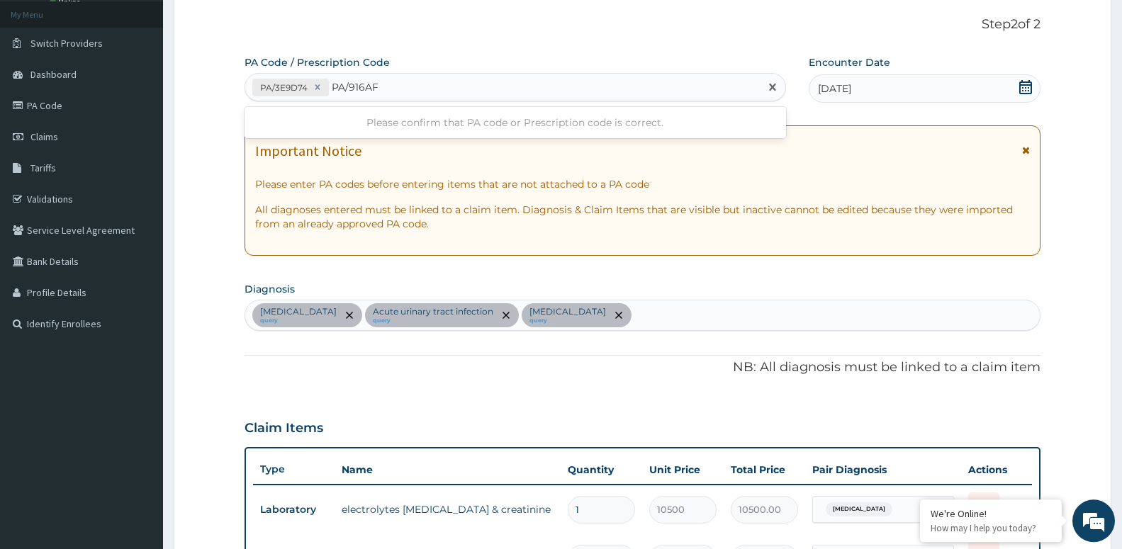
type input "PA/916AF3"
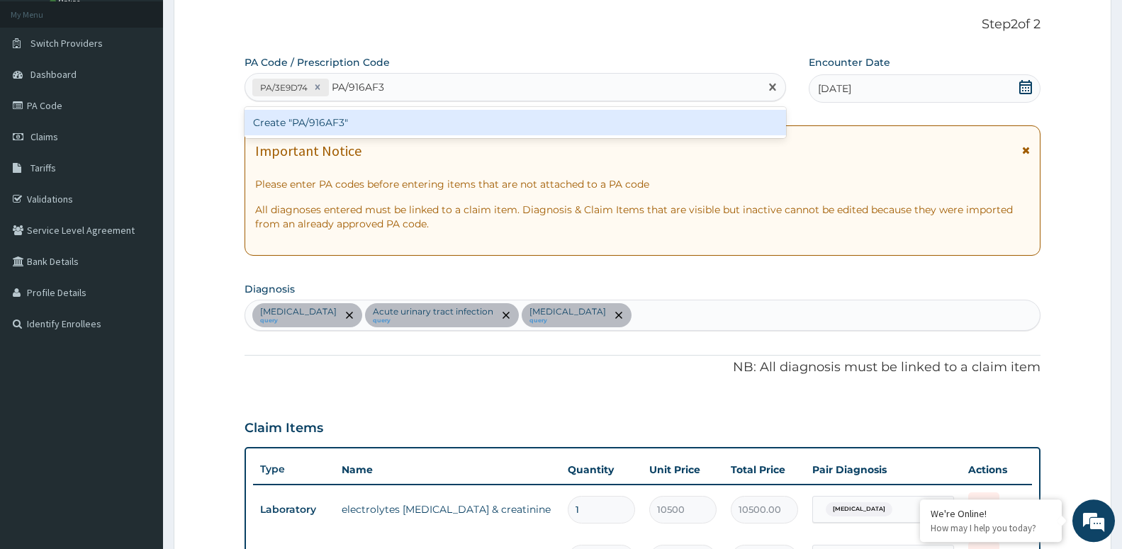
click at [355, 119] on div "Create "PA/916AF3"" at bounding box center [514, 123] width 541 height 26
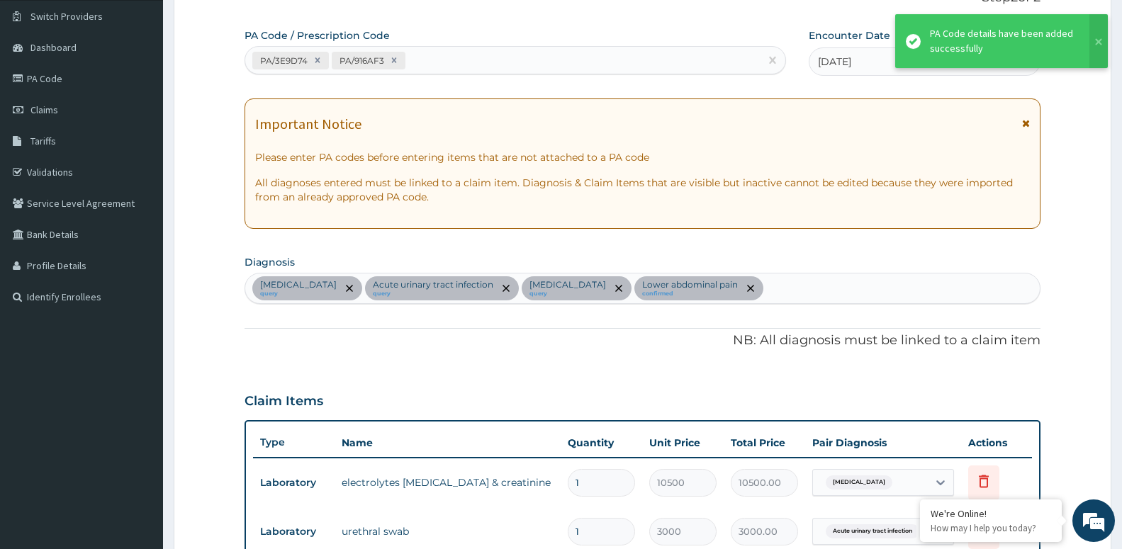
scroll to position [57, 0]
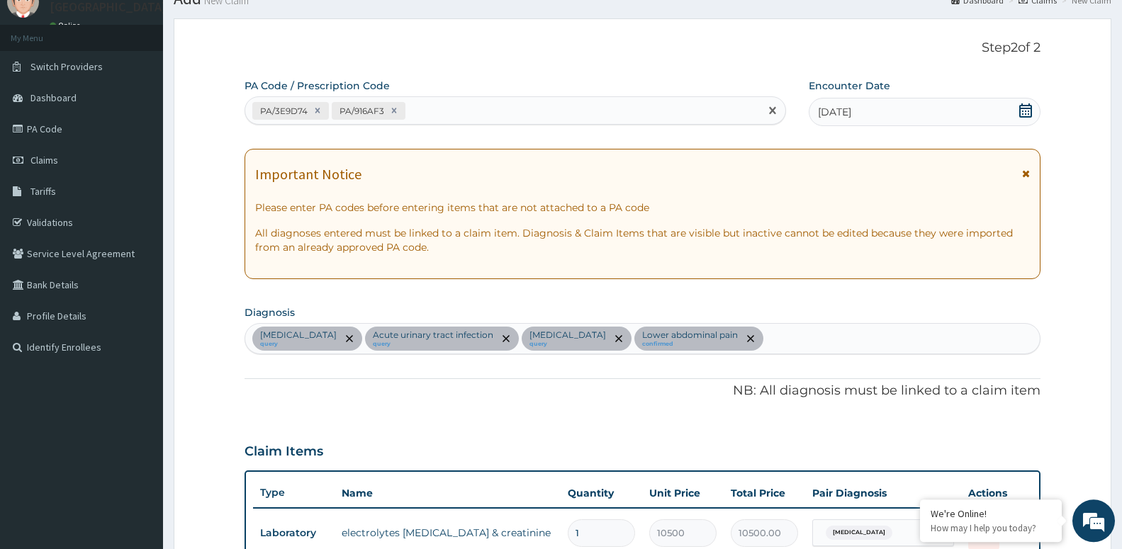
click at [425, 115] on div "PA/3E9D74 PA/916AF3" at bounding box center [502, 110] width 514 height 23
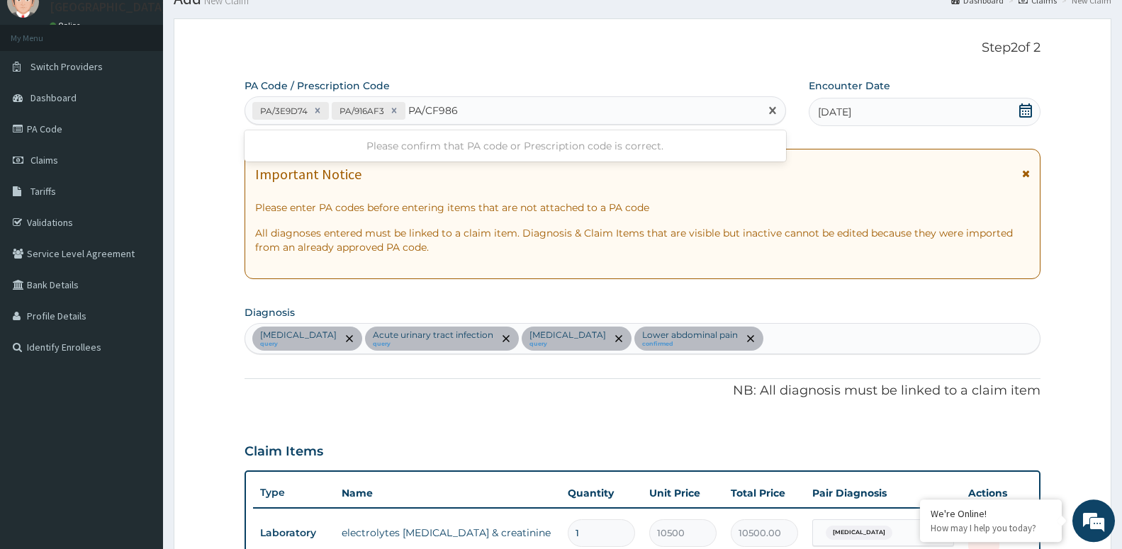
type input "PA/CF9869"
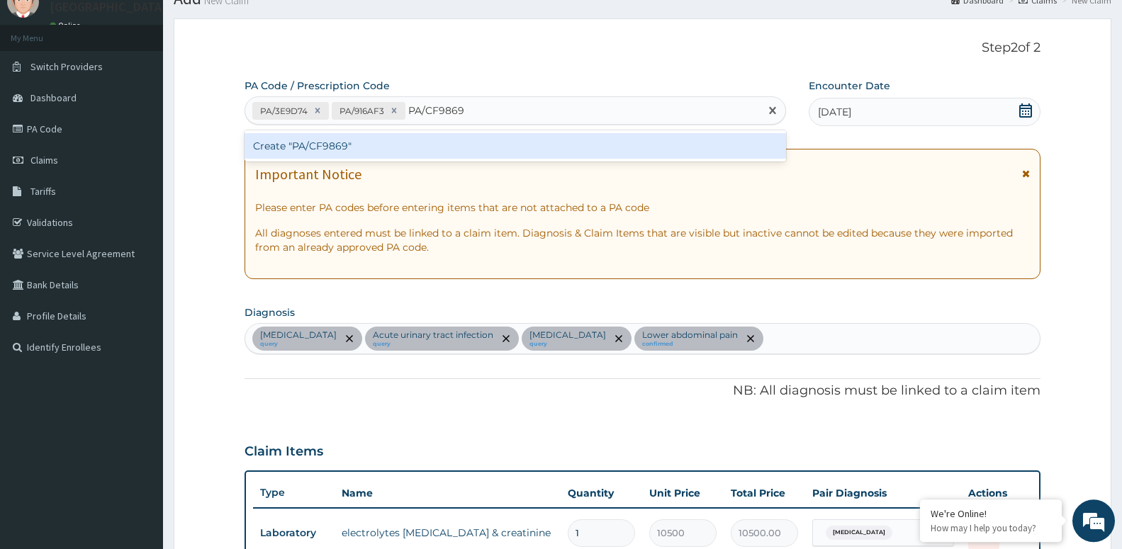
click at [269, 142] on div "Create "PA/CF9869"" at bounding box center [514, 146] width 541 height 26
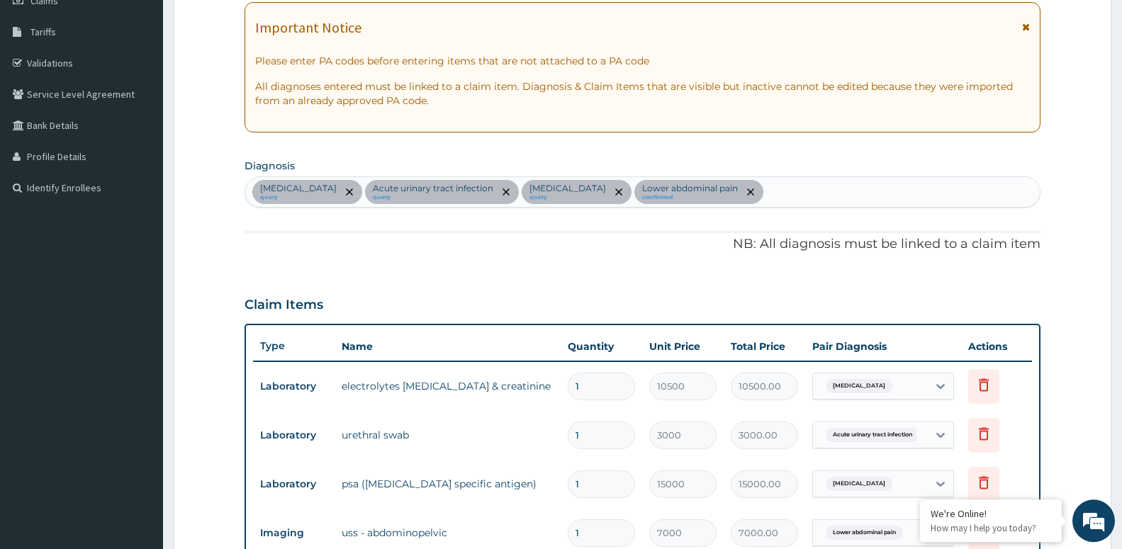
scroll to position [142, 0]
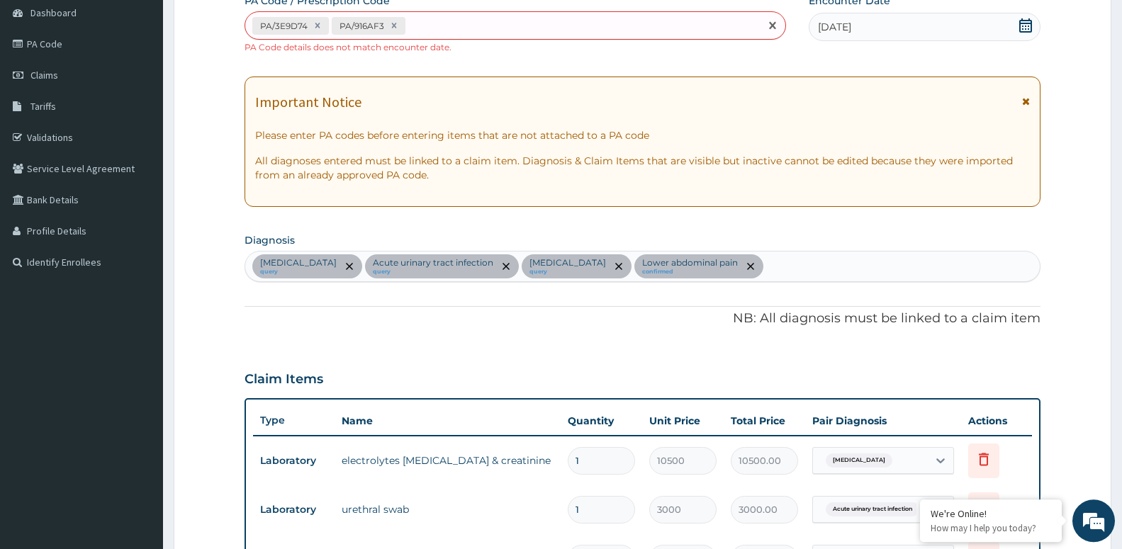
click at [445, 34] on div "PA/3E9D74 PA/916AF3" at bounding box center [502, 25] width 514 height 23
type input "PA/B6937D"
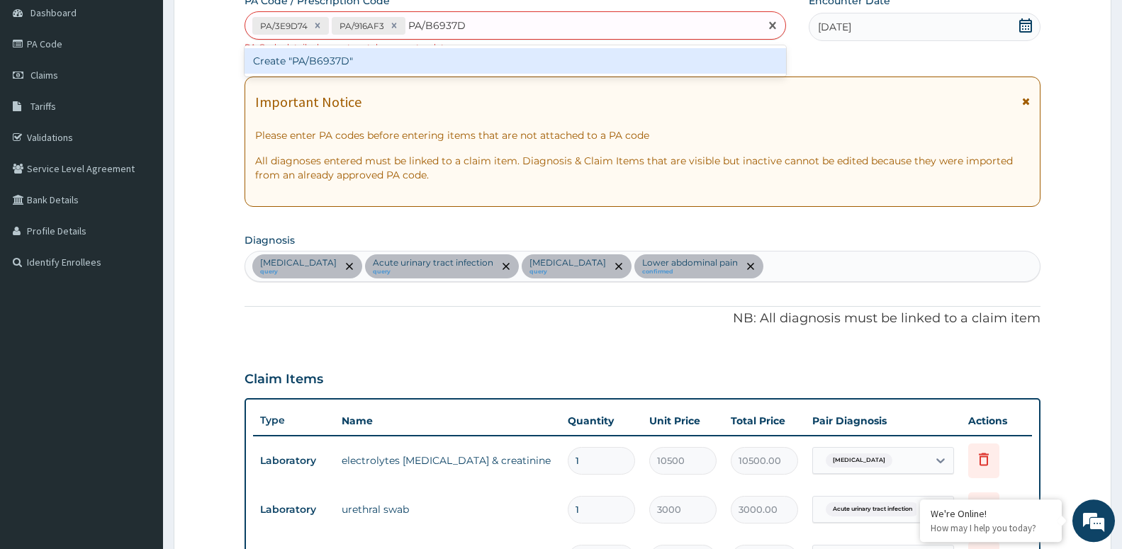
click at [424, 60] on div "Create "PA/B6937D"" at bounding box center [514, 61] width 541 height 26
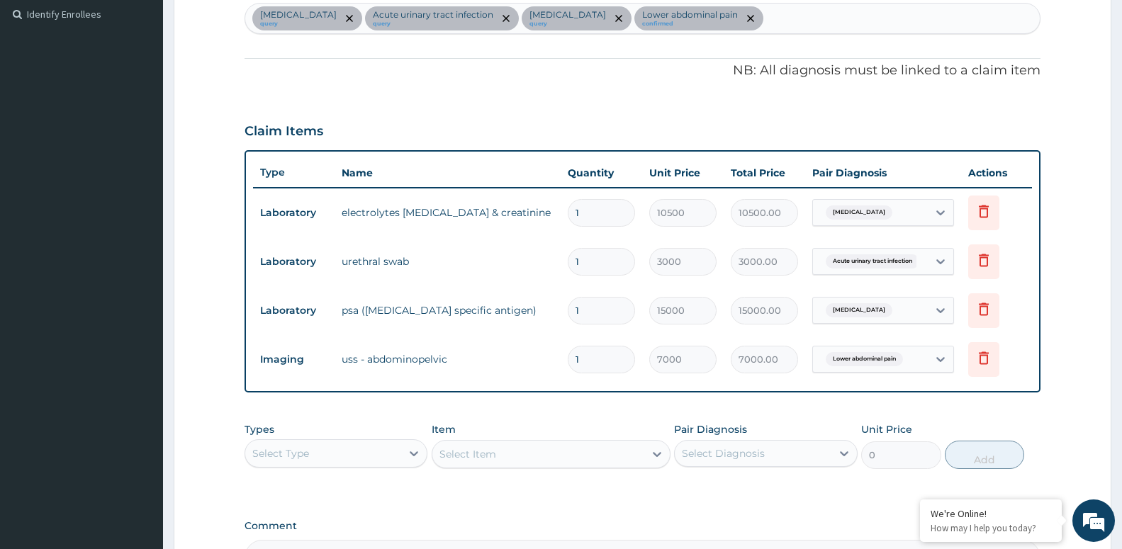
scroll to position [506, 0]
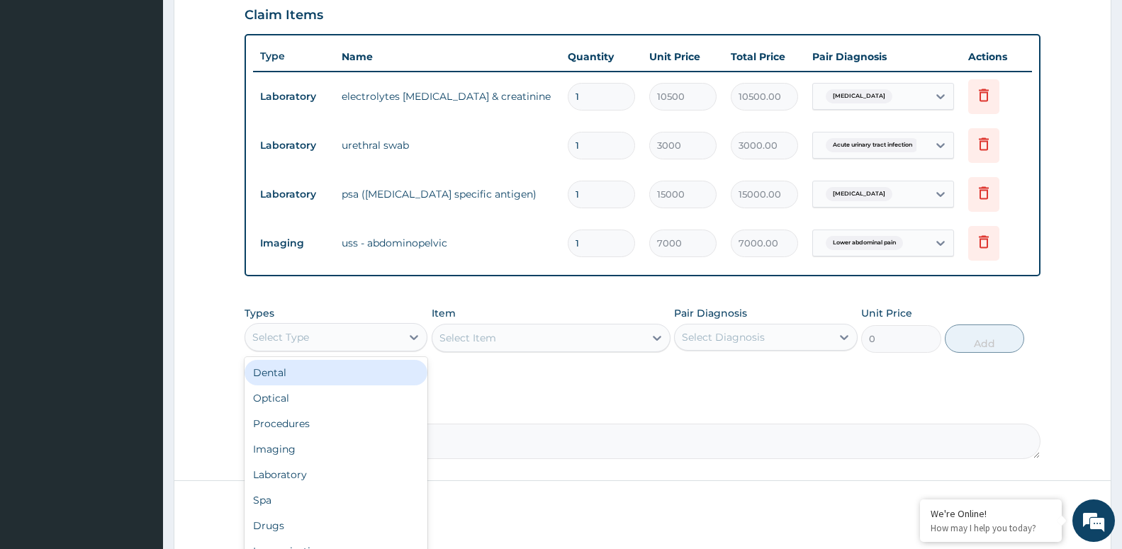
click at [317, 341] on div "Select Type" at bounding box center [323, 337] width 156 height 23
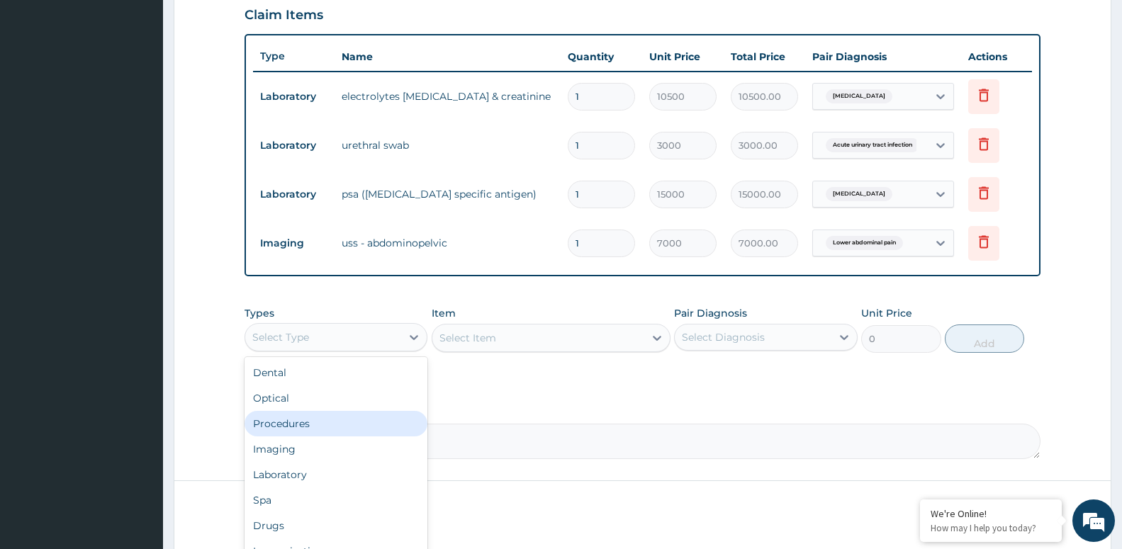
click at [349, 427] on div "Procedures" at bounding box center [335, 424] width 183 height 26
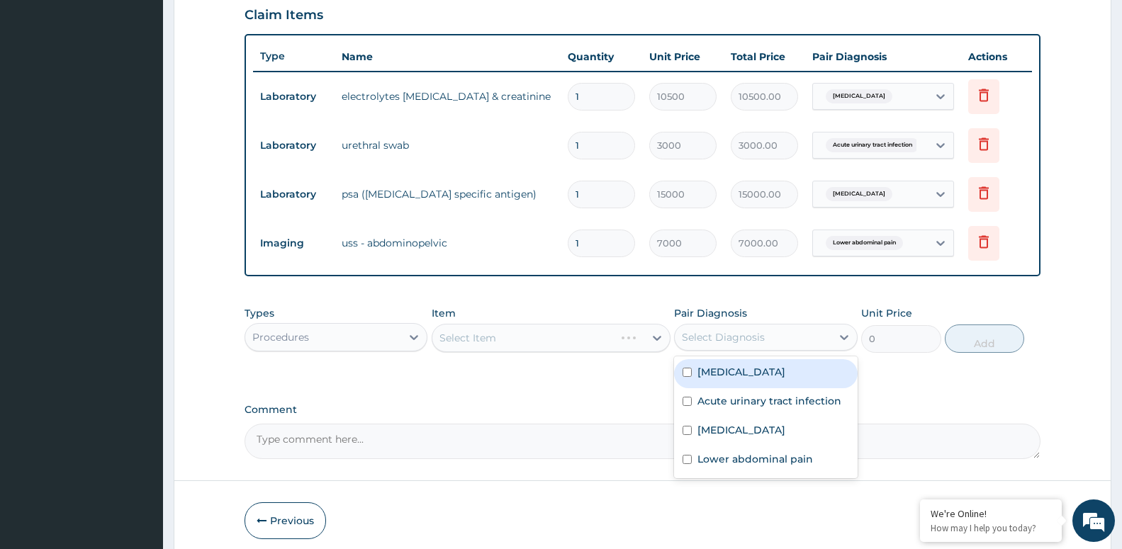
click at [709, 339] on div "Select Diagnosis" at bounding box center [723, 337] width 83 height 14
drag, startPoint x: 706, startPoint y: 359, endPoint x: 702, endPoint y: 371, distance: 13.4
click at [711, 378] on label "Renal pain" at bounding box center [741, 372] width 88 height 14
click at [715, 387] on div "Renal pain" at bounding box center [765, 373] width 183 height 29
checkbox input "false"
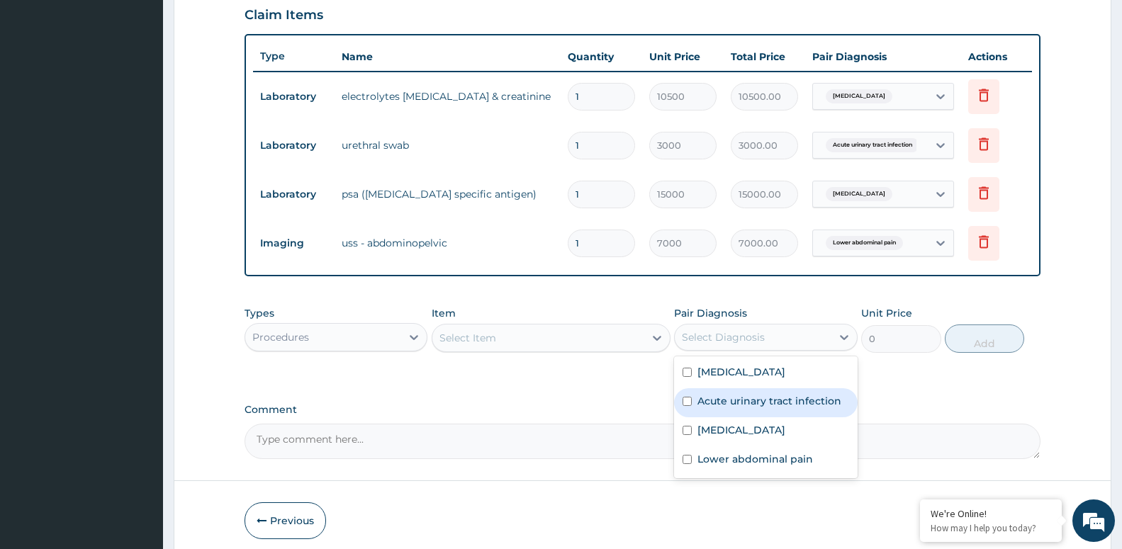
drag, startPoint x: 739, startPoint y: 402, endPoint x: 738, endPoint y: 409, distance: 7.2
click at [738, 403] on label "Acute urinary tract infection" at bounding box center [769, 401] width 144 height 14
checkbox input "true"
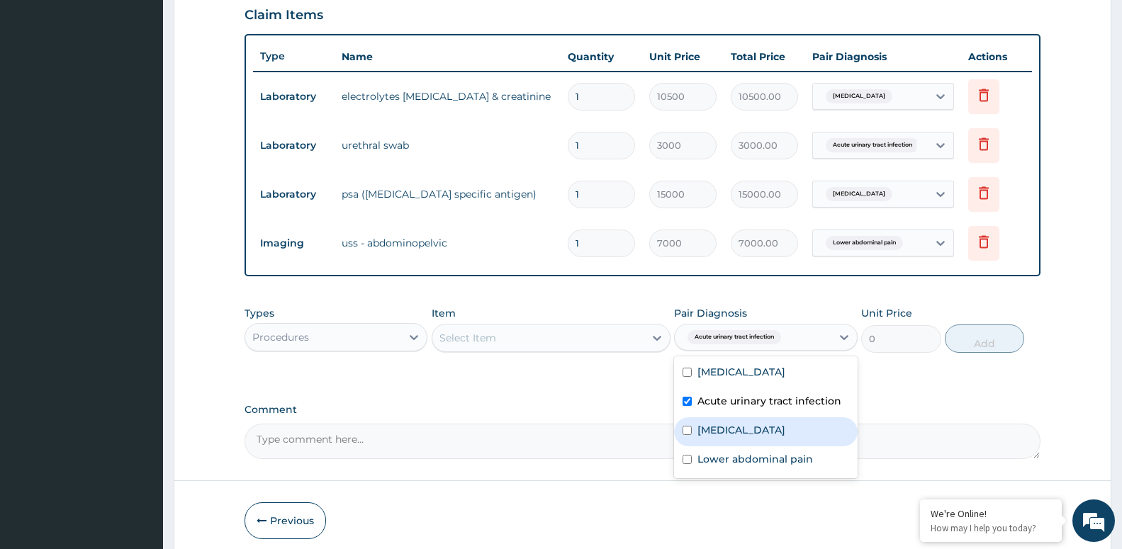
drag, startPoint x: 752, startPoint y: 426, endPoint x: 750, endPoint y: 438, distance: 12.4
click at [750, 431] on div "Prostatitis" at bounding box center [765, 431] width 183 height 29
checkbox input "true"
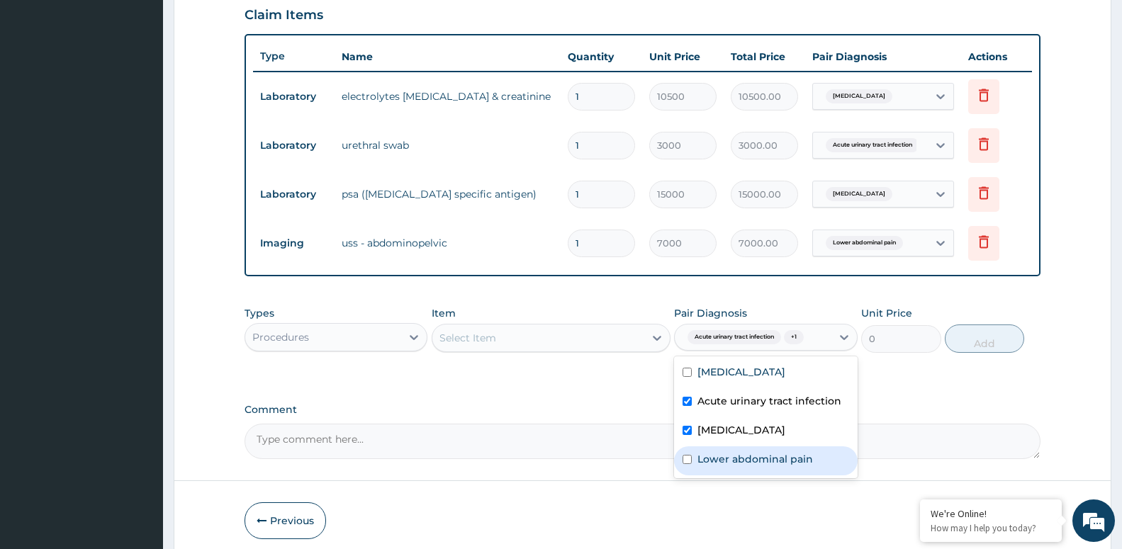
click at [763, 453] on label "Lower abdominal pain" at bounding box center [754, 459] width 115 height 14
checkbox input "true"
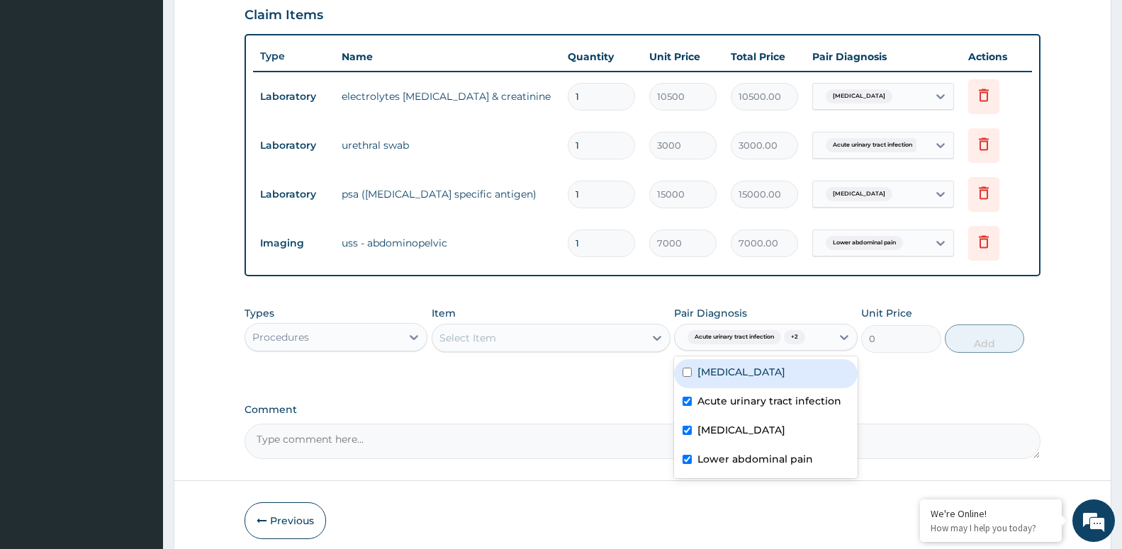
click at [730, 367] on label "Renal pain" at bounding box center [741, 372] width 88 height 14
checkbox input "true"
click at [524, 328] on div "Select Item" at bounding box center [538, 338] width 212 height 23
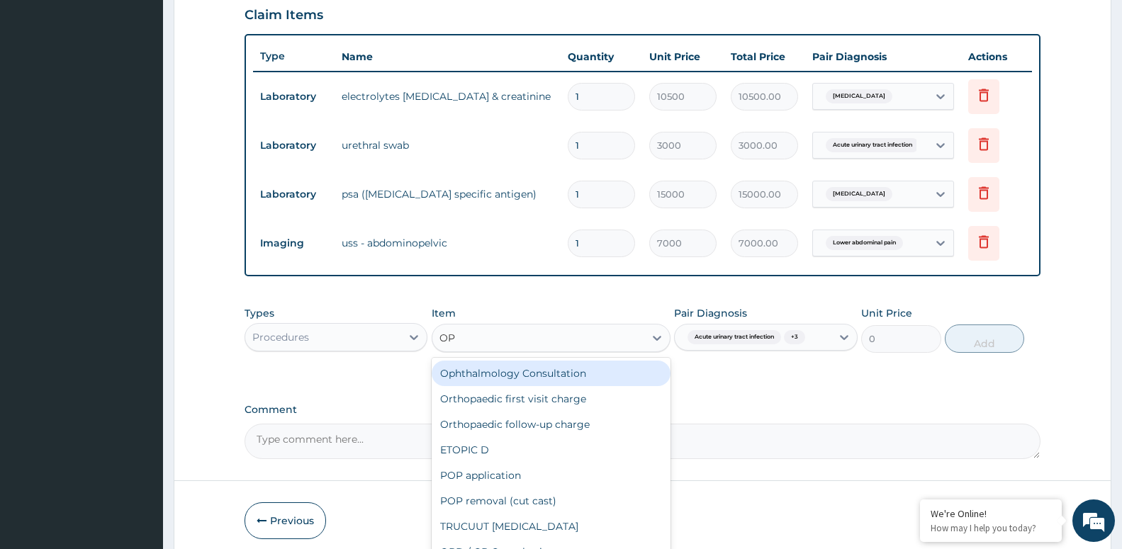
type input "OPD"
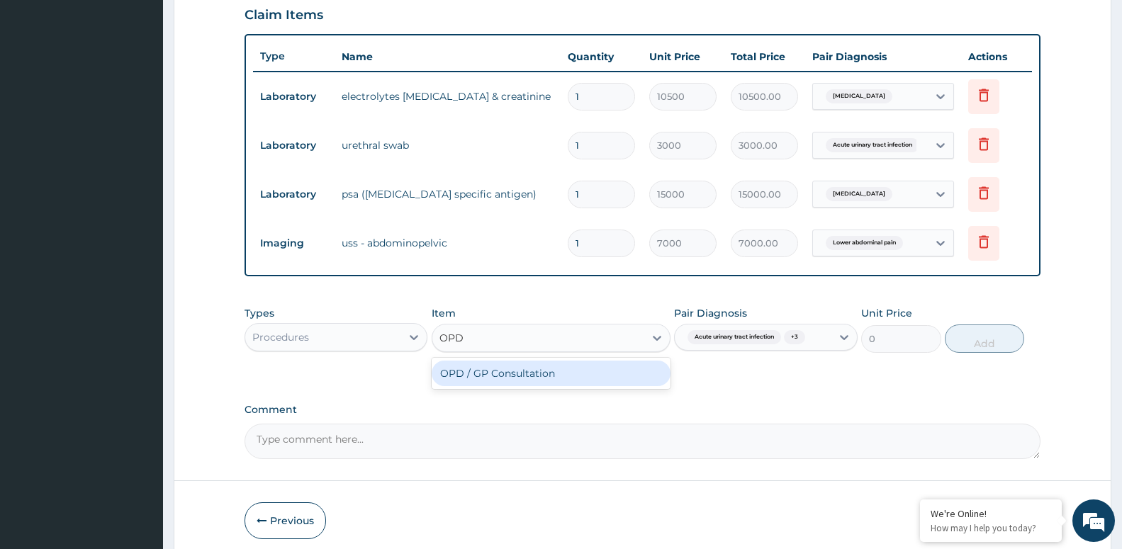
click at [572, 375] on div "OPD / GP Consultation" at bounding box center [550, 374] width 239 height 26
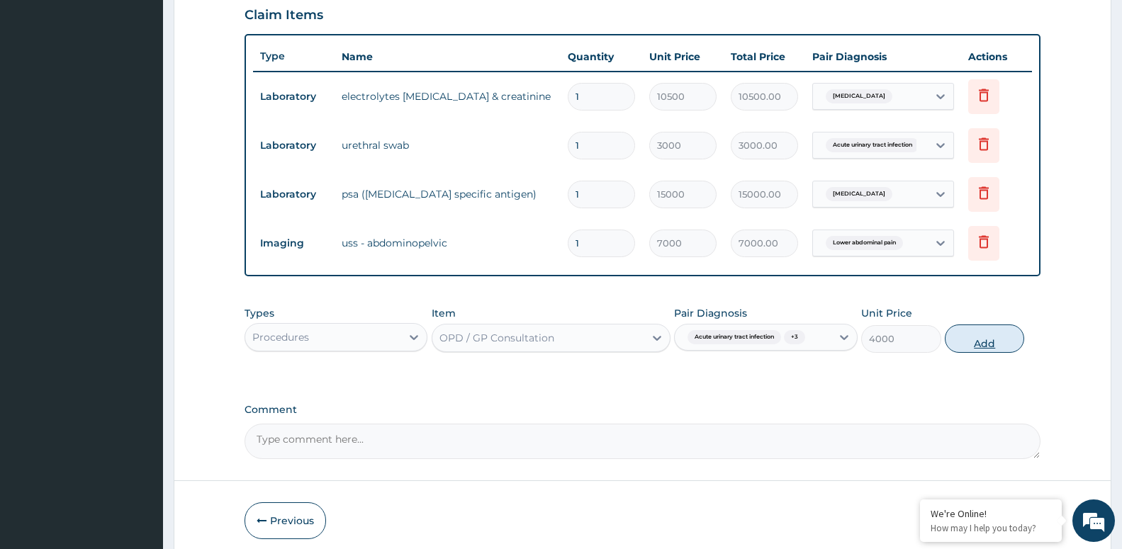
click at [990, 344] on button "Add" at bounding box center [983, 338] width 79 height 28
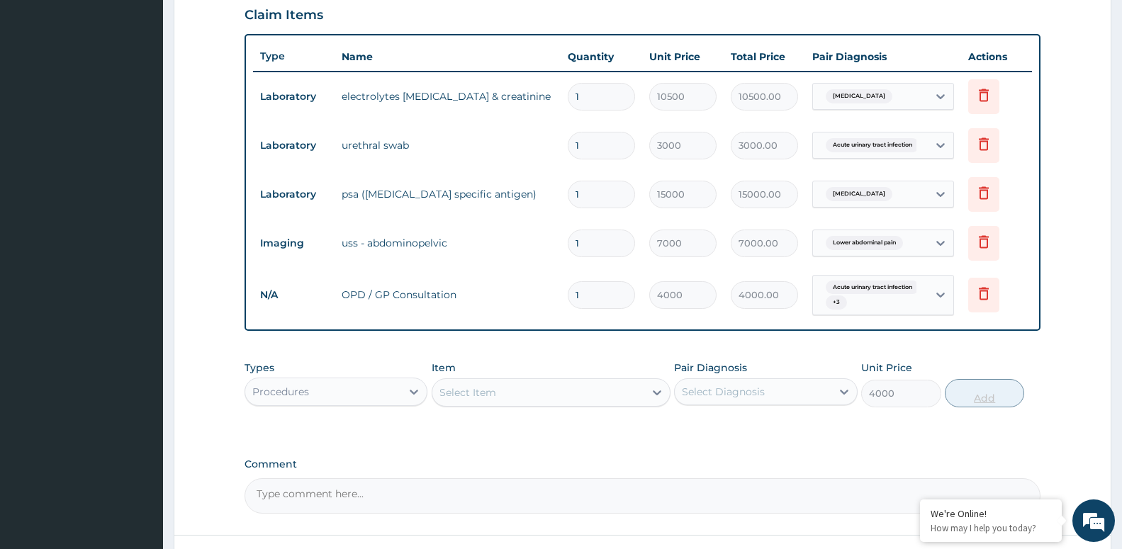
type input "0"
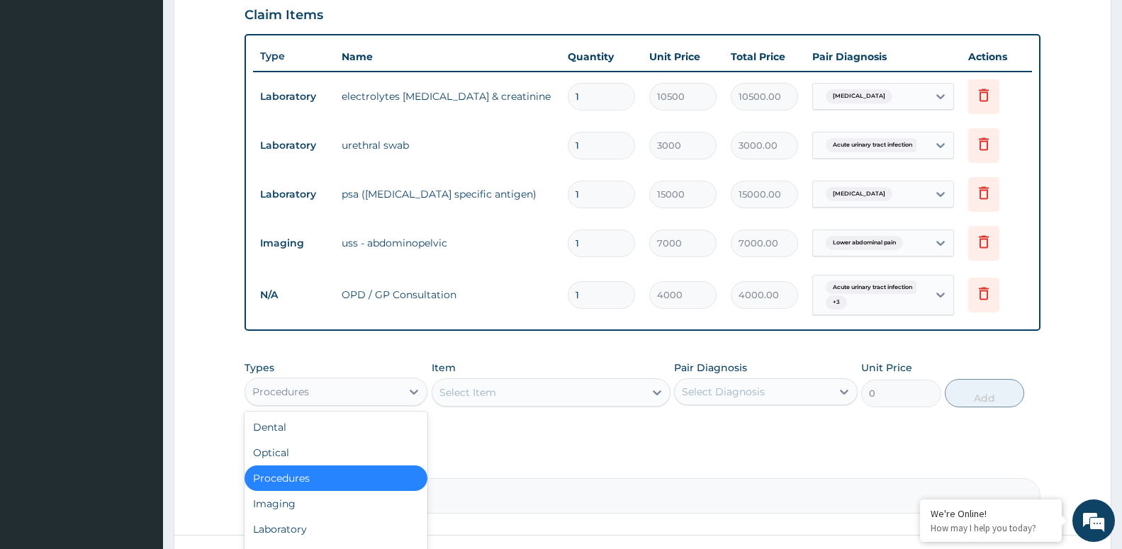
click at [322, 391] on div "Procedures" at bounding box center [323, 391] width 156 height 23
click at [326, 530] on div "Laboratory" at bounding box center [335, 530] width 183 height 26
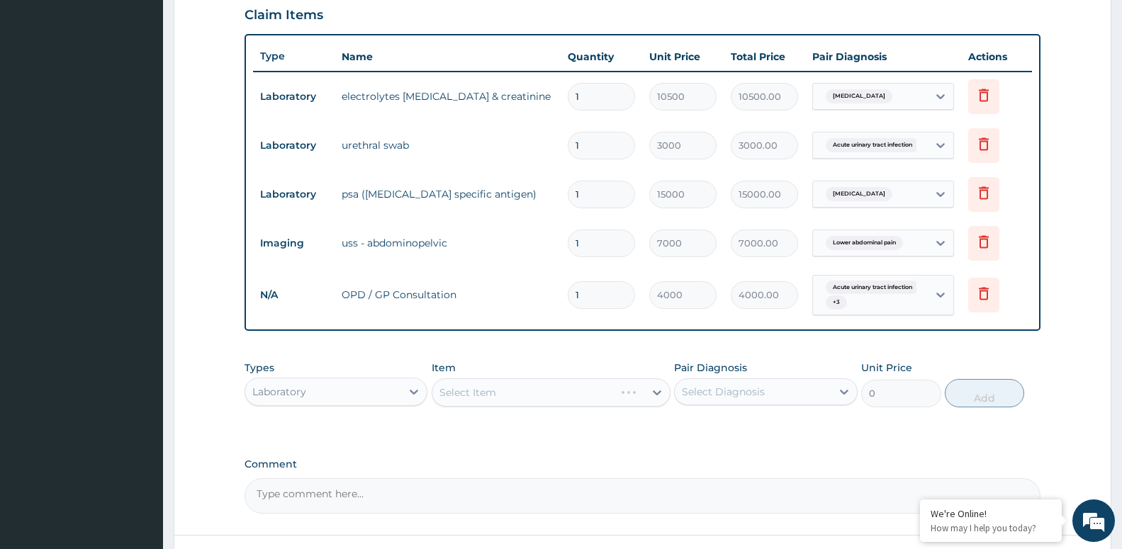
click at [694, 400] on div "Select Diagnosis" at bounding box center [752, 391] width 156 height 23
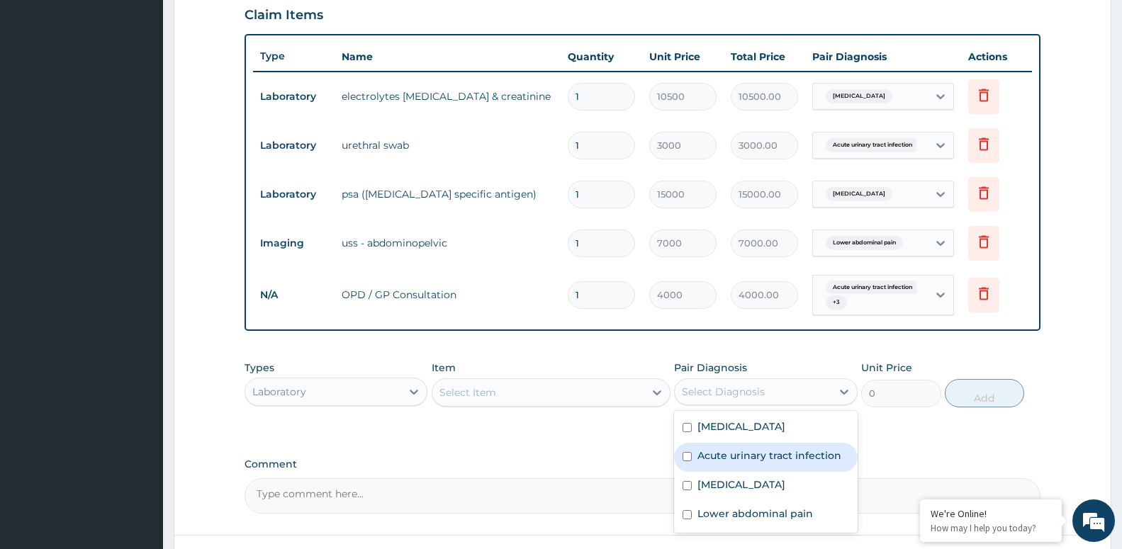
click at [713, 453] on label "Acute urinary tract infection" at bounding box center [769, 455] width 144 height 14
checkbox input "true"
click at [491, 402] on div "Select Item" at bounding box center [538, 392] width 212 height 23
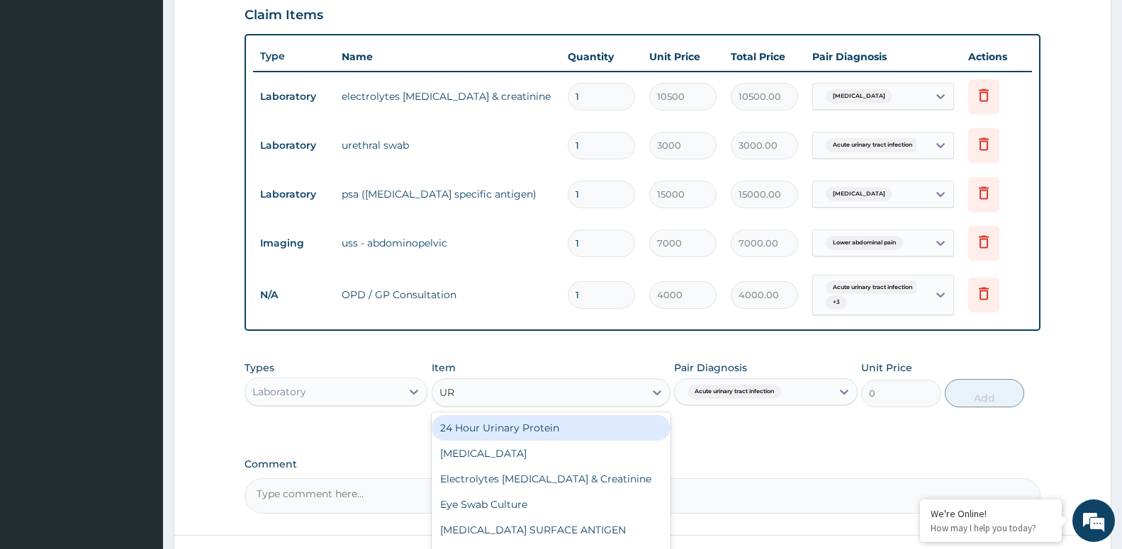
type input "URI"
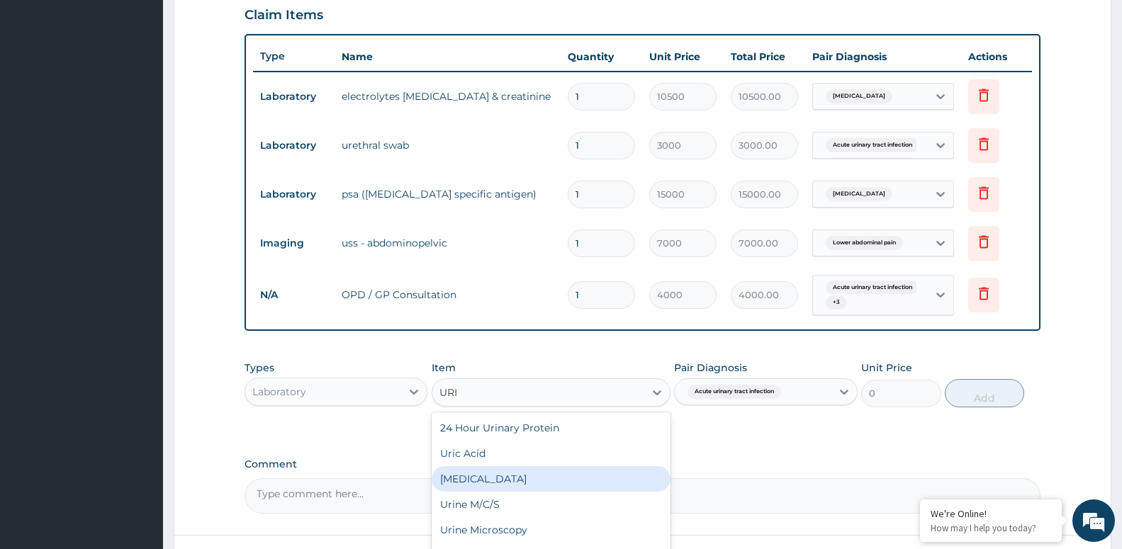
drag, startPoint x: 463, startPoint y: 477, endPoint x: 463, endPoint y: 485, distance: 8.5
click at [464, 481] on div "Urinalysis" at bounding box center [550, 479] width 239 height 26
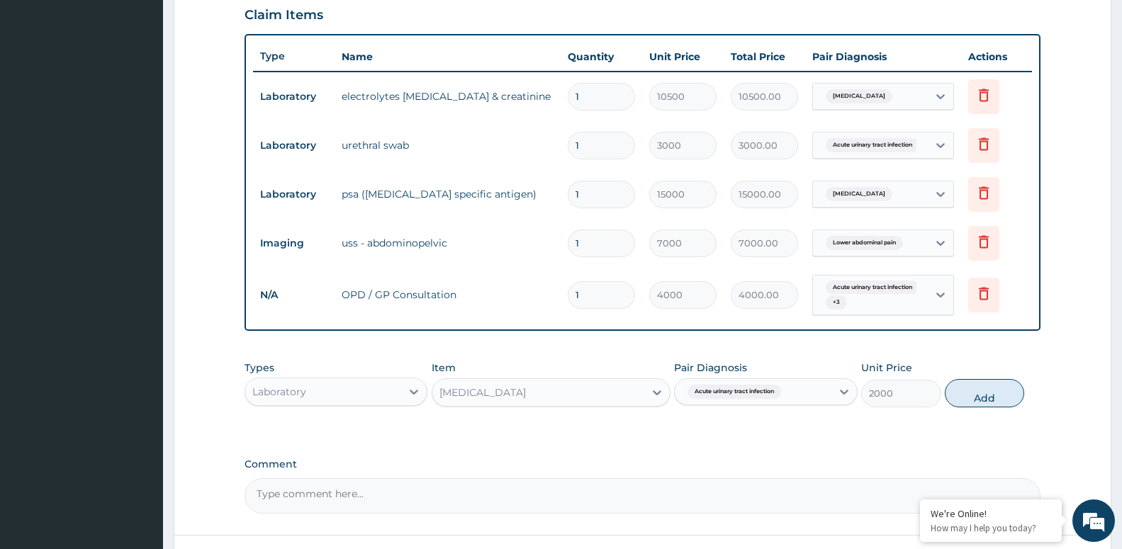
click at [973, 396] on button "Add" at bounding box center [983, 393] width 79 height 28
type input "0"
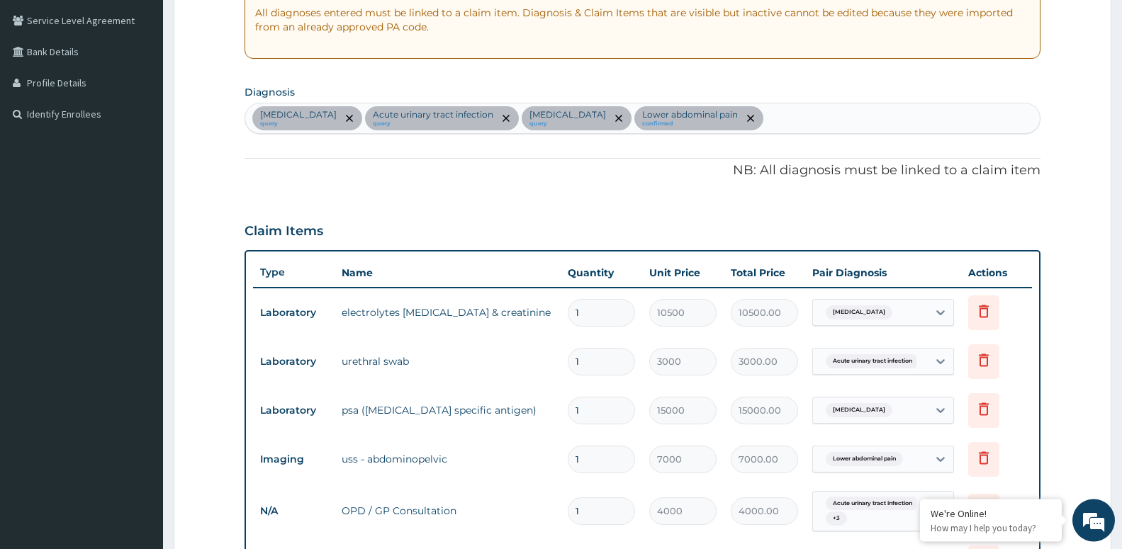
scroll to position [289, 0]
click at [713, 123] on div "Renal pain query Acute urinary tract infection query Prostatitis query Lower ab…" at bounding box center [642, 119] width 794 height 30
type input "SEPS"
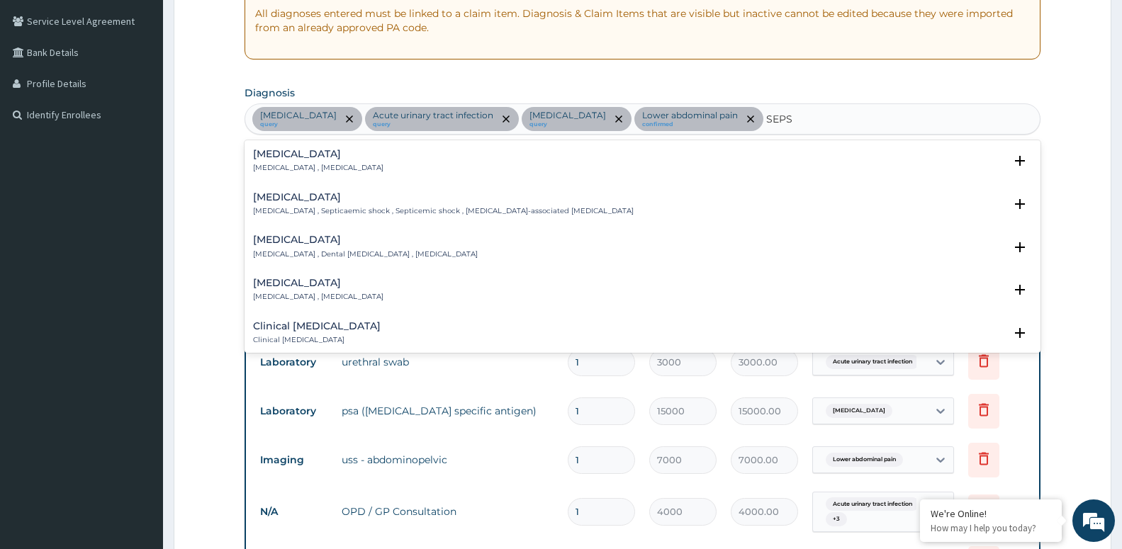
click at [286, 150] on div "Sepsis Systemic infection , Sepsis Select Status Query Query covers suspected (…" at bounding box center [642, 164] width 796 height 43
click at [285, 159] on h4 "Sepsis" at bounding box center [318, 154] width 130 height 11
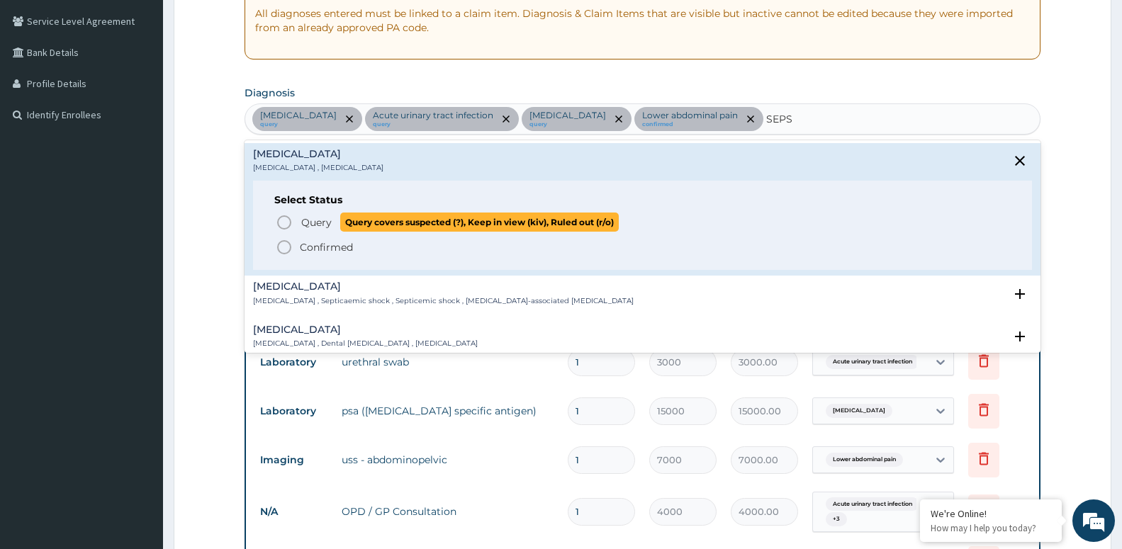
click at [325, 232] on p "Query Query covers suspected (?), Keep in view (kiv), Ruled out (r/o)" at bounding box center [459, 222] width 319 height 19
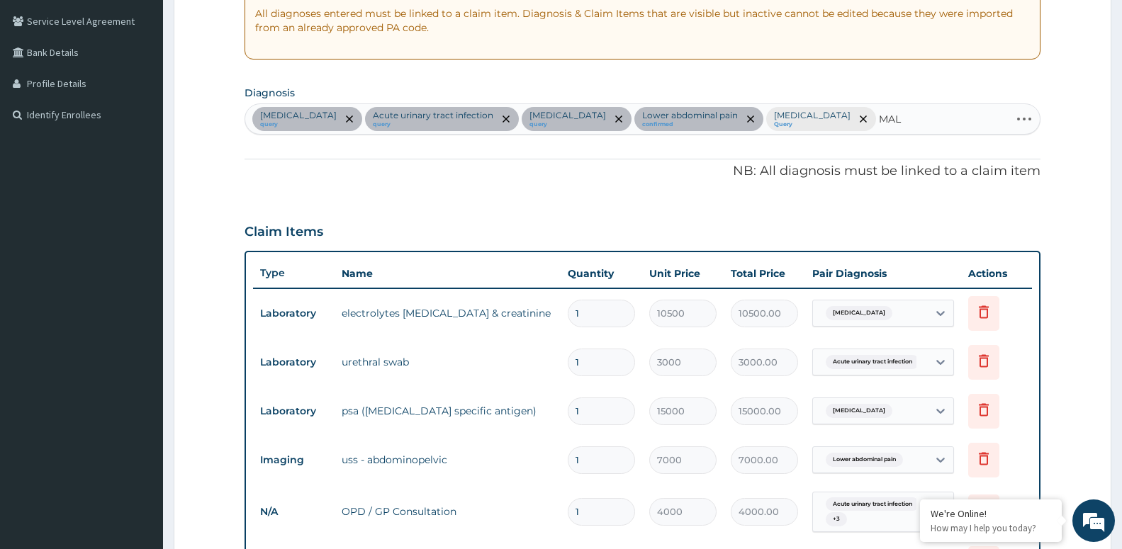
type input "MALA"
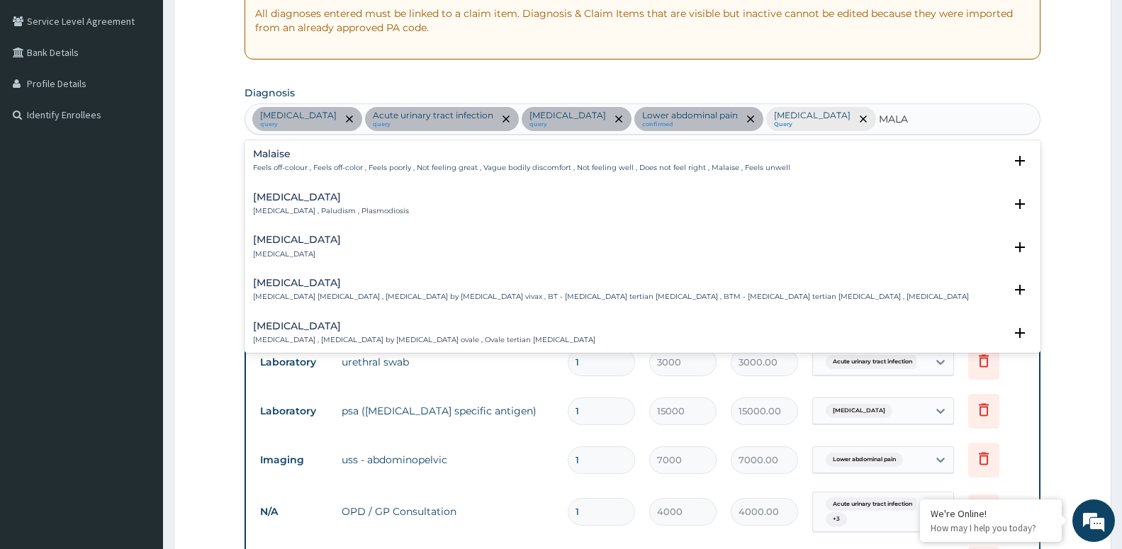
click at [307, 194] on h4 "Malaria" at bounding box center [331, 197] width 156 height 11
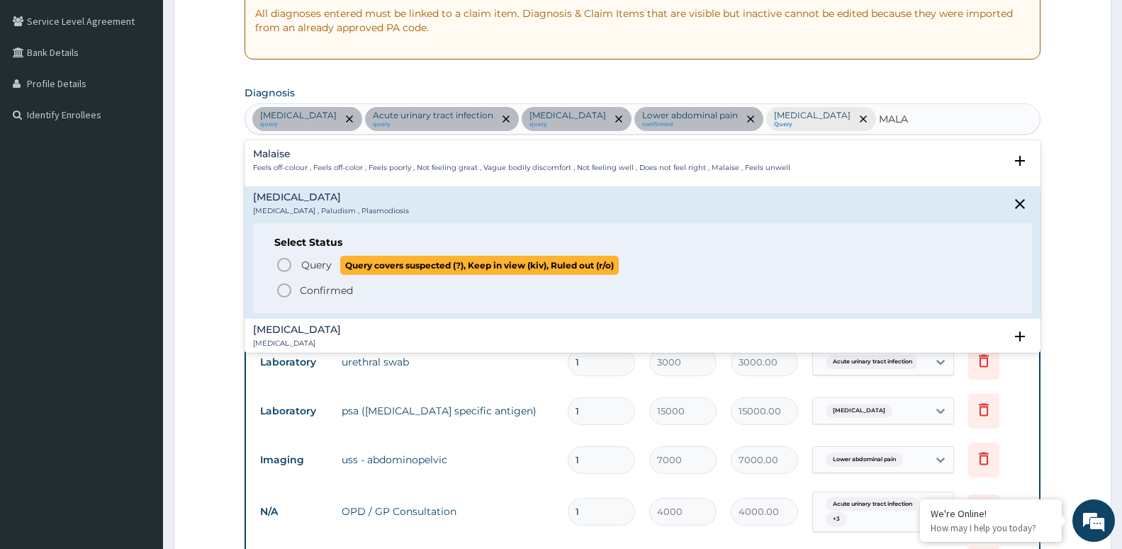
click at [358, 269] on span "Query covers suspected (?), Keep in view (kiv), Ruled out (r/o)" at bounding box center [479, 265] width 278 height 19
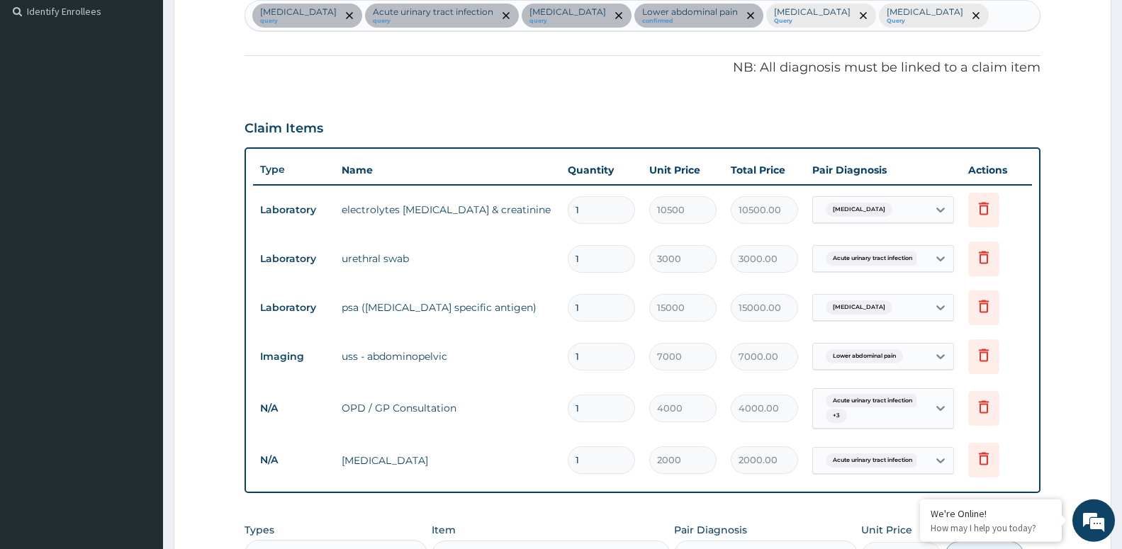
scroll to position [506, 0]
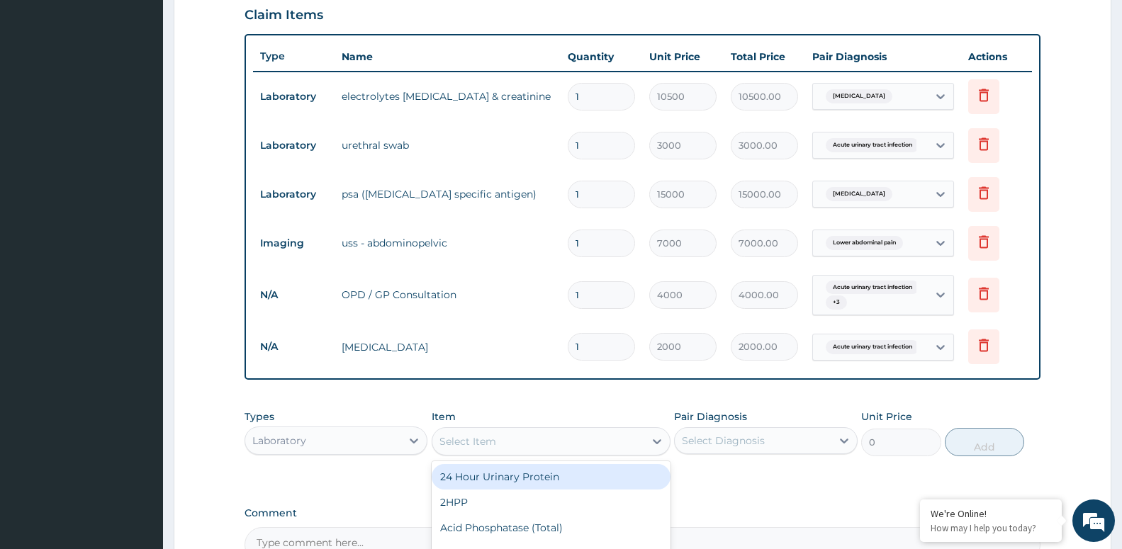
click at [526, 444] on div "Select Item" at bounding box center [538, 441] width 212 height 23
type input "MALA"
click at [456, 485] on div "QBC [MEDICAL_DATA]" at bounding box center [550, 477] width 239 height 26
type input "2000"
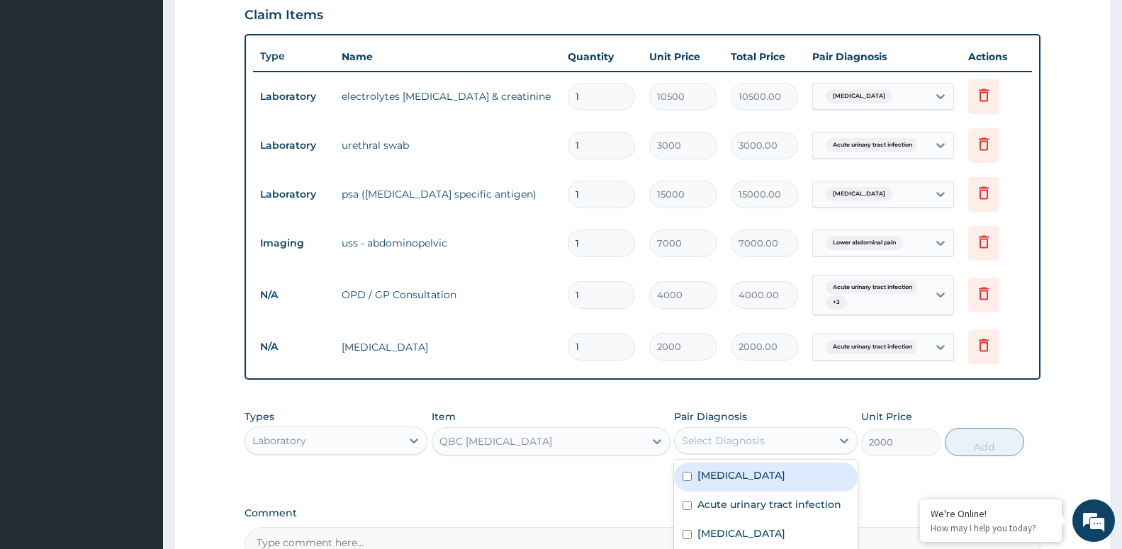
click at [727, 435] on div "Select Diagnosis" at bounding box center [723, 441] width 83 height 14
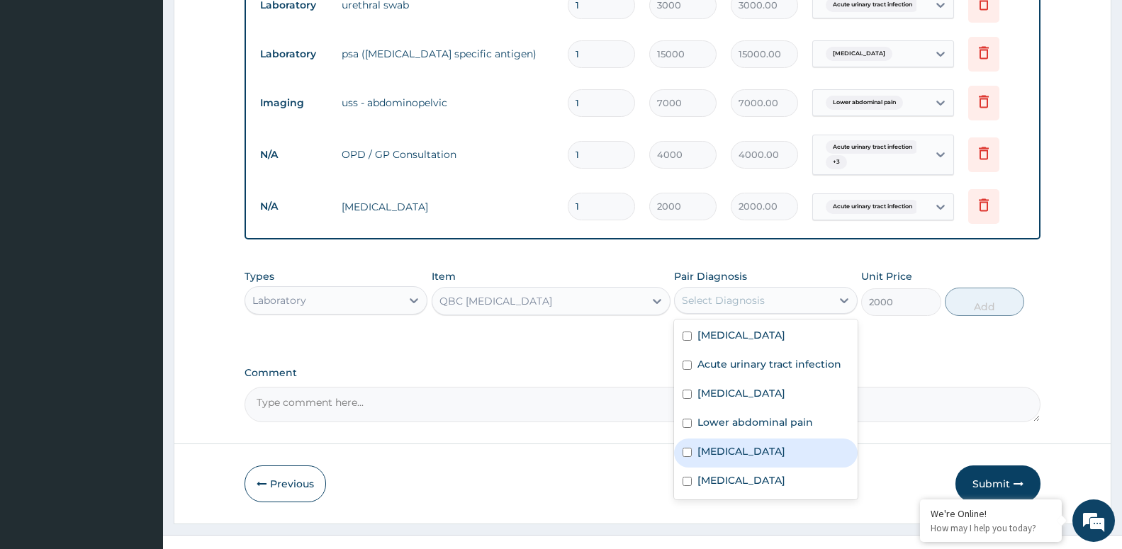
scroll to position [668, 0]
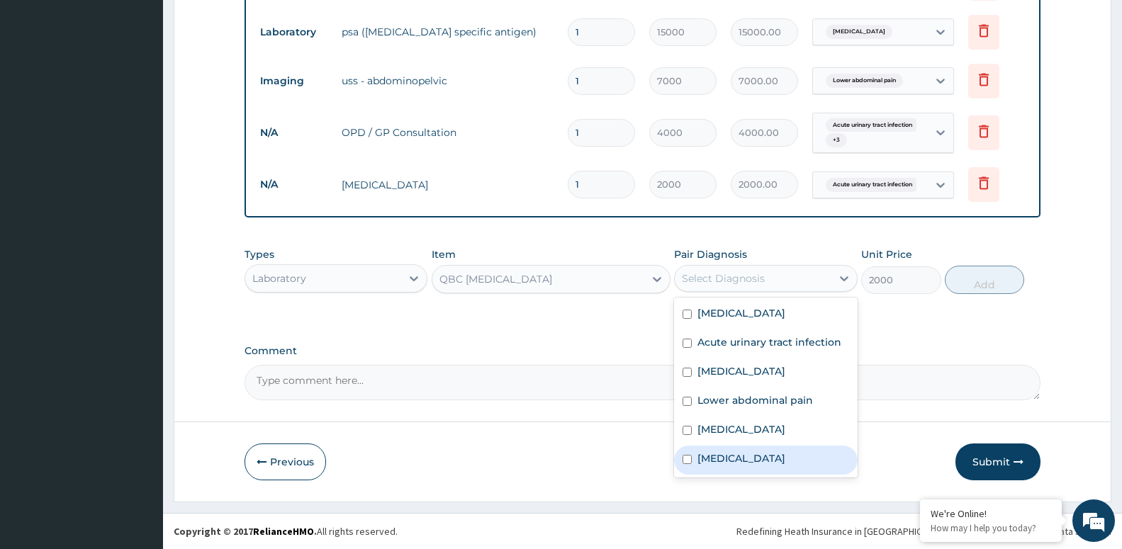
click at [736, 462] on div "[MEDICAL_DATA]" at bounding box center [765, 460] width 183 height 29
checkbox input "true"
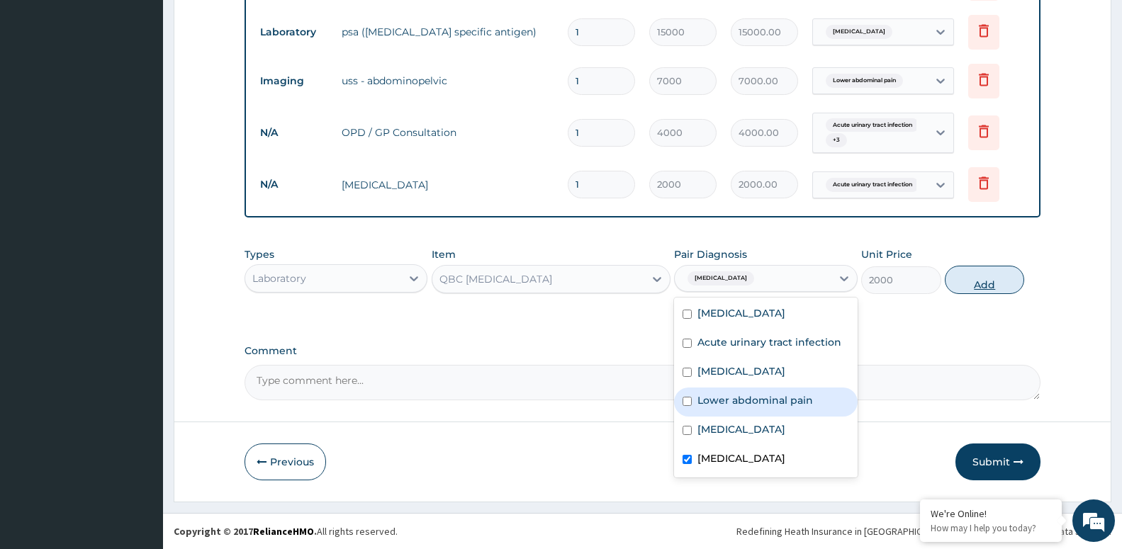
click at [992, 289] on button "Add" at bounding box center [983, 280] width 79 height 28
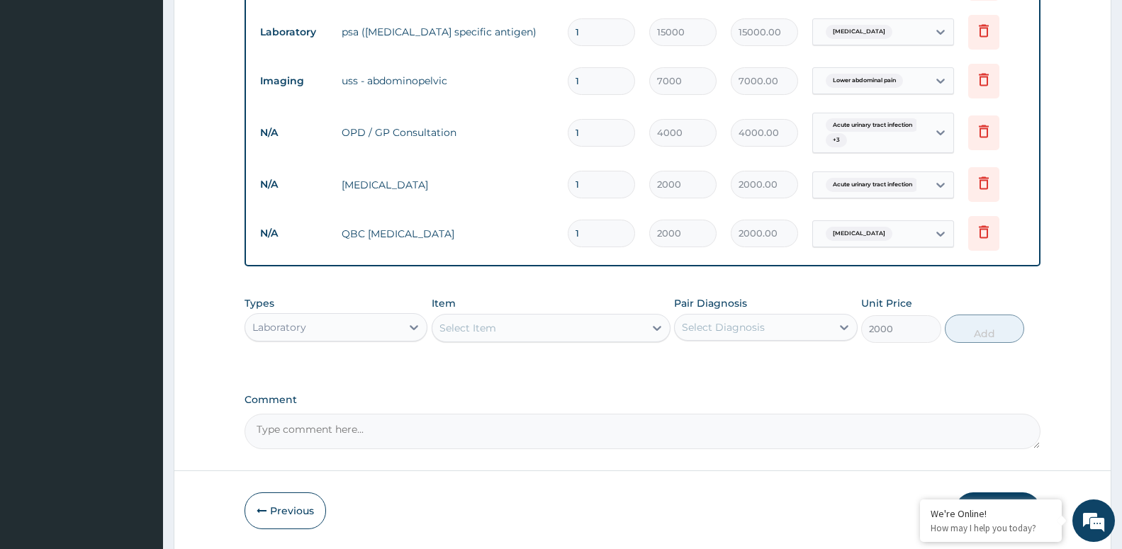
type input "0"
click at [489, 327] on div "Select Item" at bounding box center [467, 328] width 57 height 14
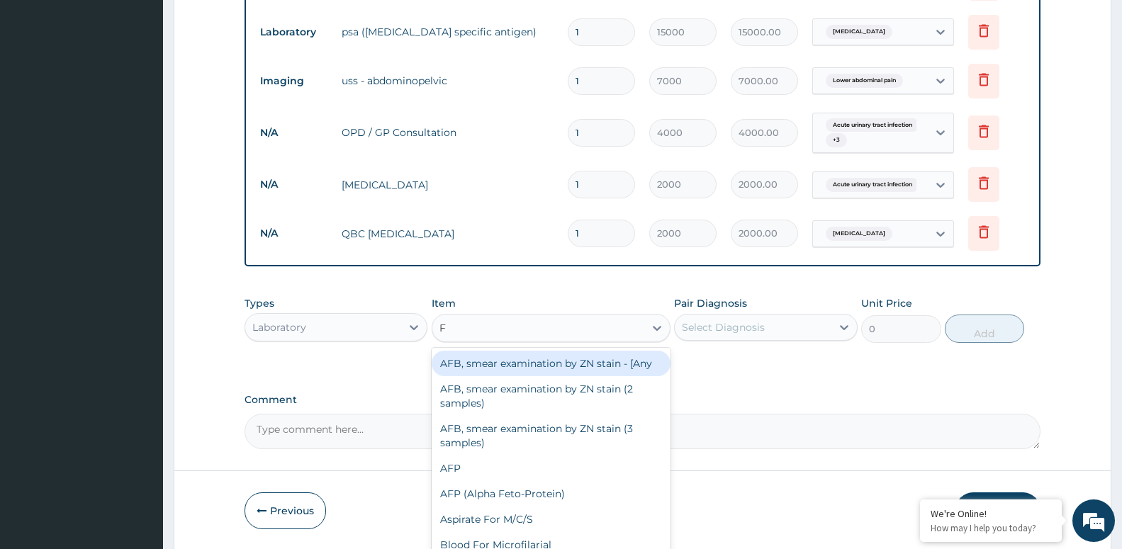
type input "FU"
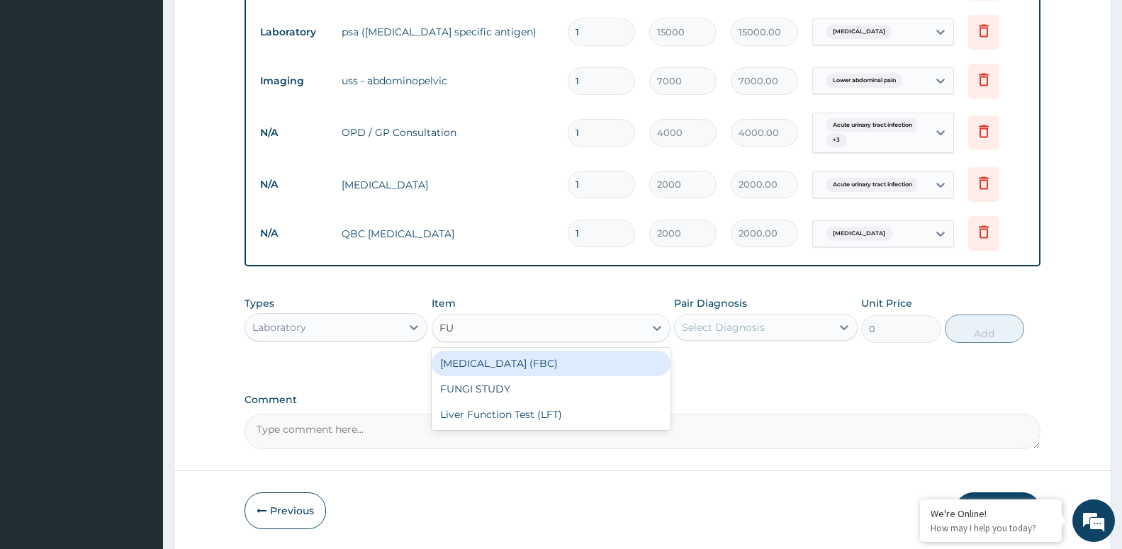
click at [500, 363] on div "[MEDICAL_DATA] (FBC)" at bounding box center [550, 364] width 239 height 26
type input "6000"
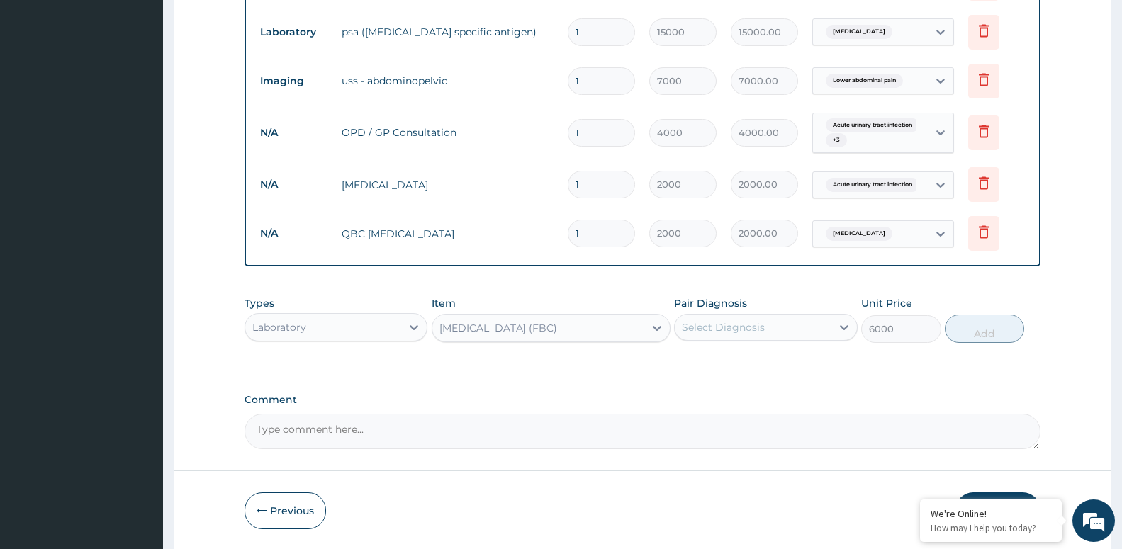
click at [709, 324] on div "Select Diagnosis" at bounding box center [723, 327] width 83 height 14
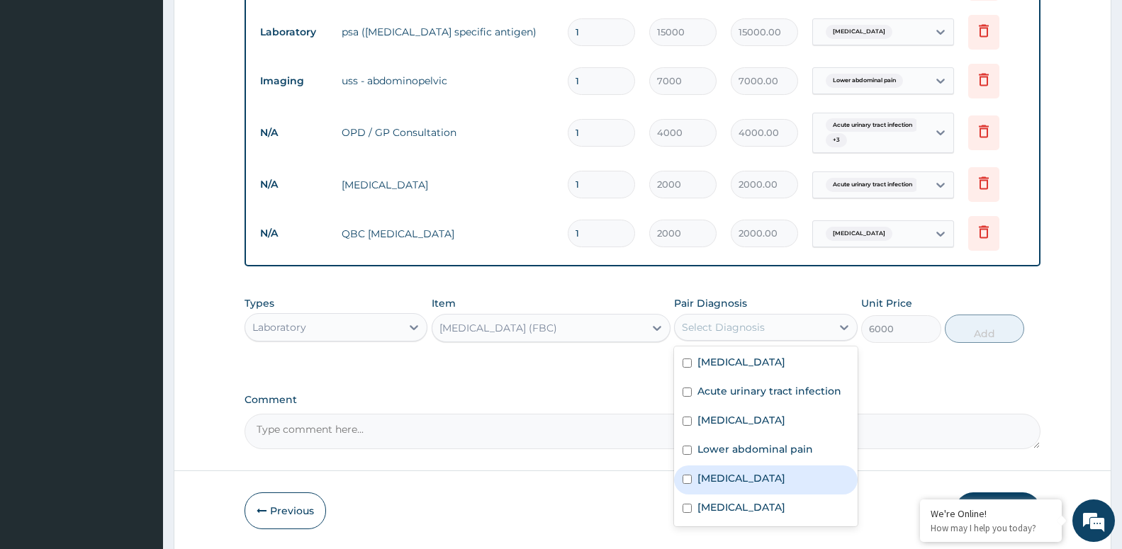
click at [713, 475] on label "Sepsis" at bounding box center [741, 478] width 88 height 14
checkbox input "true"
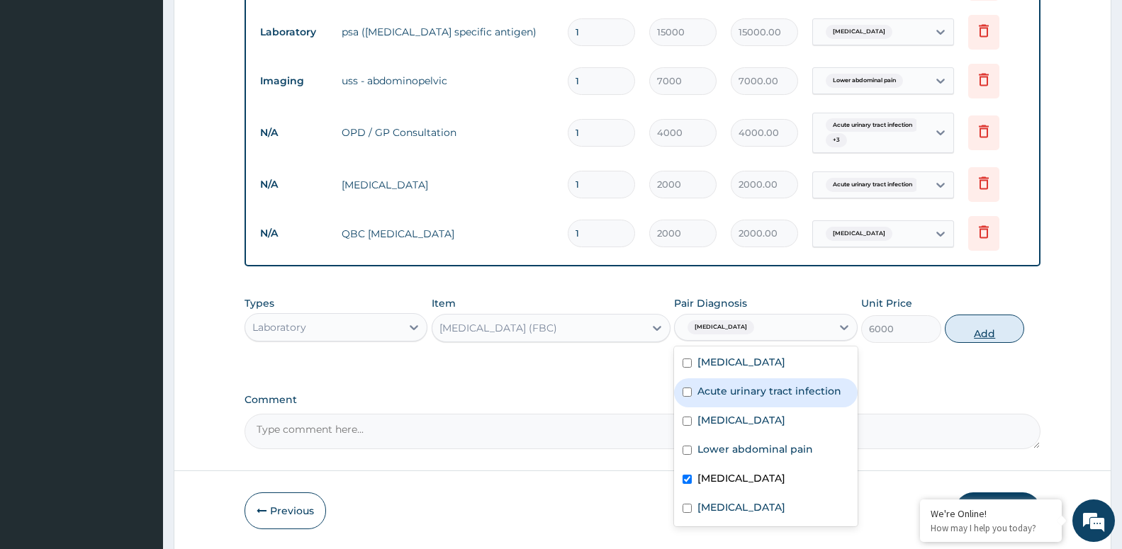
click at [987, 337] on button "Add" at bounding box center [983, 329] width 79 height 28
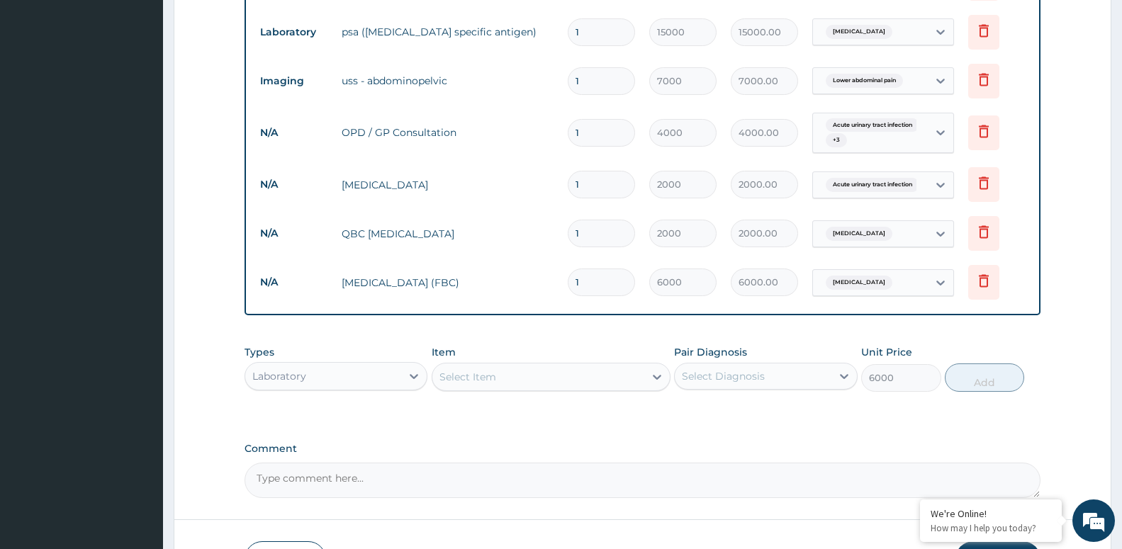
type input "0"
click at [412, 376] on icon at bounding box center [414, 376] width 9 height 5
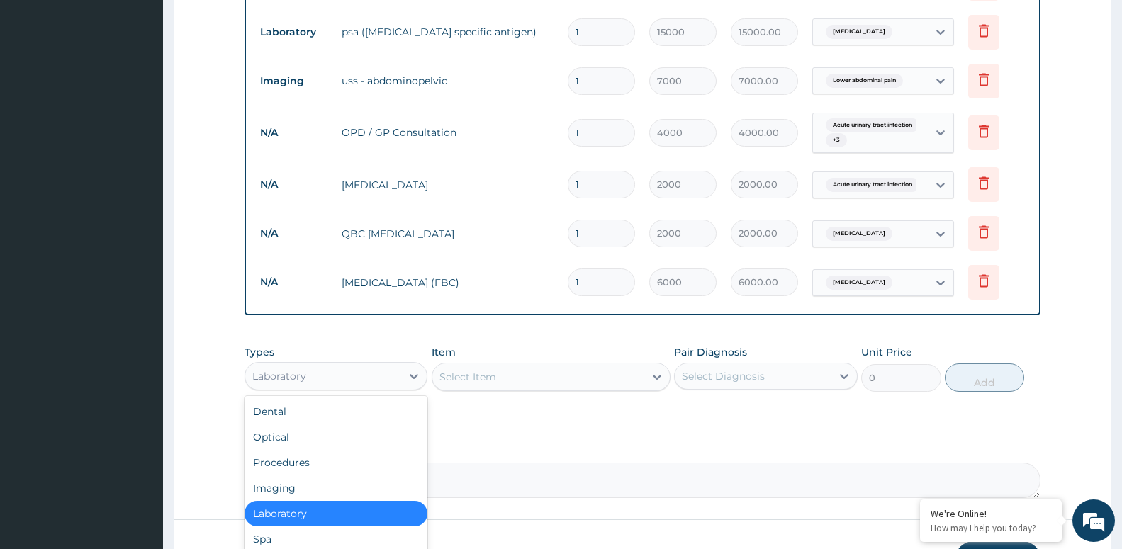
scroll to position [48, 0]
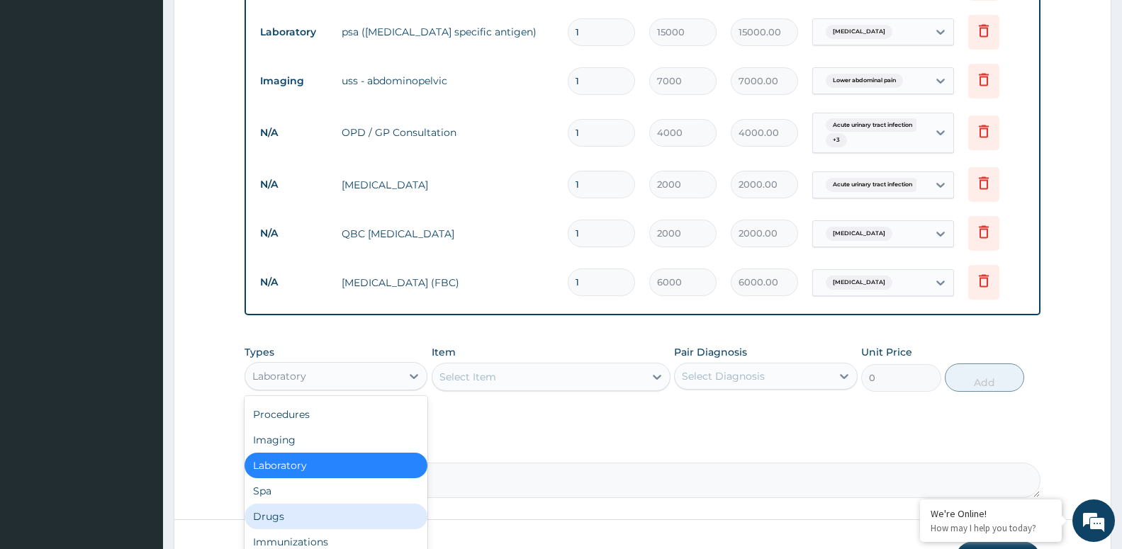
click at [286, 509] on div "Drugs" at bounding box center [335, 517] width 183 height 26
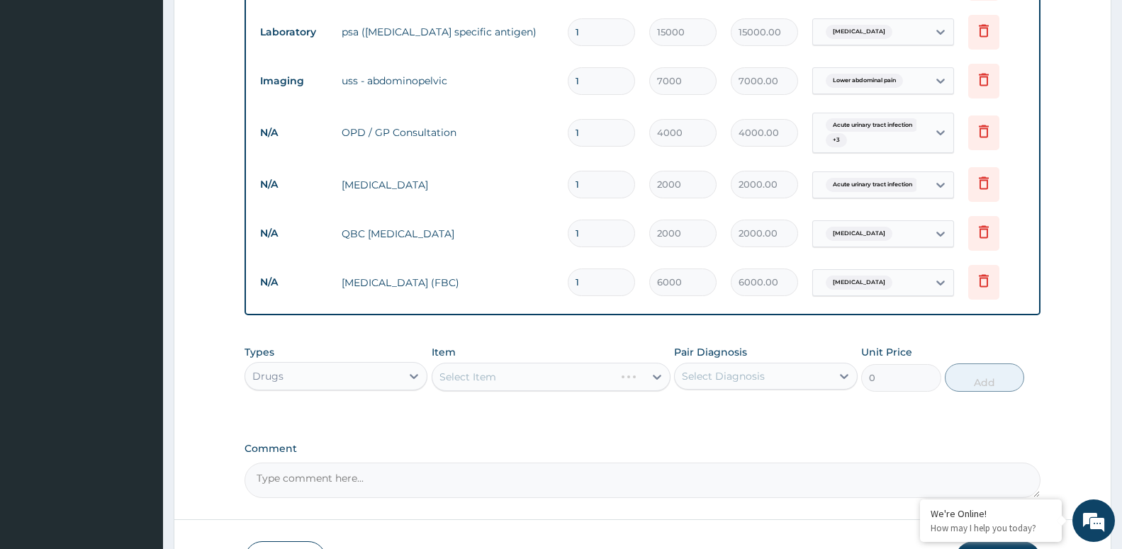
click at [586, 386] on div "Select Item" at bounding box center [550, 377] width 239 height 28
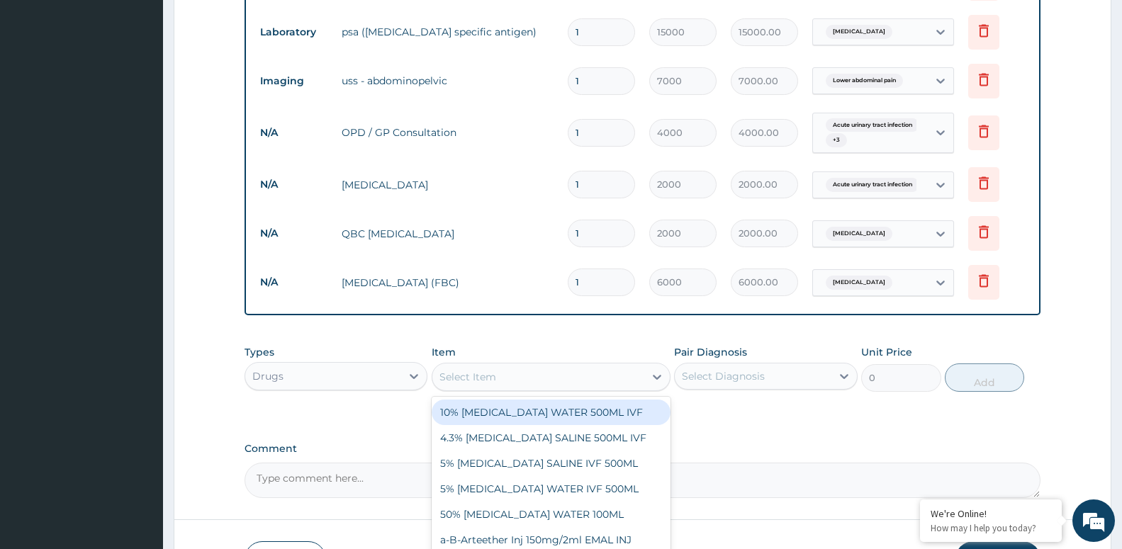
click at [586, 382] on div "Select Item" at bounding box center [538, 377] width 212 height 23
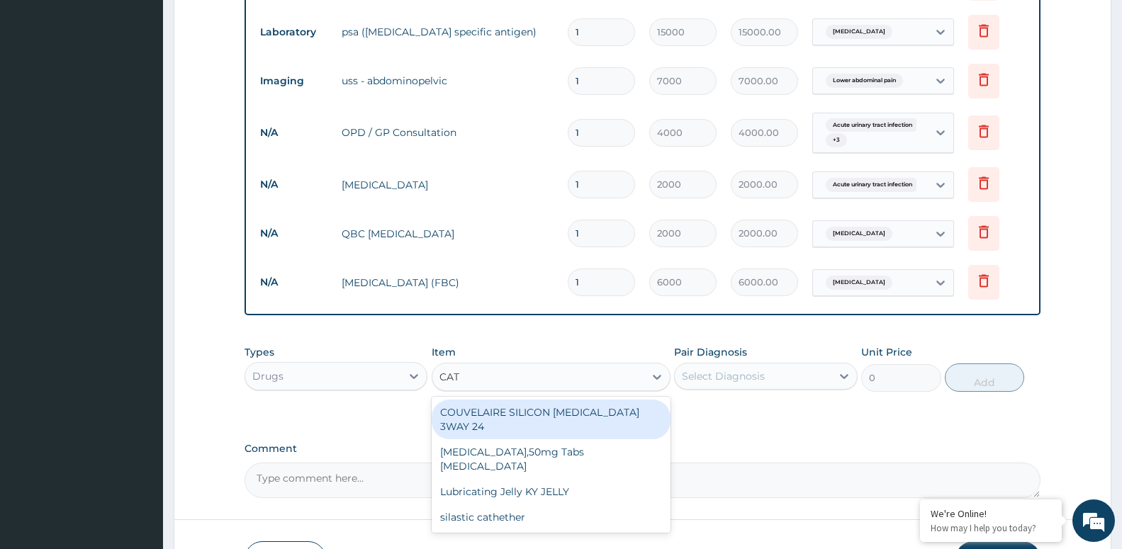
type input "CATA"
click at [583, 424] on div "Diclofenac Potassium,50mg Tabs CATAFLAM" at bounding box center [550, 420] width 239 height 40
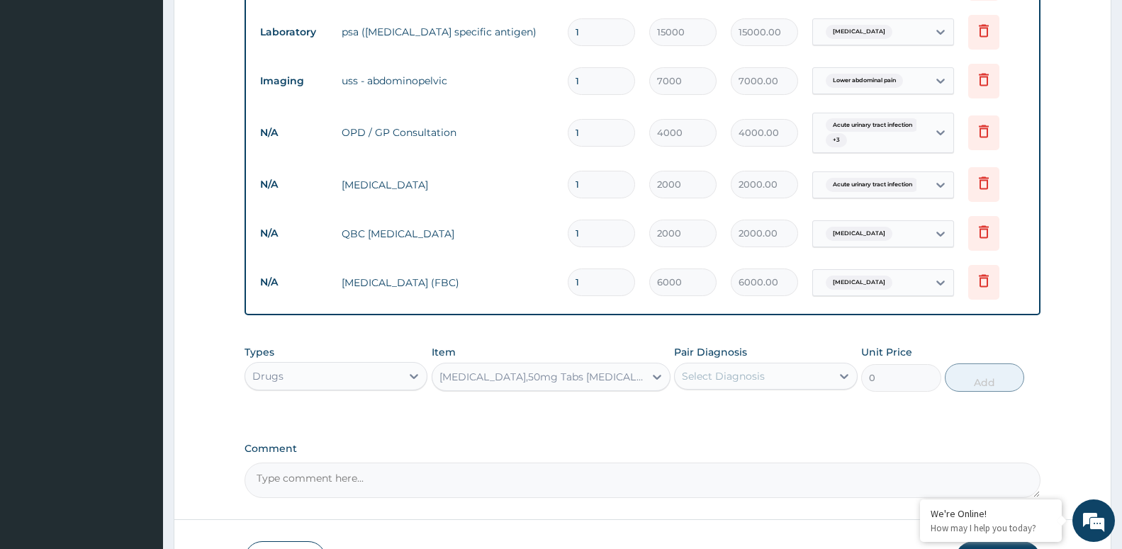
type input "200"
click at [737, 380] on div "Select Diagnosis" at bounding box center [723, 376] width 83 height 14
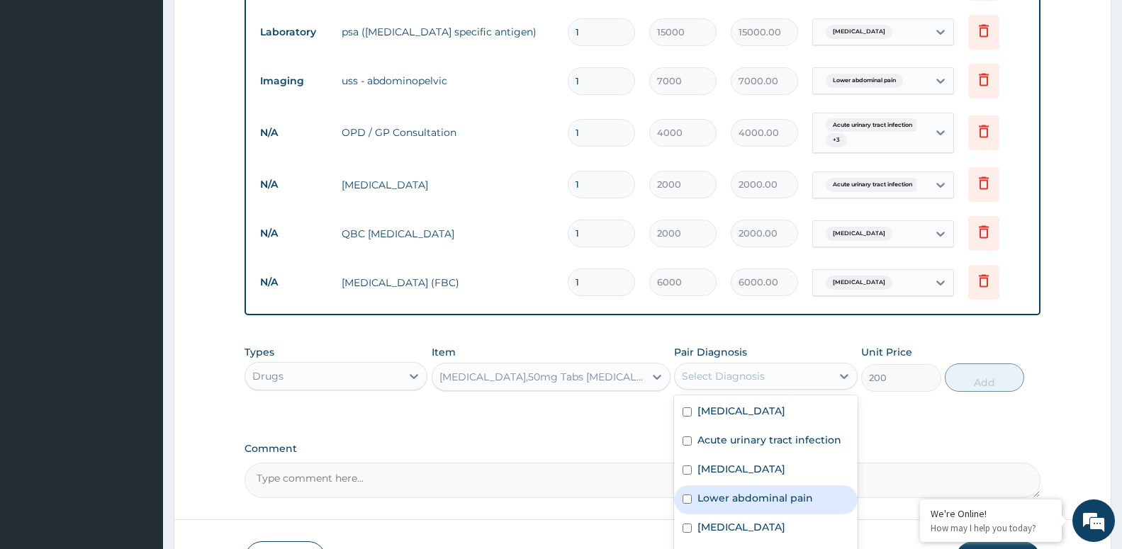
click at [822, 504] on div "Lower abdominal pain" at bounding box center [765, 499] width 183 height 29
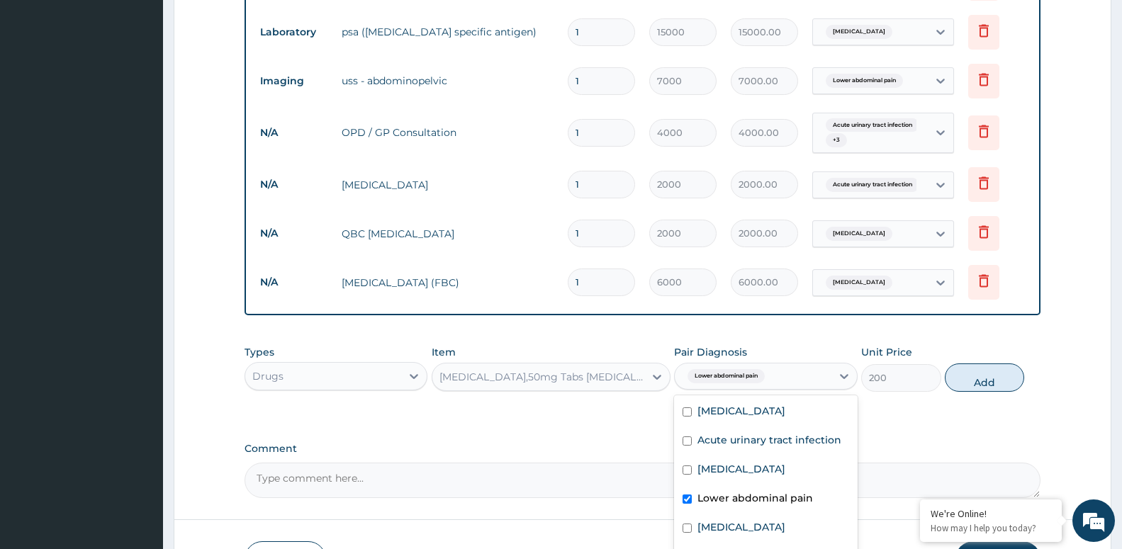
checkbox input "true"
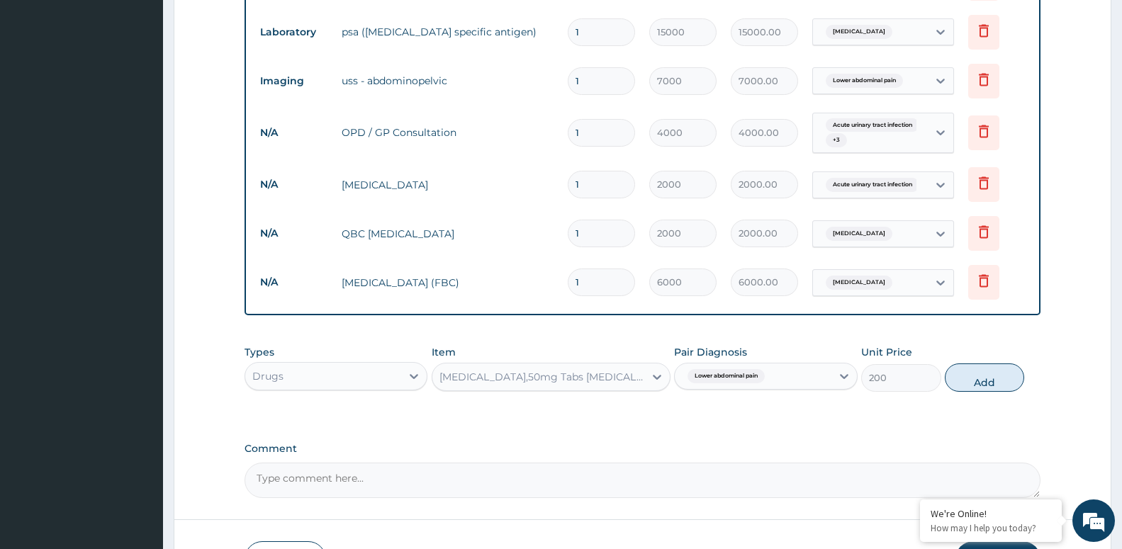
drag, startPoint x: 971, startPoint y: 379, endPoint x: 969, endPoint y: 387, distance: 8.3
click at [971, 380] on button "Add" at bounding box center [983, 377] width 79 height 28
type input "0"
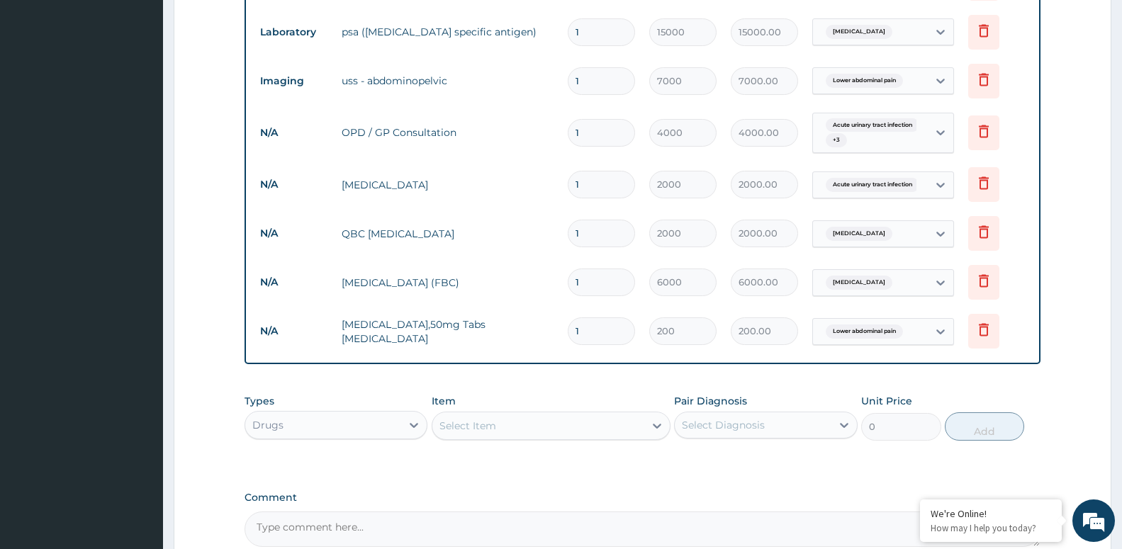
type input "11"
type input "2200.00"
type input "115"
type input "23000.00"
type input "11"
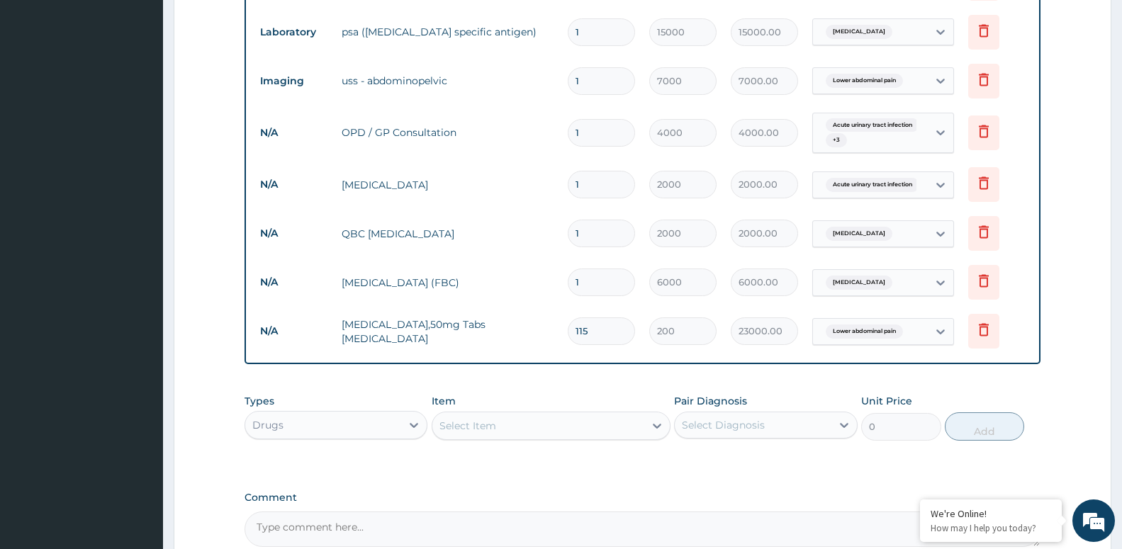
type input "2200.00"
type input "1"
type input "200.00"
type input "15"
type input "3000.00"
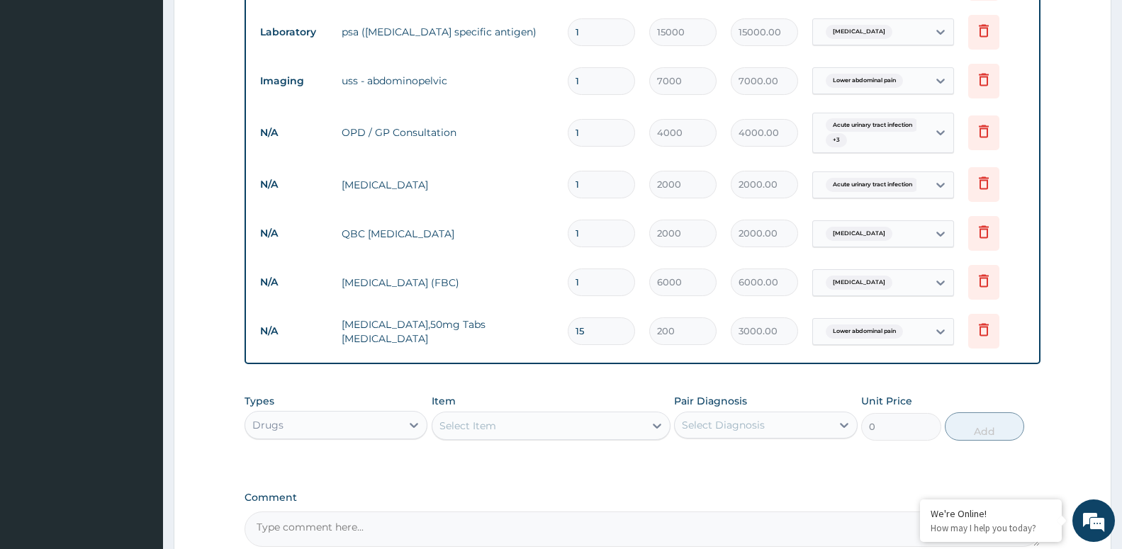
type input "1"
type input "200.00"
type input "10"
type input "2000.00"
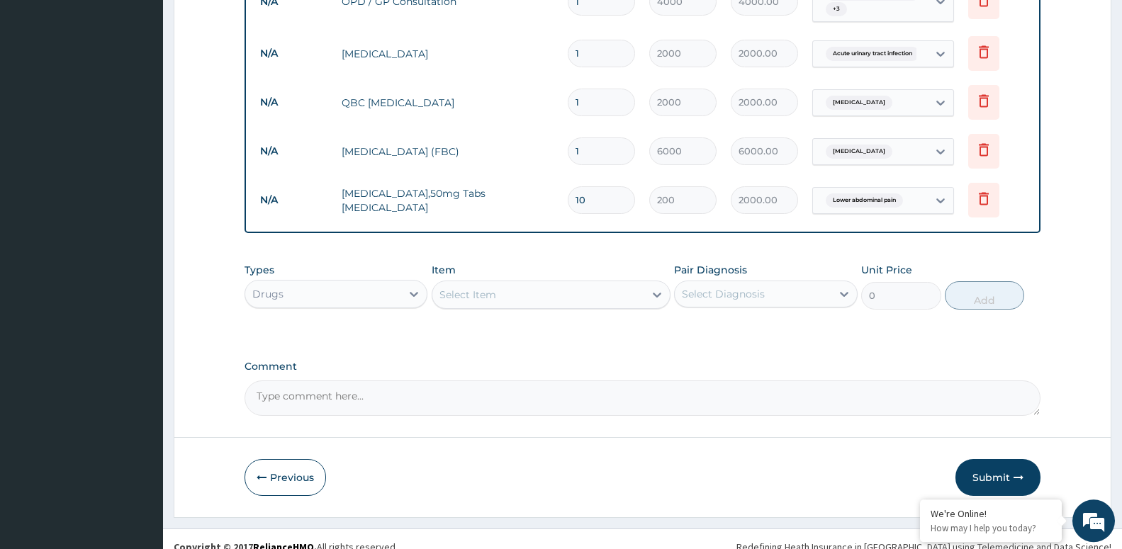
scroll to position [813, 0]
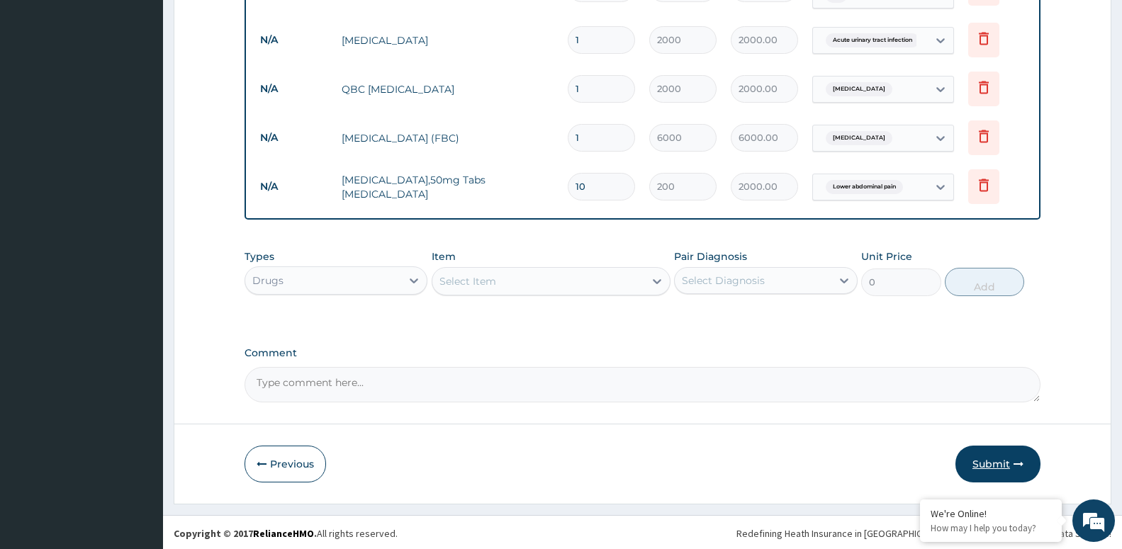
type input "10"
click at [986, 466] on button "Submit" at bounding box center [997, 464] width 85 height 37
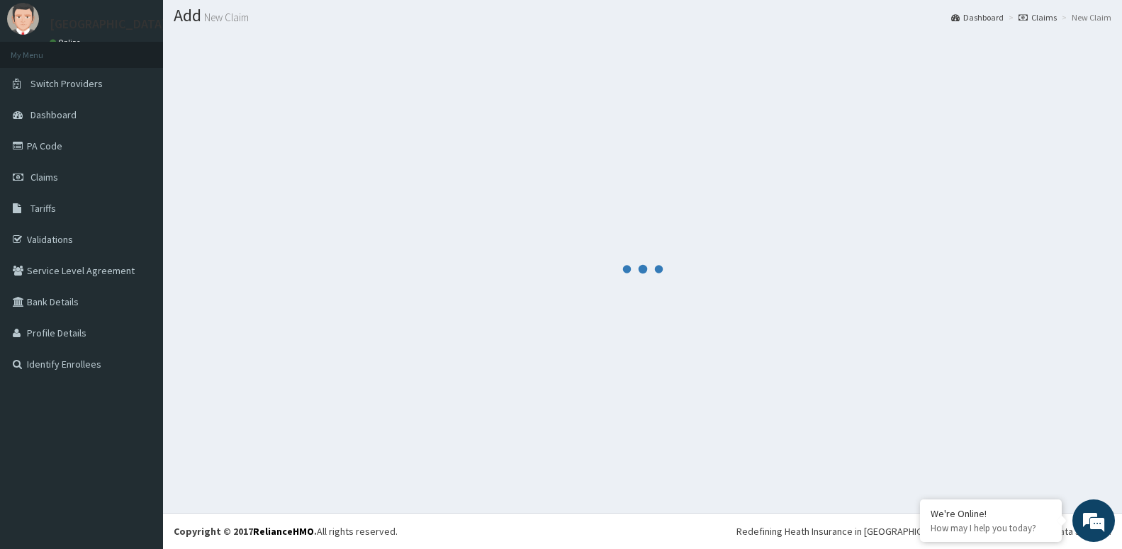
scroll to position [40, 0]
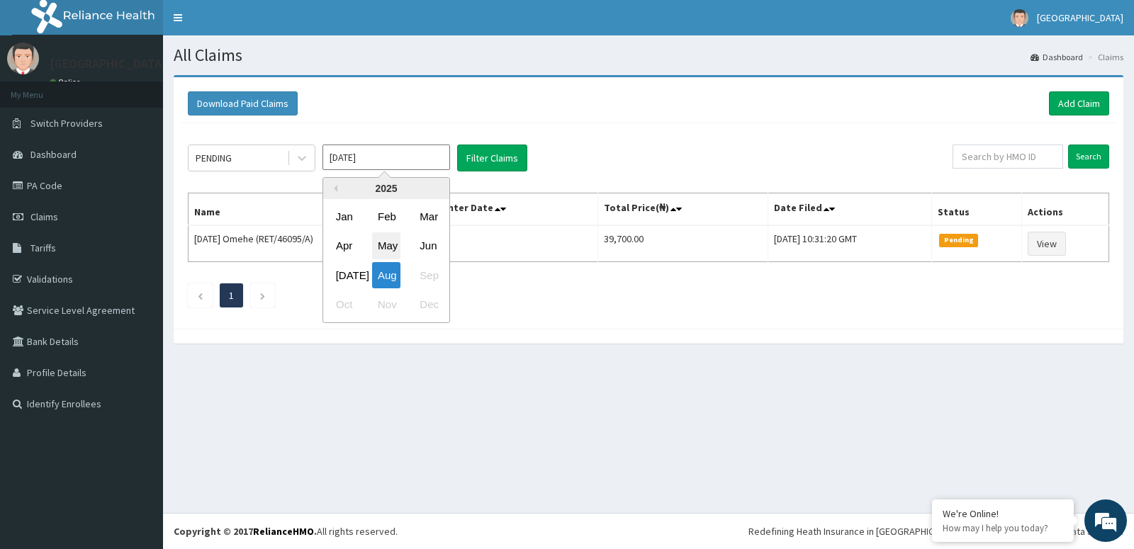
click at [386, 247] on div "May" at bounding box center [386, 246] width 28 height 26
type input "[DATE]"
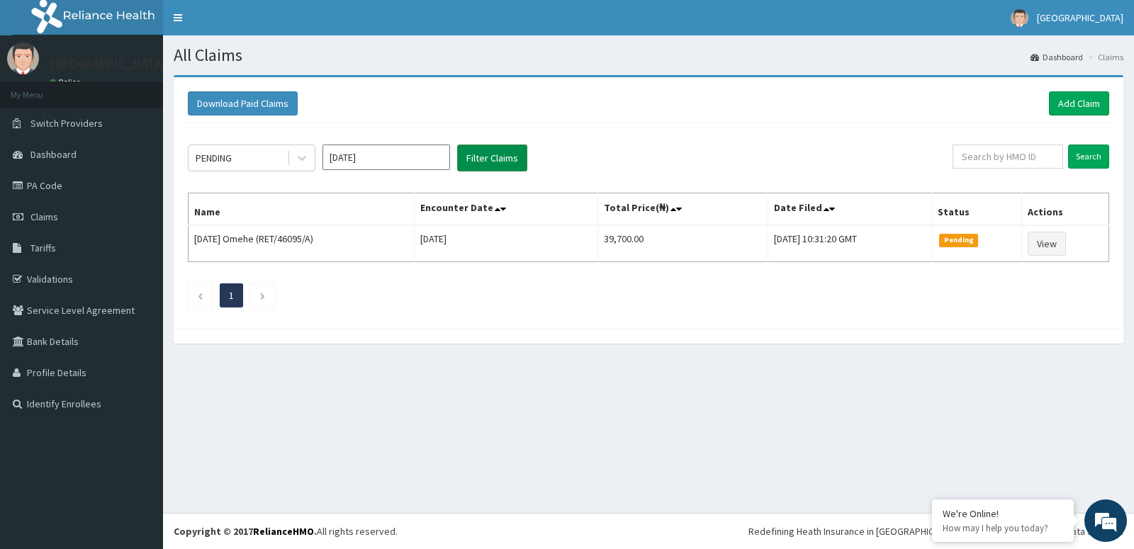
click at [504, 162] on button "Filter Claims" at bounding box center [492, 158] width 70 height 27
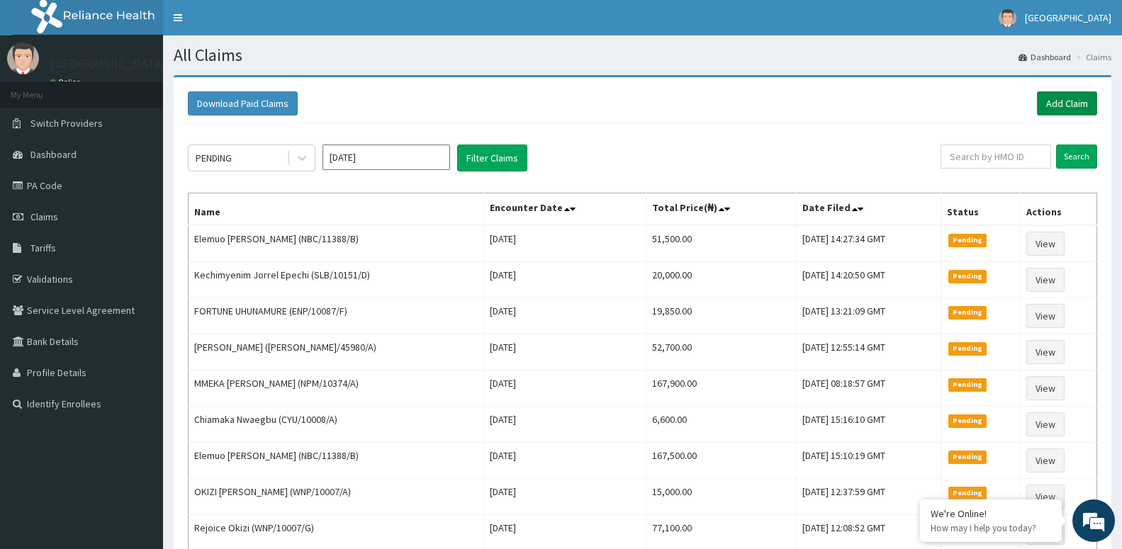
click at [1076, 101] on link "Add Claim" at bounding box center [1067, 103] width 60 height 24
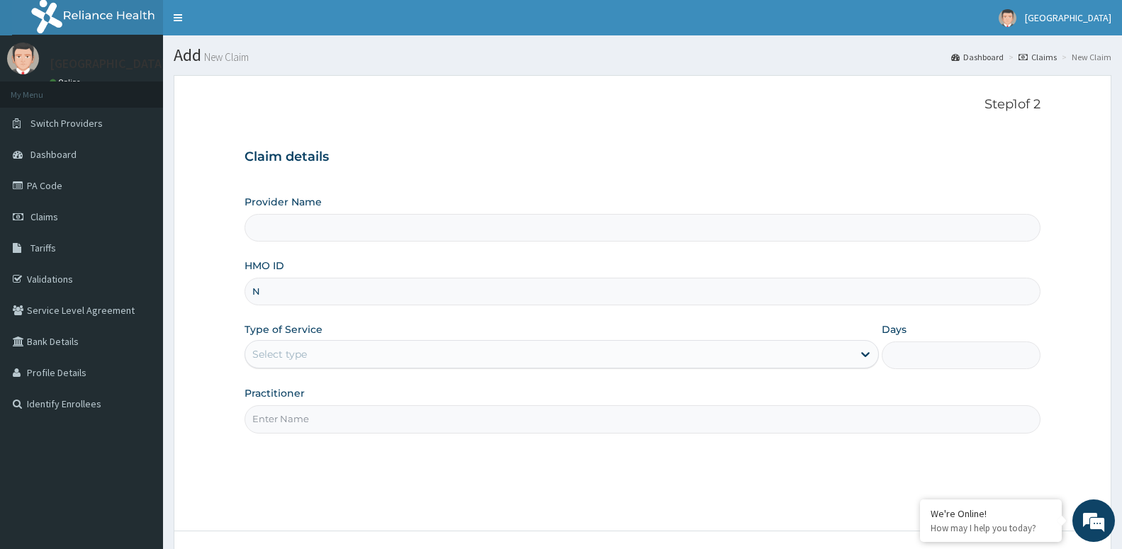
type input "NB"
type input "[GEOGRAPHIC_DATA] -ASABA"
type input "NBC/11388/B"
click at [319, 354] on div "Select type" at bounding box center [548, 354] width 607 height 23
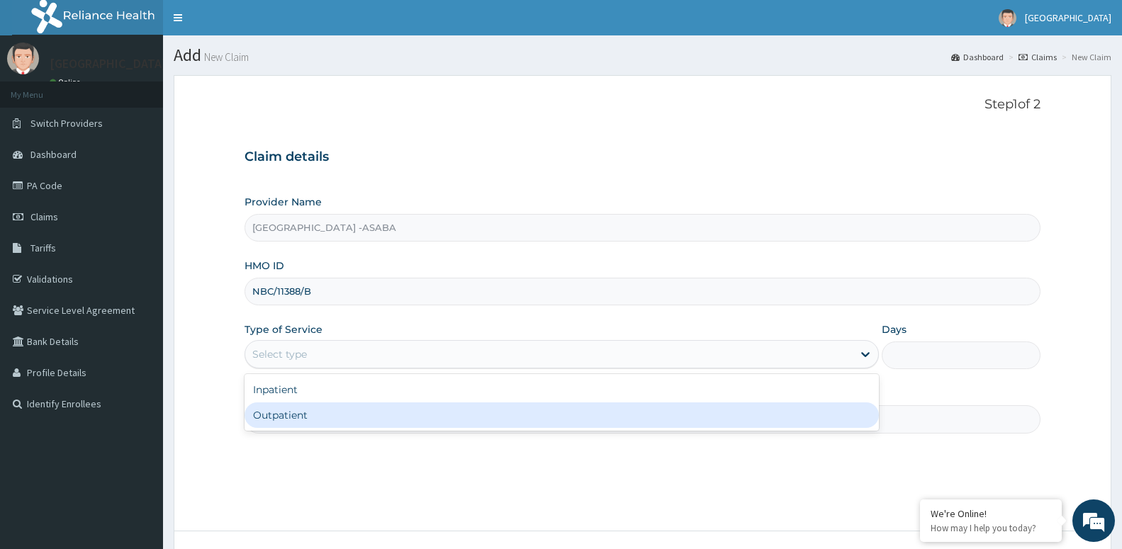
drag, startPoint x: 324, startPoint y: 394, endPoint x: 329, endPoint y: 414, distance: 21.1
click at [329, 414] on div "Inpatient Outpatient" at bounding box center [561, 402] width 634 height 57
click at [327, 414] on div "Outpatient" at bounding box center [561, 415] width 634 height 26
type input "1"
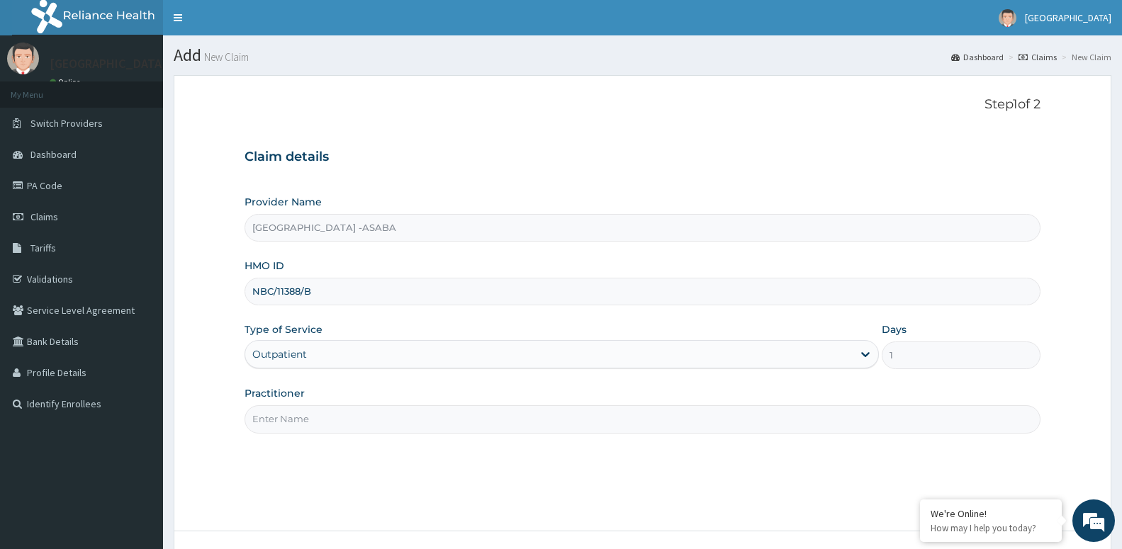
click at [272, 419] on input "Practitioner" at bounding box center [642, 419] width 796 height 28
paste input "[PERSON_NAME]"
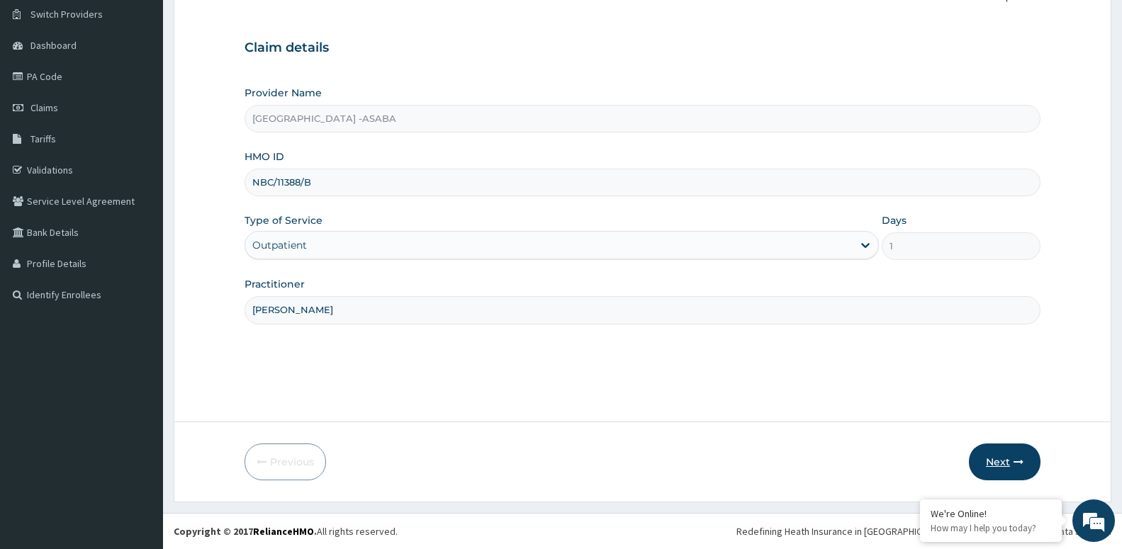
type input "[PERSON_NAME]"
click at [983, 453] on button "Next" at bounding box center [1005, 462] width 72 height 37
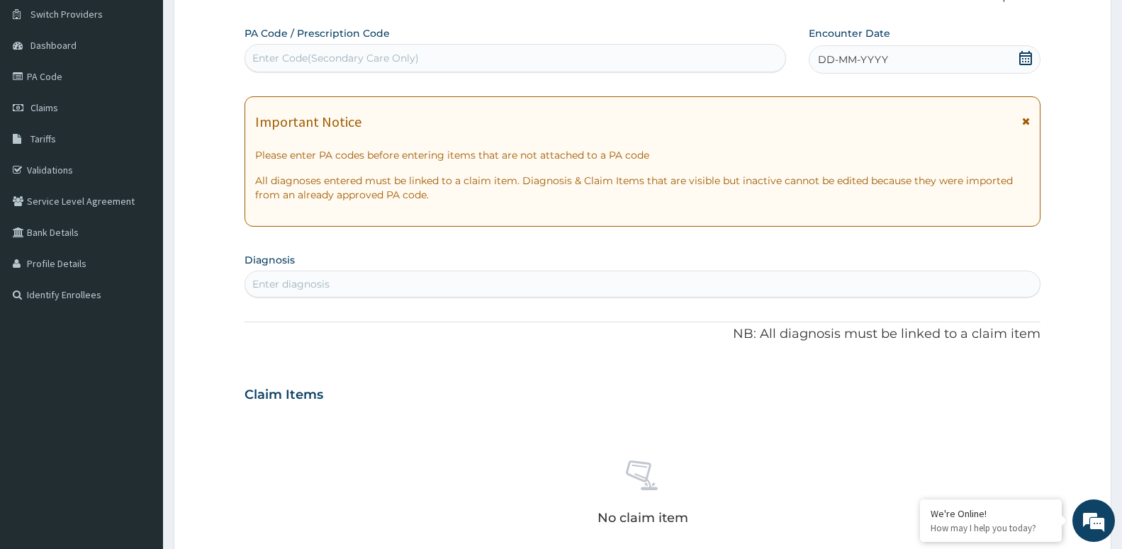
click at [368, 47] on div "Enter Code(Secondary Care Only)" at bounding box center [514, 58] width 541 height 28
type input "PA/CF9869"
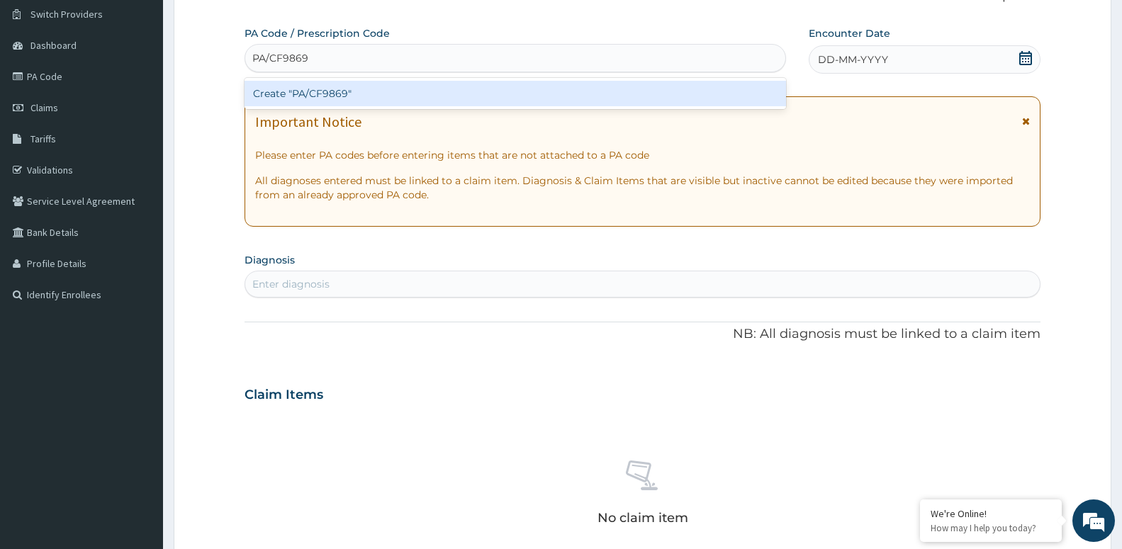
click at [327, 91] on div "Create "PA/CF9869"" at bounding box center [514, 94] width 541 height 26
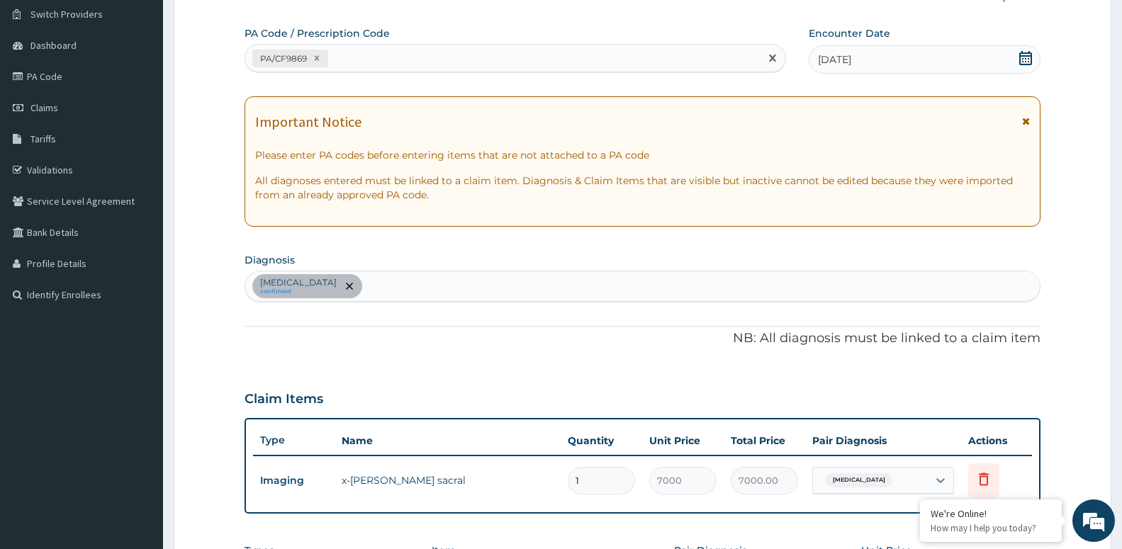
click at [368, 62] on div "PA/CF9869" at bounding box center [502, 58] width 514 height 23
type input "PA/B6937D"
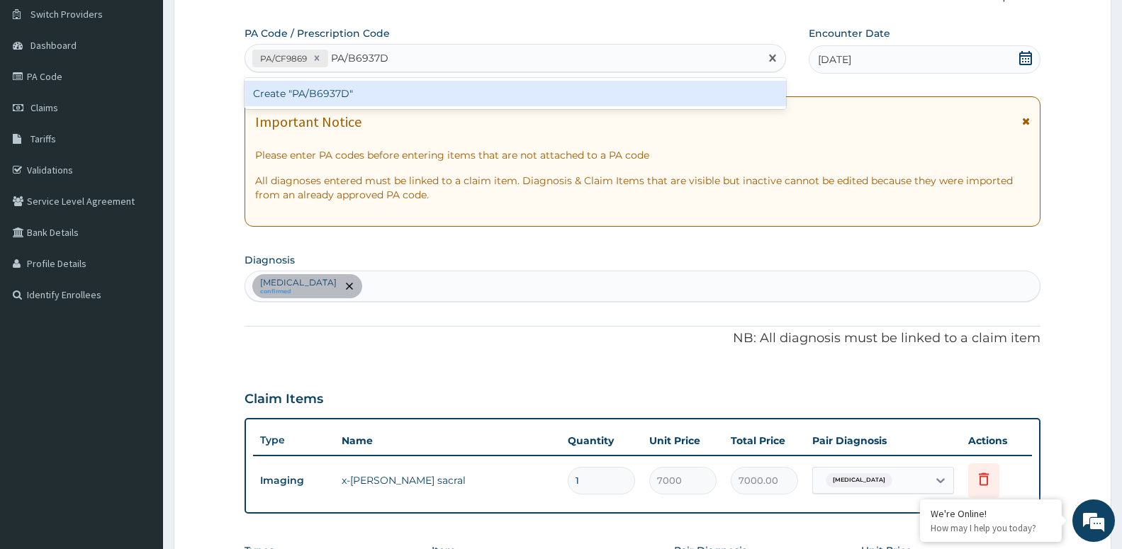
click at [281, 103] on div "Create "PA/B6937D"" at bounding box center [514, 94] width 541 height 26
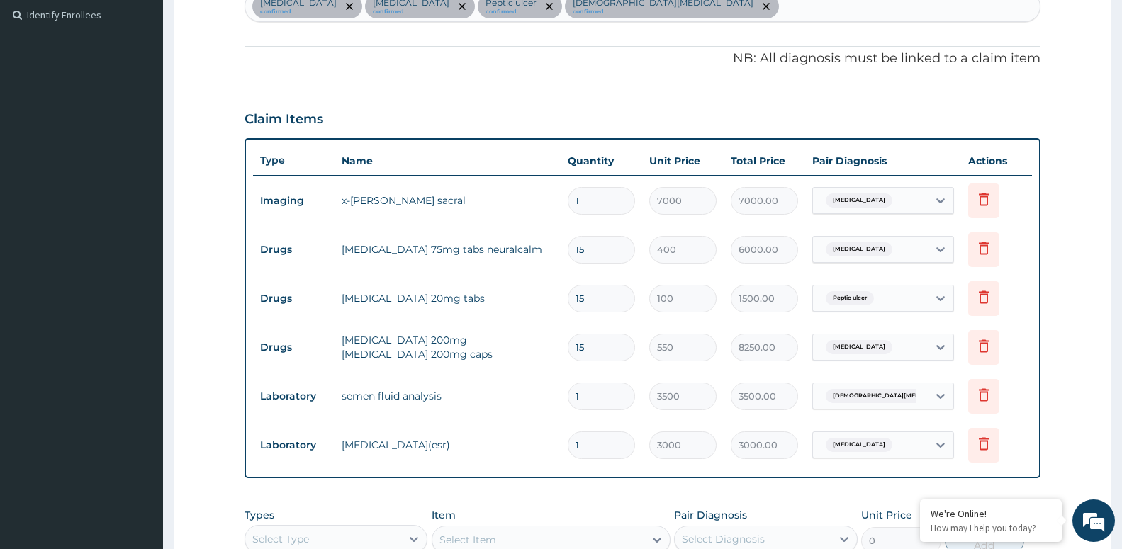
scroll to position [444, 0]
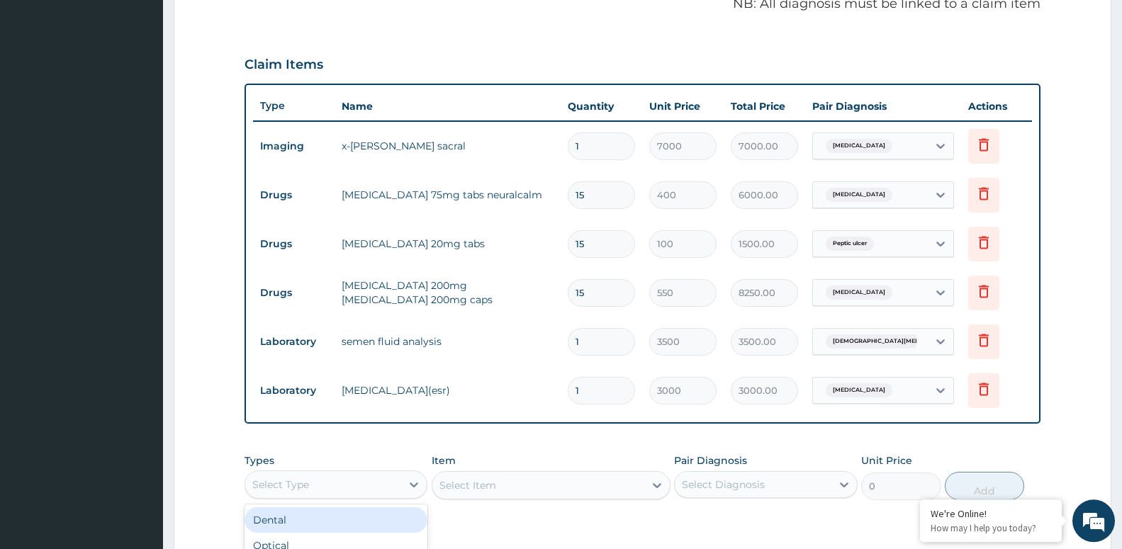
click at [358, 486] on div "Select Type" at bounding box center [323, 484] width 156 height 23
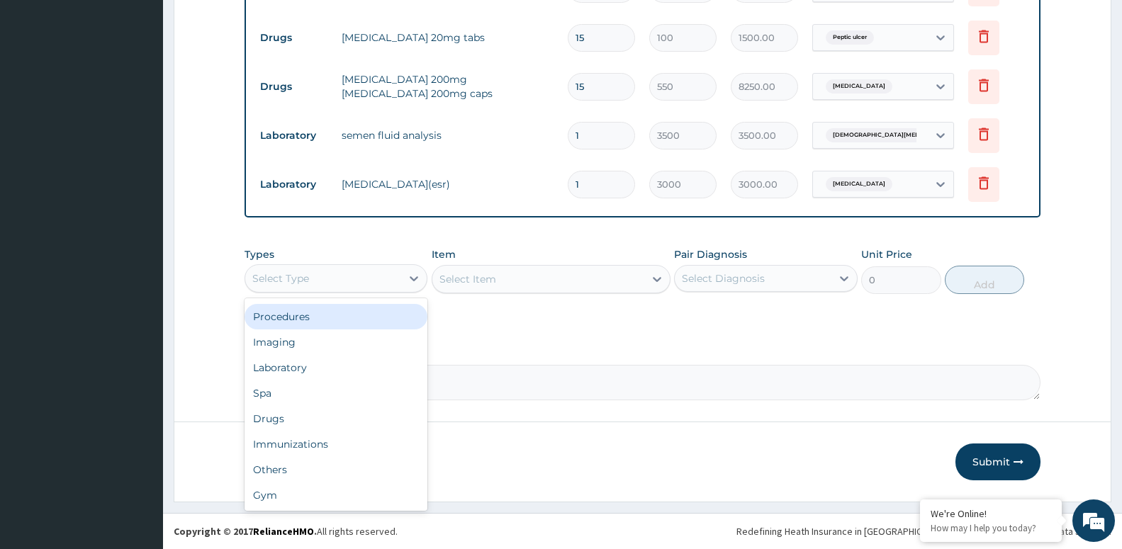
click at [314, 319] on div "Procedures" at bounding box center [335, 317] width 183 height 26
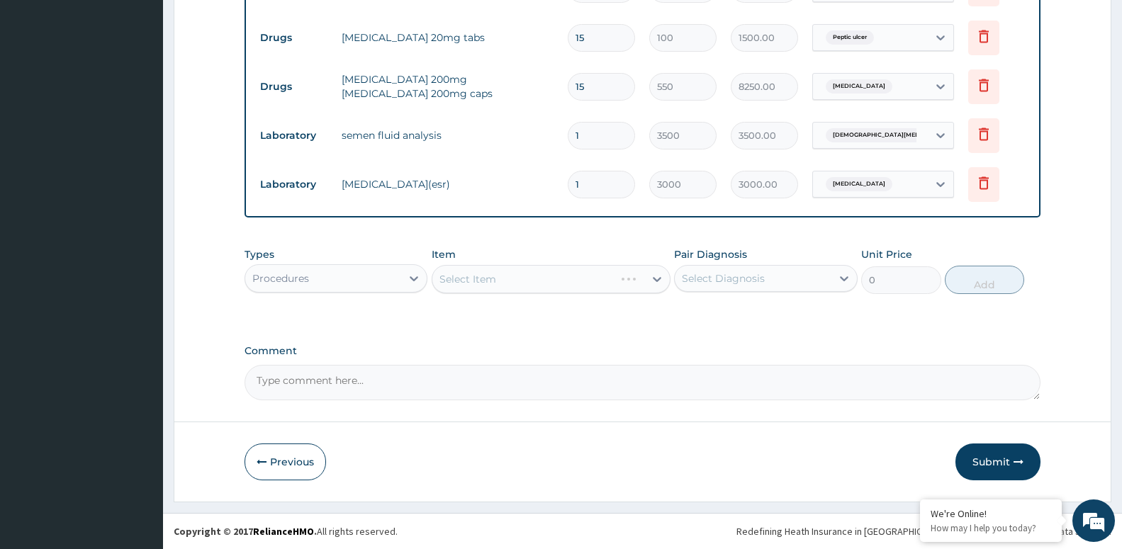
click at [721, 279] on div "Select Diagnosis" at bounding box center [723, 278] width 83 height 14
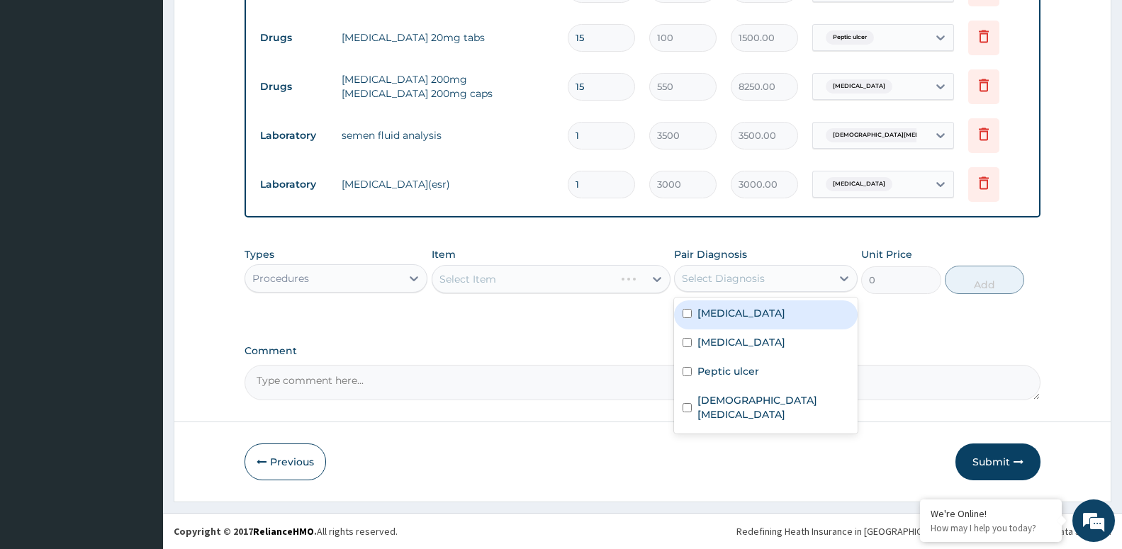
click at [717, 315] on label "[MEDICAL_DATA]" at bounding box center [741, 313] width 88 height 14
checkbox input "true"
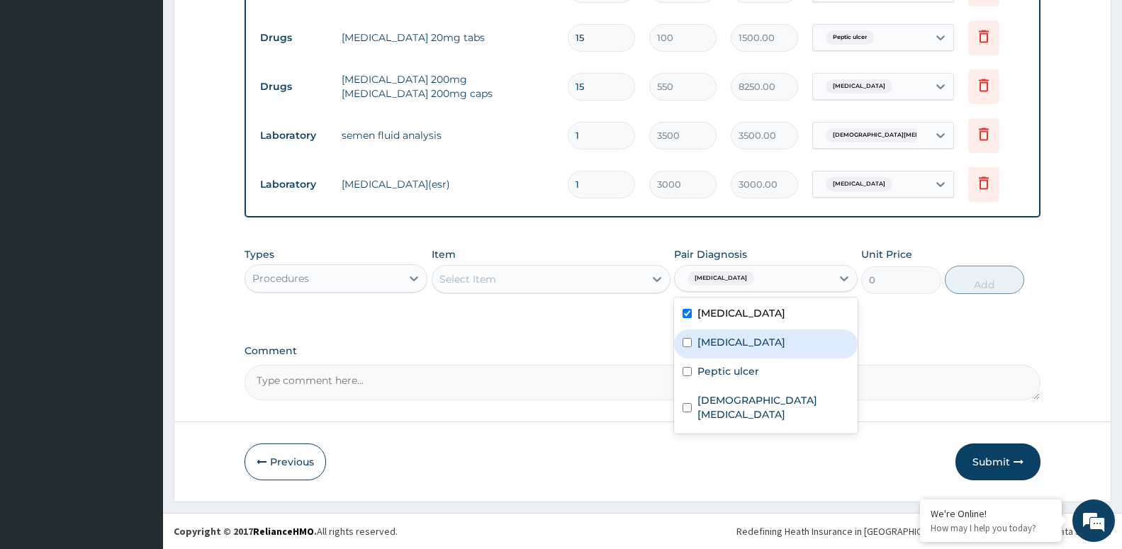
drag, startPoint x: 713, startPoint y: 339, endPoint x: 709, endPoint y: 356, distance: 18.1
click at [711, 341] on label "[MEDICAL_DATA]" at bounding box center [741, 342] width 88 height 14
checkbox input "true"
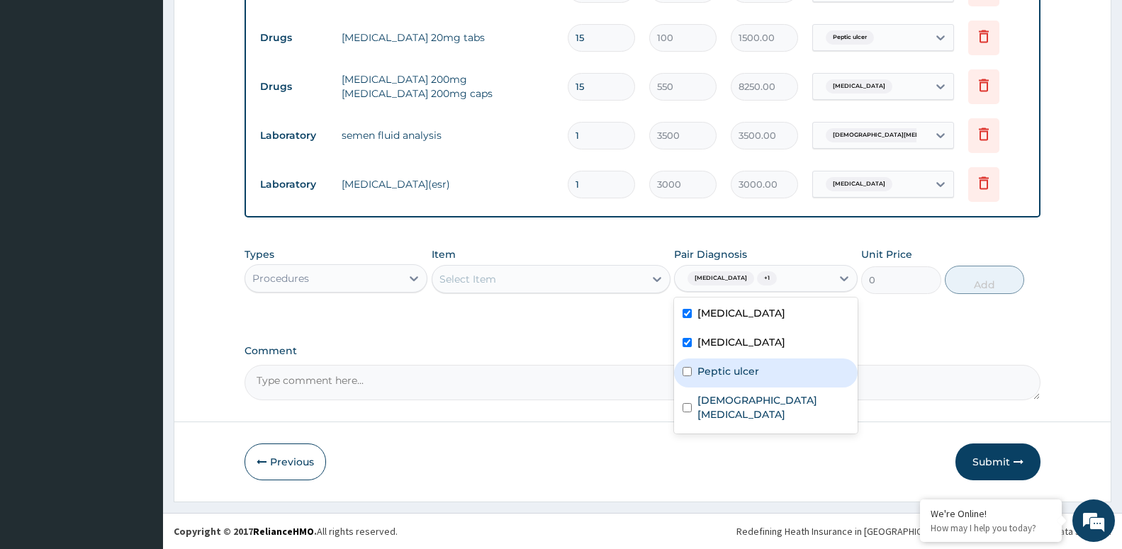
drag, startPoint x: 709, startPoint y: 371, endPoint x: 709, endPoint y: 390, distance: 19.1
click at [709, 372] on label "Peptic ulcer" at bounding box center [728, 371] width 62 height 14
checkbox input "true"
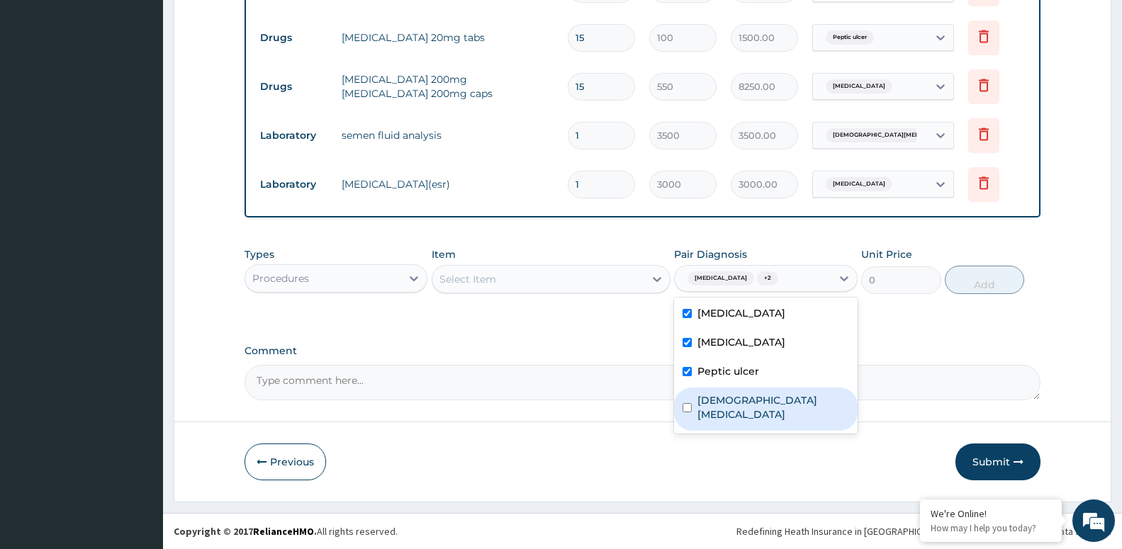
click at [708, 417] on div "[MEDICAL_DATA] [MEDICAL_DATA] [MEDICAL_DATA] [DEMOGRAPHIC_DATA][MEDICAL_DATA]" at bounding box center [765, 366] width 183 height 136
click at [702, 410] on div "[DEMOGRAPHIC_DATA][MEDICAL_DATA]" at bounding box center [765, 409] width 183 height 43
checkbox input "true"
click at [532, 281] on div "Select Item" at bounding box center [538, 279] width 212 height 23
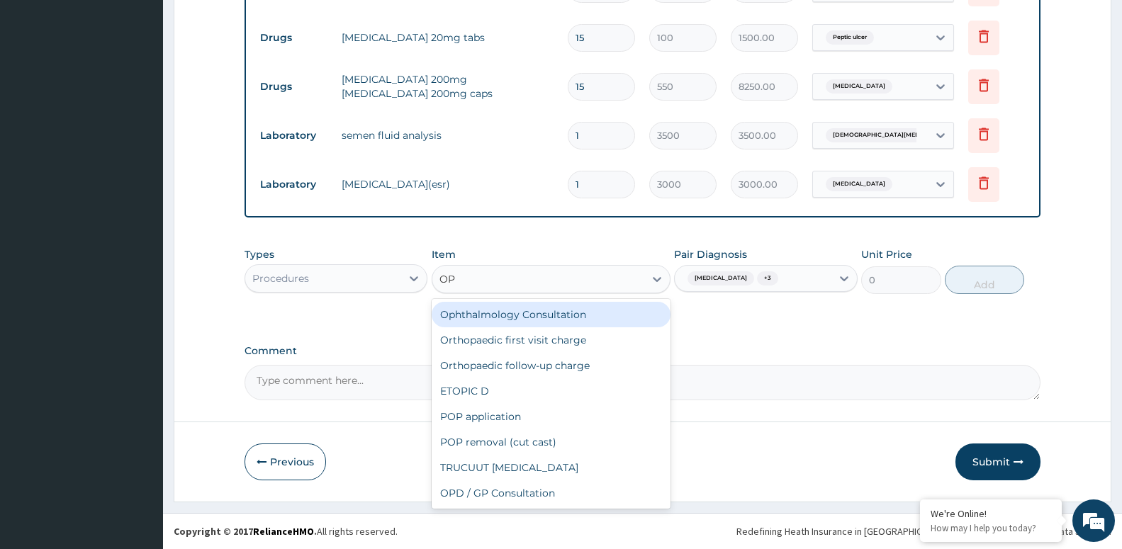
type input "OPD"
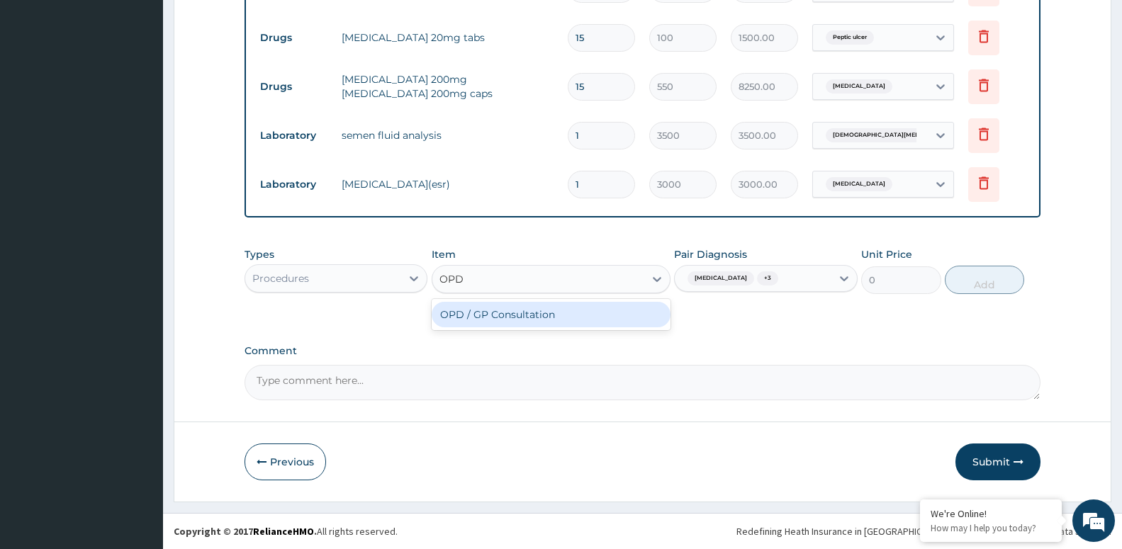
click at [512, 324] on div "OPD / GP Consultation" at bounding box center [550, 315] width 239 height 26
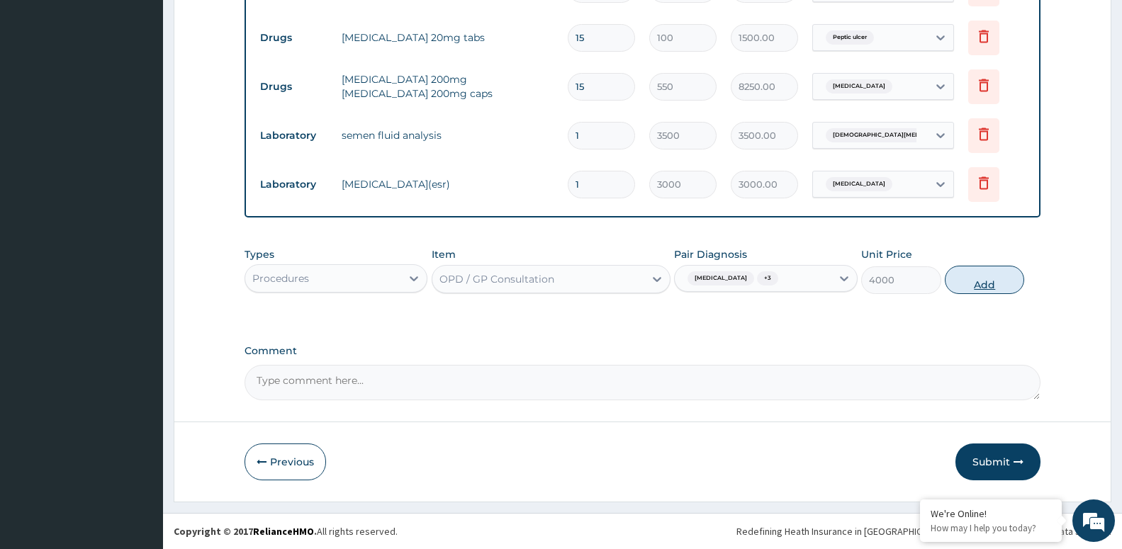
click at [999, 286] on button "Add" at bounding box center [983, 280] width 79 height 28
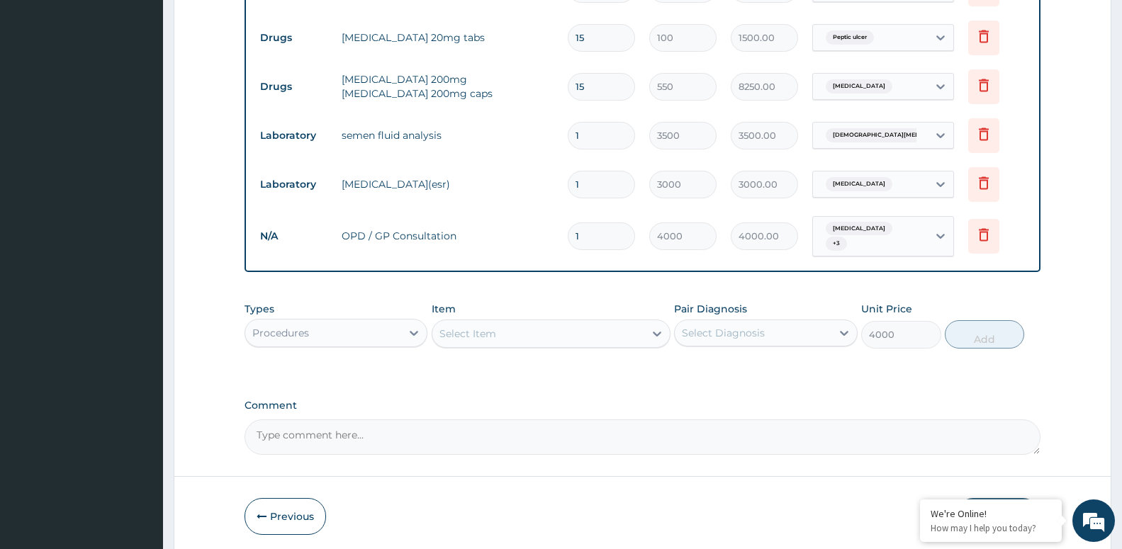
type input "0"
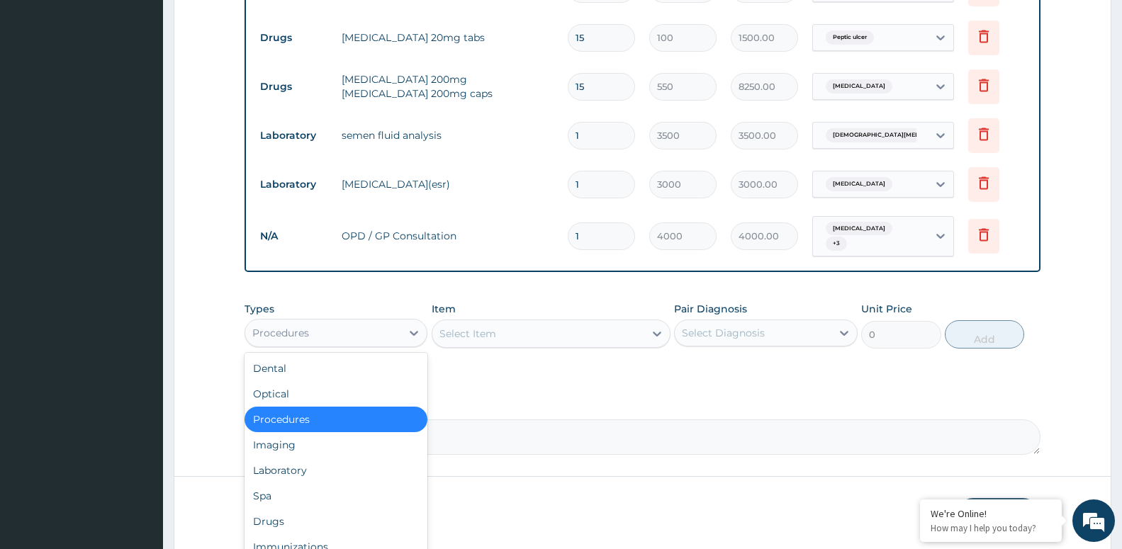
click at [390, 334] on div "Procedures" at bounding box center [323, 333] width 156 height 23
click at [374, 521] on div "Drugs" at bounding box center [335, 522] width 183 height 26
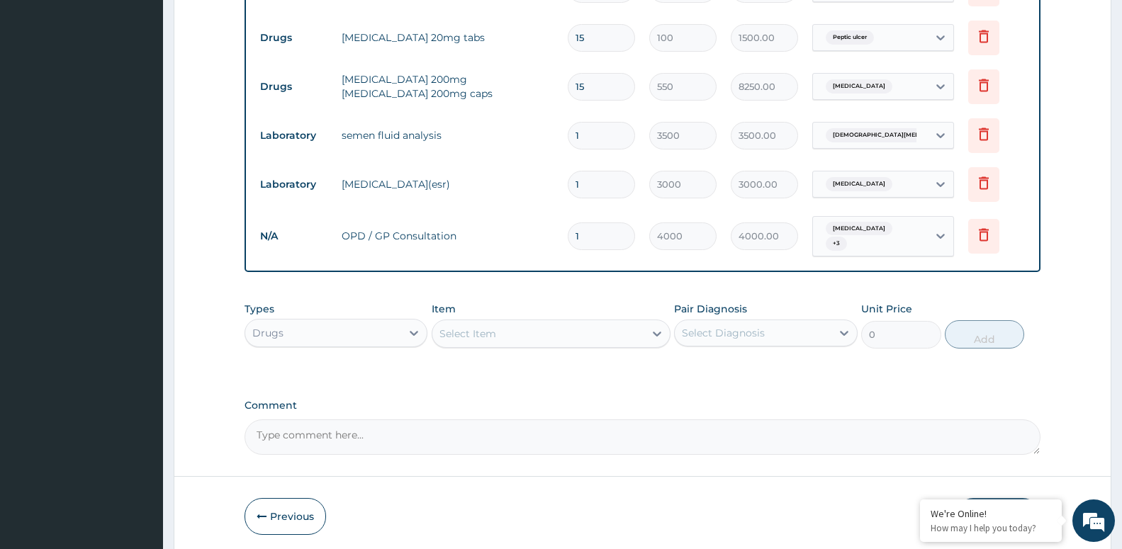
click at [525, 329] on div "Select Item" at bounding box center [538, 333] width 212 height 23
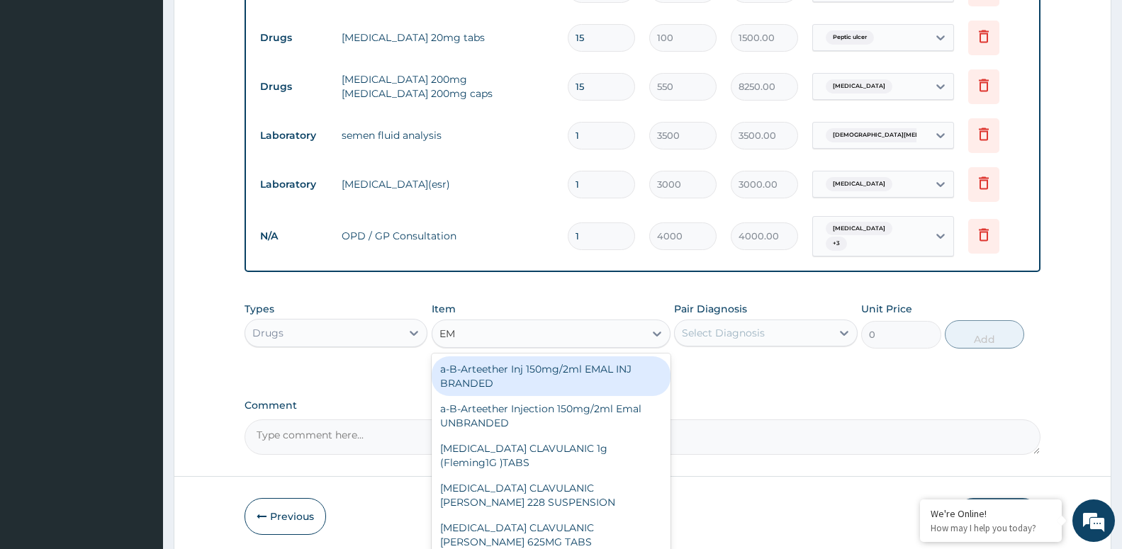
type input "EMA"
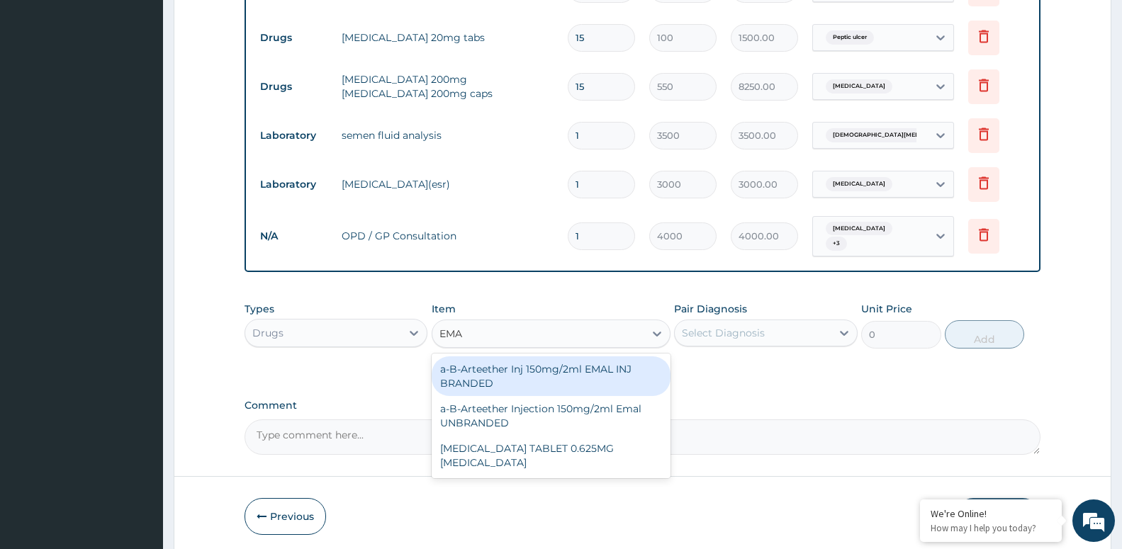
click at [521, 379] on div "a-B-Arteether Inj 150mg/2ml EMAL INJ BRANDED" at bounding box center [550, 376] width 239 height 40
type input "2000"
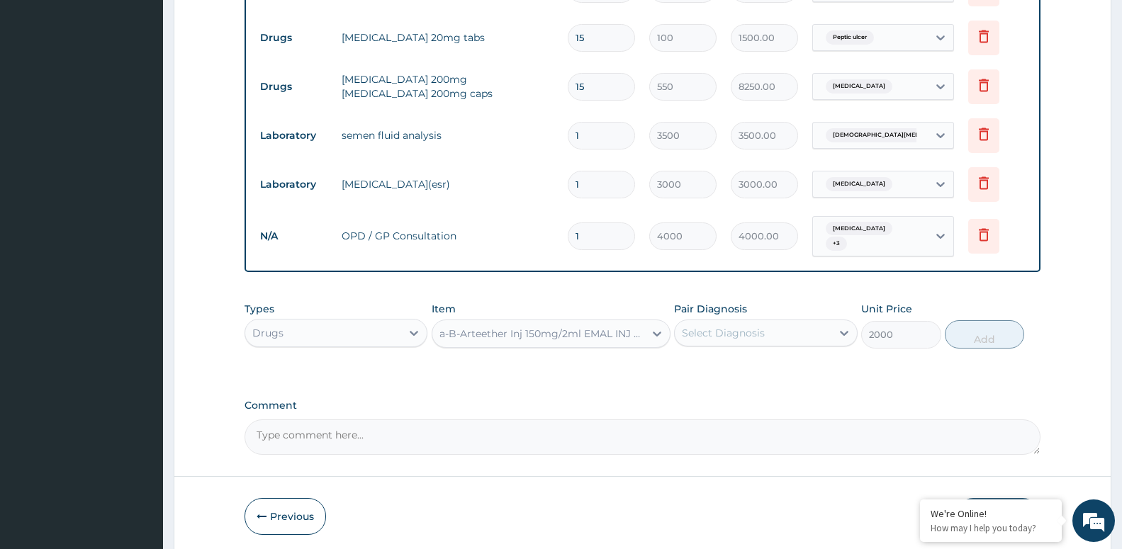
click at [777, 330] on div "Select Diagnosis" at bounding box center [752, 333] width 156 height 23
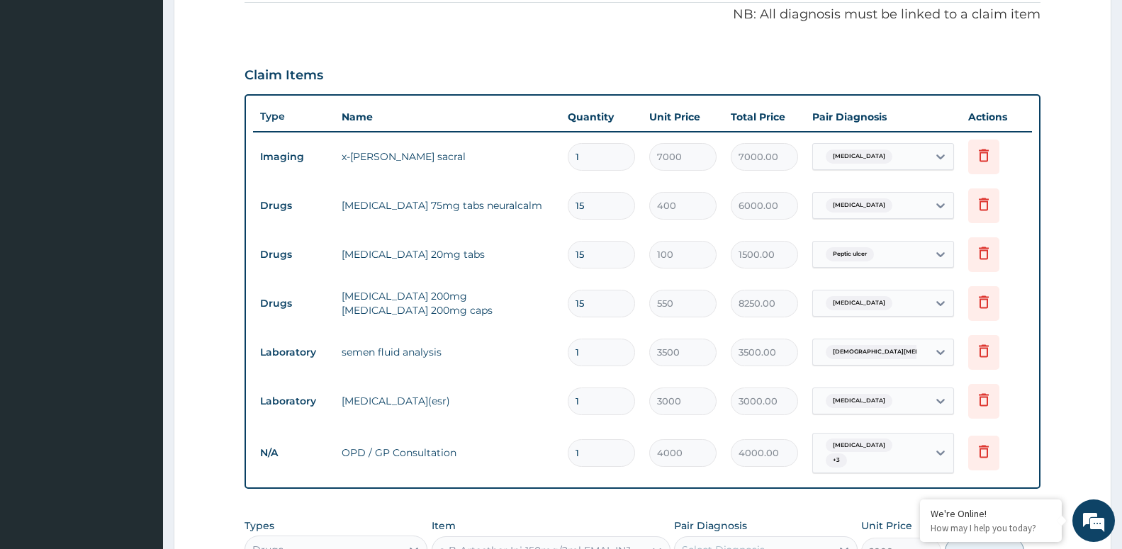
scroll to position [288, 0]
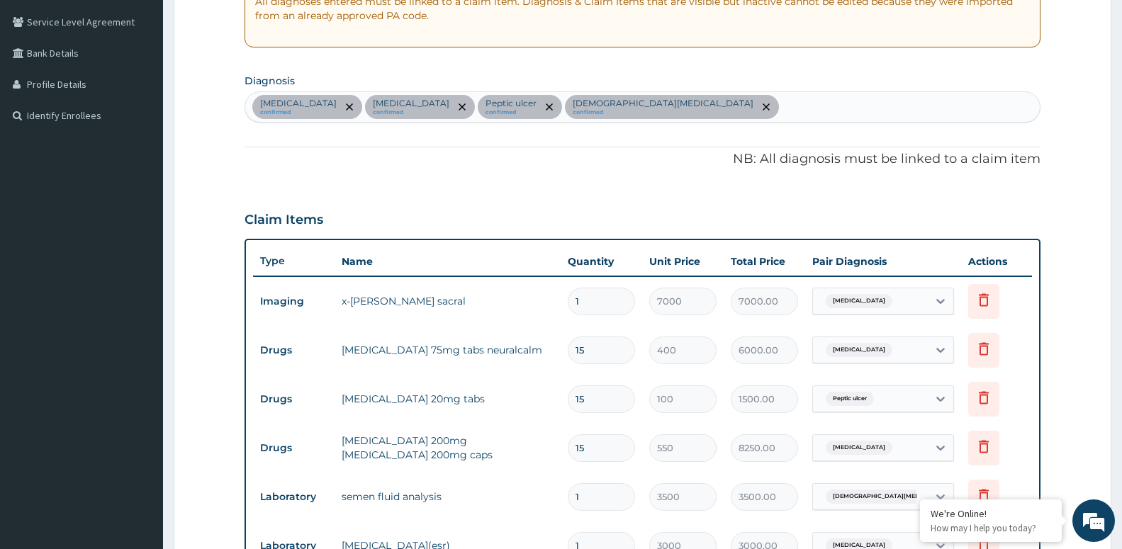
click at [715, 111] on div "Lumbosacral spondylosis confirmed Low back pain confirmed Peptic ulcer confirme…" at bounding box center [642, 107] width 794 height 30
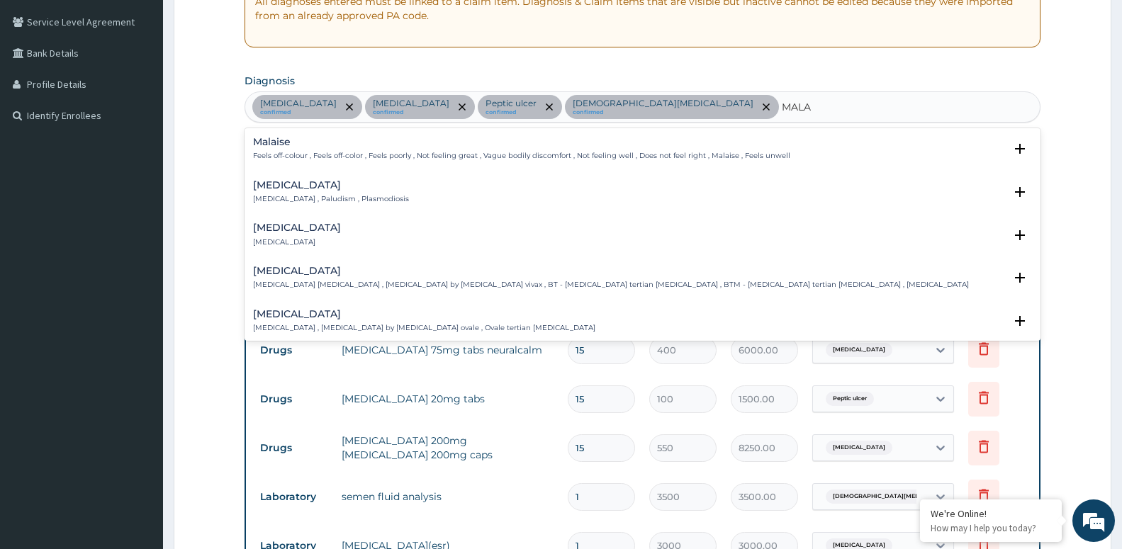
type input "MALAR"
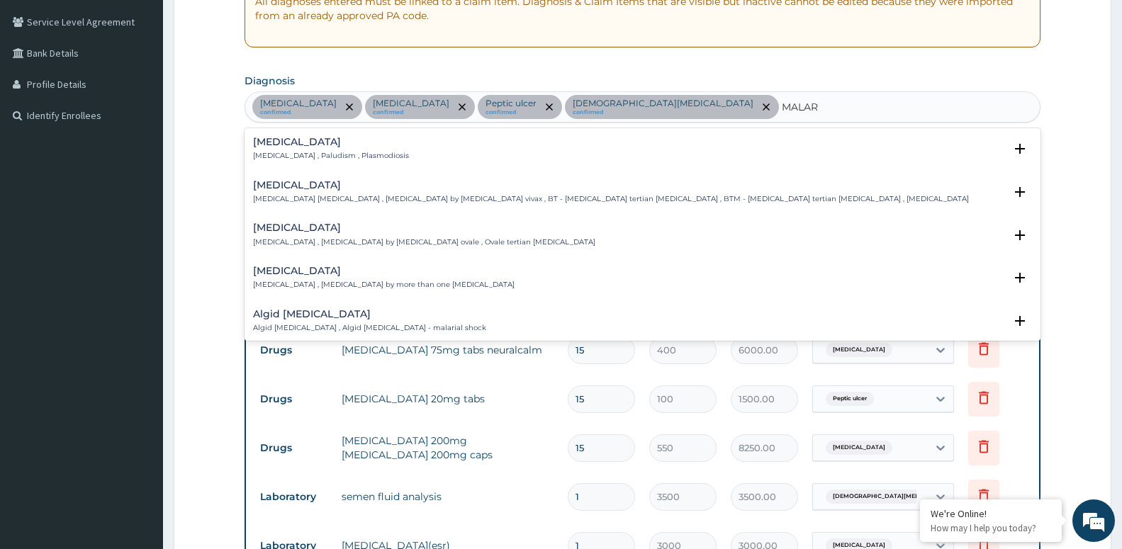
click at [342, 151] on div "Malaria Malaria , Paludism , Plasmodiosis" at bounding box center [331, 149] width 156 height 25
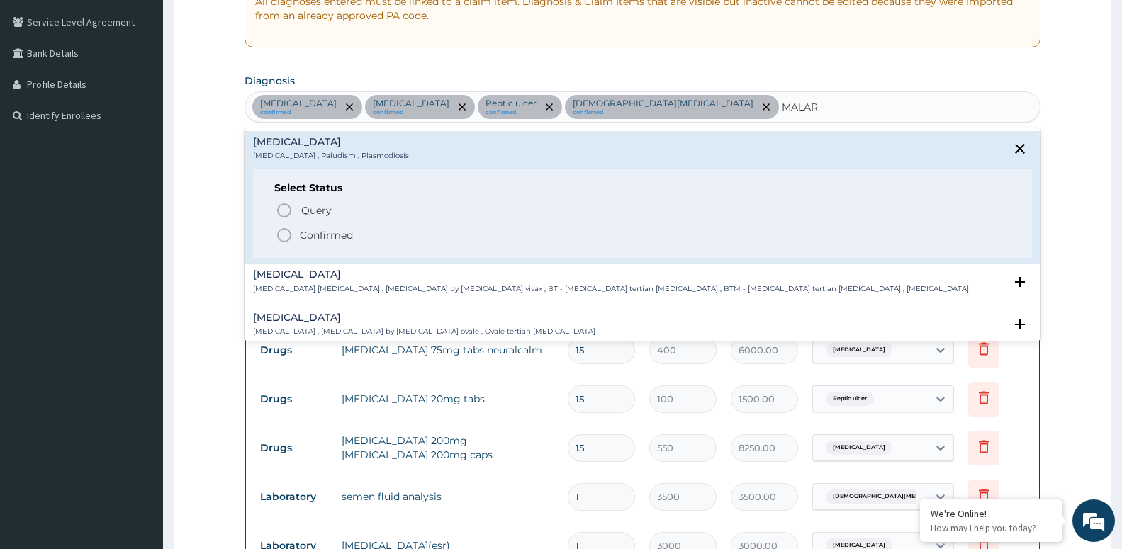
click at [351, 235] on p "Confirmed" at bounding box center [326, 235] width 53 height 14
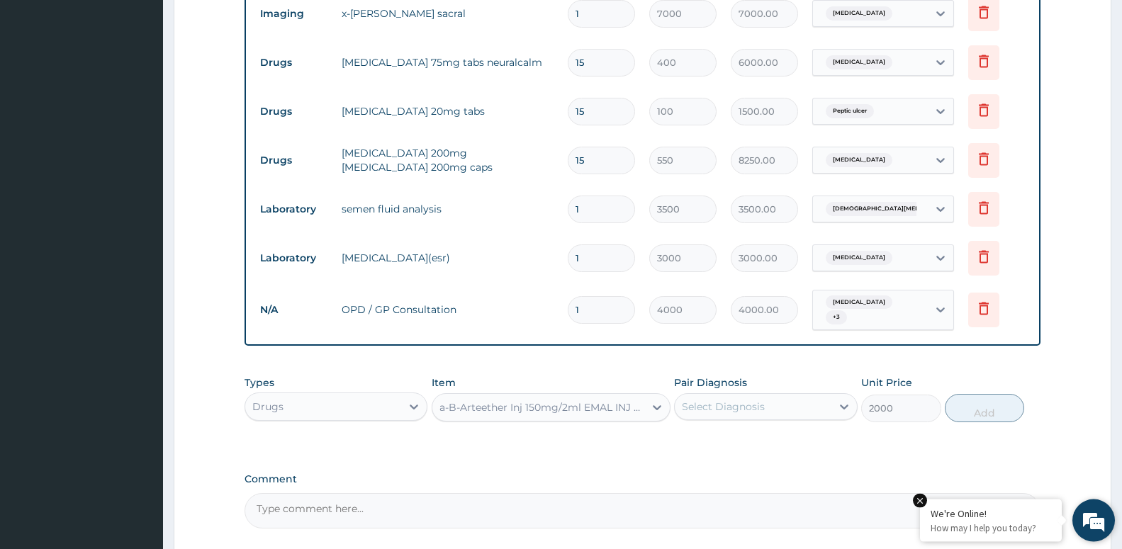
scroll to position [577, 0]
click at [811, 411] on div "Select Diagnosis" at bounding box center [752, 405] width 156 height 23
drag, startPoint x: 1113, startPoint y: 426, endPoint x: 1100, endPoint y: 496, distance: 71.4
click at [1110, 495] on section "Step 2 of 2 PA Code / Prescription Code PA/CF9869 PA/B6937D Encounter Date 12-0…" at bounding box center [642, 63] width 959 height 1153
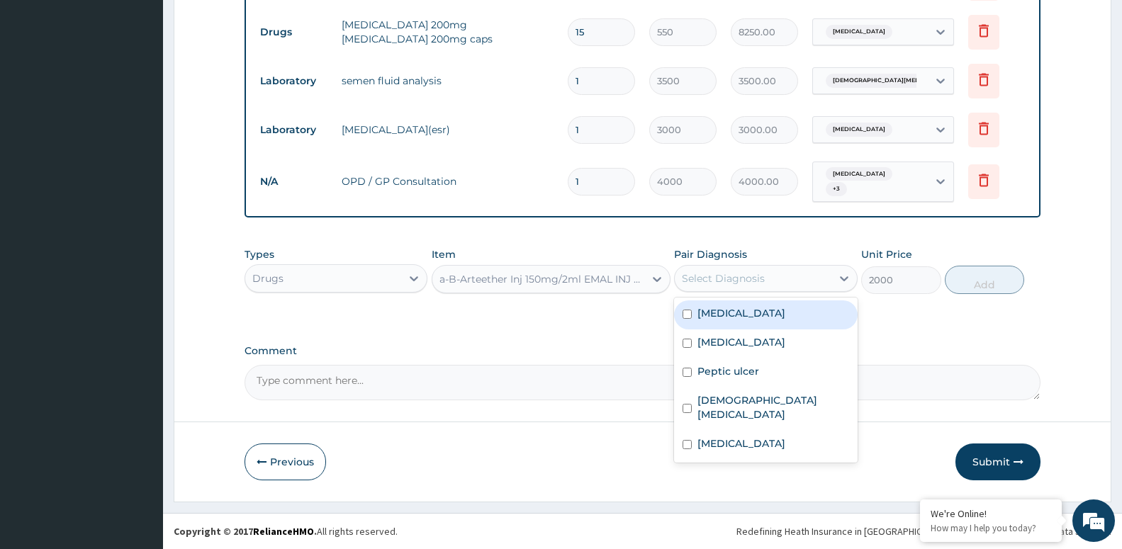
drag, startPoint x: 755, startPoint y: 283, endPoint x: 737, endPoint y: 305, distance: 28.8
click at [740, 296] on div "Types Drugs Item a-B-Arteether Inj 150mg/2ml EMAL INJ BRANDED Pair Diagnosis op…" at bounding box center [642, 270] width 796 height 61
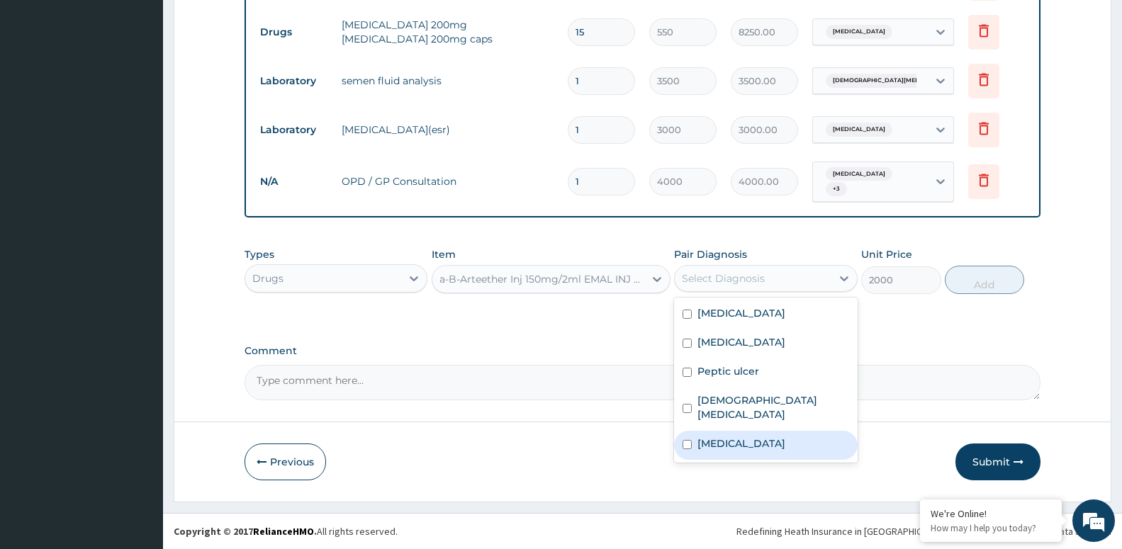
click at [730, 436] on label "Malaria" at bounding box center [741, 443] width 88 height 14
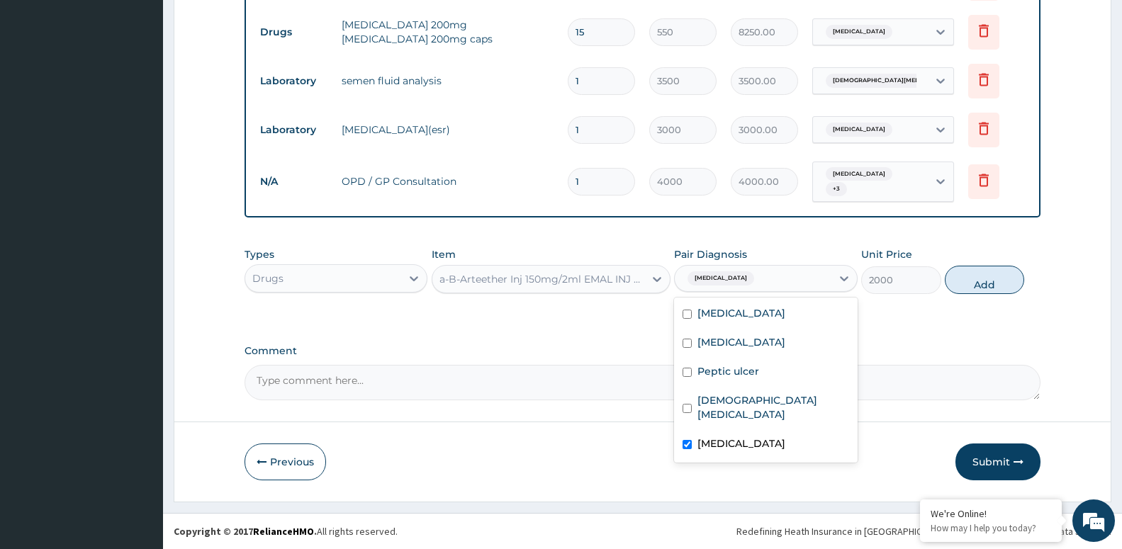
checkbox input "true"
drag, startPoint x: 1002, startPoint y: 290, endPoint x: 729, endPoint y: 186, distance: 291.7
click at [994, 294] on button "Add" at bounding box center [983, 280] width 79 height 28
type input "0"
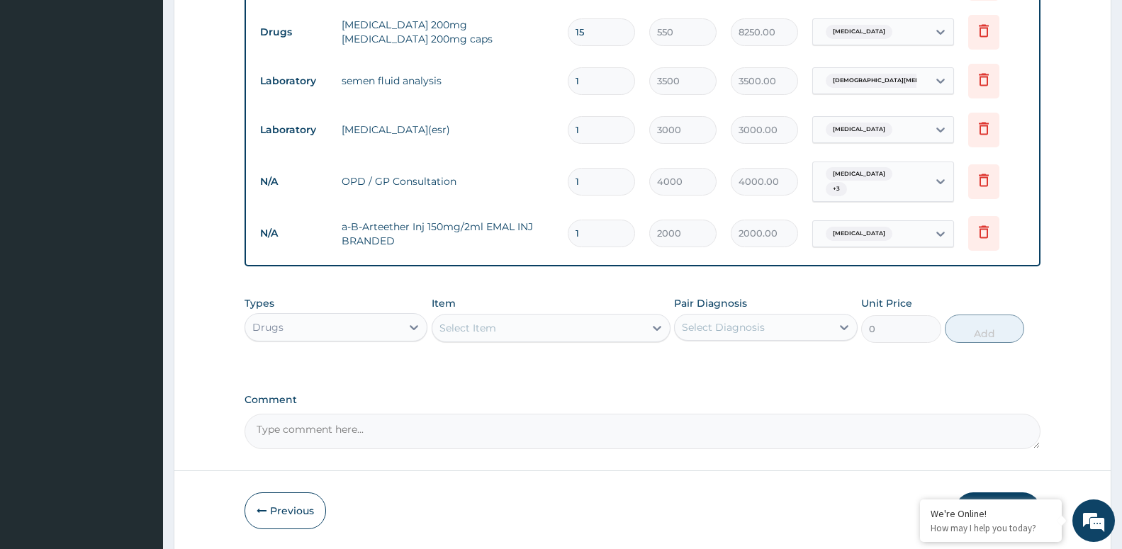
type input "0.00"
type input "3"
type input "6000.00"
type input "3"
click at [462, 333] on div "Select Item" at bounding box center [467, 328] width 57 height 14
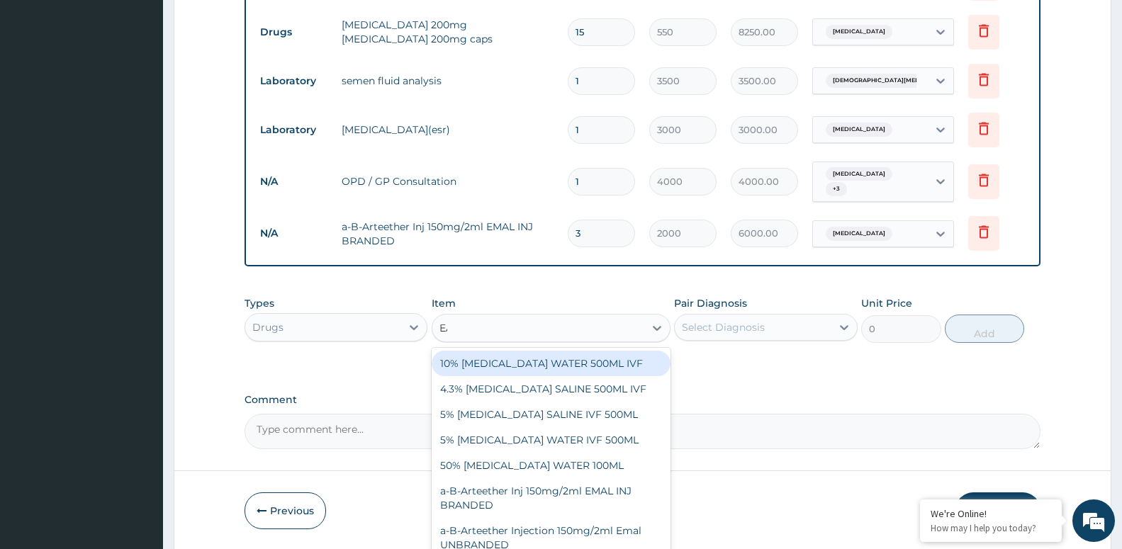
type input "EAS"
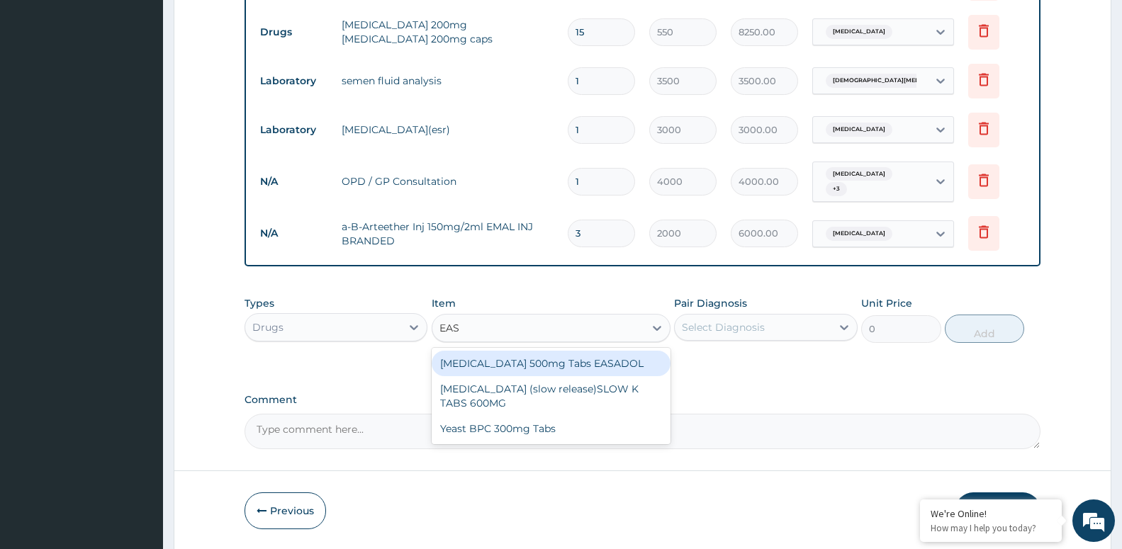
click at [525, 371] on div "Paracetamol 500mg Tabs EASADOL" at bounding box center [550, 364] width 239 height 26
type input "20"
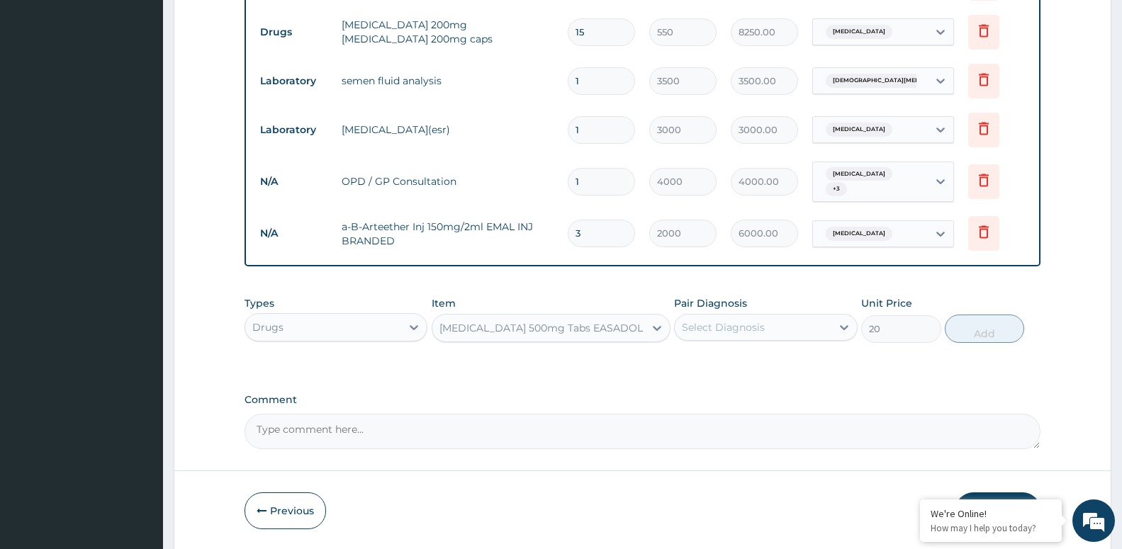
click at [764, 340] on div "Select Diagnosis" at bounding box center [765, 327] width 183 height 27
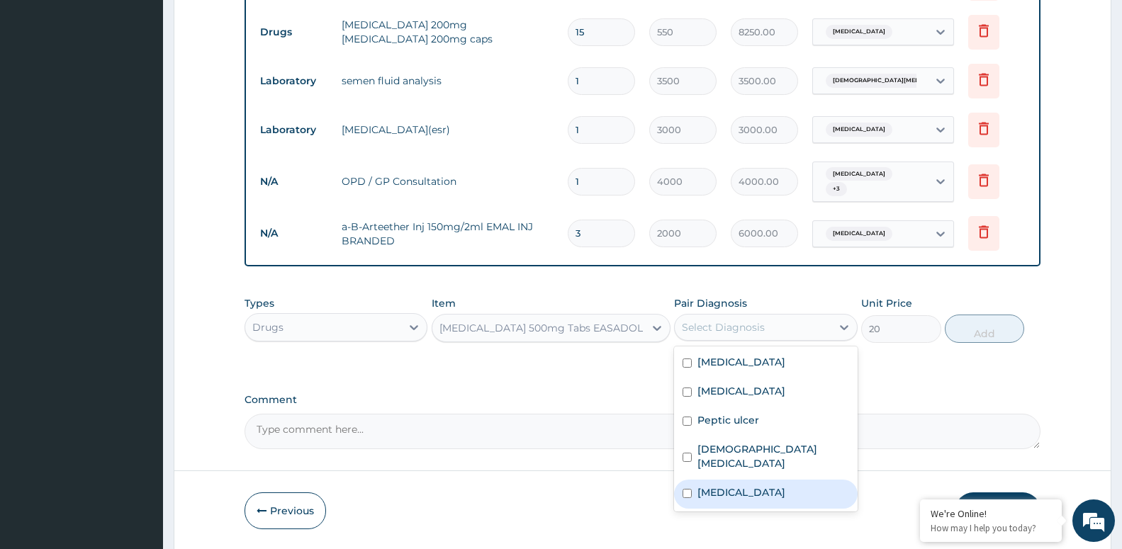
drag, startPoint x: 779, startPoint y: 491, endPoint x: 845, endPoint y: 461, distance: 73.2
click at [782, 490] on div "Malaria" at bounding box center [765, 494] width 183 height 29
checkbox input "true"
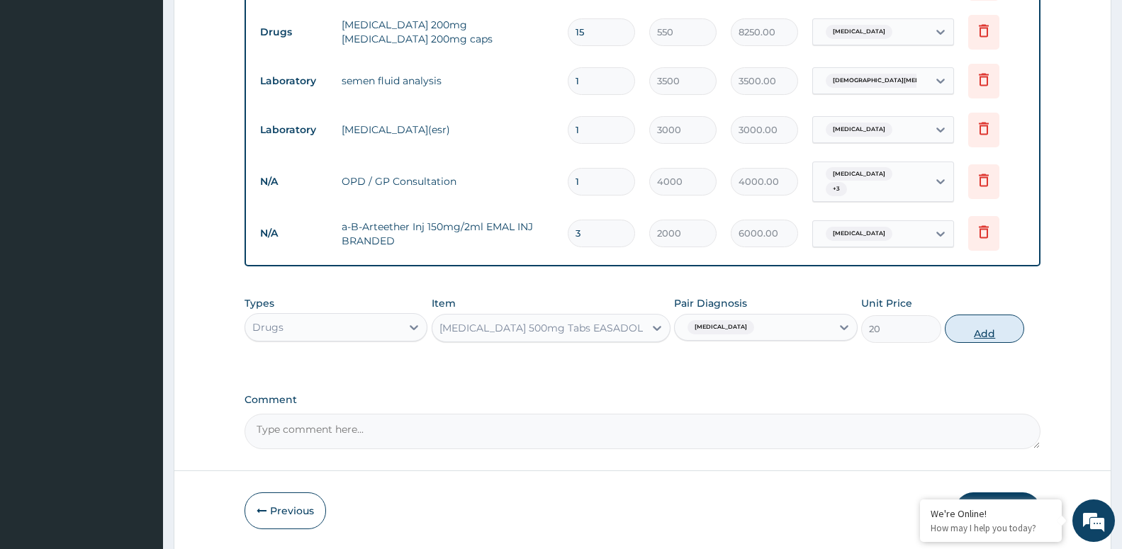
click at [998, 329] on button "Add" at bounding box center [983, 329] width 79 height 28
type input "0"
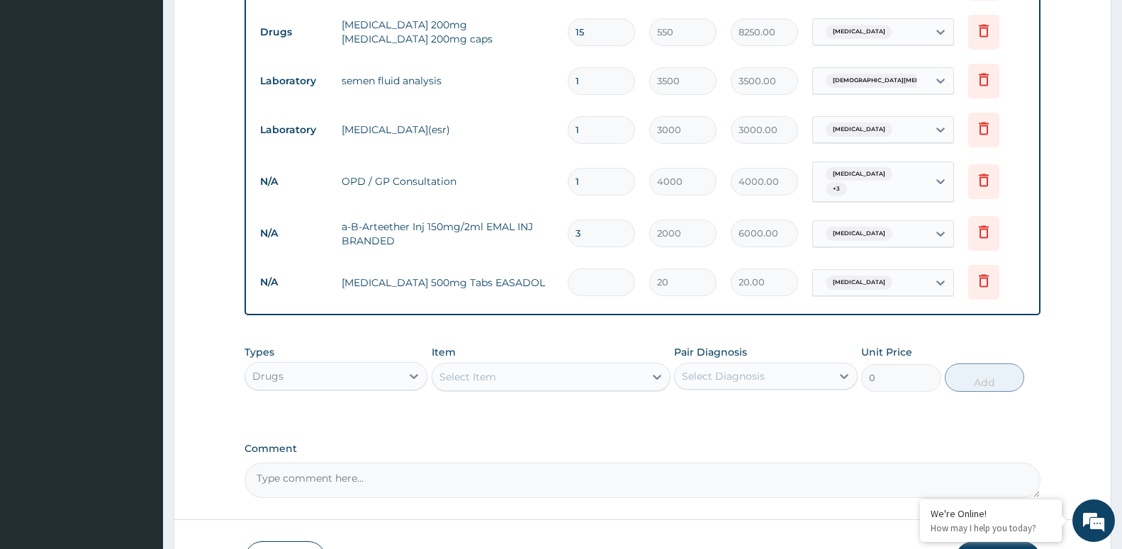
type input "0.00"
type input "2"
type input "40.00"
type input "20"
type input "400.00"
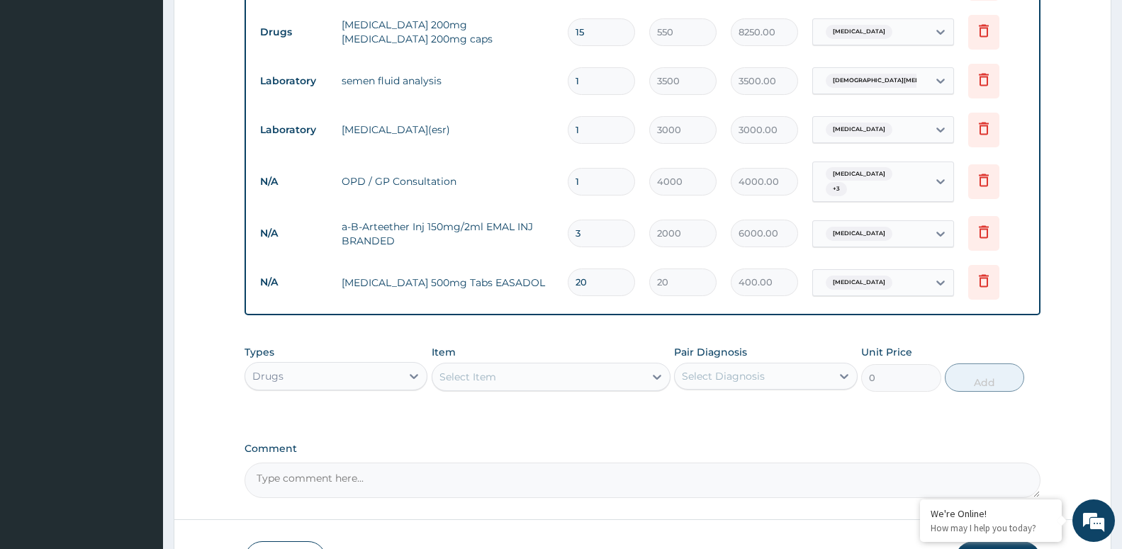
type input "20"
click at [599, 375] on div "Select Item" at bounding box center [538, 377] width 212 height 23
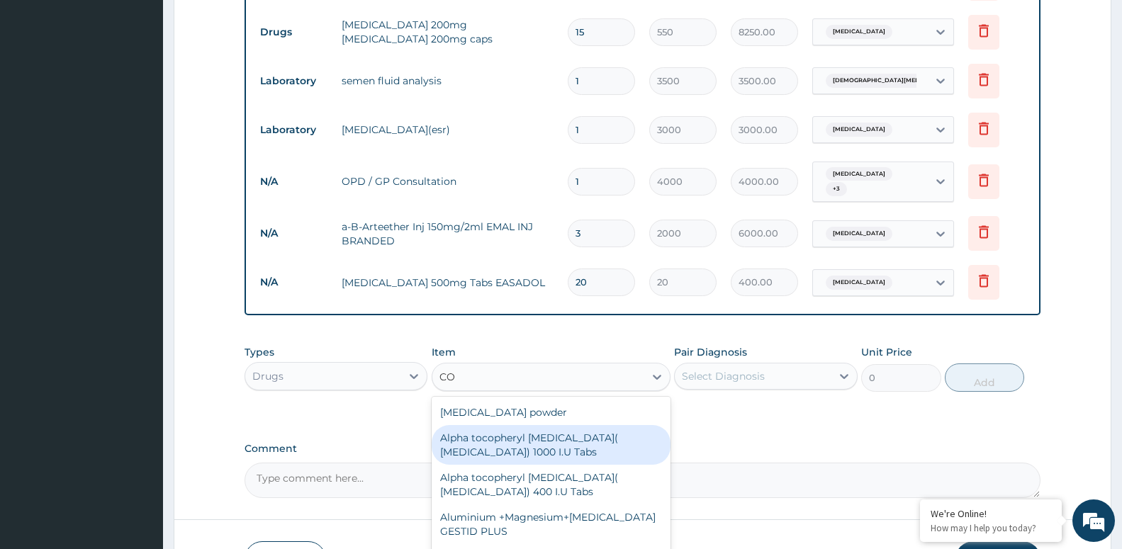
type input "COA"
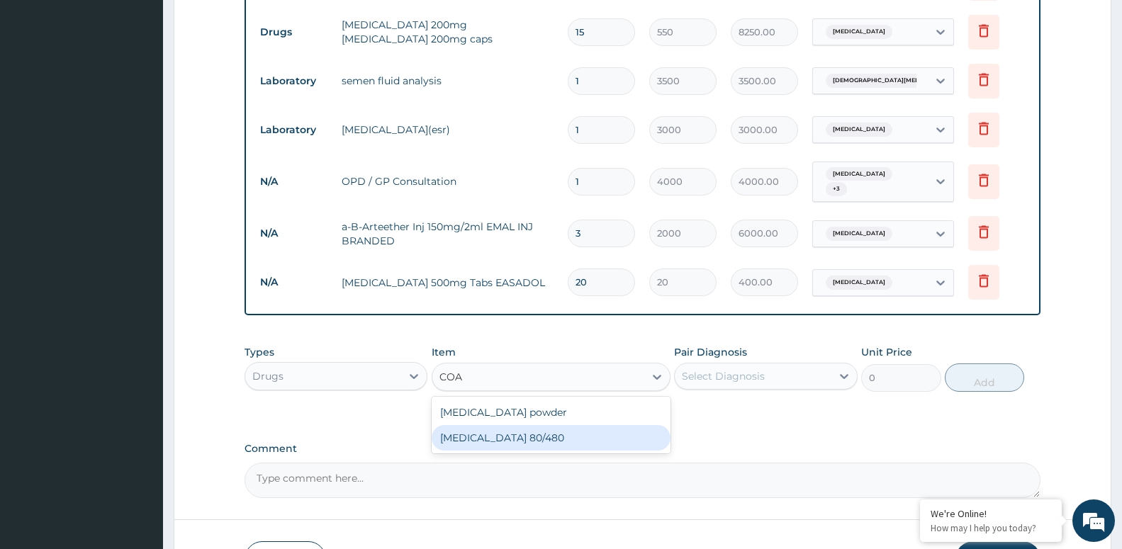
click at [487, 447] on div "COARTEM 80/480" at bounding box center [550, 438] width 239 height 26
type input "4500"
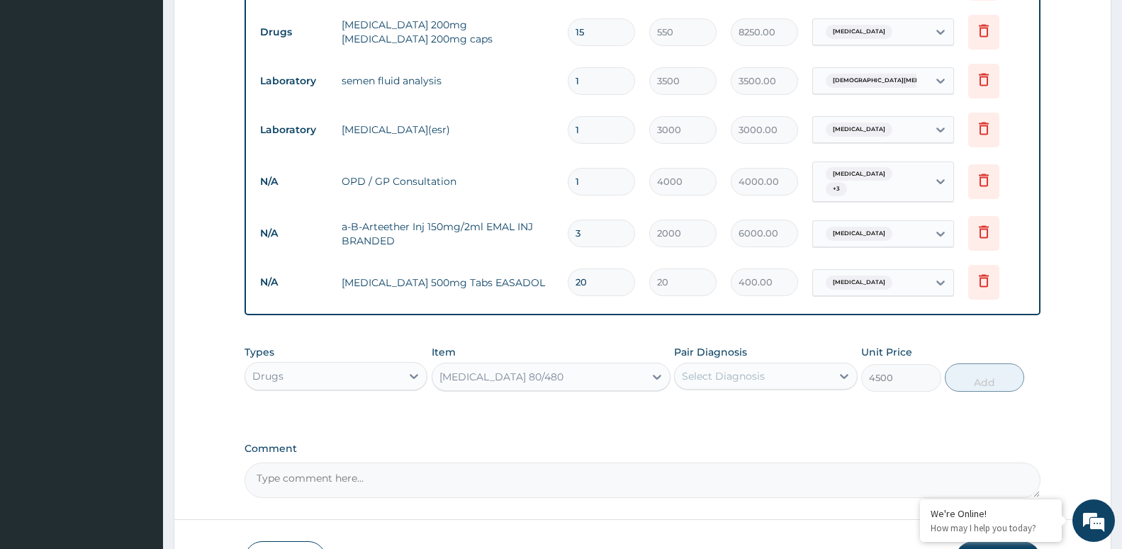
click at [735, 377] on div "Select Diagnosis" at bounding box center [723, 376] width 83 height 14
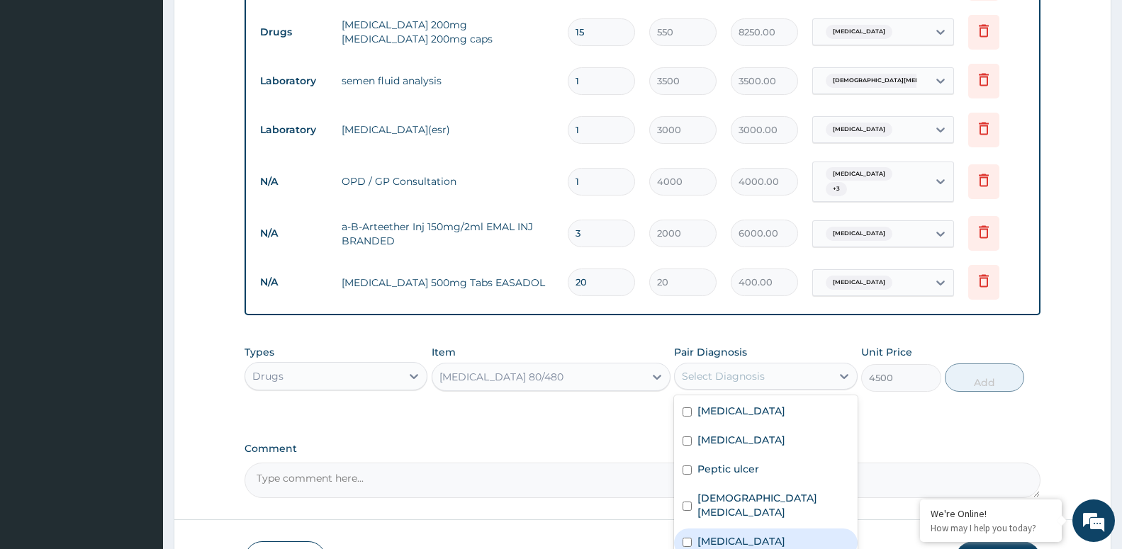
drag, startPoint x: 743, startPoint y: 527, endPoint x: 866, endPoint y: 456, distance: 141.6
click at [744, 529] on div "Malaria" at bounding box center [765, 543] width 183 height 29
checkbox input "true"
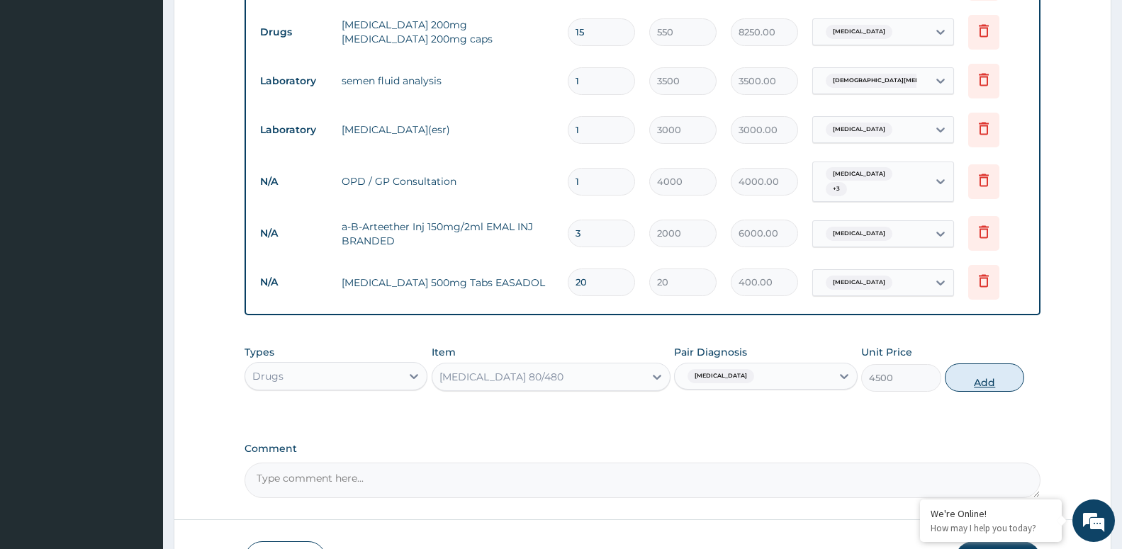
click at [990, 377] on button "Add" at bounding box center [983, 377] width 79 height 28
type input "0"
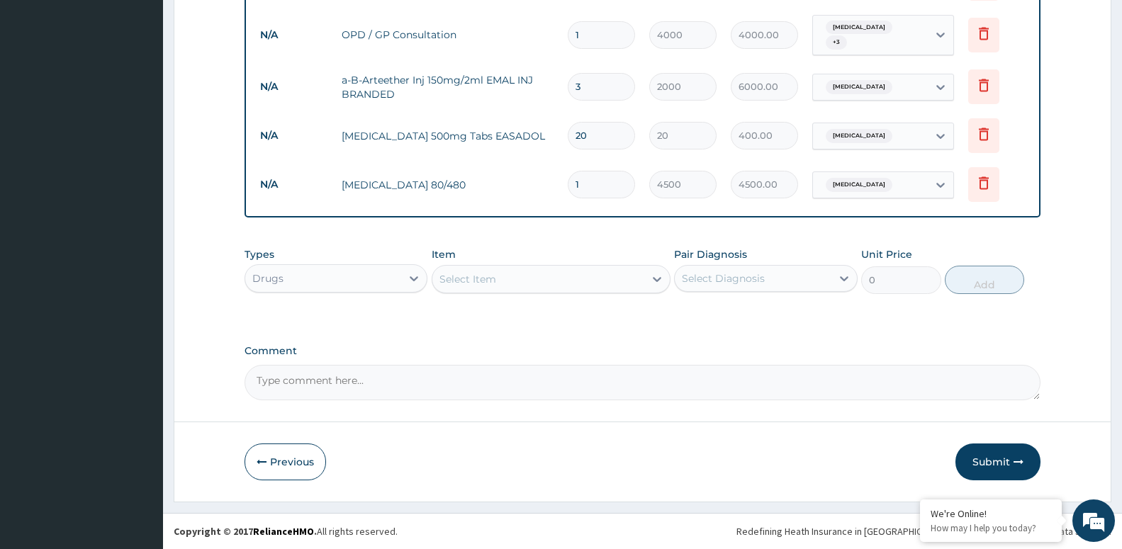
drag, startPoint x: 996, startPoint y: 453, endPoint x: 866, endPoint y: 467, distance: 131.1
click at [993, 454] on button "Submit" at bounding box center [997, 462] width 85 height 37
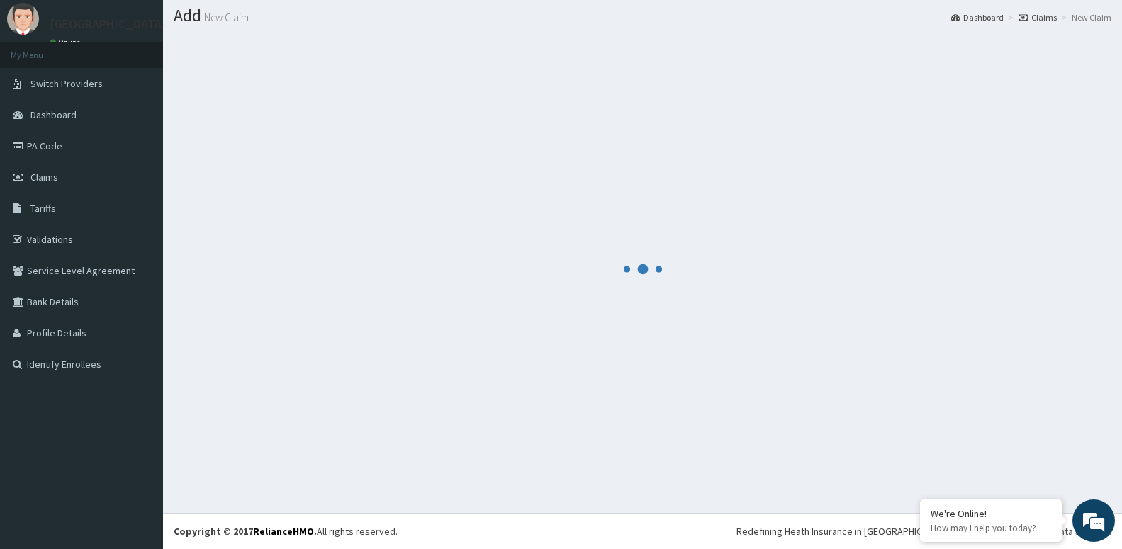
scroll to position [40, 0]
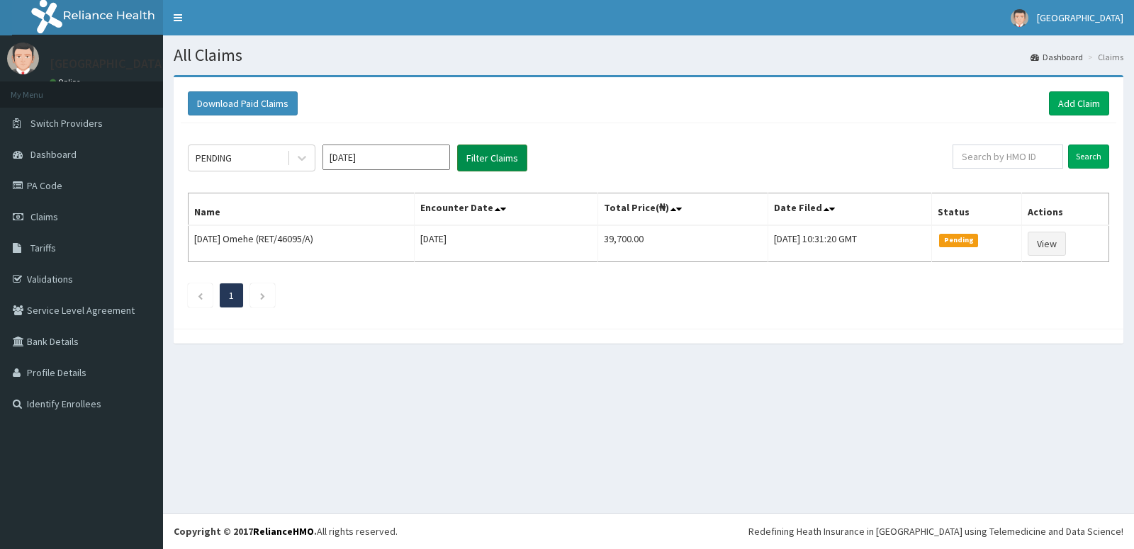
click at [519, 158] on button "Filter Claims" at bounding box center [492, 158] width 70 height 27
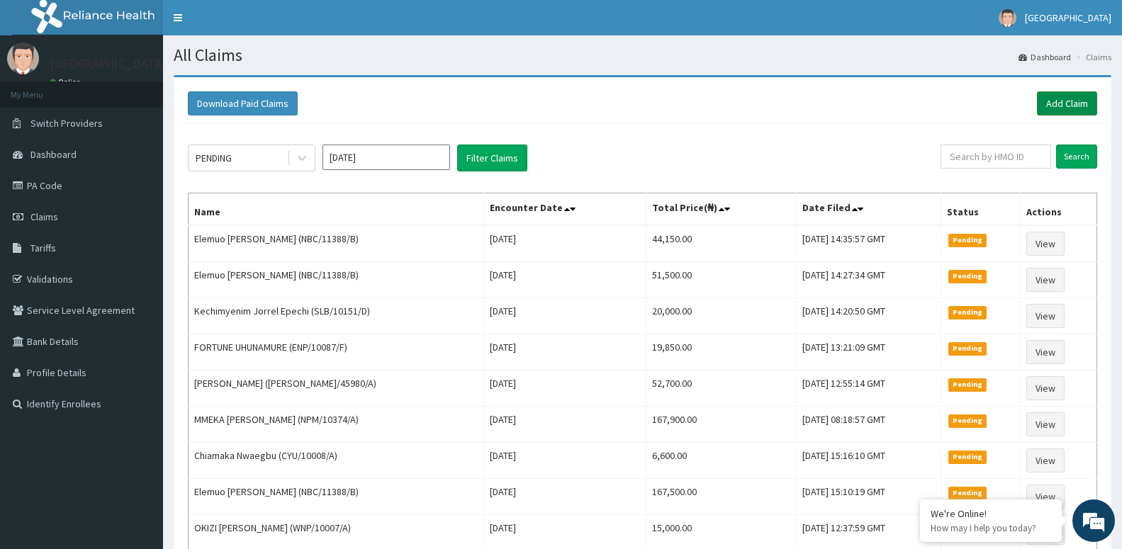
click at [1076, 109] on link "Add Claim" at bounding box center [1067, 103] width 60 height 24
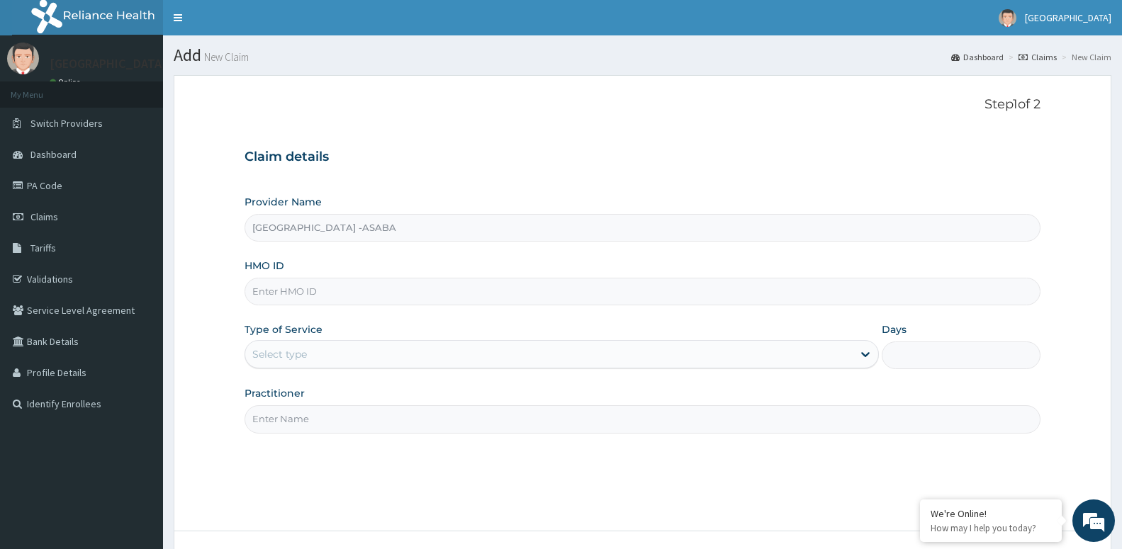
type input "[GEOGRAPHIC_DATA] -ASABA"
type input "ENP/10268/E"
click at [302, 351] on div "Select type" at bounding box center [279, 354] width 55 height 14
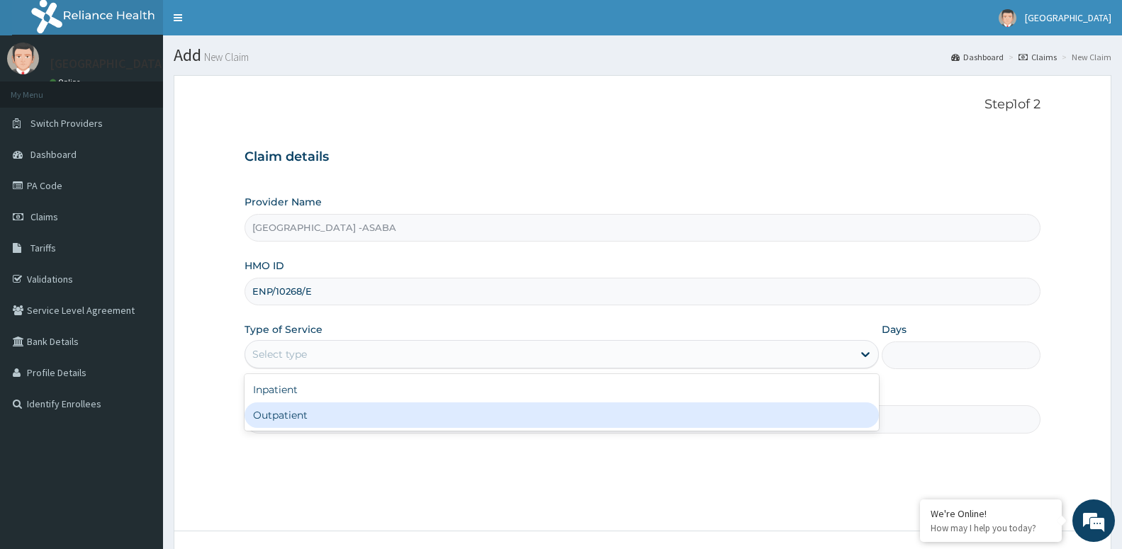
click at [306, 418] on div "Outpatient" at bounding box center [561, 415] width 634 height 26
type input "1"
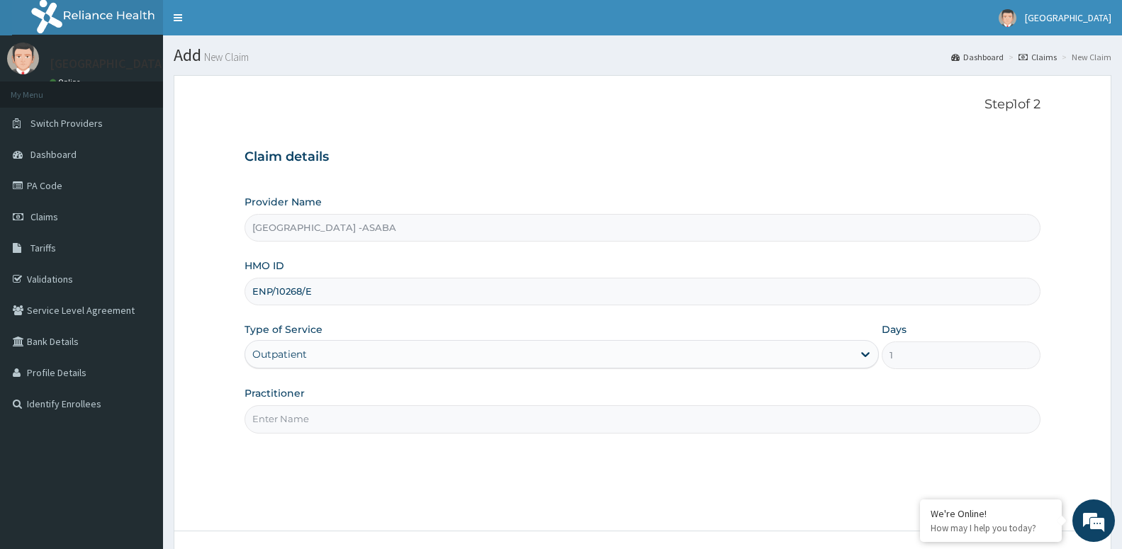
click at [312, 422] on input "Practitioner" at bounding box center [642, 419] width 796 height 28
paste input "[PERSON_NAME]"
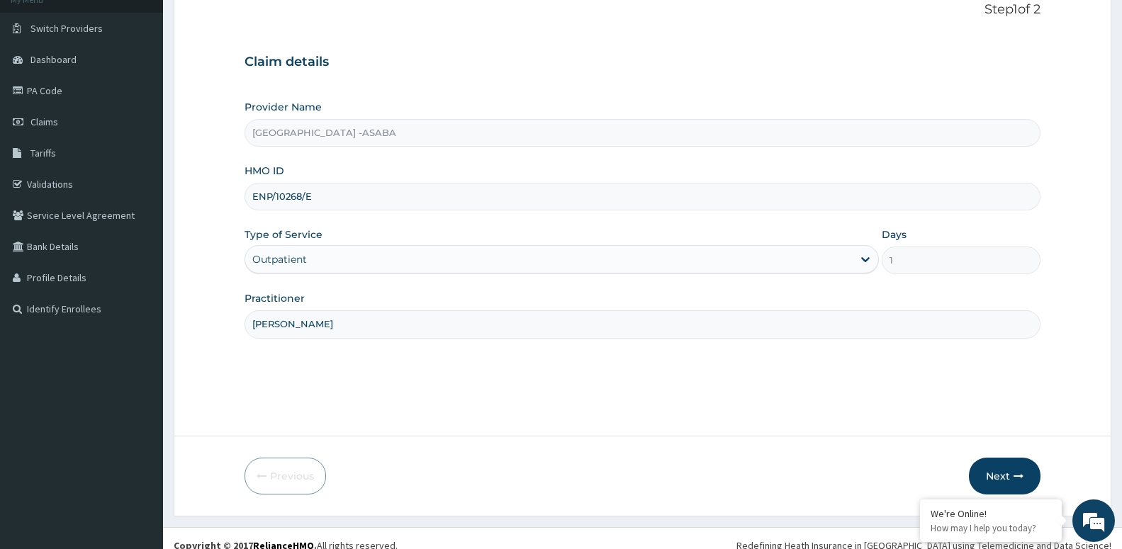
scroll to position [109, 0]
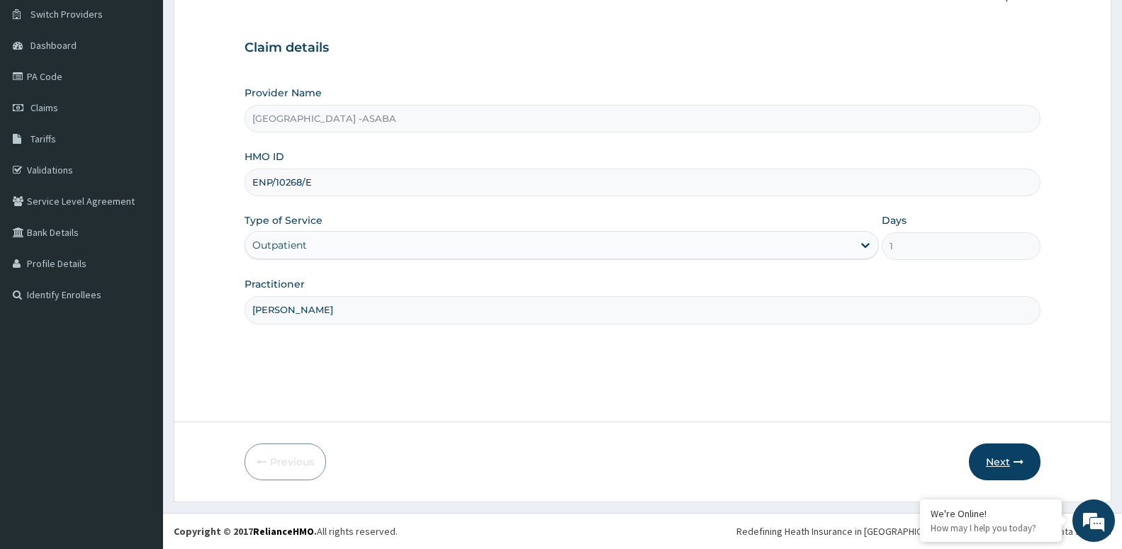
type input "[PERSON_NAME]"
click at [986, 456] on button "Next" at bounding box center [1005, 462] width 72 height 37
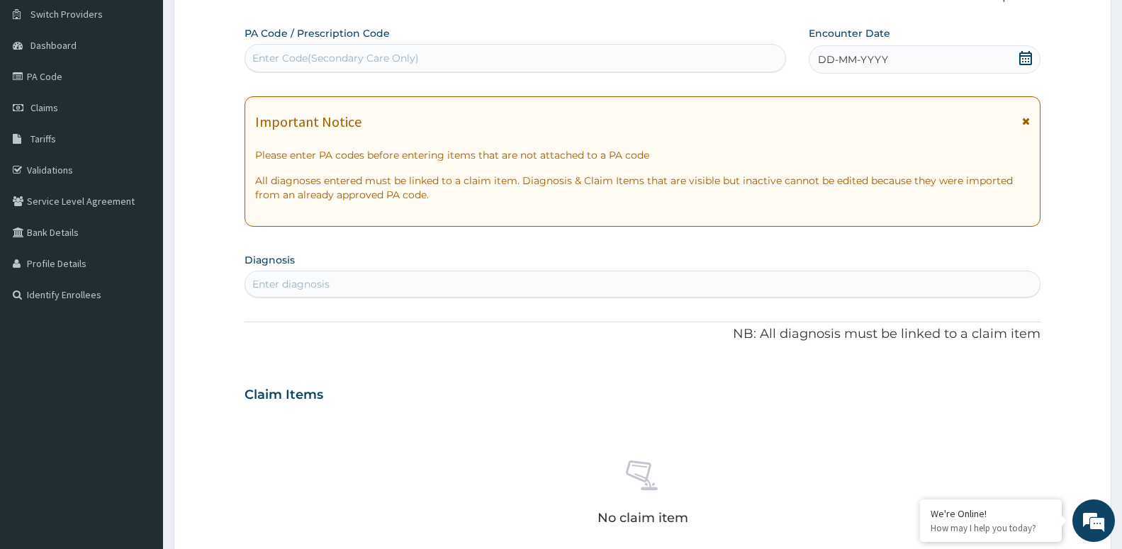
click at [342, 288] on div "Enter diagnosis" at bounding box center [642, 284] width 794 height 23
type input "[MEDICAL_DATA]"
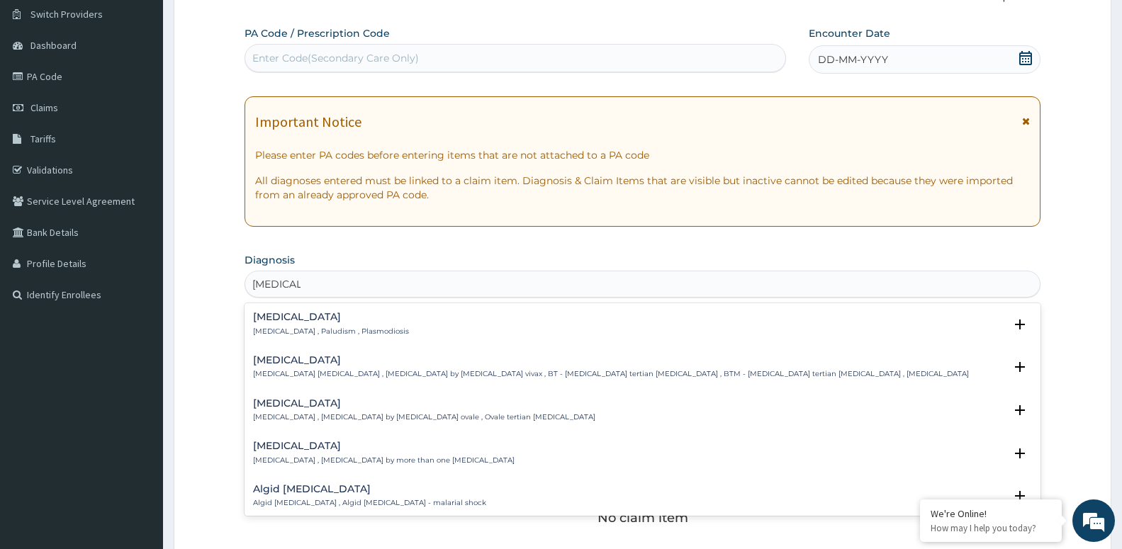
click at [301, 334] on p "[MEDICAL_DATA] , Paludism , Plasmodiosis" at bounding box center [331, 332] width 156 height 10
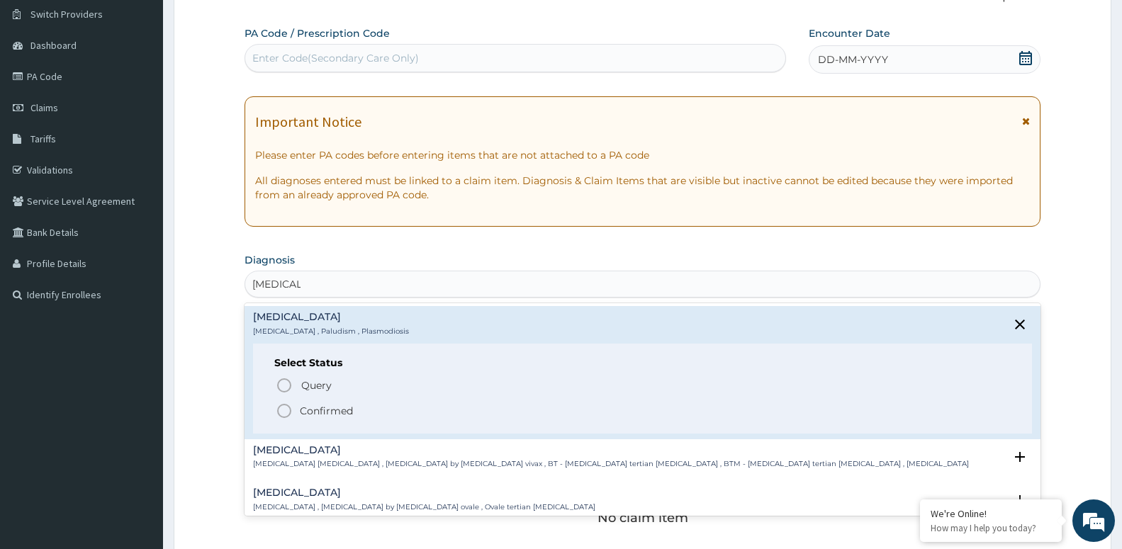
click at [323, 412] on p "Confirmed" at bounding box center [326, 411] width 53 height 14
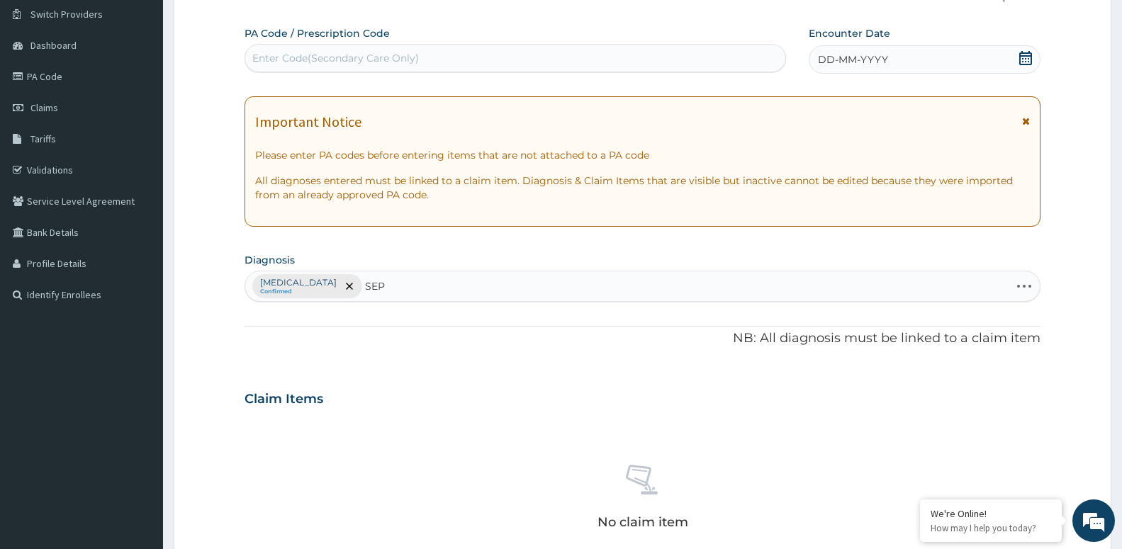
type input "SEPS"
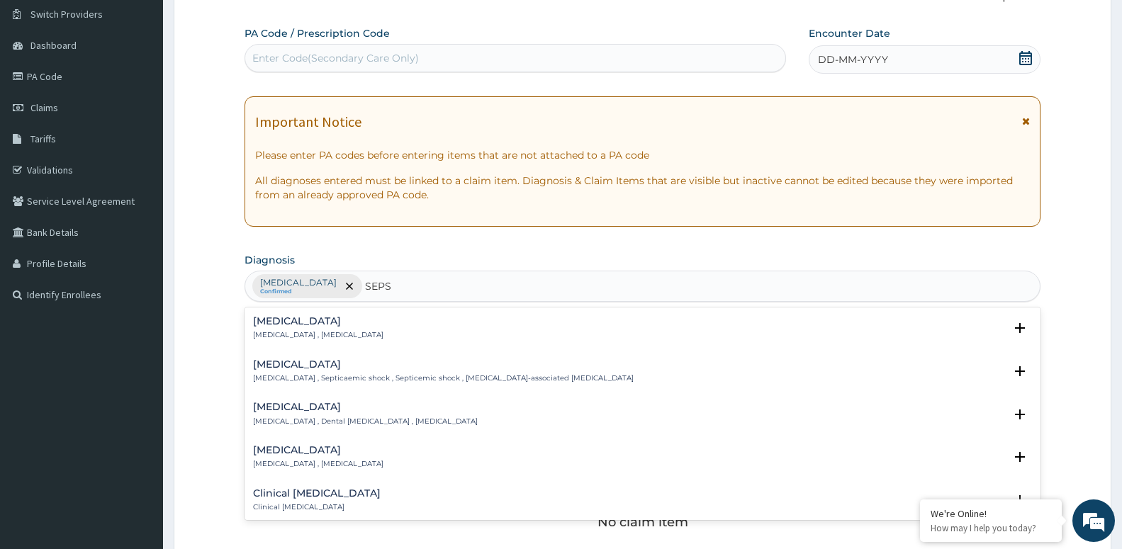
click at [316, 326] on h4 "[MEDICAL_DATA]" at bounding box center [318, 321] width 130 height 11
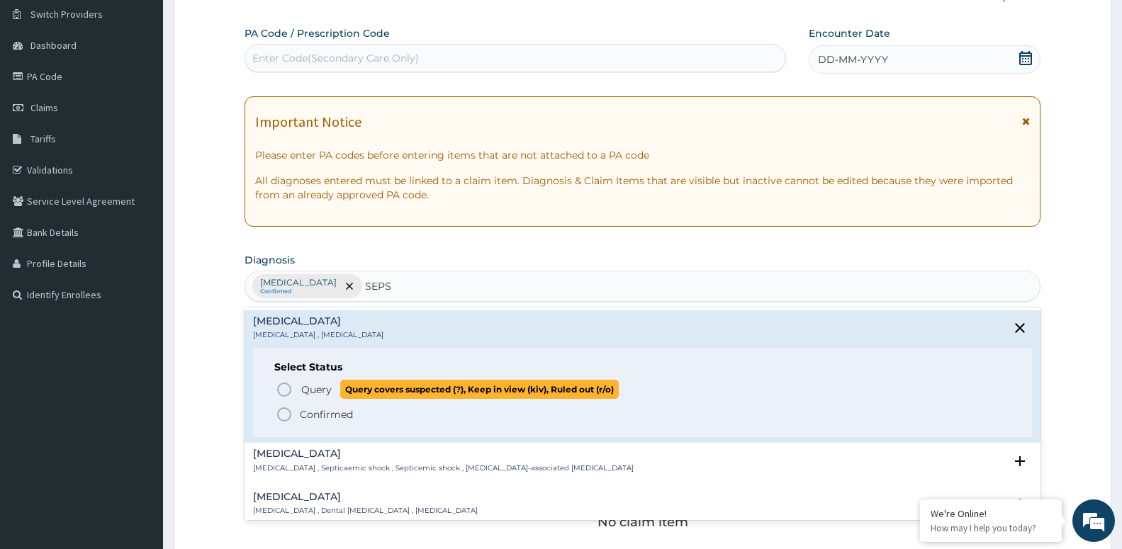
click at [346, 383] on span "Query covers suspected (?), Keep in view (kiv), Ruled out (r/o)" at bounding box center [479, 389] width 278 height 19
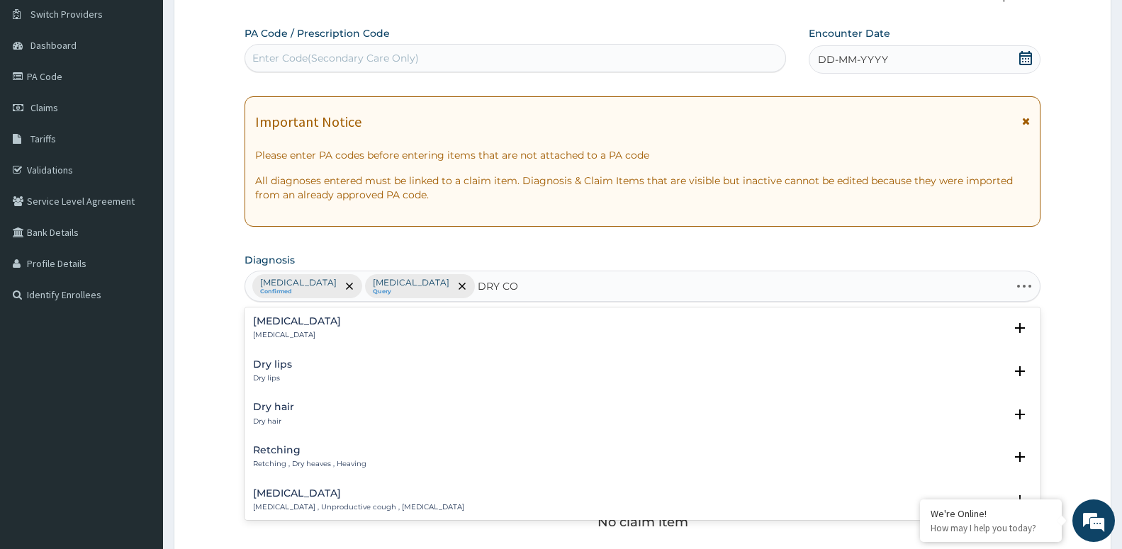
type input "DRY COU"
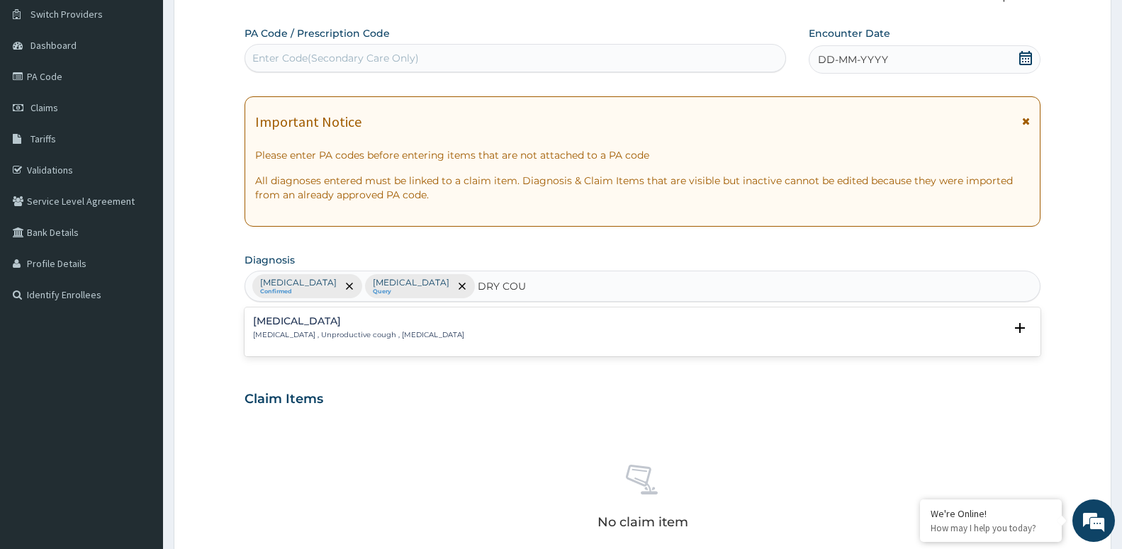
click at [290, 335] on p "[MEDICAL_DATA] , Unproductive cough , [MEDICAL_DATA]" at bounding box center [358, 335] width 211 height 10
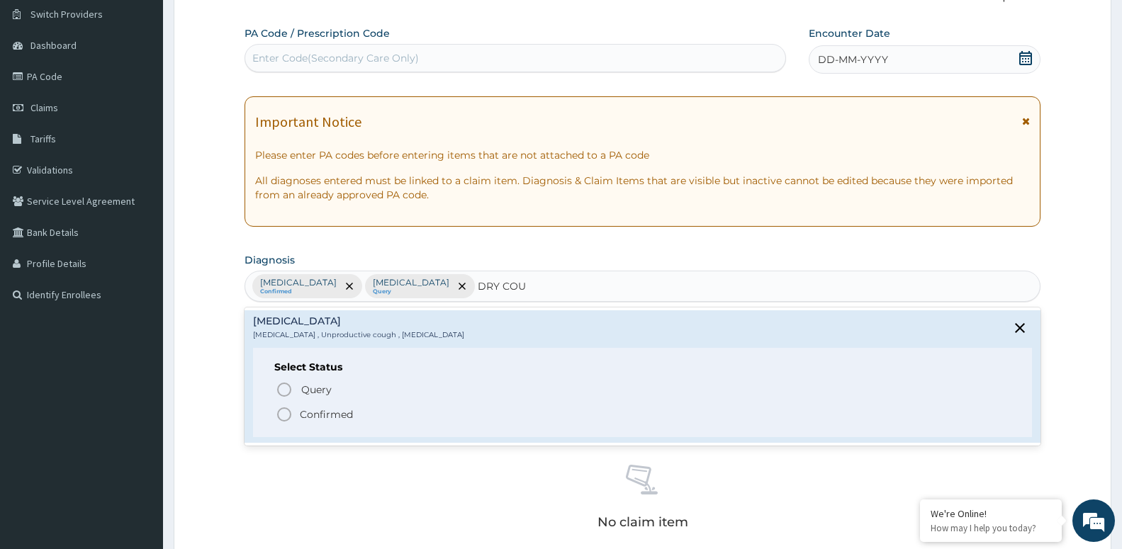
click at [317, 417] on p "Confirmed" at bounding box center [326, 414] width 53 height 14
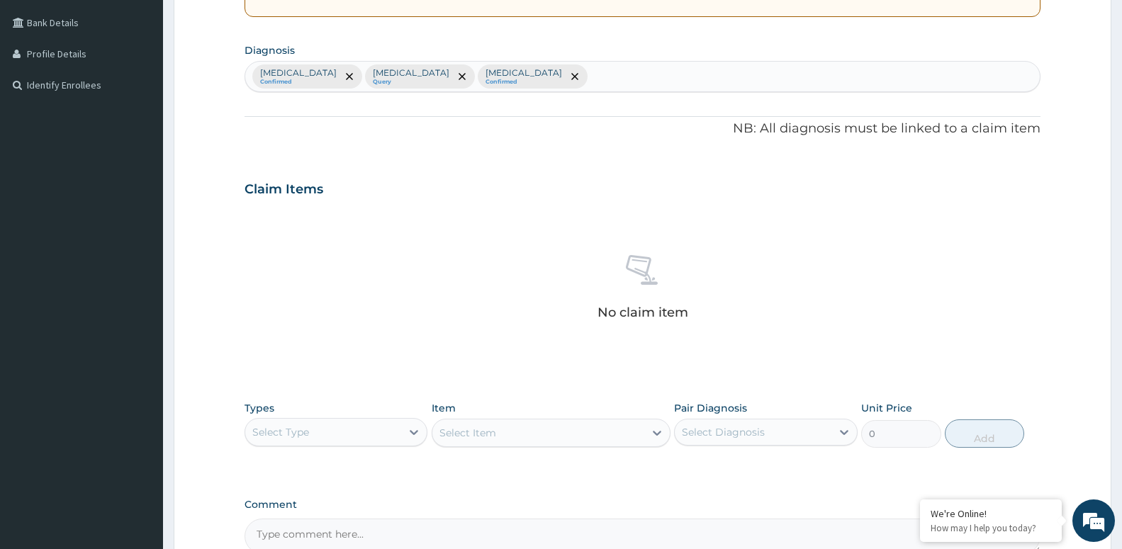
scroll to position [326, 0]
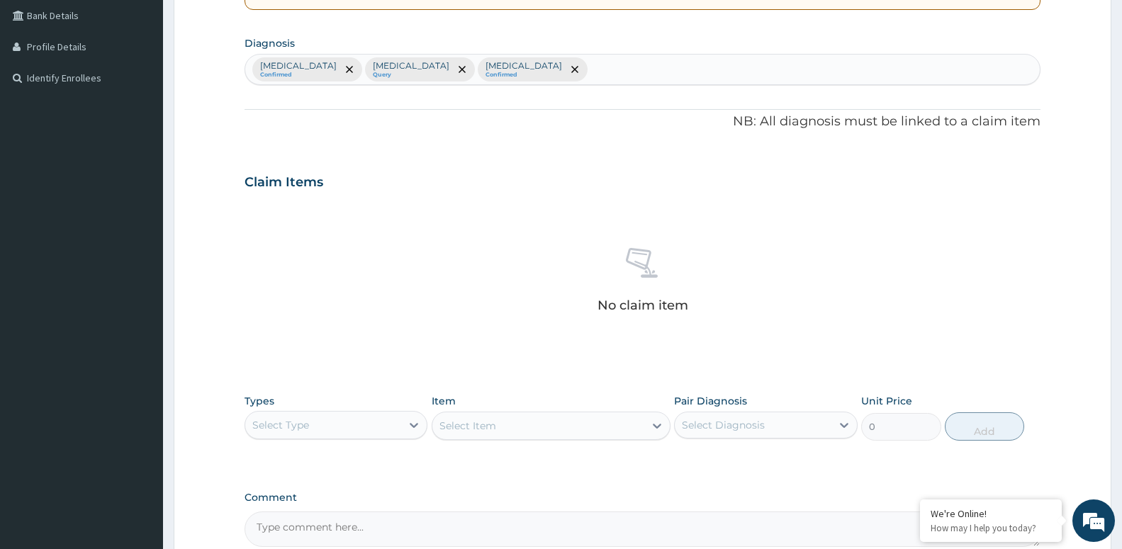
click at [389, 434] on div "Select Type" at bounding box center [323, 425] width 156 height 23
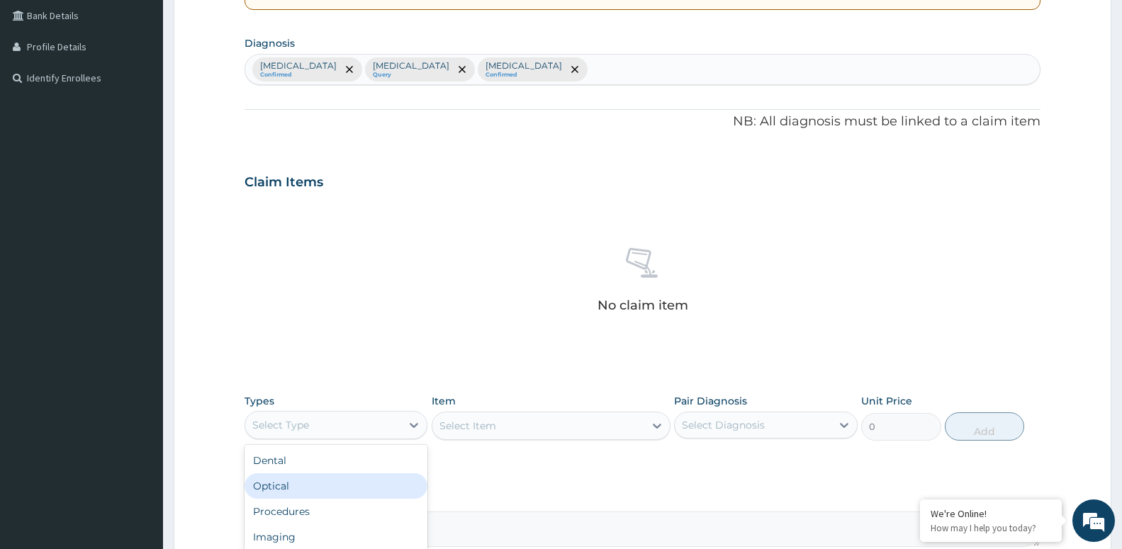
scroll to position [48, 0]
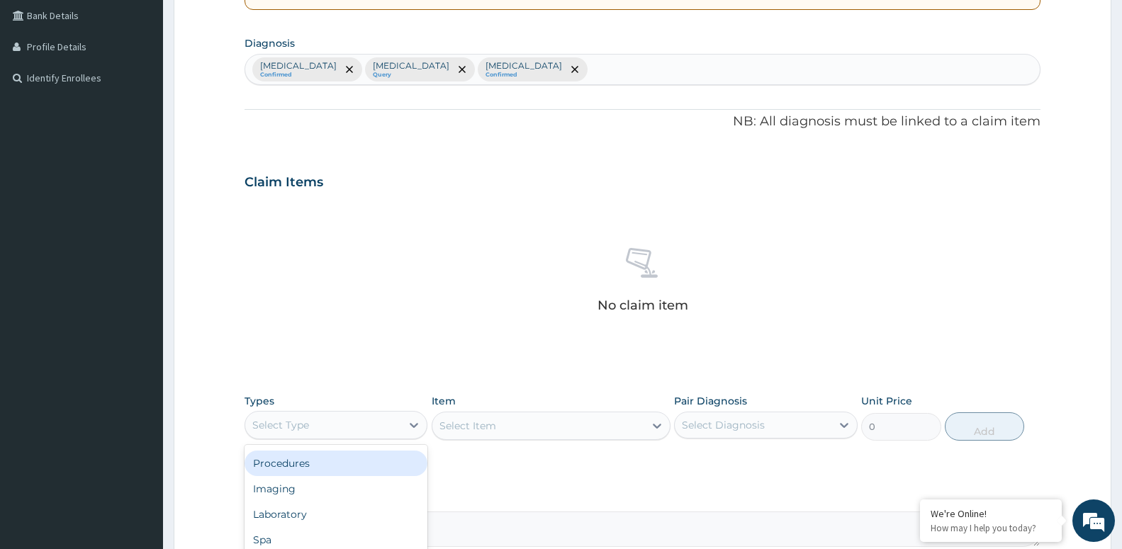
drag, startPoint x: 346, startPoint y: 470, endPoint x: 512, endPoint y: 373, distance: 193.1
click at [343, 470] on div "Procedures" at bounding box center [335, 464] width 183 height 26
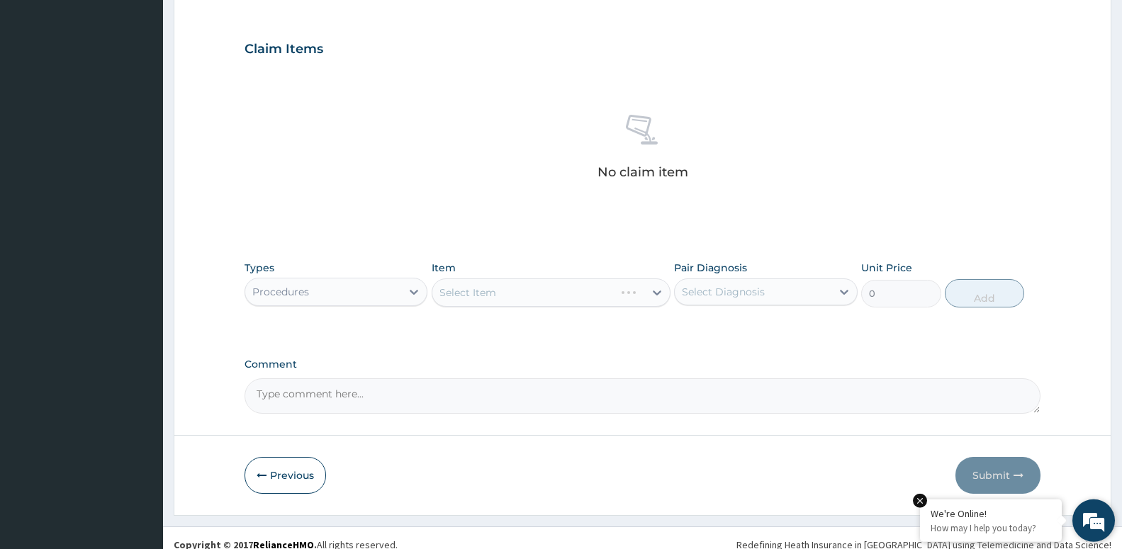
scroll to position [473, 0]
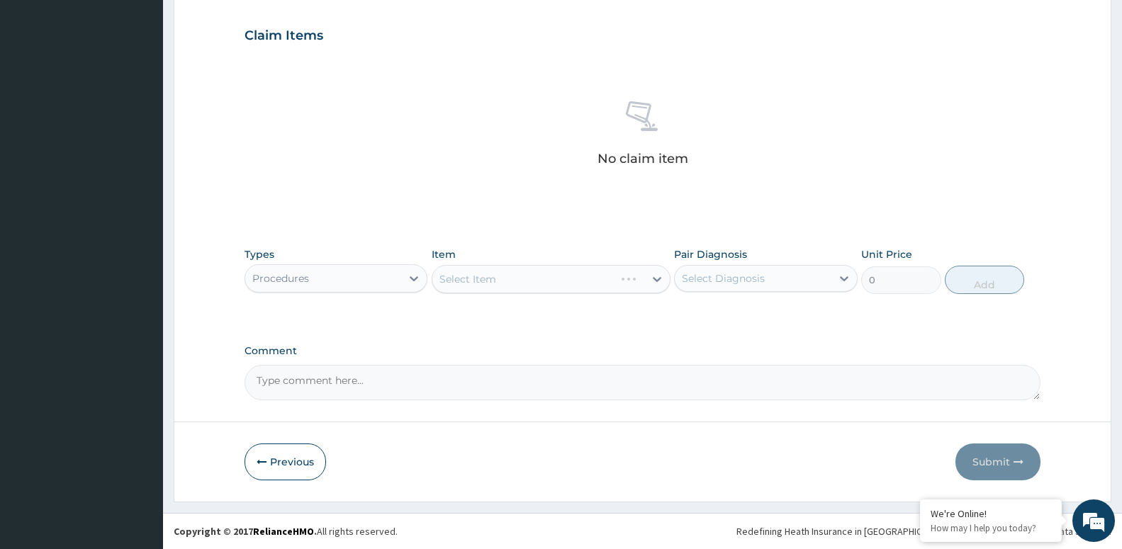
click at [776, 284] on div "Select Diagnosis" at bounding box center [752, 278] width 156 height 23
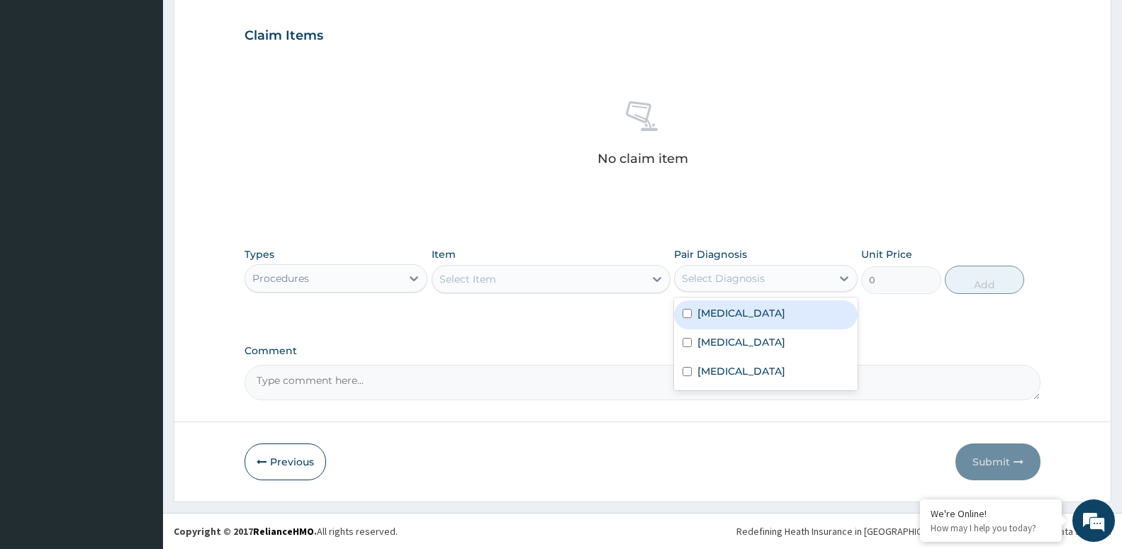
click at [764, 320] on div "[MEDICAL_DATA]" at bounding box center [765, 314] width 183 height 29
checkbox input "true"
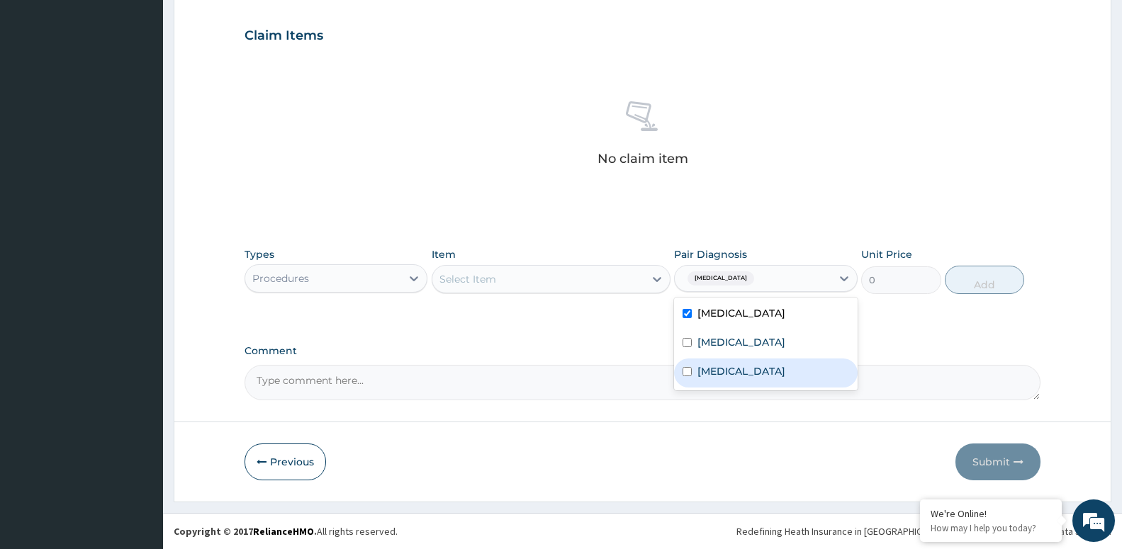
click at [784, 359] on div "[MEDICAL_DATA]" at bounding box center [765, 373] width 183 height 29
checkbox input "true"
click at [798, 399] on textarea "Comment" at bounding box center [642, 382] width 796 height 35
click at [797, 278] on div "[MEDICAL_DATA] + 1" at bounding box center [752, 278] width 156 height 24
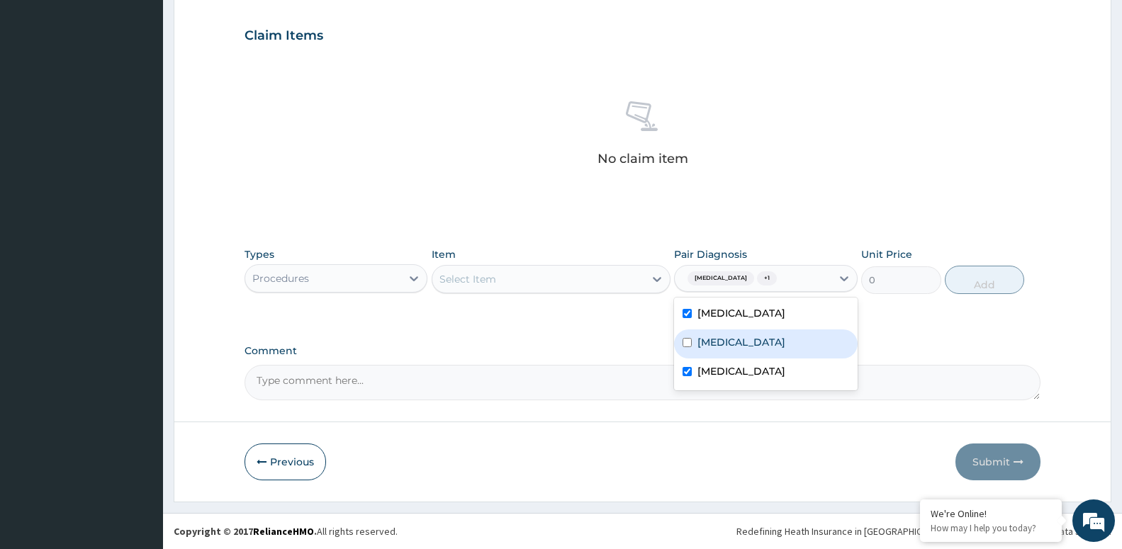
click at [771, 342] on div "[MEDICAL_DATA]" at bounding box center [765, 343] width 183 height 29
checkbox input "true"
click at [587, 277] on div "Select Item" at bounding box center [538, 279] width 212 height 23
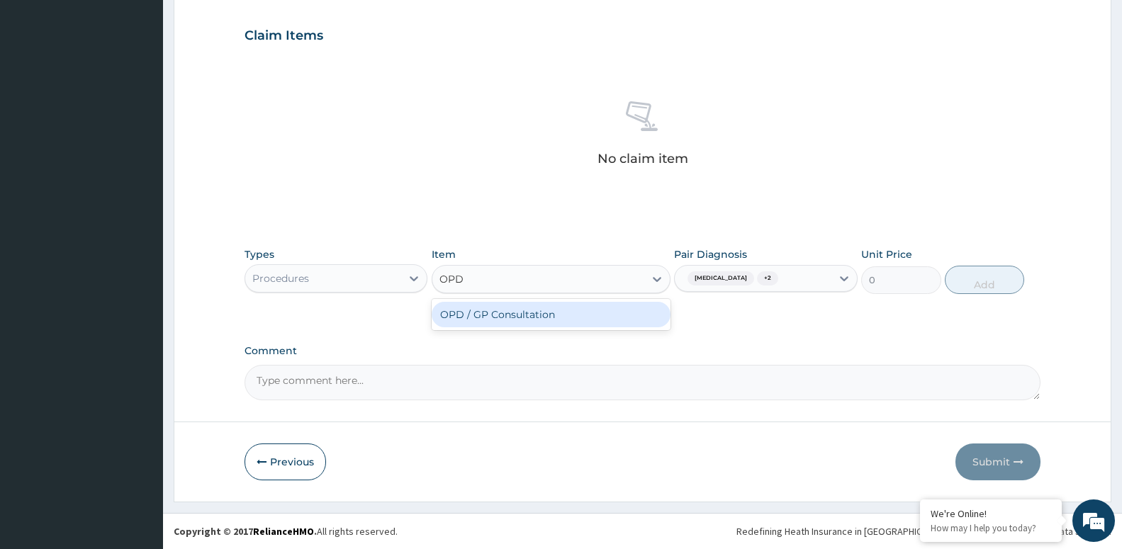
type input "OPD"
click at [549, 331] on div "PA Code / Prescription Code Enter Code(Secondary Care Only) Encounter Date DD-M…" at bounding box center [642, 32] width 796 height 738
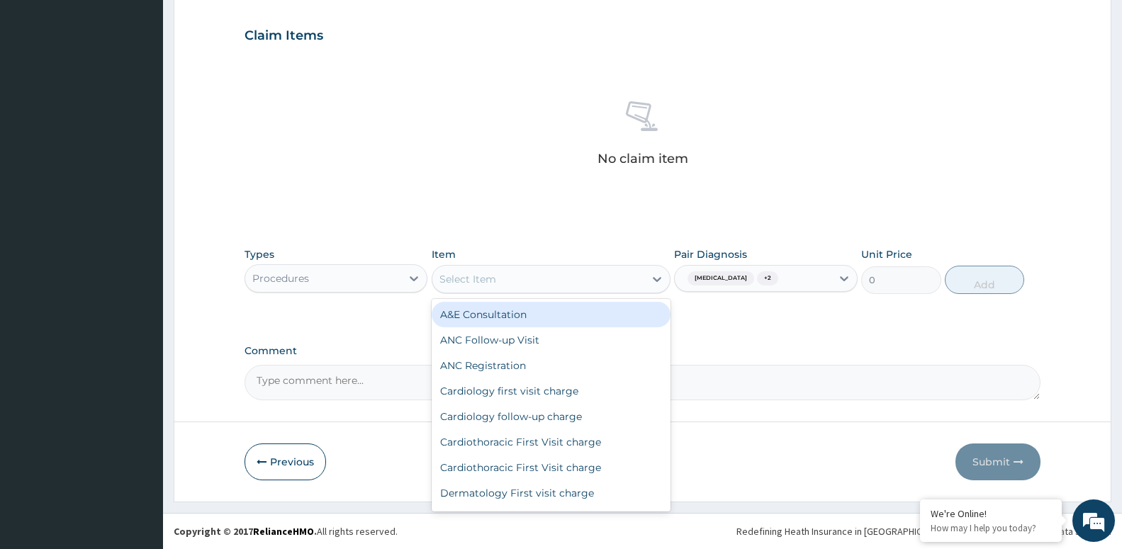
click at [560, 268] on div "Select Item" at bounding box center [538, 279] width 212 height 23
type input "OPD"
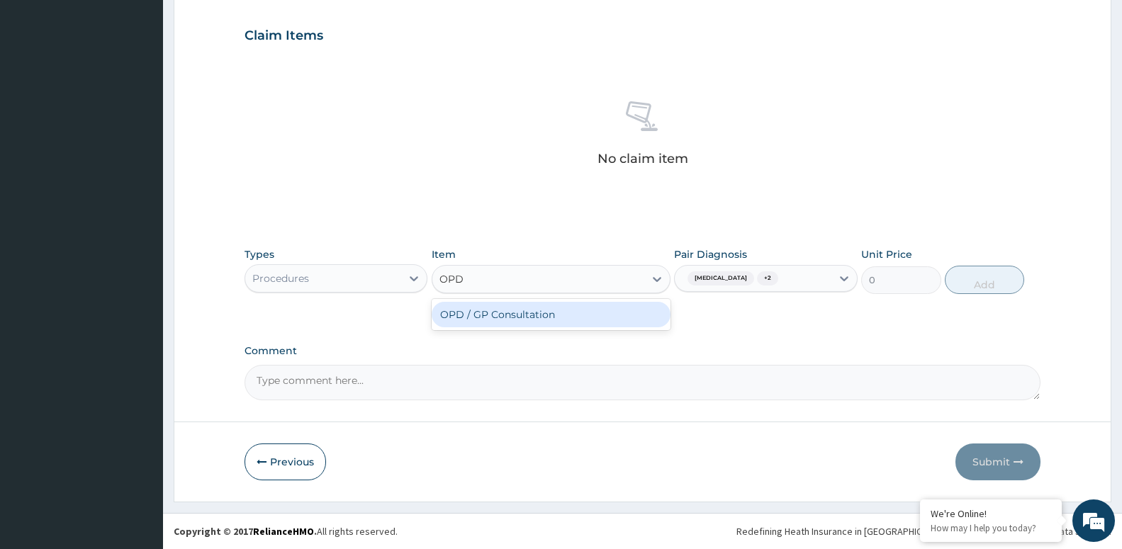
click at [523, 313] on div "OPD / GP Consultation" at bounding box center [550, 315] width 239 height 26
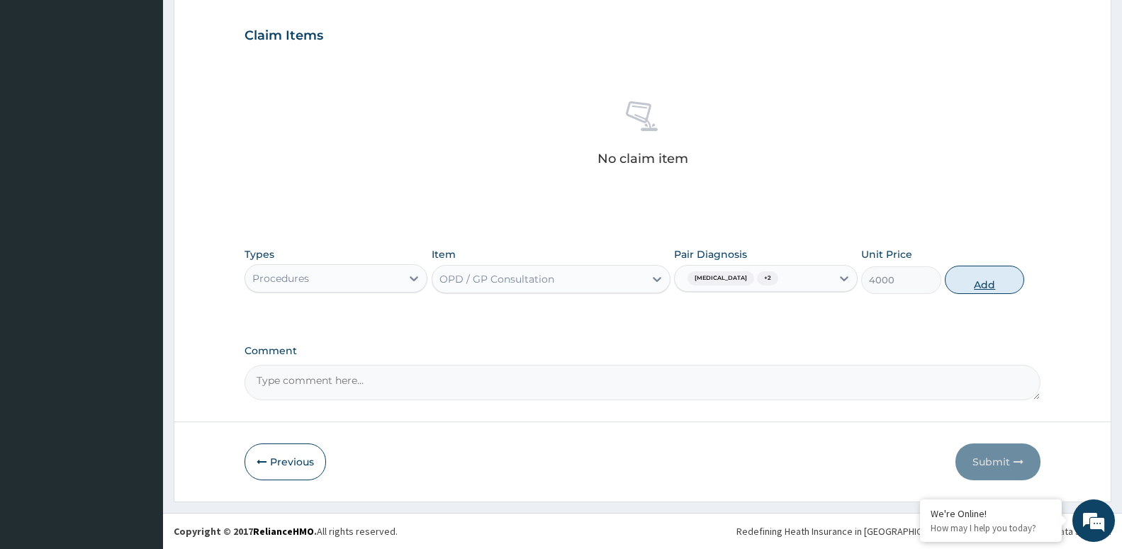
click at [979, 282] on button "Add" at bounding box center [983, 280] width 79 height 28
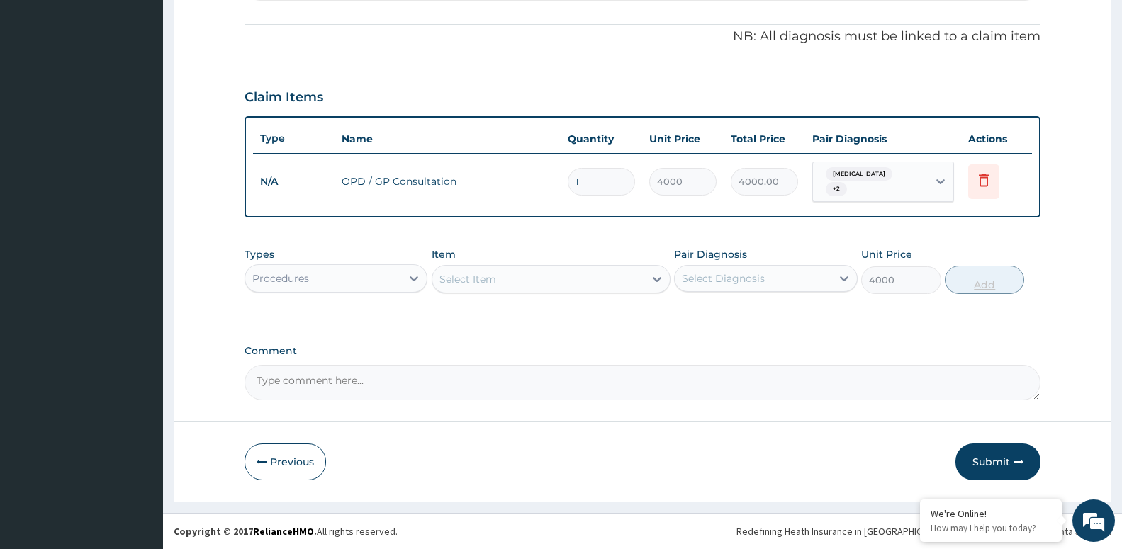
type input "0"
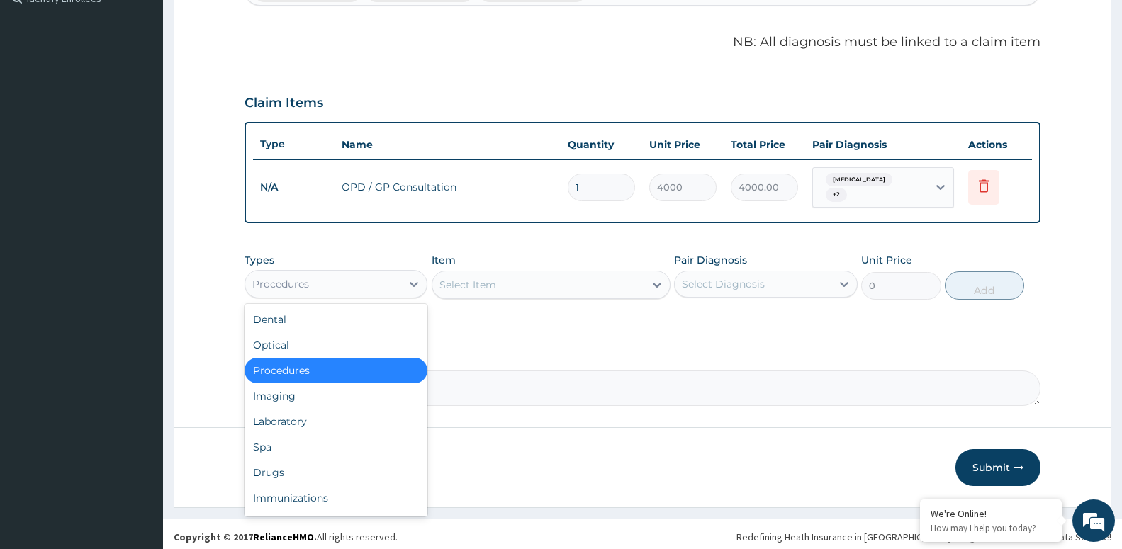
click at [330, 276] on div "Procedures" at bounding box center [323, 284] width 156 height 23
click at [346, 421] on div "Laboratory" at bounding box center [335, 422] width 183 height 26
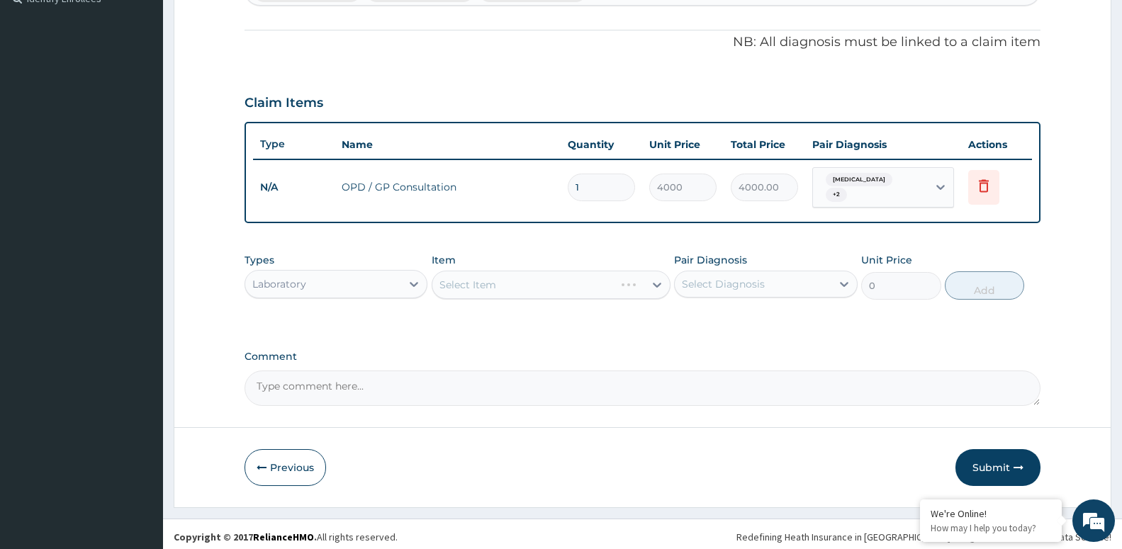
click at [722, 290] on div "Pair Diagnosis Select Diagnosis" at bounding box center [765, 276] width 183 height 47
click at [725, 284] on div "Select Diagnosis" at bounding box center [723, 284] width 83 height 14
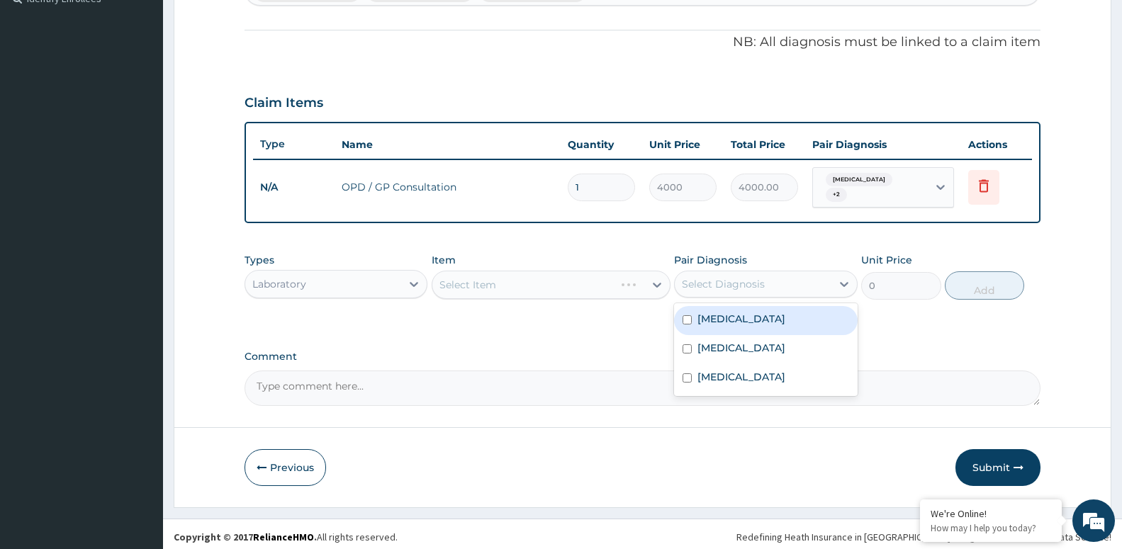
click at [726, 312] on label "[MEDICAL_DATA]" at bounding box center [741, 319] width 88 height 14
checkbox input "true"
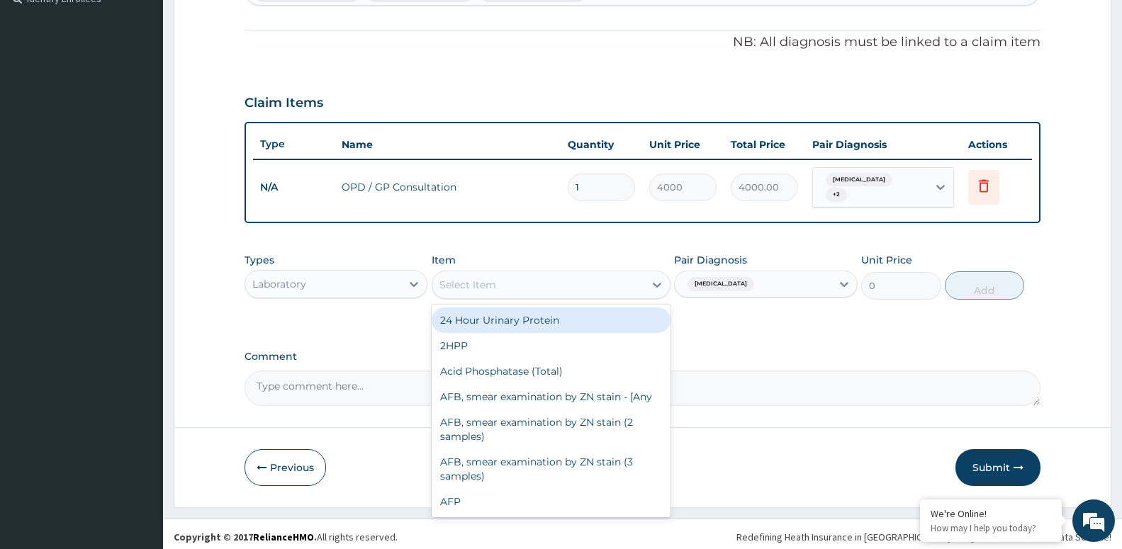
click at [550, 275] on div "Select Item" at bounding box center [538, 284] width 212 height 23
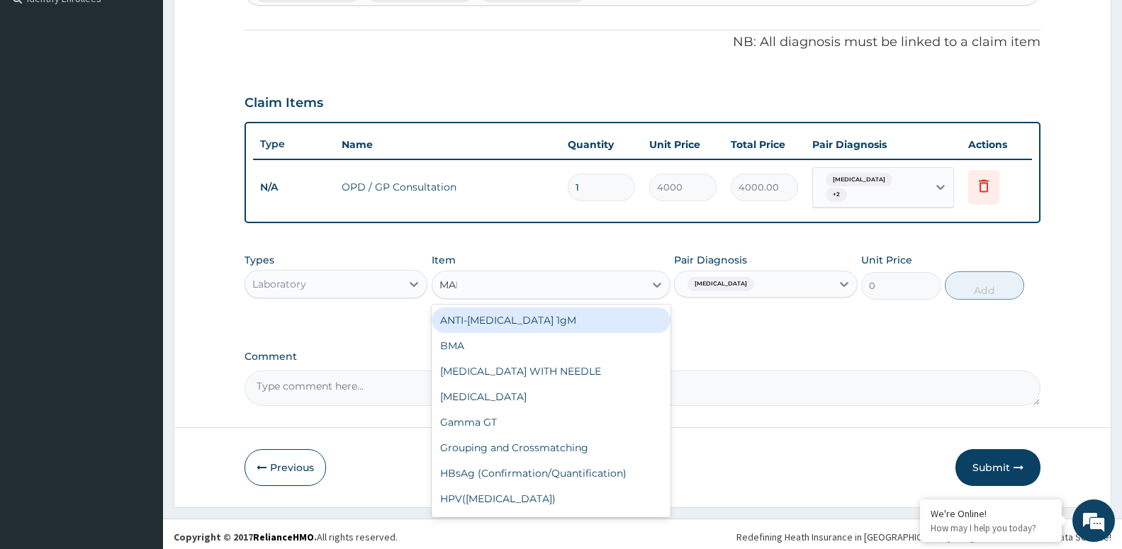
type input "MALA"
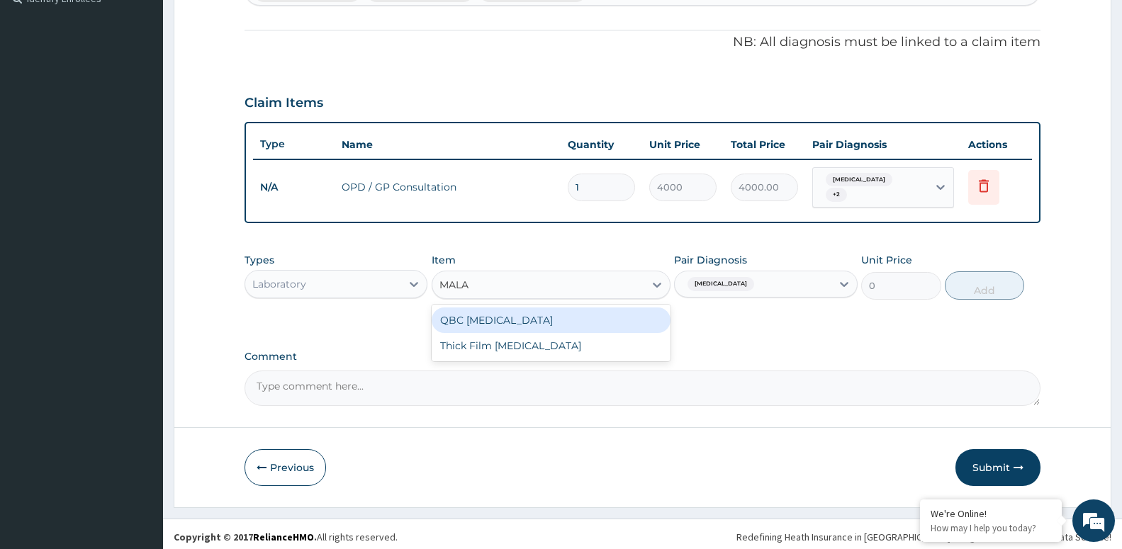
click at [530, 319] on div "QBC [MEDICAL_DATA]" at bounding box center [550, 320] width 239 height 26
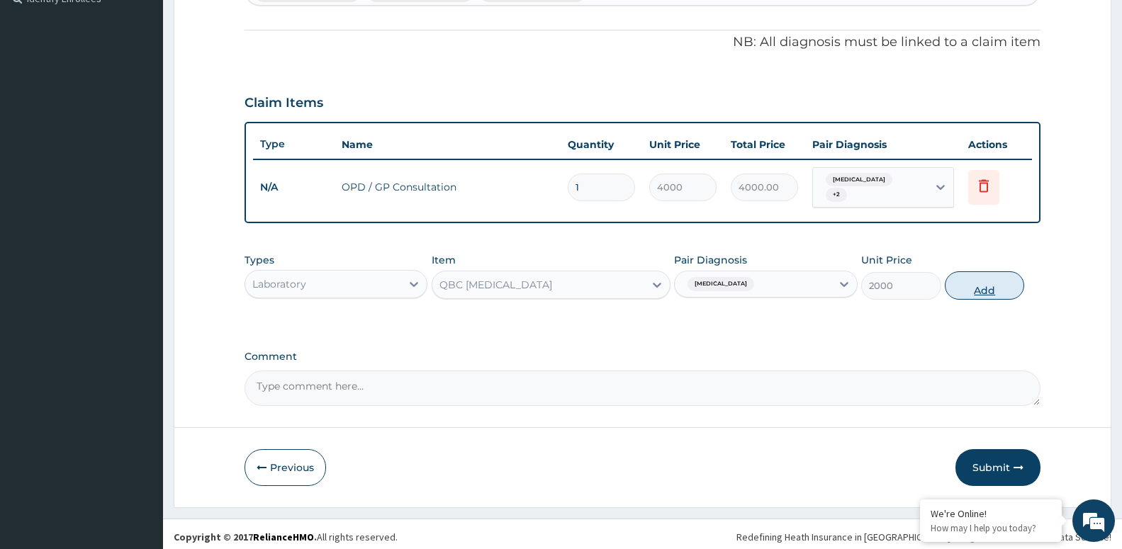
click at [986, 280] on button "Add" at bounding box center [983, 285] width 79 height 28
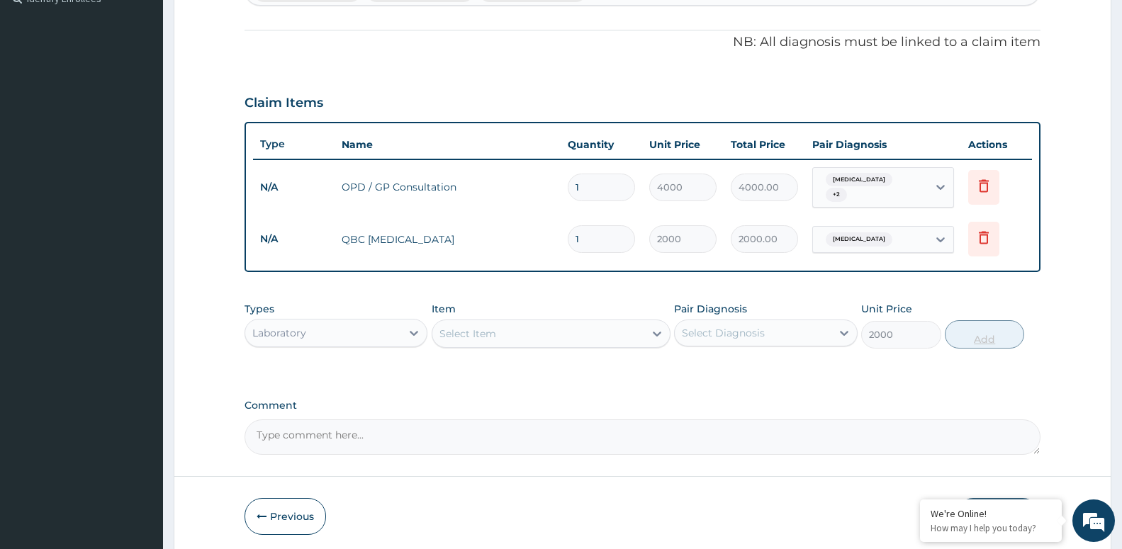
type input "0"
click at [775, 336] on div "Select Diagnosis" at bounding box center [752, 333] width 156 height 23
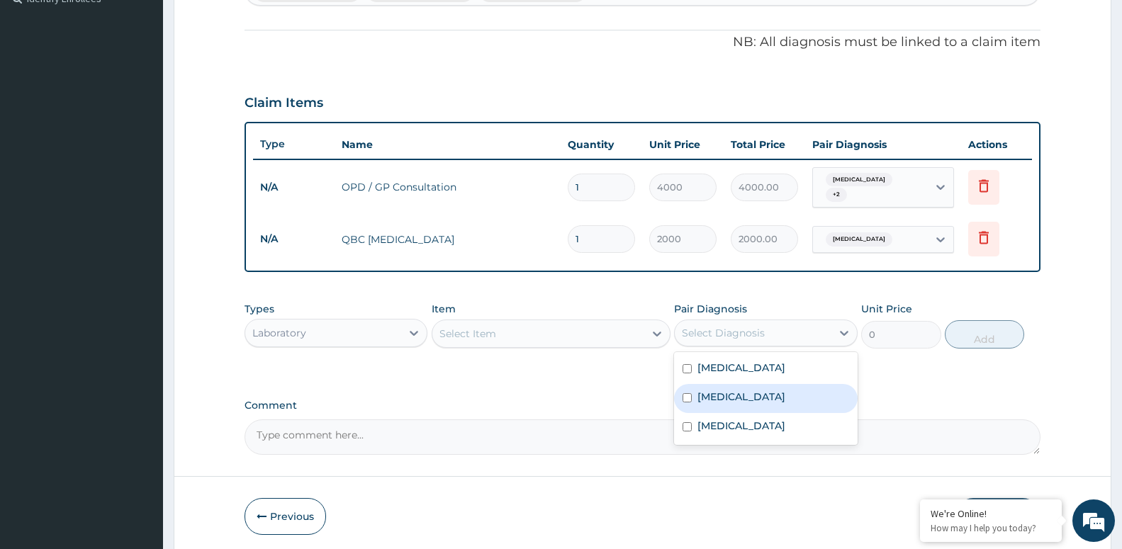
click at [730, 401] on div "[MEDICAL_DATA]" at bounding box center [765, 398] width 183 height 29
checkbox input "true"
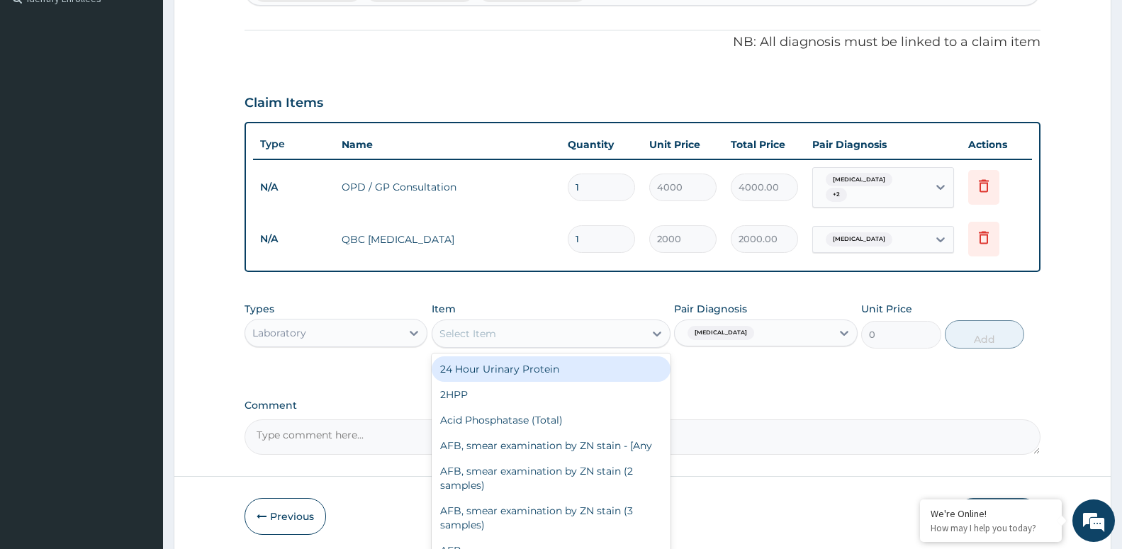
click at [560, 323] on div "Select Item" at bounding box center [538, 333] width 212 height 23
type input "L"
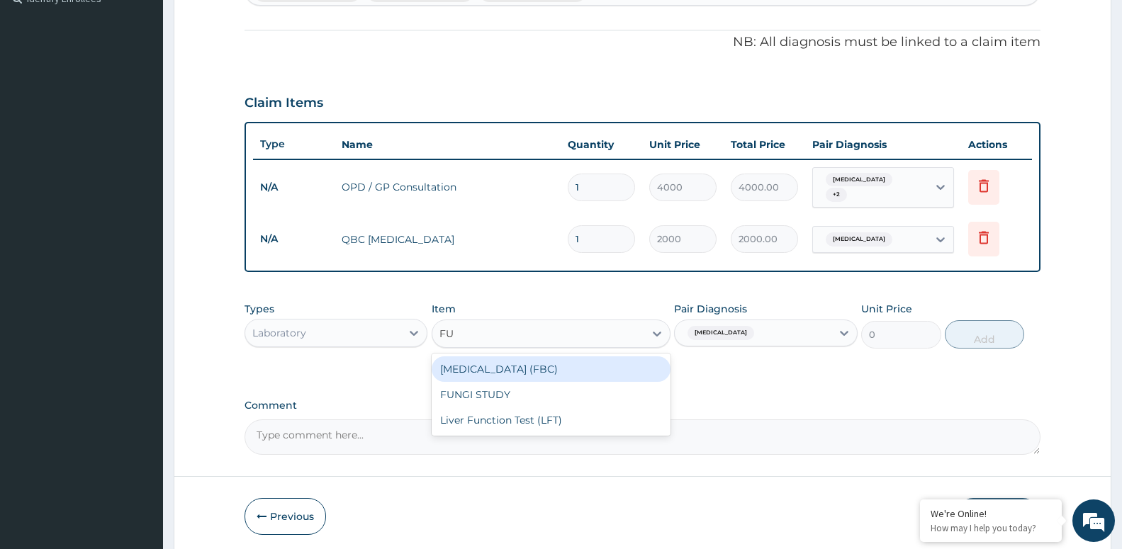
type input "FUL"
click at [552, 371] on div "[MEDICAL_DATA] (FBC)" at bounding box center [550, 369] width 239 height 26
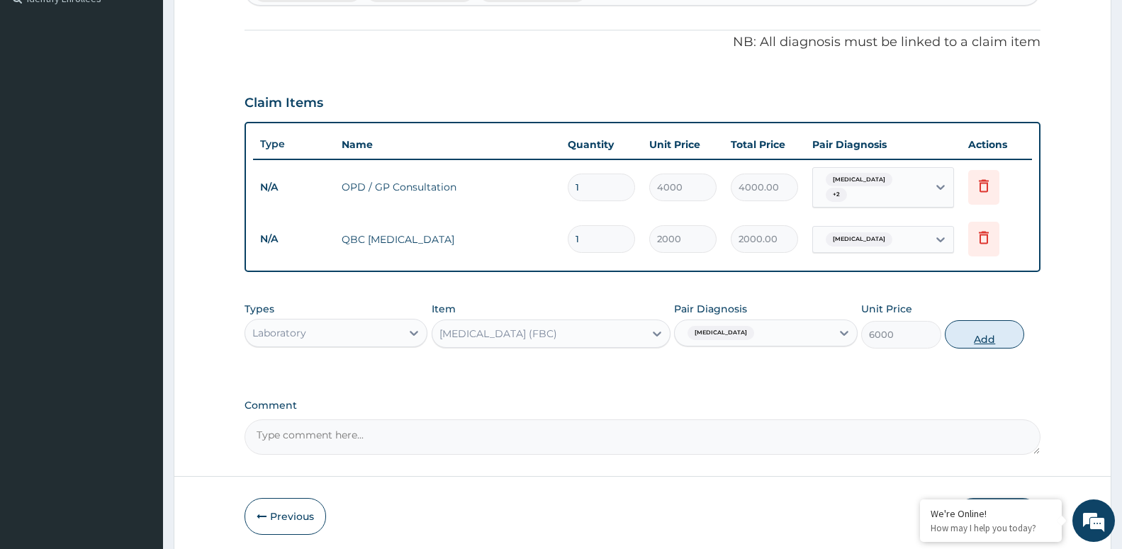
click at [976, 336] on button "Add" at bounding box center [983, 334] width 79 height 28
type input "0"
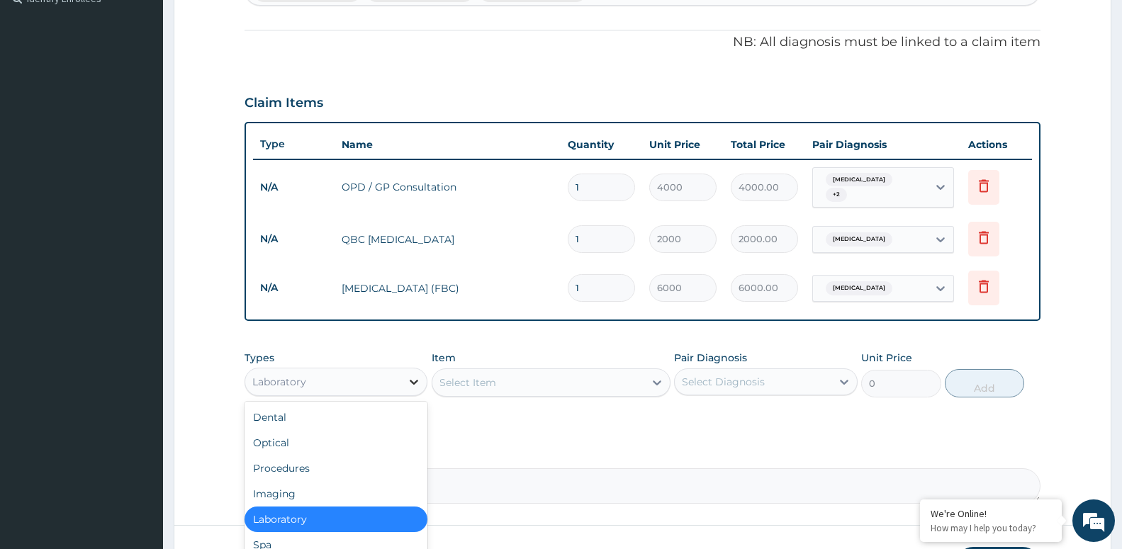
click at [405, 377] on div at bounding box center [414, 382] width 26 height 26
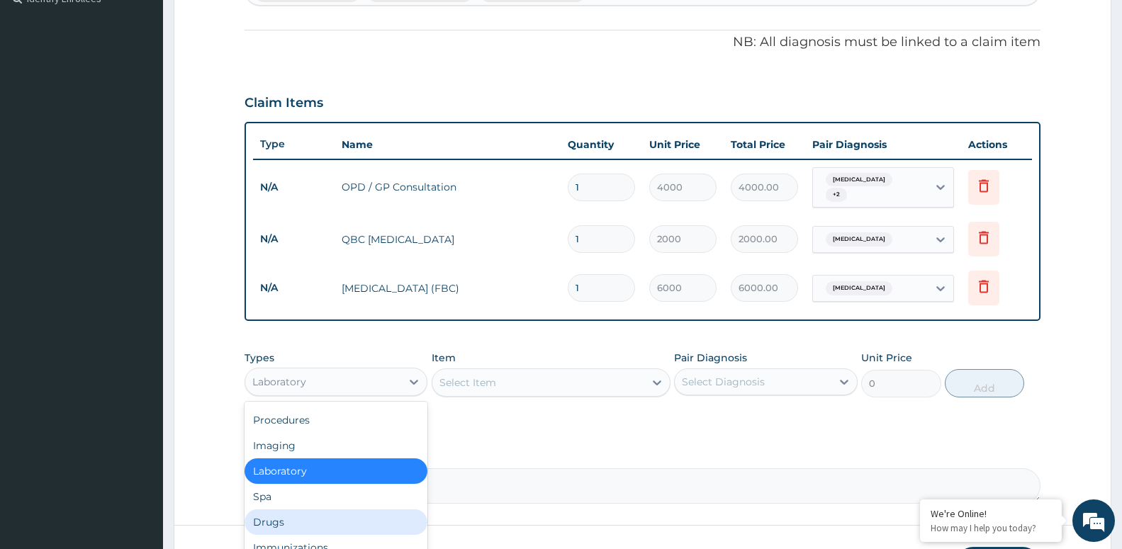
click at [300, 509] on div "Drugs" at bounding box center [335, 522] width 183 height 26
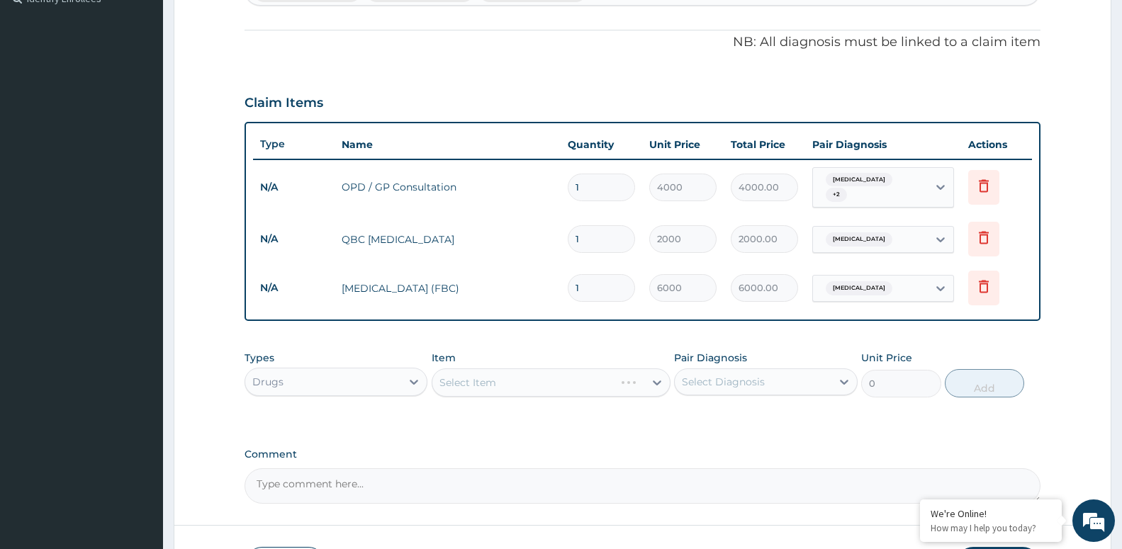
click at [704, 383] on div "Select Diagnosis" at bounding box center [752, 382] width 156 height 23
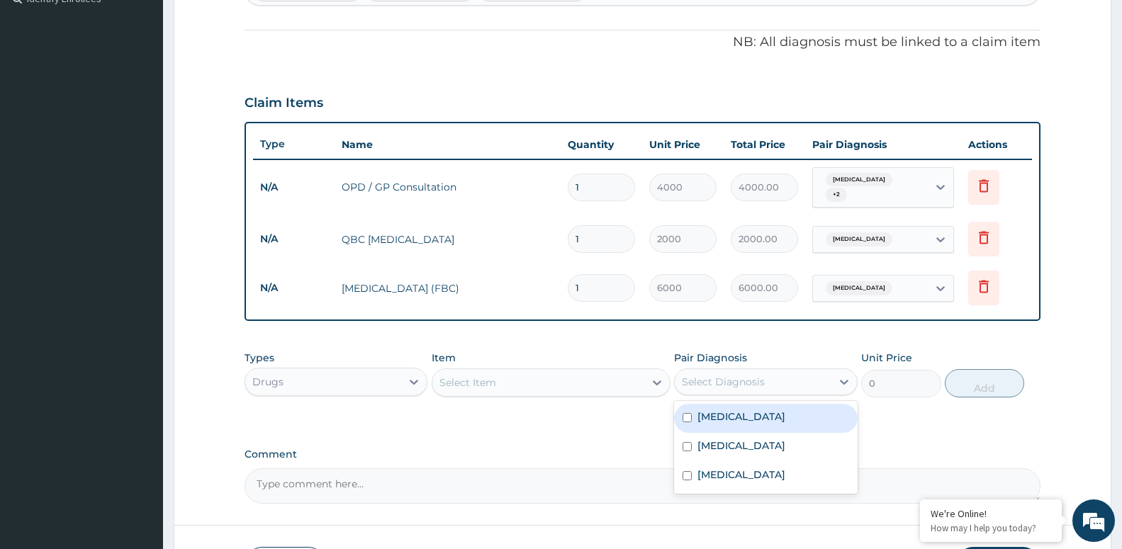
click at [717, 416] on label "[MEDICAL_DATA]" at bounding box center [741, 417] width 88 height 14
checkbox input "true"
click at [530, 376] on div "Select Item" at bounding box center [538, 382] width 212 height 23
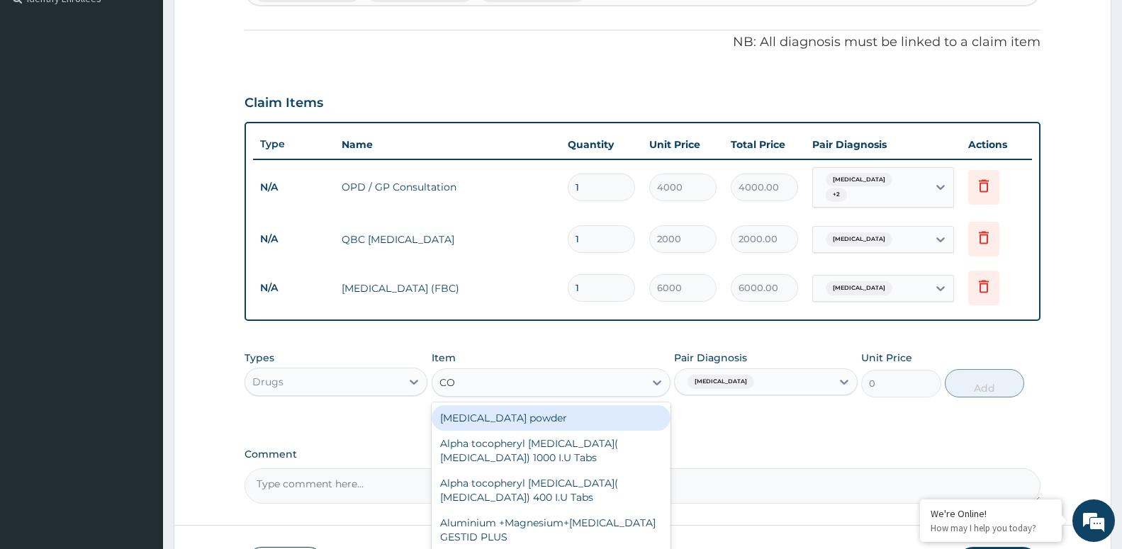
type input "COA"
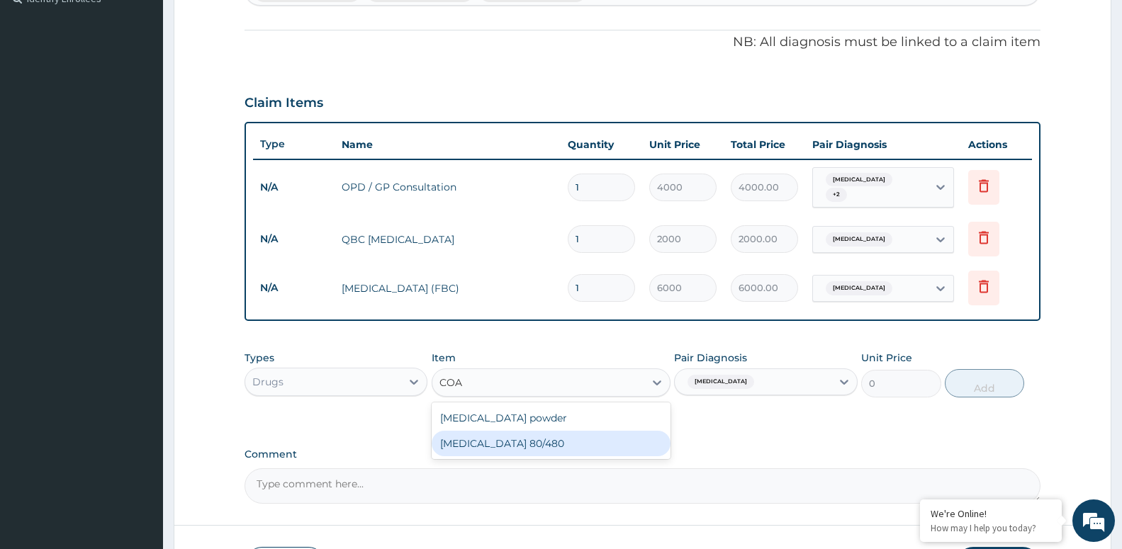
drag, startPoint x: 502, startPoint y: 441, endPoint x: 491, endPoint y: 433, distance: 13.2
click at [500, 442] on div "[MEDICAL_DATA] 80/480" at bounding box center [550, 444] width 239 height 26
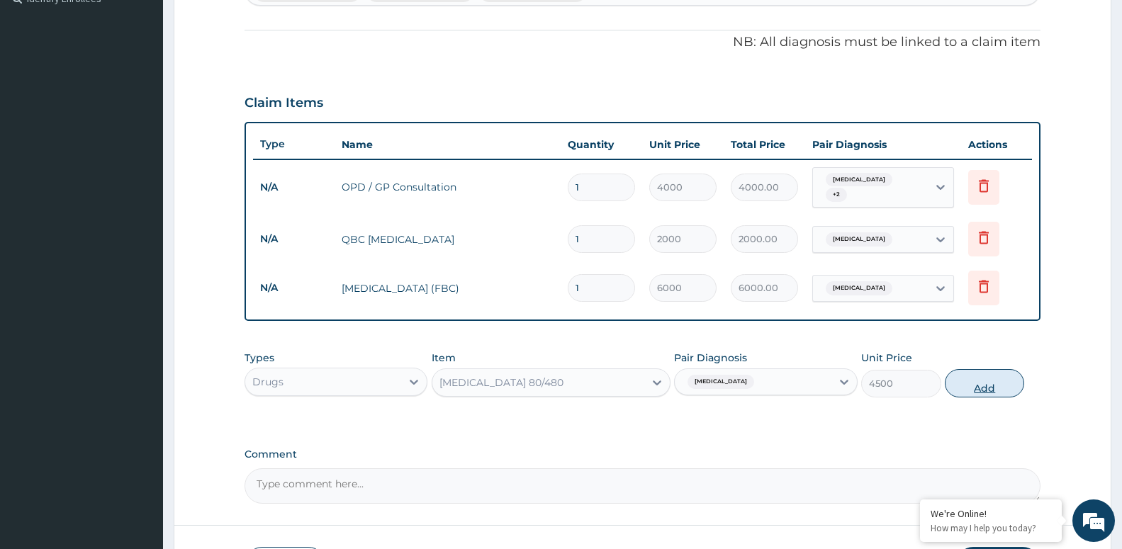
click at [956, 378] on button "Add" at bounding box center [983, 383] width 79 height 28
type input "0"
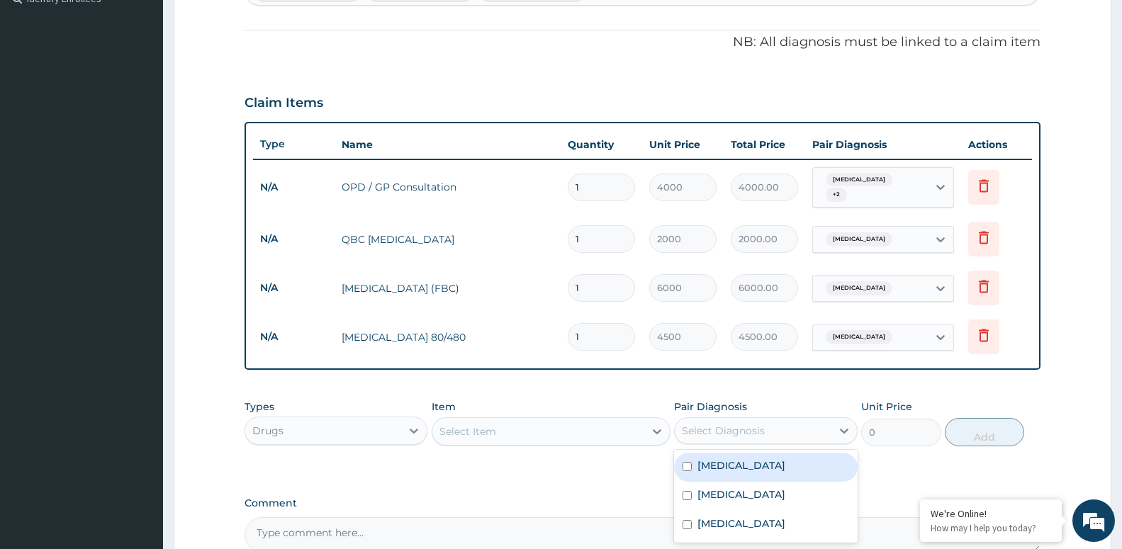
click at [721, 419] on div "Select Diagnosis" at bounding box center [752, 430] width 156 height 23
click at [723, 459] on label "[MEDICAL_DATA]" at bounding box center [741, 465] width 88 height 14
checkbox input "true"
click at [533, 429] on div "Select Item" at bounding box center [538, 431] width 212 height 23
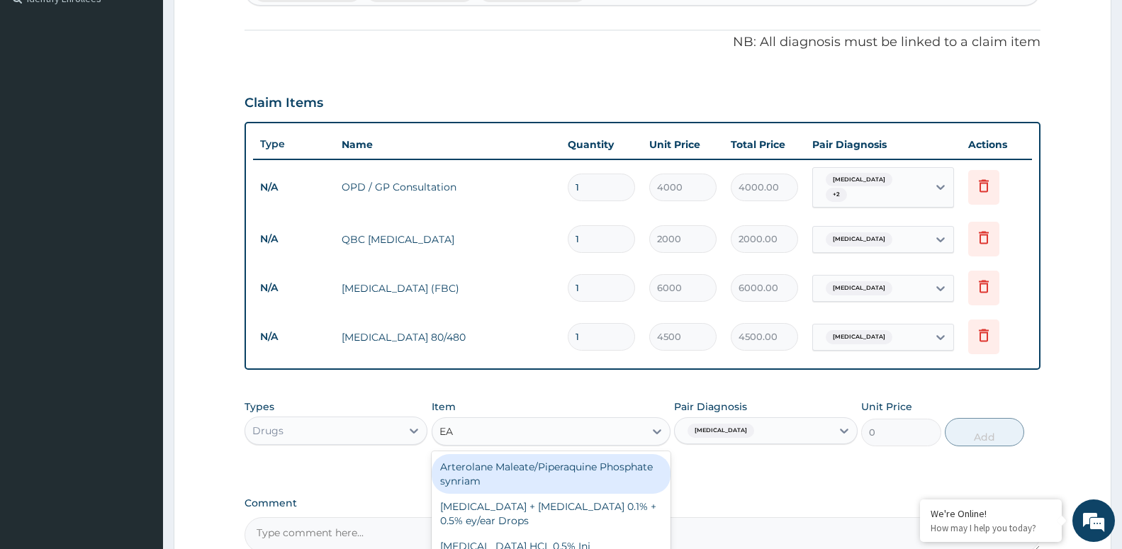
type input "EAS"
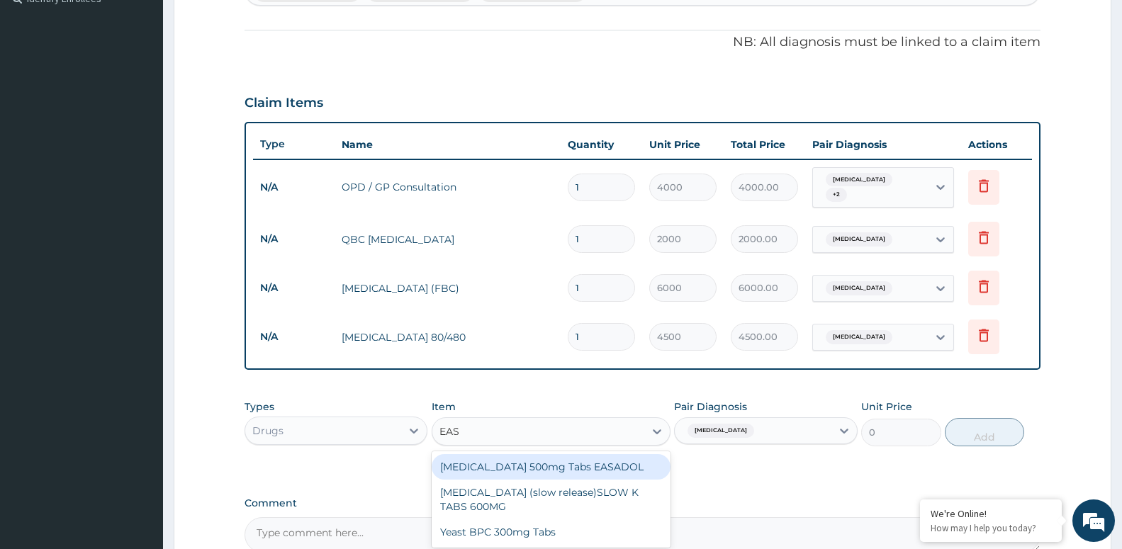
click at [526, 460] on div "[MEDICAL_DATA] 500mg Tabs EASADOL" at bounding box center [550, 467] width 239 height 26
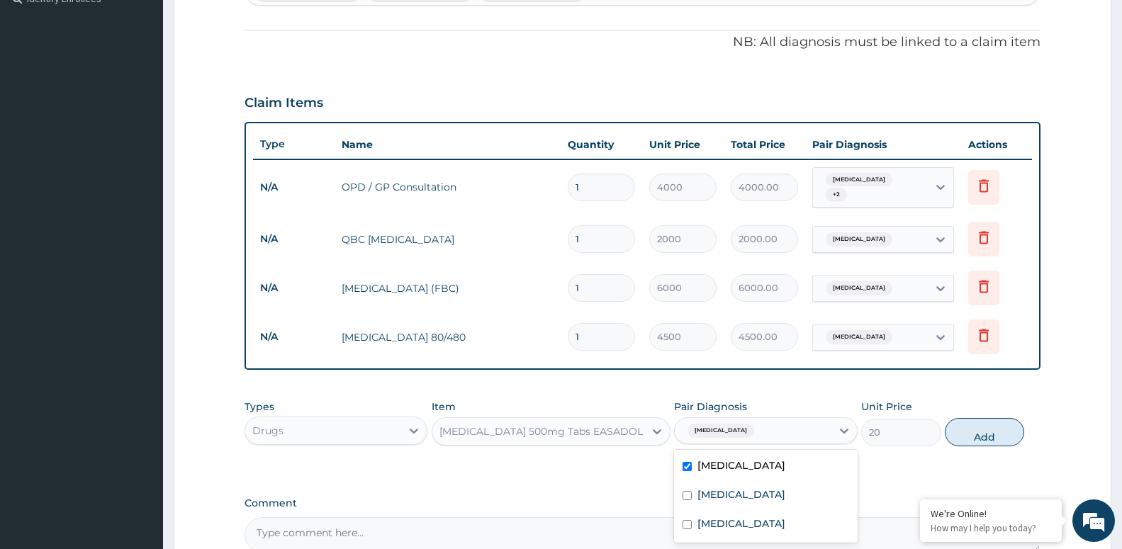
click at [779, 429] on div "[MEDICAL_DATA]" at bounding box center [752, 431] width 156 height 24
click at [986, 432] on button "Add" at bounding box center [983, 432] width 79 height 28
type input "0"
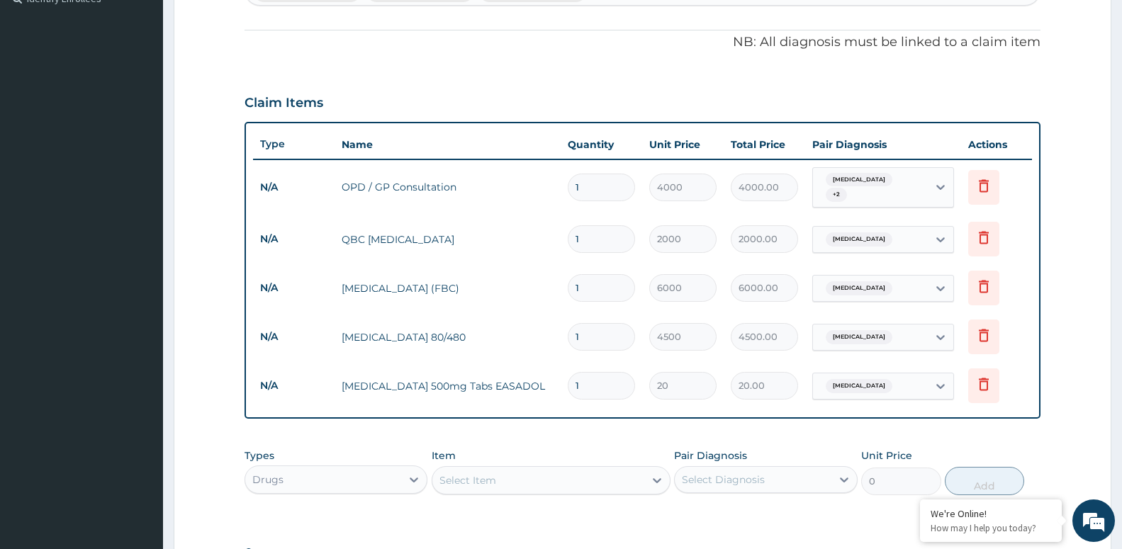
type input "10"
type input "200.00"
type input "1"
type input "20.00"
type input "15"
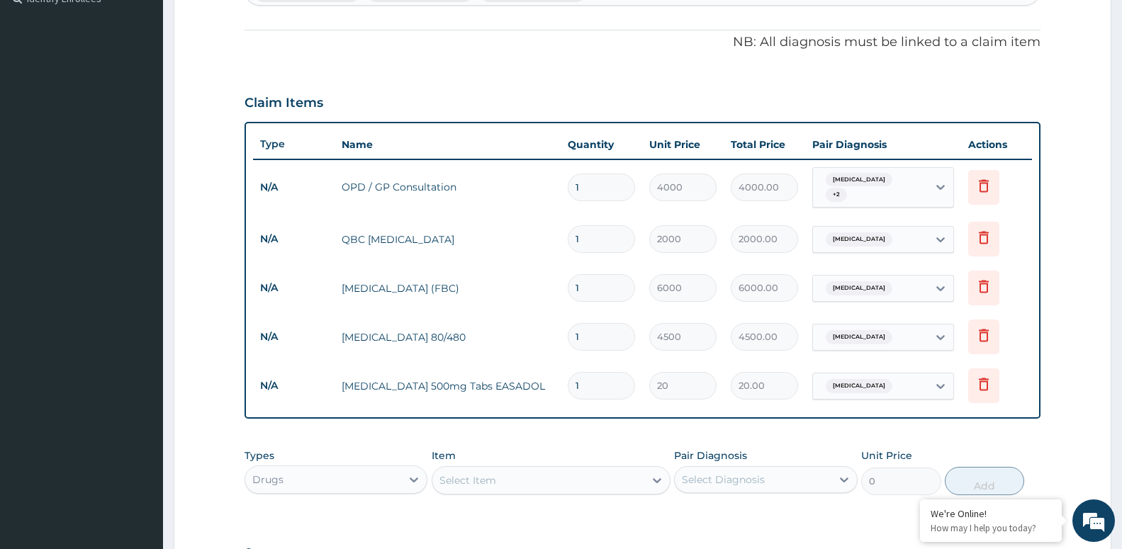
type input "300.00"
type input "15"
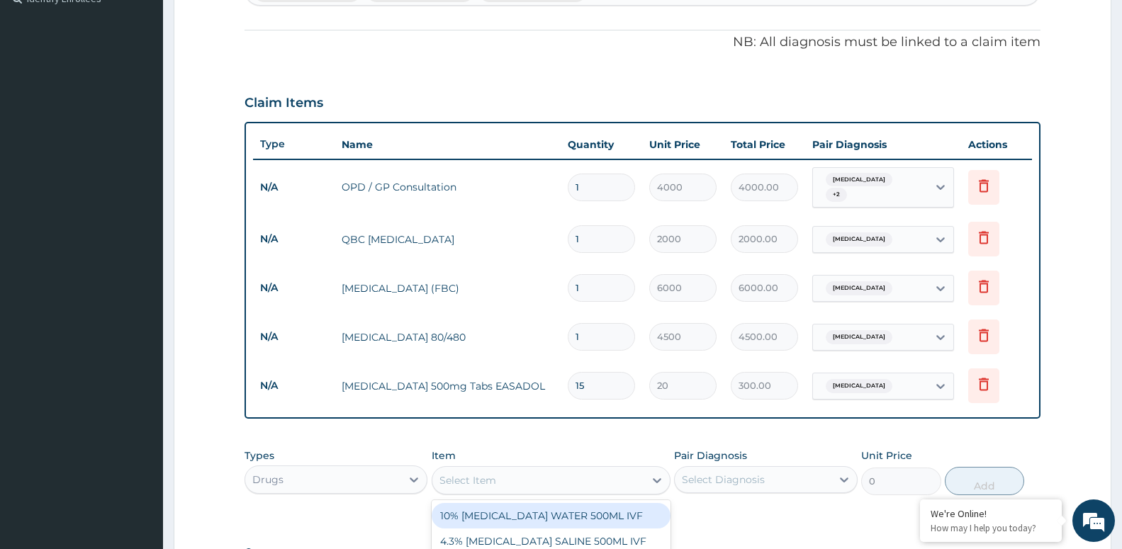
click at [520, 479] on div "Select Item" at bounding box center [538, 480] width 212 height 23
type input "BEN"
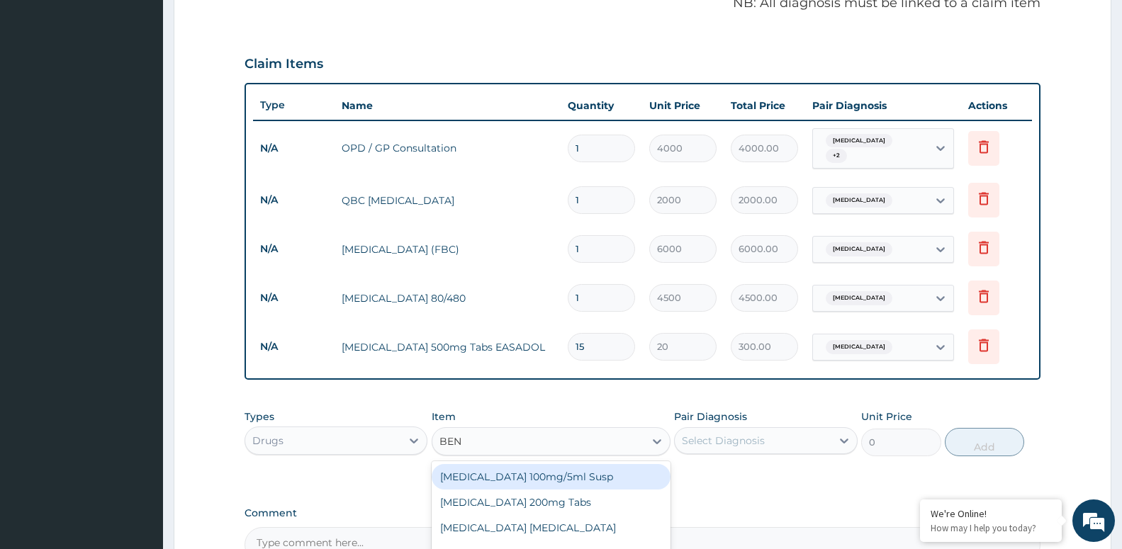
scroll to position [601, 0]
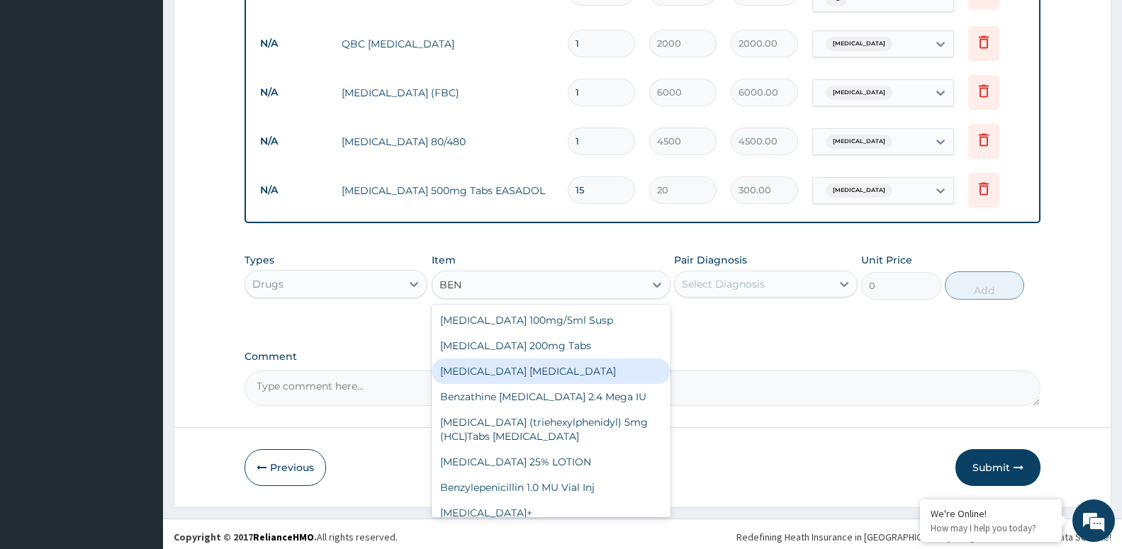
click at [517, 359] on div "[MEDICAL_DATA] [MEDICAL_DATA]" at bounding box center [550, 372] width 239 height 26
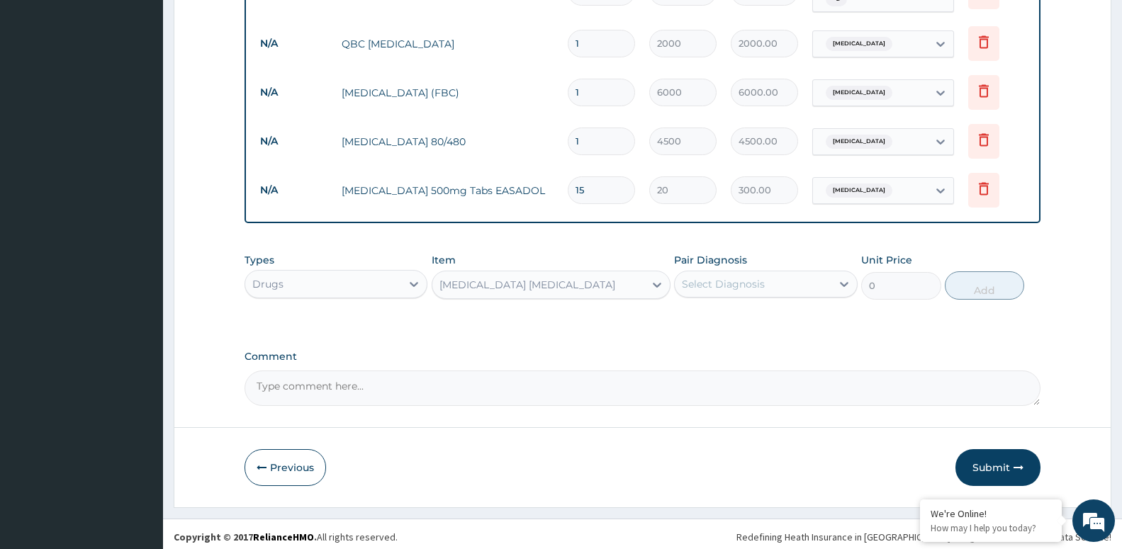
type input "4800"
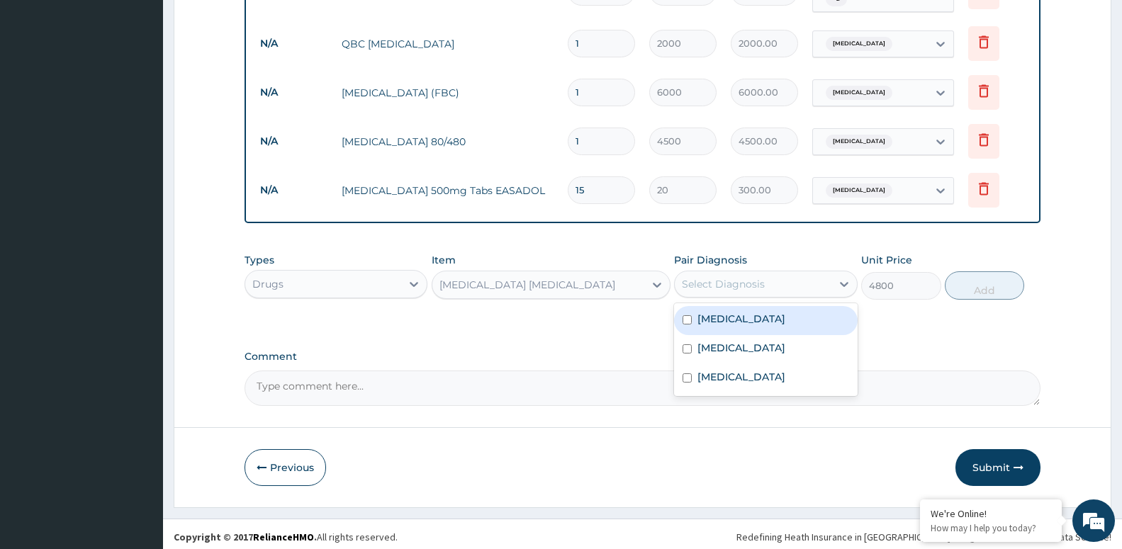
click at [738, 277] on div "Select Diagnosis" at bounding box center [723, 284] width 83 height 14
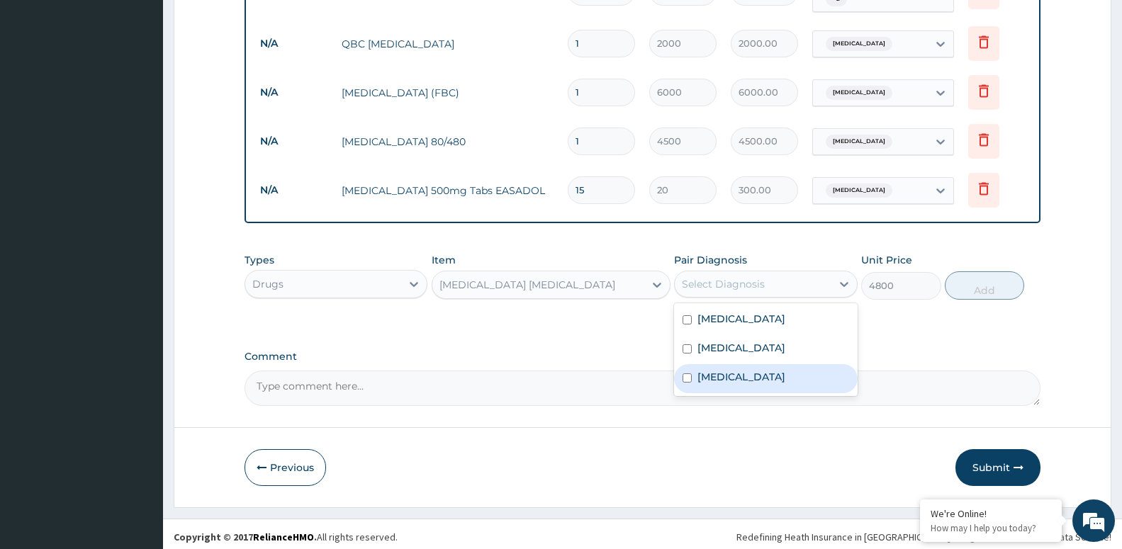
click at [738, 371] on label "[MEDICAL_DATA]" at bounding box center [741, 377] width 88 height 14
checkbox input "true"
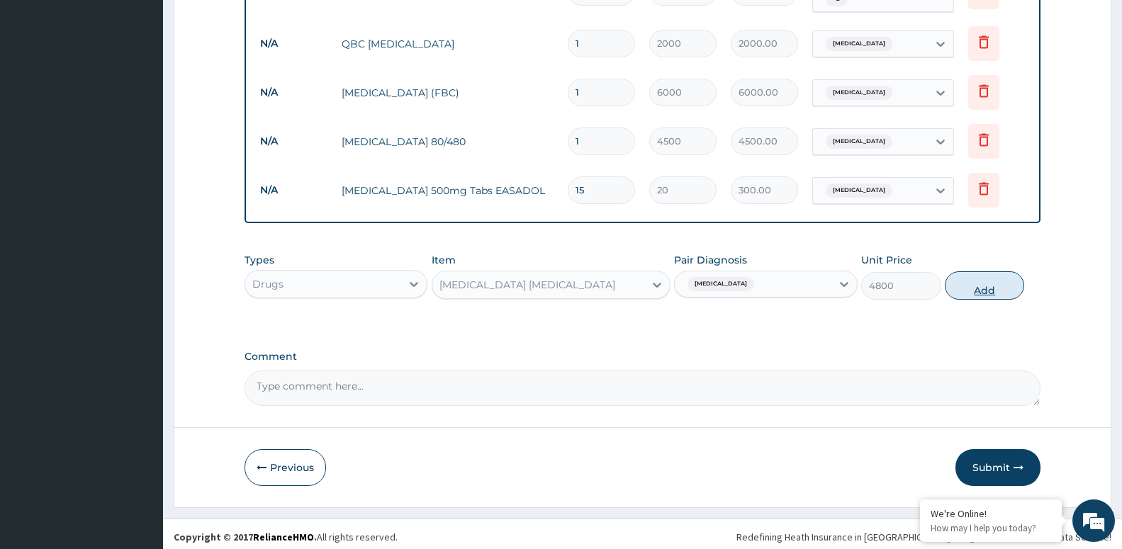
click at [968, 281] on button "Add" at bounding box center [983, 285] width 79 height 28
type input "0"
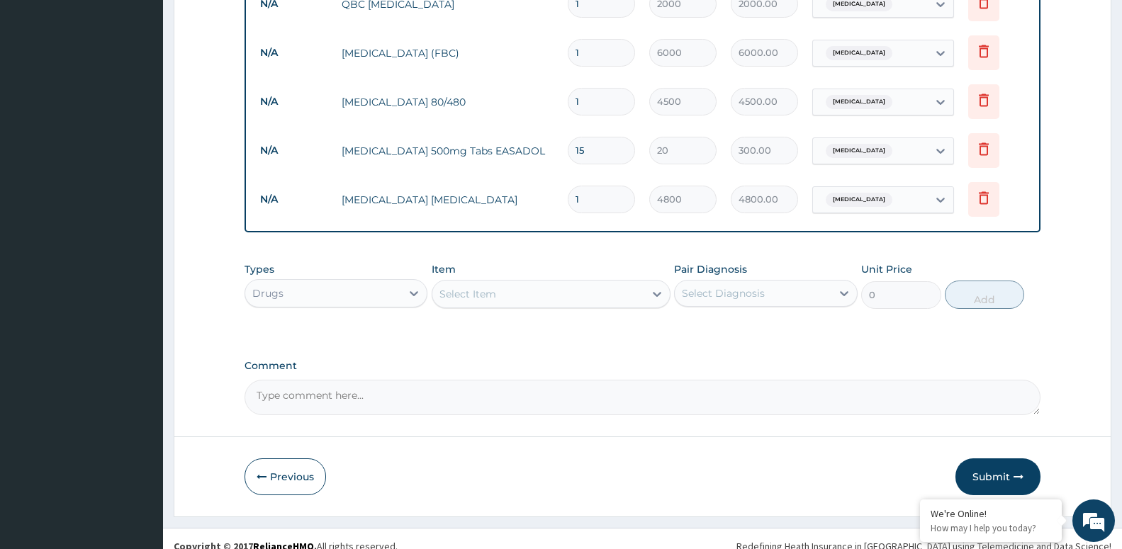
scroll to position [650, 0]
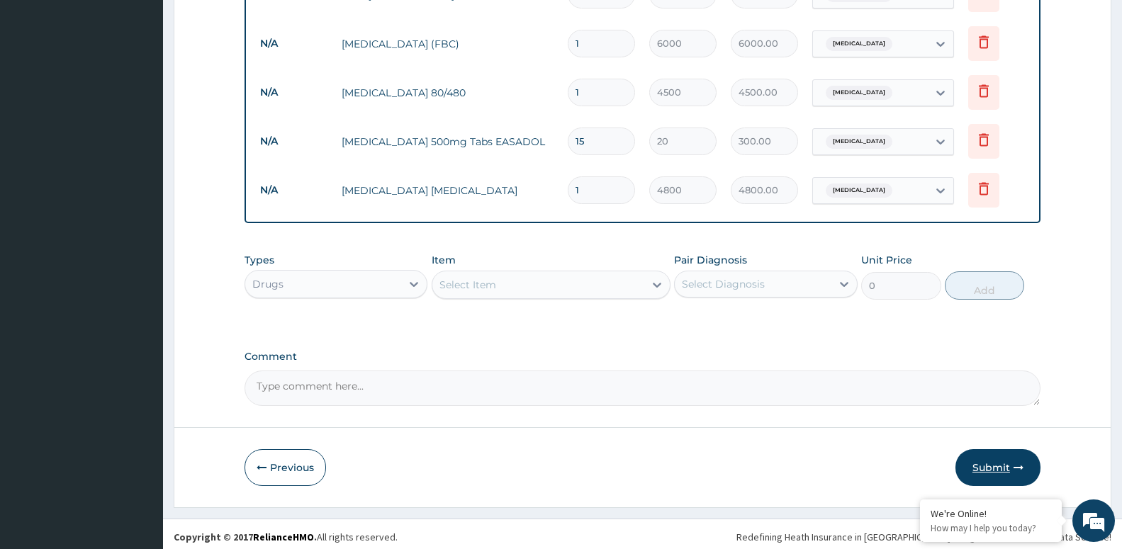
click at [1009, 460] on button "Submit" at bounding box center [997, 467] width 85 height 37
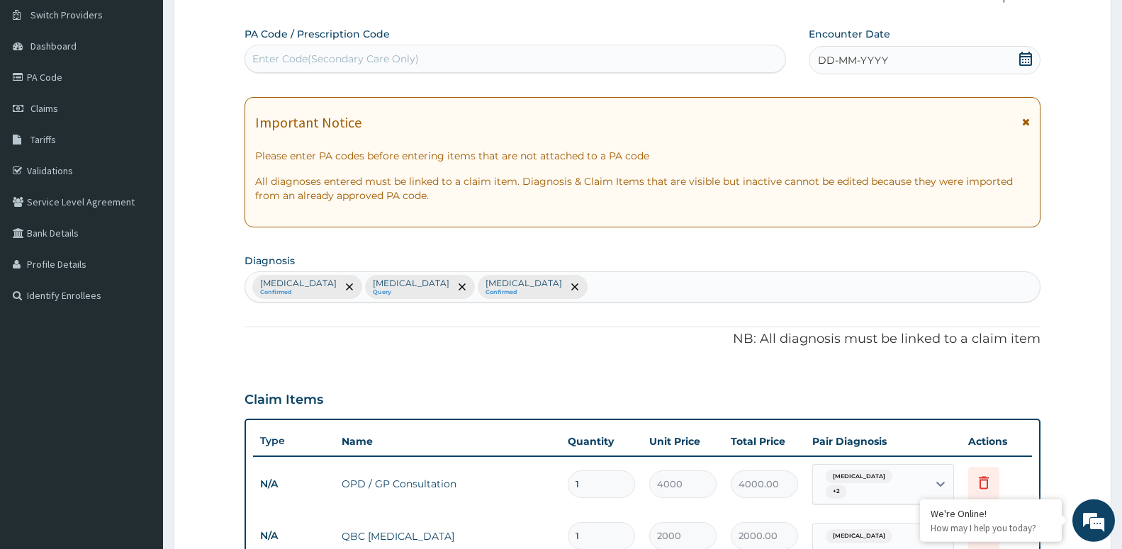
scroll to position [72, 0]
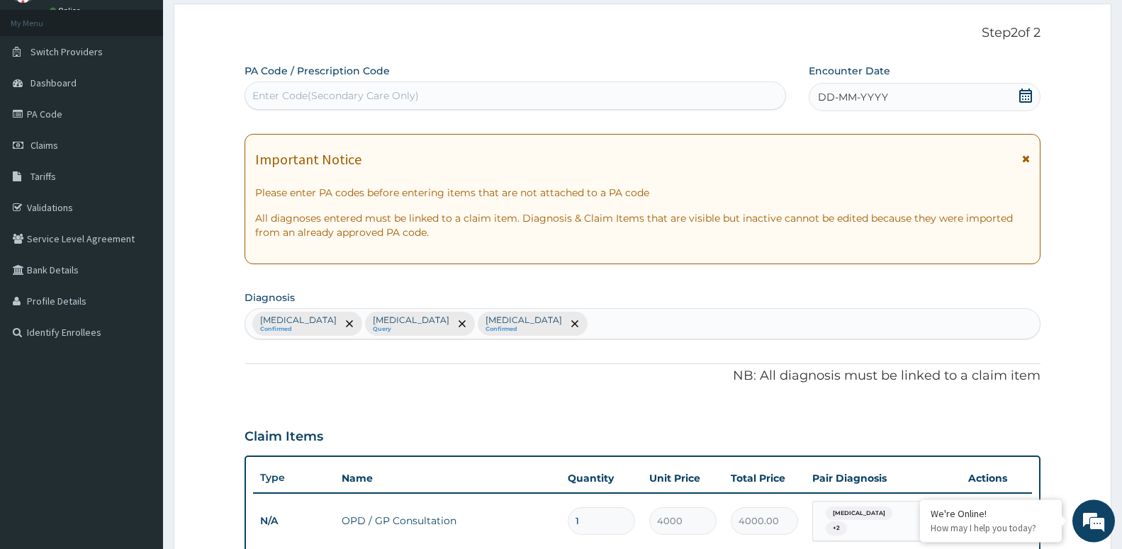
drag, startPoint x: 879, startPoint y: 97, endPoint x: 882, endPoint y: 110, distance: 13.1
click at [879, 97] on span "DD-MM-YYYY" at bounding box center [853, 97] width 70 height 14
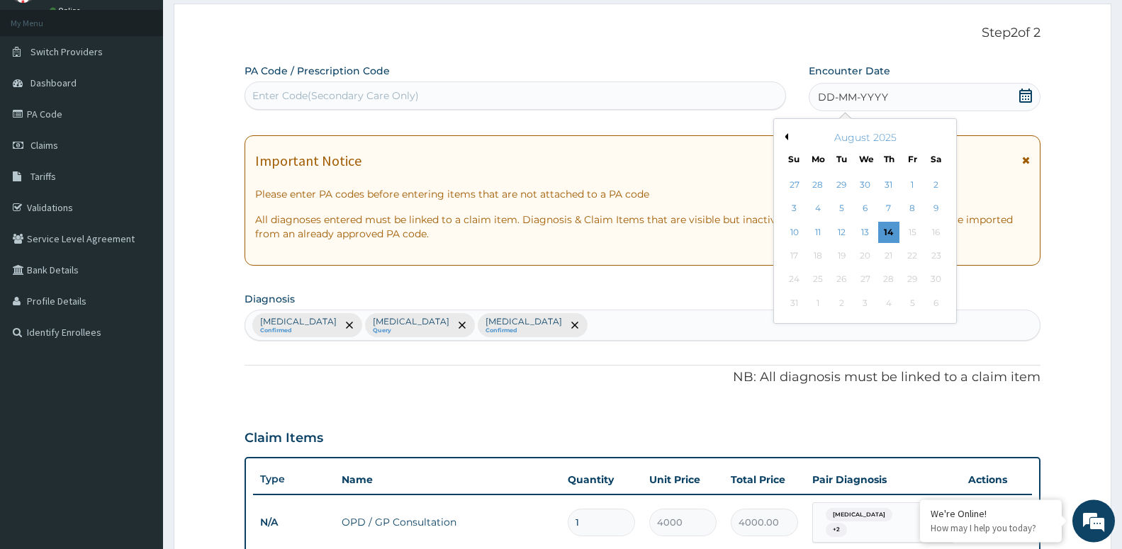
click at [787, 138] on button "Previous Month" at bounding box center [784, 136] width 7 height 7
click at [819, 233] on div "12" at bounding box center [817, 232] width 21 height 21
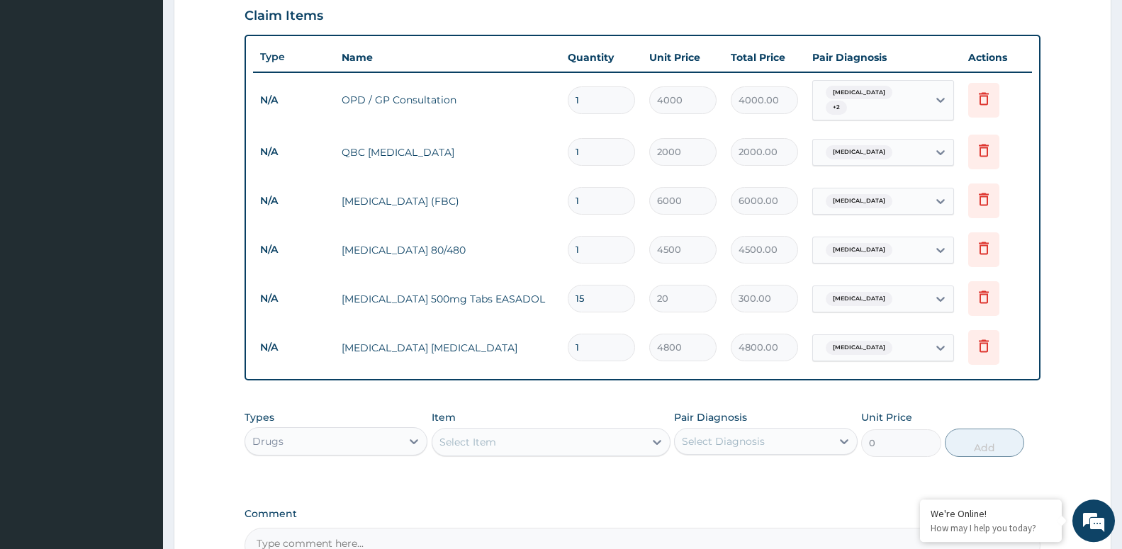
scroll to position [650, 0]
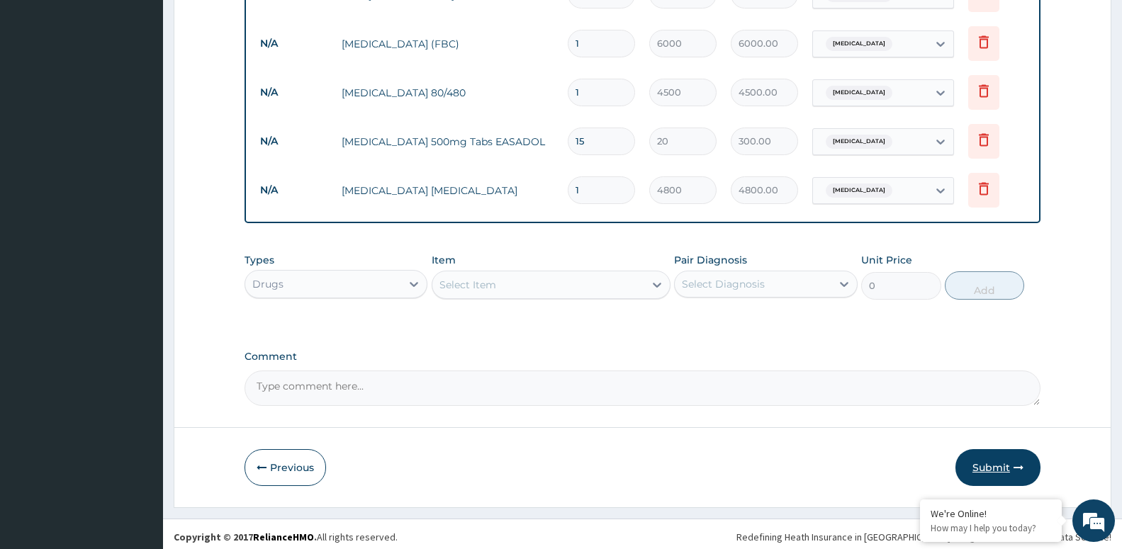
click at [997, 452] on button "Submit" at bounding box center [997, 467] width 85 height 37
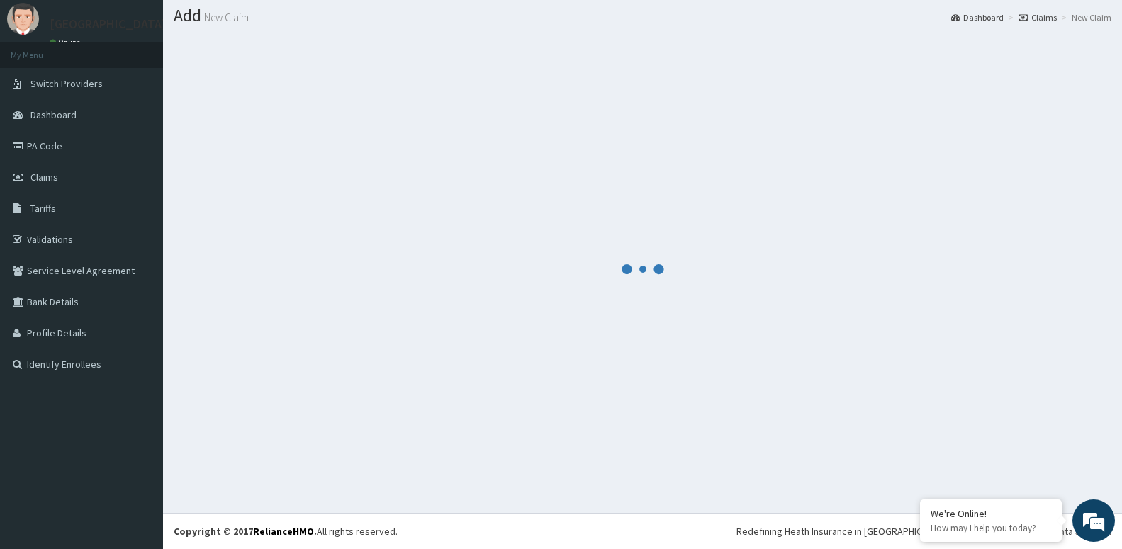
scroll to position [40, 0]
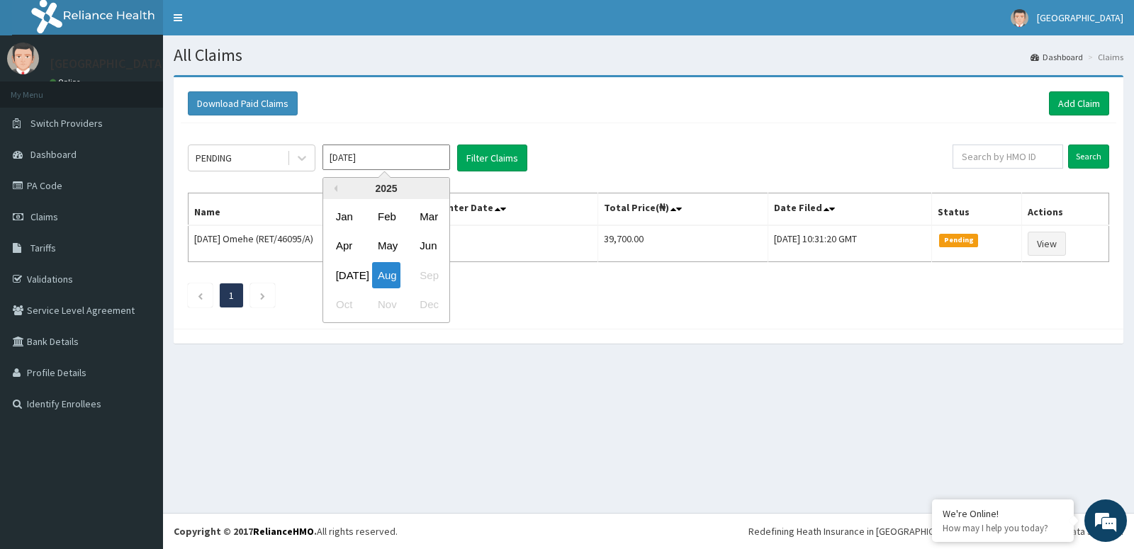
click at [368, 161] on input "[DATE]" at bounding box center [386, 158] width 128 height 26
click at [379, 249] on div "May" at bounding box center [386, 246] width 28 height 26
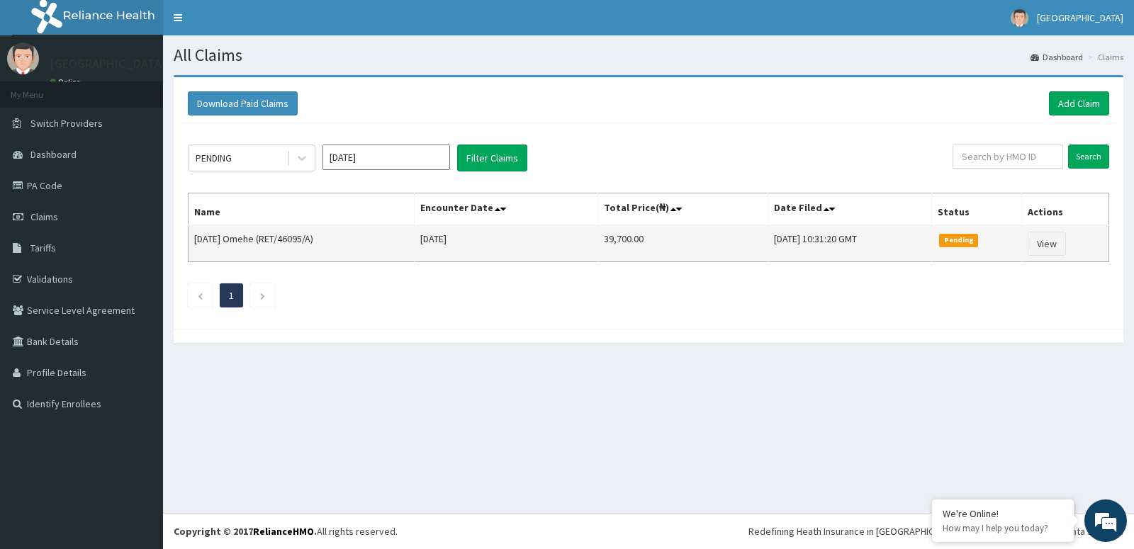
type input "[DATE]"
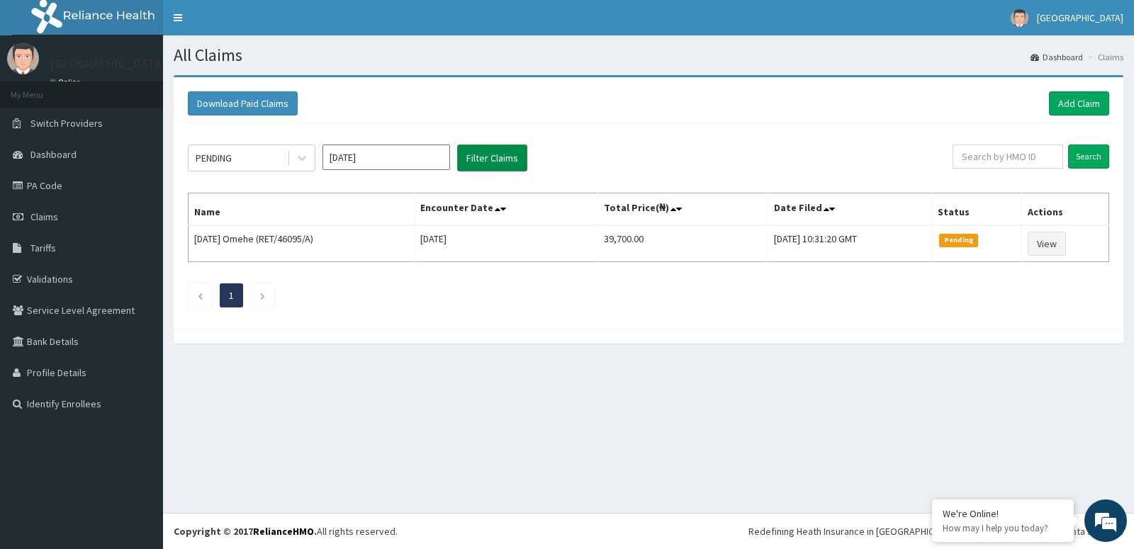
click at [507, 155] on button "Filter Claims" at bounding box center [492, 158] width 70 height 27
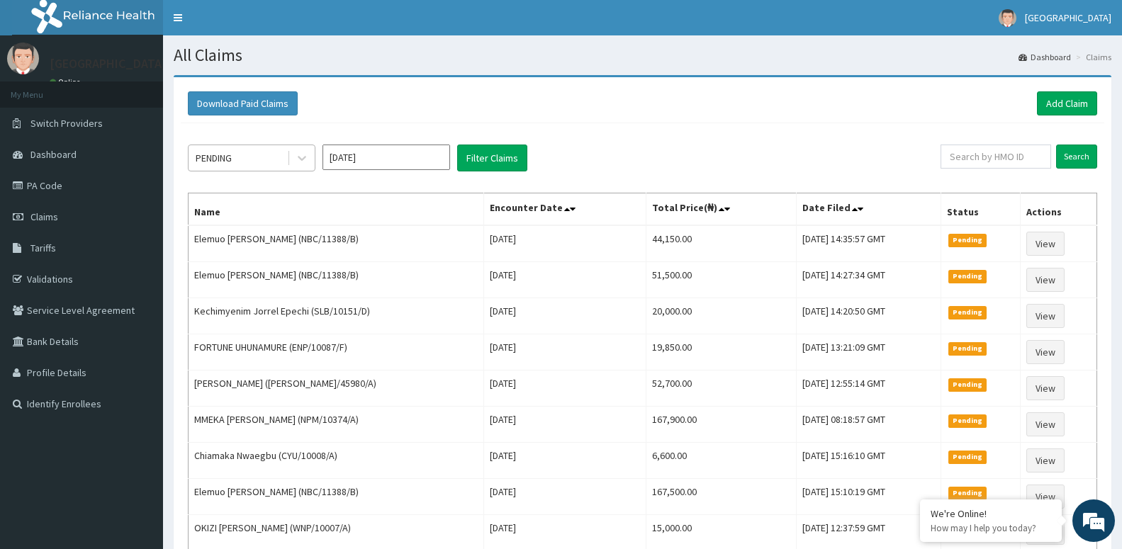
click at [249, 164] on div "PENDING" at bounding box center [237, 158] width 98 height 23
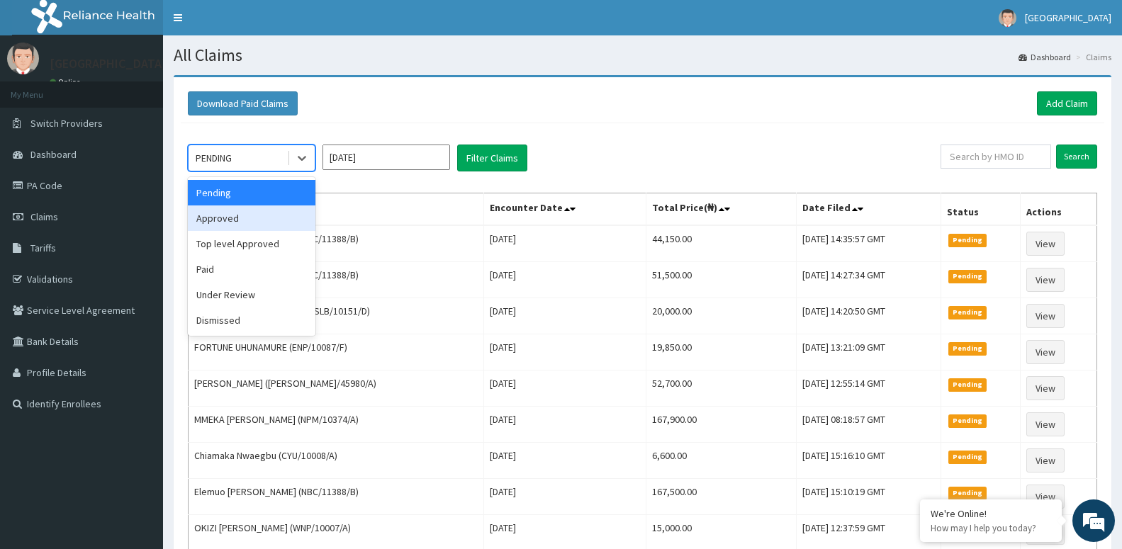
click at [266, 223] on div "Approved" at bounding box center [252, 218] width 128 height 26
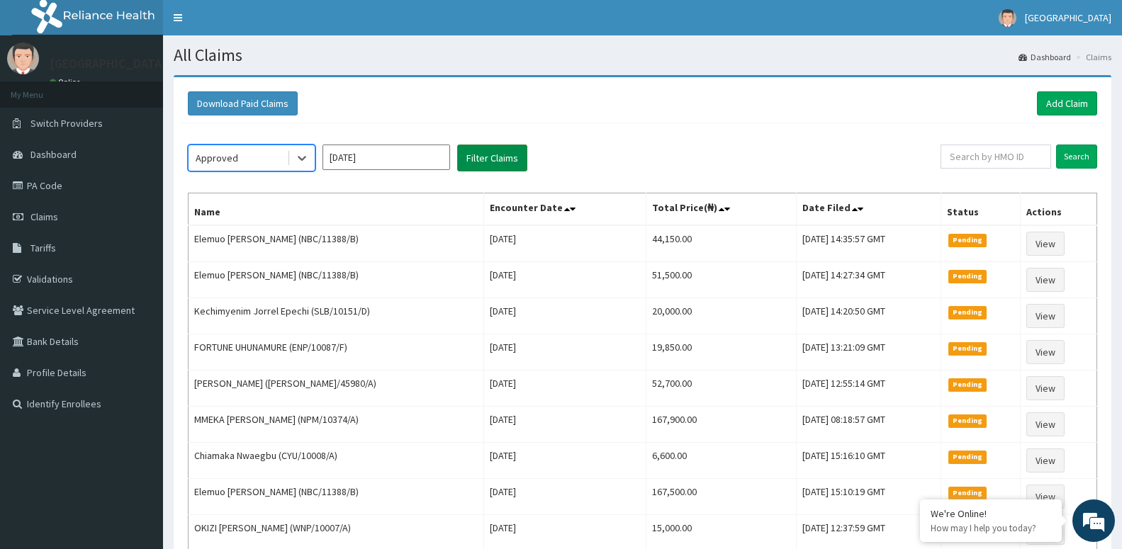
click at [504, 161] on button "Filter Claims" at bounding box center [492, 158] width 70 height 27
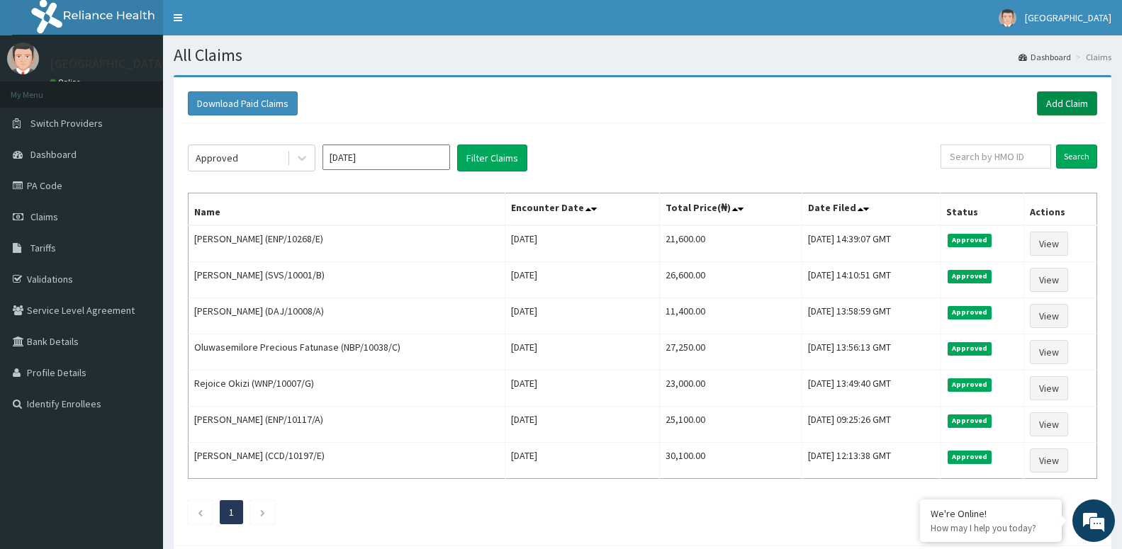
click at [1060, 104] on link "Add Claim" at bounding box center [1067, 103] width 60 height 24
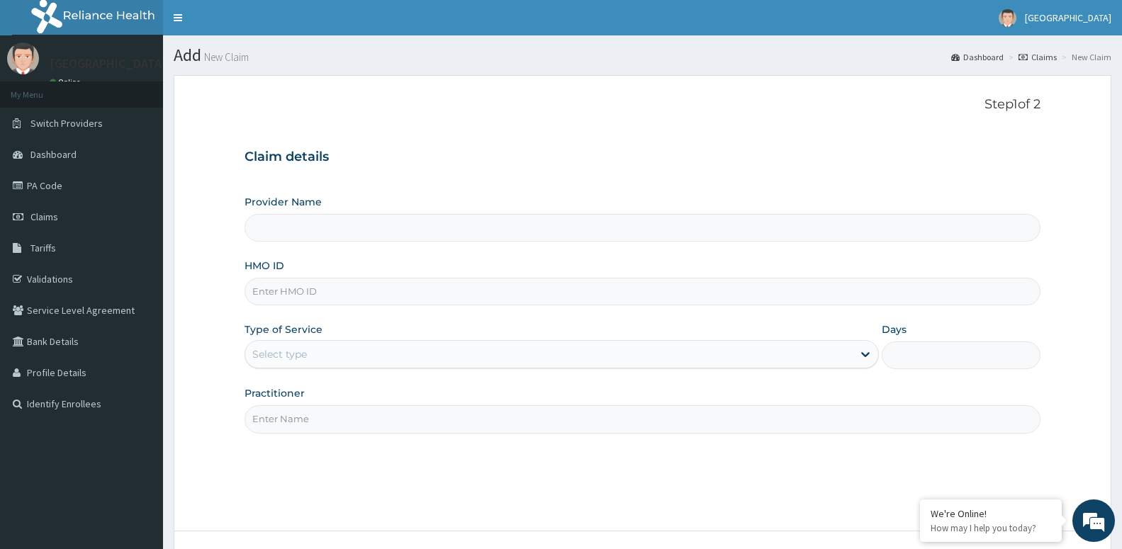
type input "[GEOGRAPHIC_DATA] -ASABA"
click at [295, 291] on input "HMO ID" at bounding box center [642, 292] width 796 height 28
type input "1"
type input "WTC/10048/A"
click at [282, 358] on div "Select type" at bounding box center [279, 354] width 55 height 14
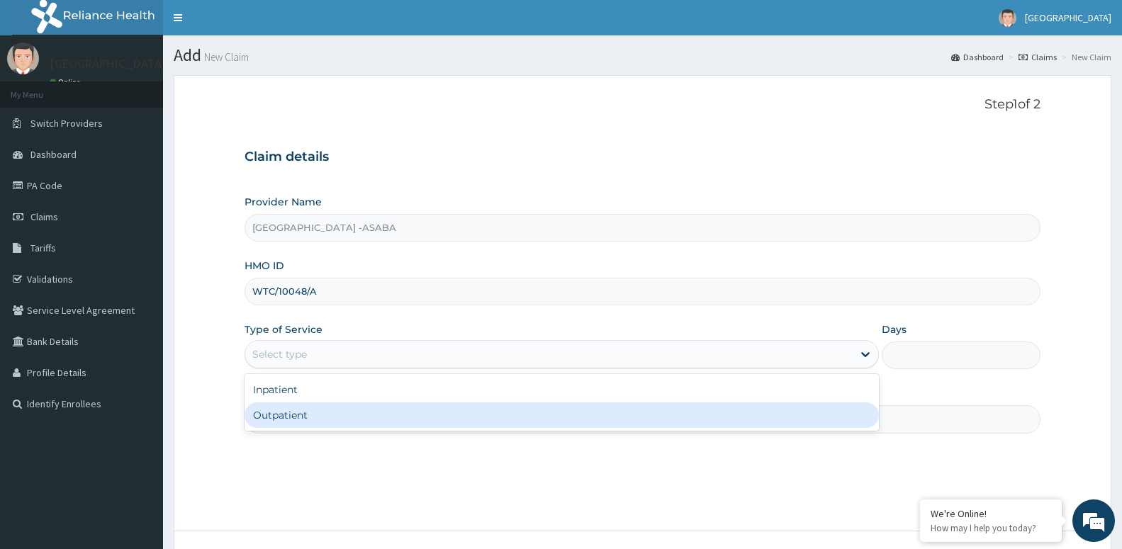
click at [293, 422] on div "Outpatient" at bounding box center [561, 415] width 634 height 26
type input "1"
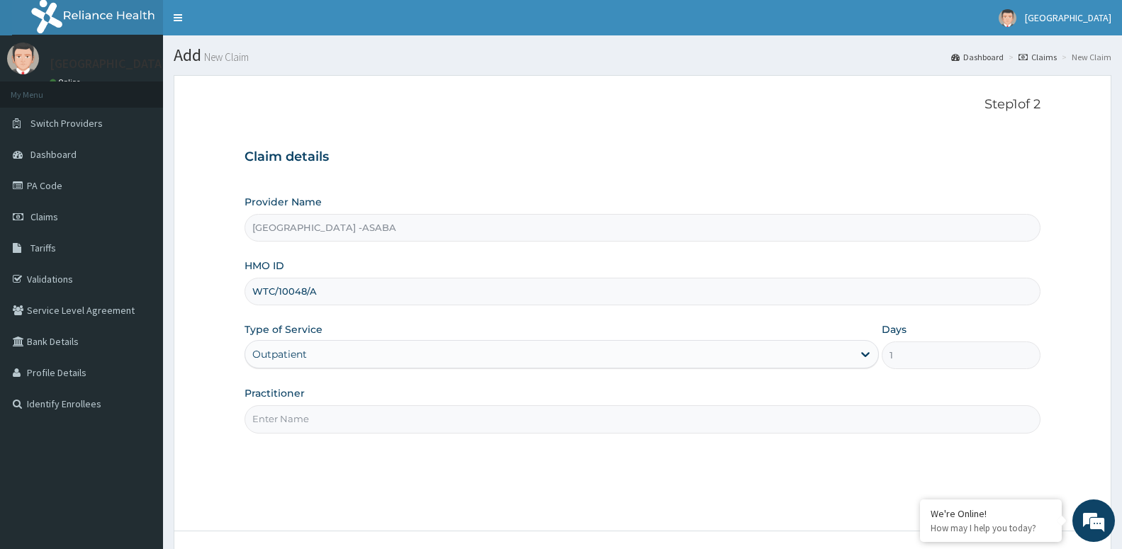
click at [300, 418] on input "Practitioner" at bounding box center [642, 419] width 796 height 28
paste input "DR AROH"
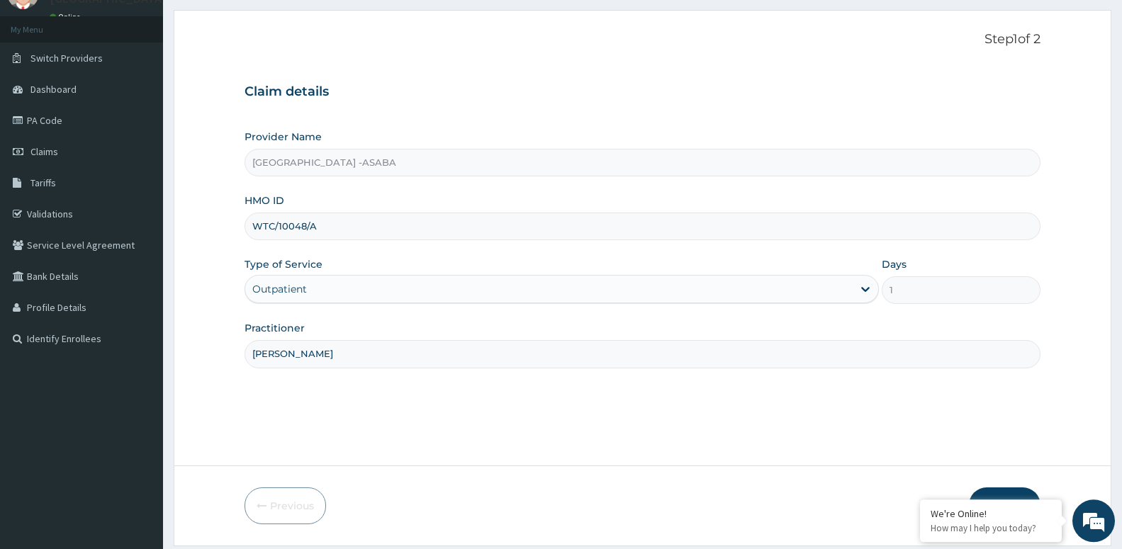
scroll to position [109, 0]
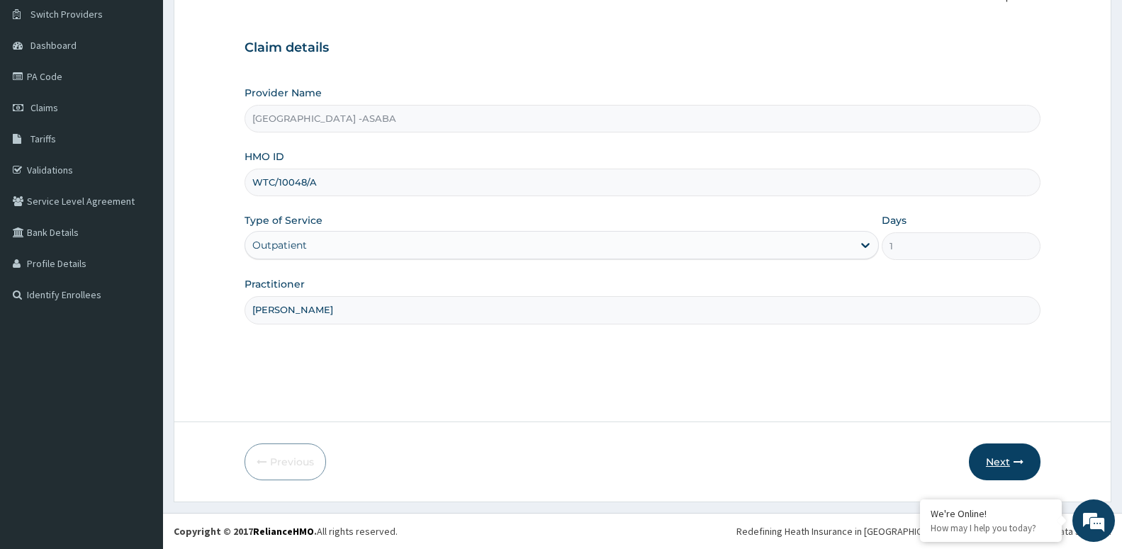
type input "DR AROH"
click at [995, 476] on button "Next" at bounding box center [1005, 462] width 72 height 37
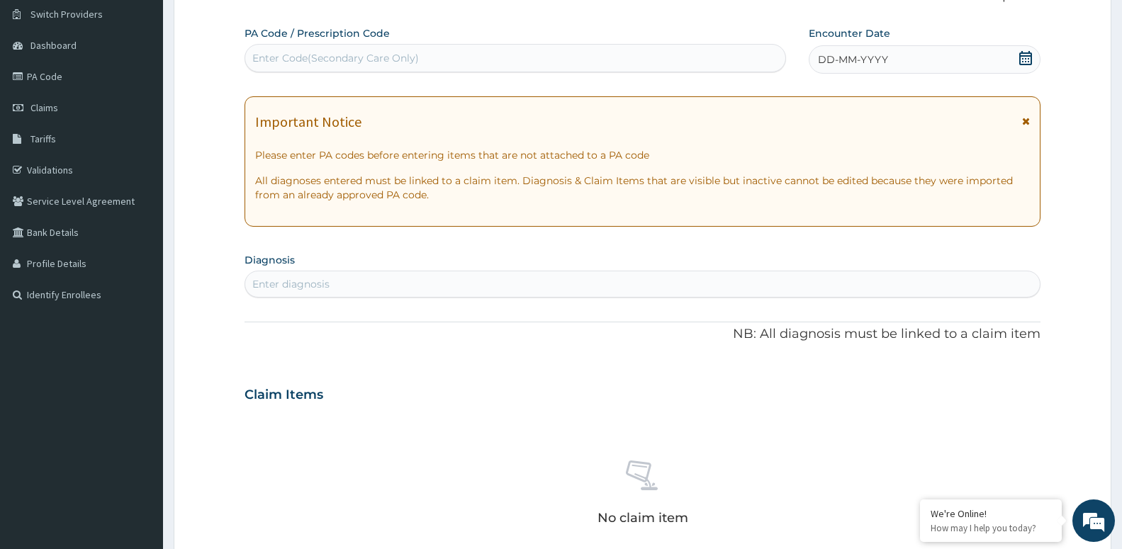
click at [326, 53] on div "Enter Code(Secondary Care Only)" at bounding box center [335, 58] width 166 height 14
type input "PA/9A1C6C"
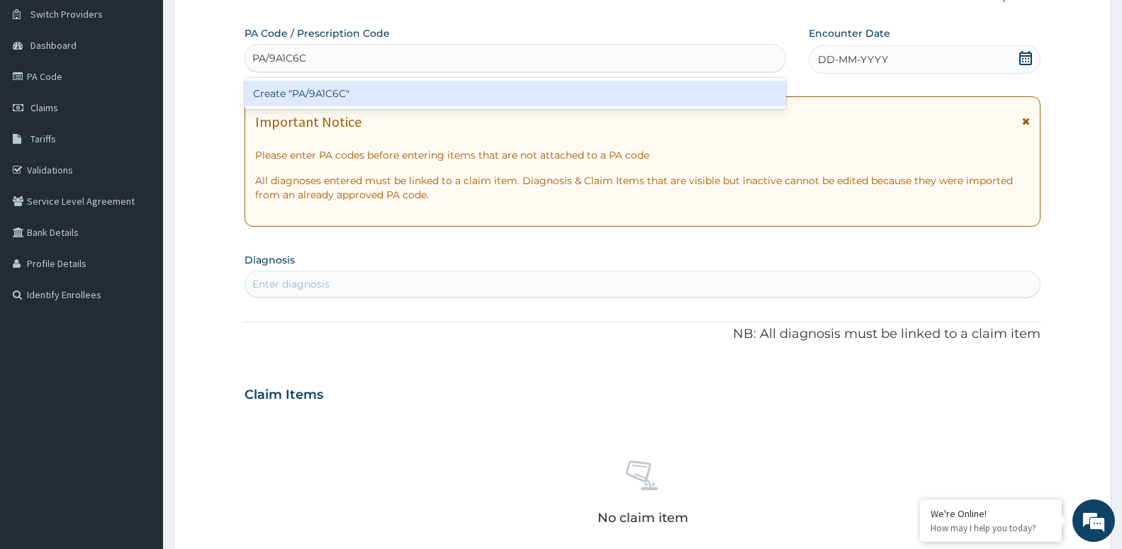
click at [281, 93] on div "Create "PA/9A1C6C"" at bounding box center [514, 94] width 541 height 26
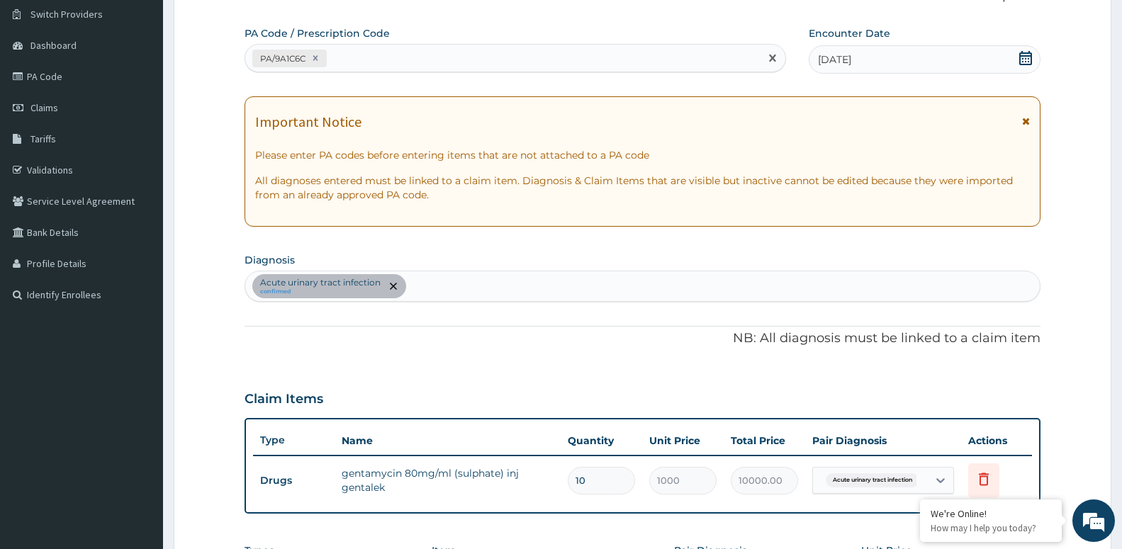
click at [371, 58] on div "PA/9A1C6C" at bounding box center [502, 58] width 514 height 23
type input "MALARI"
click at [378, 50] on div "PA/9A1C6C" at bounding box center [502, 58] width 514 height 23
type input "M"
click at [495, 290] on div "Acute urinary tract infection confirmed" at bounding box center [642, 286] width 794 height 30
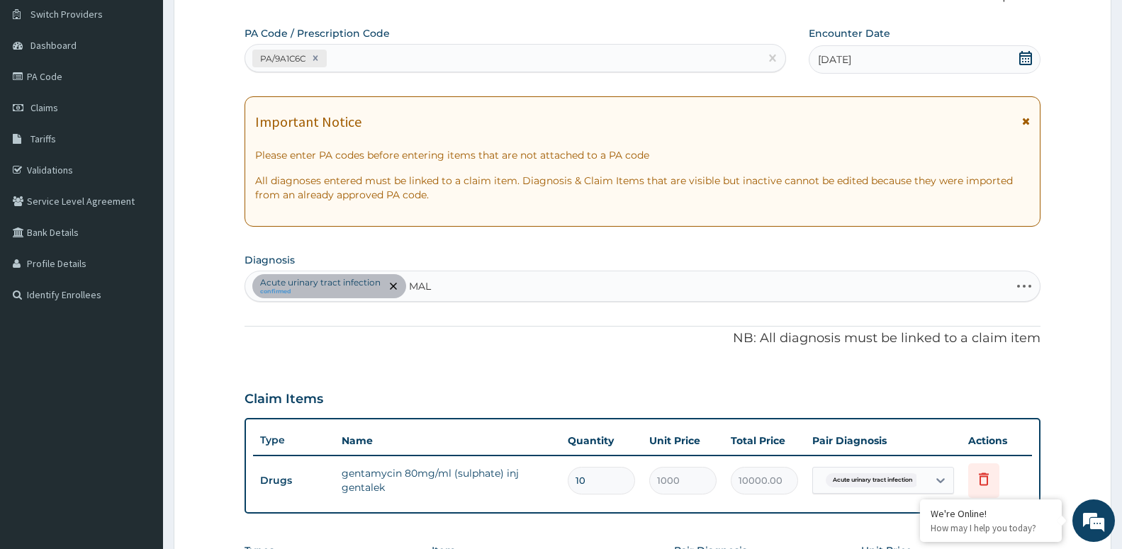
type input "MALA"
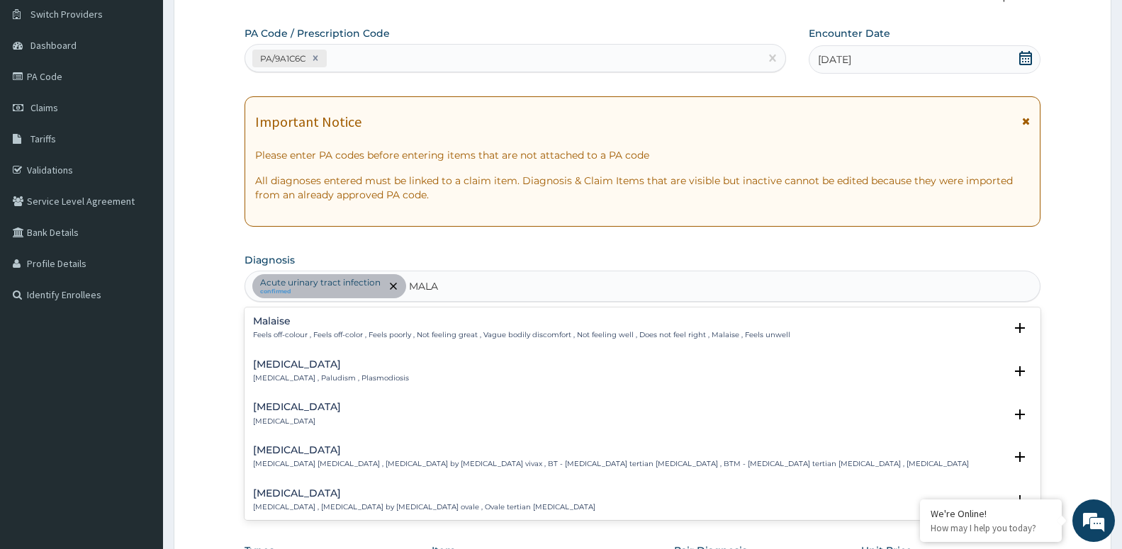
click at [305, 368] on h4 "Malaria" at bounding box center [331, 364] width 156 height 11
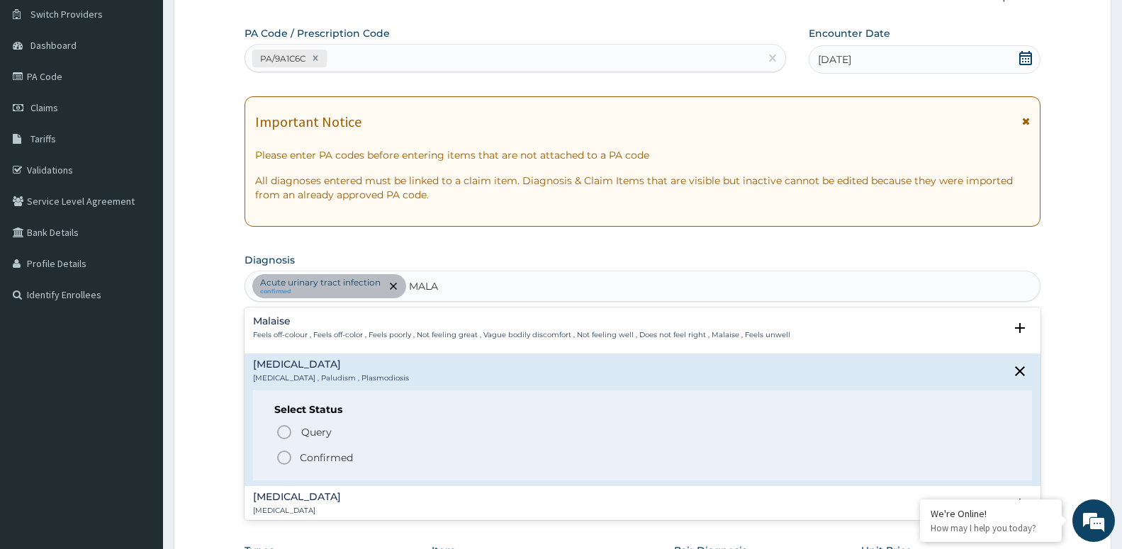
click at [349, 456] on p "Confirmed" at bounding box center [326, 458] width 53 height 14
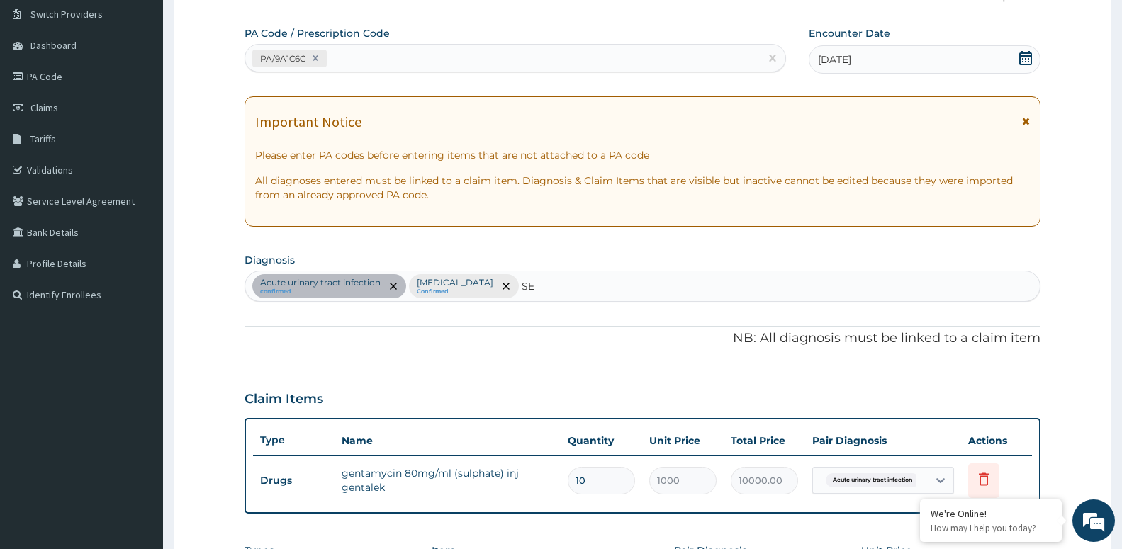
type input "SEP"
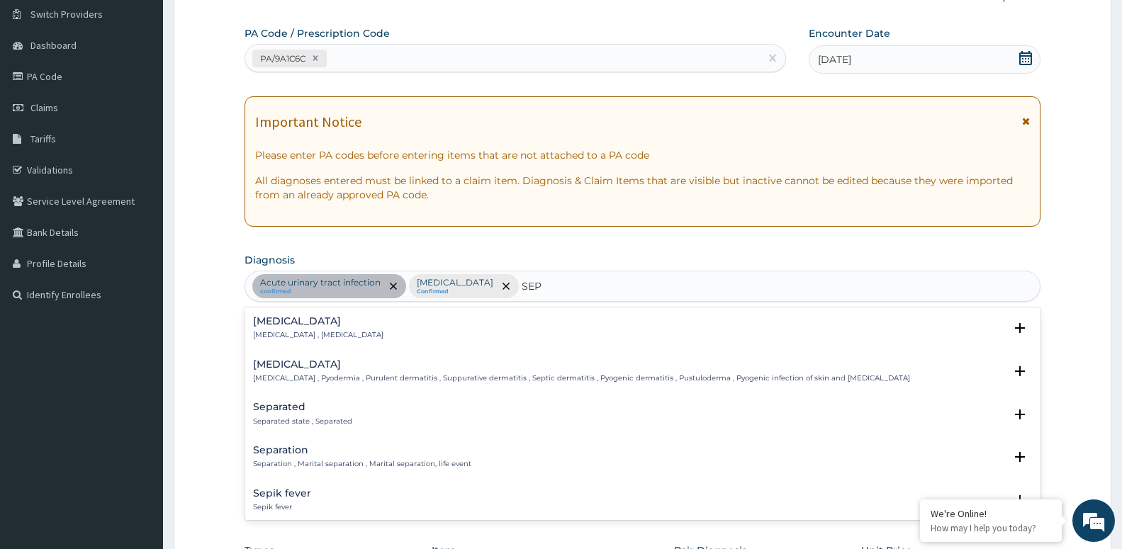
click at [295, 315] on div "Sepsis Systemic infection , Sepsis Select Status Query Query covers suspected (…" at bounding box center [642, 331] width 796 height 43
click at [307, 337] on p "Systemic infection , Sepsis" at bounding box center [318, 335] width 130 height 10
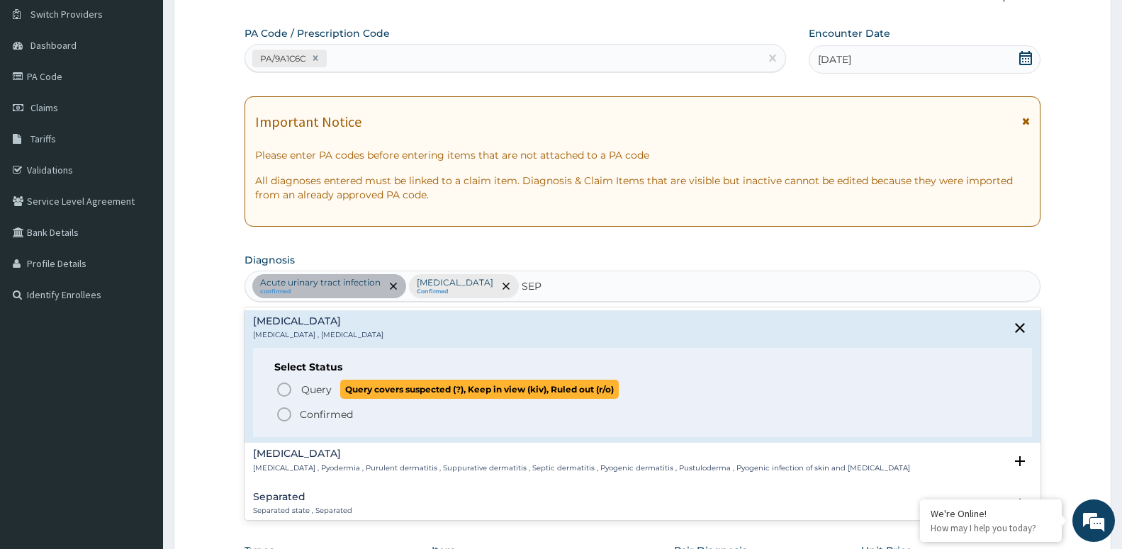
click at [317, 386] on span "Query" at bounding box center [316, 390] width 30 height 14
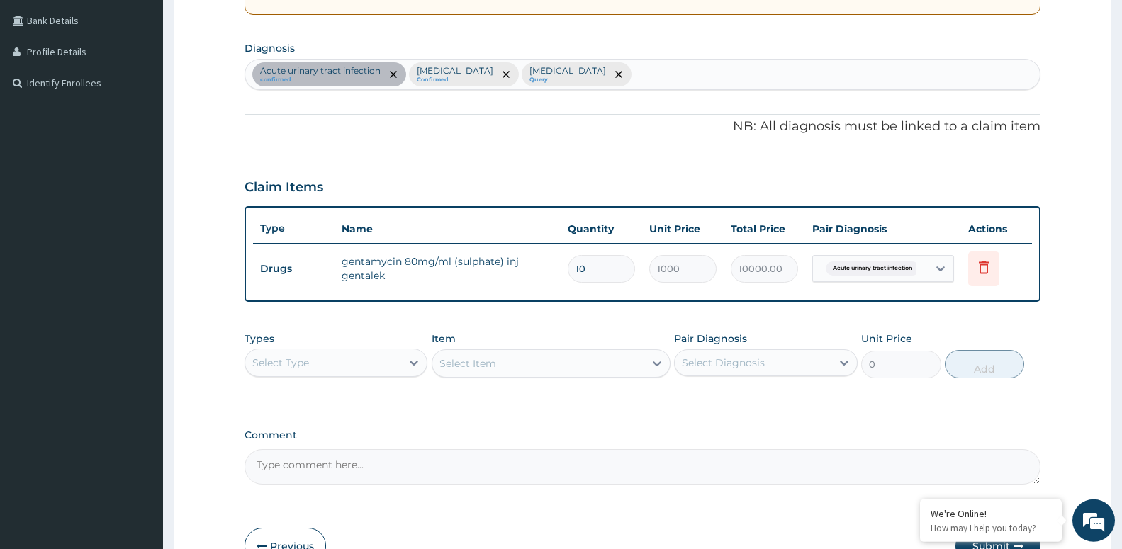
scroll to position [326, 0]
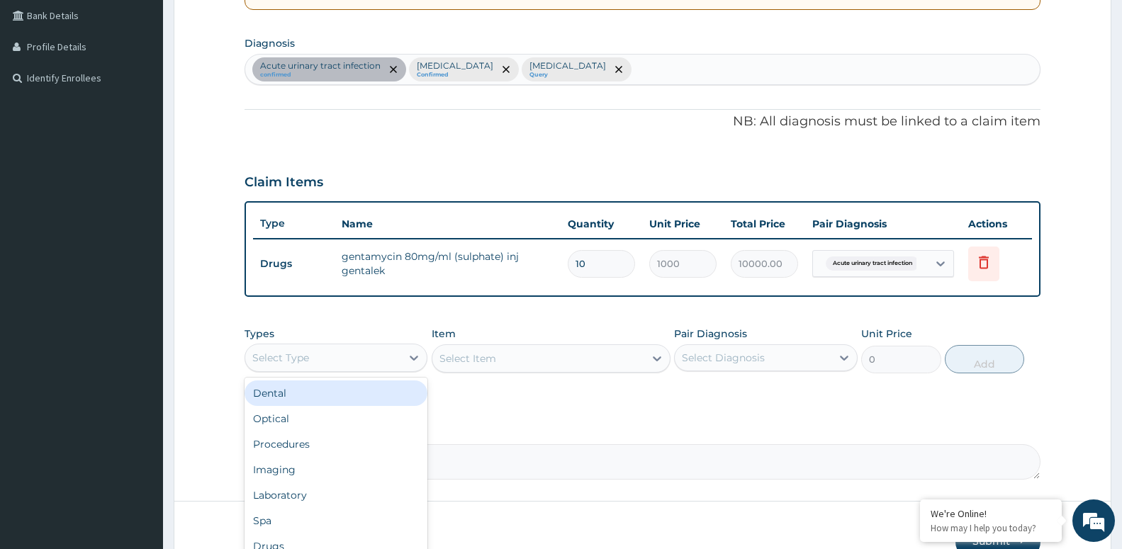
click at [322, 363] on div "Select Type" at bounding box center [323, 357] width 156 height 23
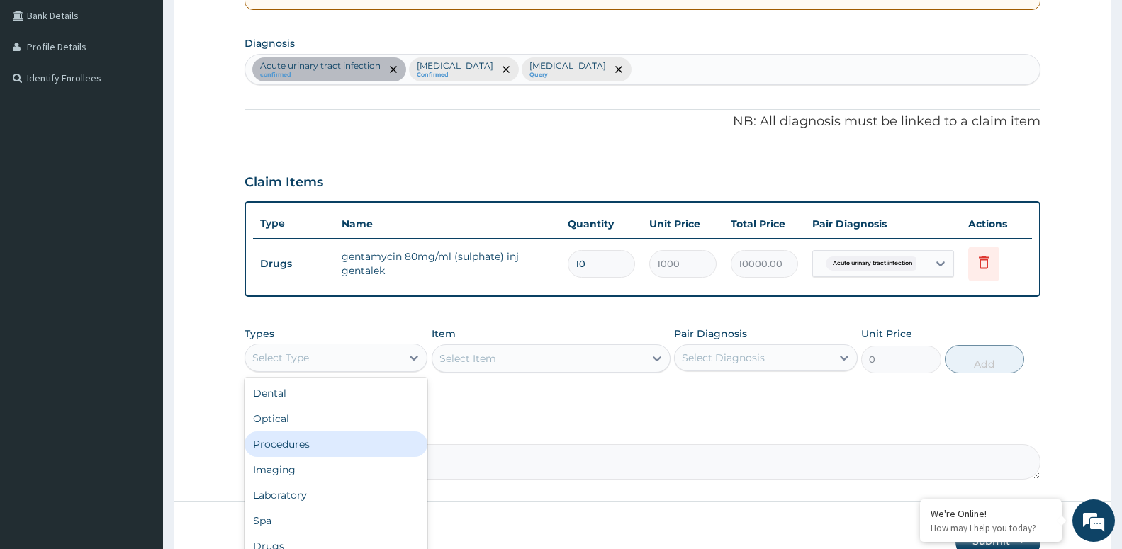
click at [342, 444] on div "Procedures" at bounding box center [335, 444] width 183 height 26
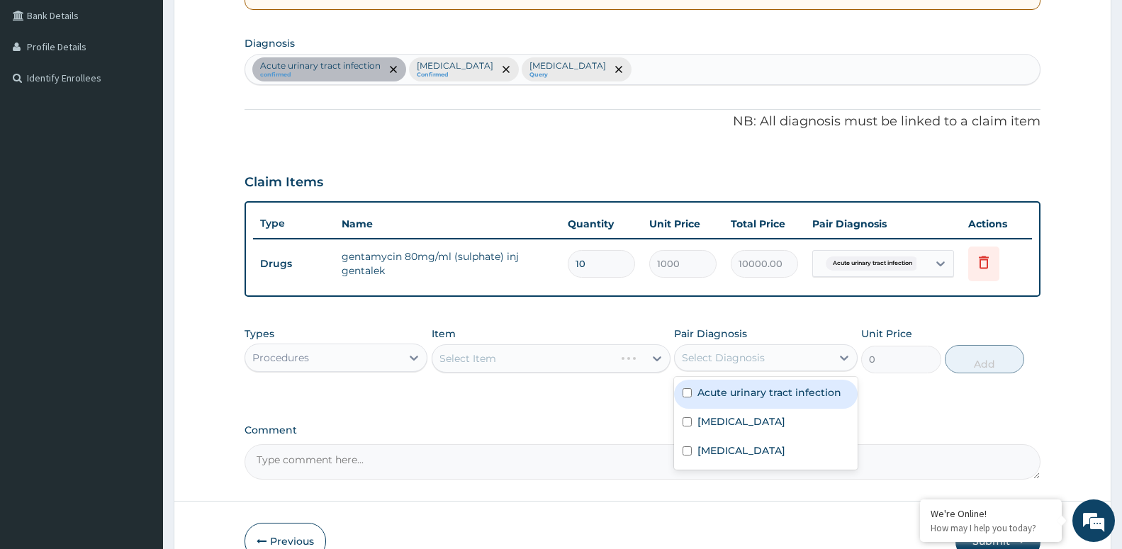
drag, startPoint x: 750, startPoint y: 352, endPoint x: 739, endPoint y: 383, distance: 33.2
click at [750, 353] on div "Select Diagnosis" at bounding box center [723, 358] width 83 height 14
click at [737, 390] on label "Acute urinary tract infection" at bounding box center [769, 392] width 144 height 14
checkbox input "true"
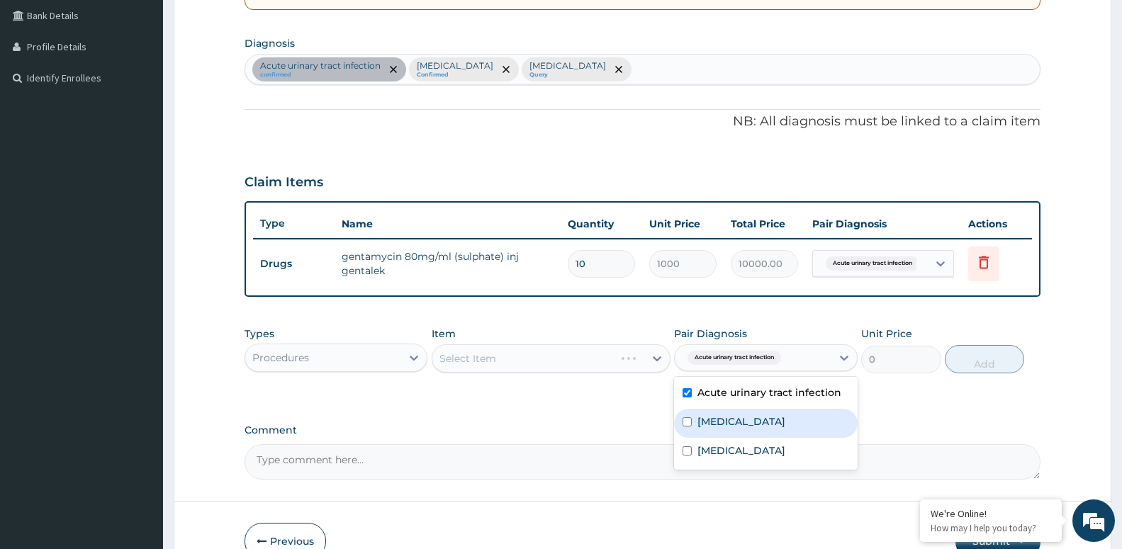
drag, startPoint x: 739, startPoint y: 410, endPoint x: 740, endPoint y: 419, distance: 9.3
click at [740, 413] on div "Malaria" at bounding box center [765, 423] width 183 height 29
checkbox input "true"
click at [739, 444] on div "Sepsis" at bounding box center [765, 452] width 183 height 29
checkbox input "true"
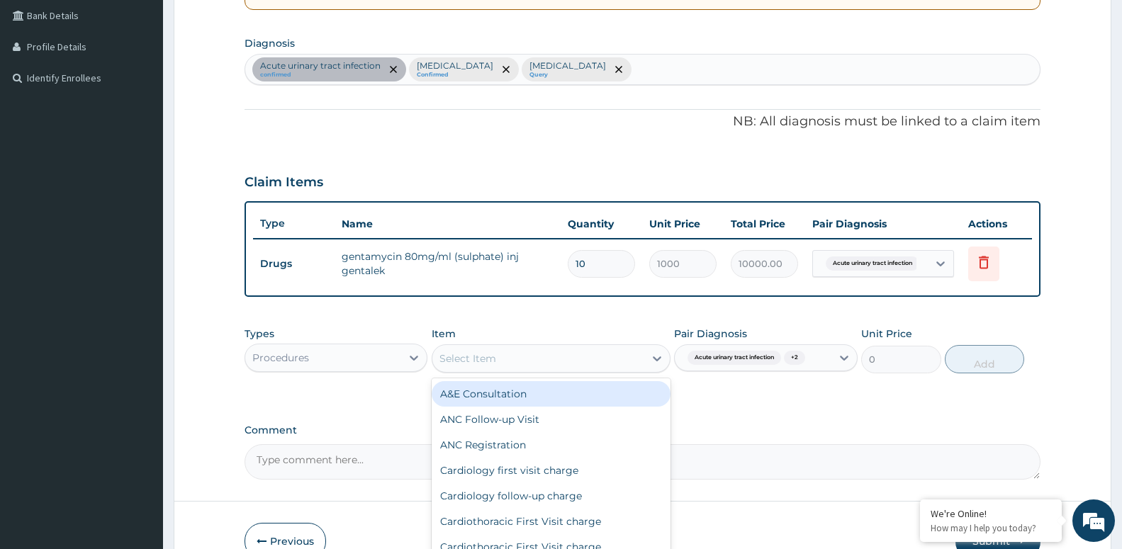
click at [599, 363] on div "Select Item" at bounding box center [538, 358] width 212 height 23
type input "OPD"
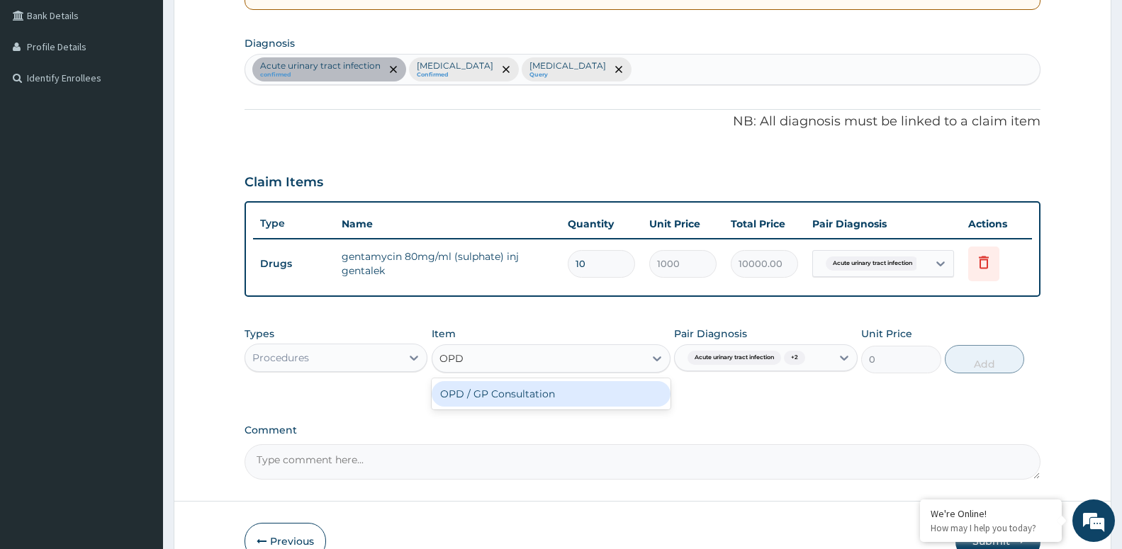
click at [541, 391] on div "OPD / GP Consultation" at bounding box center [550, 394] width 239 height 26
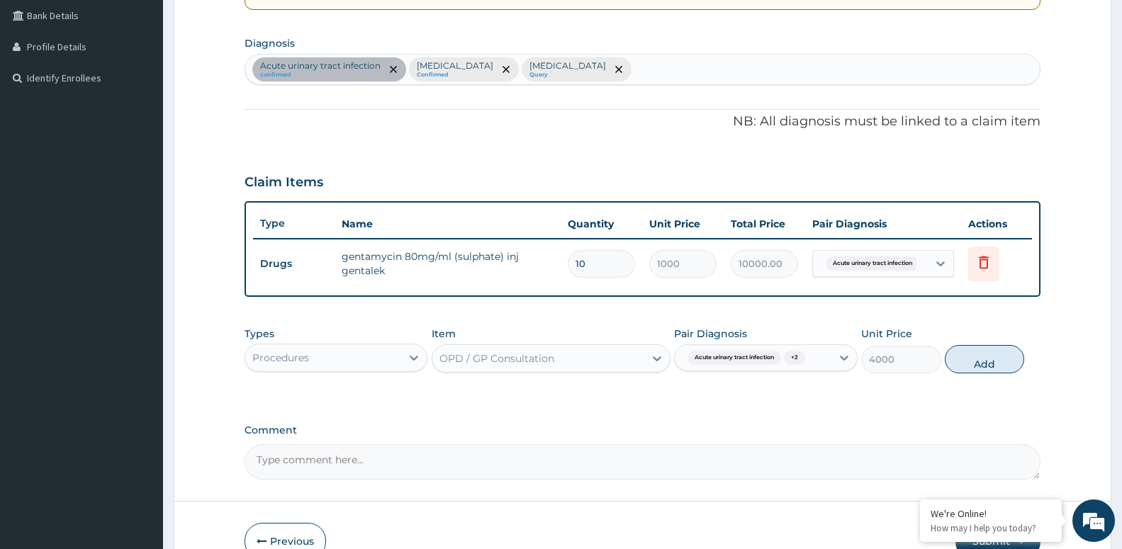
click at [995, 352] on button "Add" at bounding box center [983, 359] width 79 height 28
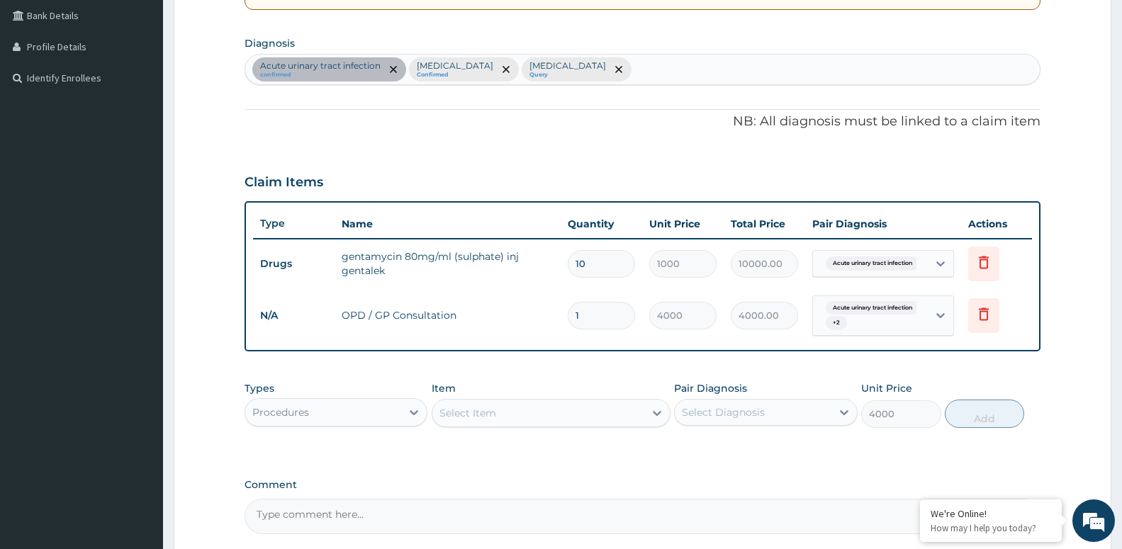
type input "0"
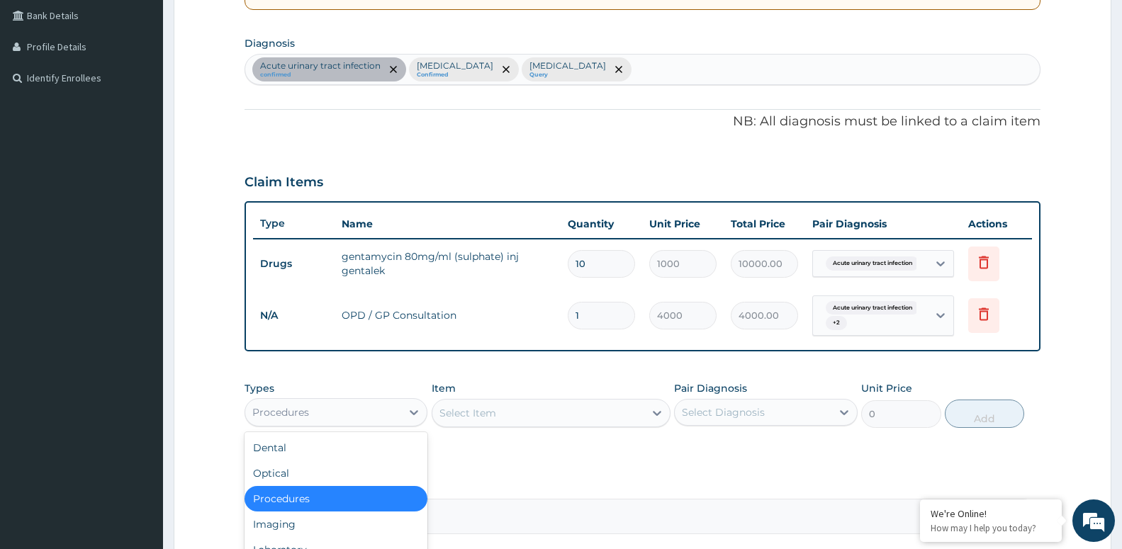
click at [395, 412] on div "Procedures" at bounding box center [323, 412] width 156 height 23
click at [342, 543] on div "Laboratory" at bounding box center [335, 550] width 183 height 26
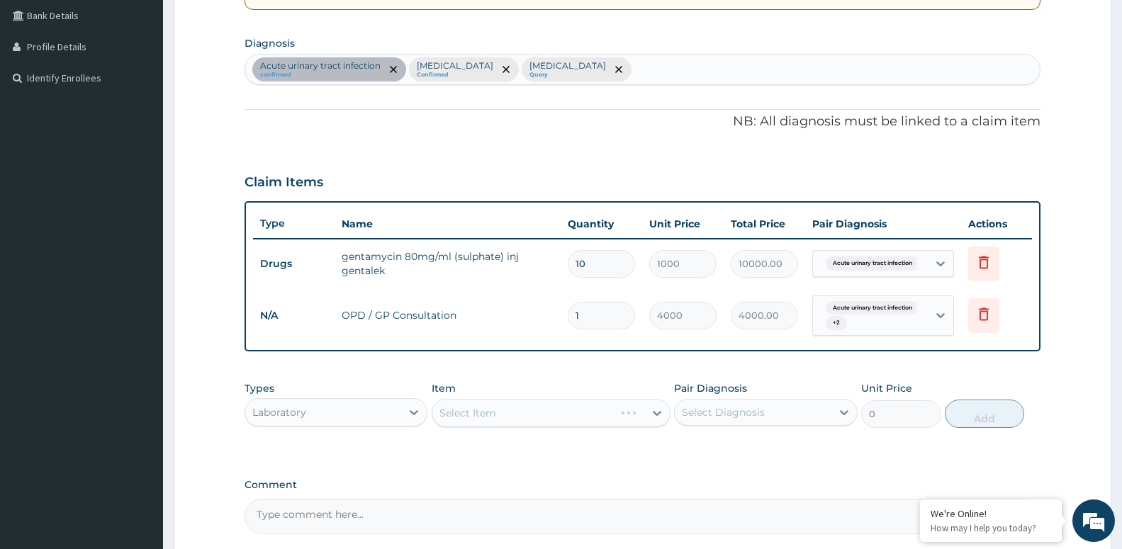
click at [708, 411] on div "Select Diagnosis" at bounding box center [723, 412] width 83 height 14
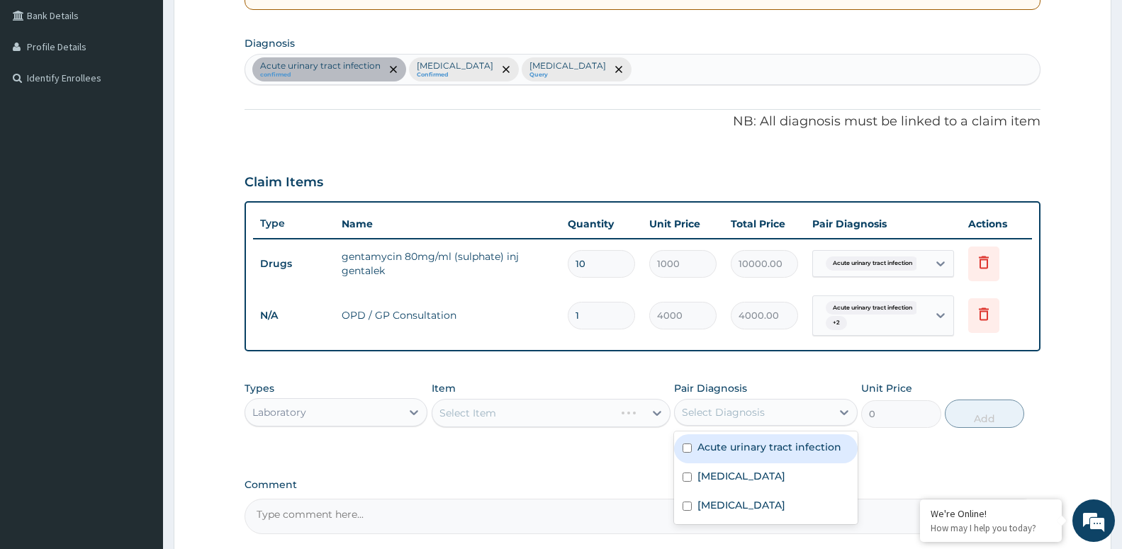
click at [735, 456] on div "Acute urinary tract infection" at bounding box center [765, 448] width 183 height 29
checkbox input "true"
click at [543, 415] on div "Select Item" at bounding box center [538, 413] width 212 height 23
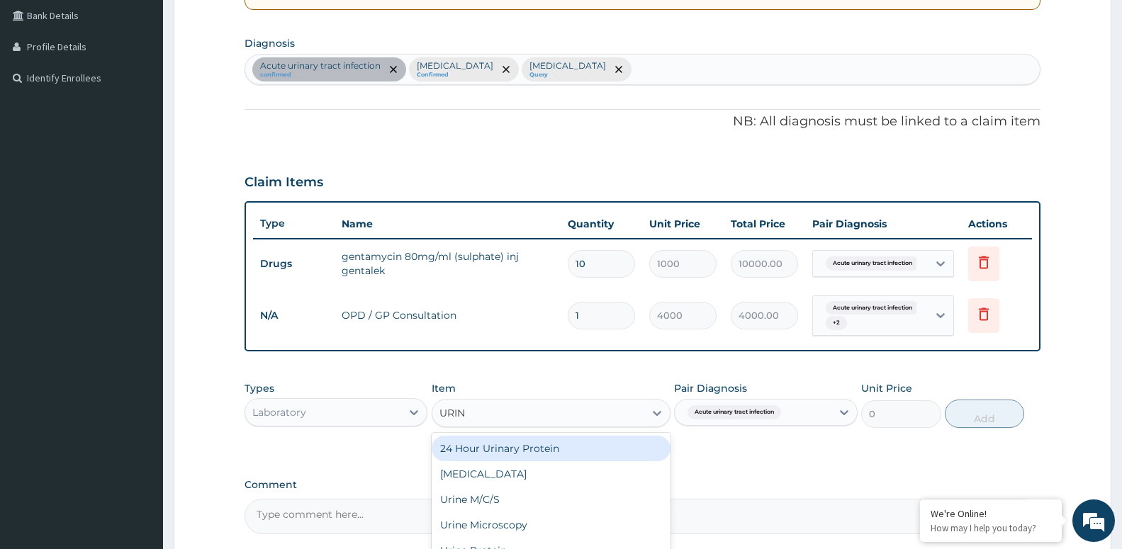
type input "URINE"
click at [517, 448] on div "Urine M/C/S" at bounding box center [550, 449] width 239 height 26
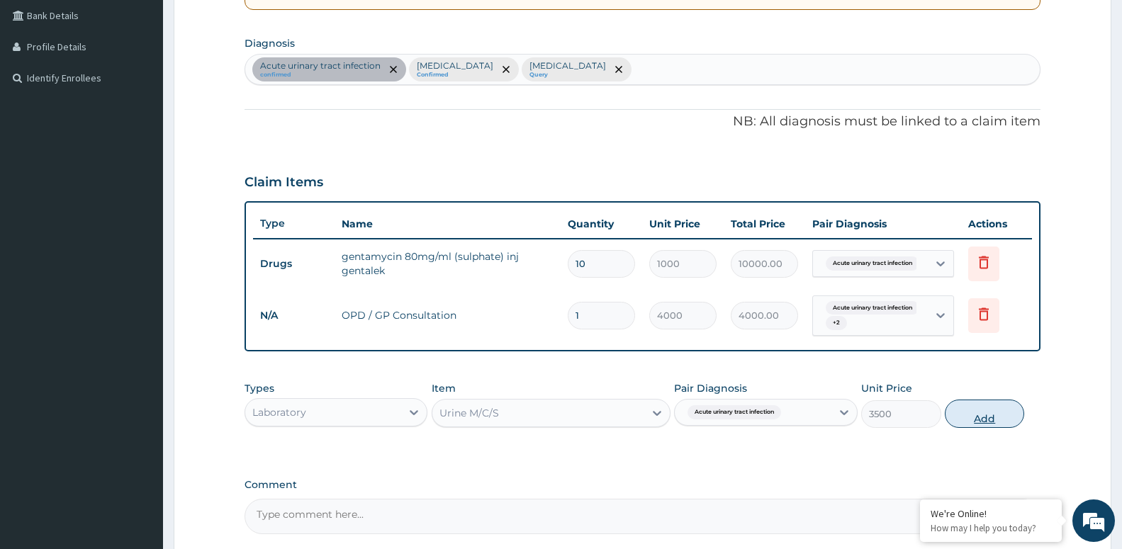
click at [958, 414] on button "Add" at bounding box center [983, 414] width 79 height 28
type input "0"
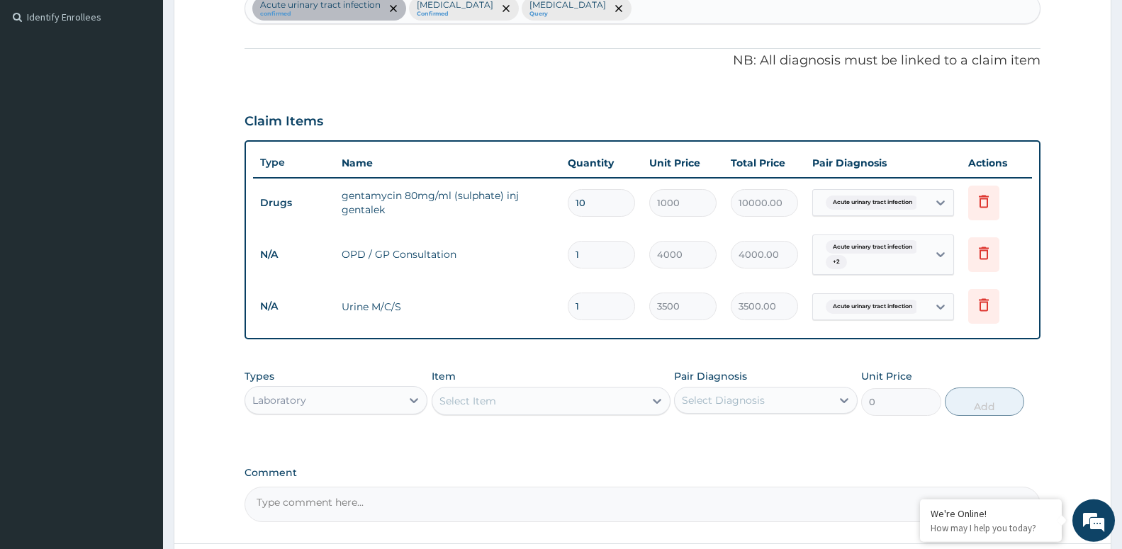
scroll to position [509, 0]
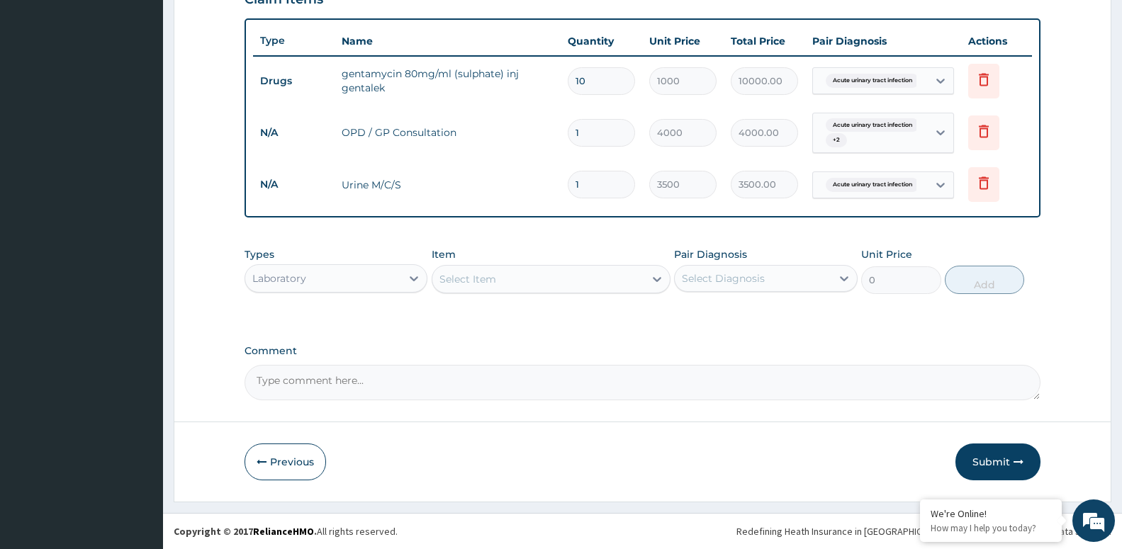
click at [400, 391] on textarea "Comment" at bounding box center [642, 382] width 796 height 35
type textarea "THE PATIENT WAS COVERED FOR URINE M/C/S."
click at [495, 274] on div "Select Item" at bounding box center [467, 279] width 57 height 14
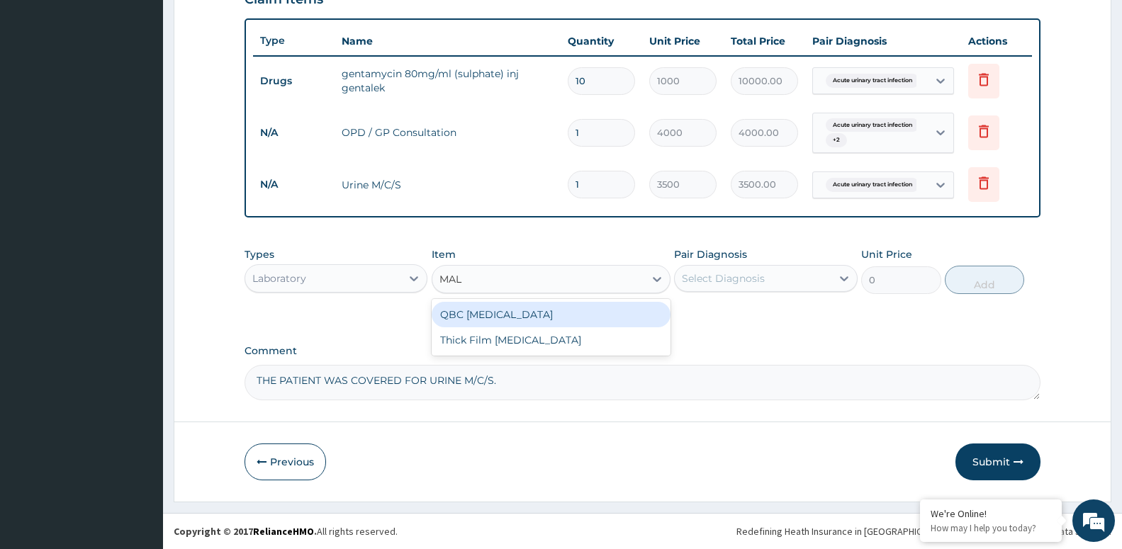
type input "MALA"
click at [549, 315] on div "QBC Malaria" at bounding box center [550, 315] width 239 height 26
type input "2000"
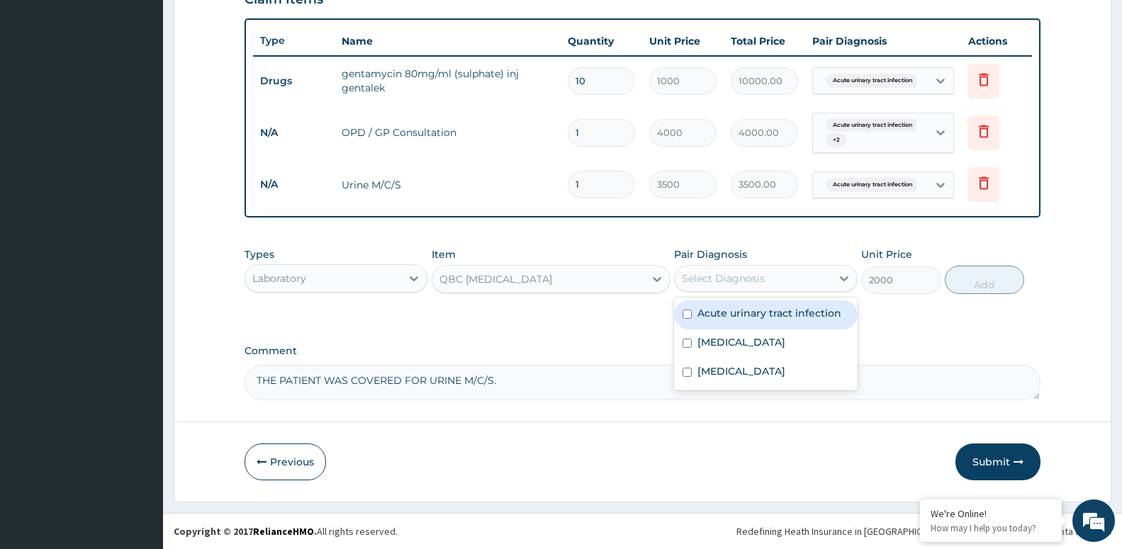
click at [815, 275] on div "Select Diagnosis" at bounding box center [752, 278] width 156 height 23
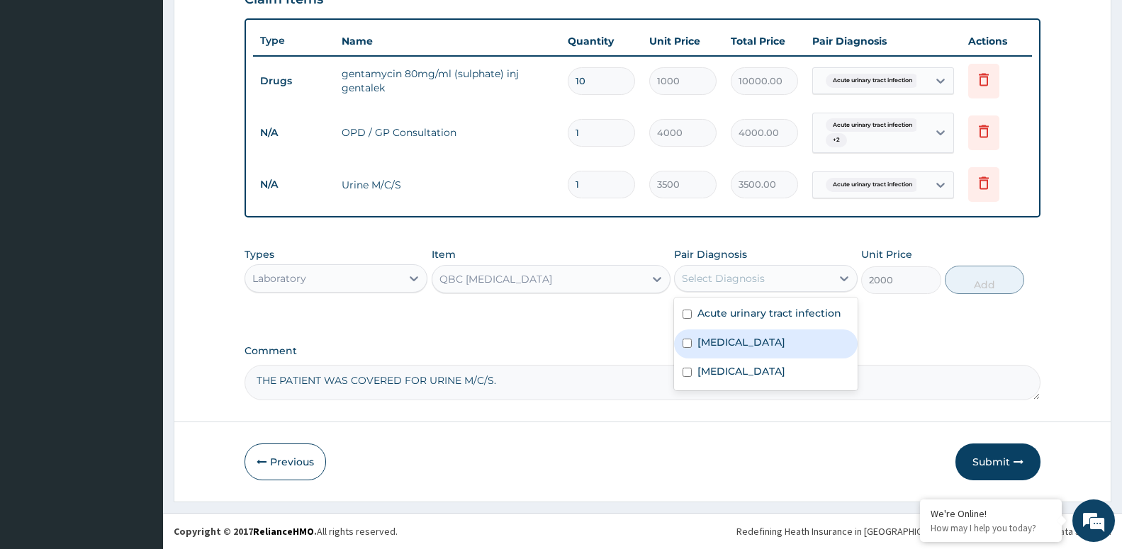
click at [780, 337] on div "Malaria" at bounding box center [765, 343] width 183 height 29
checkbox input "true"
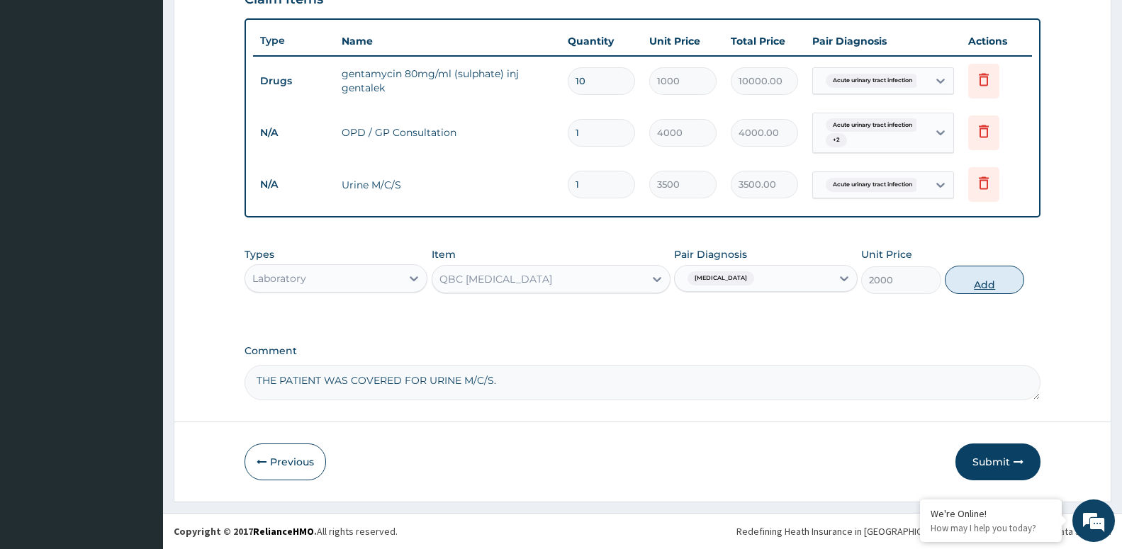
click at [996, 281] on button "Add" at bounding box center [983, 280] width 79 height 28
type input "0"
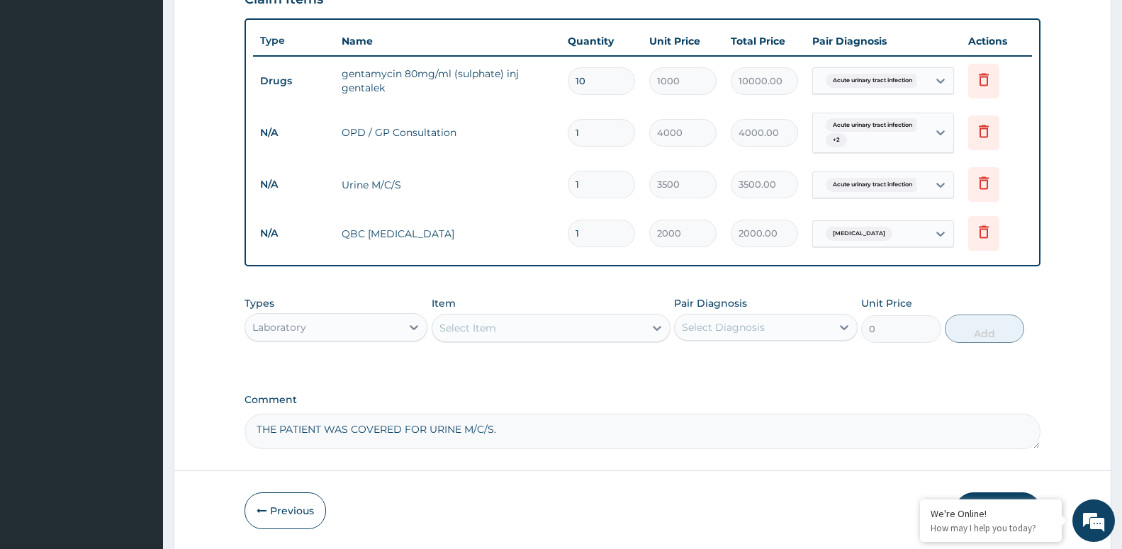
click at [544, 329] on div "Select Item" at bounding box center [538, 328] width 212 height 23
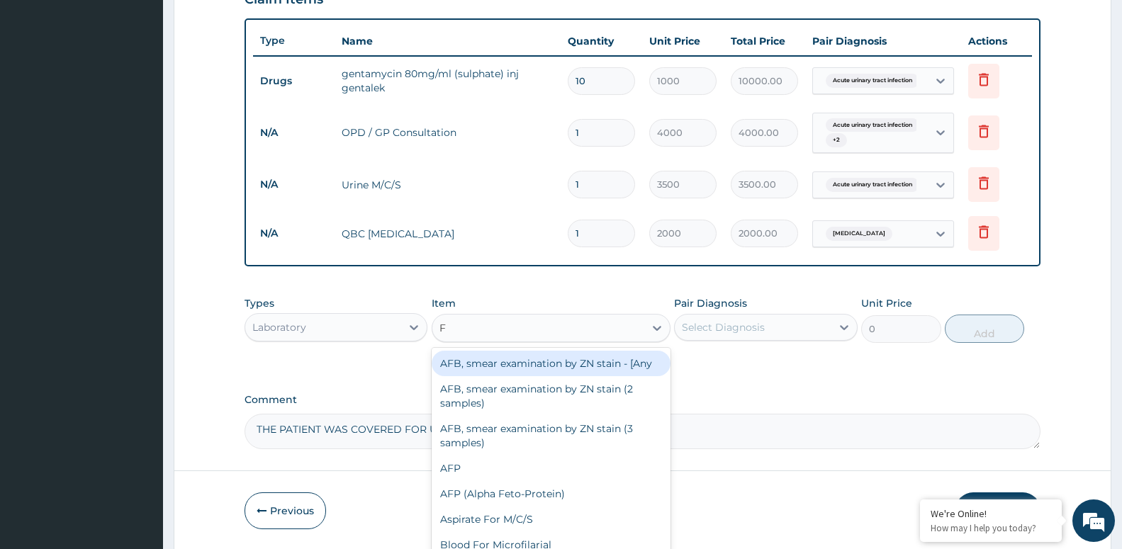
type input "FU"
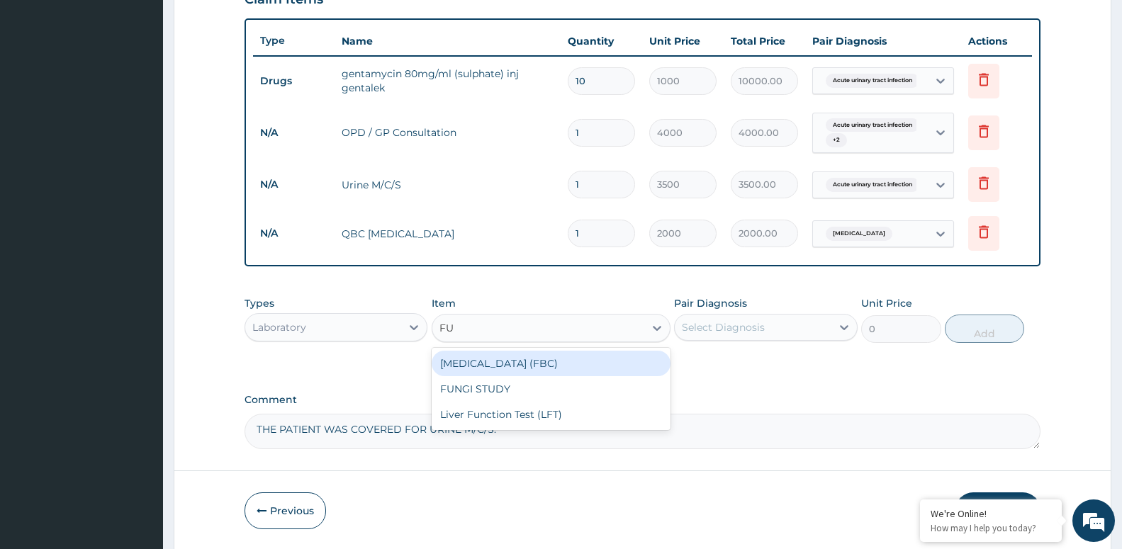
click at [555, 362] on div "Full Blood Count (FBC)" at bounding box center [550, 364] width 239 height 26
type input "6000"
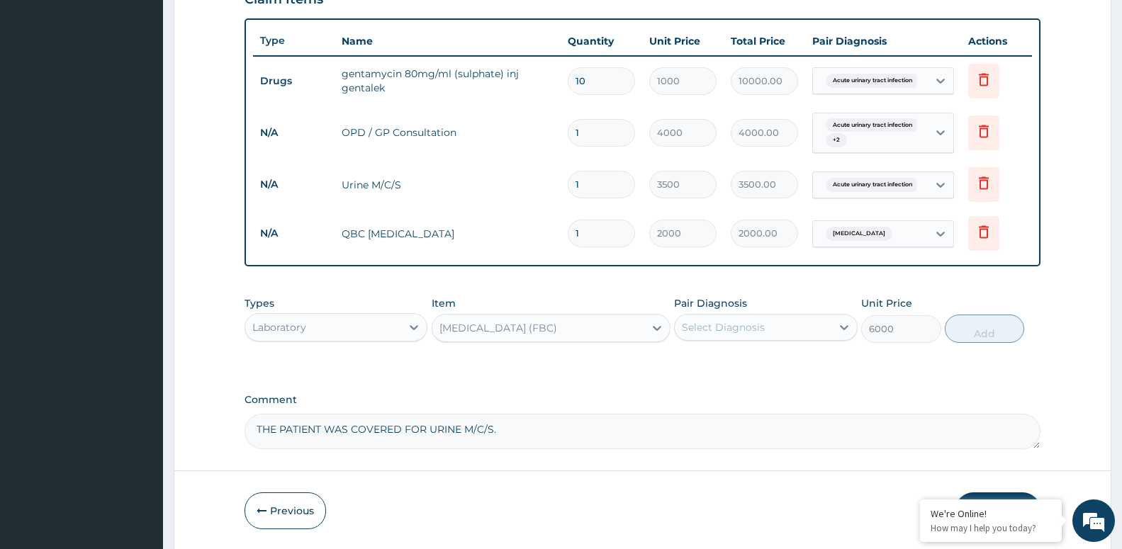
click at [733, 332] on div "Select Diagnosis" at bounding box center [723, 327] width 83 height 14
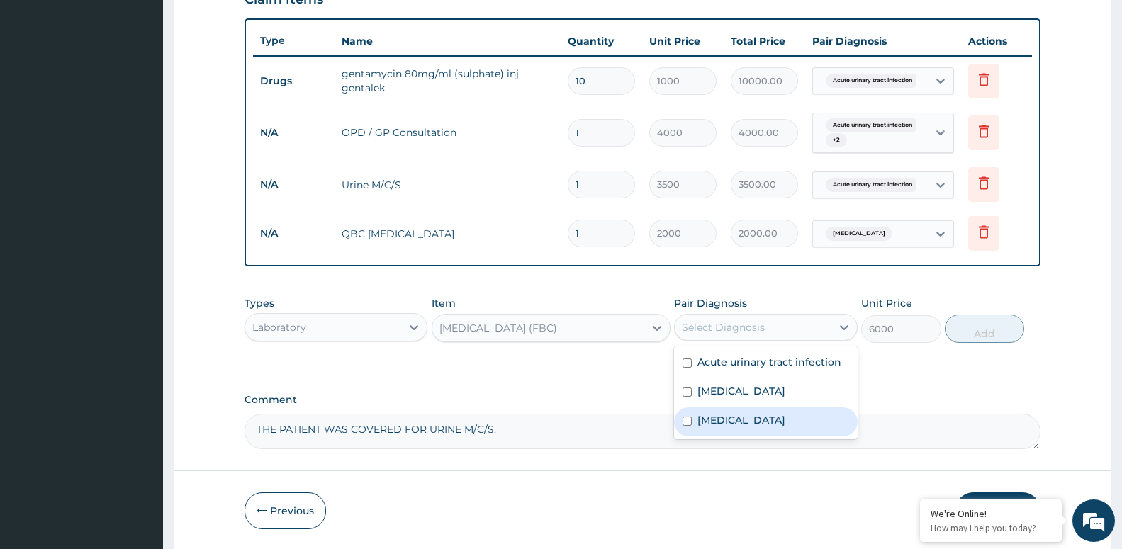
drag, startPoint x: 731, startPoint y: 420, endPoint x: 863, endPoint y: 359, distance: 145.5
click at [732, 420] on div "Sepsis" at bounding box center [765, 421] width 183 height 29
checkbox input "true"
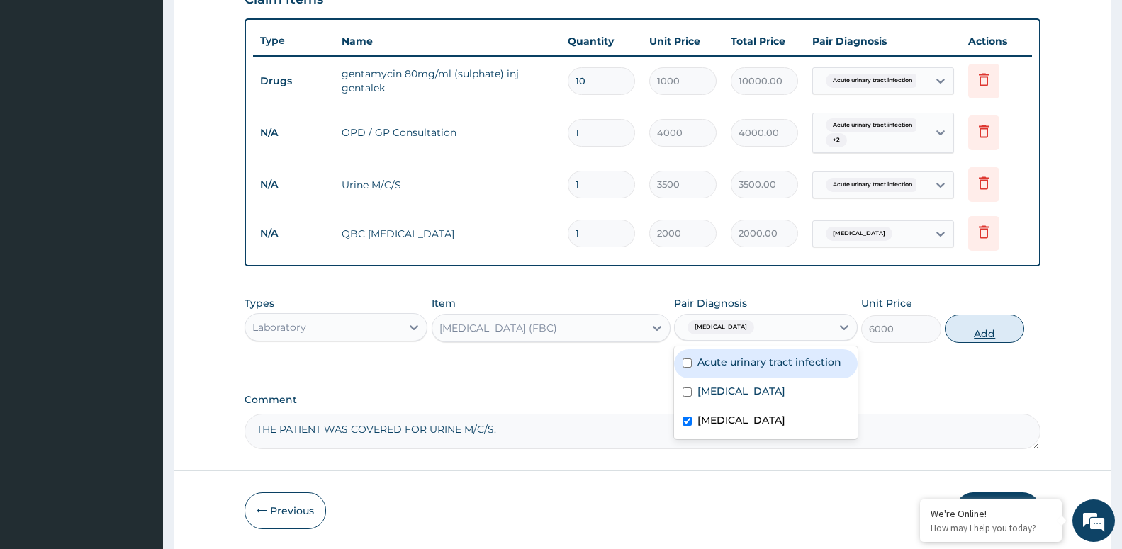
click at [976, 322] on button "Add" at bounding box center [983, 329] width 79 height 28
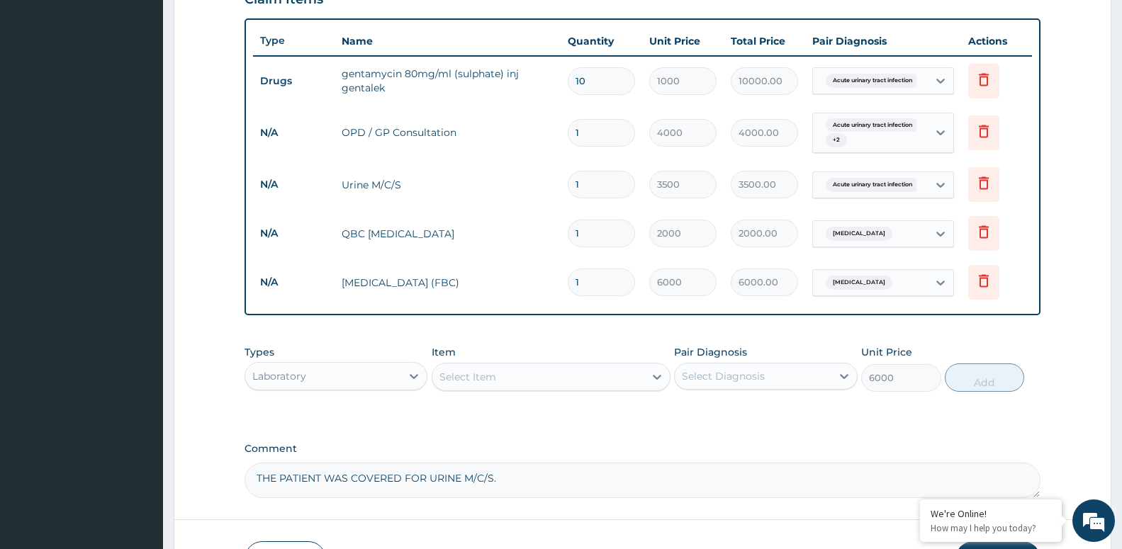
type input "0"
click at [356, 375] on div "Laboratory" at bounding box center [323, 376] width 156 height 23
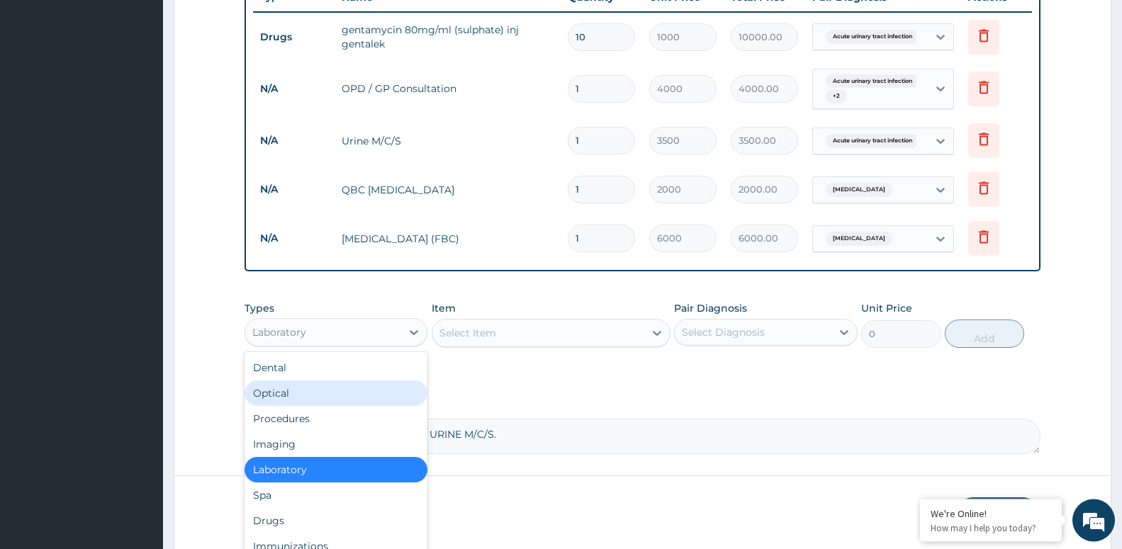
scroll to position [606, 0]
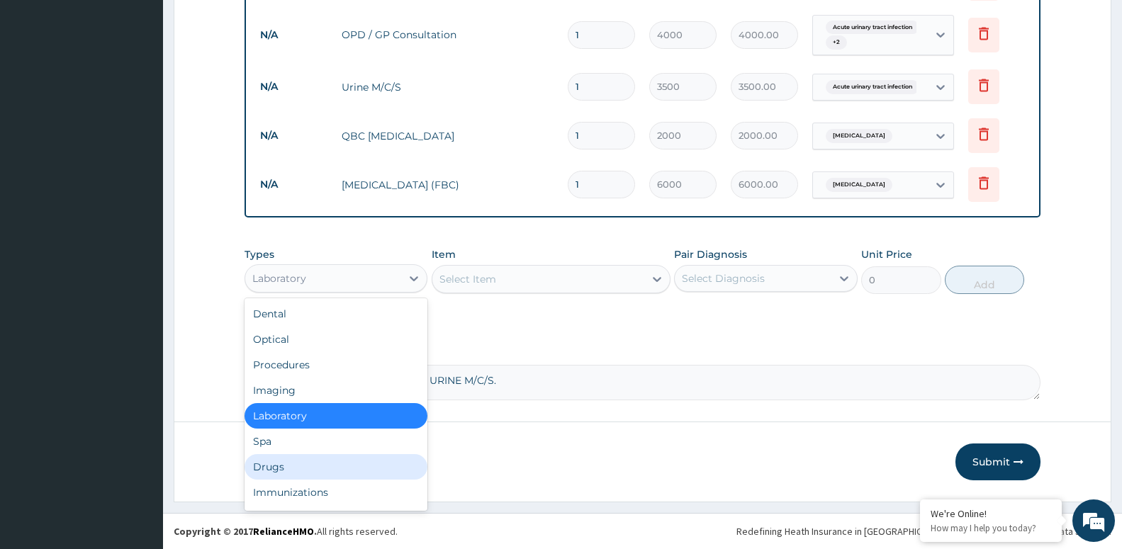
drag, startPoint x: 295, startPoint y: 469, endPoint x: 281, endPoint y: 458, distance: 17.7
click at [295, 469] on div "Drugs" at bounding box center [335, 467] width 183 height 26
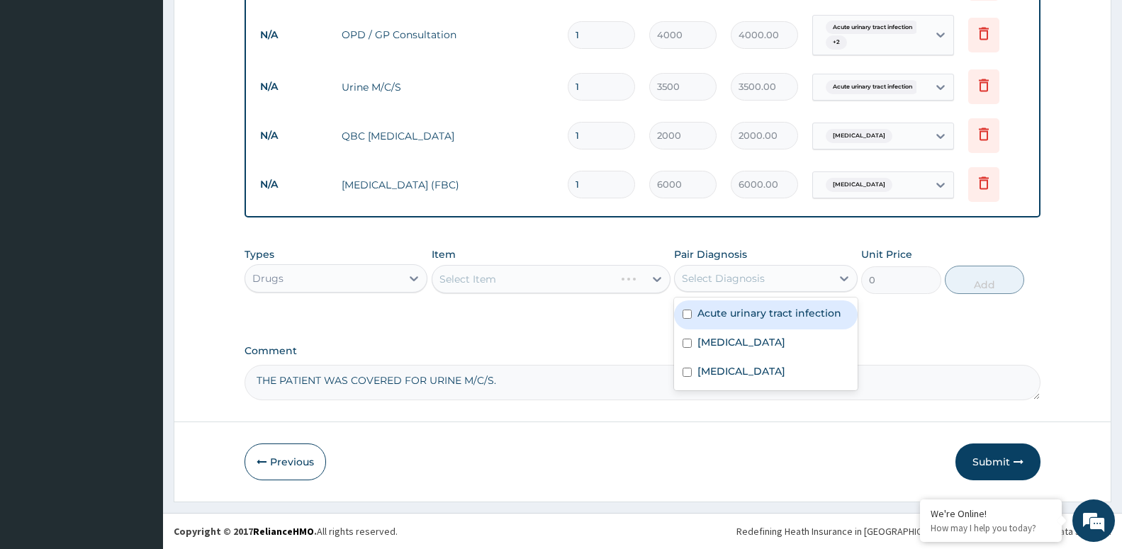
click at [724, 285] on div "Select Diagnosis" at bounding box center [723, 278] width 83 height 14
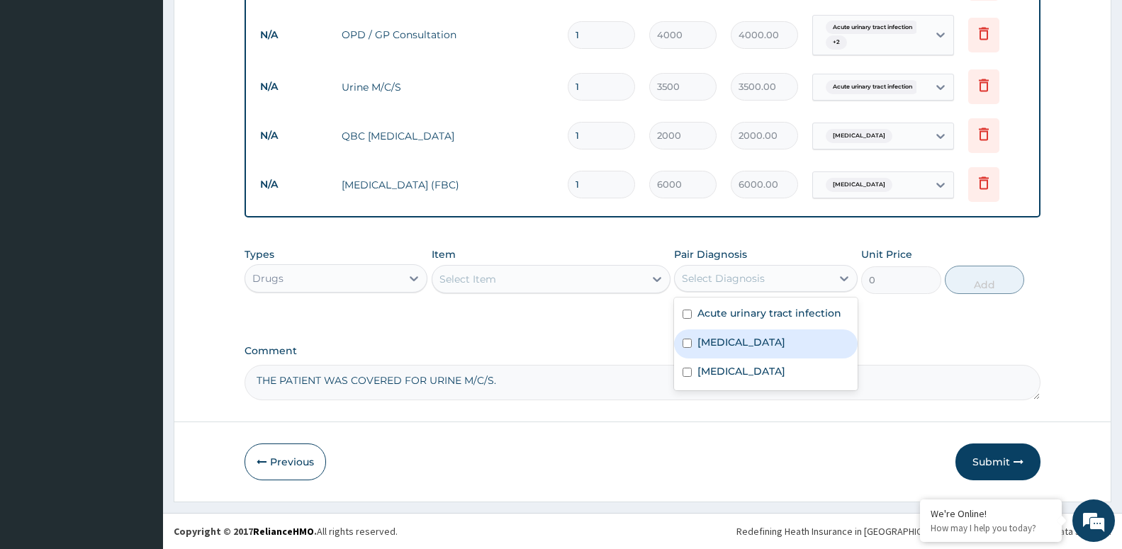
click at [709, 333] on div "Malaria" at bounding box center [765, 343] width 183 height 29
checkbox input "true"
click at [580, 276] on div "Select Item" at bounding box center [538, 279] width 212 height 23
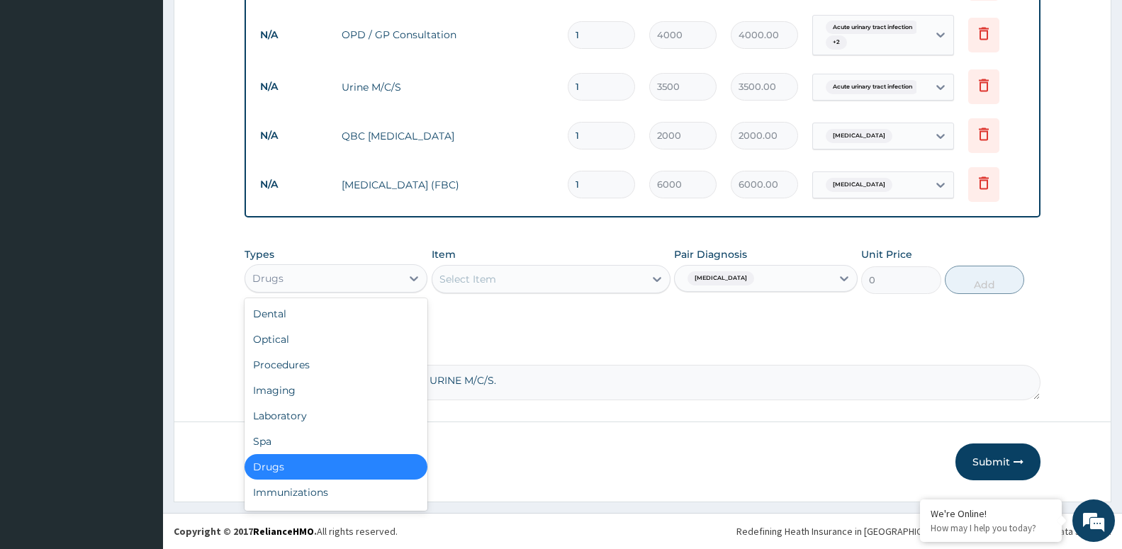
click at [380, 286] on div "Drugs" at bounding box center [323, 278] width 156 height 23
click at [347, 412] on div "Laboratory" at bounding box center [335, 416] width 183 height 26
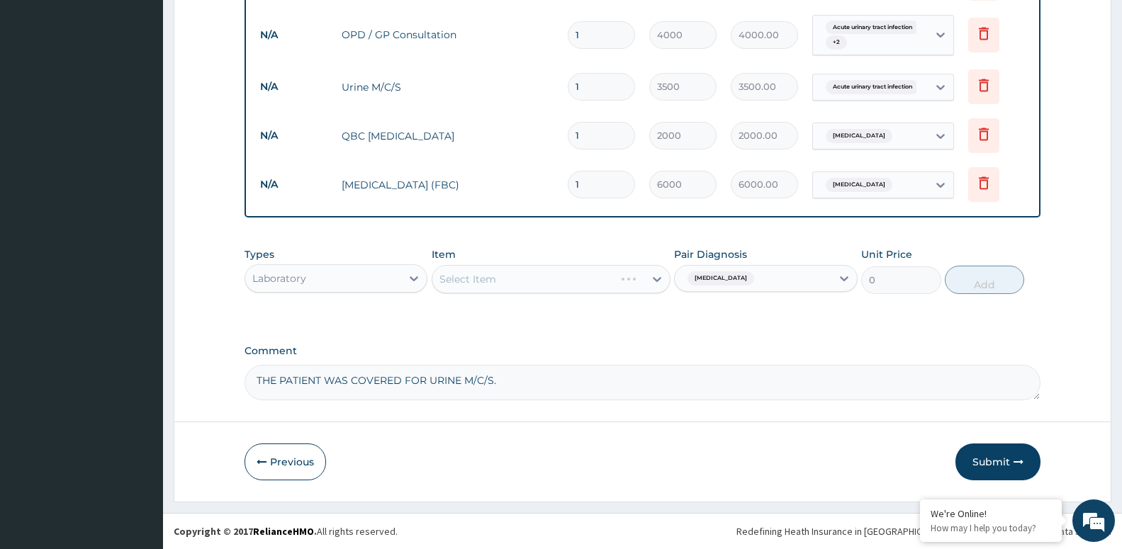
click at [534, 283] on div "Select Item" at bounding box center [550, 279] width 239 height 28
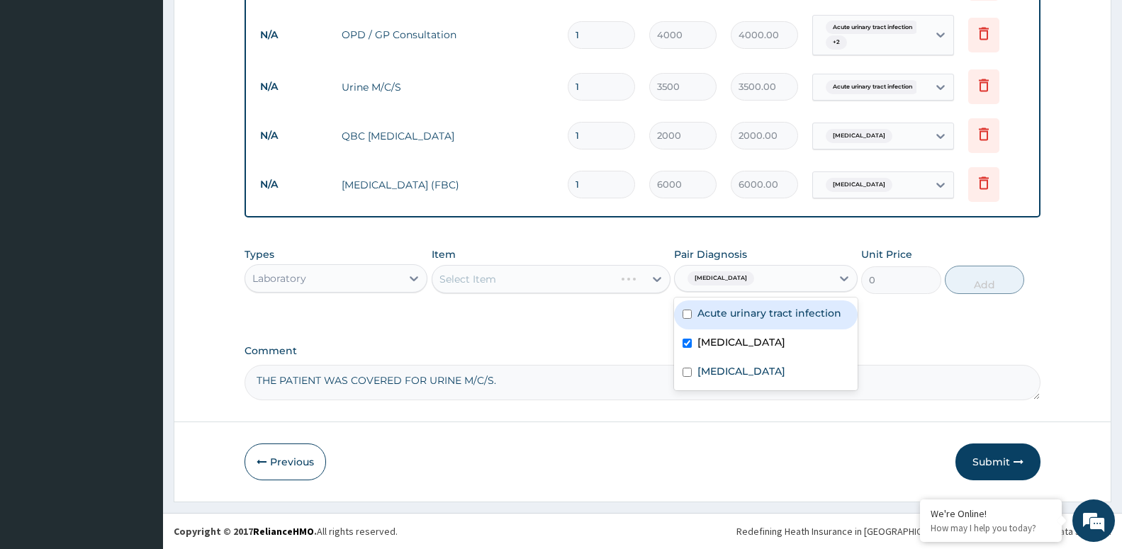
drag, startPoint x: 710, startPoint y: 278, endPoint x: 711, endPoint y: 300, distance: 22.0
click at [709, 279] on span "Malaria" at bounding box center [720, 278] width 67 height 14
click at [720, 341] on label "Malaria" at bounding box center [741, 342] width 88 height 14
checkbox input "false"
drag, startPoint x: 726, startPoint y: 318, endPoint x: 622, endPoint y: 289, distance: 107.4
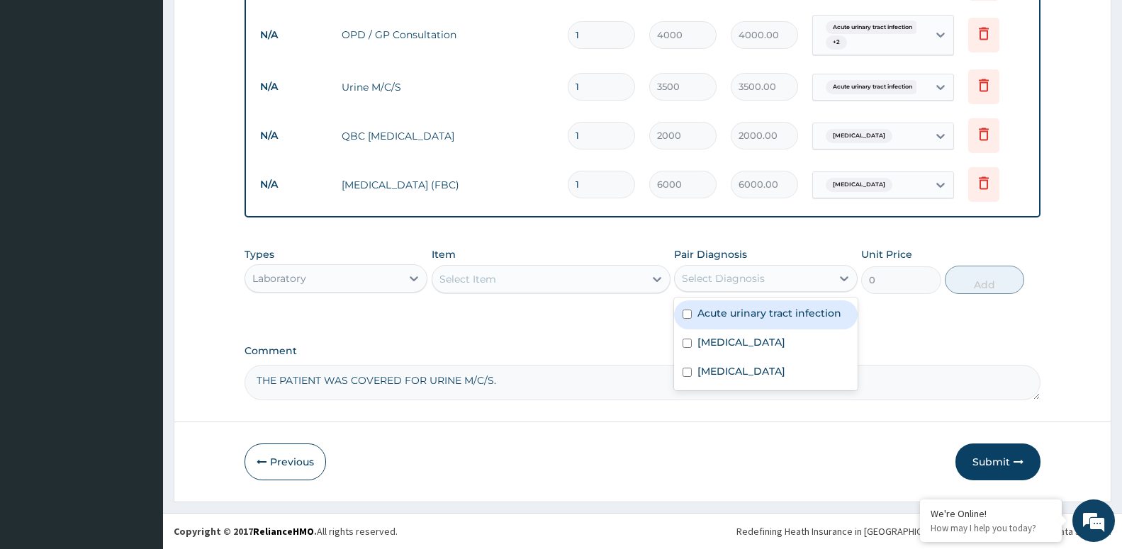
click at [726, 317] on label "Acute urinary tract infection" at bounding box center [769, 313] width 144 height 14
checkbox input "true"
click at [554, 283] on div "Select Item" at bounding box center [538, 279] width 212 height 23
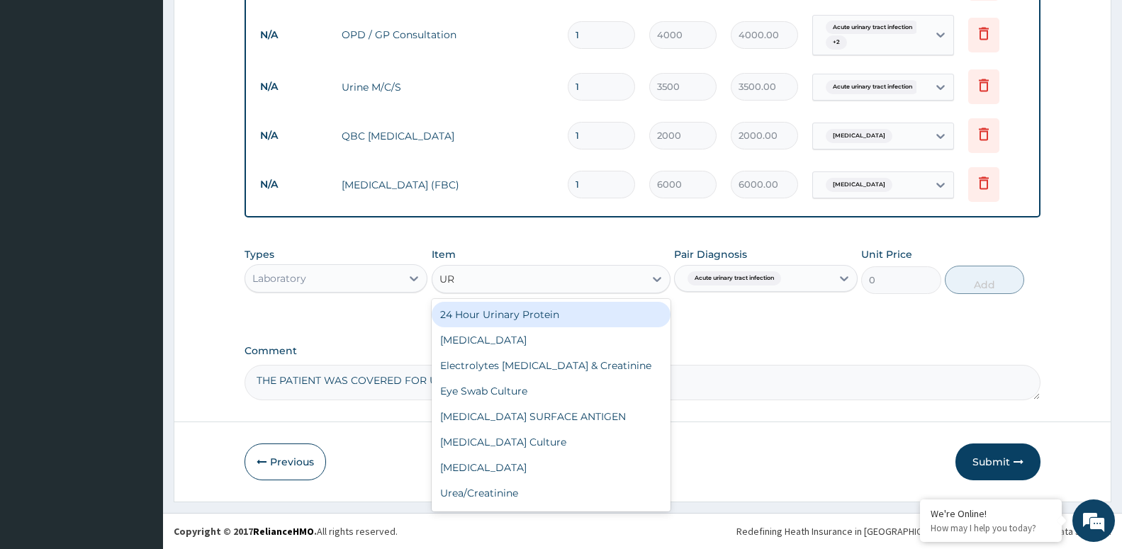
type input "URI"
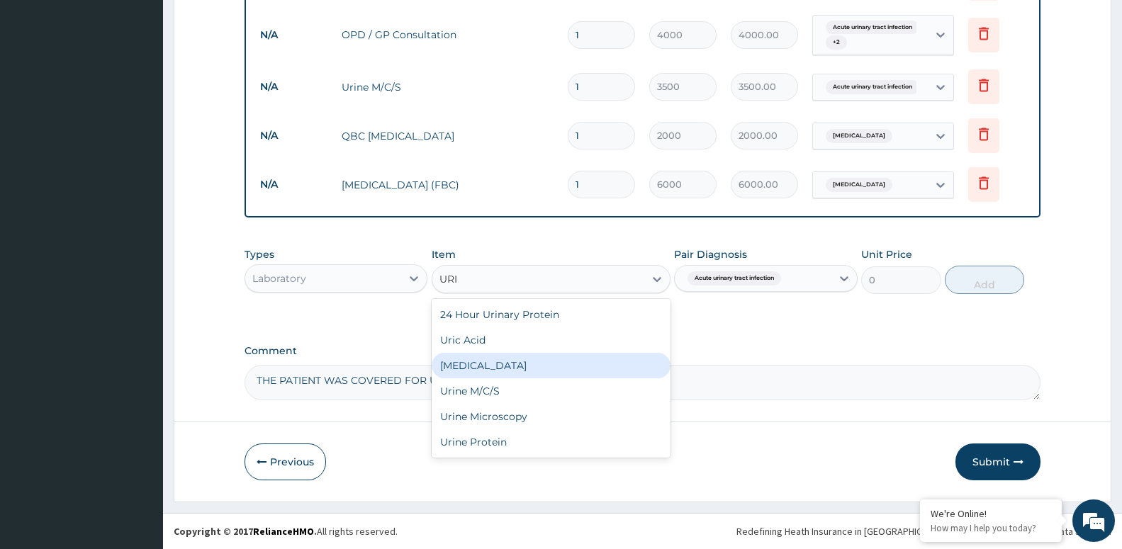
click at [520, 368] on div "Urinalysis" at bounding box center [550, 366] width 239 height 26
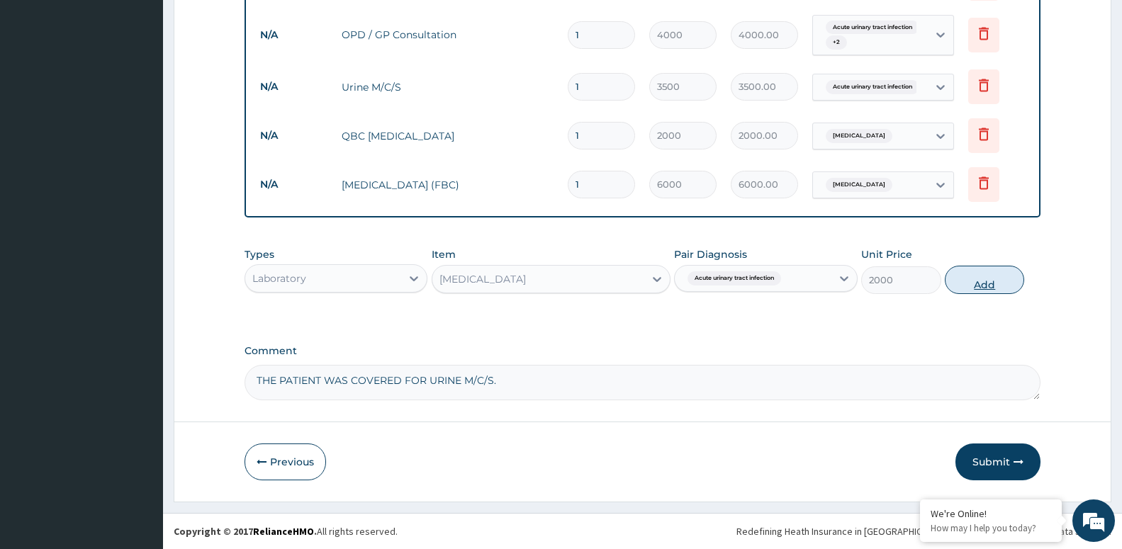
click at [959, 285] on button "Add" at bounding box center [983, 280] width 79 height 28
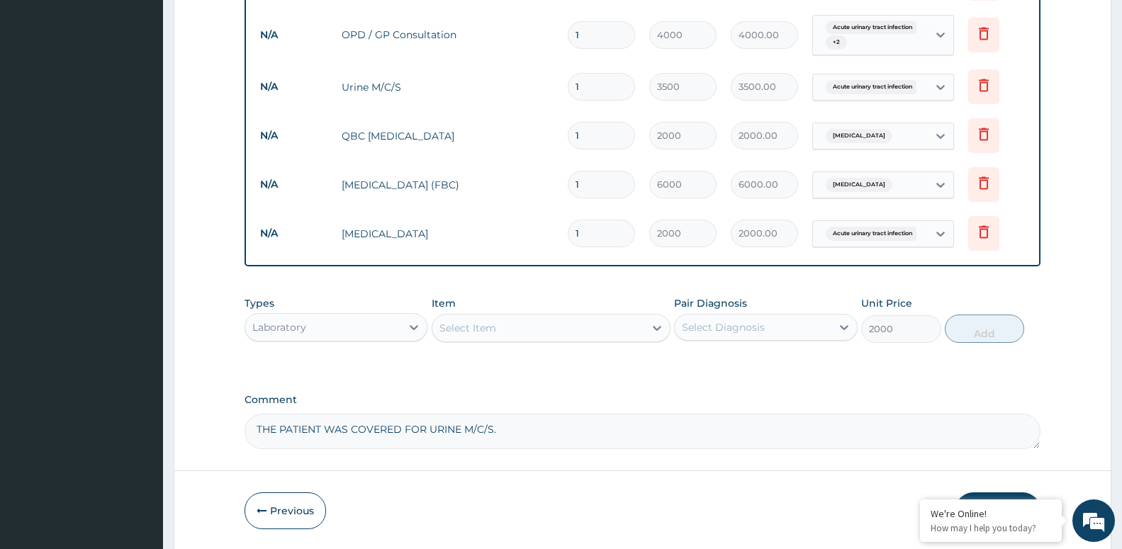
type input "0"
click at [722, 322] on div "Select Diagnosis" at bounding box center [723, 327] width 83 height 14
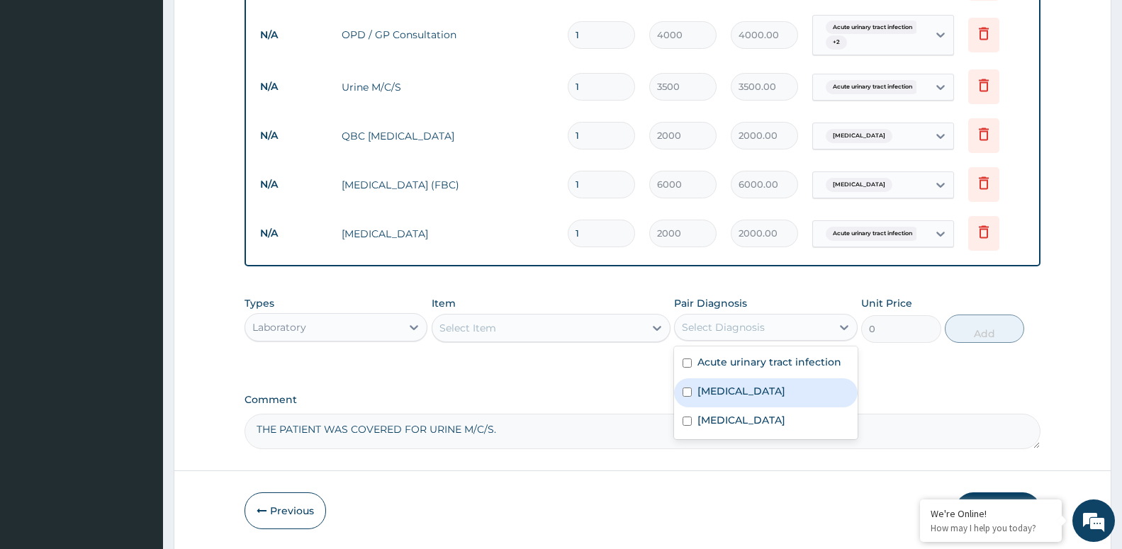
drag, startPoint x: 718, startPoint y: 391, endPoint x: 698, endPoint y: 390, distance: 19.9
click at [718, 394] on label "Malaria" at bounding box center [741, 391] width 88 height 14
checkbox input "true"
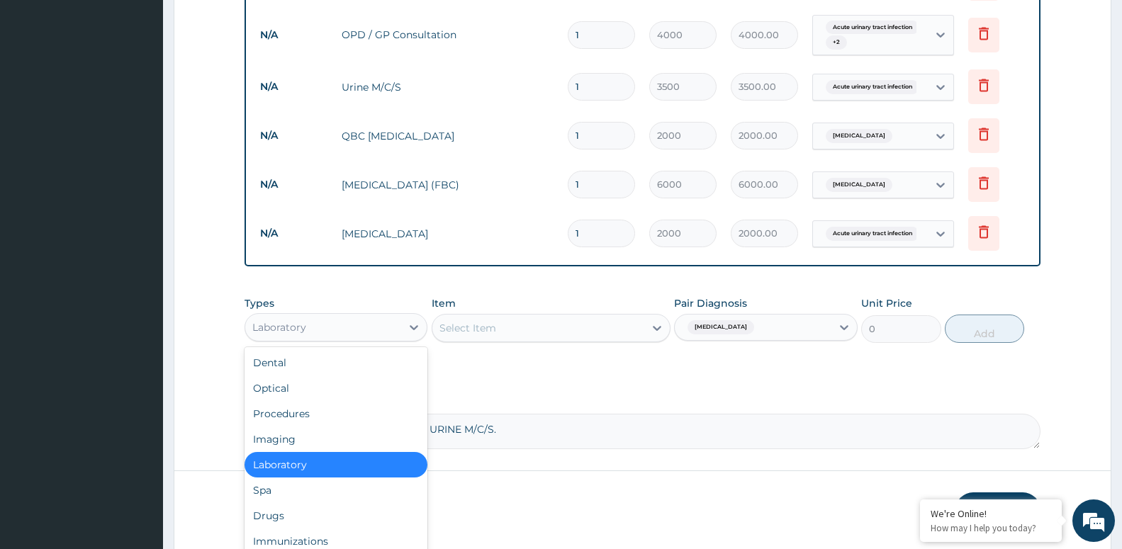
drag, startPoint x: 264, startPoint y: 324, endPoint x: 258, endPoint y: 329, distance: 8.5
click at [264, 325] on div "Laboratory" at bounding box center [279, 327] width 54 height 14
click at [290, 511] on div "Drugs" at bounding box center [335, 516] width 183 height 26
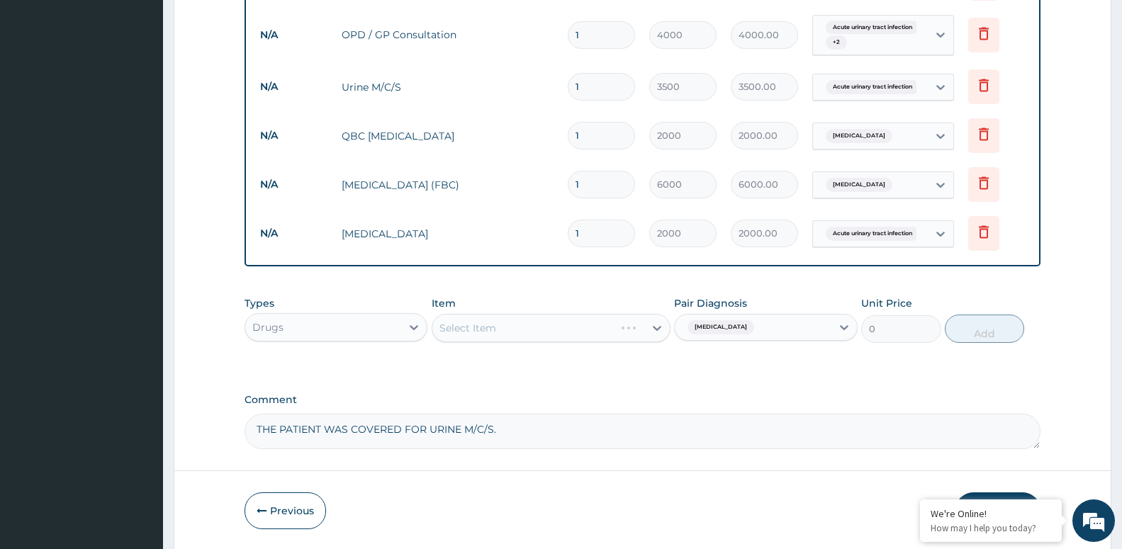
click at [560, 332] on div "Select Item" at bounding box center [550, 328] width 239 height 28
click at [560, 332] on div "Select Item" at bounding box center [538, 328] width 212 height 23
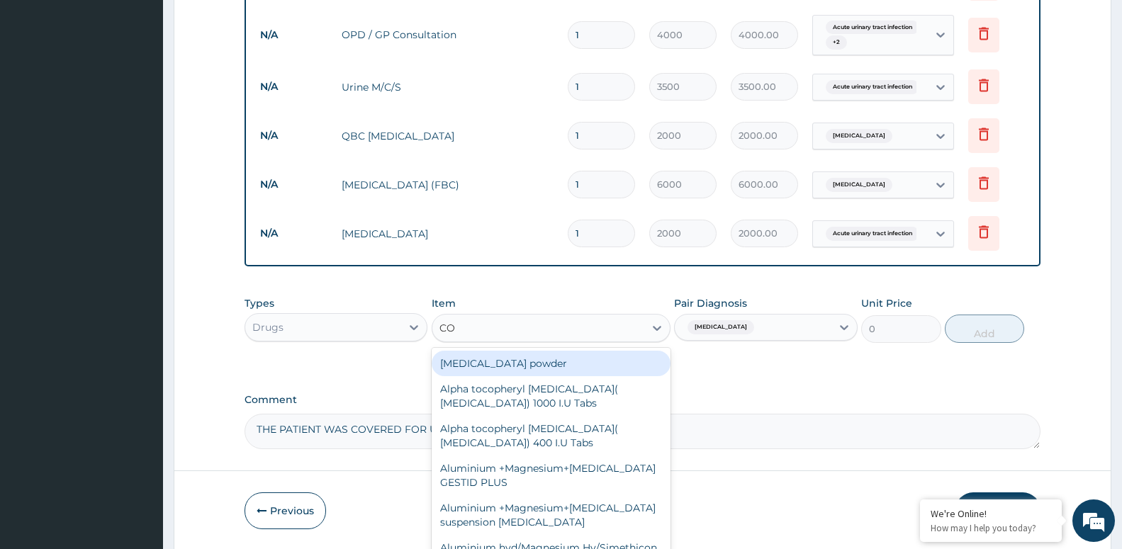
type input "COA"
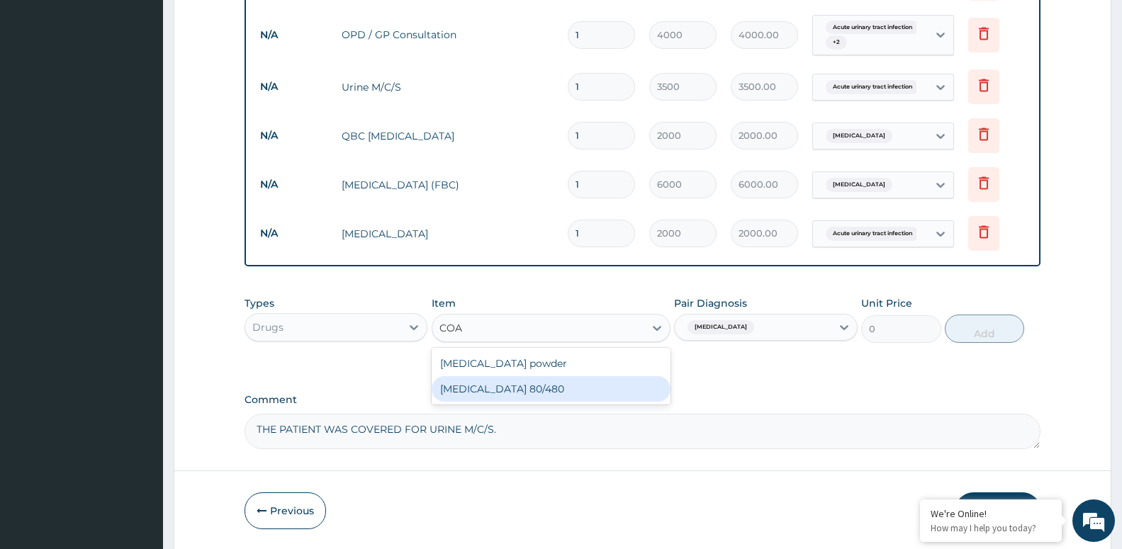
click at [479, 386] on div "COARTEM 80/480" at bounding box center [550, 389] width 239 height 26
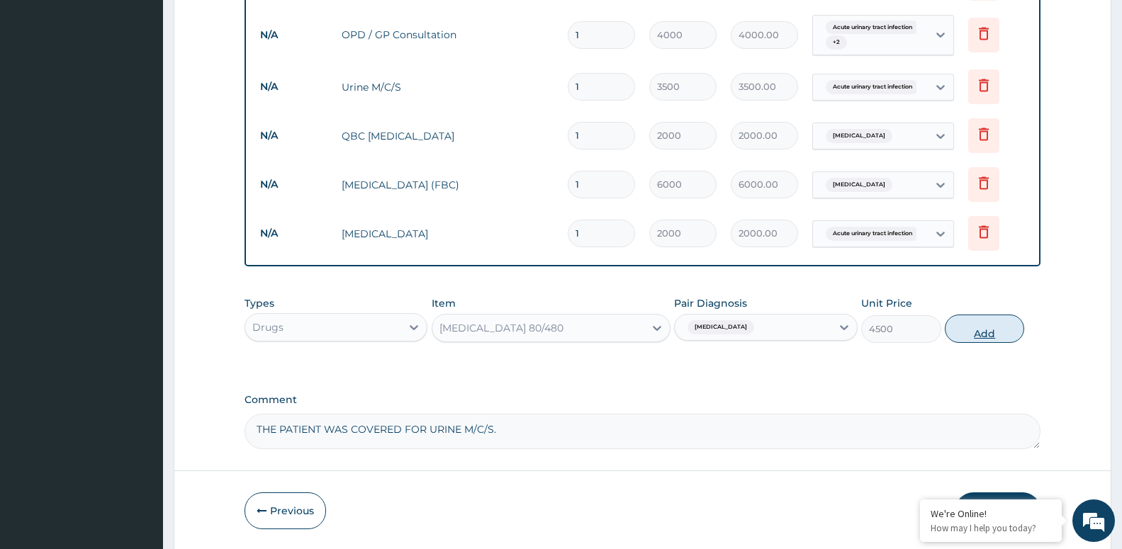
click at [950, 334] on button "Add" at bounding box center [983, 329] width 79 height 28
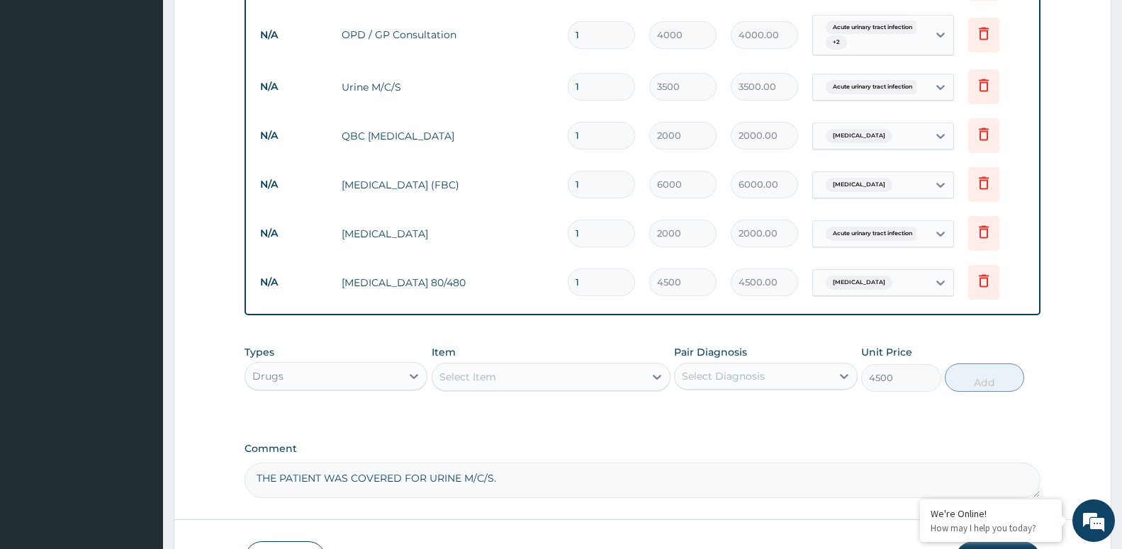
type input "0"
click at [537, 380] on div "Select Item" at bounding box center [538, 377] width 212 height 23
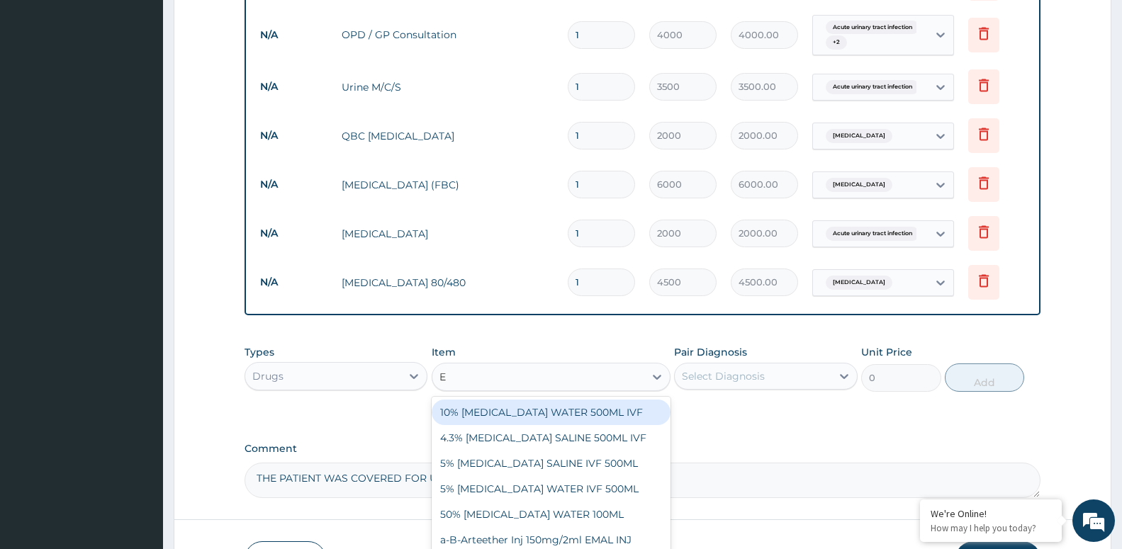
type input "EM"
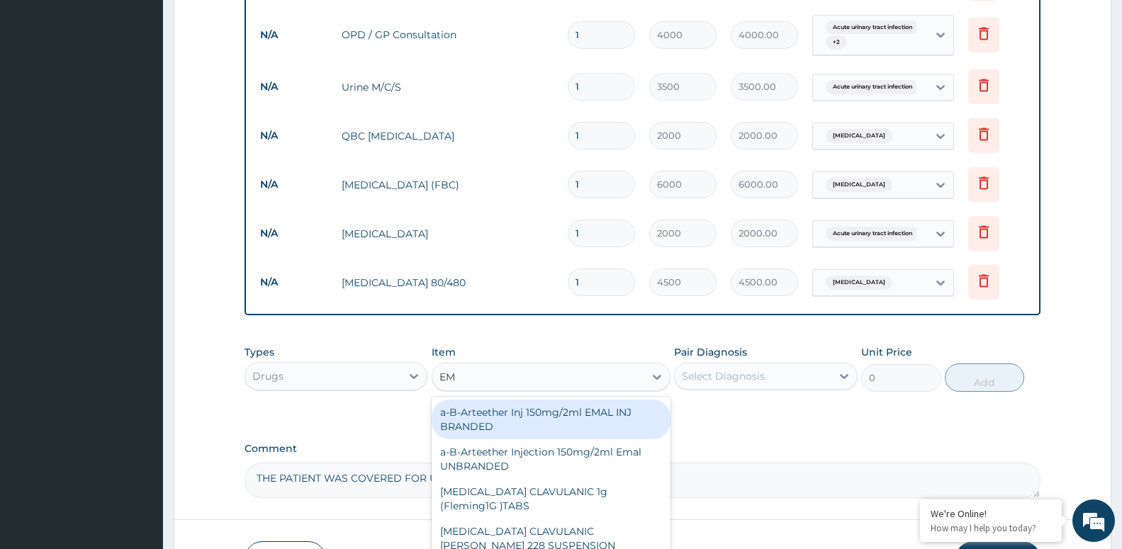
click at [497, 412] on div "a-B-Arteether Inj 150mg/2ml EMAL INJ BRANDED" at bounding box center [550, 420] width 239 height 40
type input "2000"
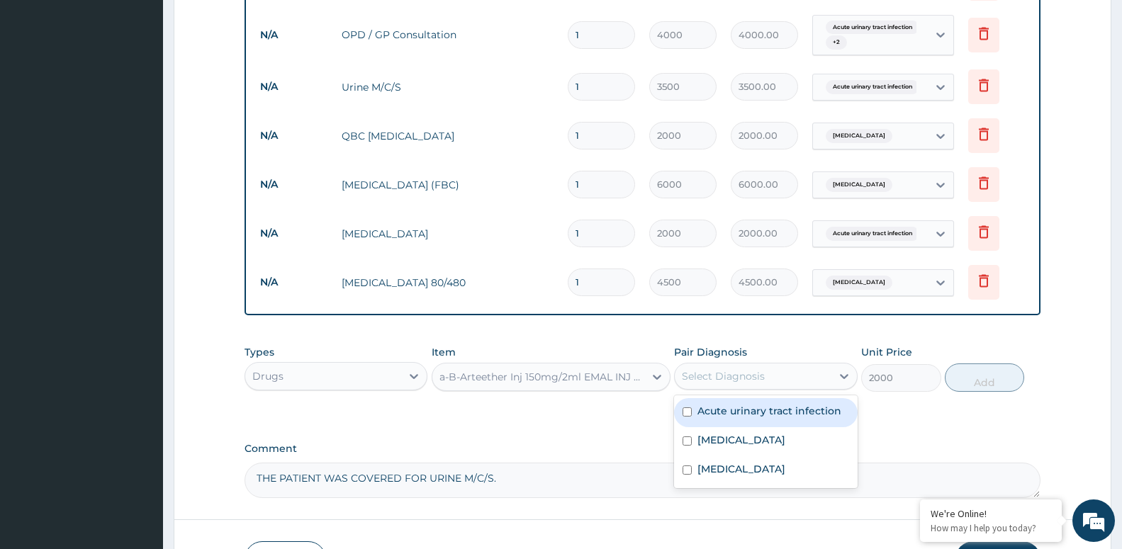
click at [740, 383] on div "Select Diagnosis" at bounding box center [723, 376] width 83 height 14
click at [727, 437] on label "Malaria" at bounding box center [741, 440] width 88 height 14
checkbox input "true"
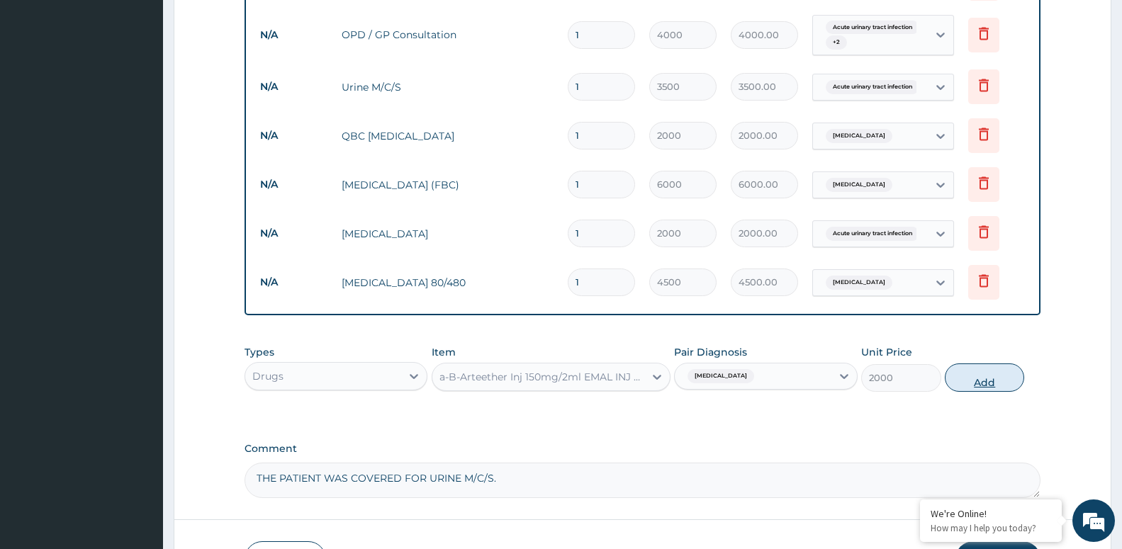
click at [956, 373] on button "Add" at bounding box center [983, 377] width 79 height 28
type input "0"
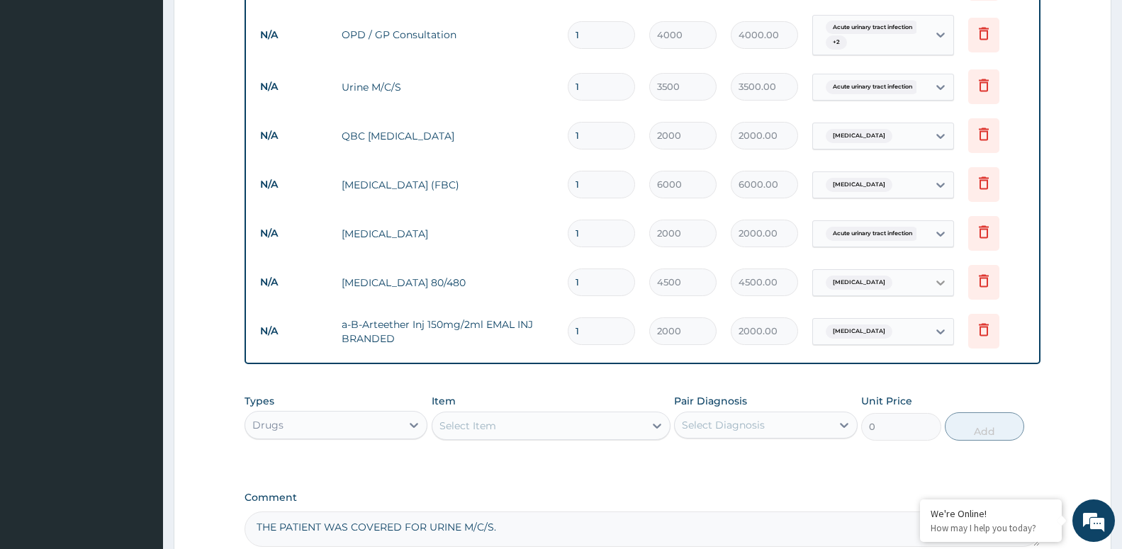
type input "0.00"
type input "3"
type input "6000.00"
type input "3"
click at [480, 431] on div "Select Item" at bounding box center [467, 426] width 57 height 14
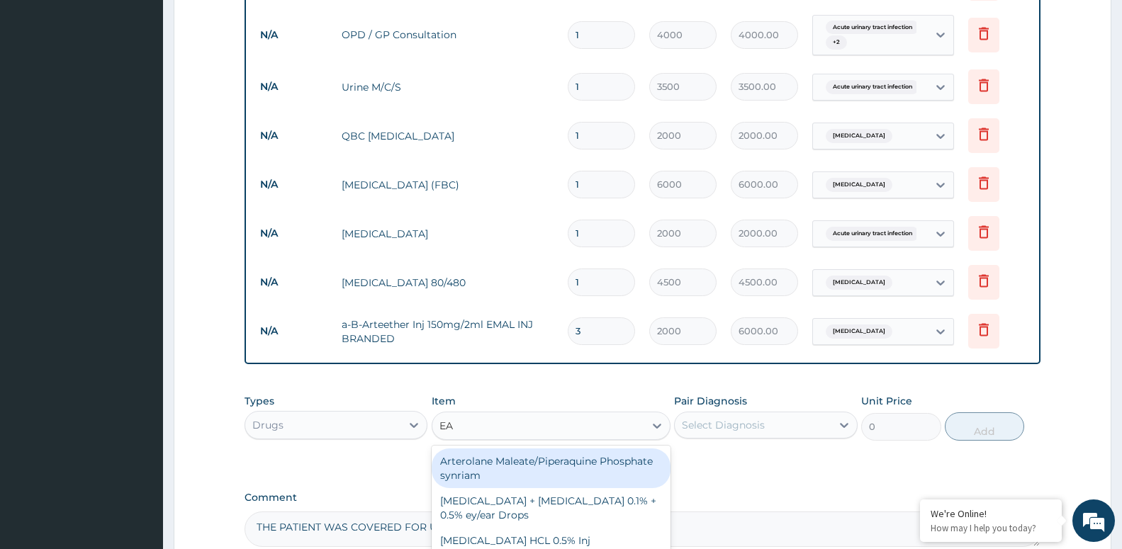
type input "EAS"
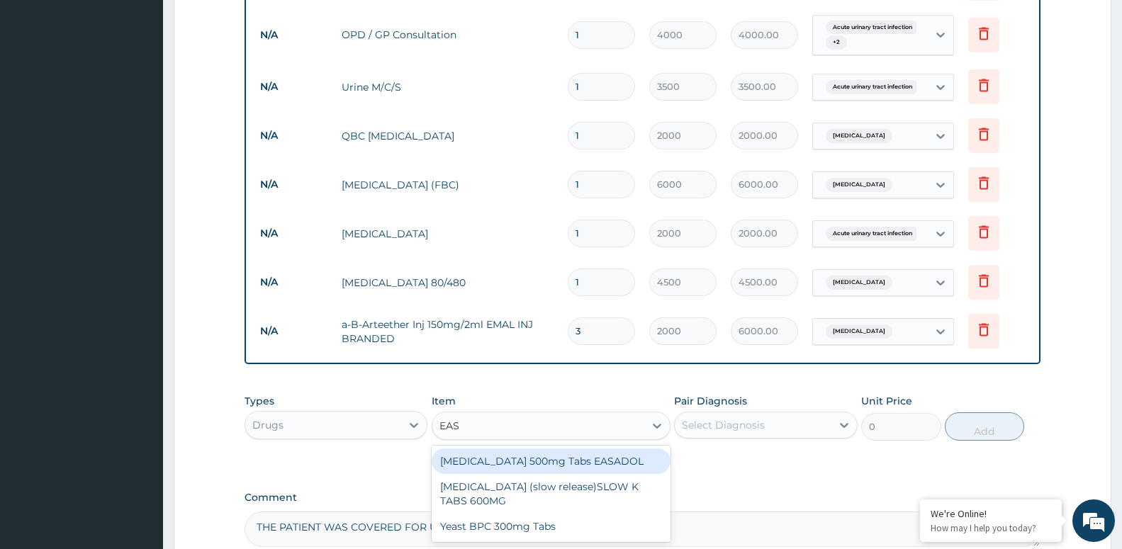
click at [488, 463] on div "Paracetamol 500mg Tabs EASADOL" at bounding box center [550, 461] width 239 height 26
type input "20"
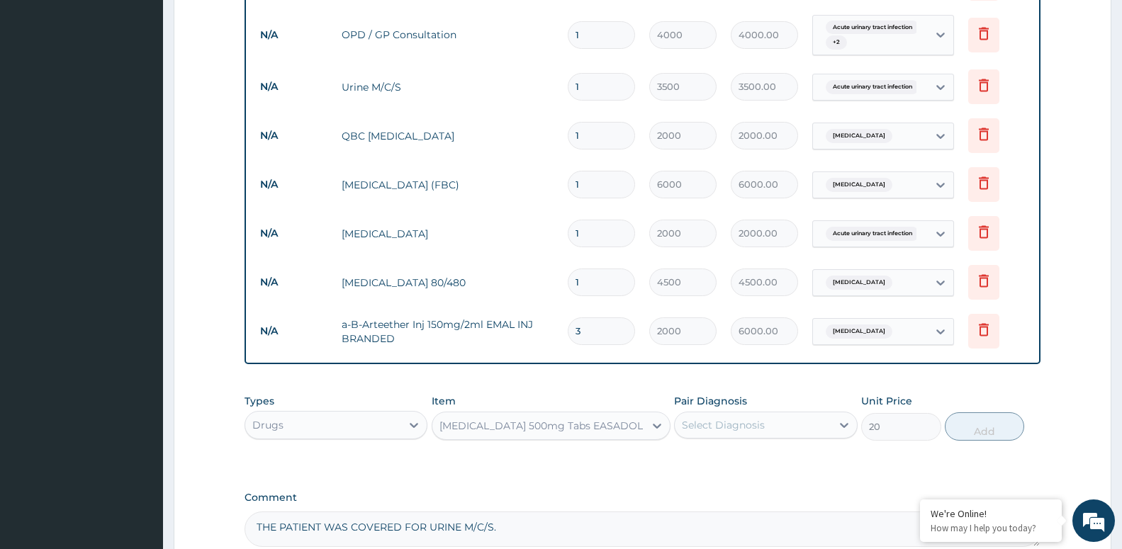
click at [733, 417] on div "Select Diagnosis" at bounding box center [752, 425] width 156 height 23
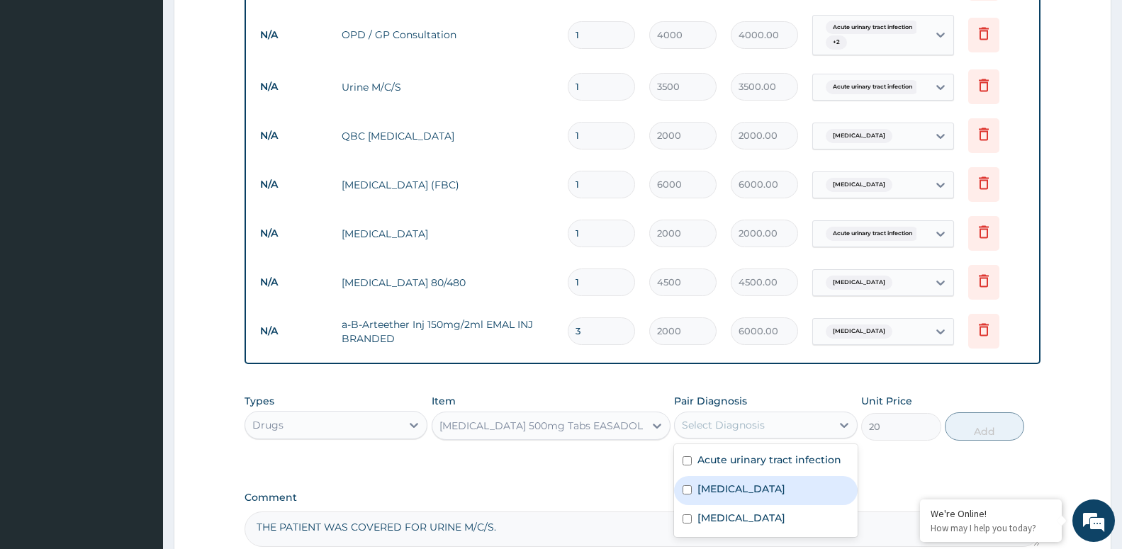
click at [754, 497] on div "Malaria" at bounding box center [765, 490] width 183 height 29
checkbox input "true"
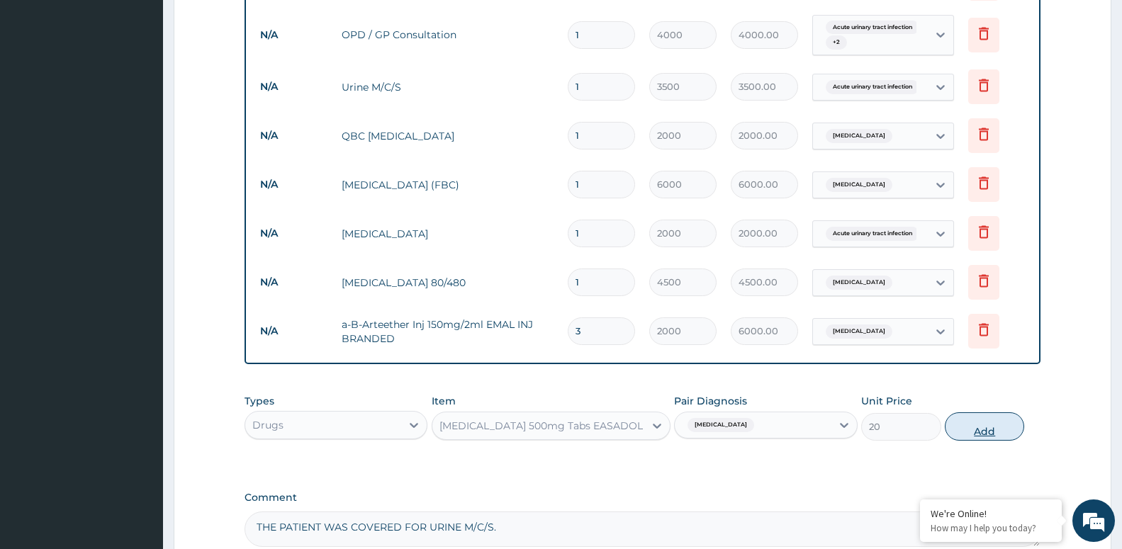
click at [986, 424] on button "Add" at bounding box center [983, 426] width 79 height 28
type input "0"
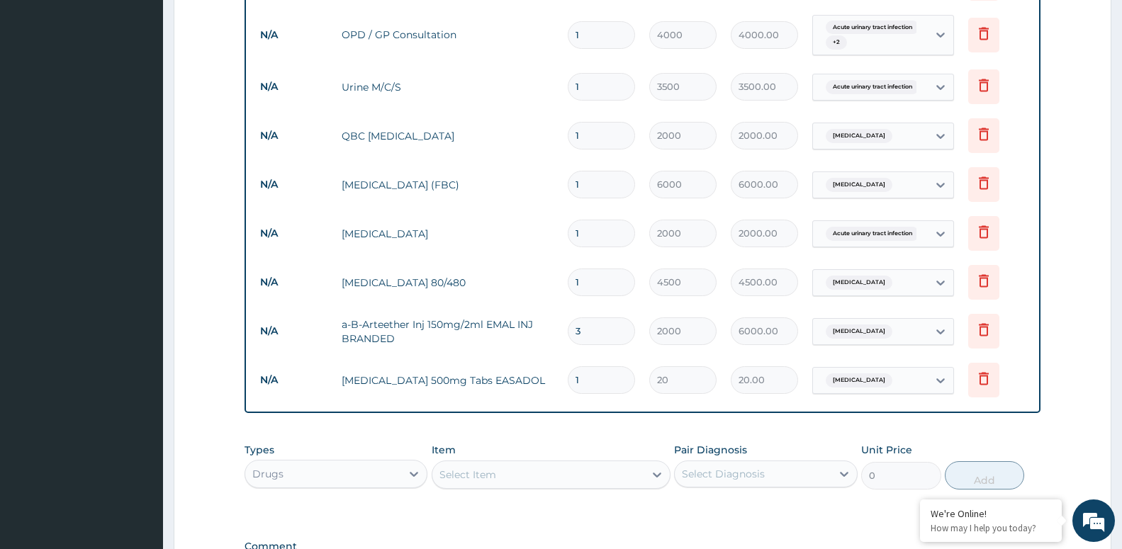
type input "0.00"
type input "2"
type input "40.00"
type input "20"
type input "400.00"
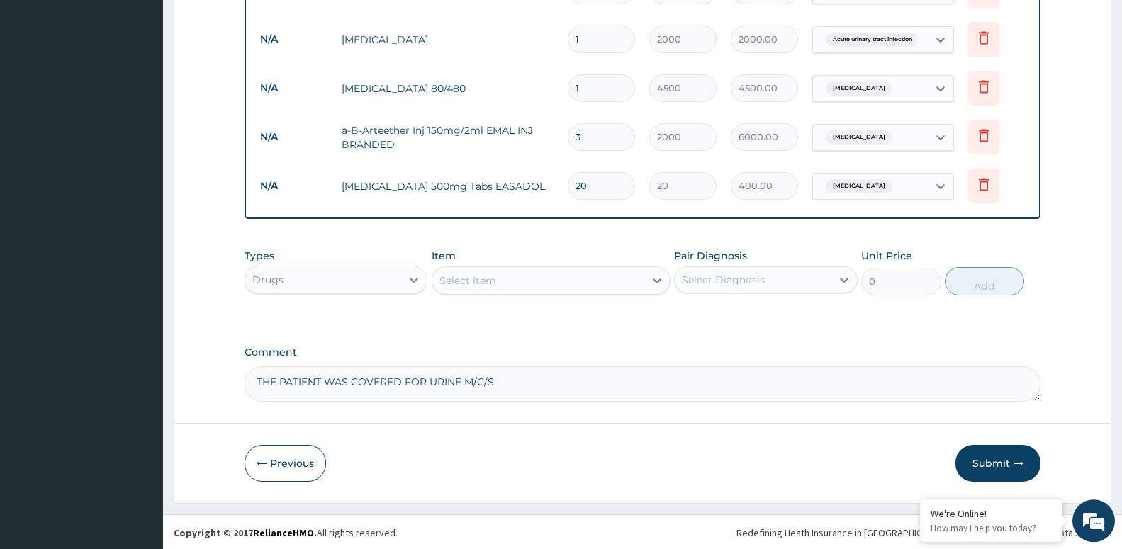
scroll to position [802, 0]
type input "20"
click at [992, 456] on button "Submit" at bounding box center [997, 462] width 85 height 37
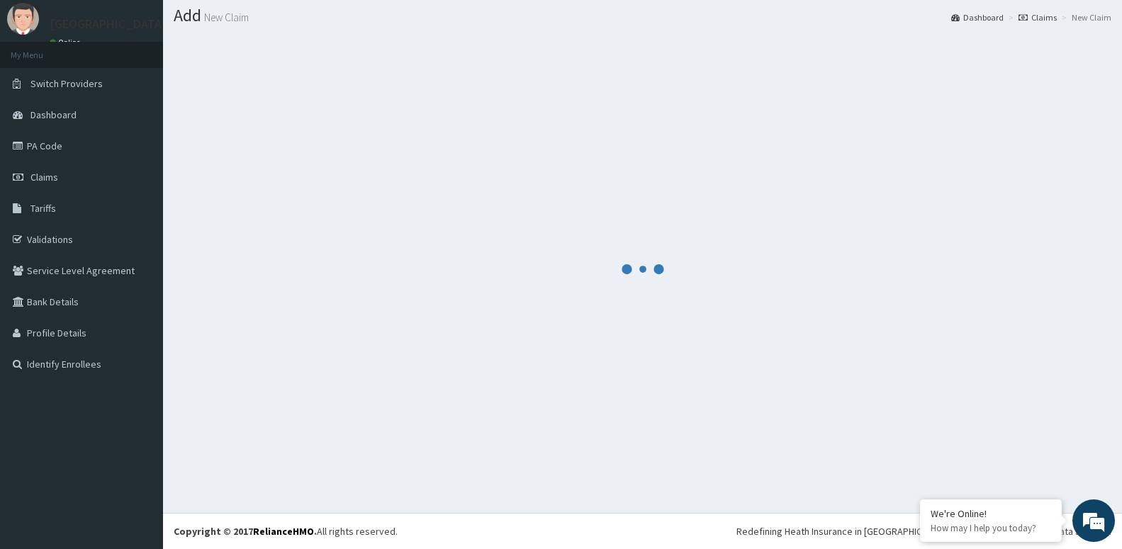
scroll to position [40, 0]
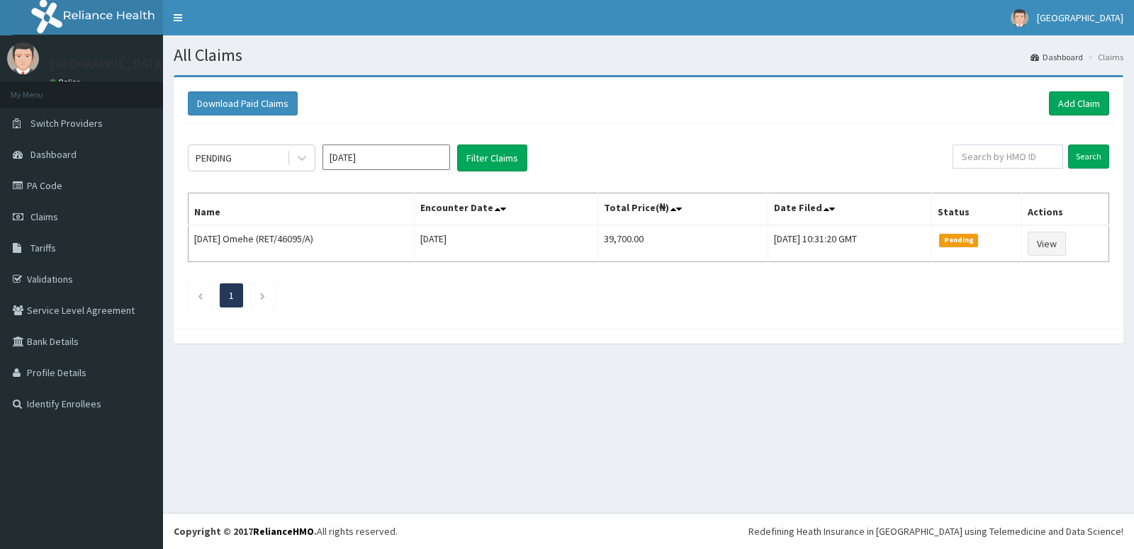
click at [396, 166] on input "Aug 2025" at bounding box center [386, 158] width 128 height 26
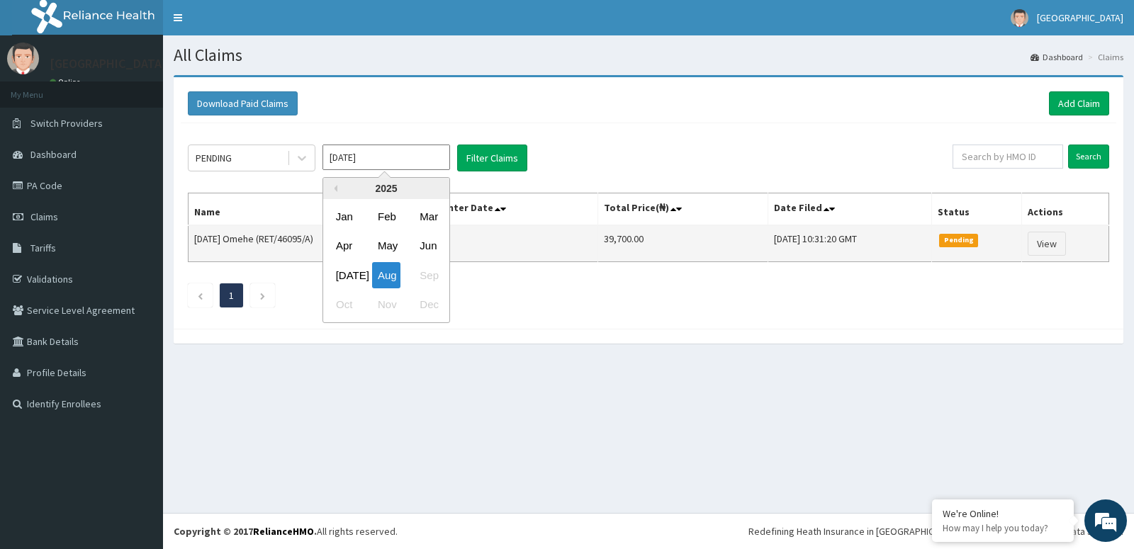
drag, startPoint x: 393, startPoint y: 252, endPoint x: 400, endPoint y: 227, distance: 25.8
click at [392, 252] on div "May" at bounding box center [386, 246] width 28 height 26
type input "May 2025"
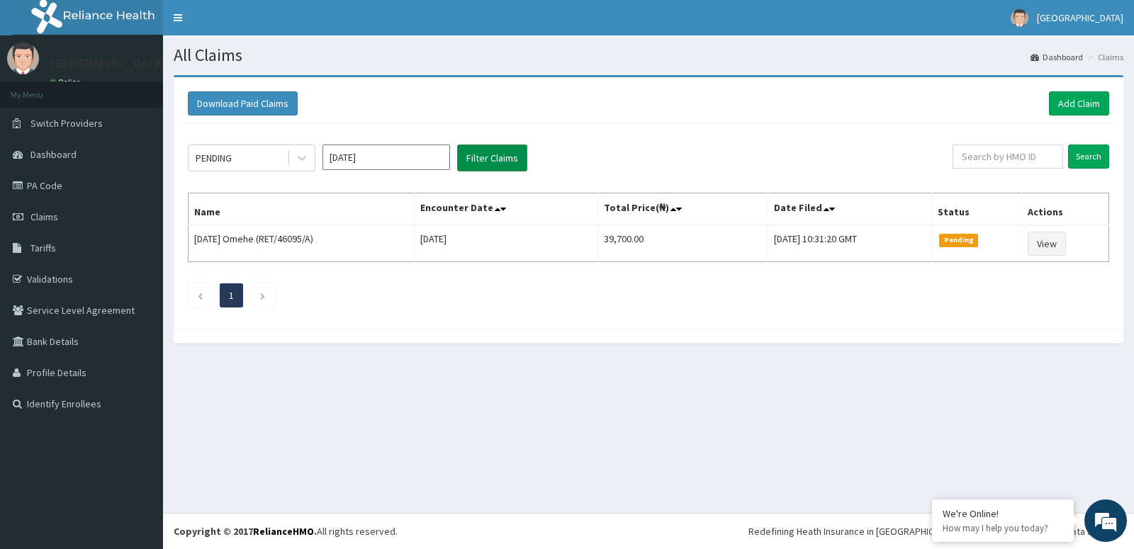
click at [489, 156] on button "Filter Claims" at bounding box center [492, 158] width 70 height 27
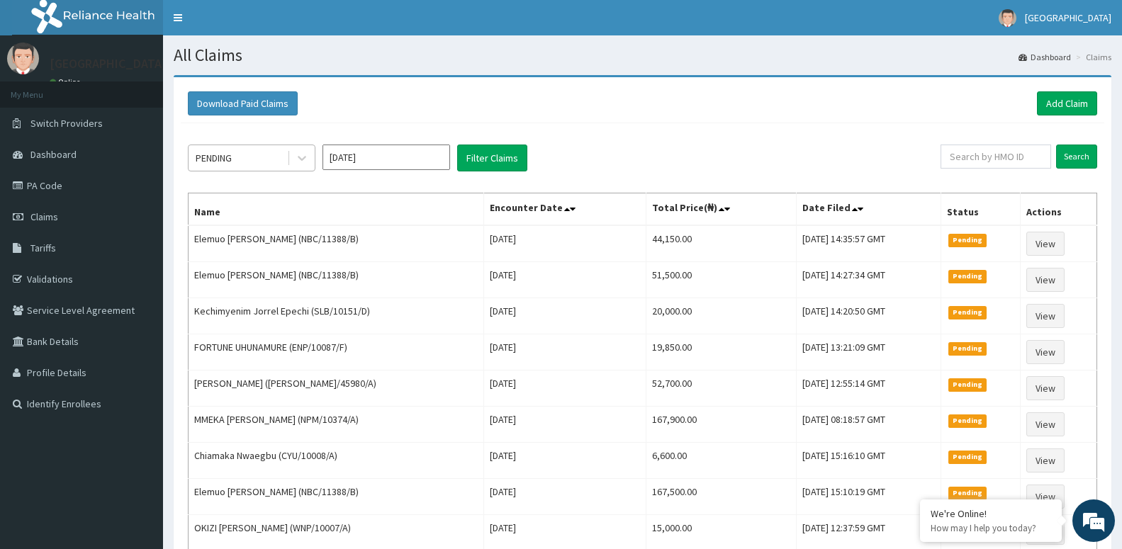
click at [284, 162] on div "PENDING" at bounding box center [237, 158] width 98 height 23
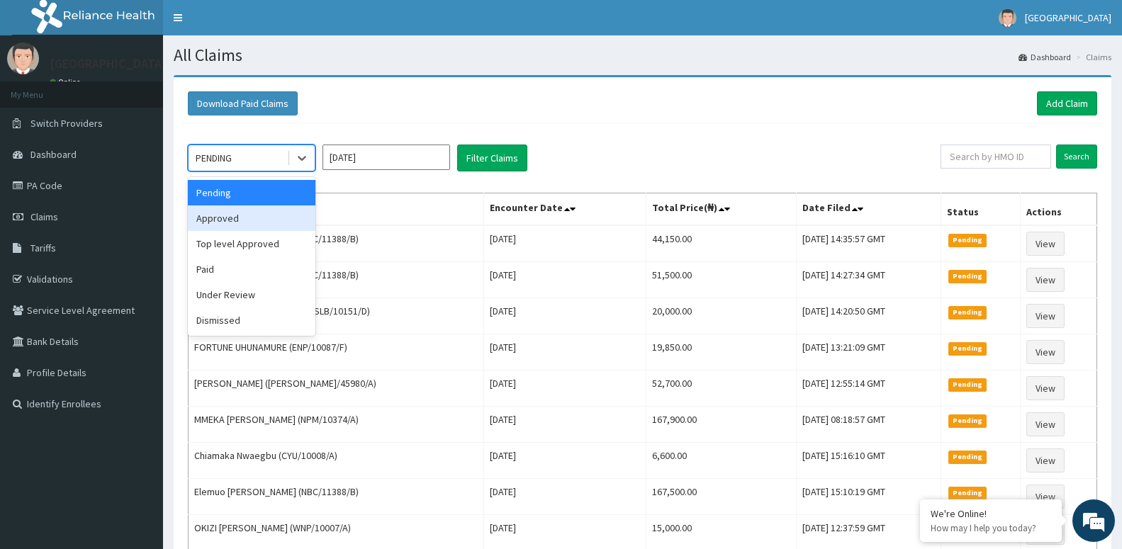
click at [278, 220] on div "Approved" at bounding box center [252, 218] width 128 height 26
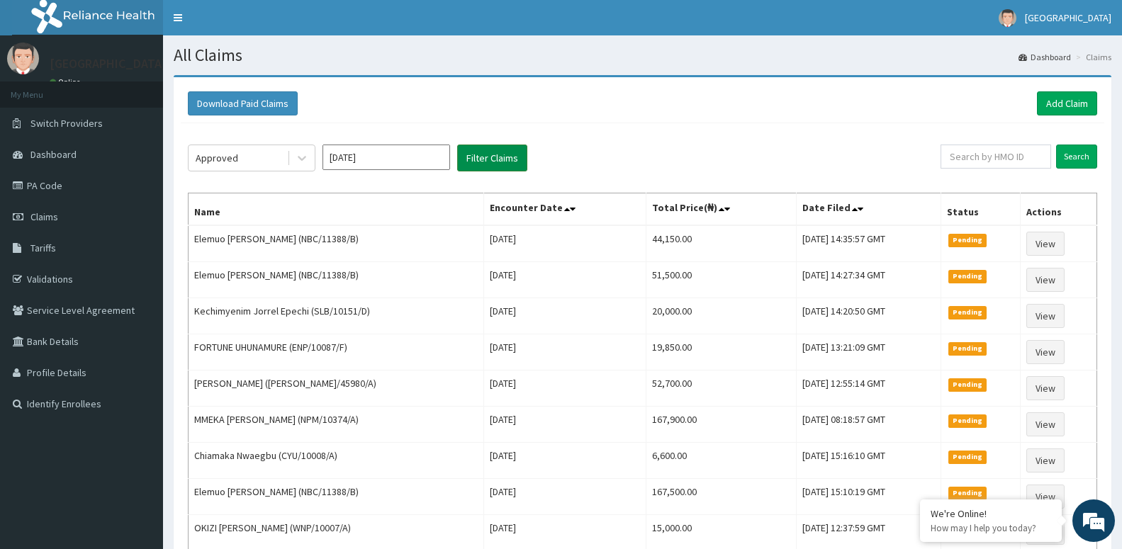
click at [480, 156] on button "Filter Claims" at bounding box center [492, 158] width 70 height 27
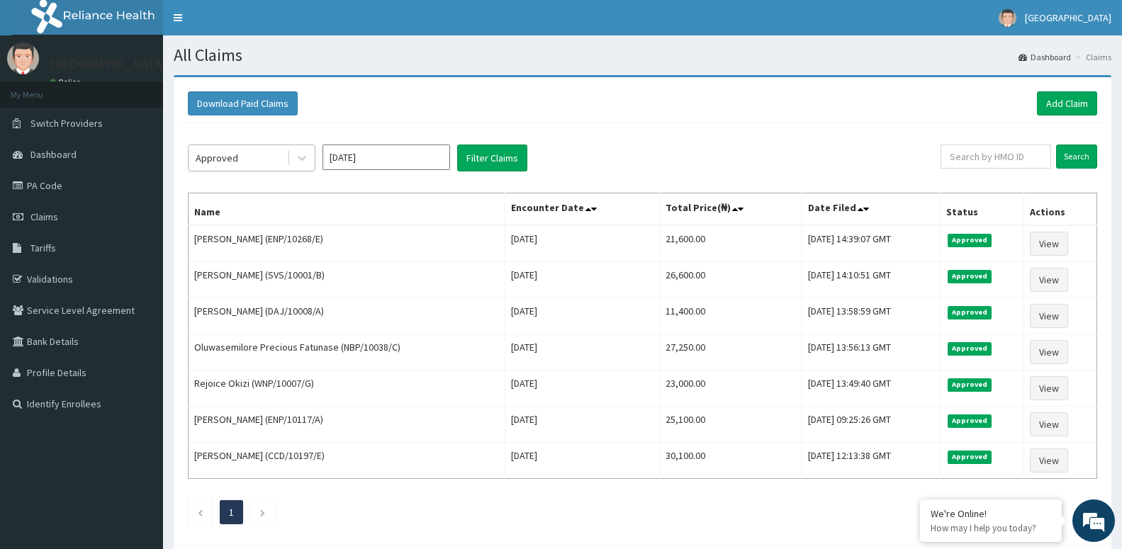
click at [289, 160] on div at bounding box center [301, 158] width 28 height 26
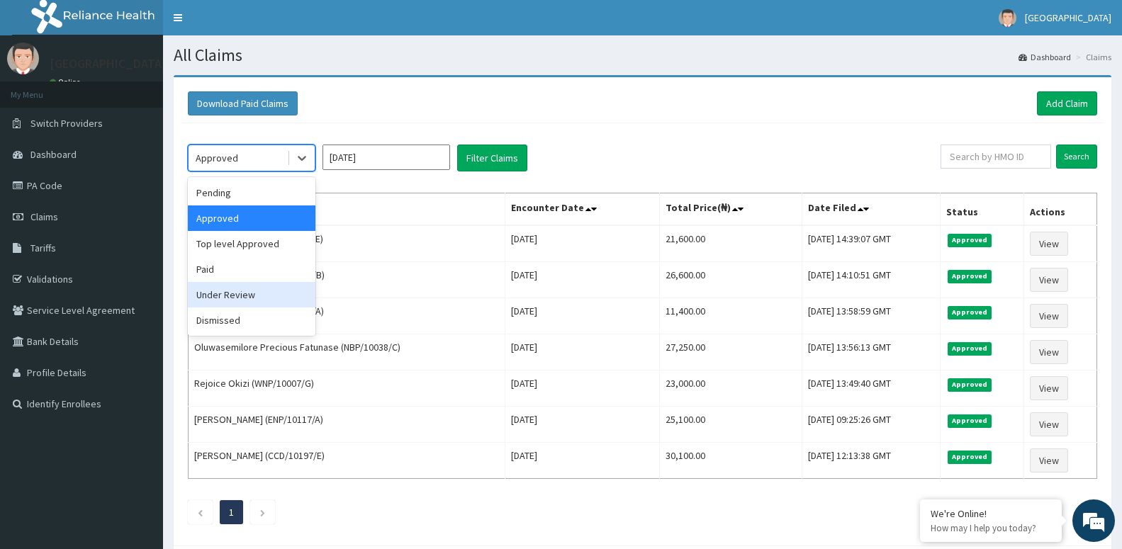
click at [273, 296] on div "Under Review" at bounding box center [252, 295] width 128 height 26
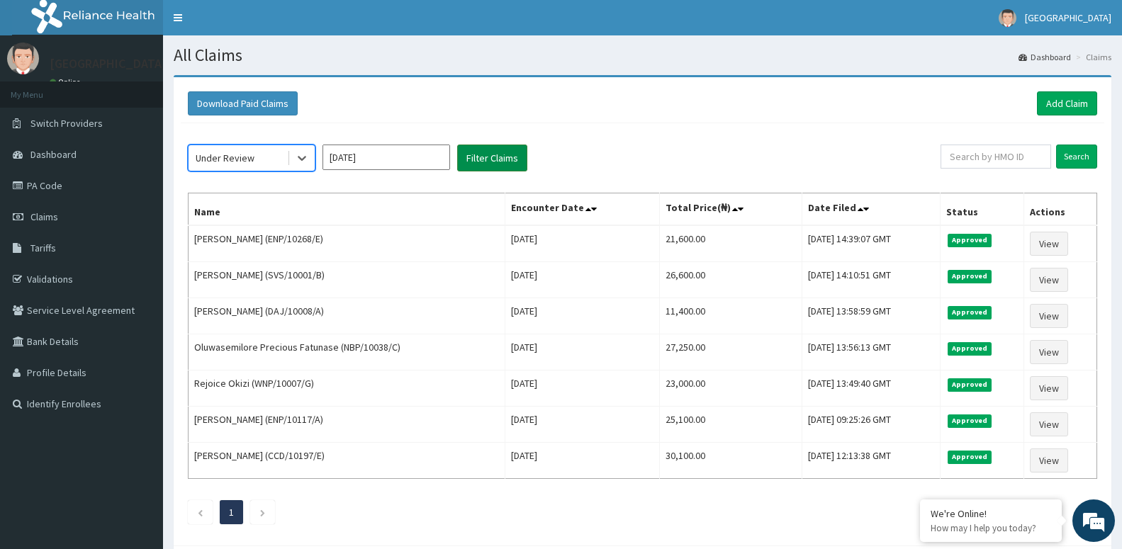
click at [475, 157] on button "Filter Claims" at bounding box center [492, 158] width 70 height 27
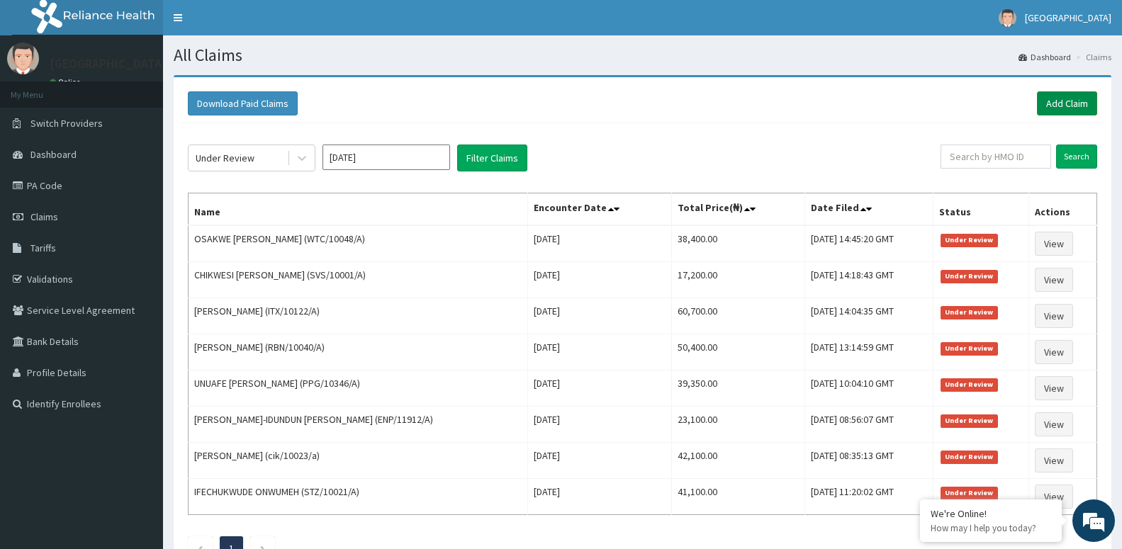
click at [1083, 103] on link "Add Claim" at bounding box center [1067, 103] width 60 height 24
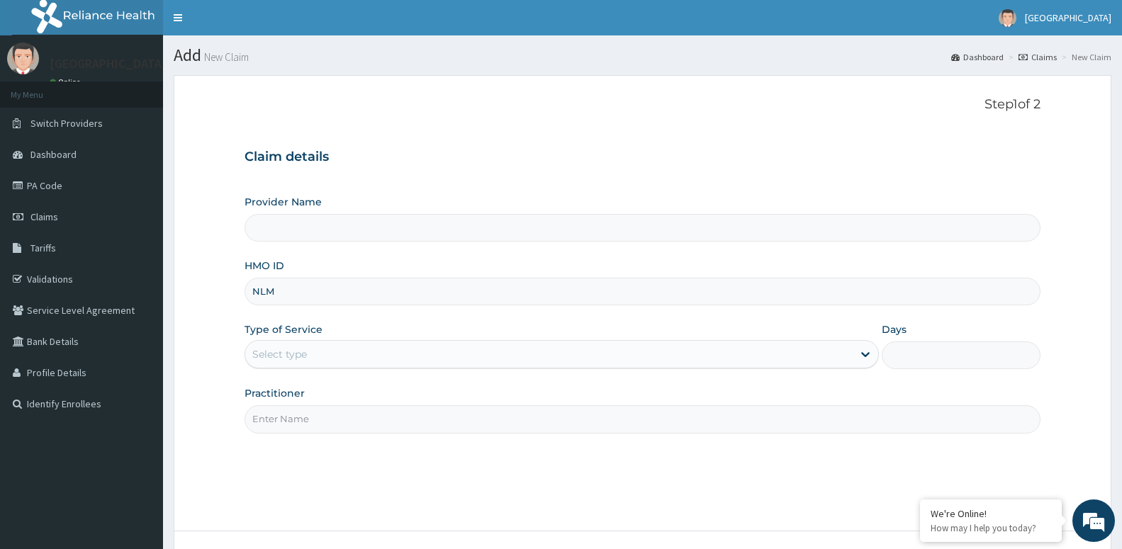
type input "NLM/"
type input "[GEOGRAPHIC_DATA] -ASABA"
type input "NLM/10013/B"
click at [270, 357] on div "Select type" at bounding box center [279, 354] width 55 height 14
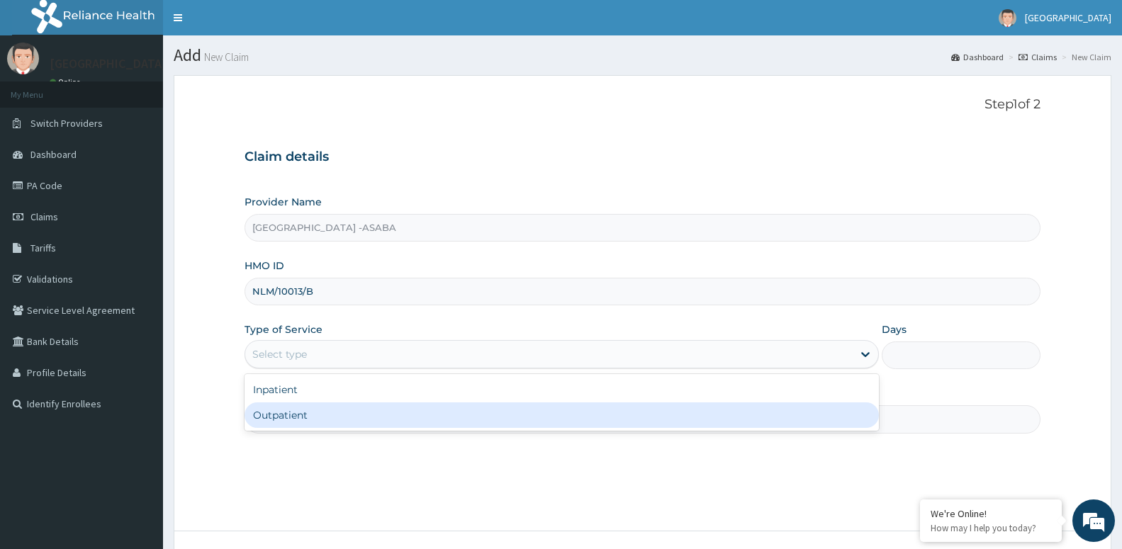
click at [295, 407] on div "Outpatient" at bounding box center [561, 415] width 634 height 26
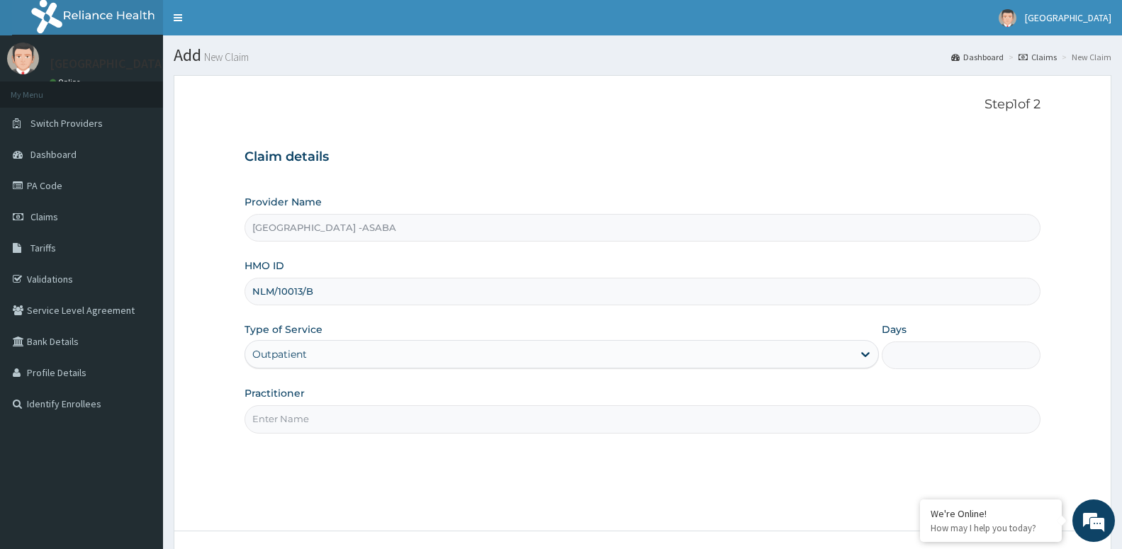
type input "1"
click at [290, 419] on input "Practitioner" at bounding box center [642, 419] width 796 height 28
paste input "[PERSON_NAME]"
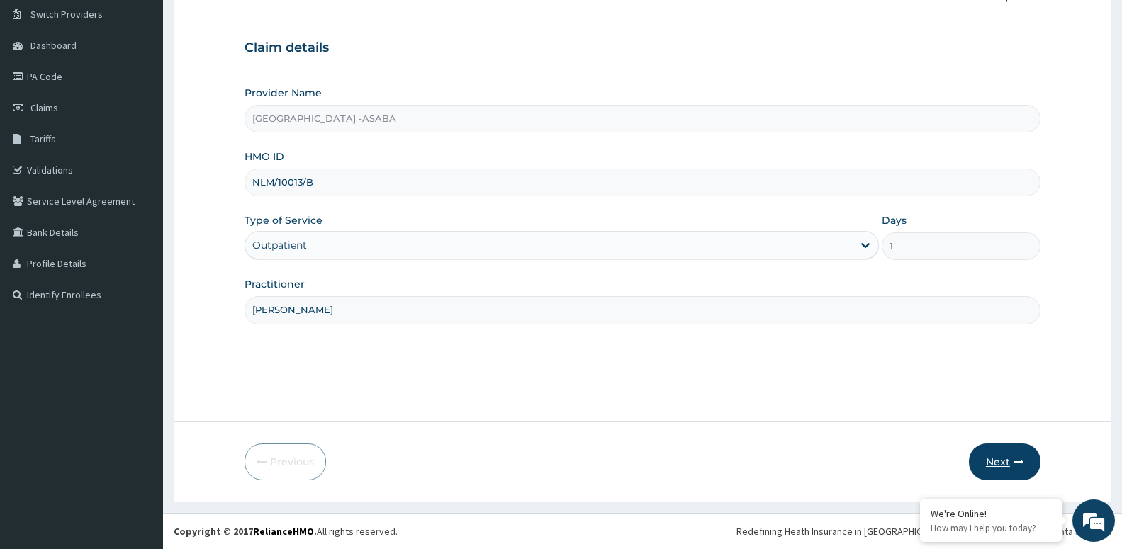
type input "[PERSON_NAME]"
click at [1012, 463] on button "Next" at bounding box center [1005, 462] width 72 height 37
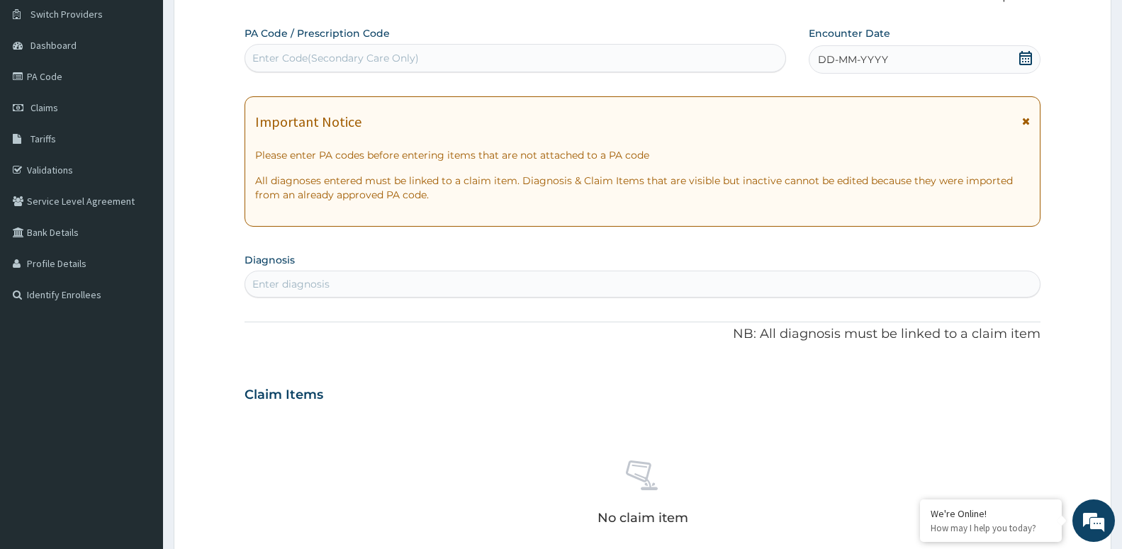
click at [414, 47] on div "Enter Code(Secondary Care Only)" at bounding box center [515, 58] width 540 height 23
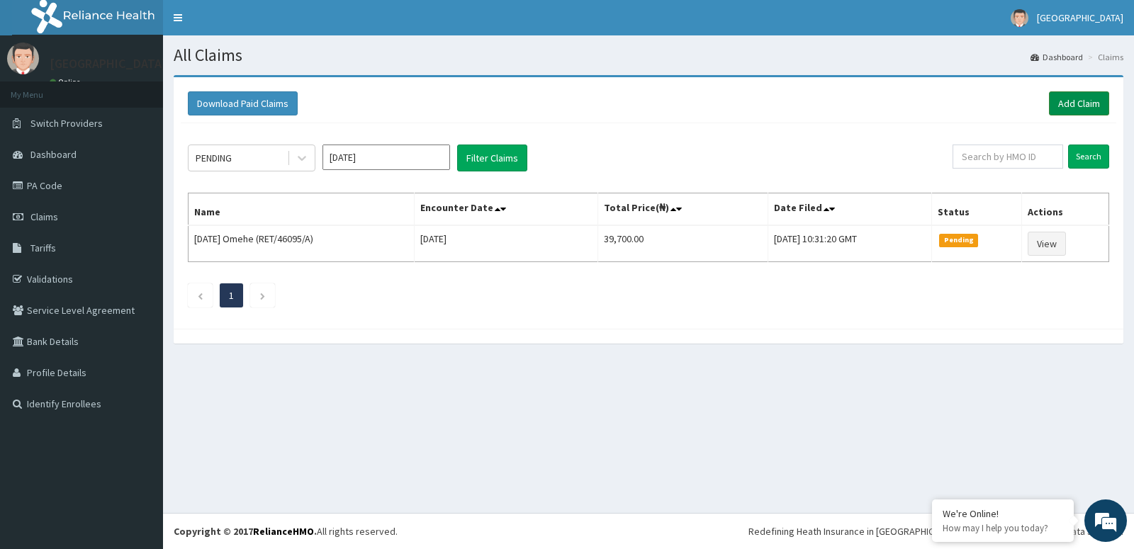
click at [1067, 108] on link "Add Claim" at bounding box center [1079, 103] width 60 height 24
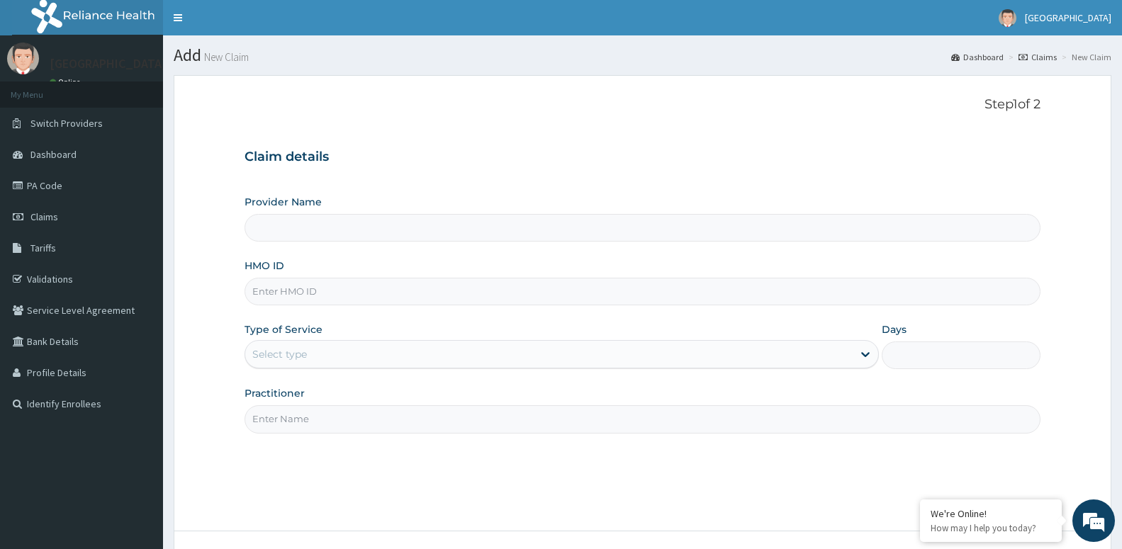
type input "[GEOGRAPHIC_DATA] -ASABA"
type input "NBP/10023/B"
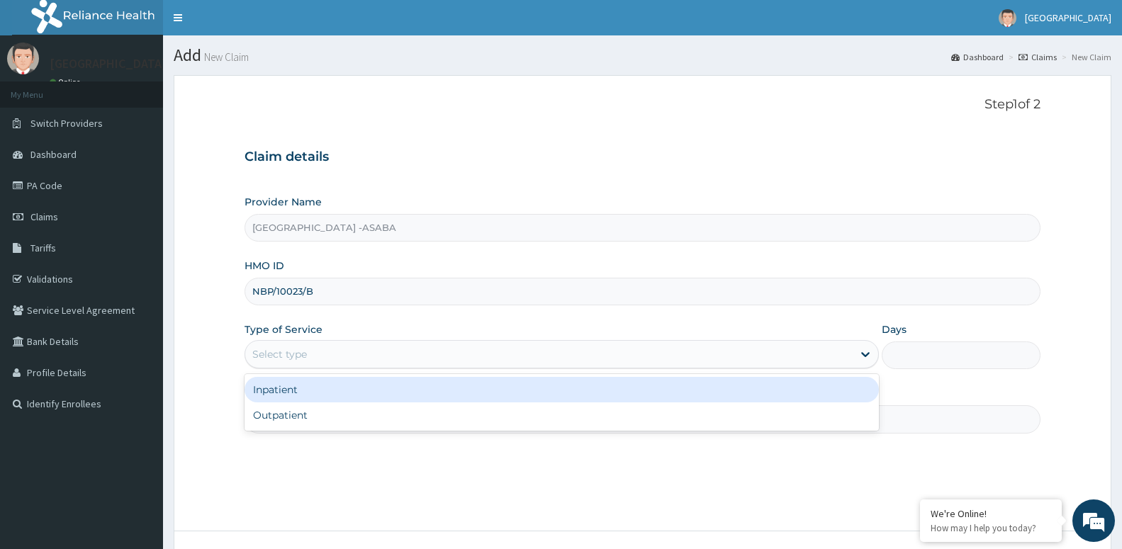
drag, startPoint x: 318, startPoint y: 359, endPoint x: 308, endPoint y: 394, distance: 36.1
click at [311, 369] on div "Type of Service option Inpatient focused, 1 of 2. 2 results available. Use Up a…" at bounding box center [561, 345] width 634 height 47
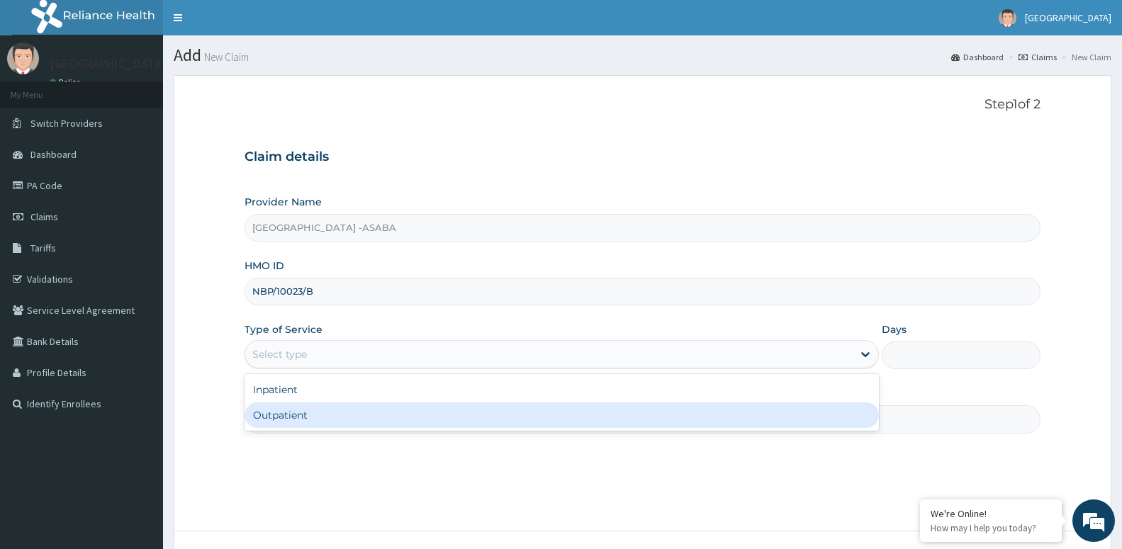
drag, startPoint x: 304, startPoint y: 407, endPoint x: 304, endPoint y: 420, distance: 13.5
click at [304, 416] on div "Outpatient" at bounding box center [561, 415] width 634 height 26
type input "1"
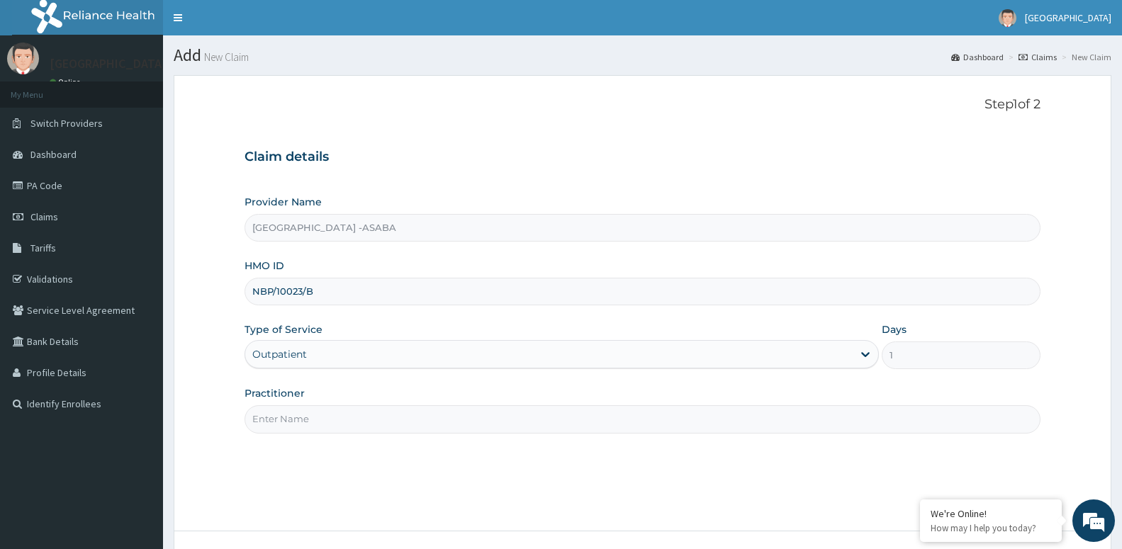
click at [310, 410] on input "Practitioner" at bounding box center [642, 419] width 796 height 28
paste input "[PERSON_NAME]"
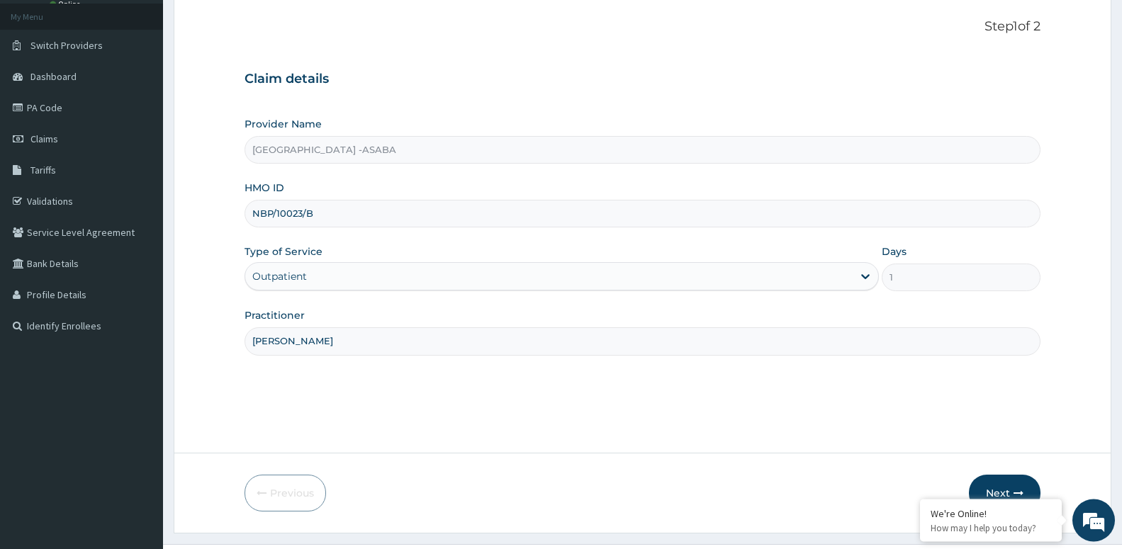
scroll to position [109, 0]
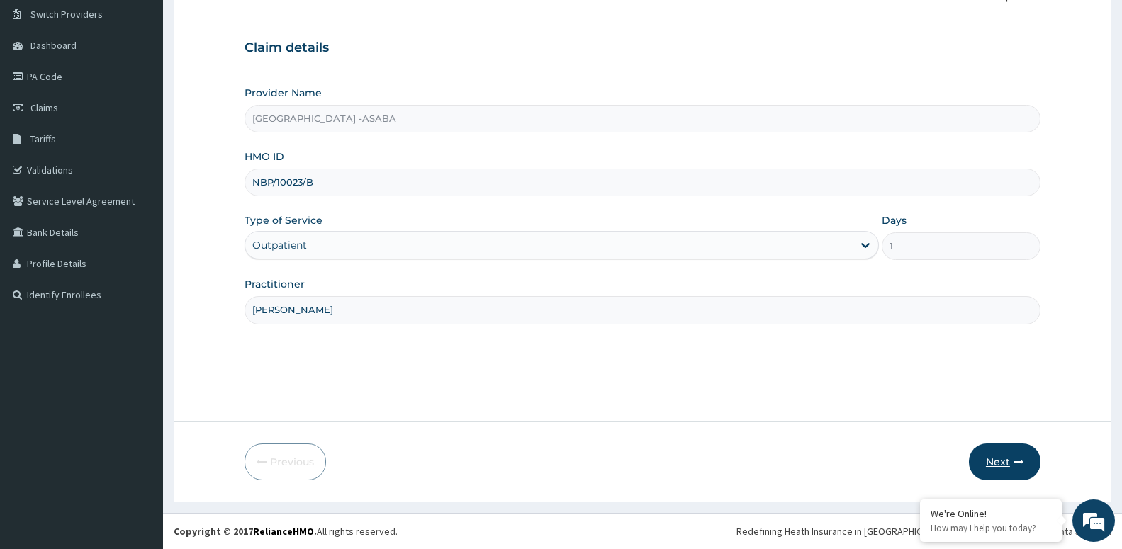
type input "[PERSON_NAME]"
click at [1012, 463] on button "Next" at bounding box center [1005, 462] width 72 height 37
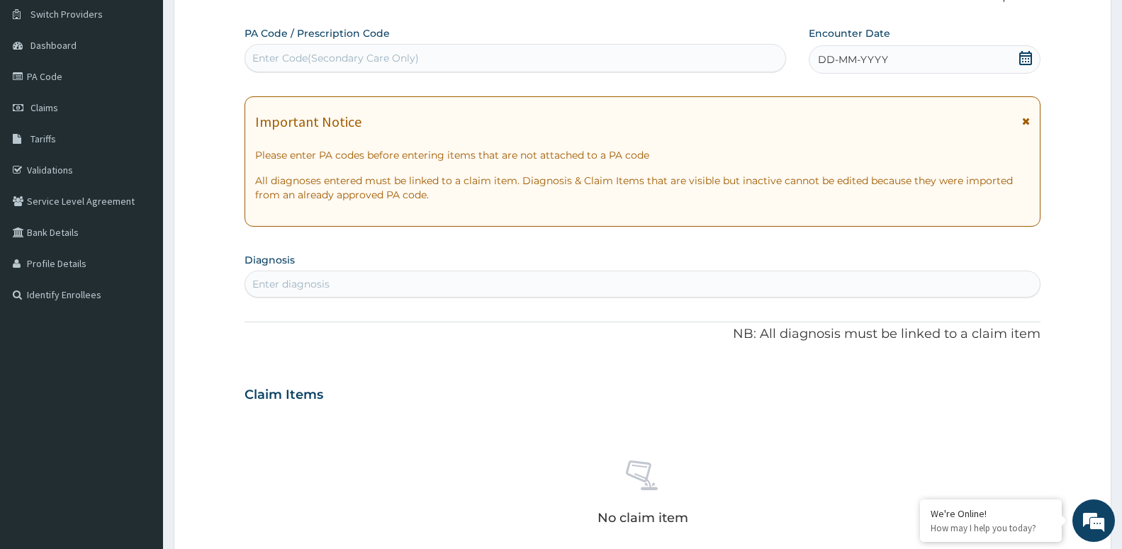
scroll to position [0, 0]
click at [344, 281] on div "Enter diagnosis" at bounding box center [642, 284] width 794 height 23
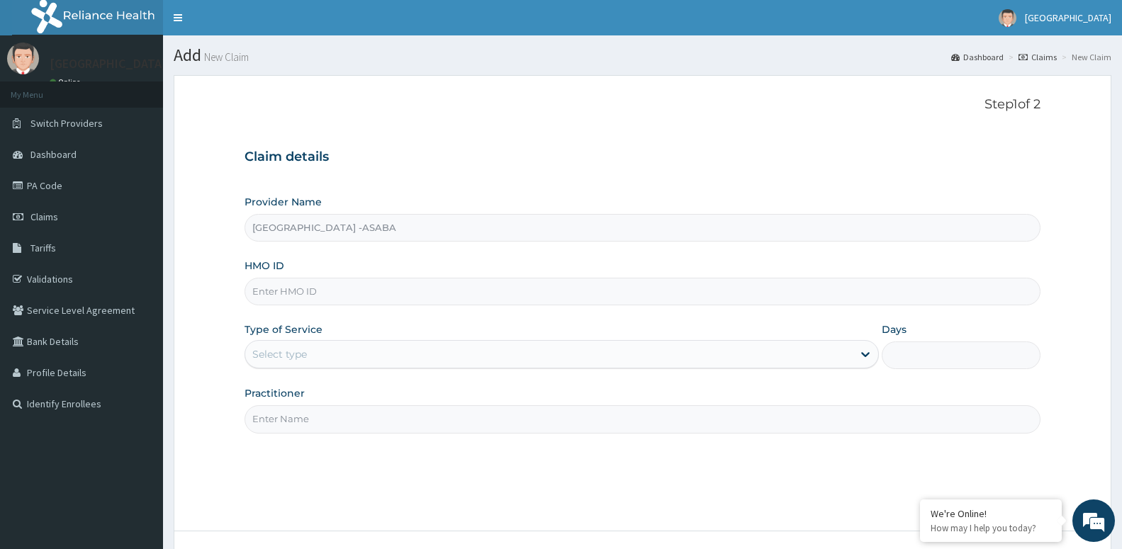
type input "[GEOGRAPHIC_DATA] -ASABA"
